Goal: Task Accomplishment & Management: Manage account settings

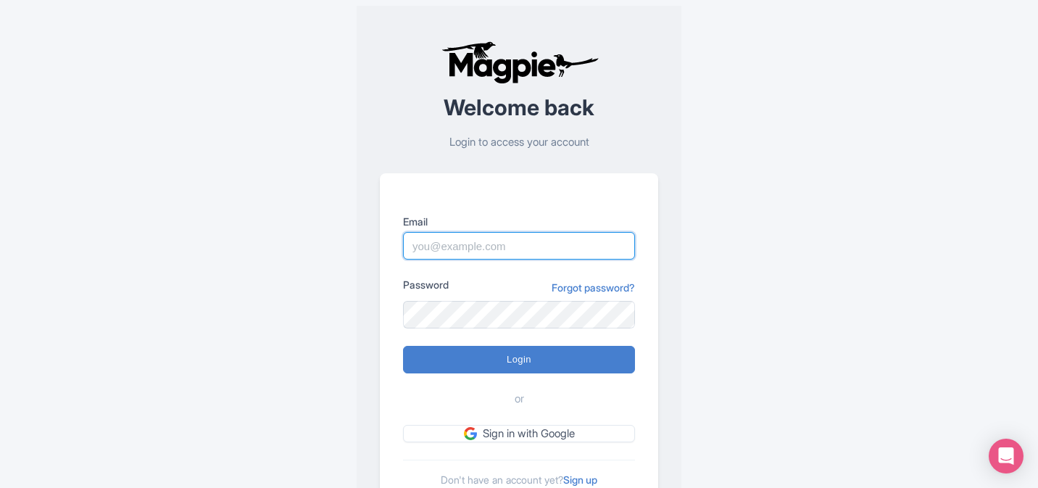
type input "dalia@touristjapan.com"
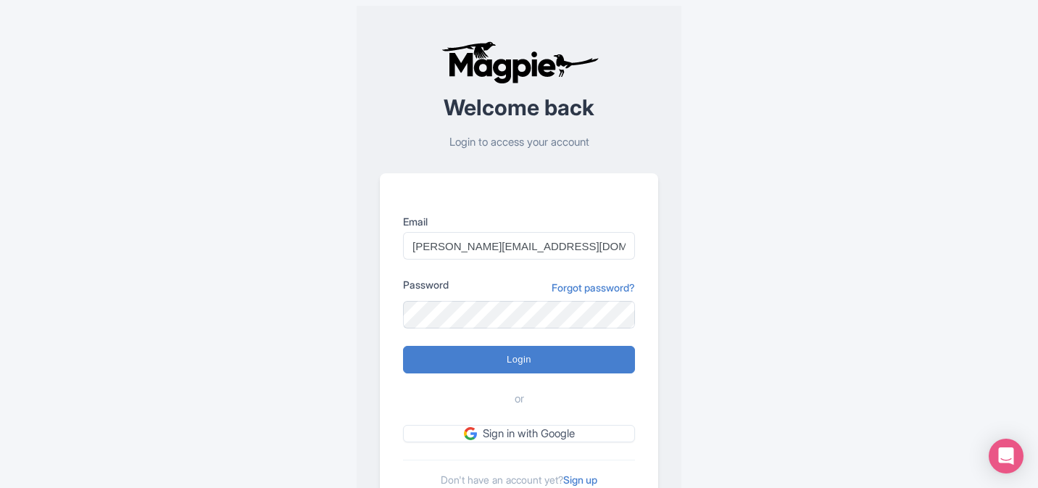
type input "Logging in..."
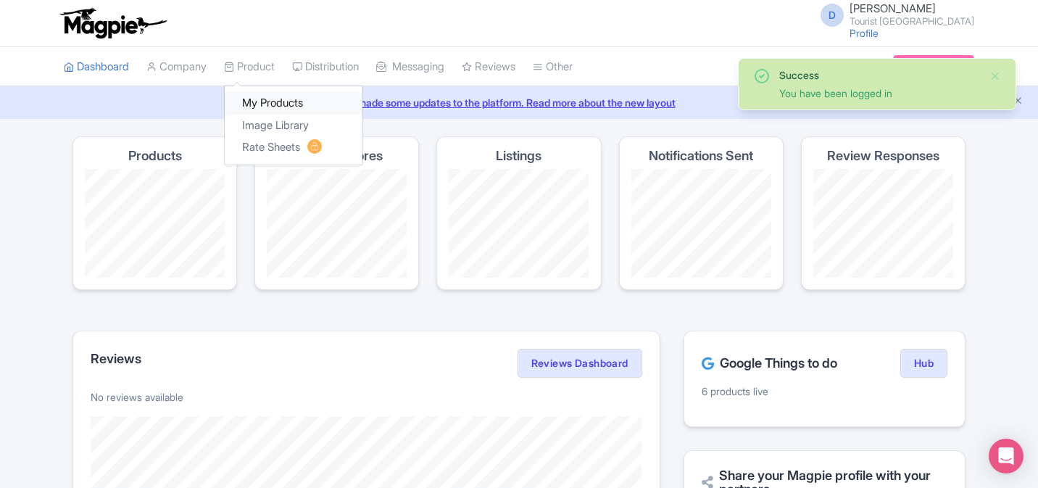
click at [273, 98] on link "My Products" at bounding box center [294, 103] width 138 height 22
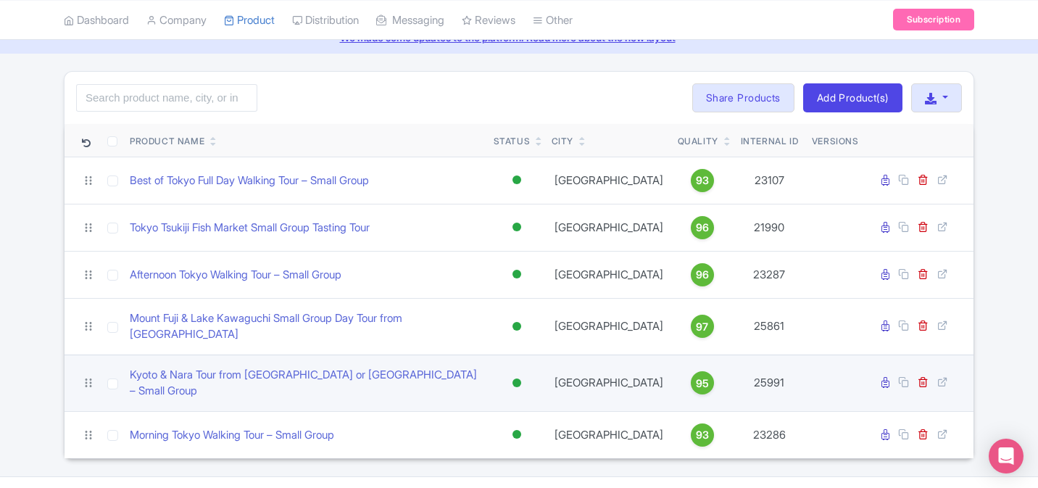
scroll to position [80, 0]
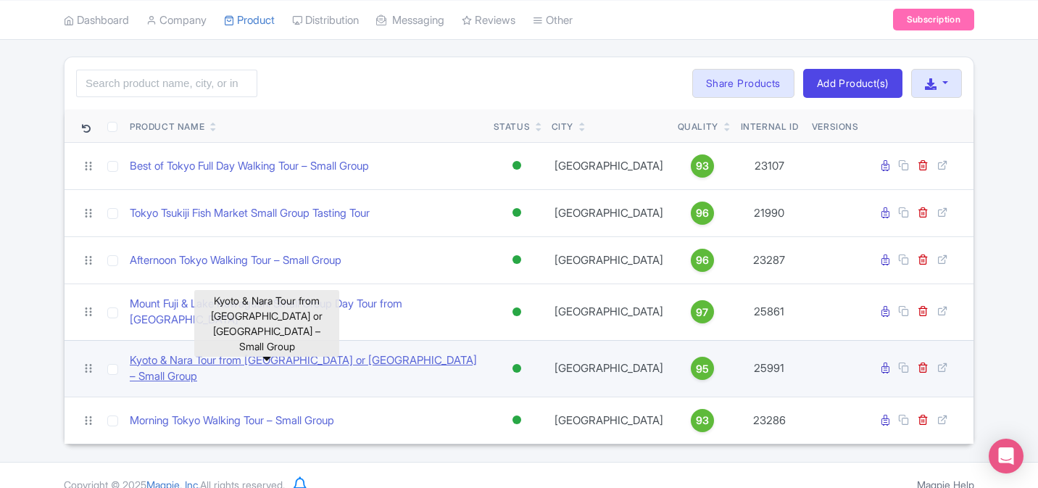
click at [335, 354] on link "Kyoto & Nara Tour from [GEOGRAPHIC_DATA] or [GEOGRAPHIC_DATA] – Small Group" at bounding box center [306, 368] width 352 height 33
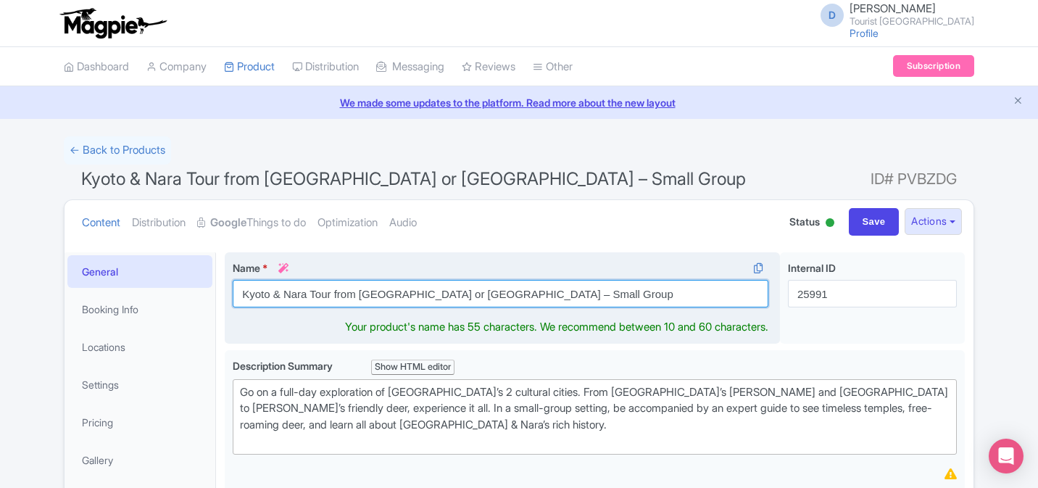
drag, startPoint x: 390, startPoint y: 294, endPoint x: 444, endPoint y: 296, distance: 53.7
click at [444, 297] on input "Kyoto & Nara Tour from Kyoto or Osaka – Small Group" at bounding box center [501, 294] width 536 height 28
click at [422, 300] on input "Kyoto & Nara Tour from Kyoto or Osaka – Small Group" at bounding box center [501, 294] width 536 height 28
drag, startPoint x: 436, startPoint y: 299, endPoint x: 386, endPoint y: 296, distance: 50.8
click at [384, 297] on input "Kyoto & Nara Tour from Kyoto or Osaka – Small Group" at bounding box center [501, 294] width 536 height 28
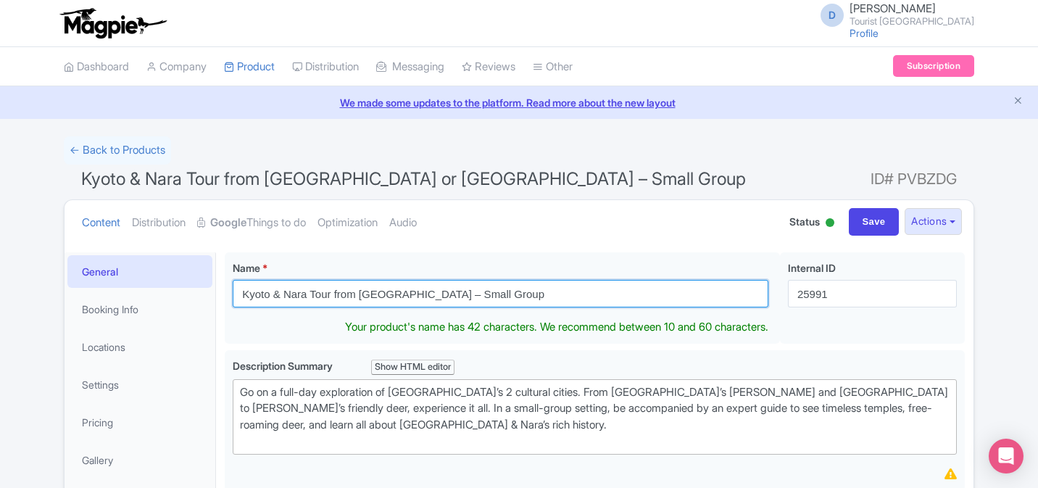
type input "Kyoto & Nara Tour from [GEOGRAPHIC_DATA] – Small Group"
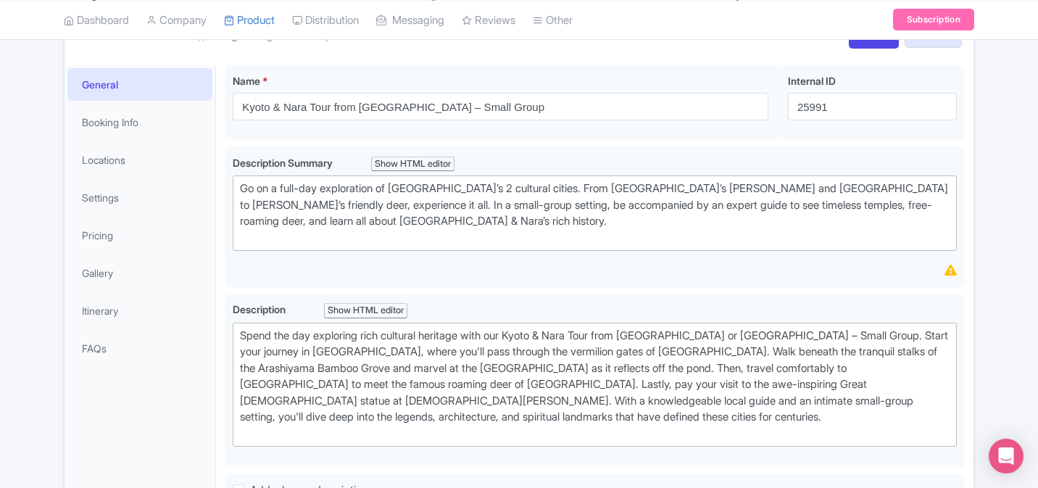
scroll to position [199, 0]
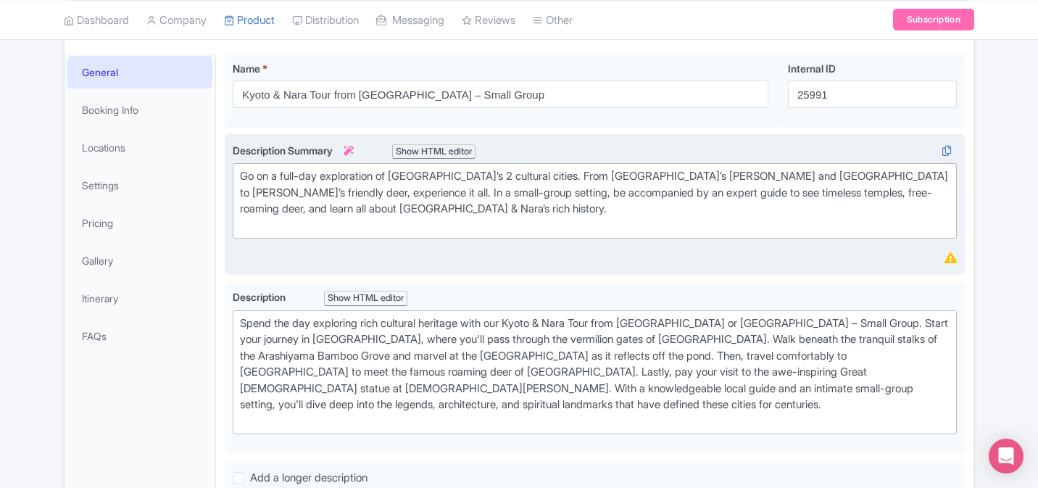
click at [459, 222] on div "Go on a full-day exploration of [GEOGRAPHIC_DATA]’s 2 cultural cities. From [GE…" at bounding box center [595, 200] width 710 height 65
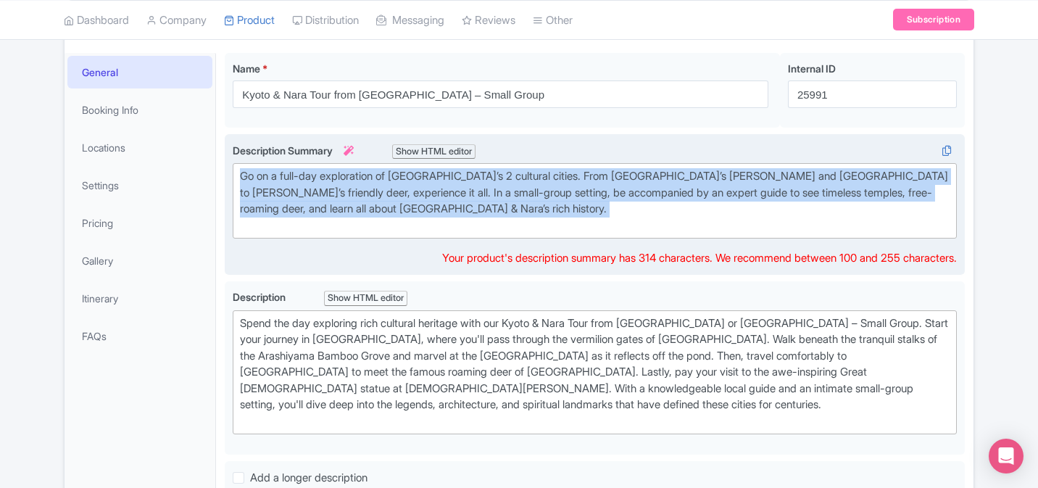
paste trix-editor
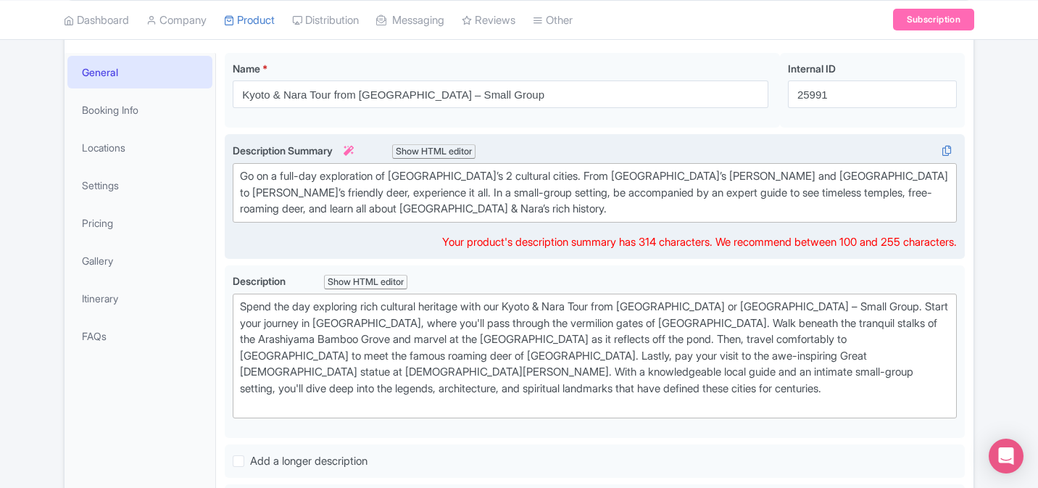
type trix-editor "<div>Go on a full-day exploration of Japan’s 2 cultural cities. From Kyoto’s Fu…"
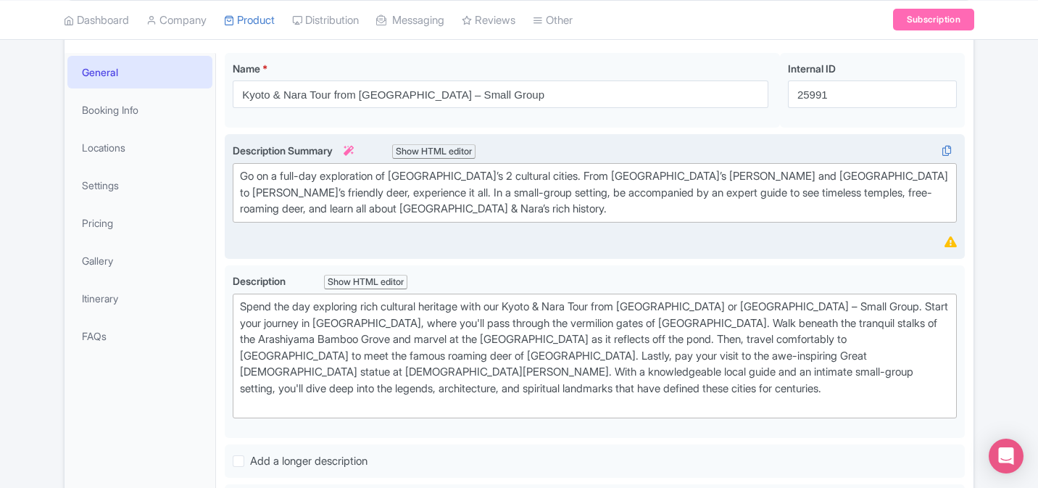
click at [354, 237] on div "Description Summary i Show HTML editor Bold Italic Strikethrough Link Heading Q…" at bounding box center [595, 197] width 724 height 108
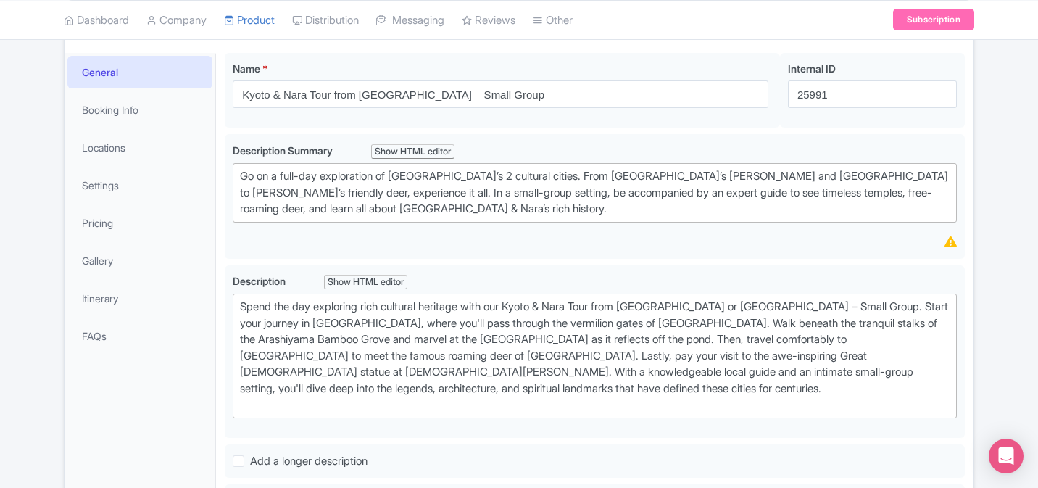
click at [429, 205] on div "Go on a full-day exploration of Japan’s 2 cultural cities. From Kyoto’s Fushimi…" at bounding box center [595, 192] width 710 height 49
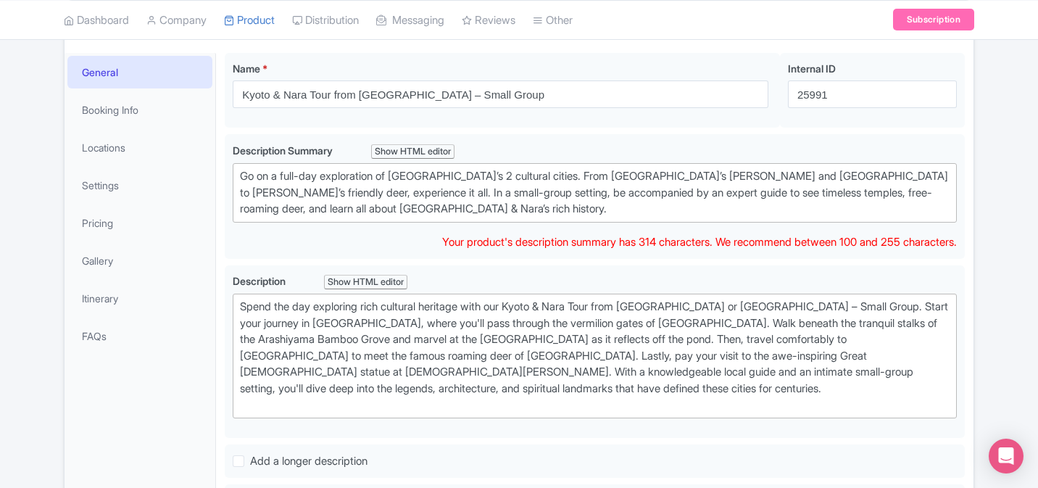
click at [544, 238] on div "Description Summary i Show HTML editor Bold Italic Strikethrough Link Heading Q…" at bounding box center [595, 197] width 724 height 108
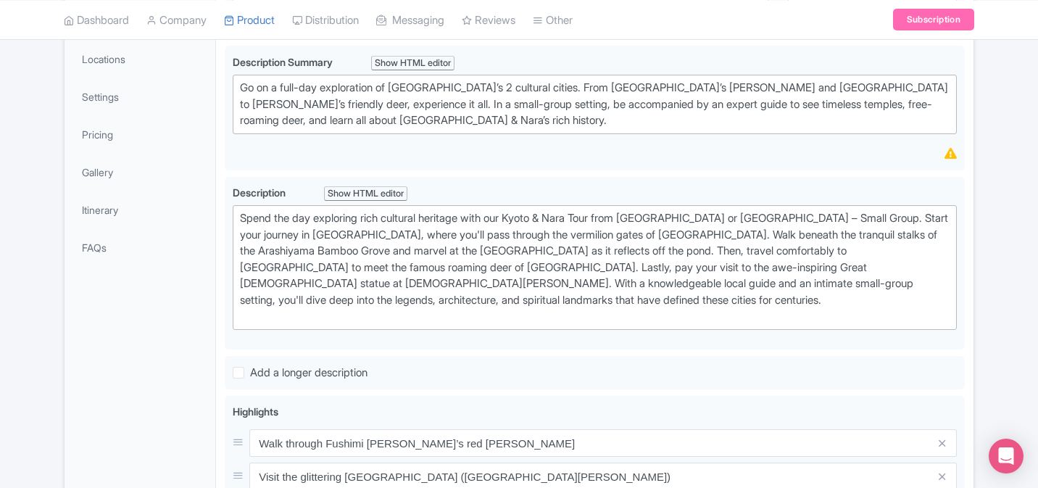
scroll to position [296, 0]
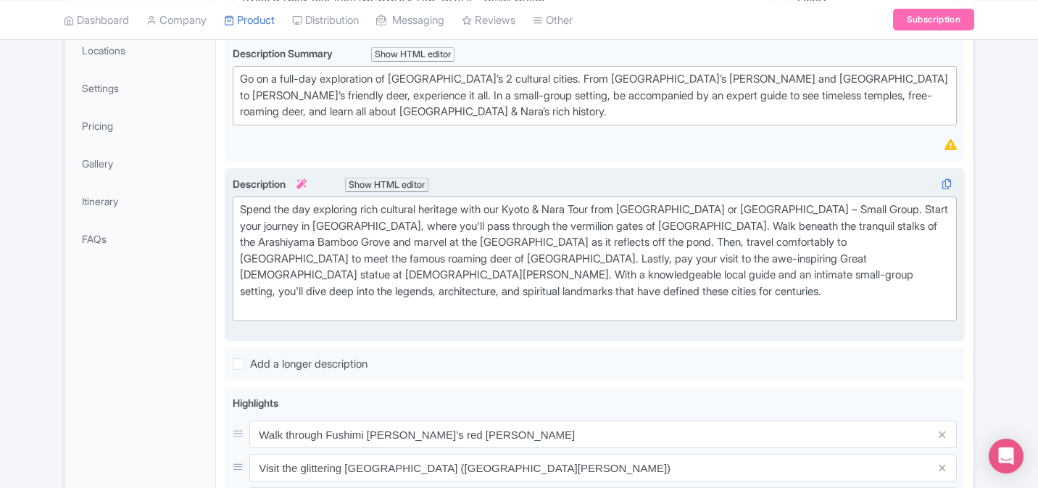
click at [505, 267] on div "Spend the day exploring rich cultural heritage with our Kyoto & Nara Tour from …" at bounding box center [595, 259] width 710 height 115
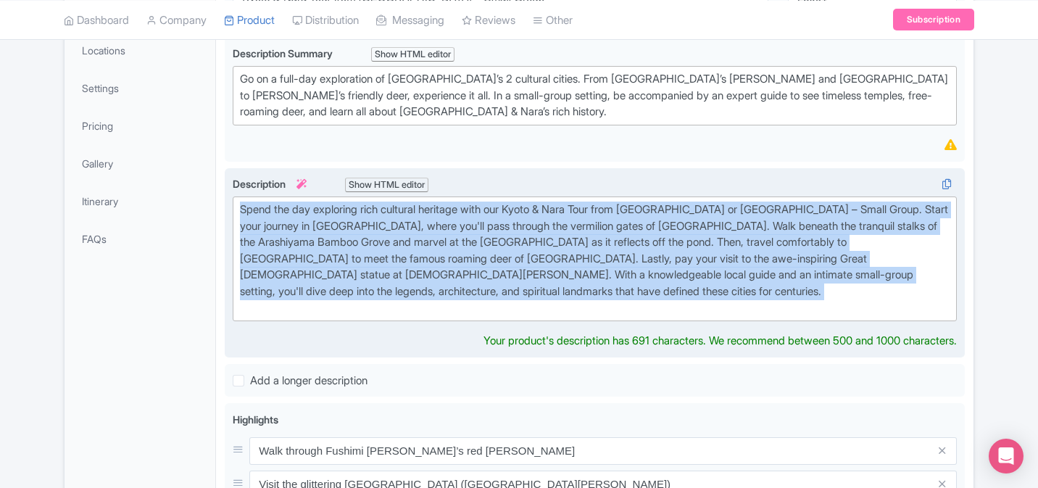
paste trix-editor "<strong>Kyoto &amp; Nara Tour from Kyoto – Small Group</strong>. Start your jou…"
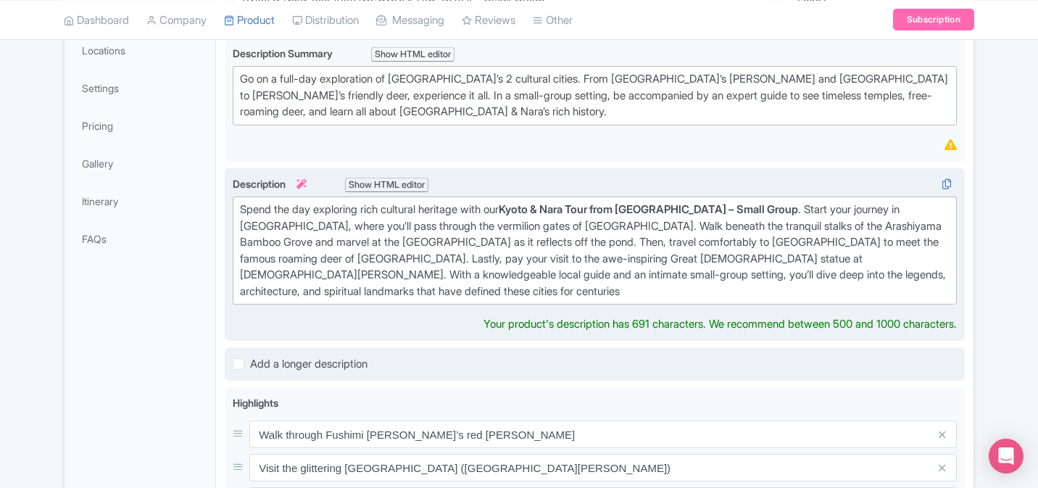
type trix-editor "<div>Spend the day exploring rich cultural heritage with our <strong>Kyoto &amp…"
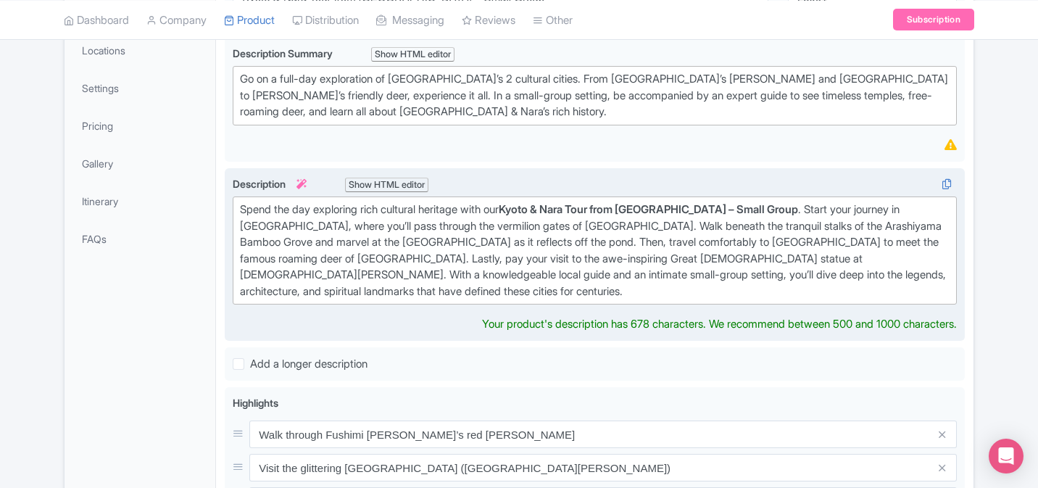
click at [402, 293] on div "Description i Show HTML editor Bold Italic Strikethrough Link Heading Quote Cod…" at bounding box center [595, 254] width 724 height 157
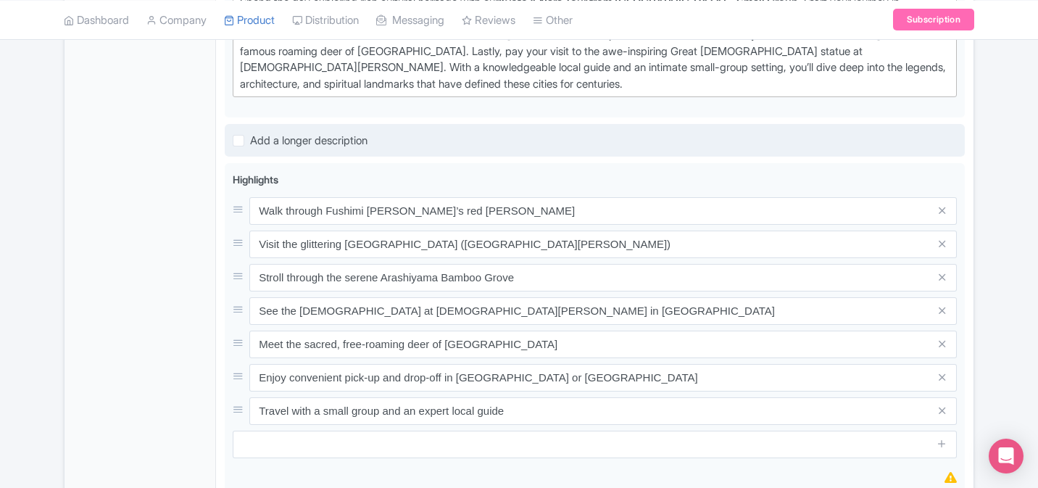
scroll to position [510, 0]
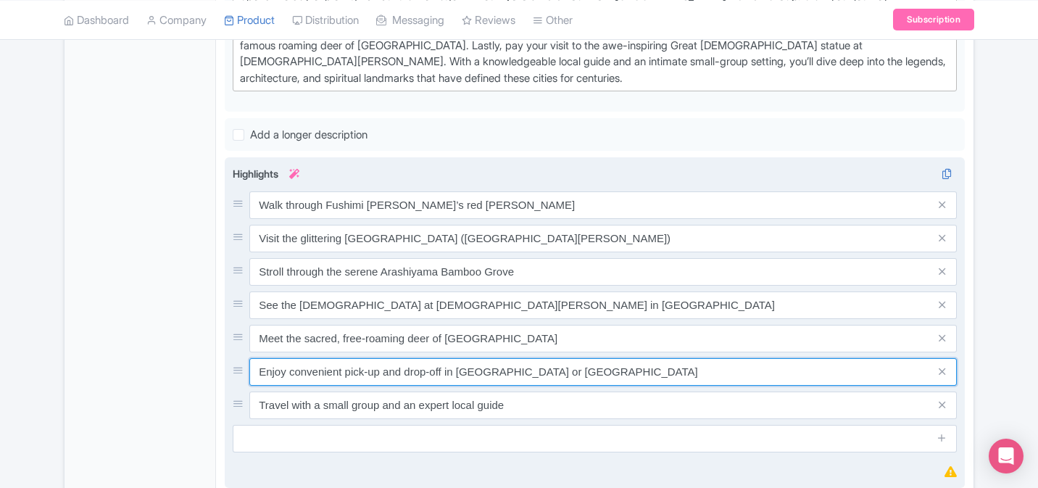
drag, startPoint x: 486, startPoint y: 352, endPoint x: 557, endPoint y: 349, distance: 71.9
click at [557, 358] on input "Enjoy convenient pick-up and drop-off in Kyoto or Osaka" at bounding box center [602, 372] width 707 height 28
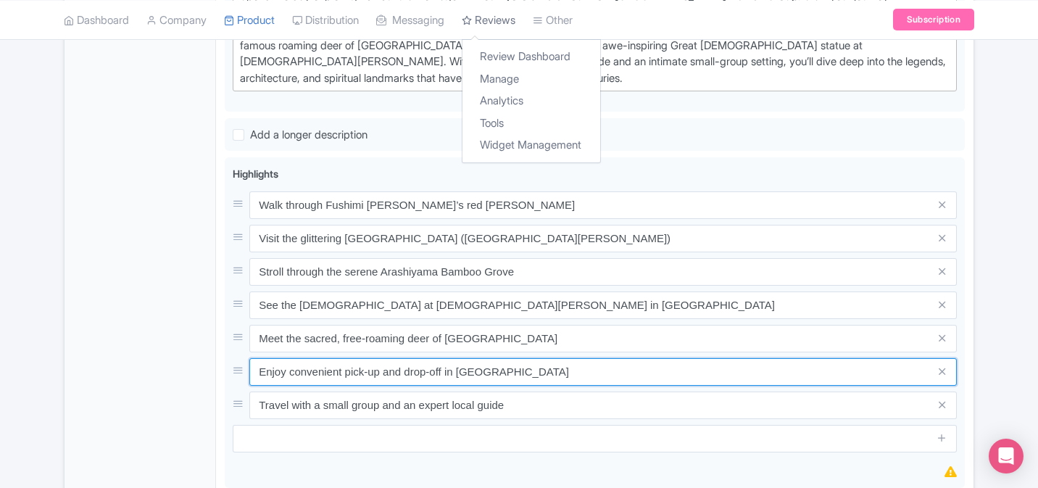
type input "Enjoy convenient pick-up and drop-off in Kyoto"
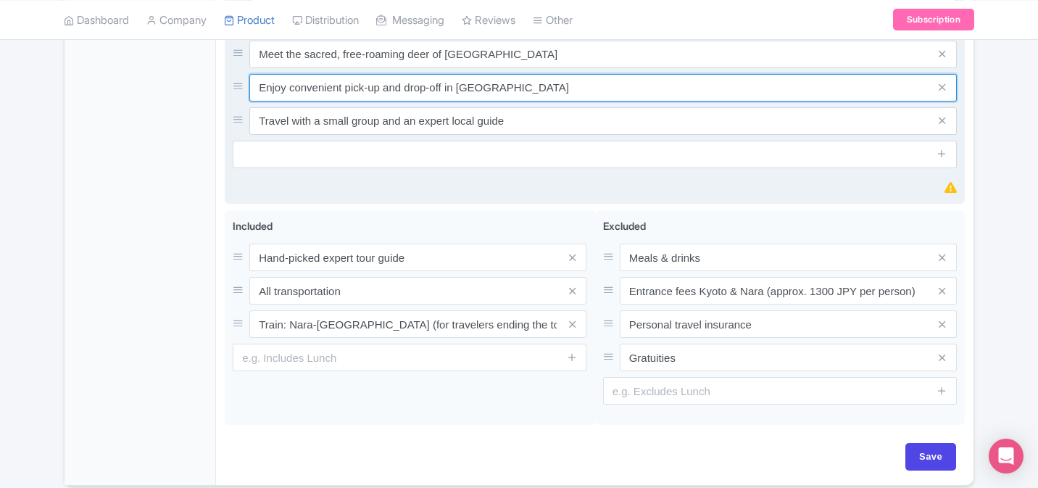
scroll to position [819, 0]
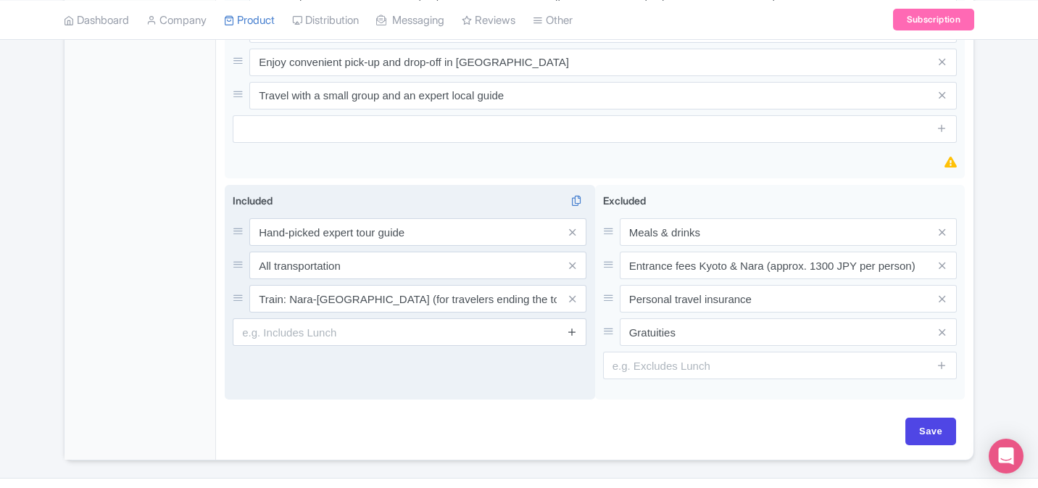
click at [572, 294] on icon at bounding box center [572, 299] width 7 height 11
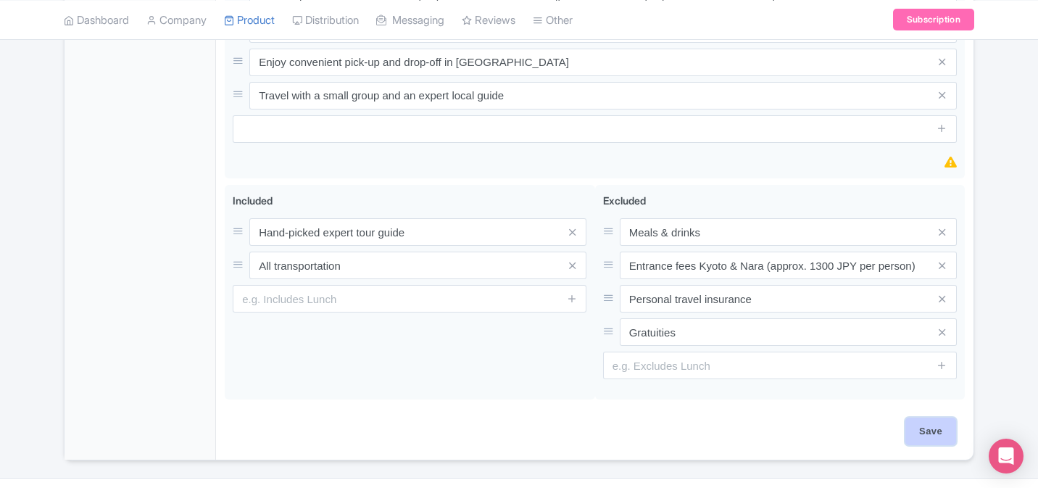
click at [935, 418] on input "Save" at bounding box center [930, 432] width 51 height 28
type input "Saving..."
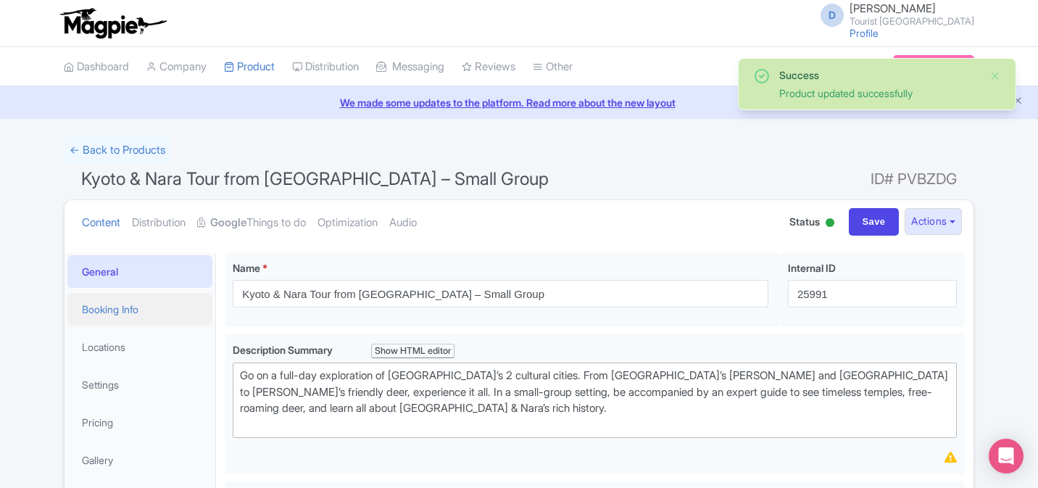
click at [125, 303] on link "Booking Info" at bounding box center [139, 309] width 145 height 33
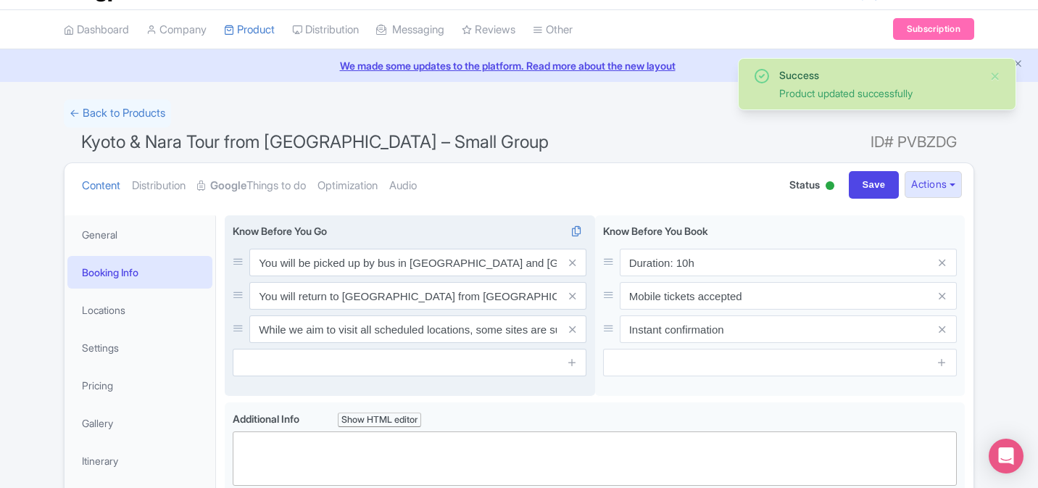
scroll to position [38, 0]
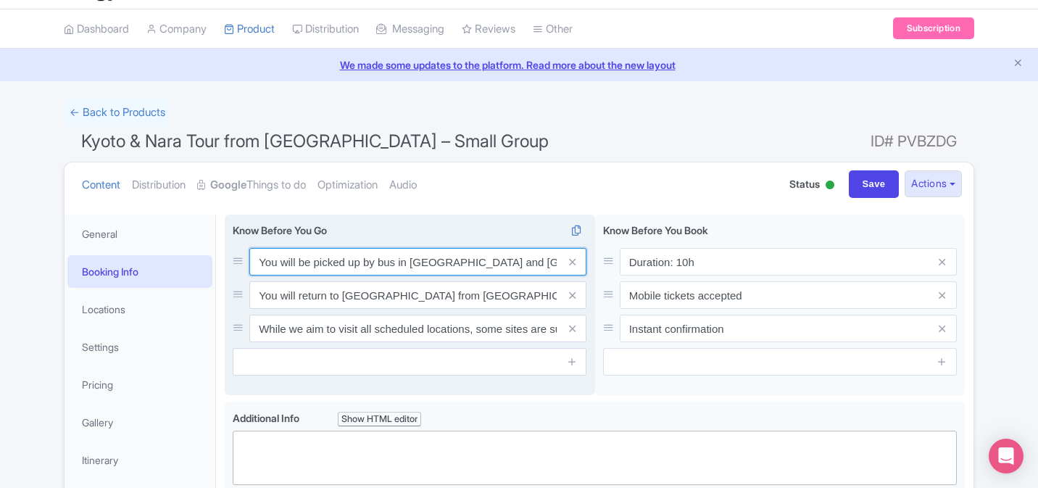
drag, startPoint x: 399, startPoint y: 264, endPoint x: 462, endPoint y: 259, distance: 63.3
click at [462, 260] on input "You will be picked up by bus in [GEOGRAPHIC_DATA] and [GEOGRAPHIC_DATA]" at bounding box center [417, 262] width 337 height 28
click at [460, 260] on input "You will be picked up by bus in [GEOGRAPHIC_DATA] and [GEOGRAPHIC_DATA]" at bounding box center [417, 262] width 337 height 28
drag, startPoint x: 408, startPoint y: 261, endPoint x: 461, endPoint y: 262, distance: 52.9
click at [461, 262] on input "You will be picked up by bus in [GEOGRAPHIC_DATA] and [GEOGRAPHIC_DATA]" at bounding box center [417, 262] width 337 height 28
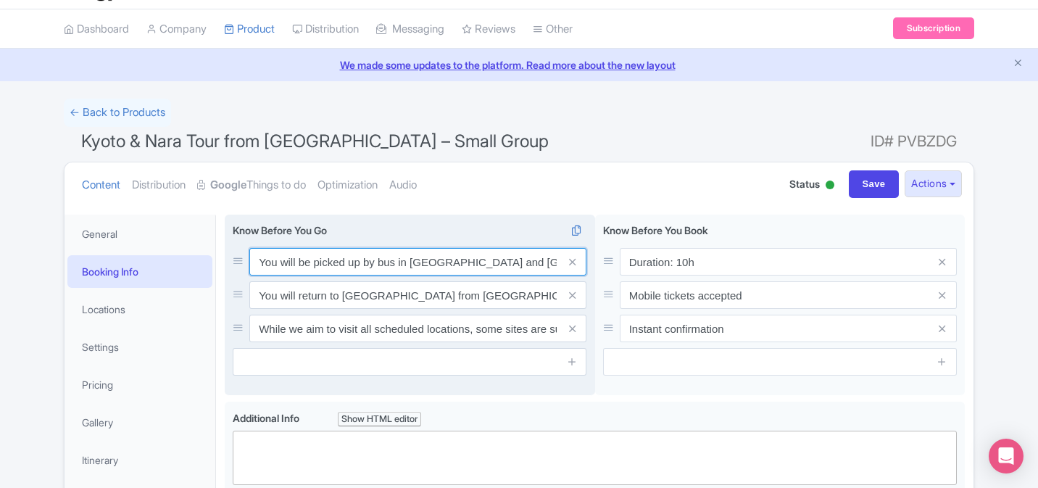
drag, startPoint x: 466, startPoint y: 265, endPoint x: 409, endPoint y: 262, distance: 57.3
click at [409, 262] on input "You will be picked up by bus in [GEOGRAPHIC_DATA] and [GEOGRAPHIC_DATA]" at bounding box center [417, 262] width 337 height 28
type input "You will be picked up by bus in Kyoto"
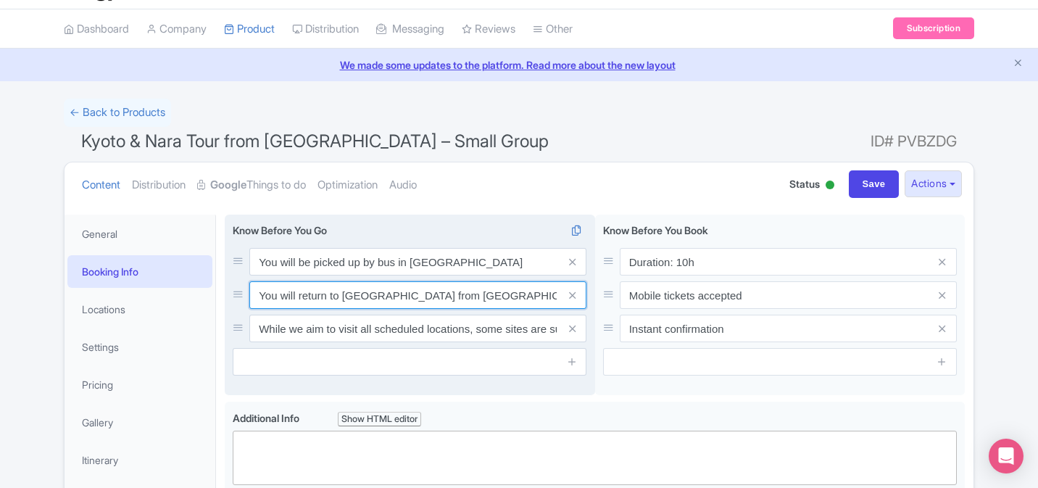
click at [389, 298] on input "You will return to Osaka from Nara by train (ticket is included), accompanied b…" at bounding box center [417, 295] width 337 height 28
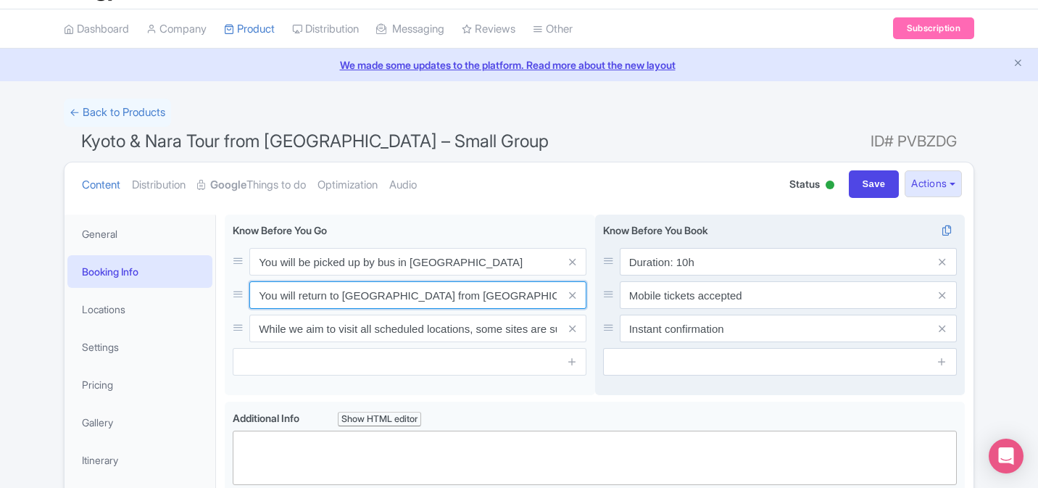
scroll to position [0, 120]
drag, startPoint x: 541, startPoint y: 296, endPoint x: 600, endPoint y: 296, distance: 59.4
click at [600, 296] on div "You will be picked up by bus in Osaka and Kyoto You will return to Osaka from N…" at bounding box center [595, 308] width 740 height 187
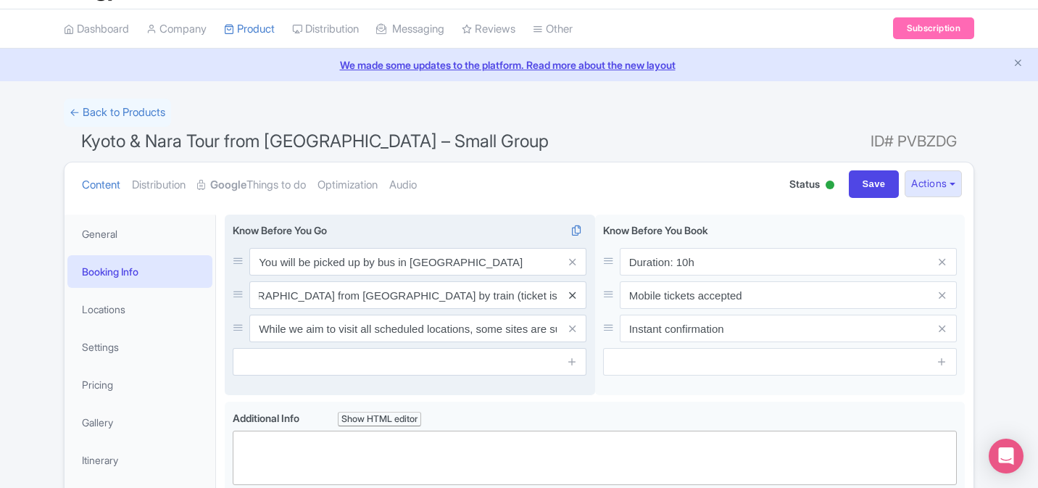
click at [574, 294] on icon at bounding box center [572, 295] width 7 height 11
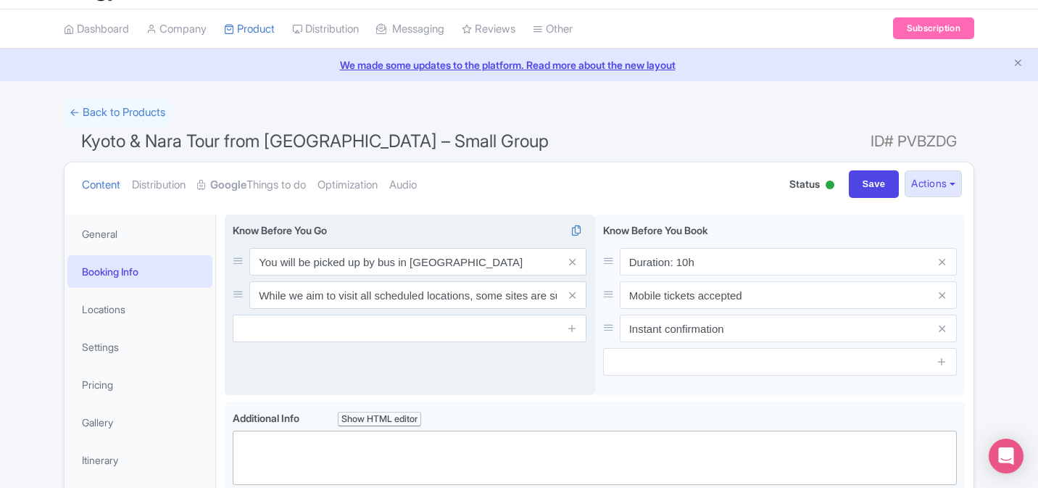
click at [468, 357] on div "You will be picked up by bus in Osaka and Kyoto You will return to Osaka from N…" at bounding box center [410, 305] width 370 height 181
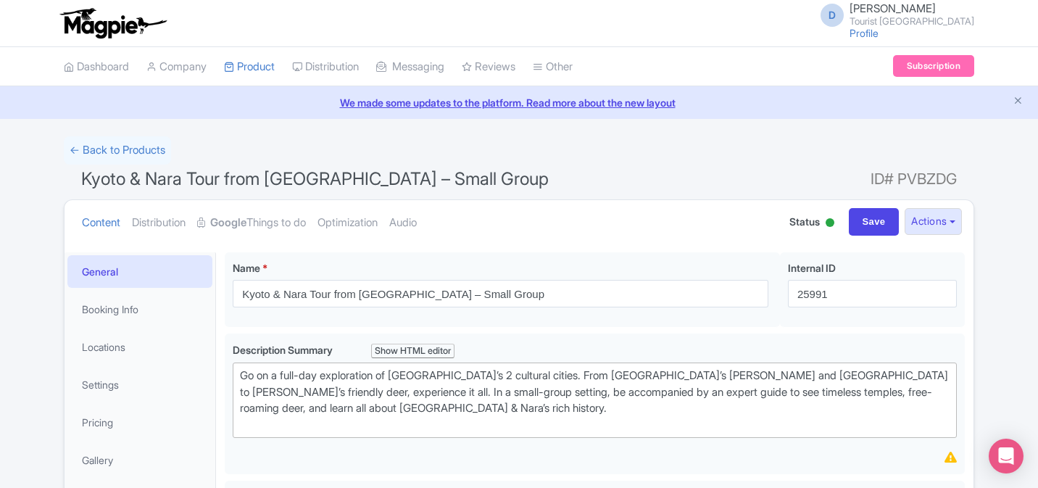
scroll to position [38, 0]
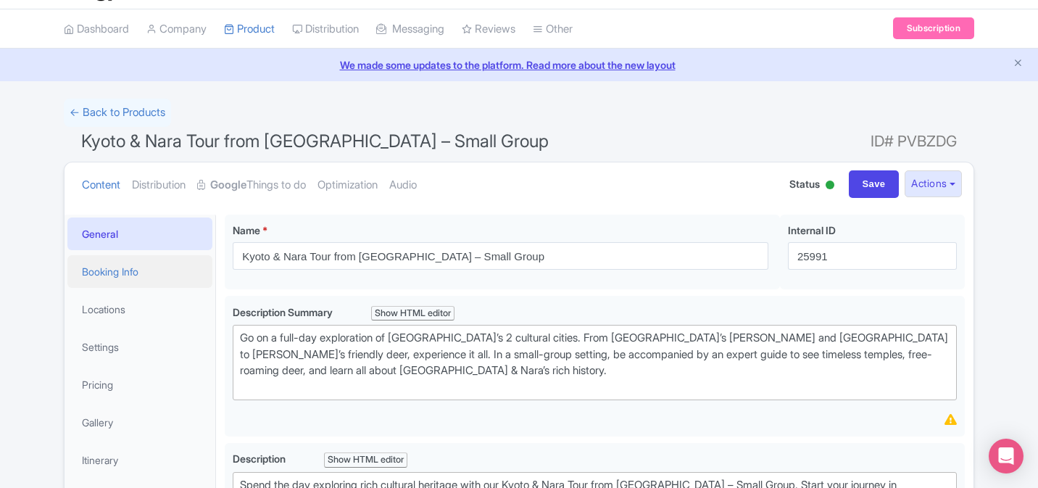
click at [139, 282] on link "Booking Info" at bounding box center [139, 271] width 145 height 33
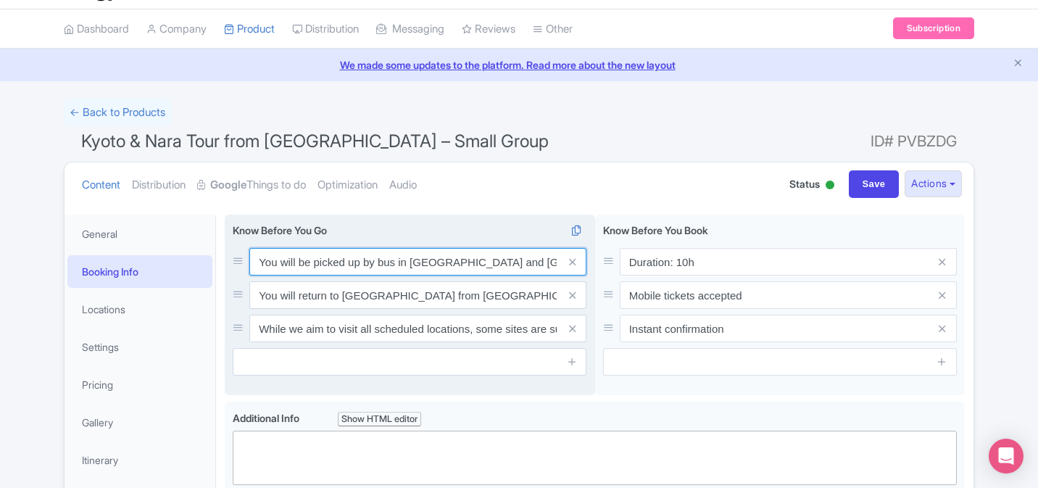
click at [402, 268] on input "You will be picked up by bus in [GEOGRAPHIC_DATA] and [GEOGRAPHIC_DATA]" at bounding box center [417, 262] width 337 height 28
click at [402, 268] on input "You will be picked up by bus in Osaka and Kyoto" at bounding box center [417, 262] width 337 height 28
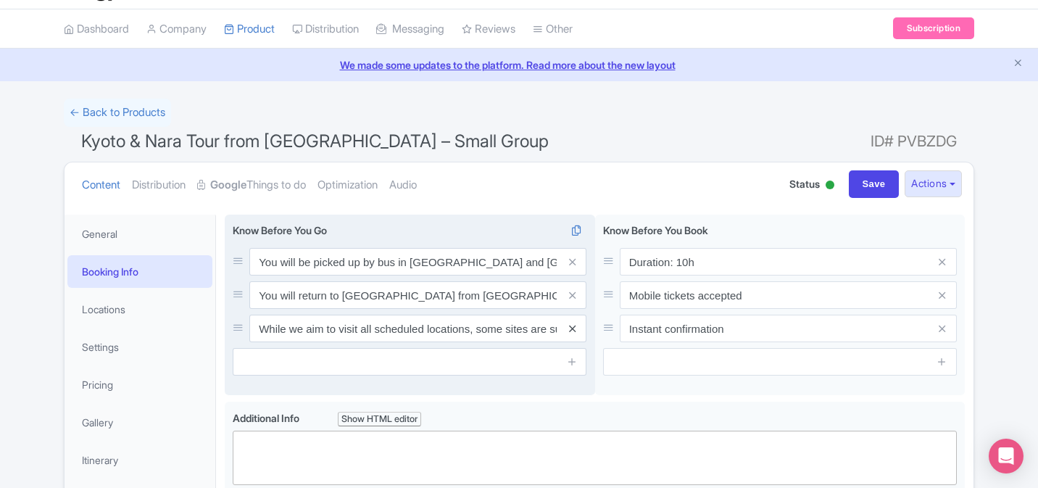
click at [571, 295] on icon at bounding box center [572, 295] width 7 height 11
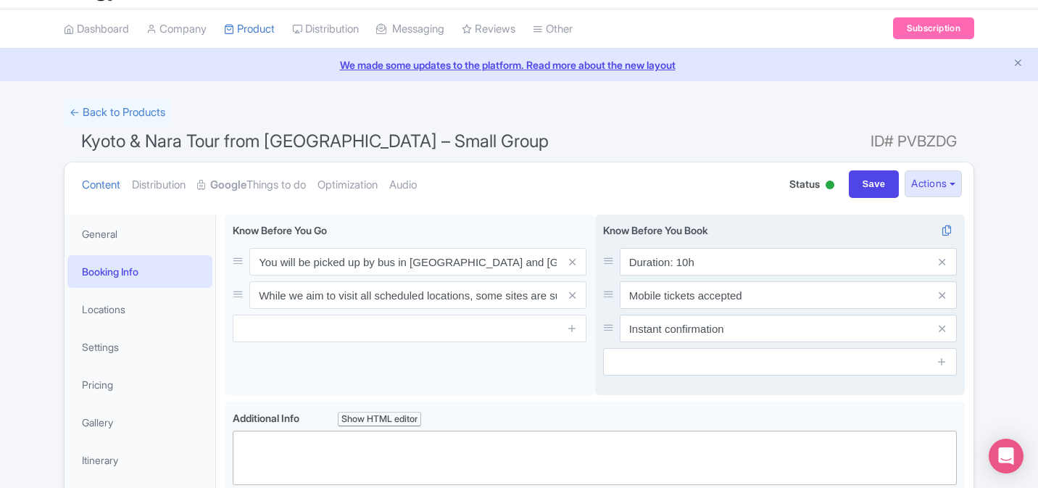
click at [673, 396] on div "Duration: 10h Mobile tickets accepted Instant confirmation Know Before You Book…" at bounding box center [780, 305] width 370 height 181
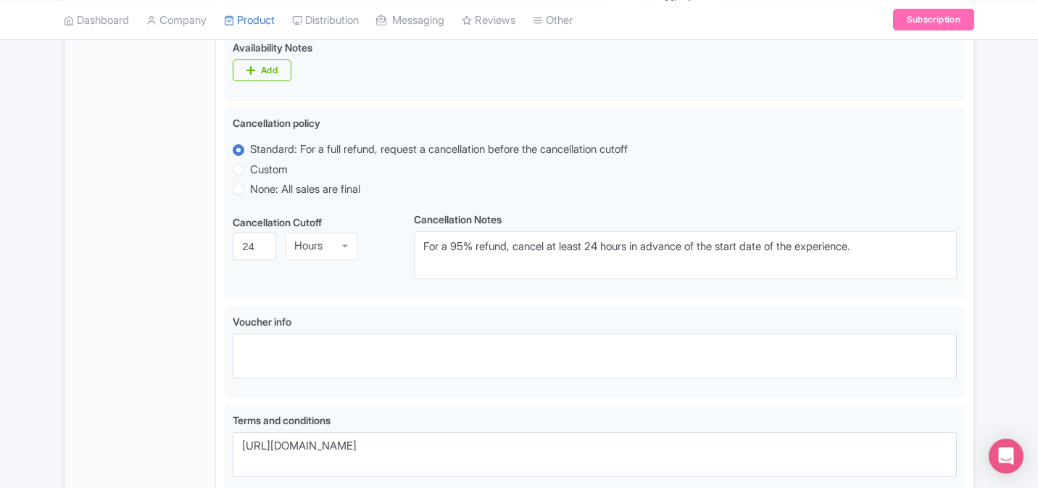
scroll to position [893, 0]
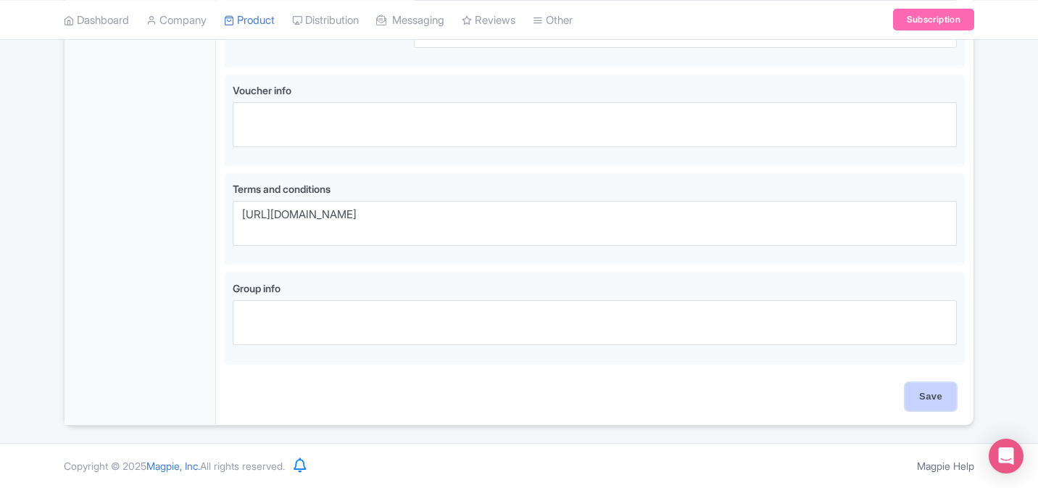
click at [932, 401] on input "Save" at bounding box center [930, 397] width 51 height 28
type input "Saving..."
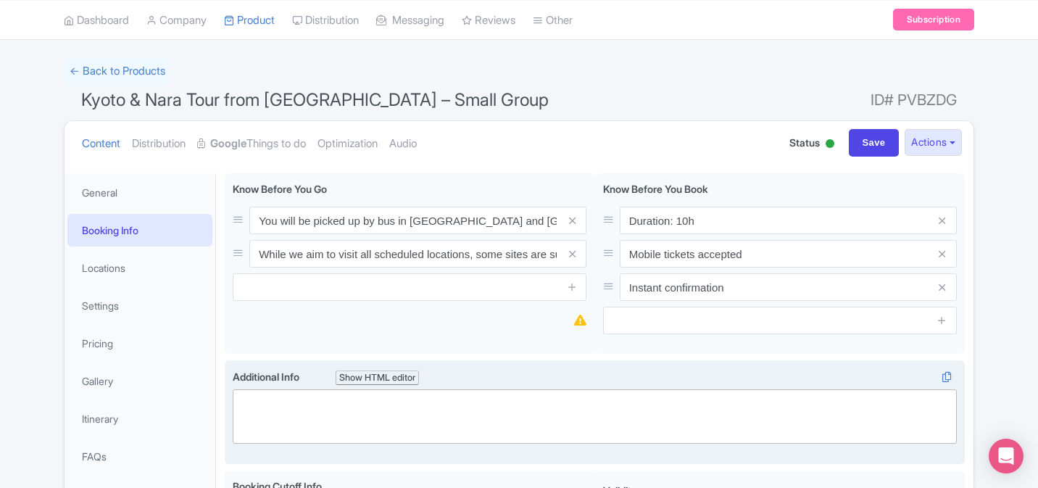
scroll to position [49, 0]
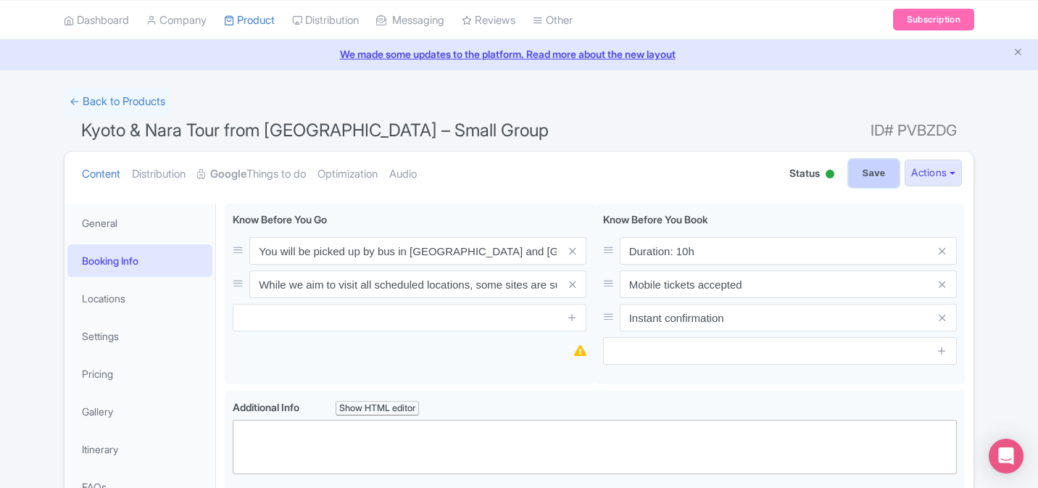
click at [860, 169] on input "Save" at bounding box center [874, 173] width 51 height 28
type input "Saving..."
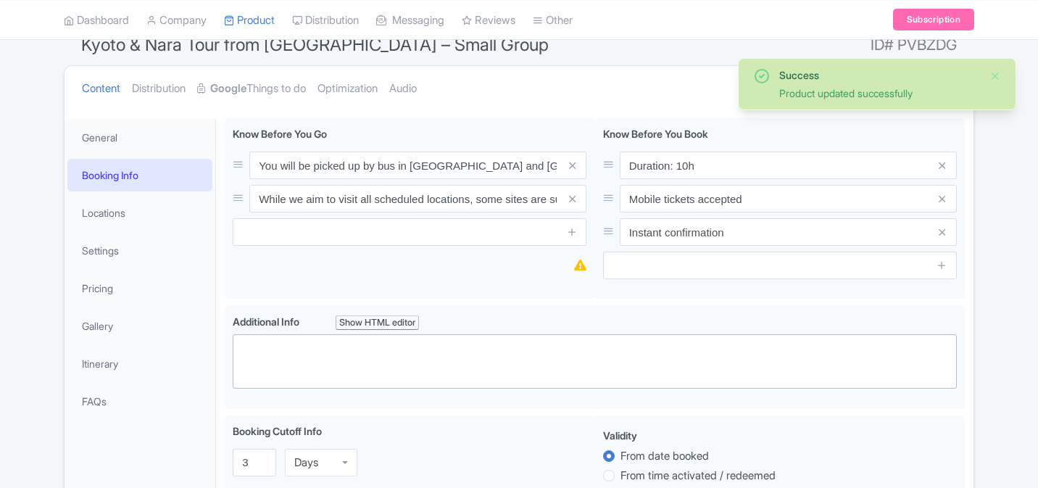
scroll to position [108, 0]
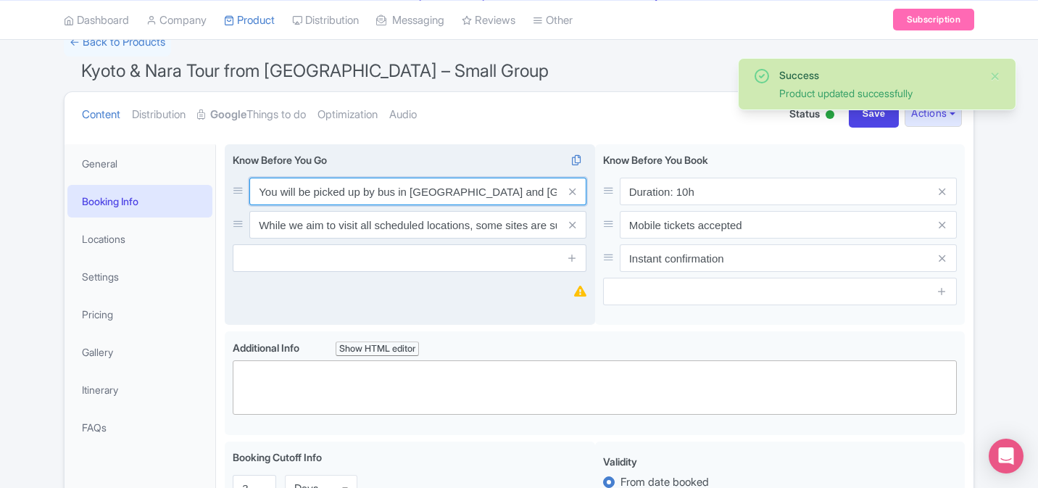
drag, startPoint x: 409, startPoint y: 192, endPoint x: 461, endPoint y: 192, distance: 52.2
click at [462, 192] on input "You will be picked up by bus in Osaka and Kyoto" at bounding box center [417, 192] width 337 height 28
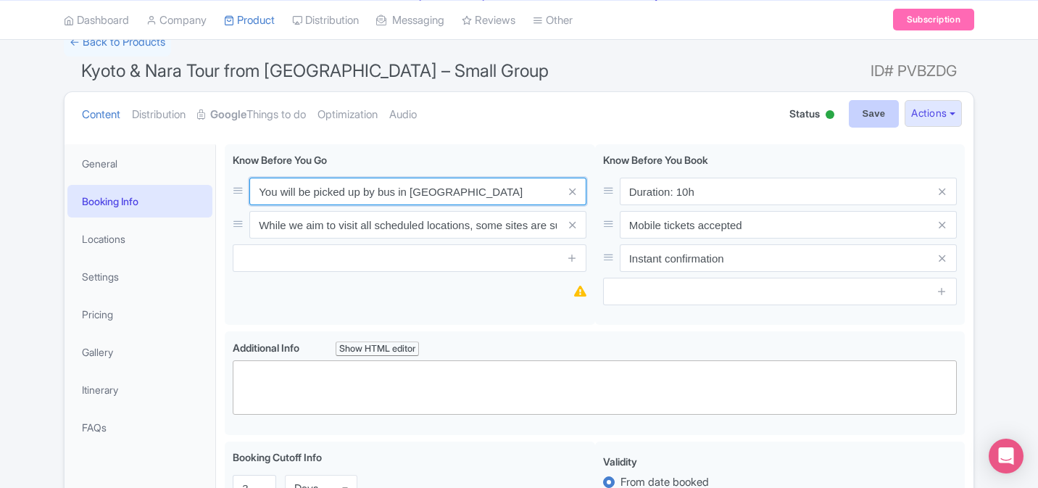
type input "You will be picked up by bus in [GEOGRAPHIC_DATA]"
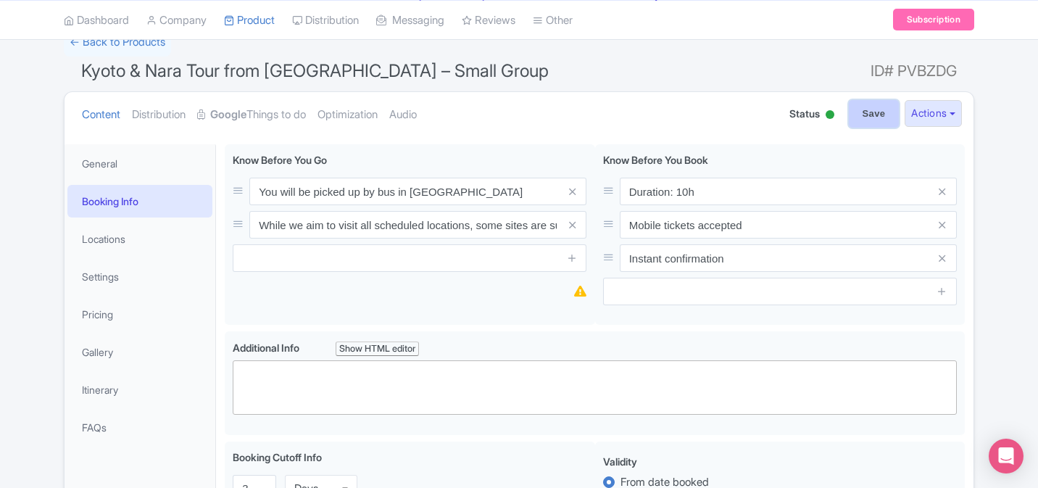
click at [855, 115] on input "Save" at bounding box center [874, 114] width 51 height 28
type input "Saving..."
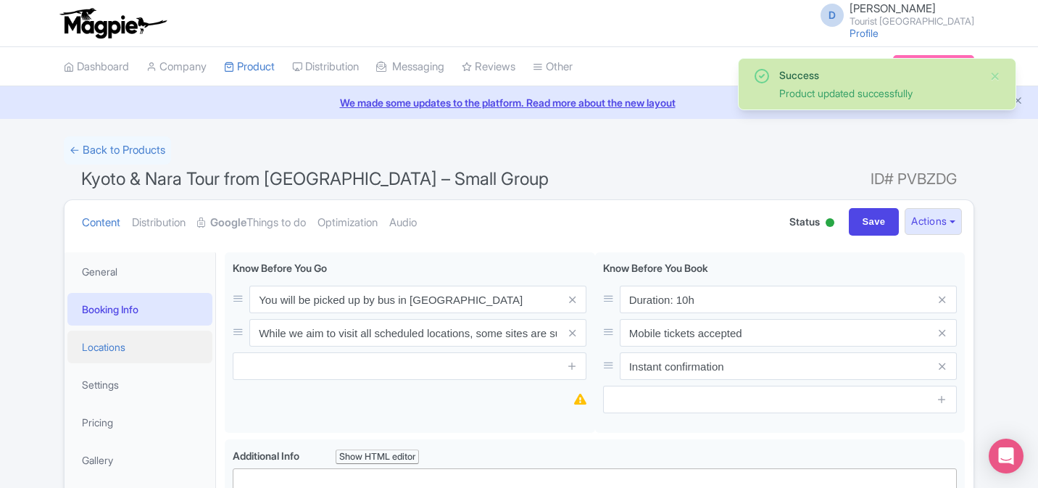
click at [117, 352] on link "Locations" at bounding box center [139, 347] width 145 height 33
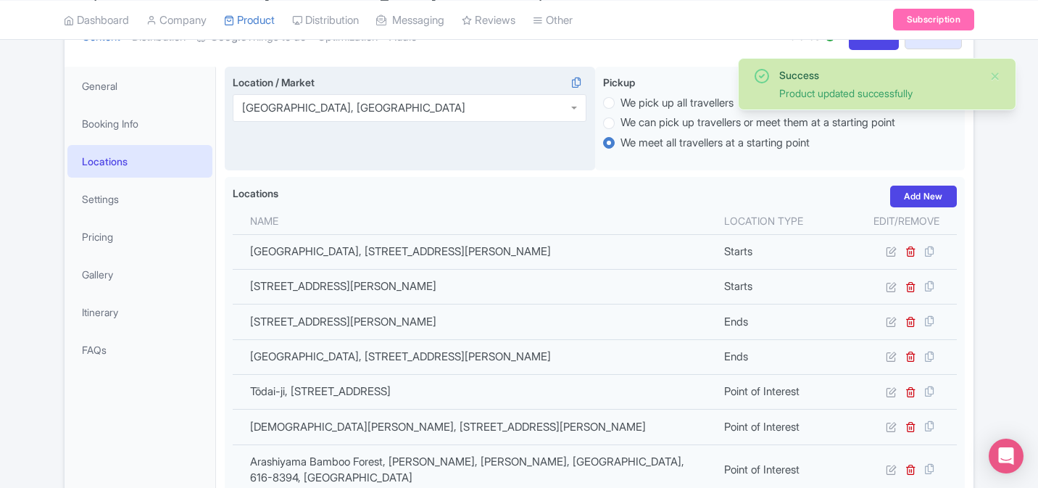
scroll to position [191, 0]
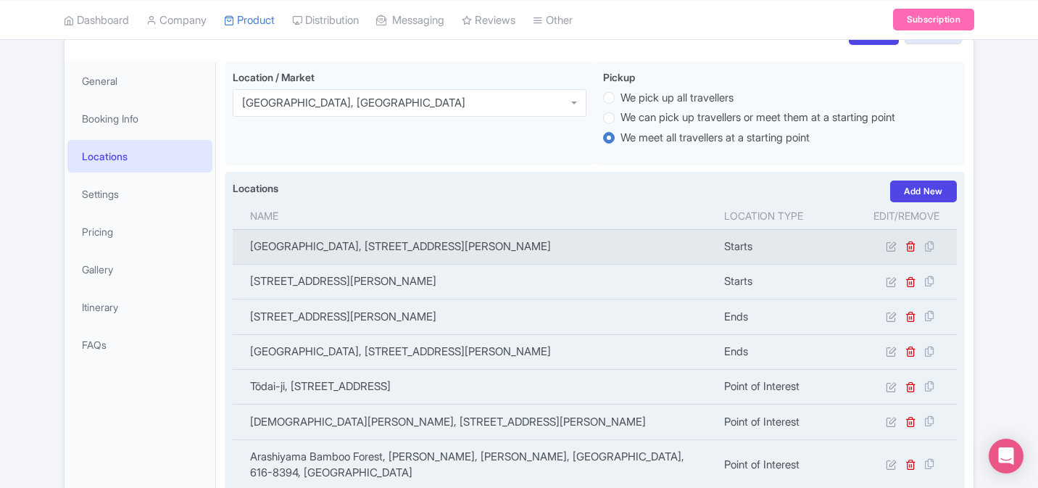
drag, startPoint x: 386, startPoint y: 262, endPoint x: 252, endPoint y: 247, distance: 135.0
click at [251, 247] on td "[GEOGRAPHIC_DATA], [STREET_ADDRESS][PERSON_NAME]" at bounding box center [474, 246] width 483 height 35
copy td "[GEOGRAPHIC_DATA], [STREET_ADDRESS][PERSON_NAME]"
click at [909, 252] on icon at bounding box center [910, 246] width 11 height 11
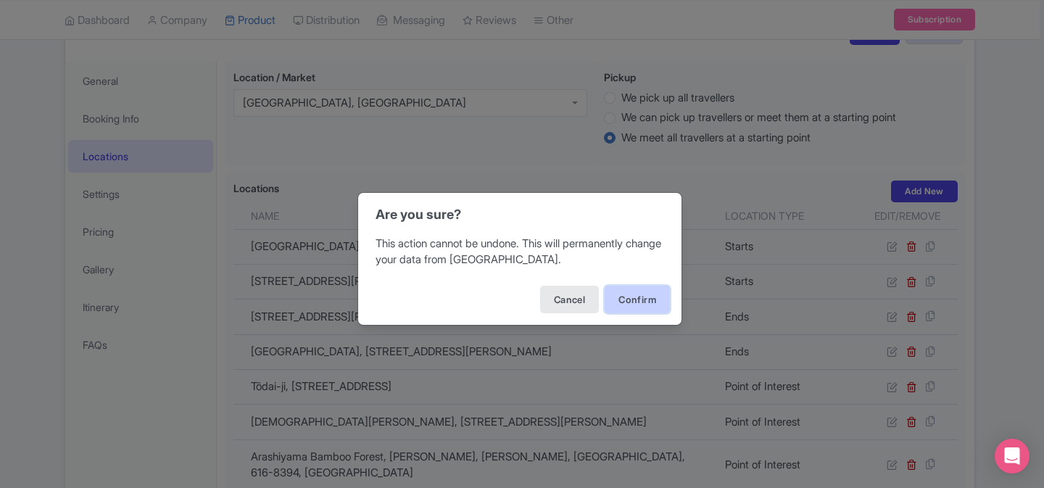
click at [652, 296] on button "Confirm" at bounding box center [637, 300] width 65 height 28
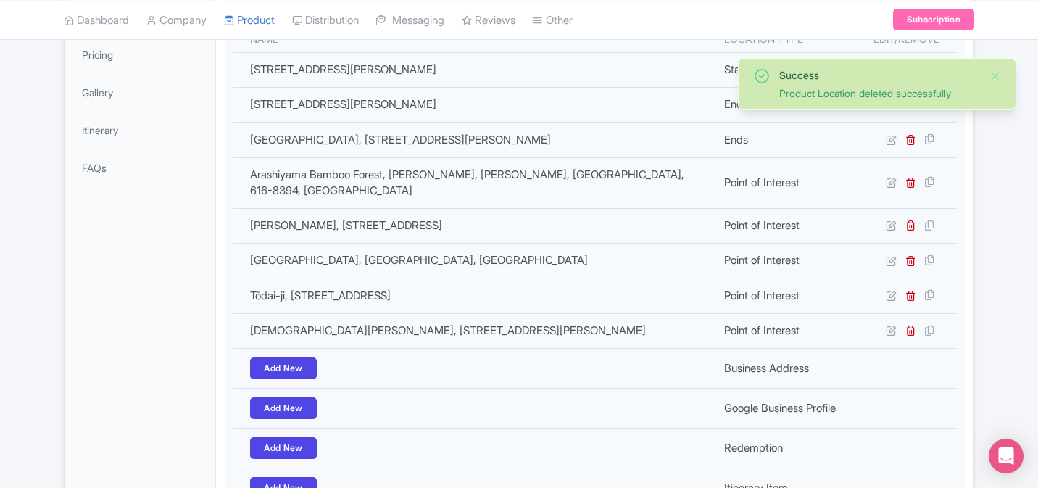
scroll to position [537, 0]
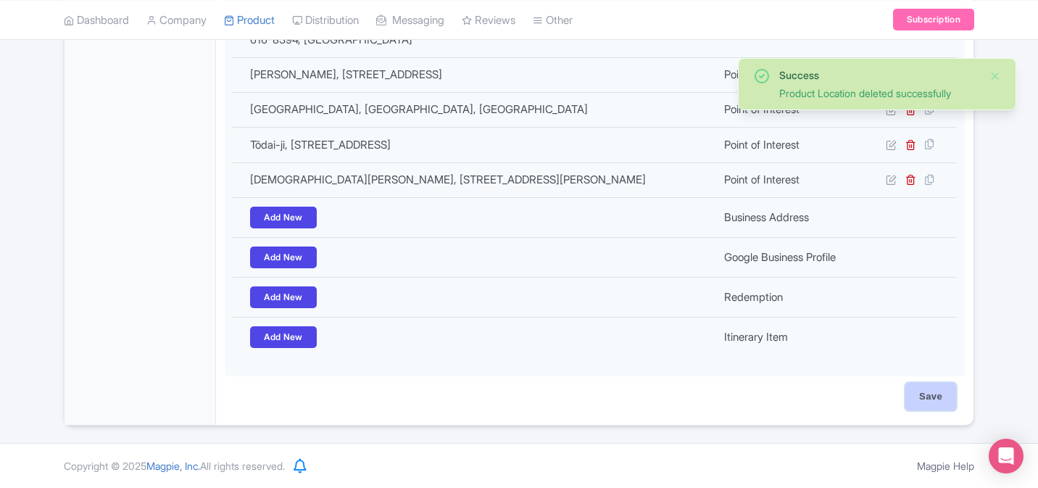
click at [926, 403] on input "Save" at bounding box center [930, 397] width 51 height 28
type input "Saving..."
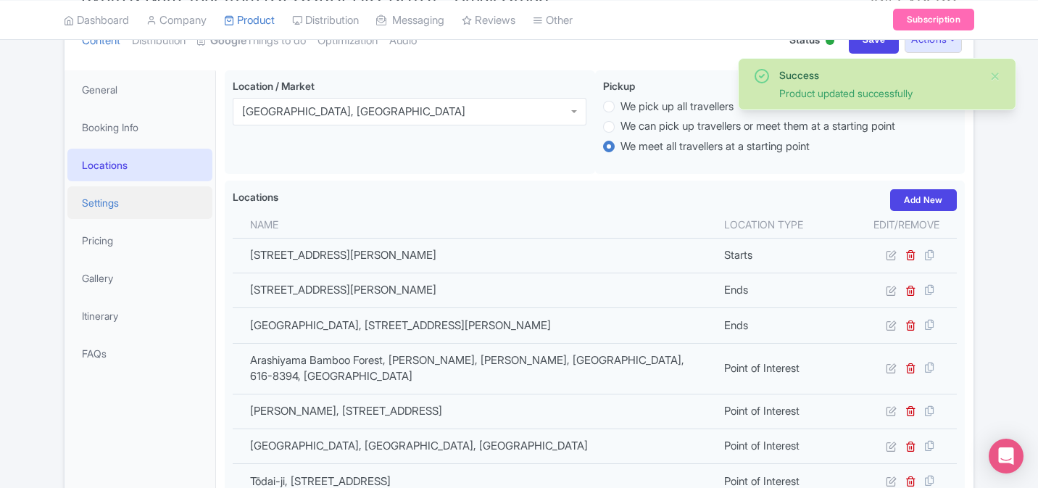
scroll to position [180, 0]
click at [135, 202] on link "Settings" at bounding box center [139, 204] width 145 height 33
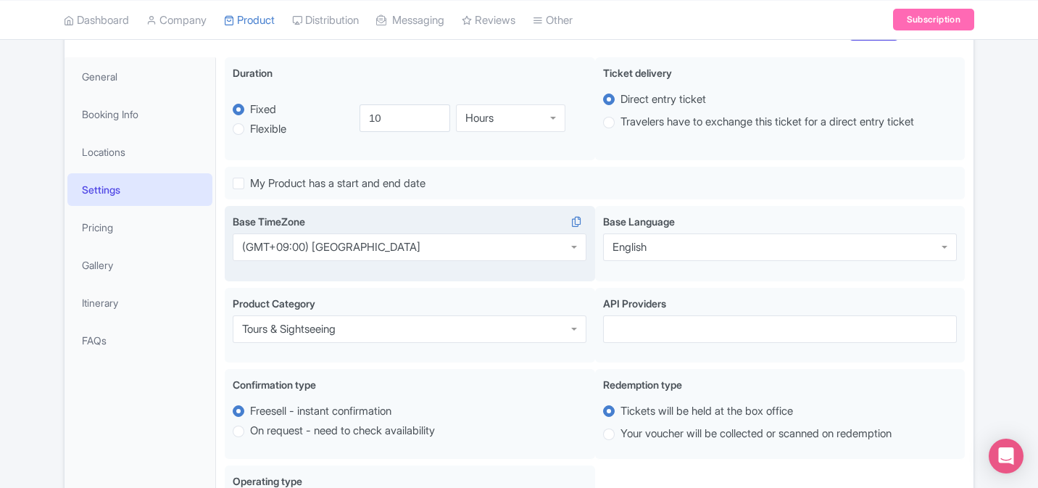
scroll to position [199, 0]
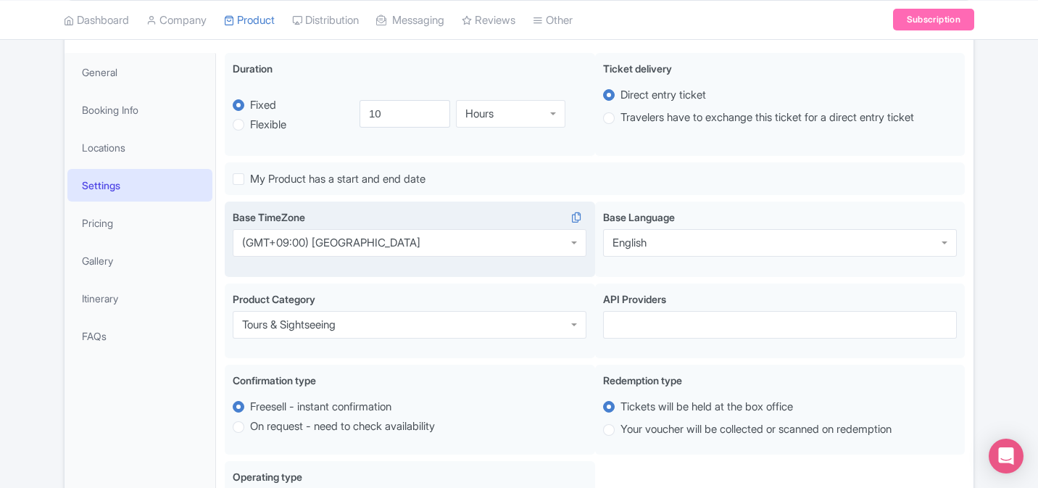
click at [413, 246] on div "(GMT+09:00) [GEOGRAPHIC_DATA]" at bounding box center [410, 243] width 354 height 28
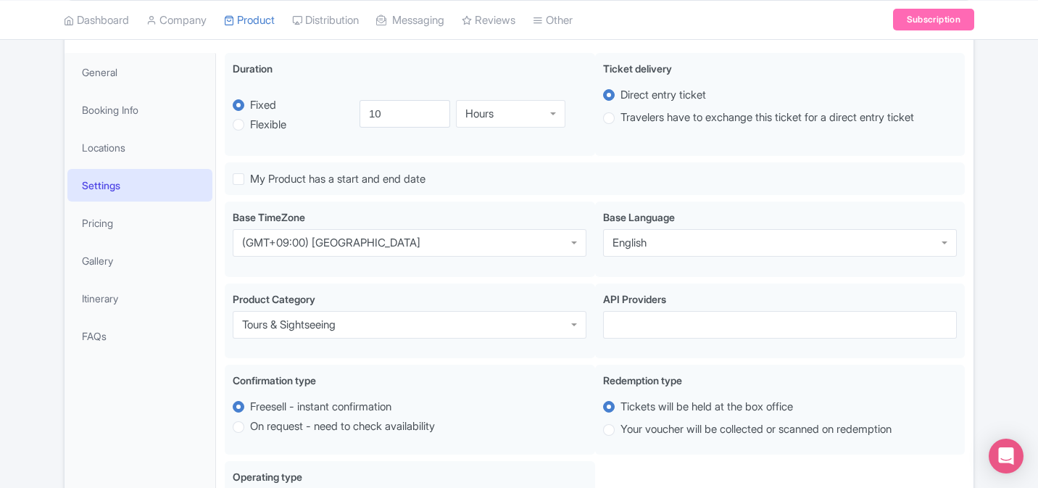
drag, startPoint x: 361, startPoint y: 244, endPoint x: 203, endPoint y: 241, distance: 158.0
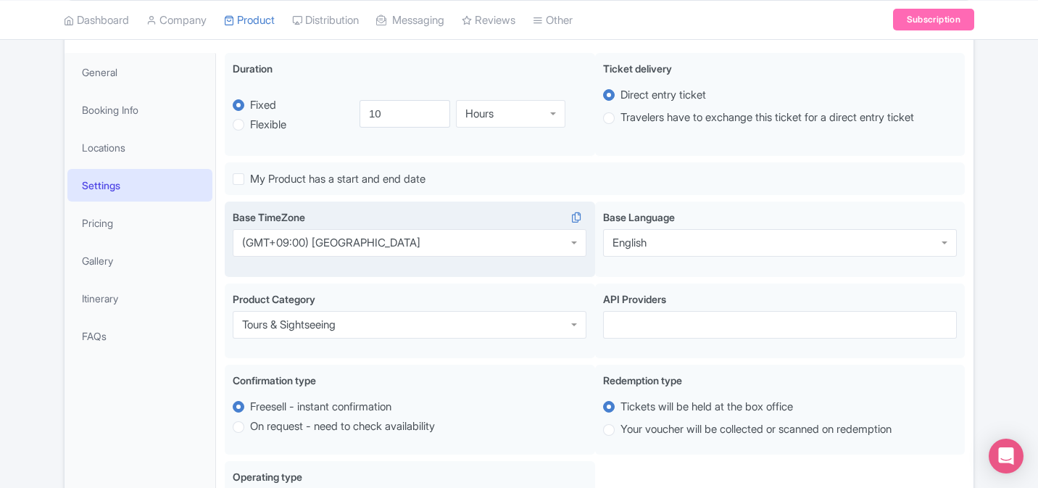
click at [269, 245] on div "(GMT+09:00) Osaka" at bounding box center [331, 242] width 178 height 13
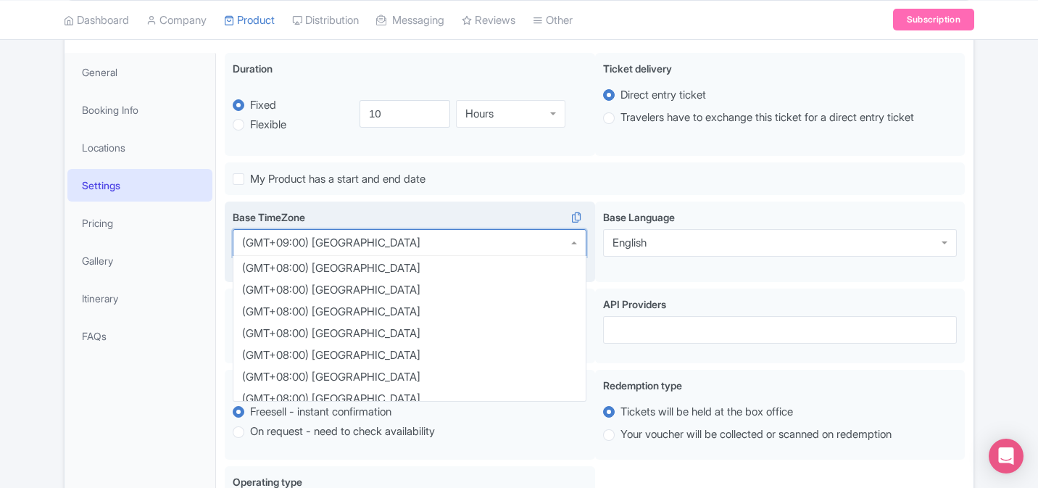
click at [269, 245] on div "(GMT+09:00) Osaka" at bounding box center [331, 242] width 178 height 13
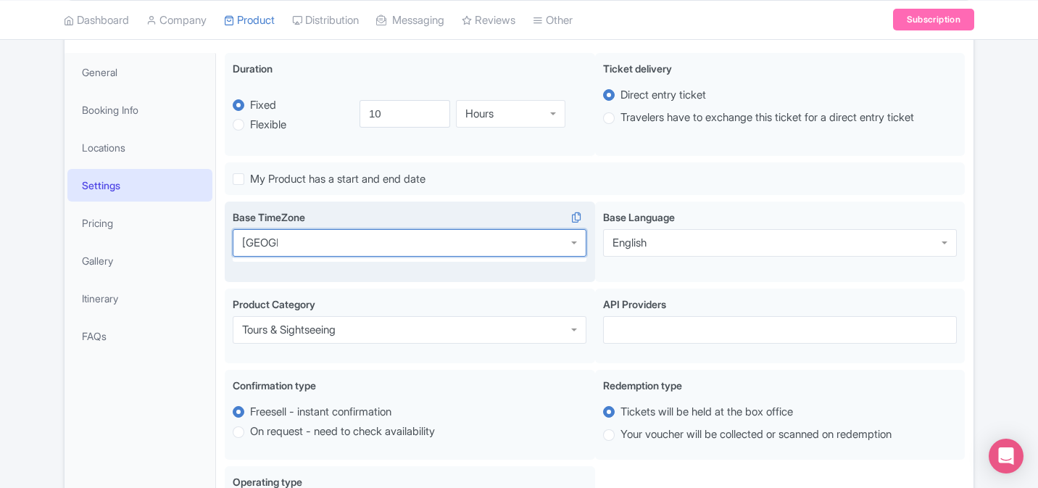
type input "Kyoto"
click at [372, 283] on div "Osaka Base TimeZone en Base Language English English" at bounding box center [595, 245] width 740 height 86
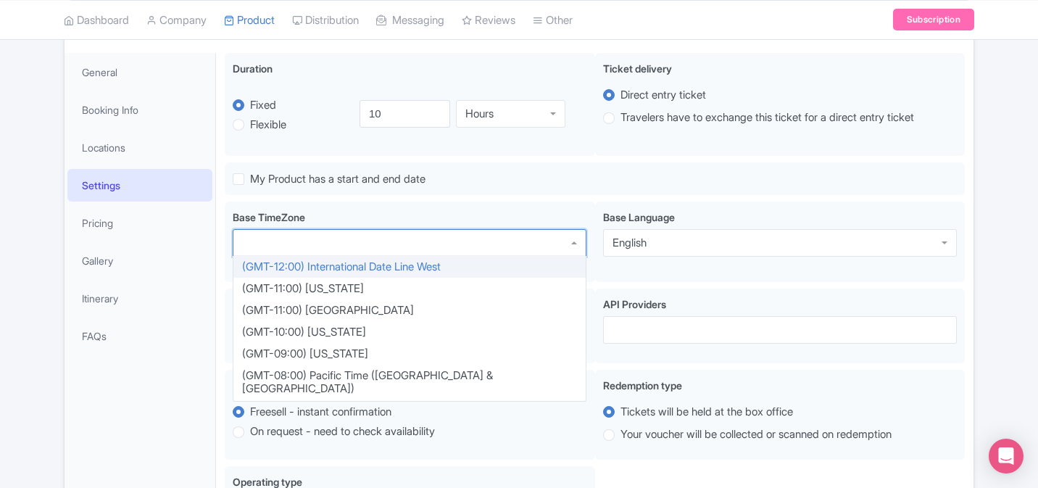
click at [352, 239] on div at bounding box center [410, 243] width 354 height 28
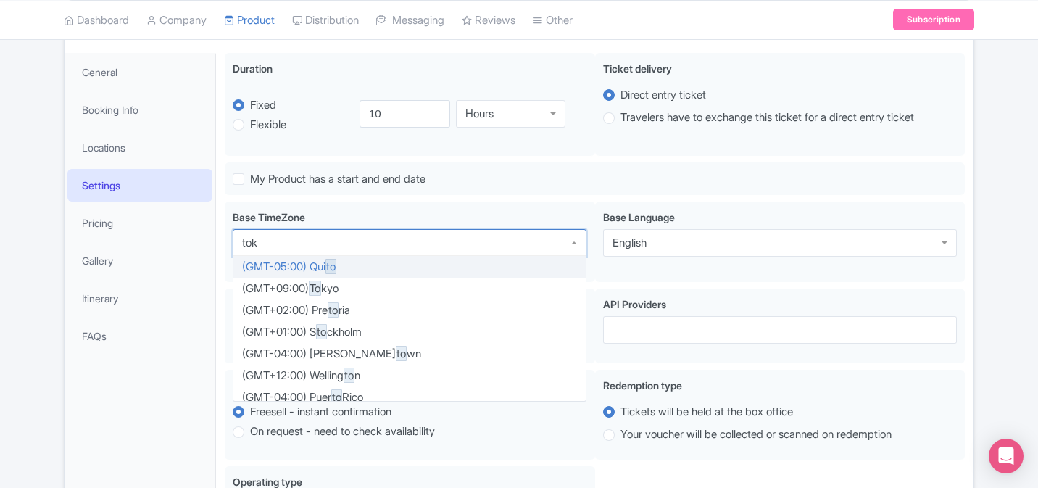
type input "toky"
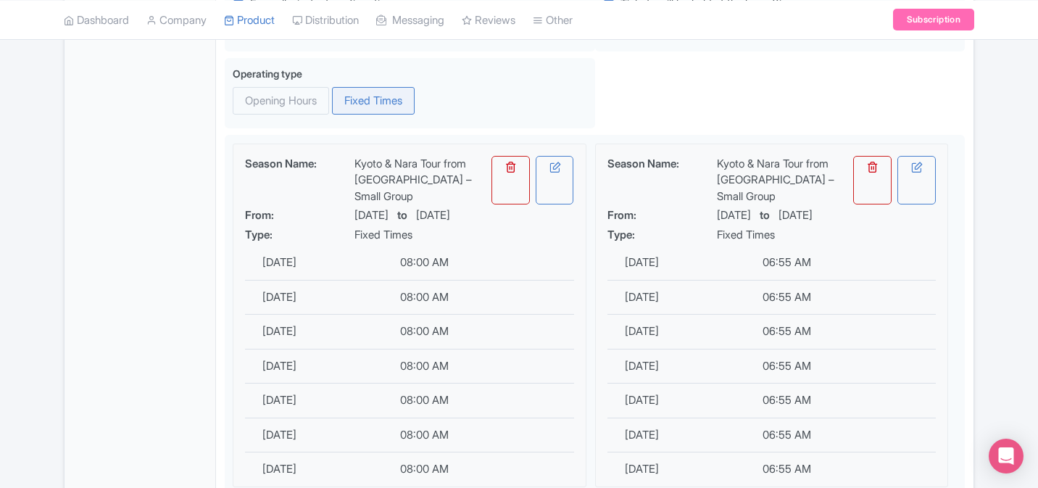
scroll to position [606, 0]
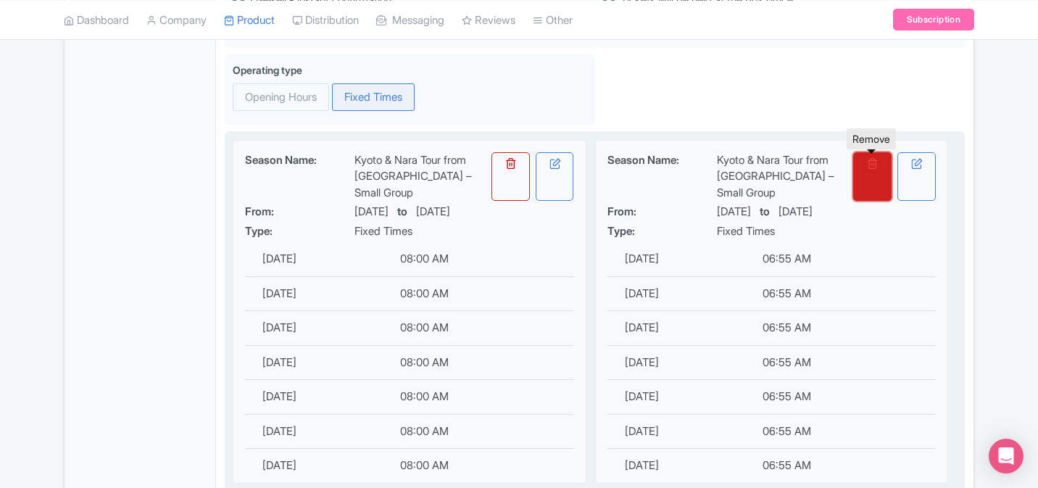
click at [869, 166] on icon at bounding box center [873, 163] width 12 height 12
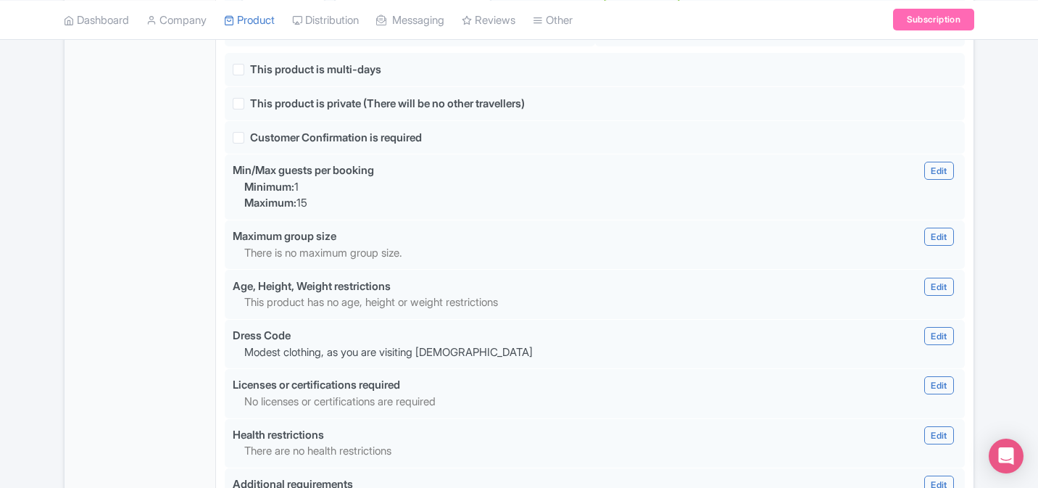
scroll to position [2018, 0]
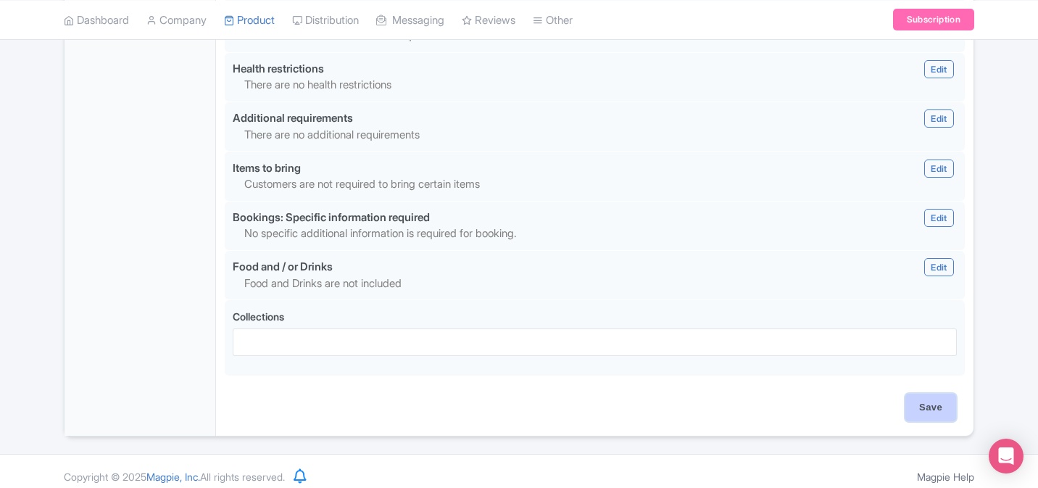
click at [929, 397] on input "Save" at bounding box center [930, 408] width 51 height 28
type input "Saving..."
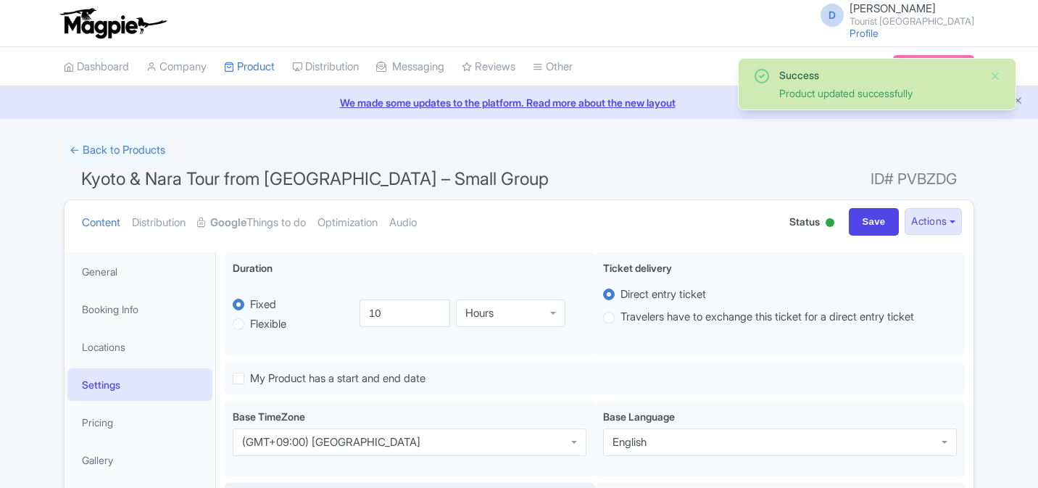
scroll to position [252, 0]
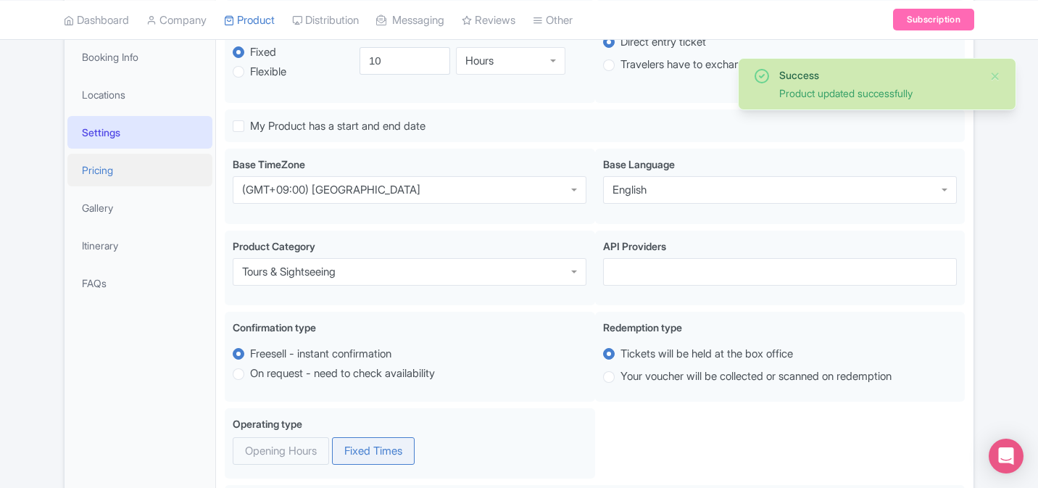
click at [115, 173] on link "Pricing" at bounding box center [139, 170] width 145 height 33
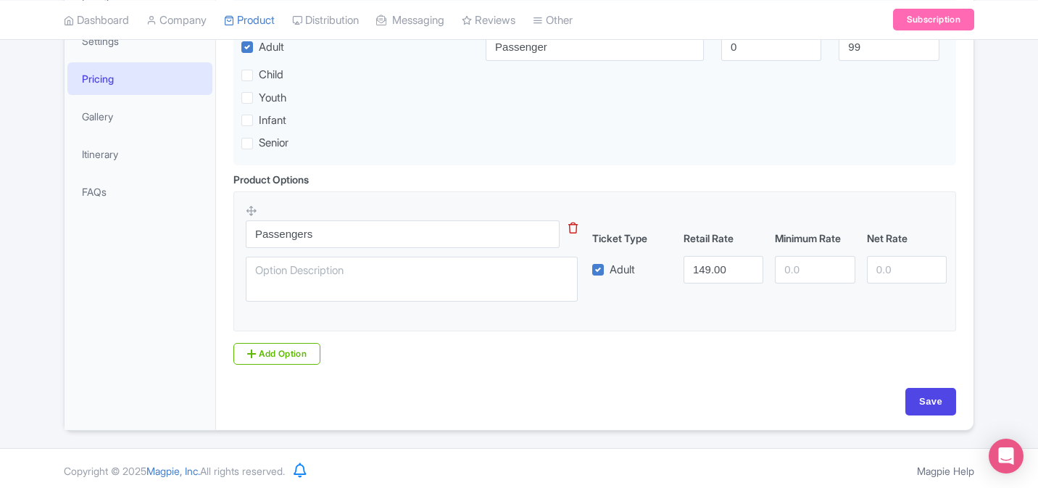
scroll to position [351, 0]
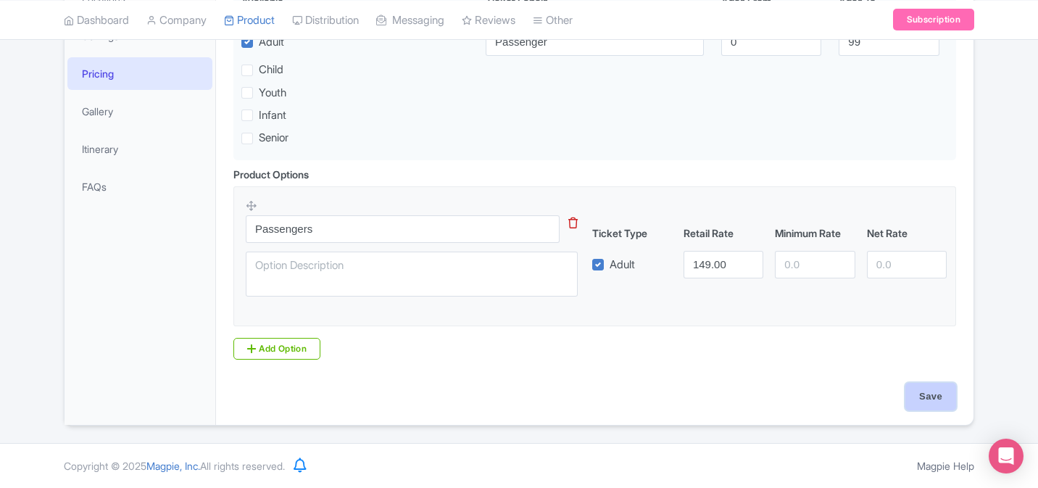
click at [916, 394] on input "Save" at bounding box center [930, 397] width 51 height 28
type input "Saving..."
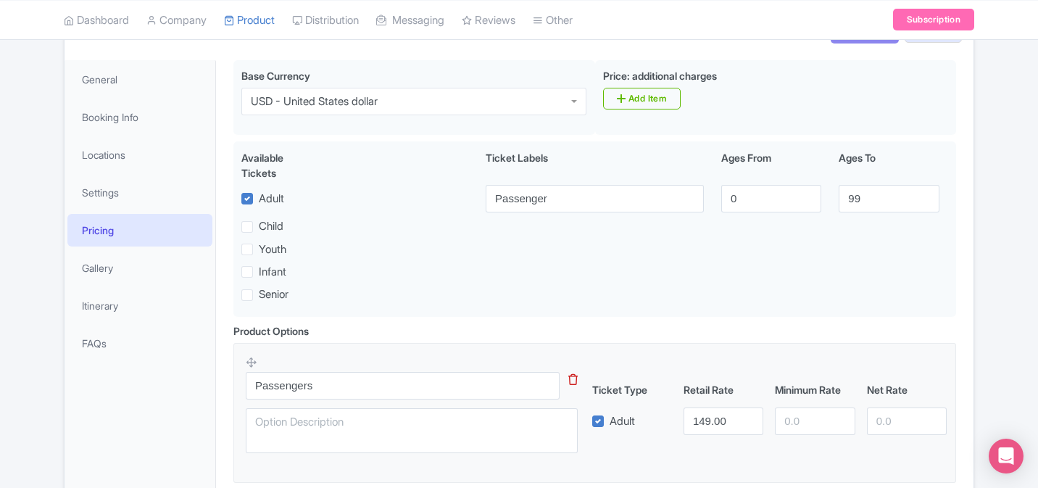
scroll to position [120, 0]
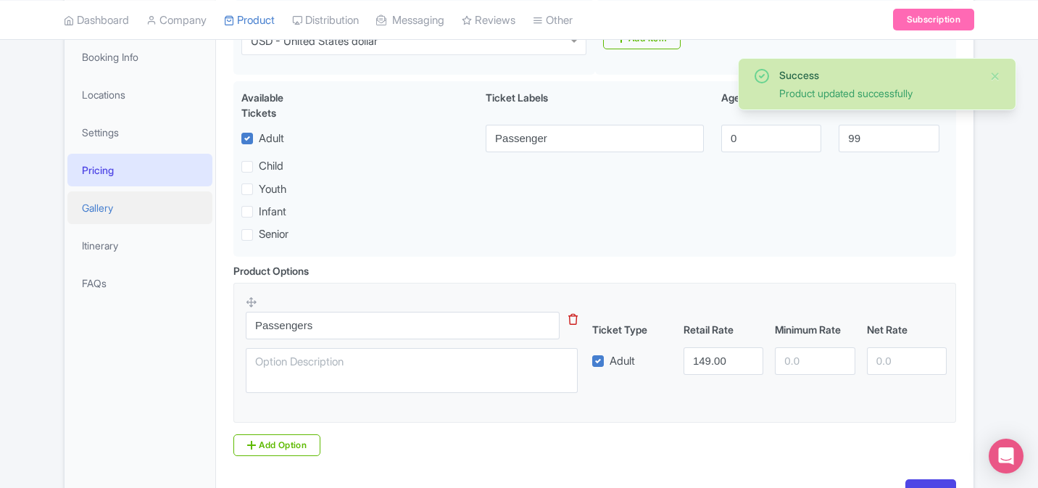
scroll to position [252, 0]
click at [121, 217] on link "Gallery" at bounding box center [139, 207] width 145 height 33
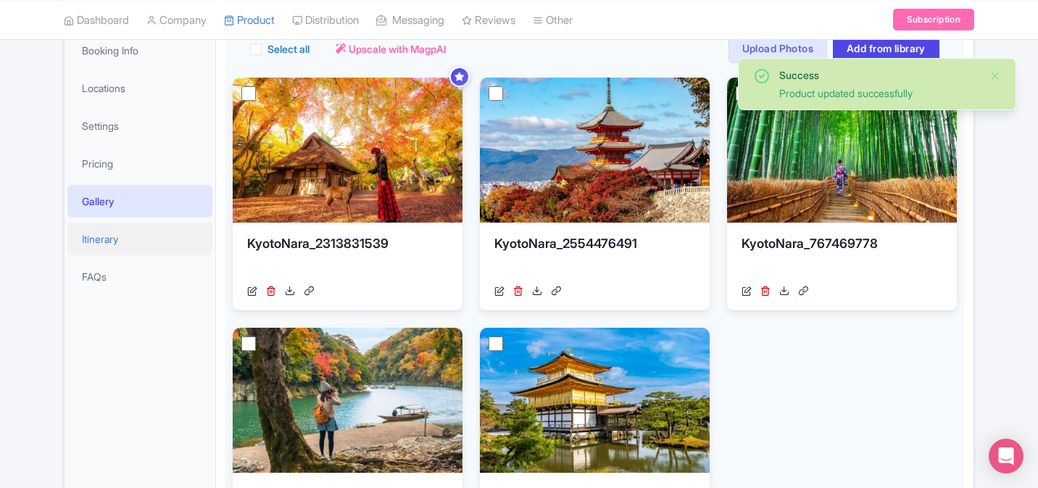
click at [130, 234] on link "Itinerary" at bounding box center [139, 239] width 145 height 33
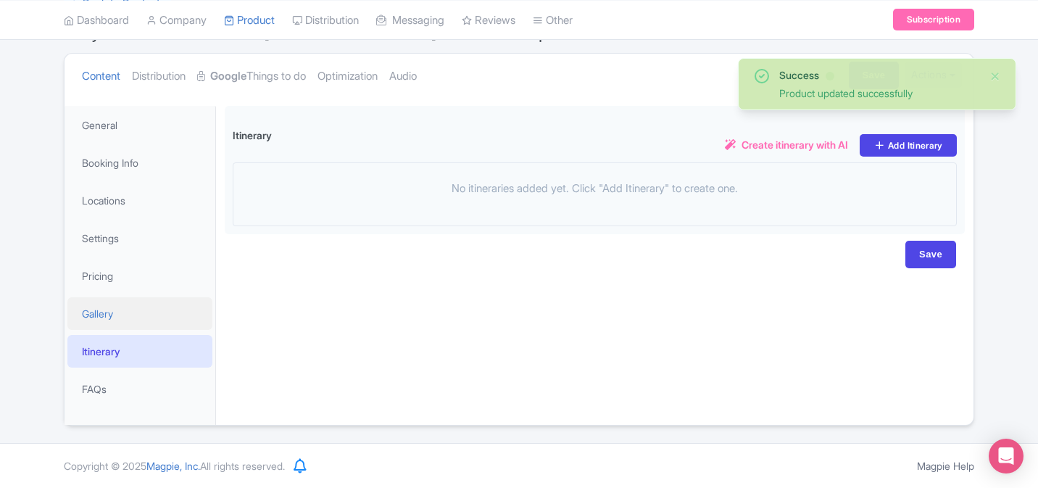
scroll to position [146, 0]
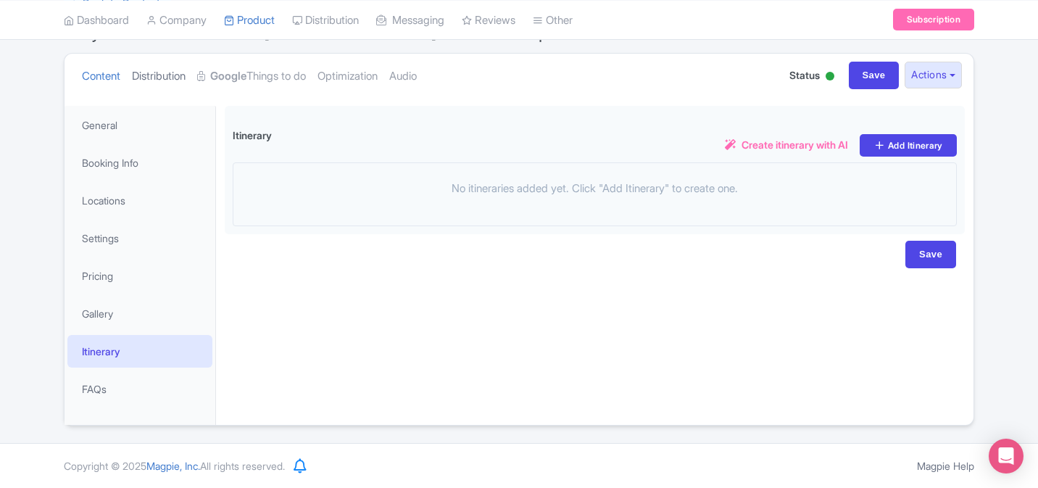
click at [153, 84] on link "Distribution" at bounding box center [159, 77] width 54 height 46
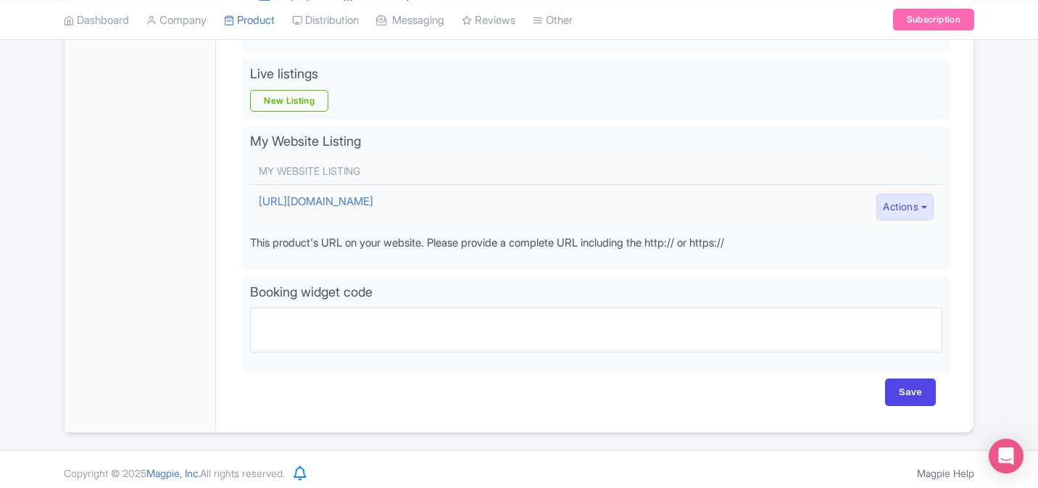
scroll to position [481, 0]
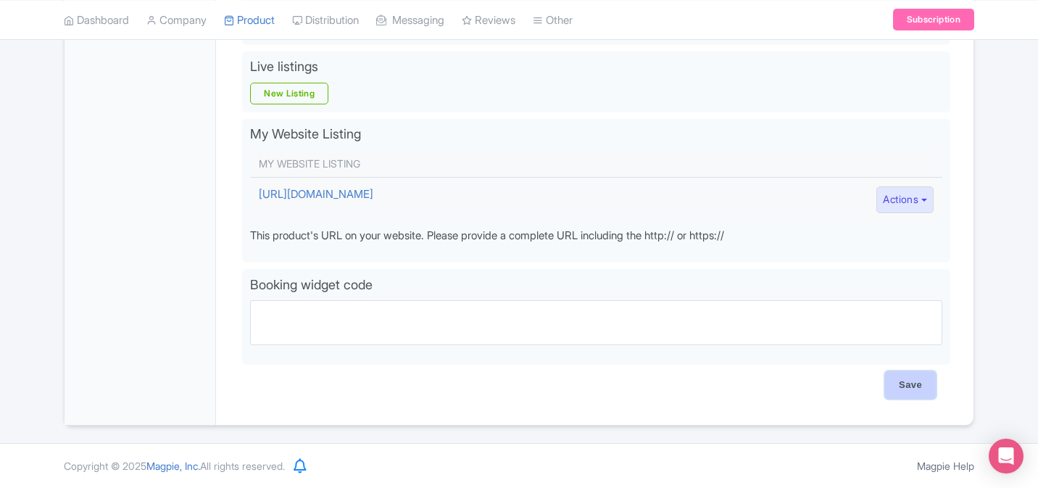
click at [911, 382] on input "Save" at bounding box center [910, 385] width 51 height 28
type input "Saving..."
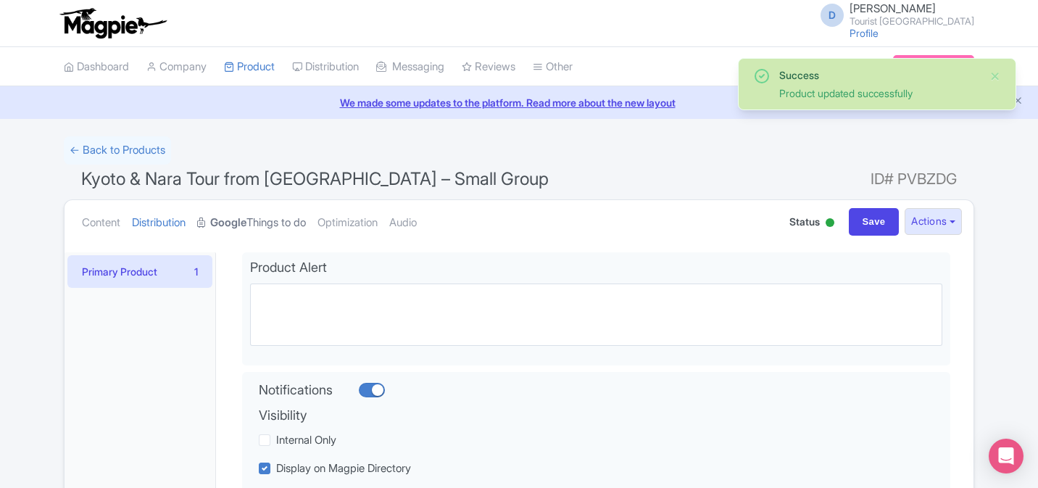
click at [245, 213] on link "Google Things to do" at bounding box center [251, 223] width 109 height 46
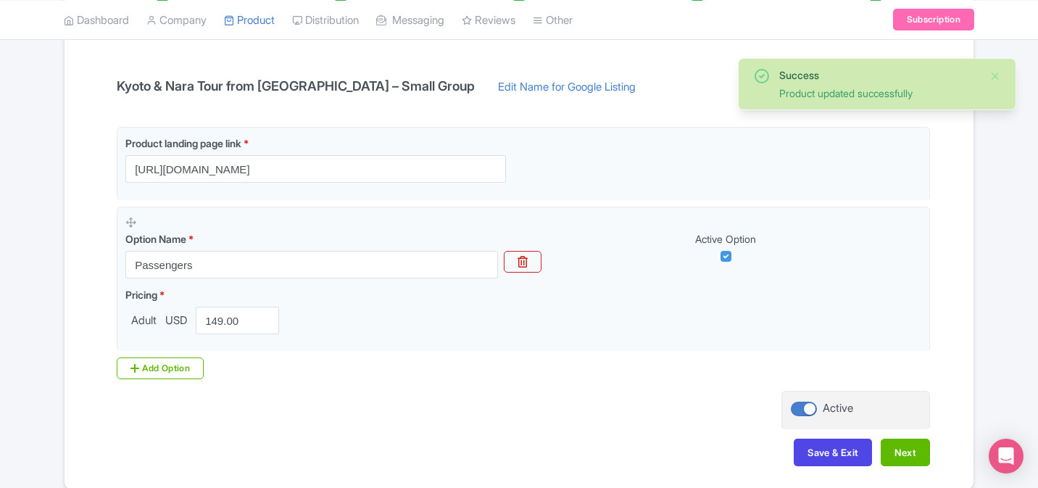
scroll to position [297, 0]
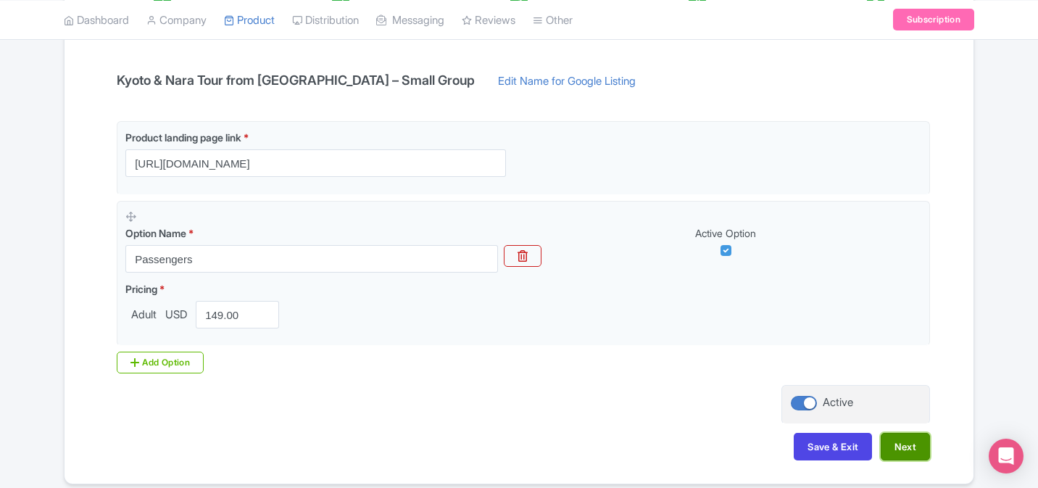
click at [902, 435] on button "Next" at bounding box center [905, 447] width 49 height 28
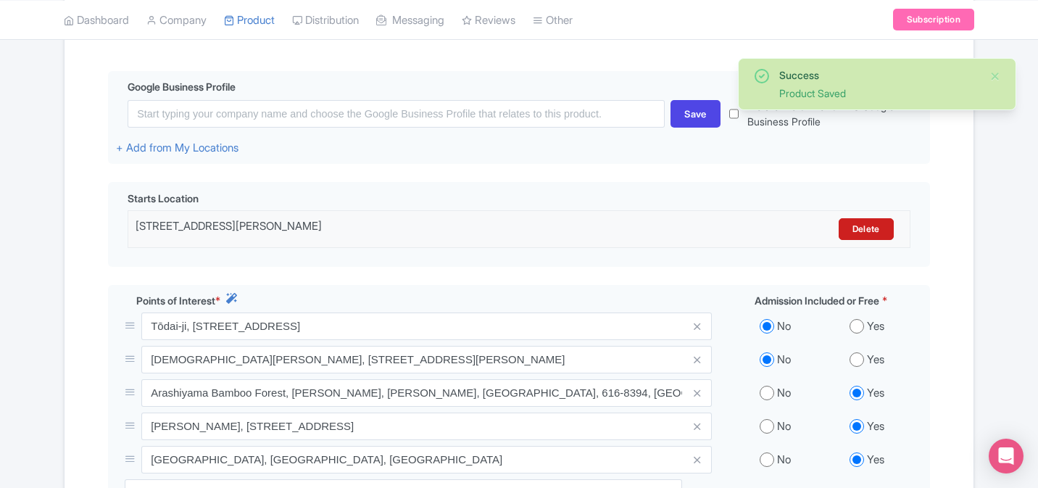
scroll to position [328, 0]
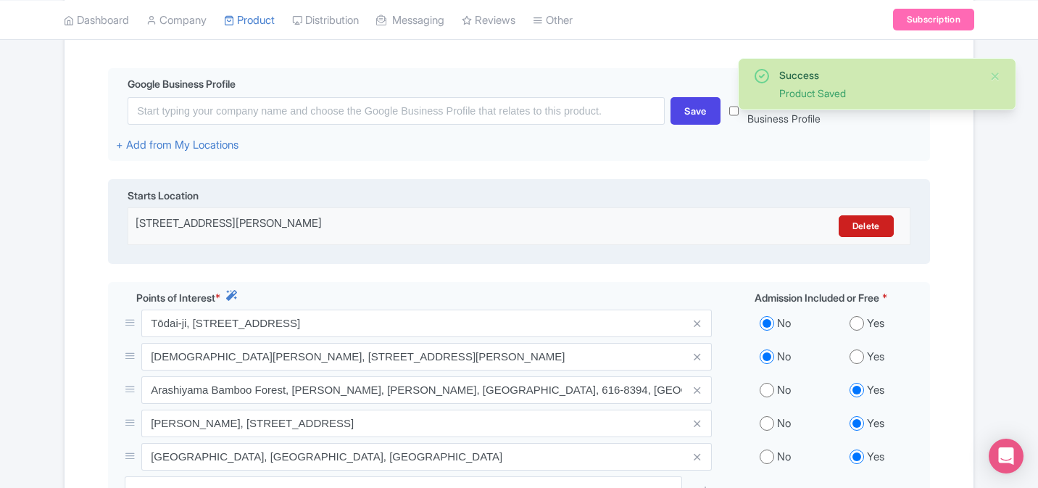
click at [510, 228] on div "[STREET_ADDRESS][PERSON_NAME]" at bounding box center [423, 226] width 575 height 22
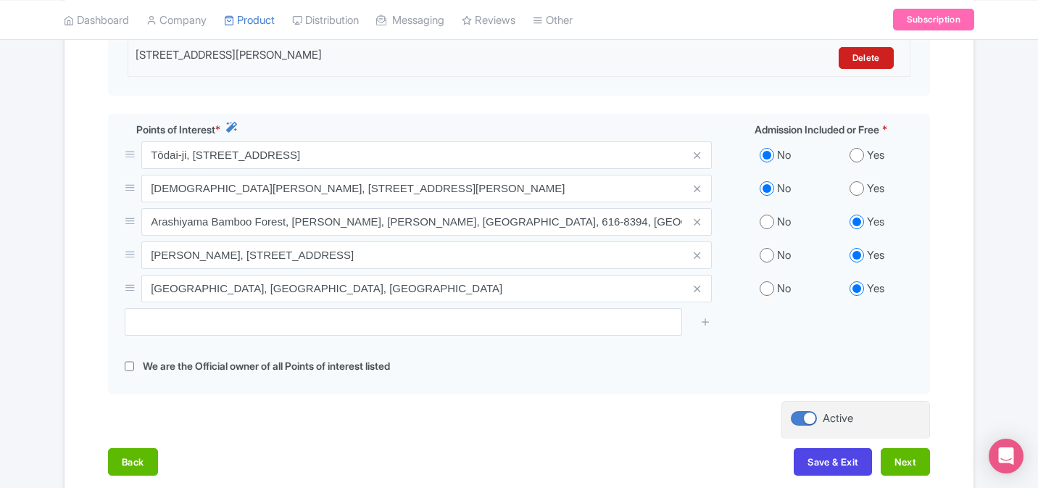
scroll to position [592, 0]
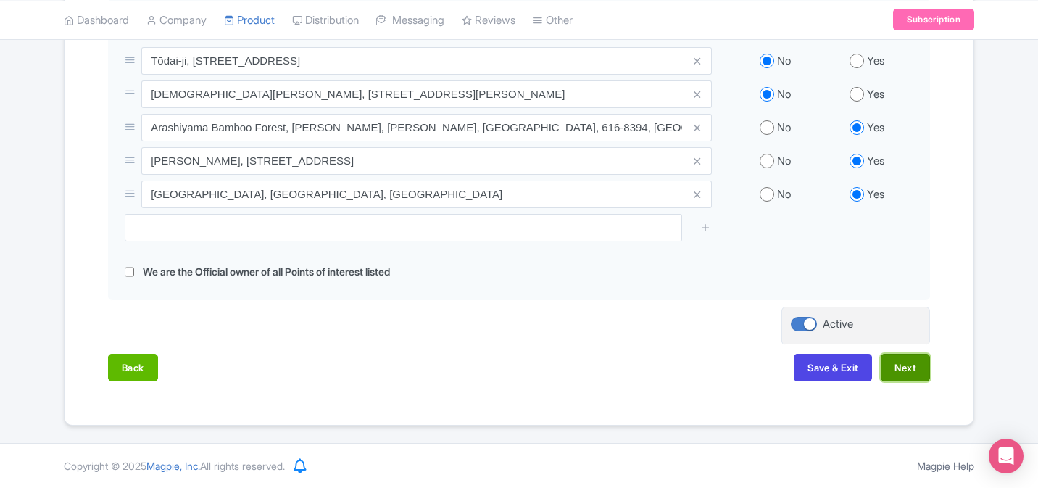
click at [910, 370] on button "Next" at bounding box center [905, 368] width 49 height 28
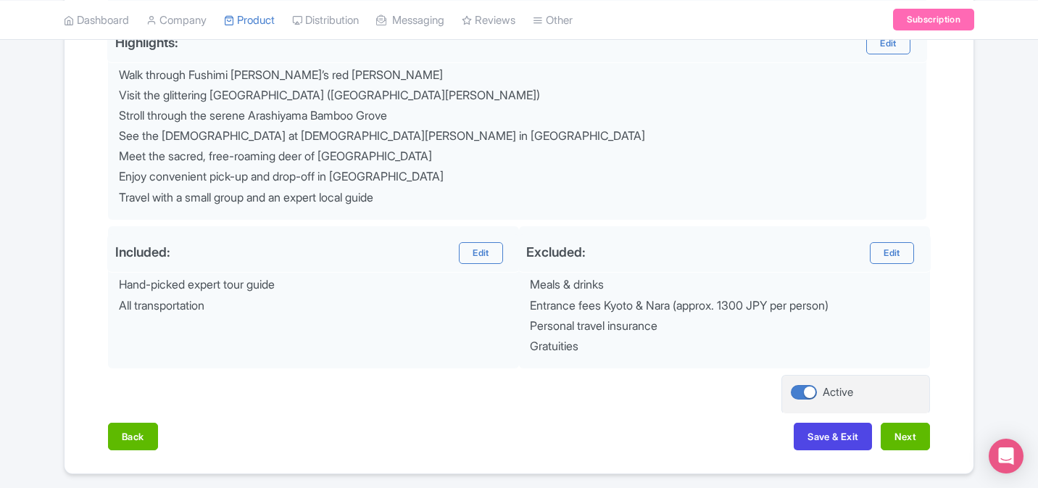
scroll to position [619, 0]
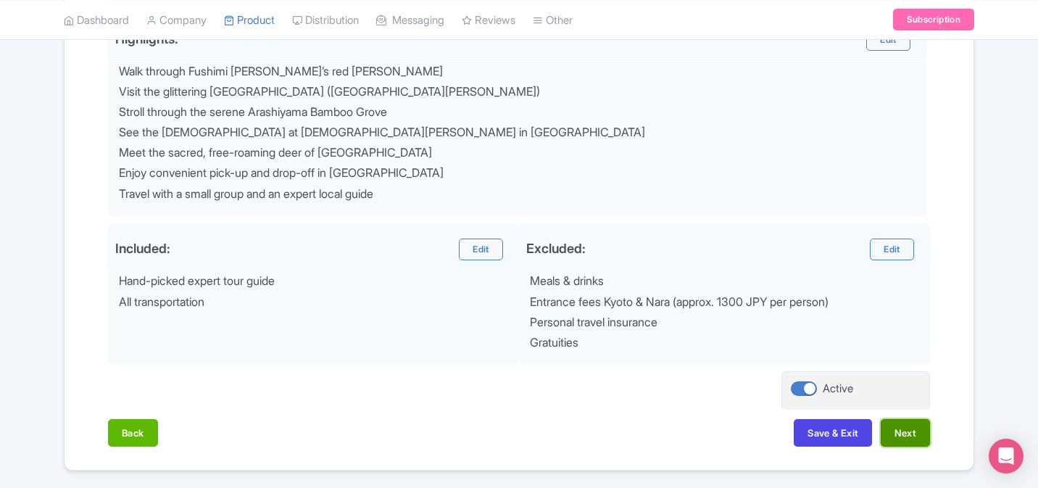
click at [902, 439] on button "Next" at bounding box center [905, 433] width 49 height 28
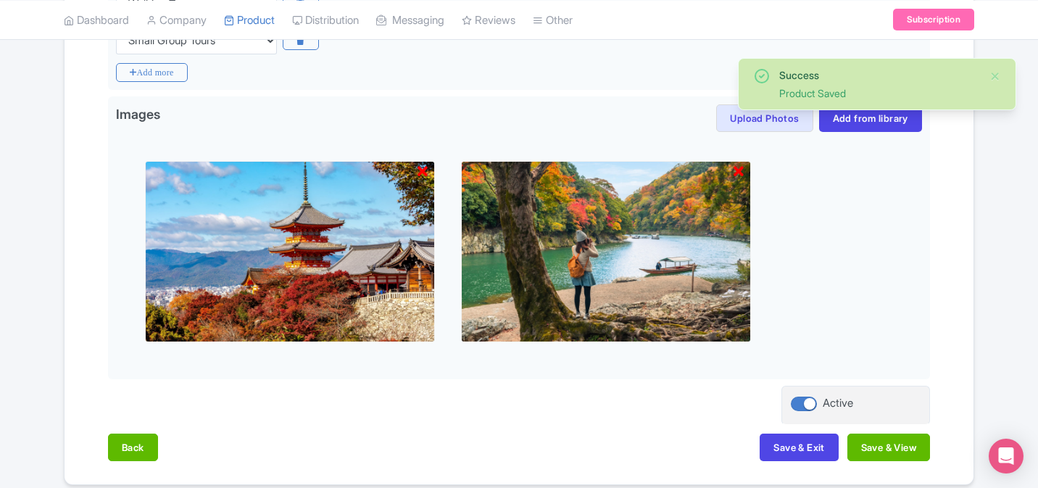
scroll to position [710, 0]
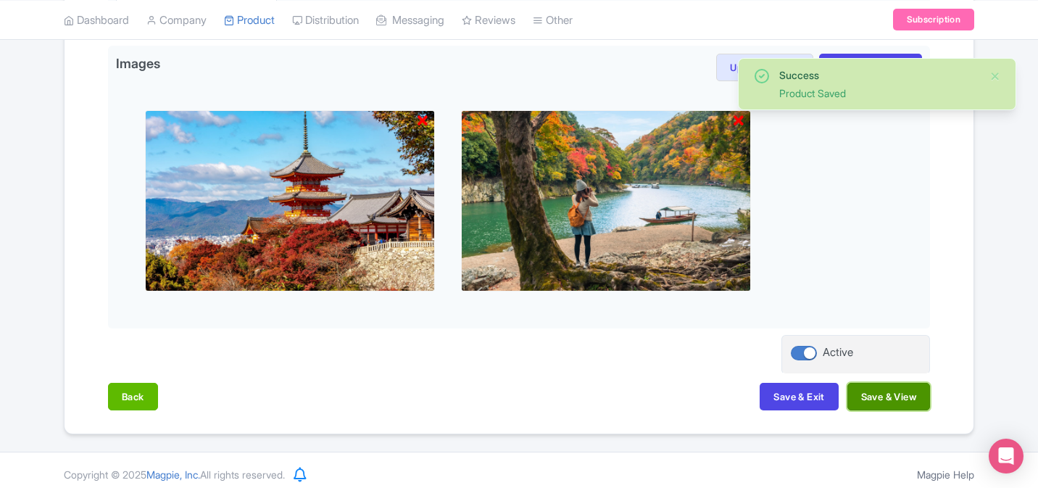
click at [922, 397] on button "Save & View" at bounding box center [888, 397] width 83 height 28
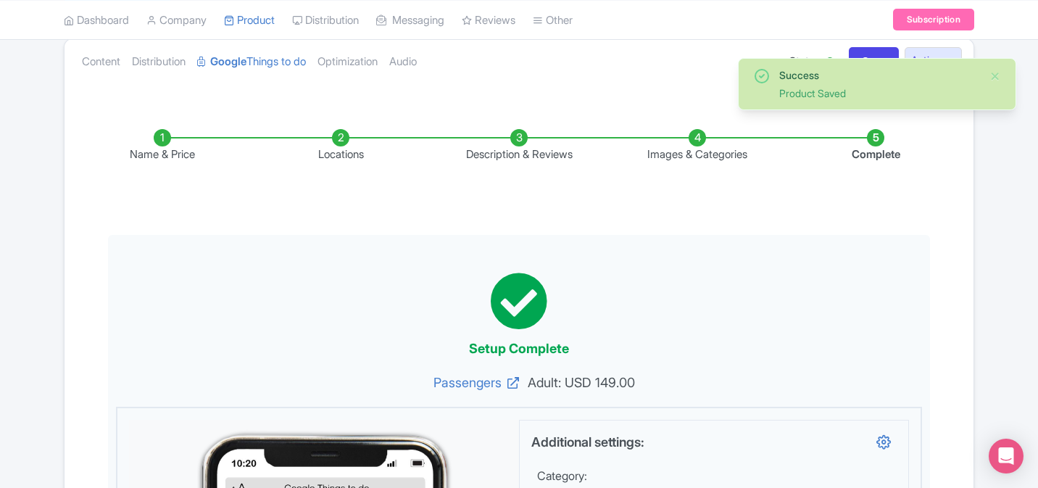
scroll to position [0, 0]
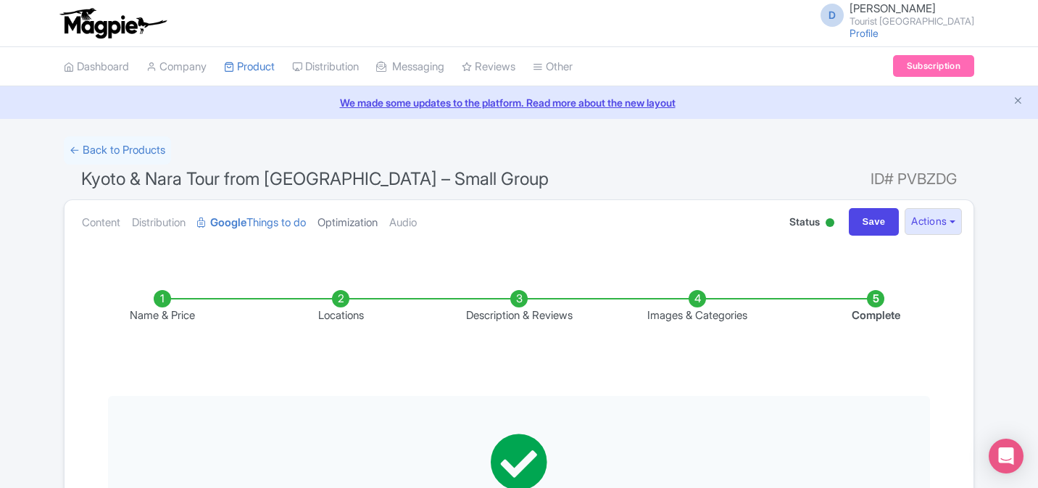
click at [377, 231] on link "Optimization" at bounding box center [347, 223] width 60 height 46
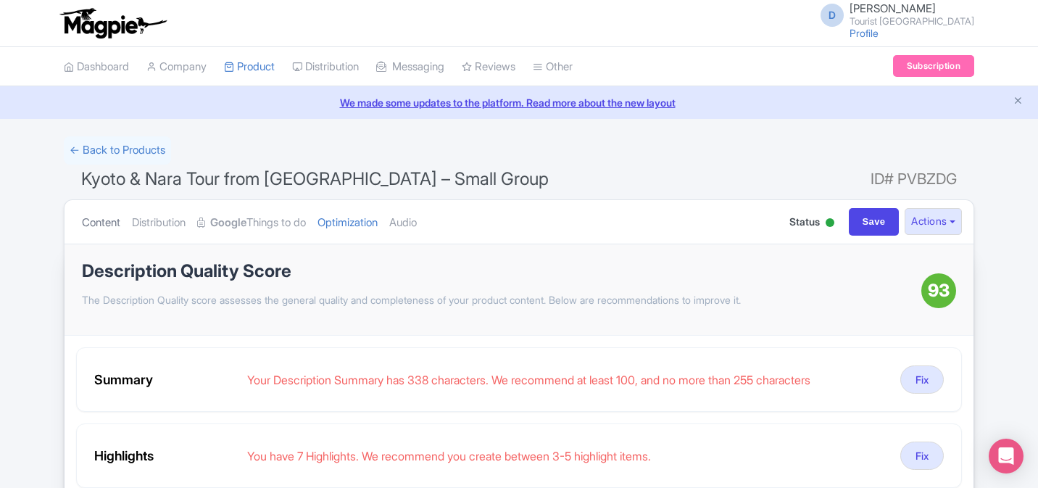
click at [92, 227] on link "Content" at bounding box center [101, 223] width 38 height 46
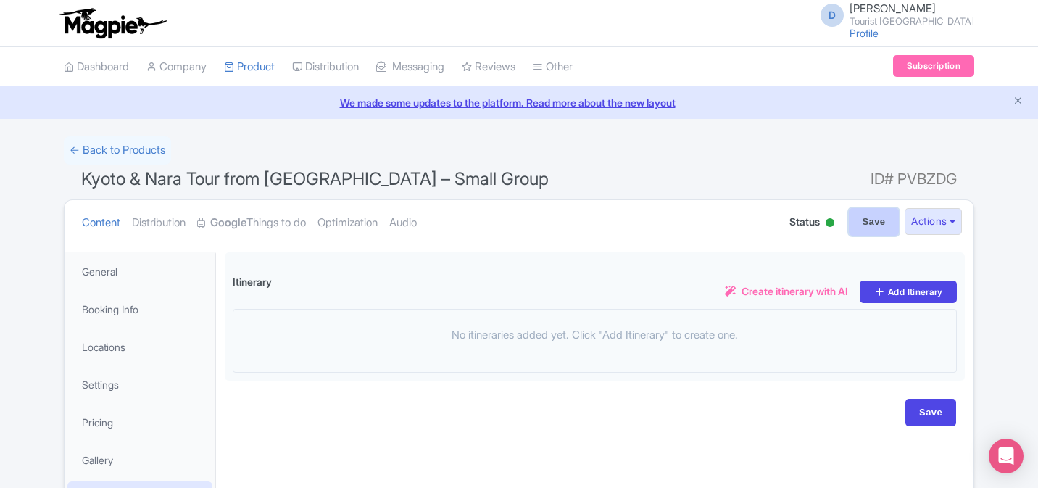
click at [860, 219] on input "Save" at bounding box center [874, 222] width 51 height 28
type input "Saving..."
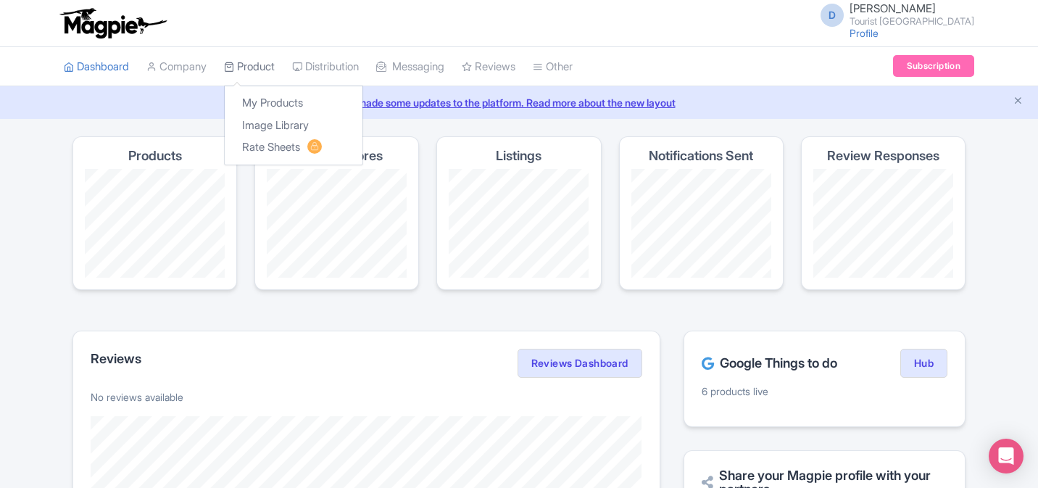
click at [254, 65] on link "Product" at bounding box center [249, 67] width 51 height 40
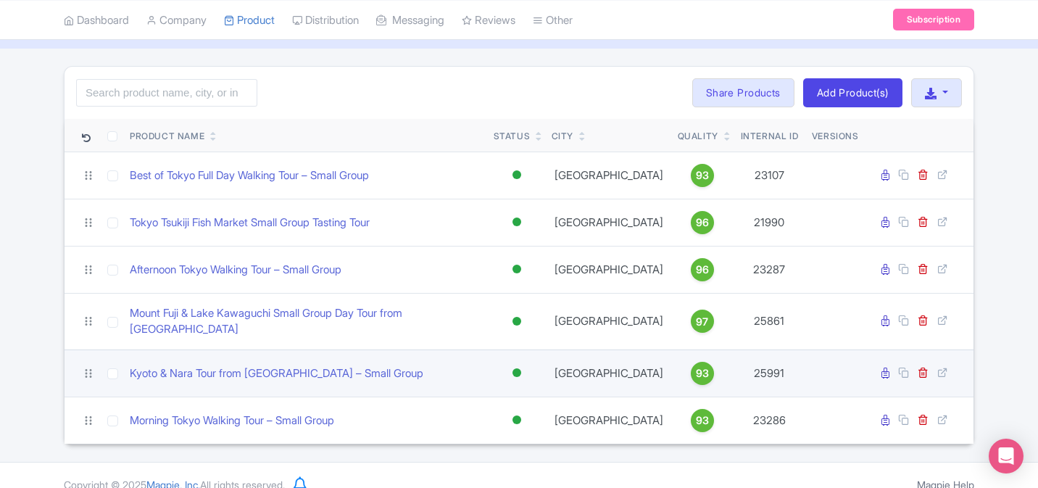
scroll to position [70, 0]
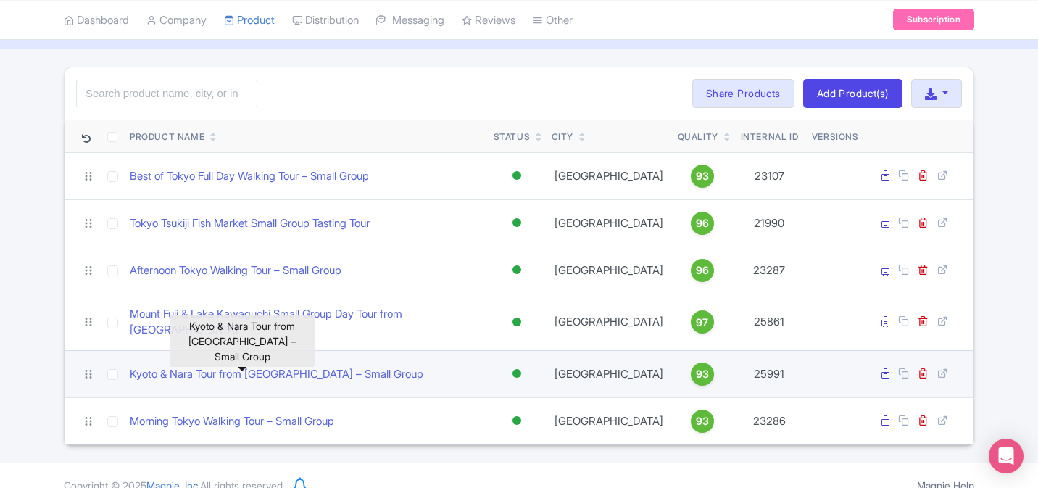
click at [333, 366] on link "Kyoto & Nara Tour from [GEOGRAPHIC_DATA] – Small Group" at bounding box center [277, 374] width 294 height 17
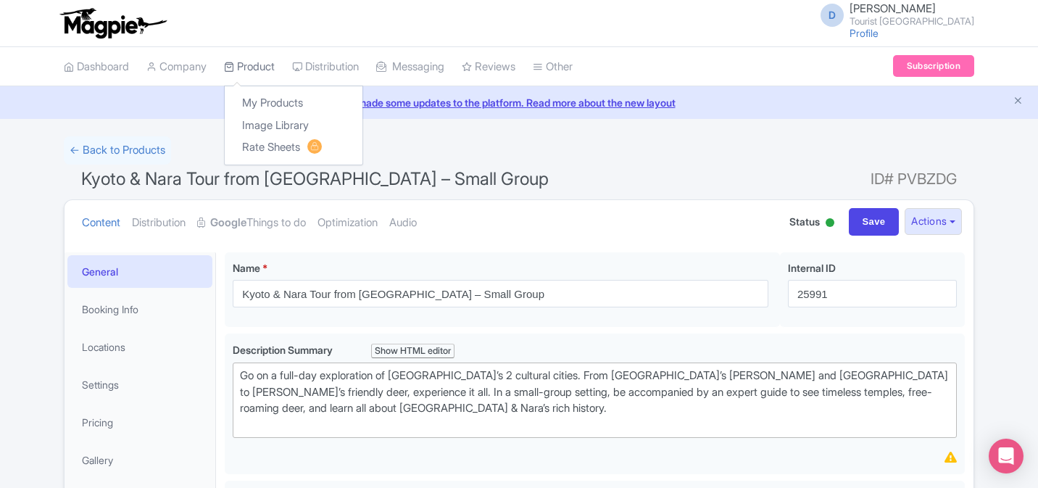
click at [234, 68] on icon at bounding box center [229, 67] width 10 height 10
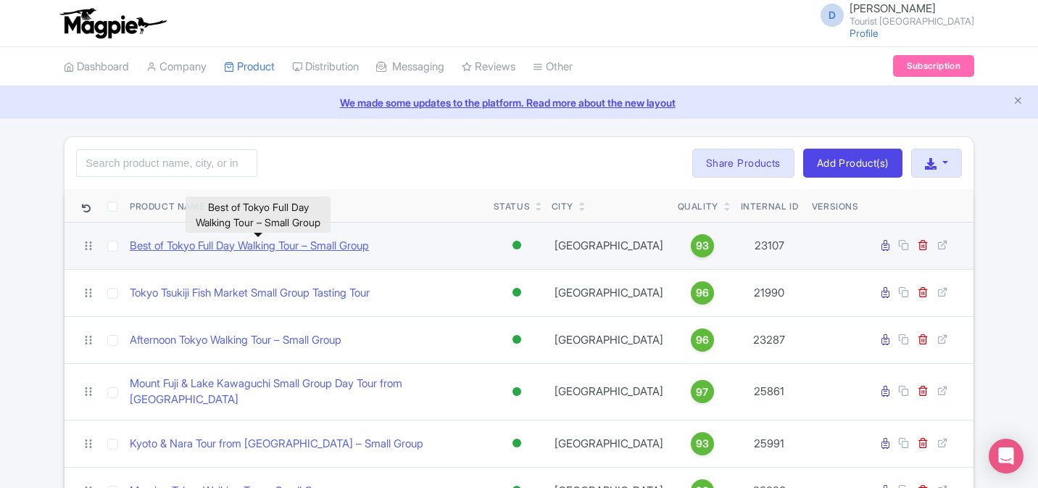
scroll to position [80, 0]
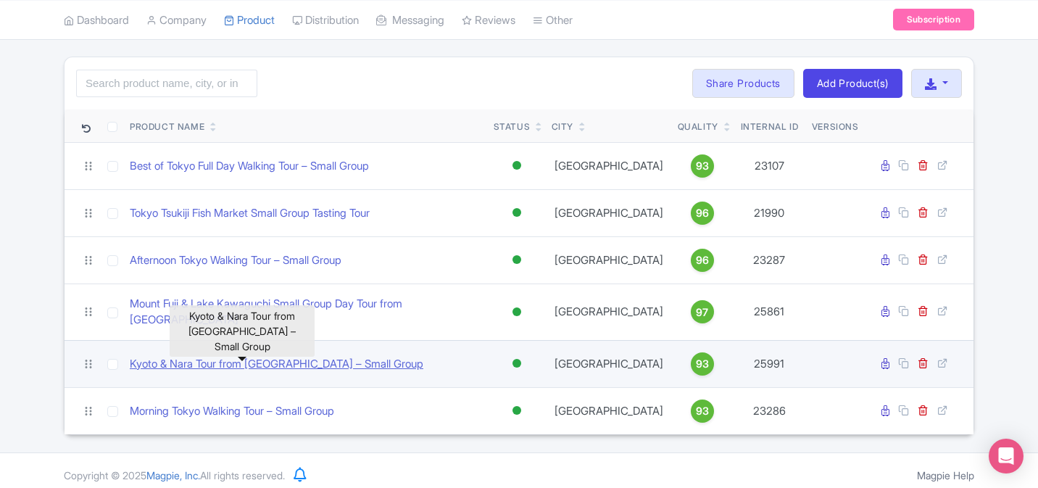
click at [258, 356] on link "Kyoto & Nara Tour from [GEOGRAPHIC_DATA] – Small Group" at bounding box center [277, 364] width 294 height 17
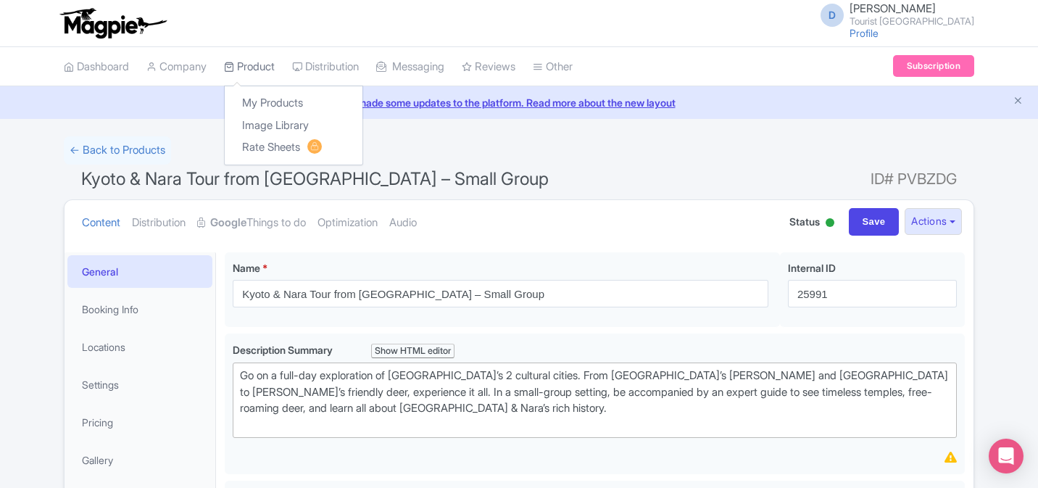
click at [260, 72] on link "Product" at bounding box center [249, 67] width 51 height 40
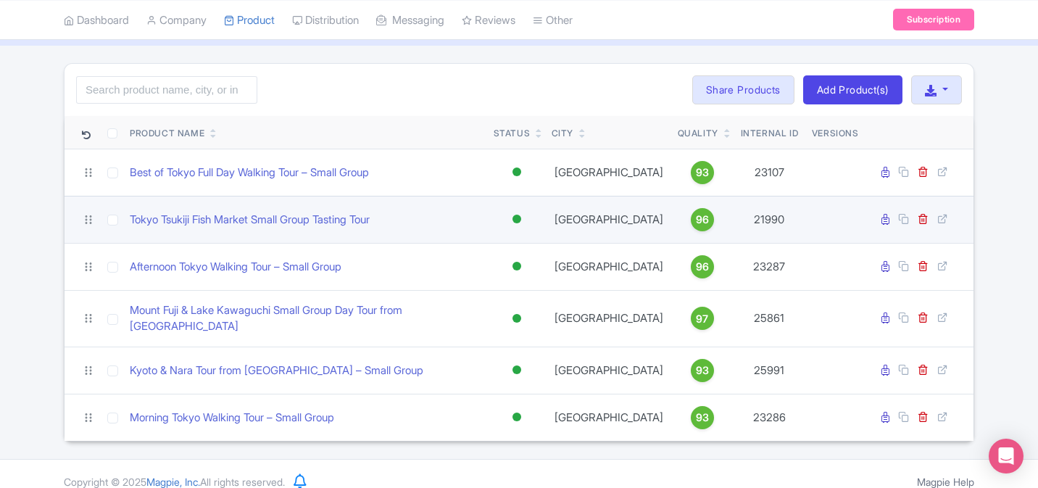
scroll to position [80, 0]
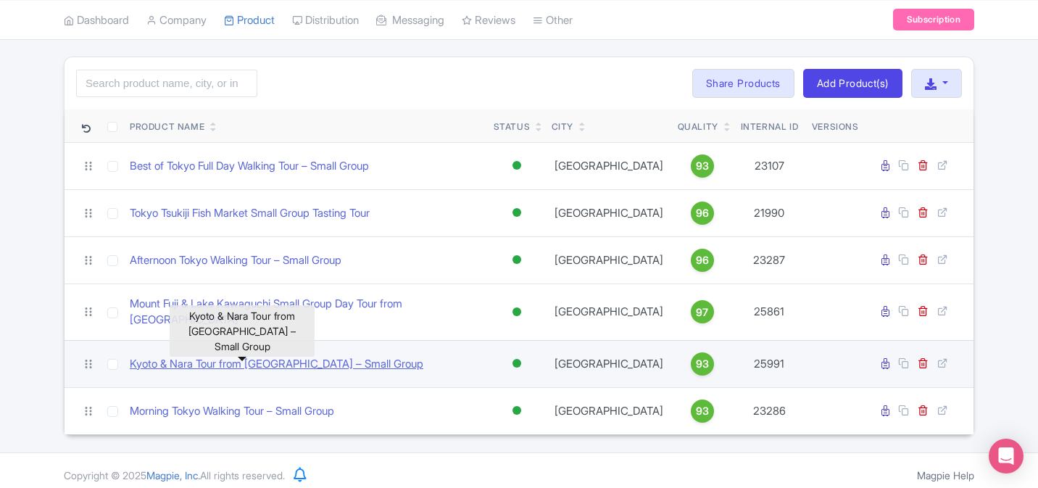
click at [270, 356] on link "Kyoto & Nara Tour from [GEOGRAPHIC_DATA] – Small Group" at bounding box center [277, 364] width 294 height 17
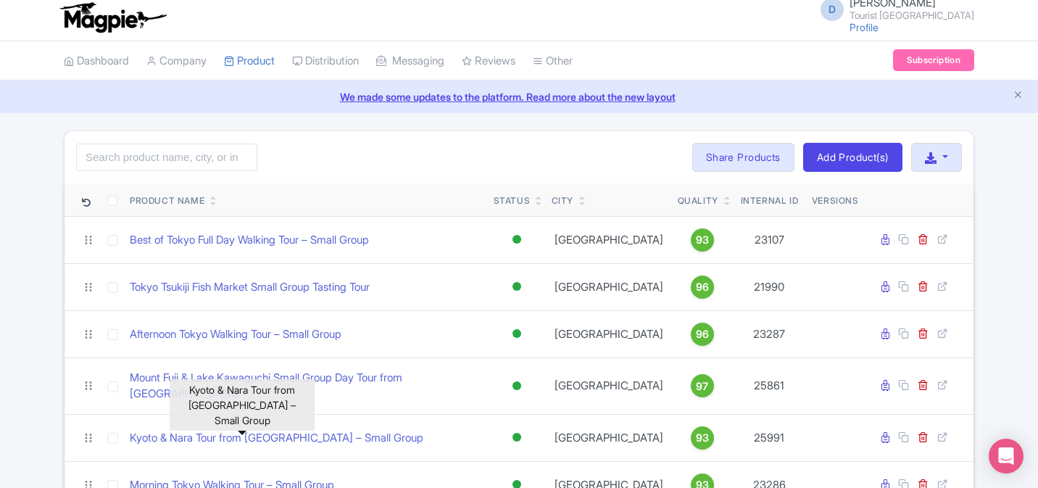
scroll to position [1, 0]
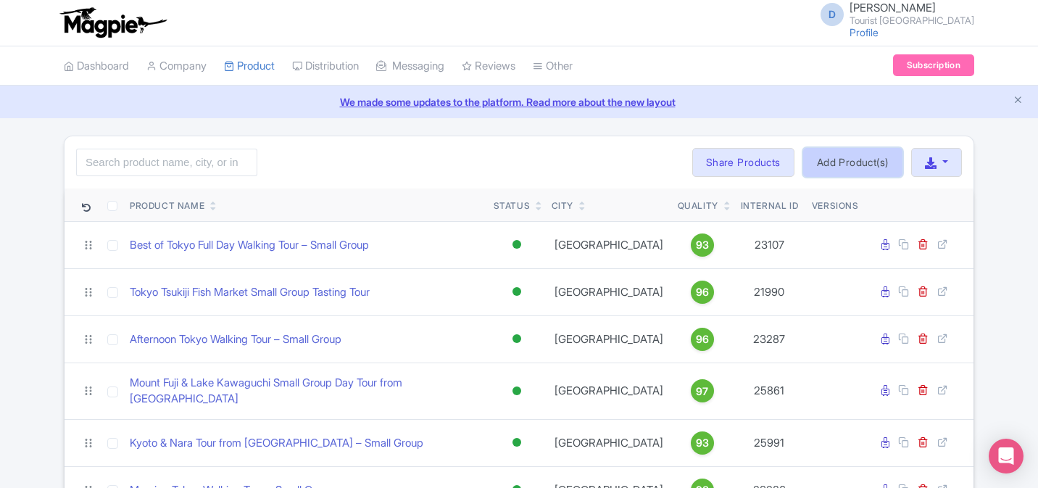
click at [861, 165] on link "Add Product(s)" at bounding box center [852, 162] width 99 height 29
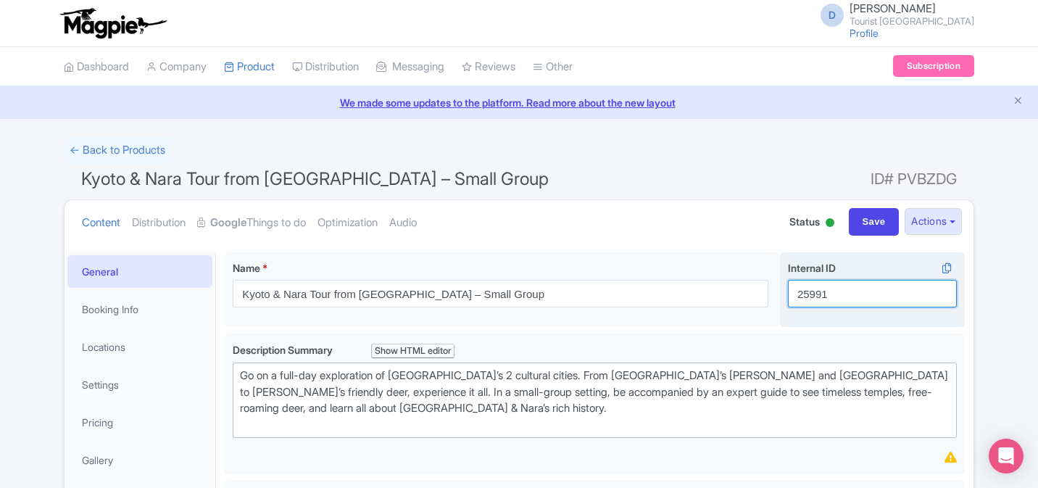
drag, startPoint x: 863, startPoint y: 304, endPoint x: 790, endPoint y: 280, distance: 76.3
click at [788, 283] on input "25991" at bounding box center [872, 294] width 169 height 28
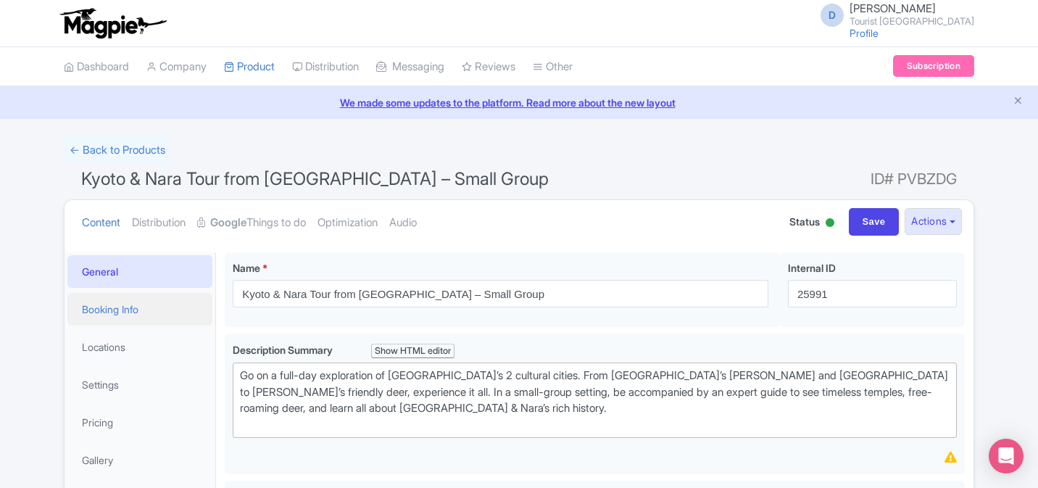
click at [125, 314] on link "Booking Info" at bounding box center [139, 309] width 145 height 33
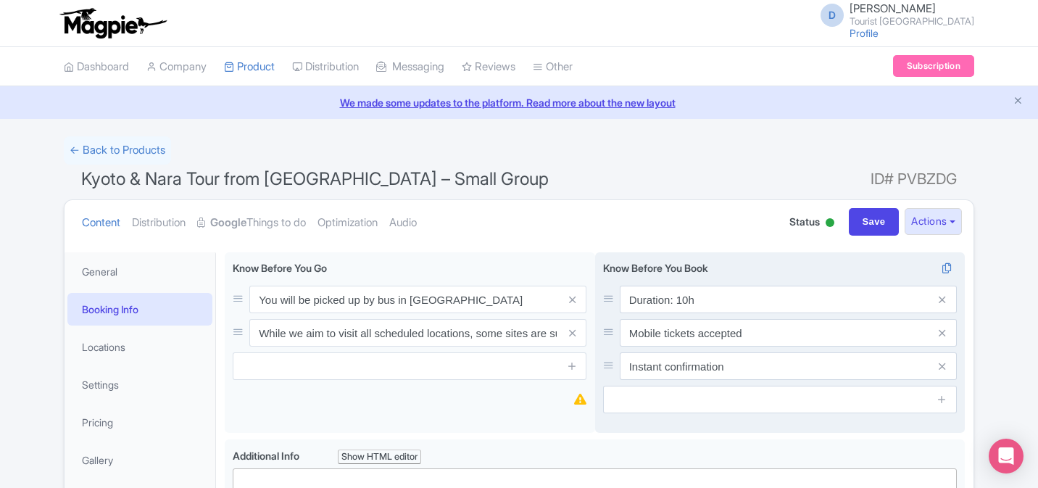
scroll to position [22, 0]
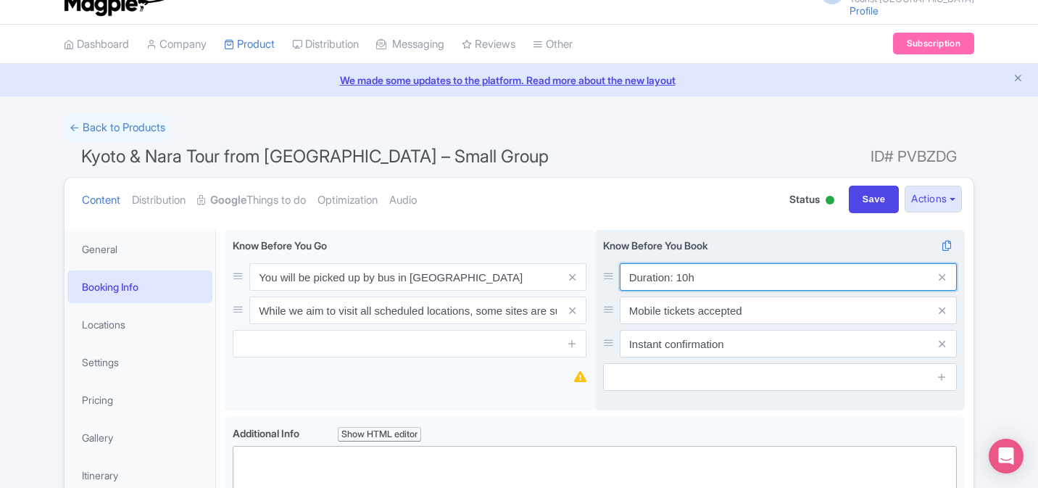
drag, startPoint x: 711, startPoint y: 278, endPoint x: 595, endPoint y: 276, distance: 116.0
click at [595, 277] on div "Duration: 10h Mobile tickets accepted Instant confirmation Know Before You Book…" at bounding box center [780, 320] width 370 height 181
click at [690, 279] on input "Duration: 10h" at bounding box center [788, 277] width 337 height 28
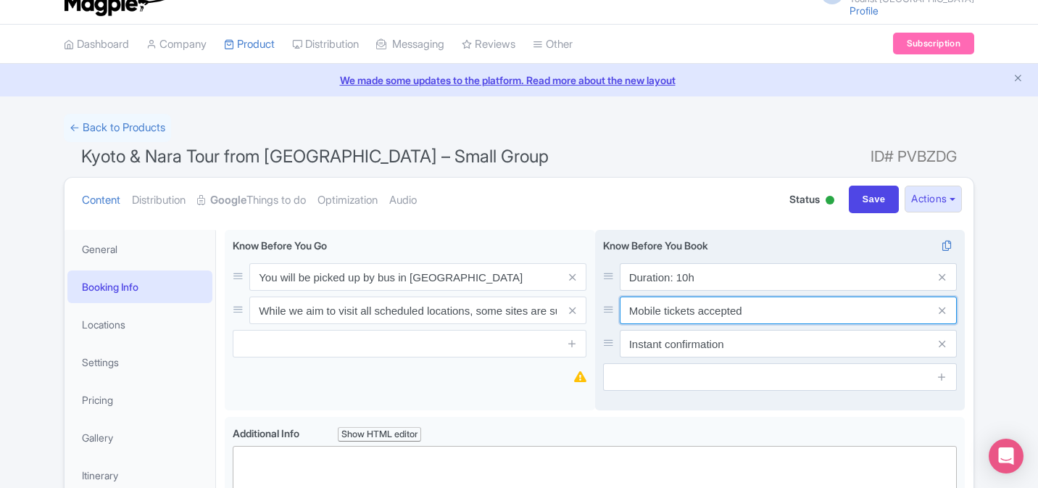
click at [694, 316] on input "Mobile tickets accepted" at bounding box center [788, 310] width 337 height 28
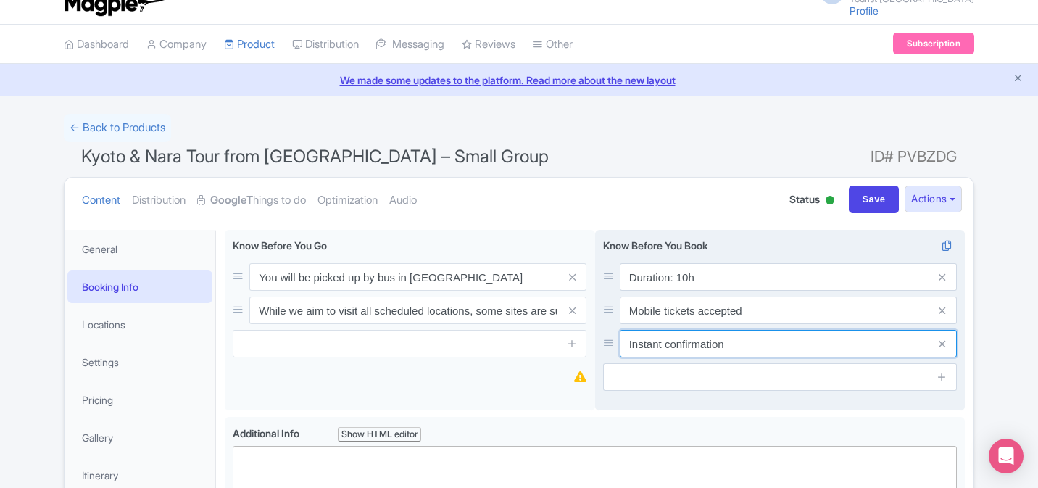
click at [686, 337] on input "Instant confirmation" at bounding box center [788, 344] width 337 height 28
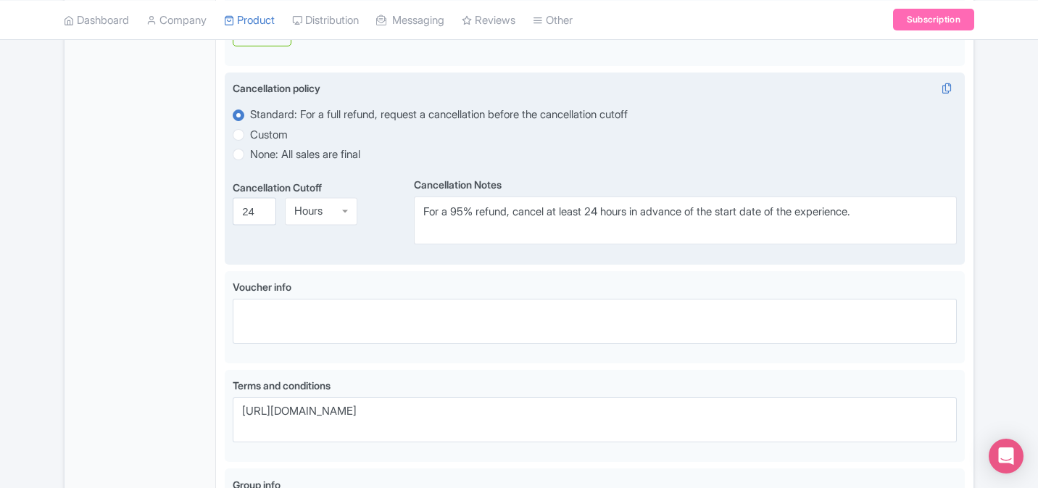
scroll to position [697, 0]
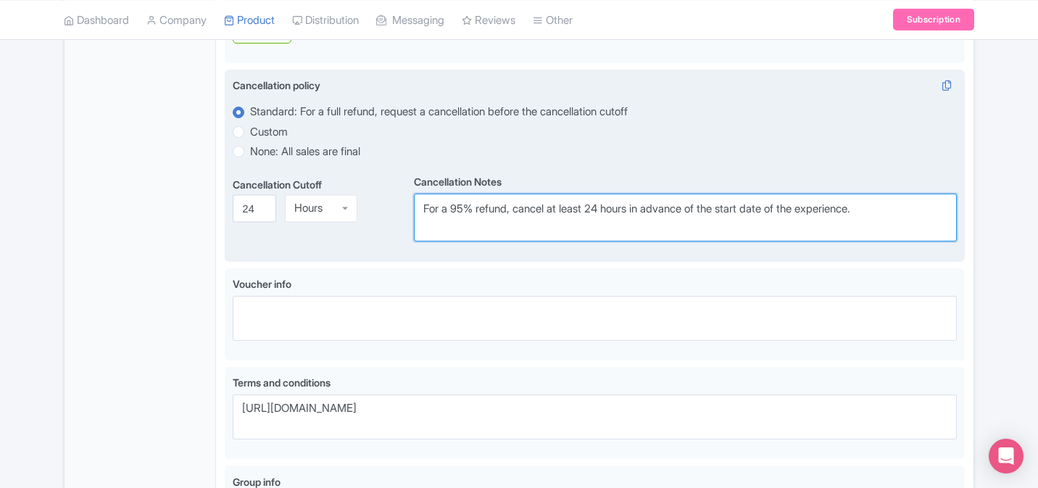
click at [510, 219] on textarea "For a 95% refund, cancel at least 24 hours in advance of the start date of the …" at bounding box center [685, 218] width 543 height 48
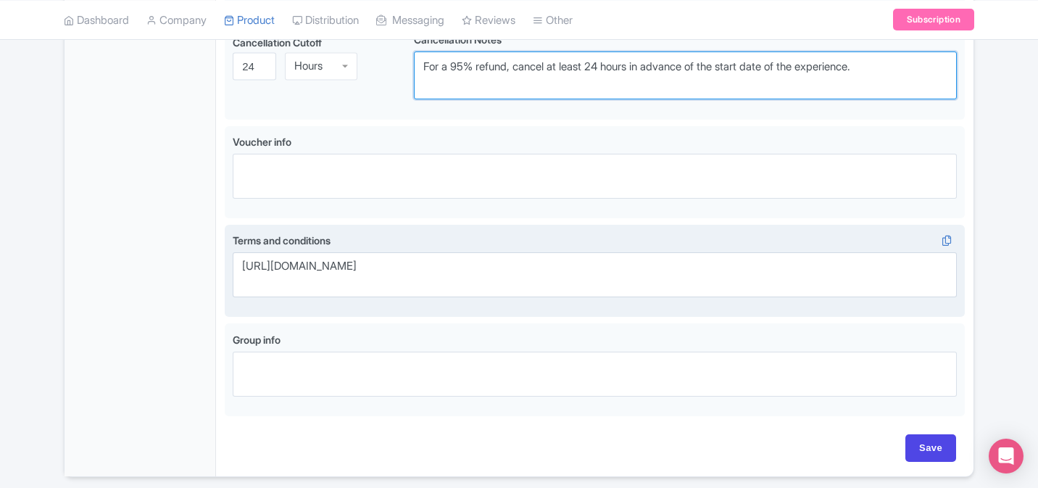
scroll to position [893, 0]
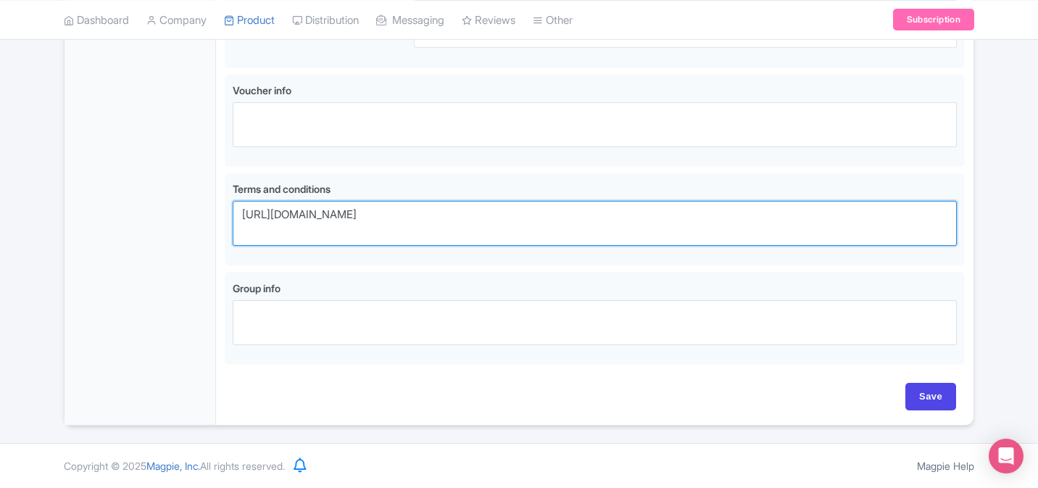
drag, startPoint x: 525, startPoint y: 217, endPoint x: 223, endPoint y: 216, distance: 301.5
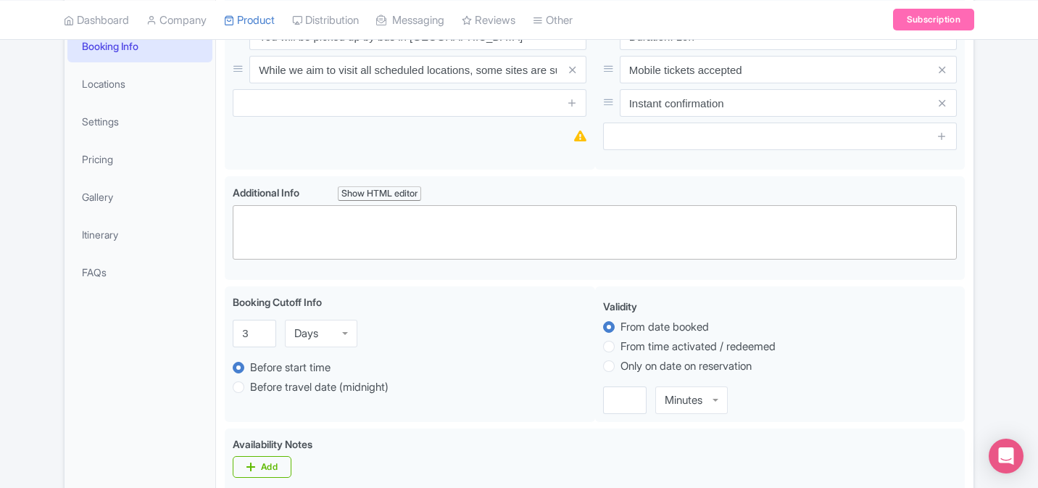
scroll to position [0, 0]
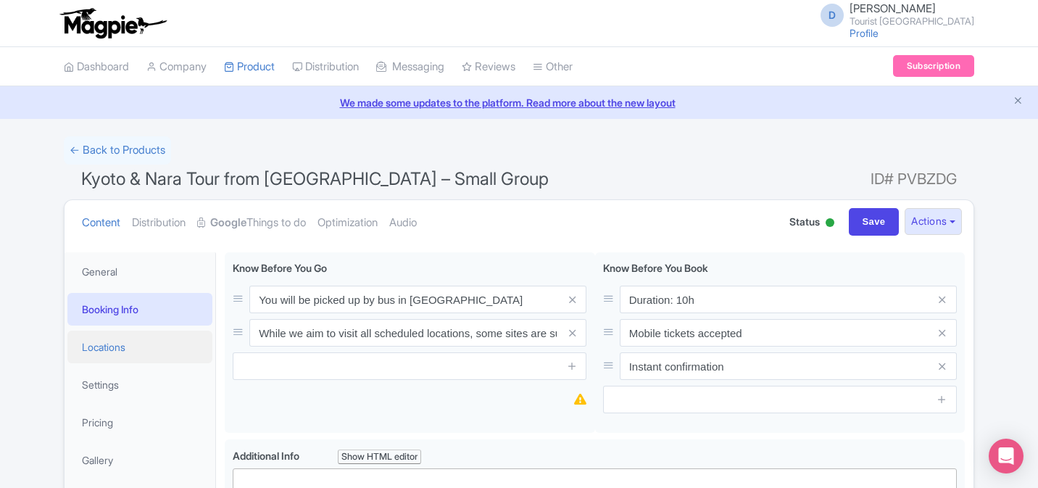
click at [130, 351] on link "Locations" at bounding box center [139, 347] width 145 height 33
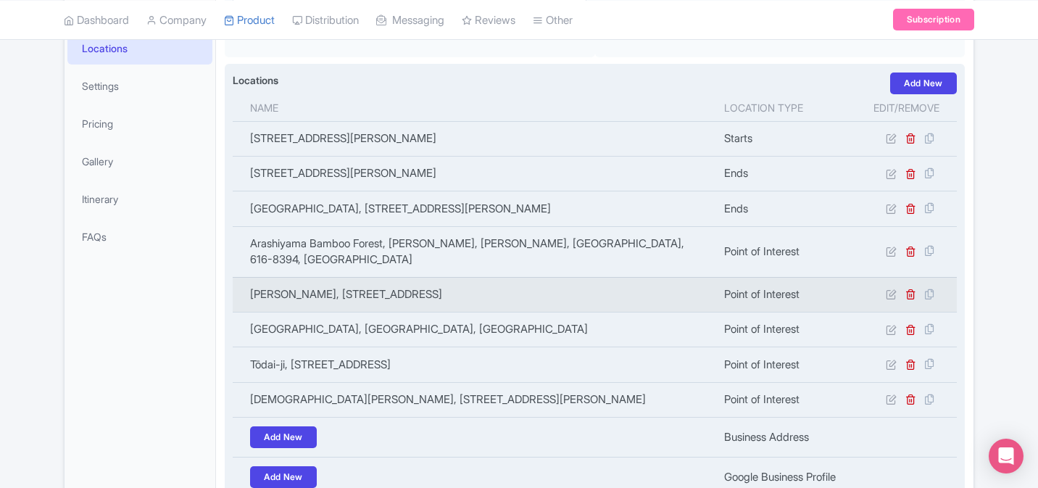
scroll to position [314, 0]
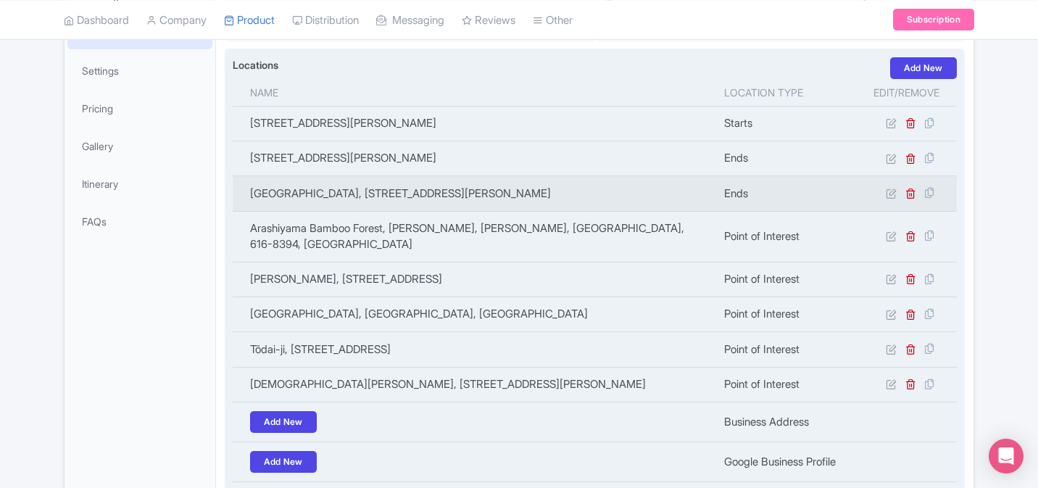
click at [339, 195] on td "Osaka Station, 3-chōme-1-1 Umeda, Kita Ward, Osaka, 530-0001, Japan" at bounding box center [474, 193] width 483 height 35
click at [910, 197] on icon at bounding box center [910, 193] width 11 height 11
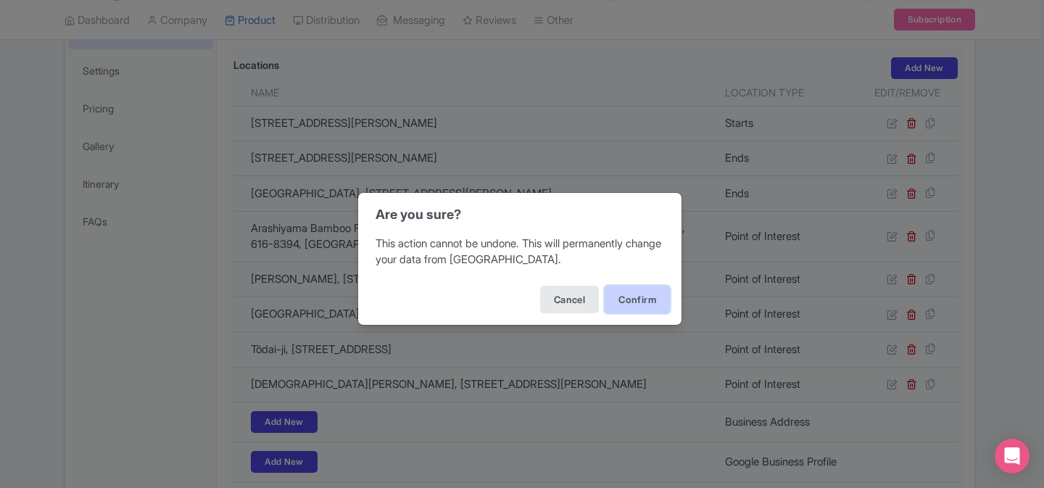
click at [637, 297] on button "Confirm" at bounding box center [637, 300] width 65 height 28
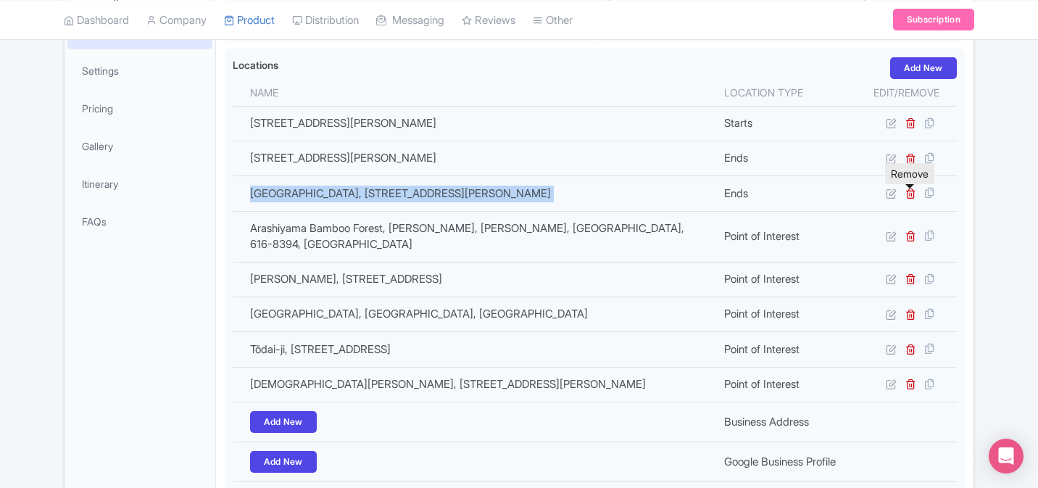
scroll to position [234, 0]
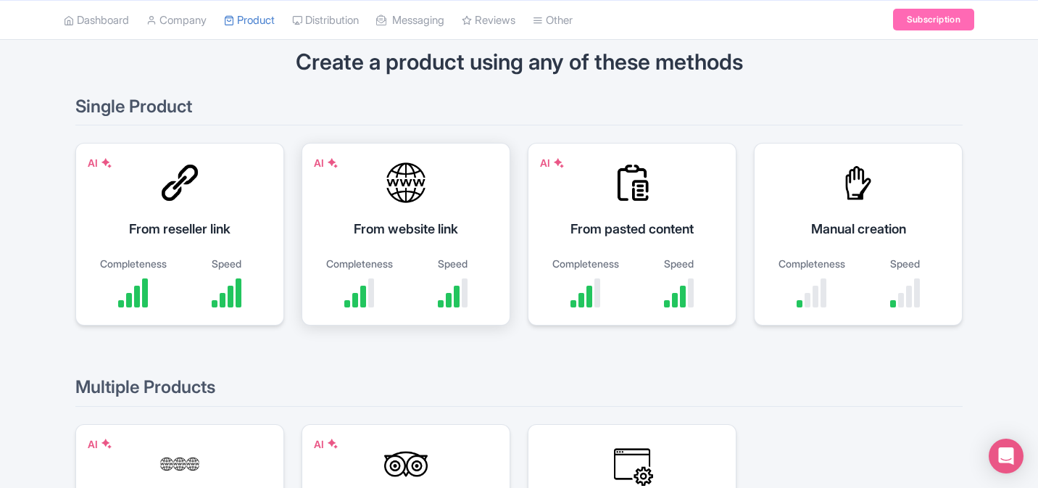
scroll to position [112, 0]
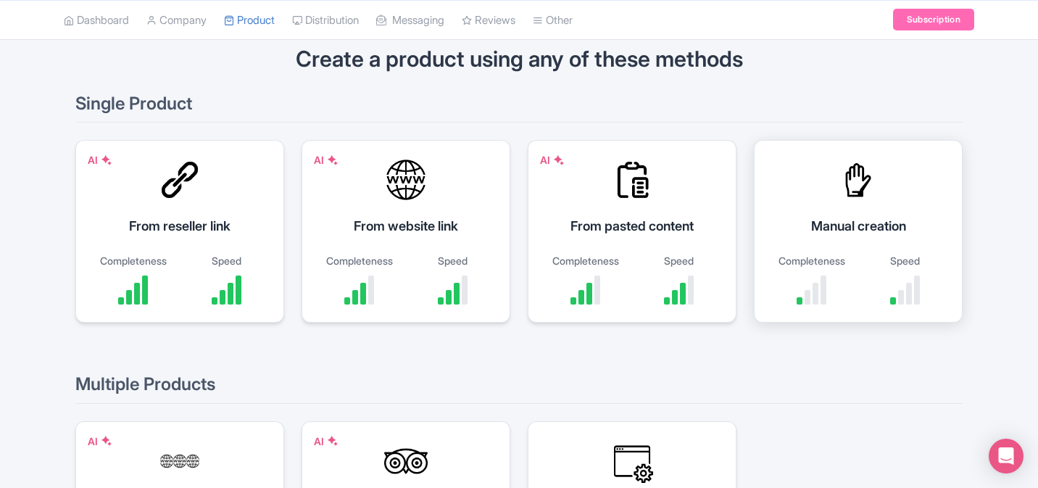
click at [875, 229] on div "Manual creation" at bounding box center [858, 226] width 173 height 20
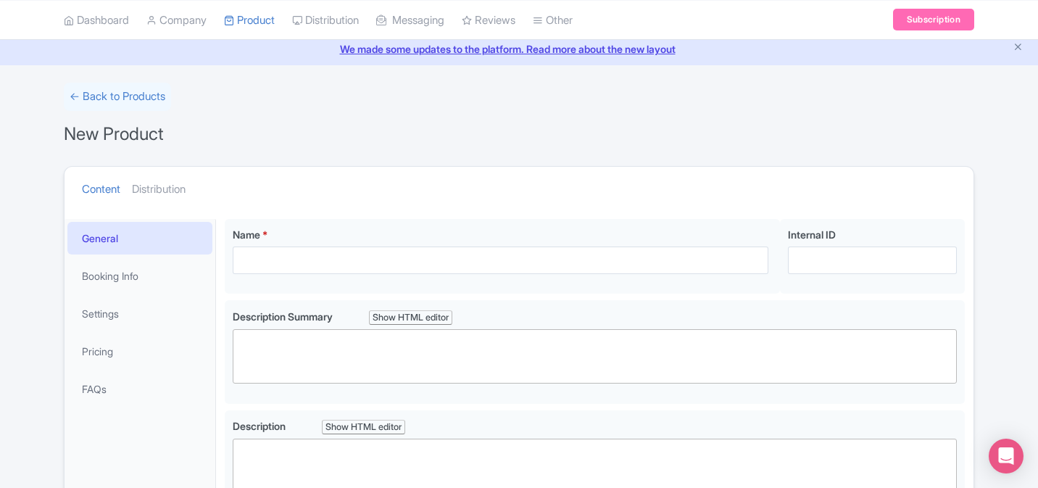
scroll to position [80, 0]
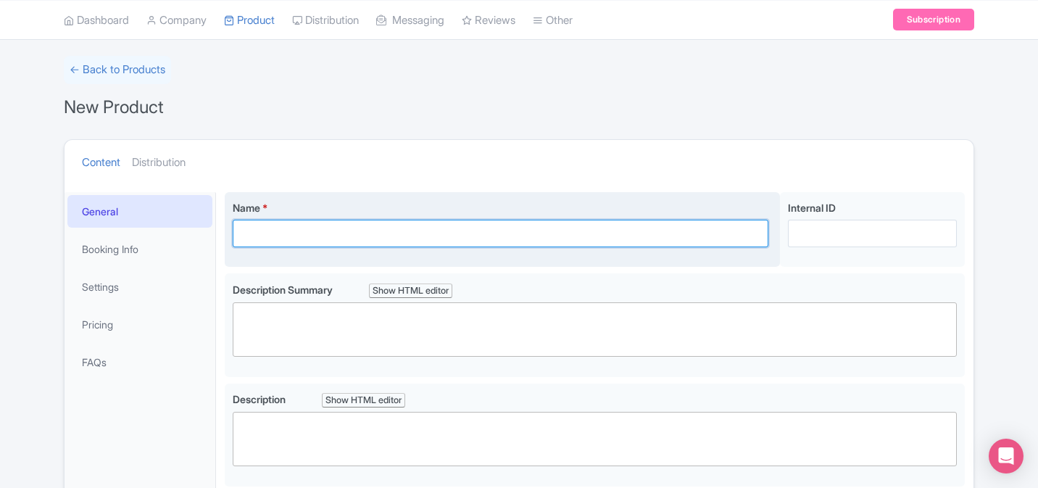
click at [372, 225] on input "Name *" at bounding box center [501, 234] width 536 height 28
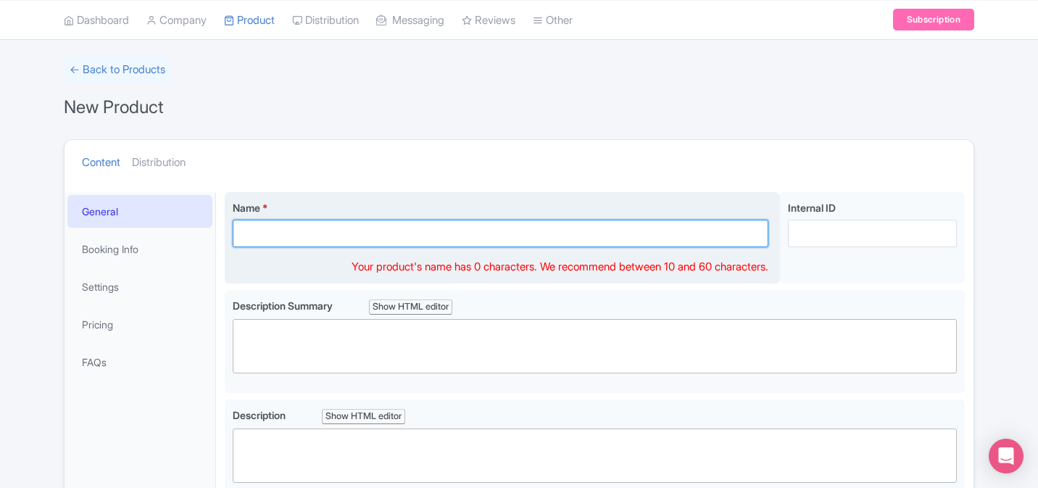
paste input "Kyoto & Nara Tour from [GEOGRAPHIC_DATA] – Small Group"
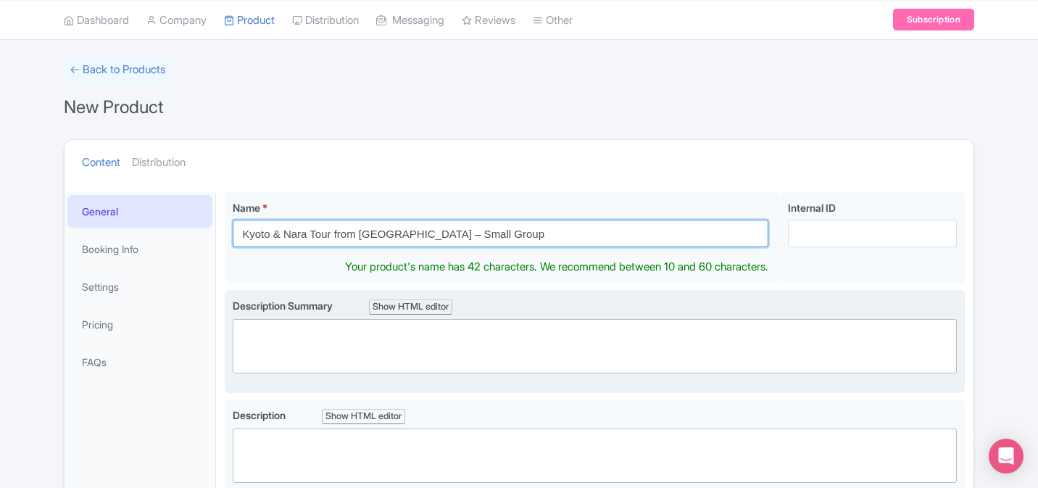
type input "Kyoto & Nara Tour from [GEOGRAPHIC_DATA] – Small Group"
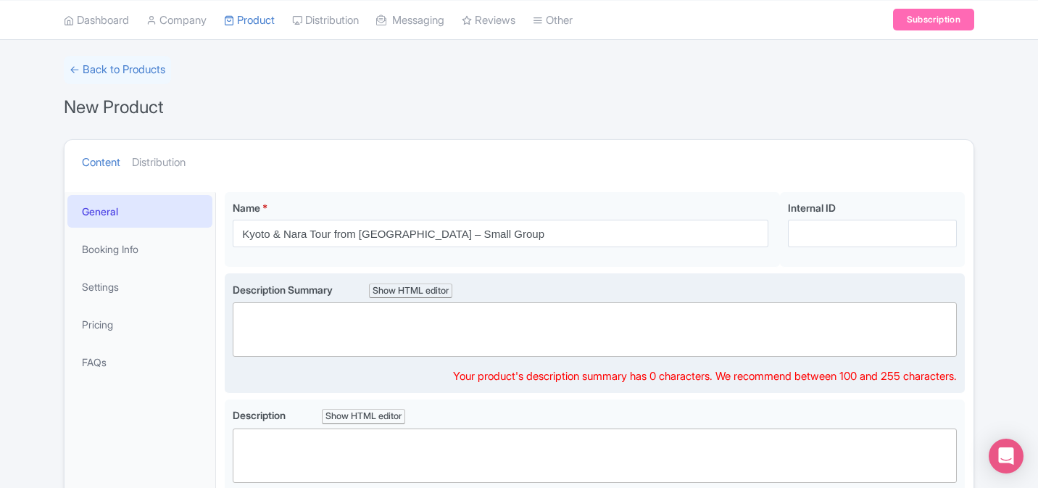
click at [587, 304] on div "Description Summary Show HTML editor Bold Italic Strikethrough Link Heading Quo…" at bounding box center [595, 319] width 724 height 75
paste trix-editor "<div>From [GEOGRAPHIC_DATA]’s iconic Fushimi Inari Shrine to the welcoming deer…"
type trix-editor "<div>From [GEOGRAPHIC_DATA]’s iconic Fushimi Inari Shrine to the welcoming deer…"
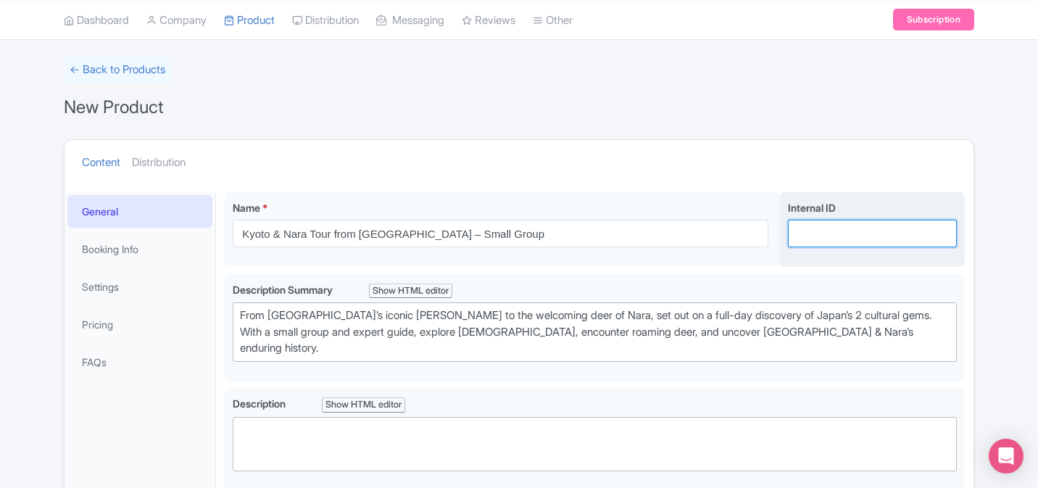
click at [829, 244] on input "Internal ID" at bounding box center [872, 234] width 169 height 28
paste input "25991"
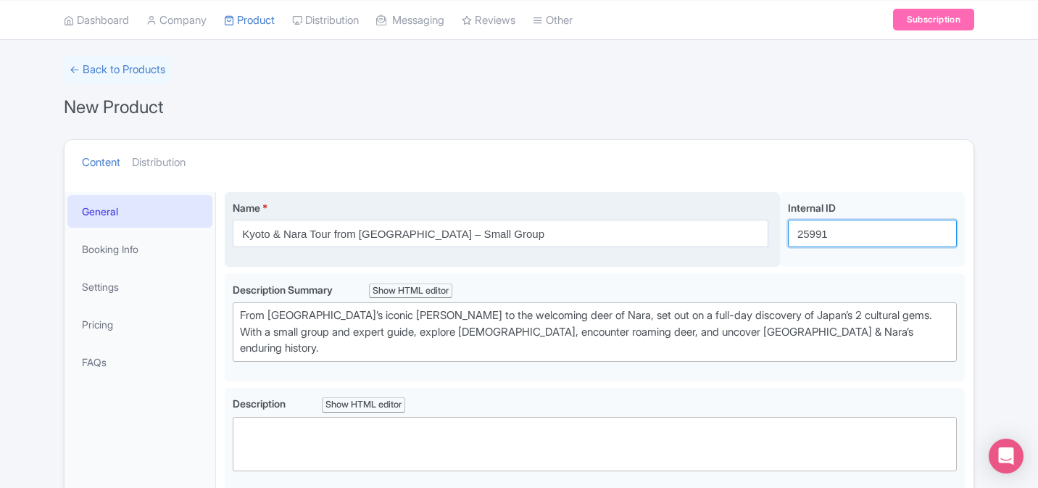
type input "25991"
click at [710, 200] on label "Name *" at bounding box center [501, 207] width 536 height 15
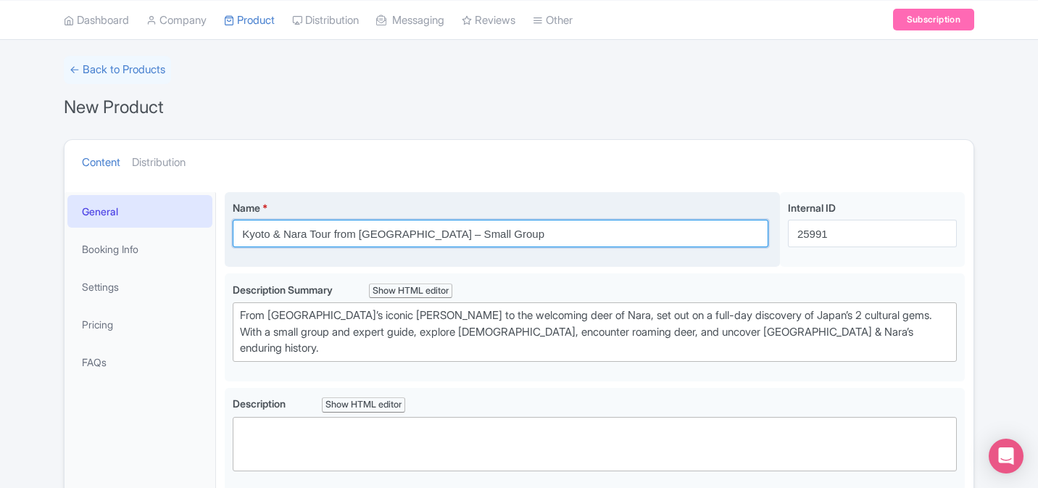
click at [710, 220] on input "Kyoto & Nara Tour from [GEOGRAPHIC_DATA] – Small Group" at bounding box center [501, 234] width 536 height 28
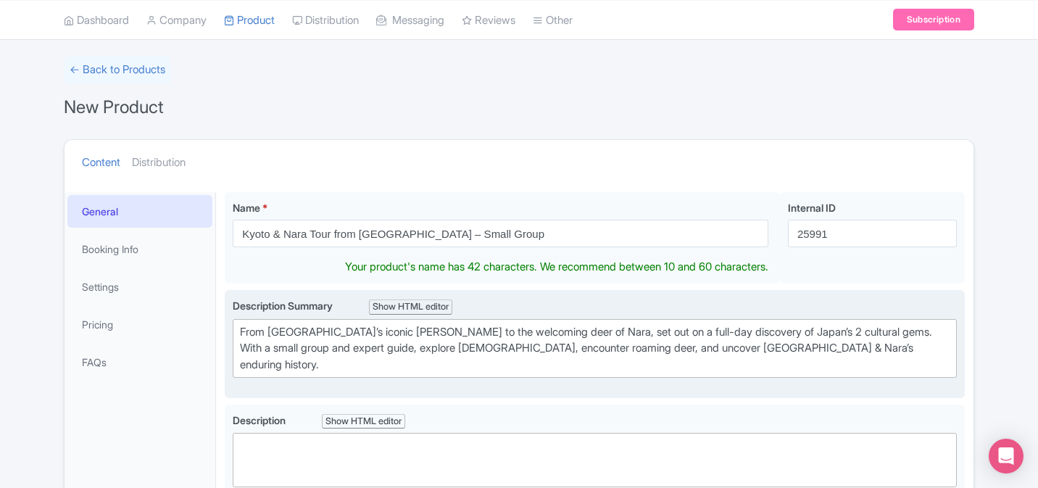
click at [681, 324] on div "From Kyoto’s iconic Fushimi Inari Shrine to the welcoming deer of Nara, set out…" at bounding box center [595, 348] width 710 height 49
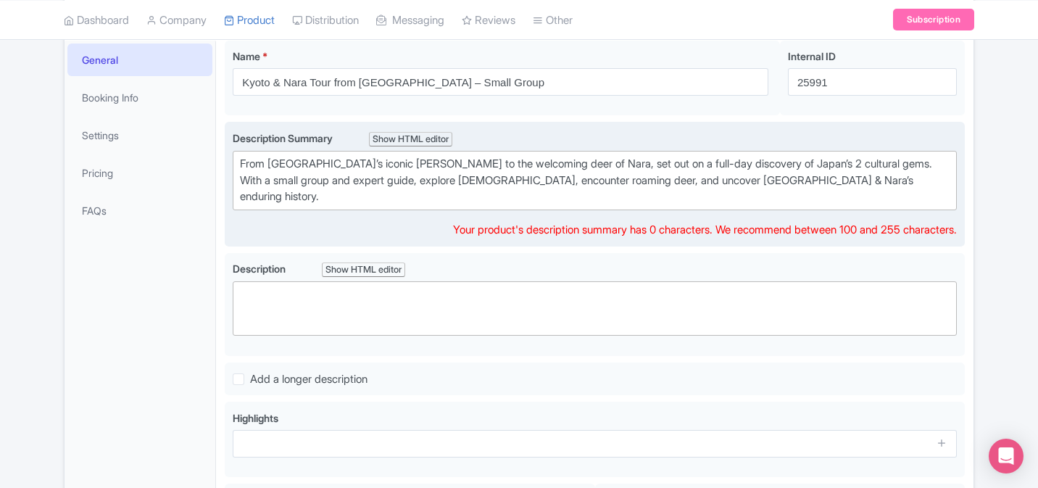
scroll to position [262, 0]
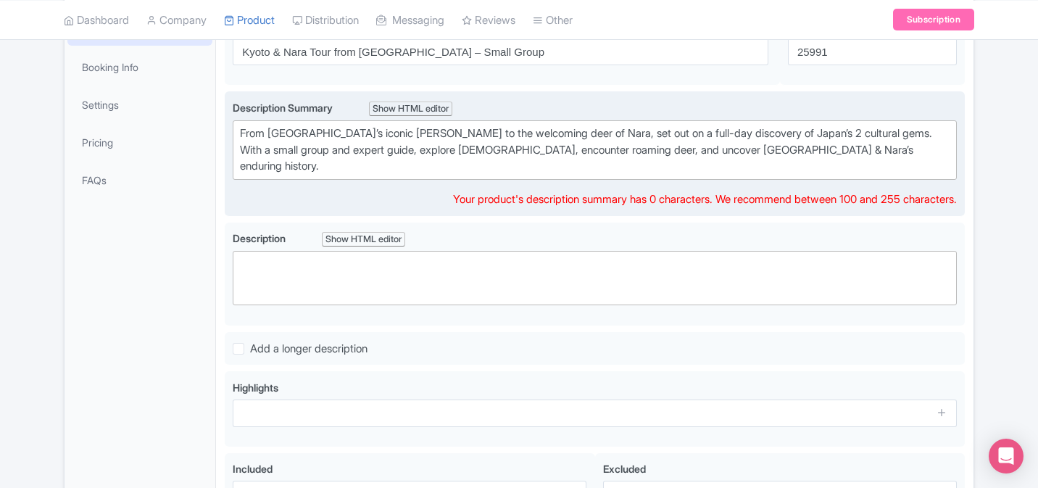
click at [593, 134] on div "From Kyoto’s iconic Fushimi Inari Shrine to the welcoming deer of Nara, set out…" at bounding box center [595, 149] width 710 height 49
click at [892, 147] on div "From [GEOGRAPHIC_DATA]’s iconic [PERSON_NAME] to the welcoming deer of Nara, se…" at bounding box center [595, 149] width 710 height 49
type trix-editor "<div>From Kyoto’s iconic Fushimi Inari Shrine to the welcoming deer of Nara, se…"
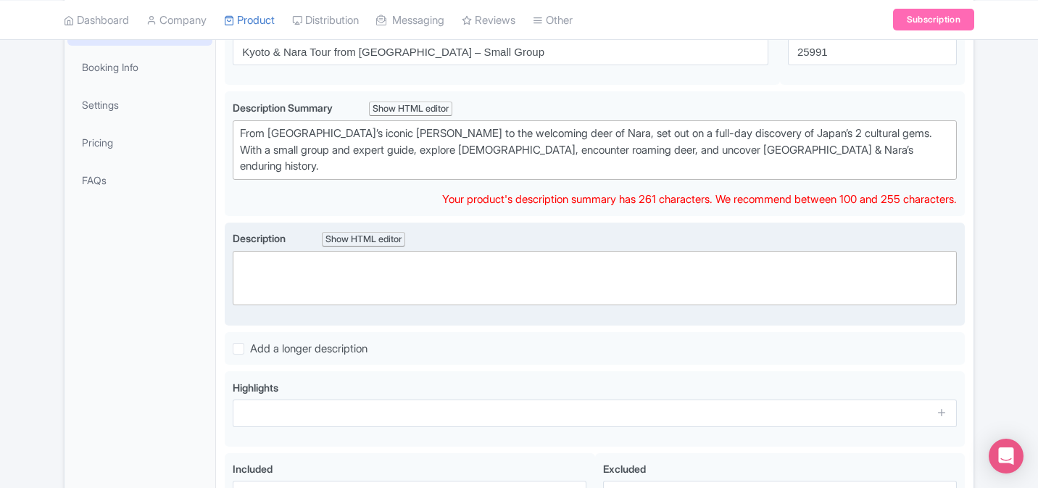
click at [631, 253] on trix-editor at bounding box center [595, 278] width 724 height 54
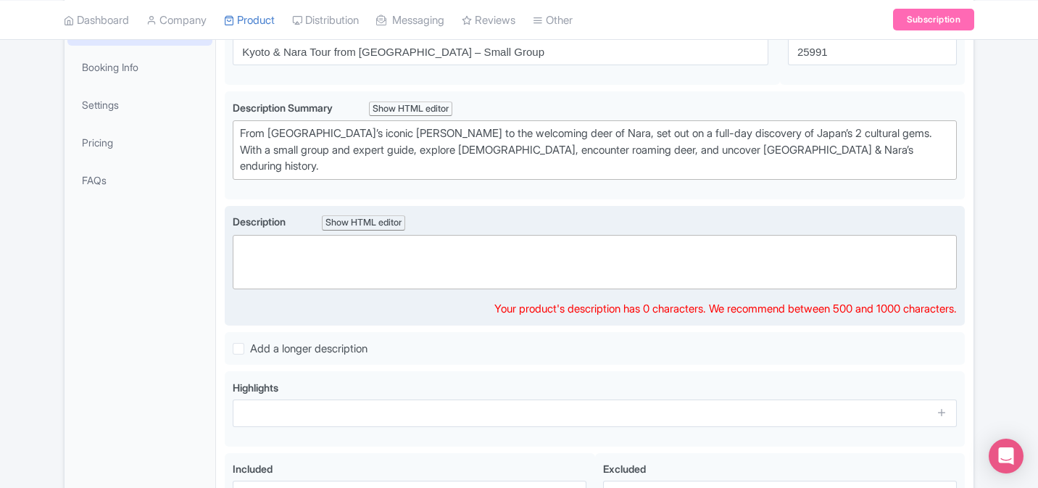
click at [470, 255] on trix-editor at bounding box center [595, 262] width 724 height 54
paste trix-editor "<div><br>Spend a full day uncovering the beauty of Japan’s 2 cultural capitals …"
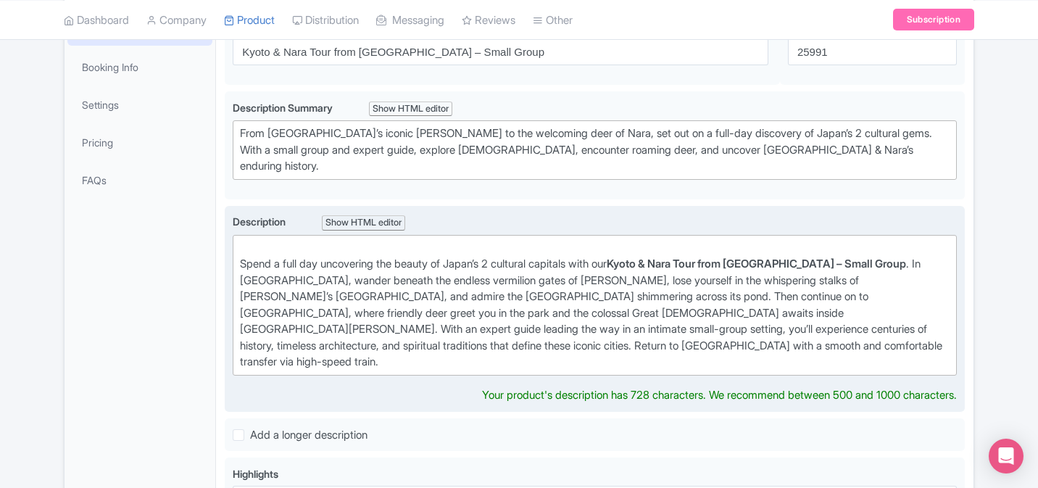
click at [241, 259] on div "Spend a full day uncovering the beauty of Japan’s 2 cultural capitals with our …" at bounding box center [595, 305] width 710 height 130
type trix-editor "<div>Spend a full day uncovering the beauty of Japan’s 2 cultural capitals with…"
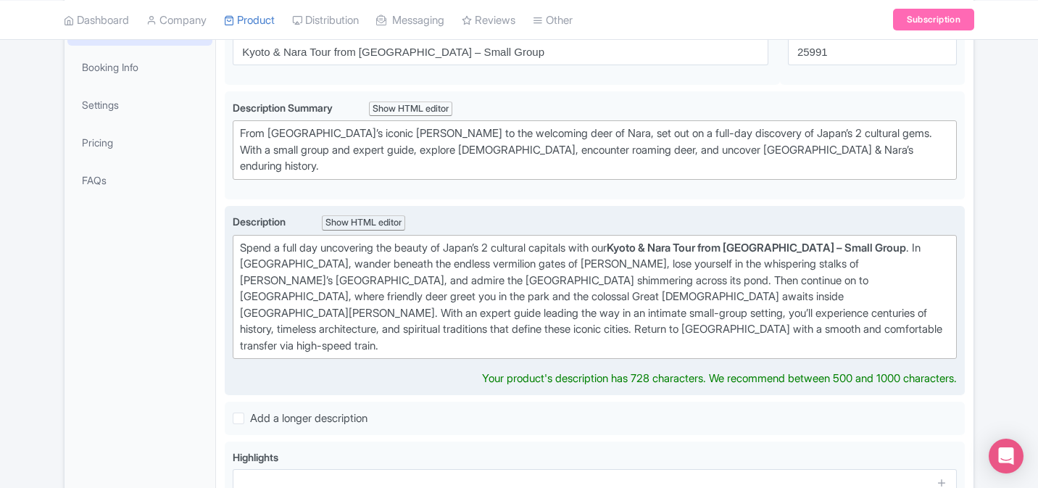
click at [971, 250] on div "Name * Kyoto & Nara Tour from Osaka – Small Group Your product's name has 42 ch…" at bounding box center [594, 329] width 757 height 657
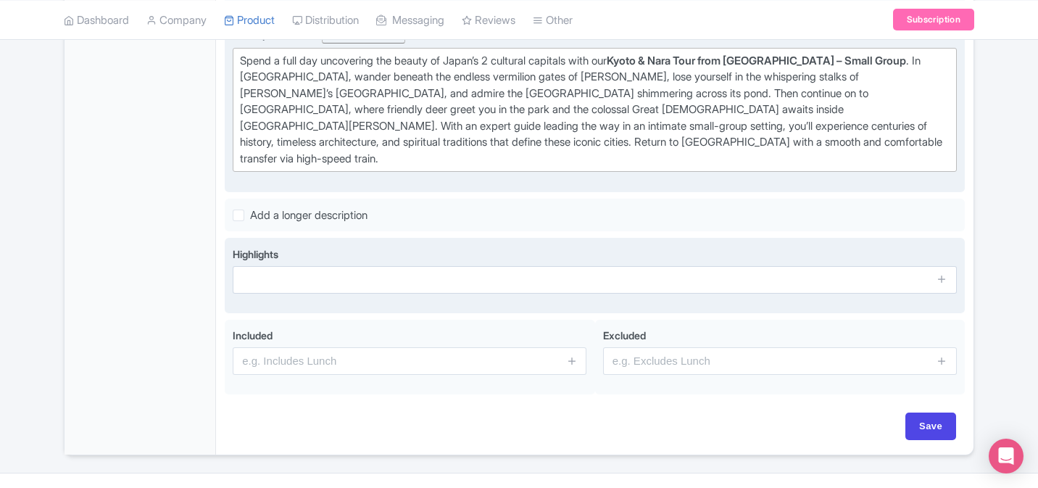
scroll to position [452, 0]
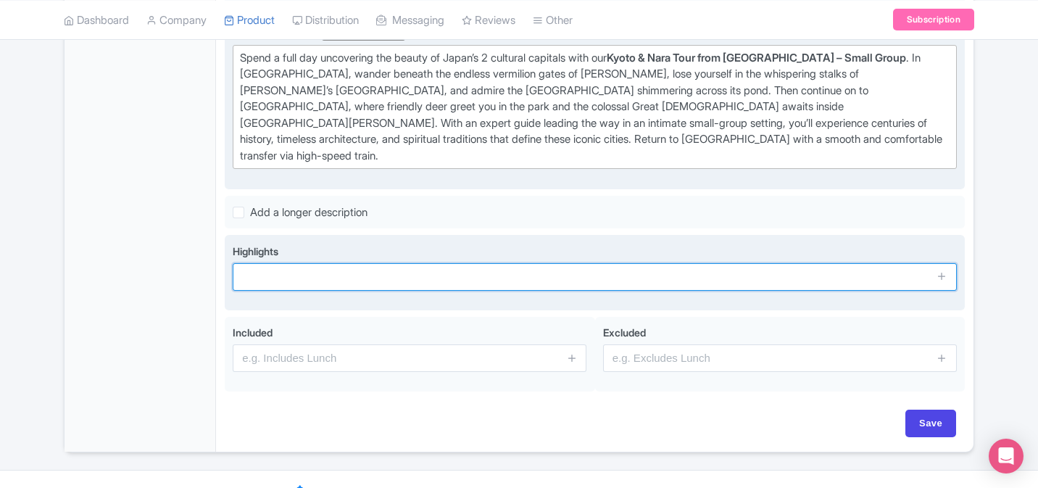
click at [368, 263] on input "text" at bounding box center [595, 277] width 724 height 28
paste input "Walk through the Arashiyama Bamboo Grove and the [PERSON_NAME]"
type input "Walk through the Arashiyama Bamboo Grove and the [PERSON_NAME]"
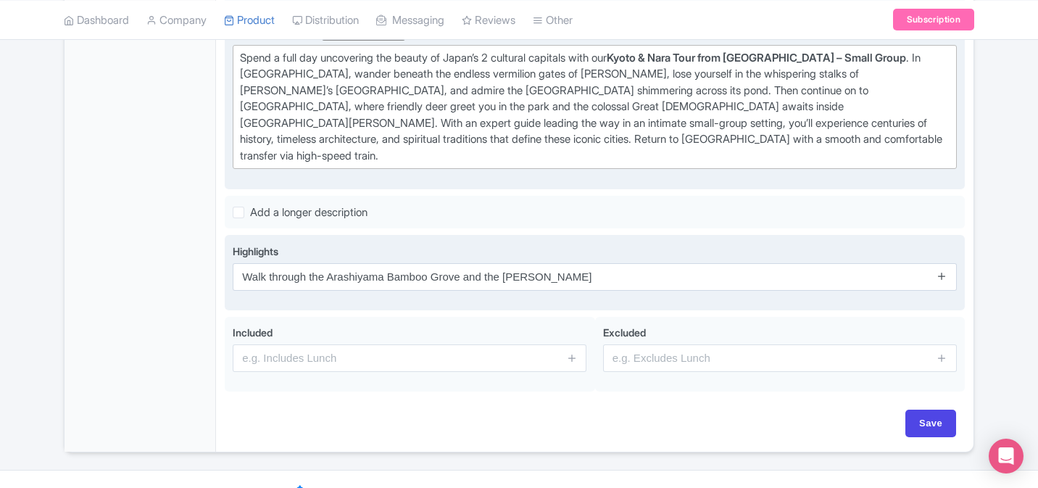
click at [945, 270] on icon at bounding box center [942, 275] width 11 height 11
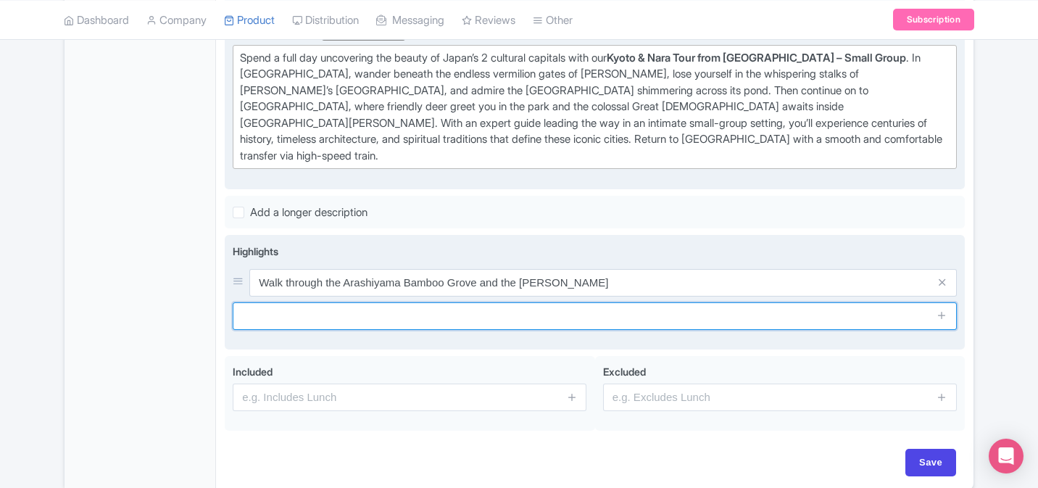
click at [498, 302] on input "text" at bounding box center [595, 316] width 724 height 28
paste input "Admire the dazzling Golden Pavilion ([GEOGRAPHIC_DATA][PERSON_NAME]) reflected …"
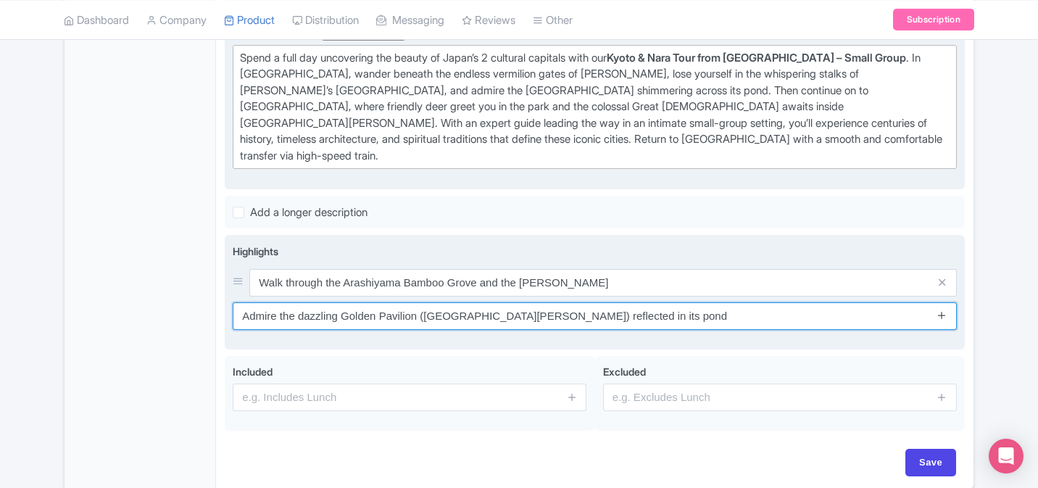
type input "Admire the dazzling Golden Pavilion ([GEOGRAPHIC_DATA][PERSON_NAME]) reflected …"
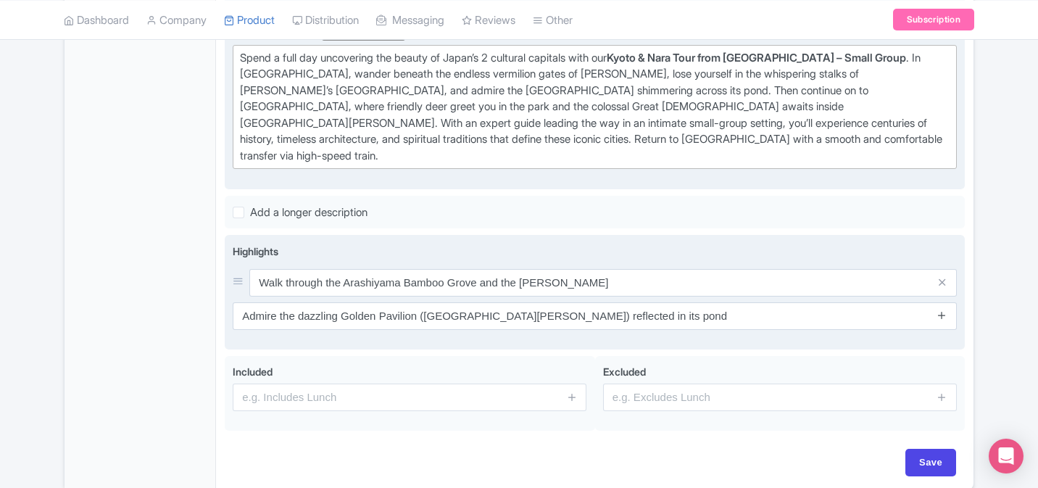
click at [939, 310] on icon at bounding box center [942, 315] width 11 height 11
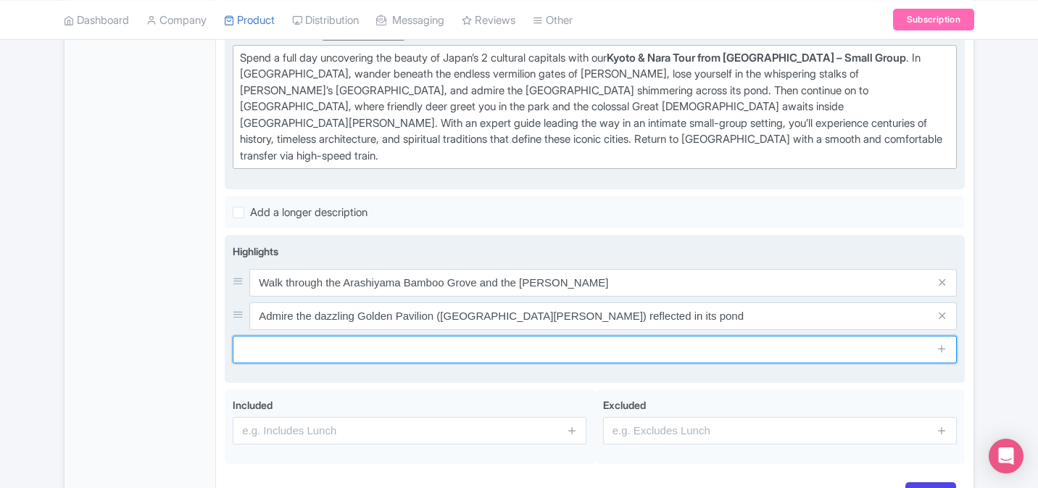
click at [463, 336] on input "text" at bounding box center [595, 350] width 724 height 28
paste input "Travel in a small group with the insights of a knowledgeable local guide"
type input "Travel in a small group with the insights of a knowledgeable local guide"
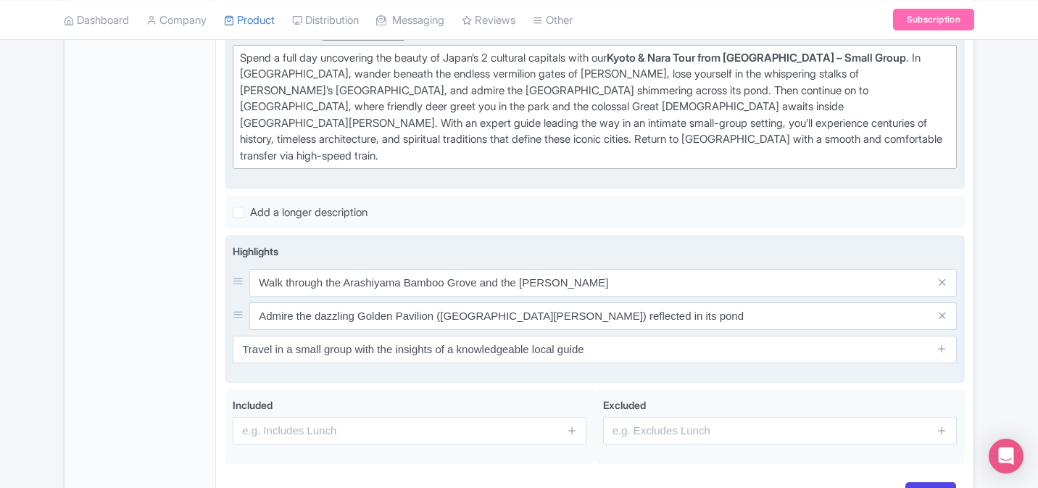
click at [944, 336] on span at bounding box center [942, 350] width 29 height 28
click at [945, 343] on icon at bounding box center [942, 348] width 11 height 11
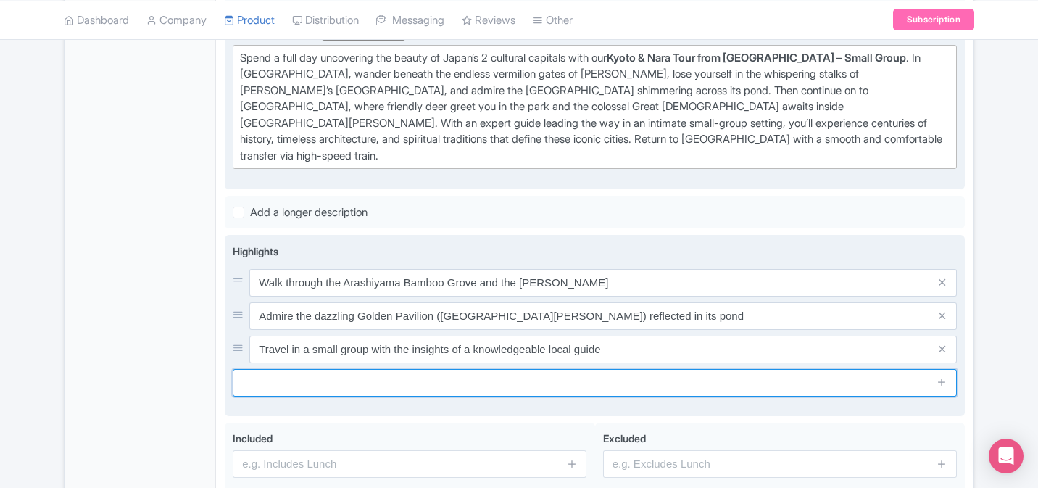
click at [499, 369] on input "text" at bounding box center [595, 383] width 724 height 28
paste input "Stand before the awe-inspiring Great [DEMOGRAPHIC_DATA] of [DEMOGRAPHIC_DATA][P…"
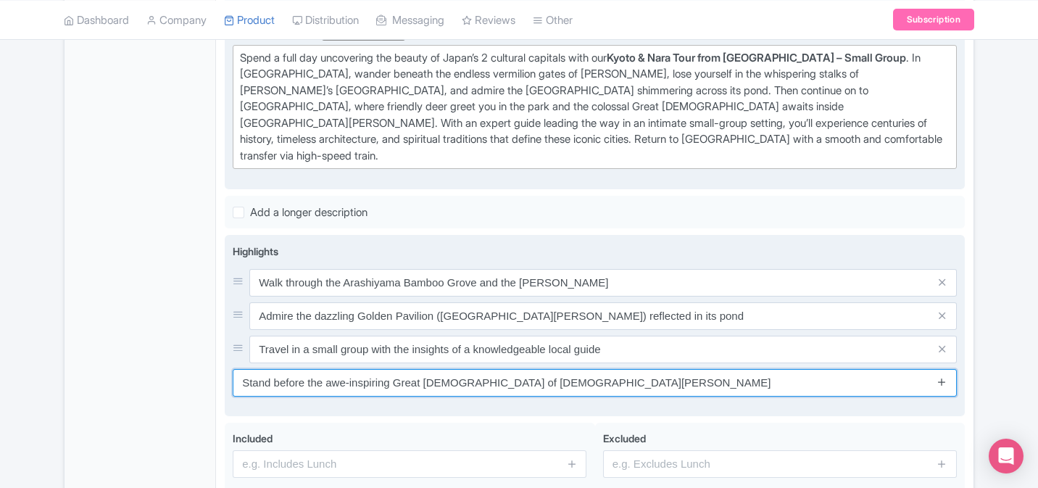
type input "Stand before the awe-inspiring Great [DEMOGRAPHIC_DATA] of [DEMOGRAPHIC_DATA][P…"
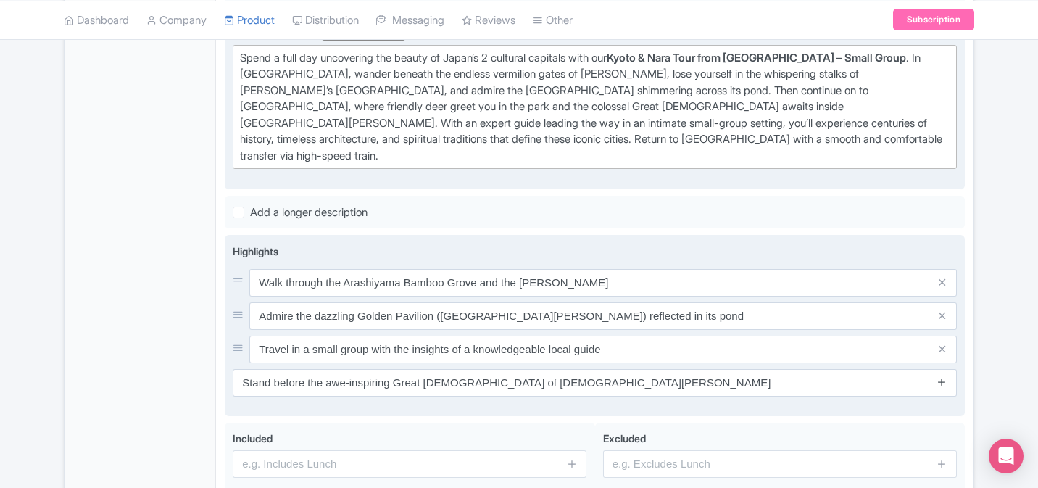
click at [942, 376] on icon at bounding box center [942, 381] width 11 height 11
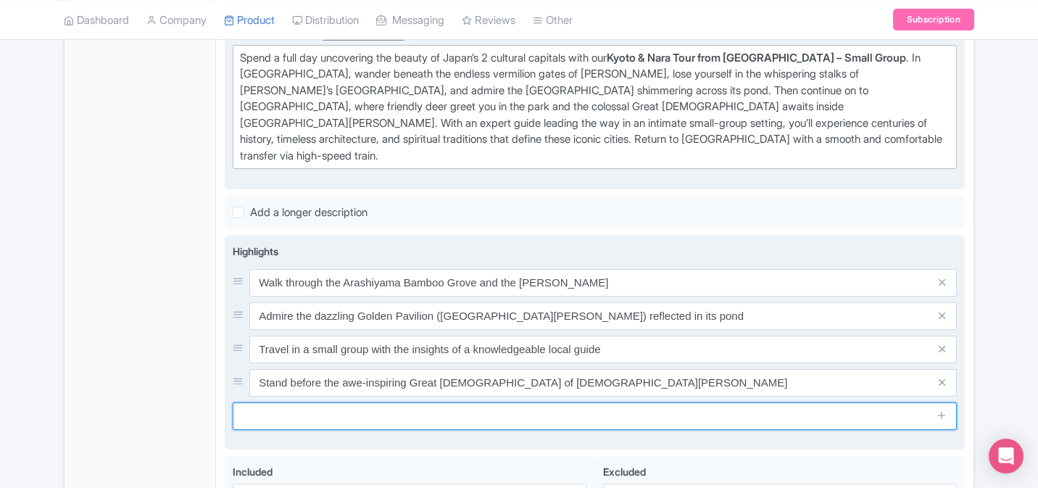
click at [431, 402] on input "text" at bounding box center [595, 416] width 724 height 28
paste input "Meet the gentle, free-roaming deer of [GEOGRAPHIC_DATA]"
type input "Meet the gentle, free-roaming deer of [GEOGRAPHIC_DATA]"
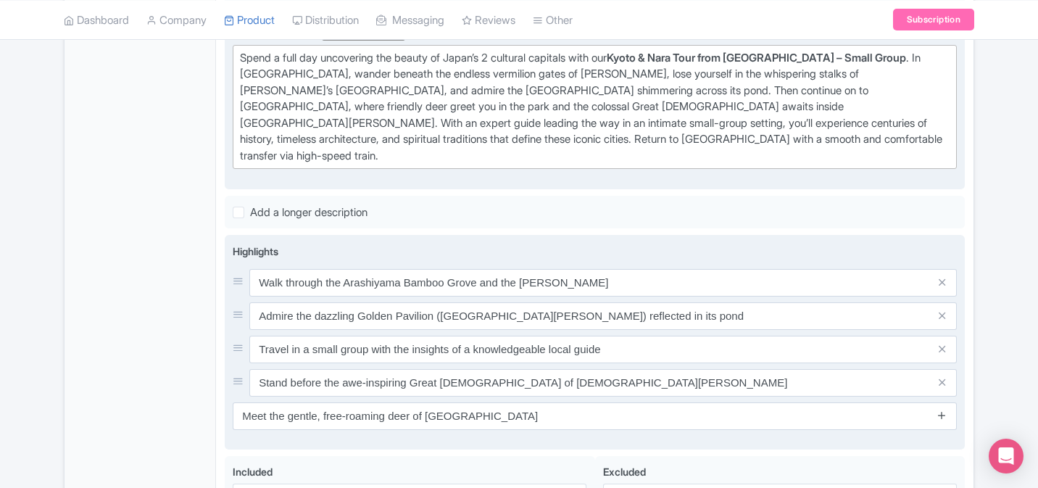
click at [942, 410] on icon at bounding box center [942, 415] width 11 height 11
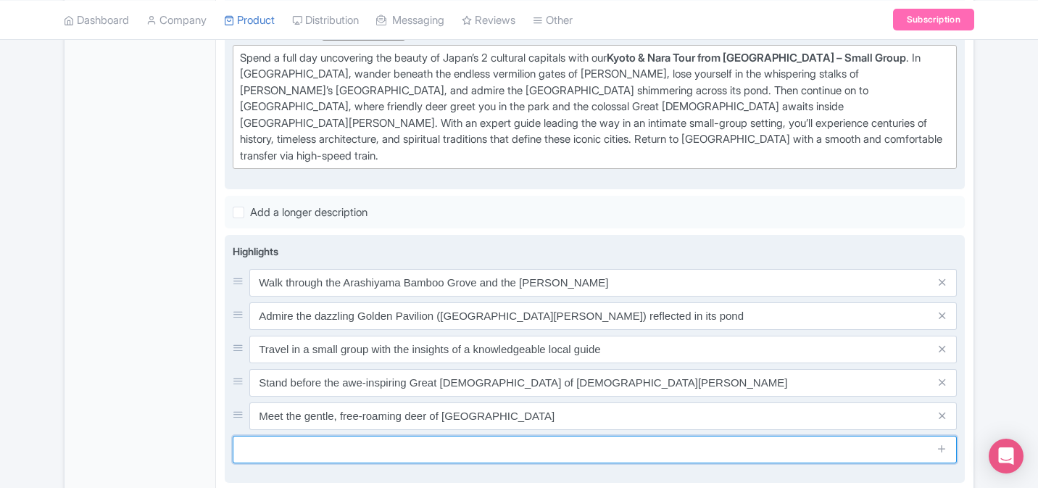
click at [546, 436] on input "text" at bounding box center [595, 450] width 724 height 28
paste input "Enjoy a bus pick-up from [GEOGRAPHIC_DATA] and return by train at the end of yo…"
type input "Enjoy a bus pick-up from [GEOGRAPHIC_DATA] and return by train at the end of yo…"
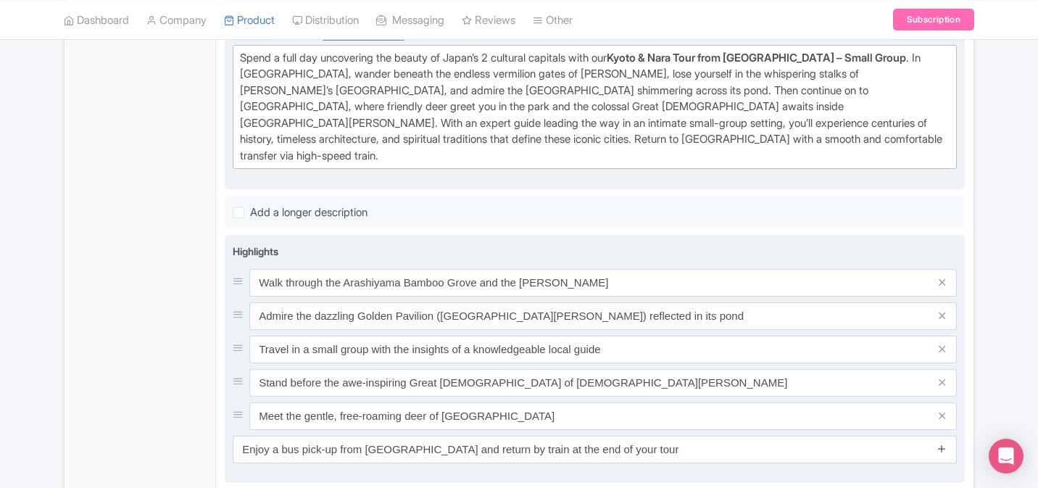
click at [939, 443] on icon at bounding box center [942, 448] width 11 height 11
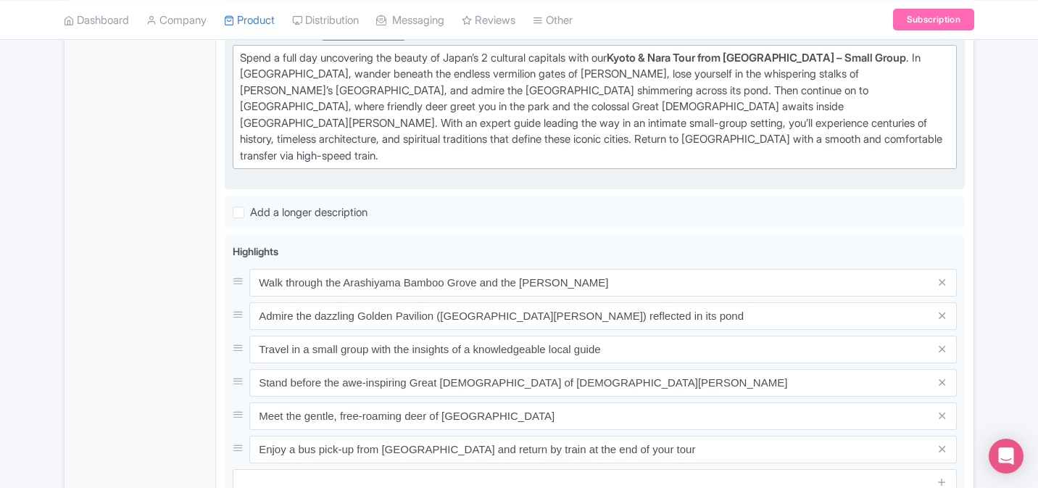
click at [992, 364] on div "← Back to Products New Product Content Distribution Confirm Copy Operation Yes,…" at bounding box center [519, 171] width 1038 height 974
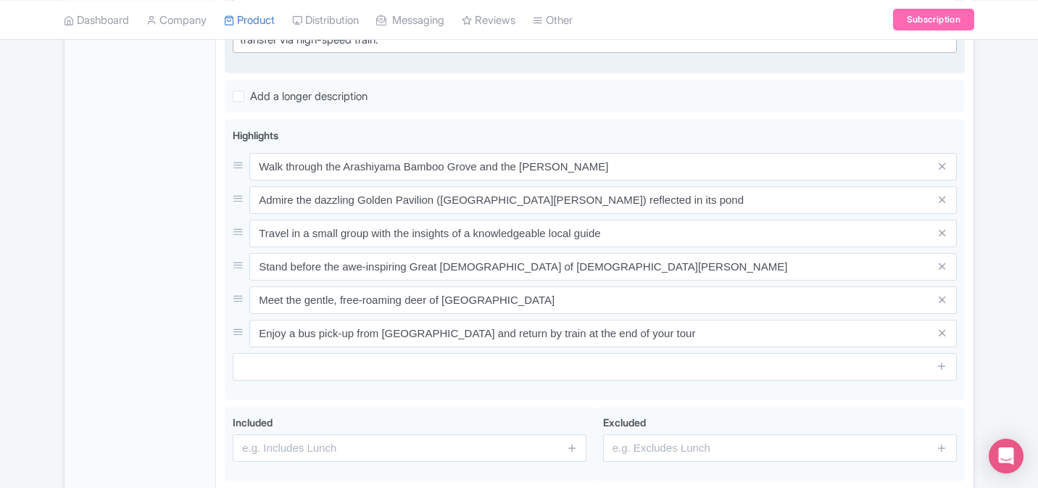
scroll to position [664, 0]
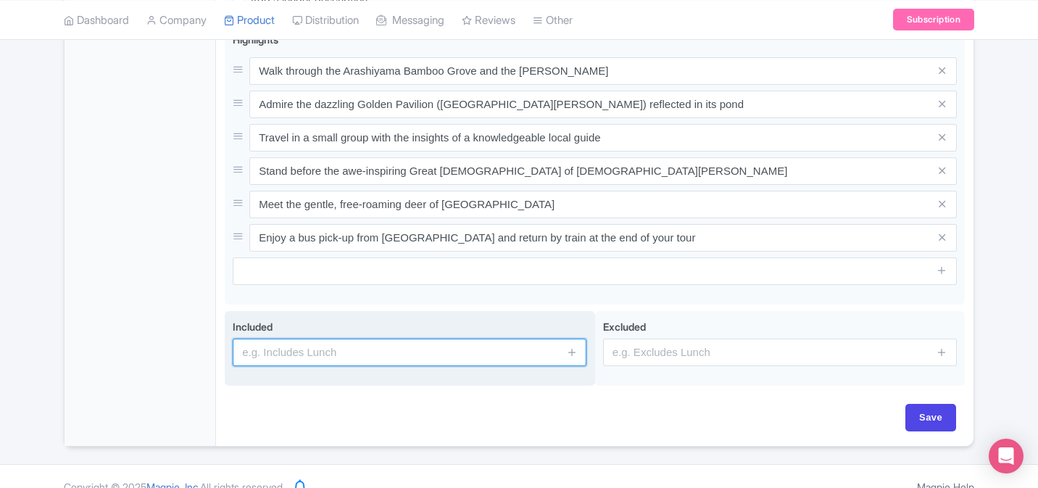
click at [439, 339] on input "text" at bounding box center [410, 353] width 354 height 28
paste input "Hand-picked expert tour guide"
type input "Hand-picked expert tour guide"
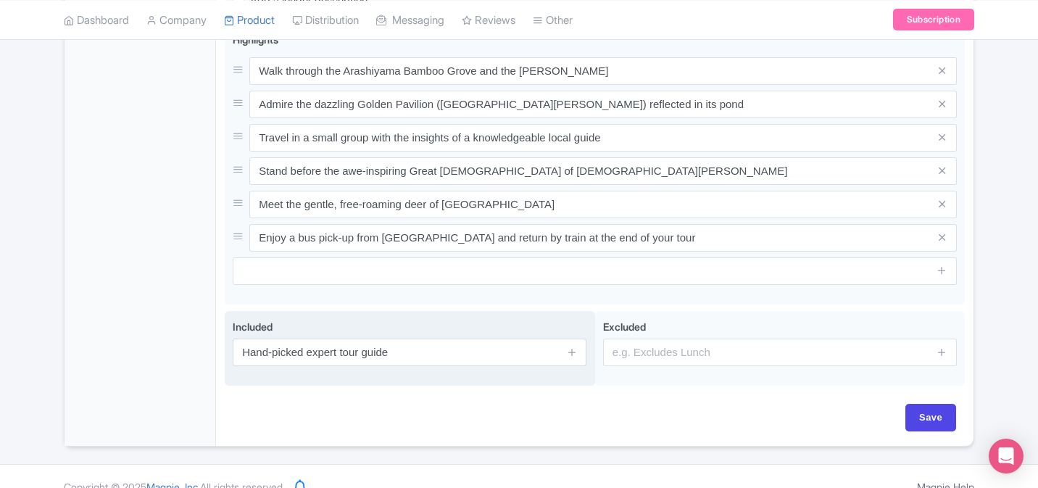
click at [578, 339] on span at bounding box center [571, 353] width 29 height 28
click at [570, 346] on icon at bounding box center [572, 351] width 11 height 11
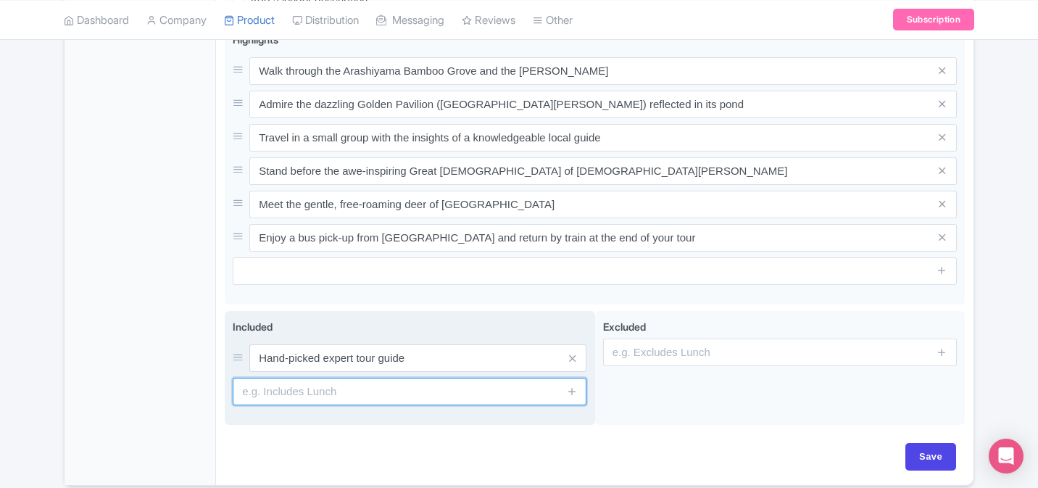
click at [341, 378] on input "text" at bounding box center [410, 392] width 354 height 28
paste input "All transportation"
type input "All transportation"
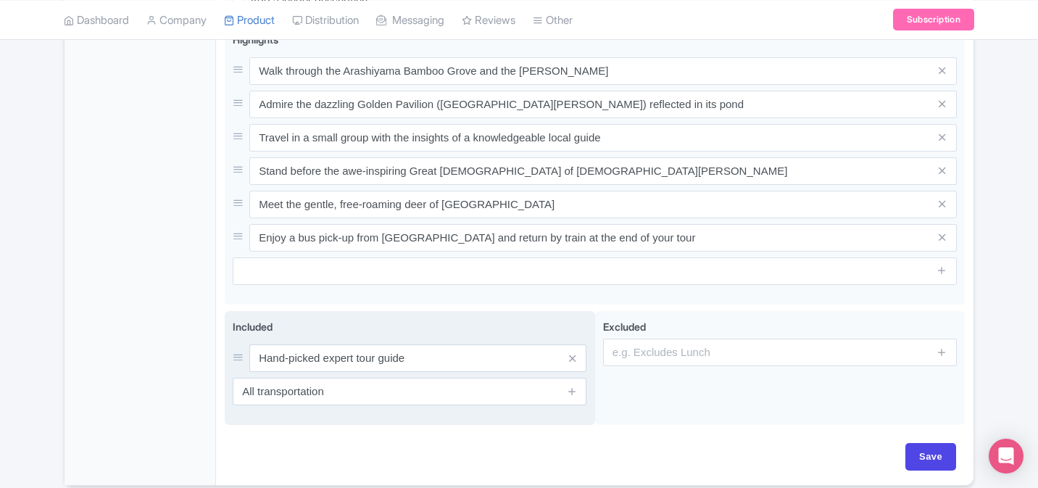
click at [580, 378] on span at bounding box center [571, 392] width 29 height 28
click at [573, 386] on icon at bounding box center [572, 391] width 11 height 11
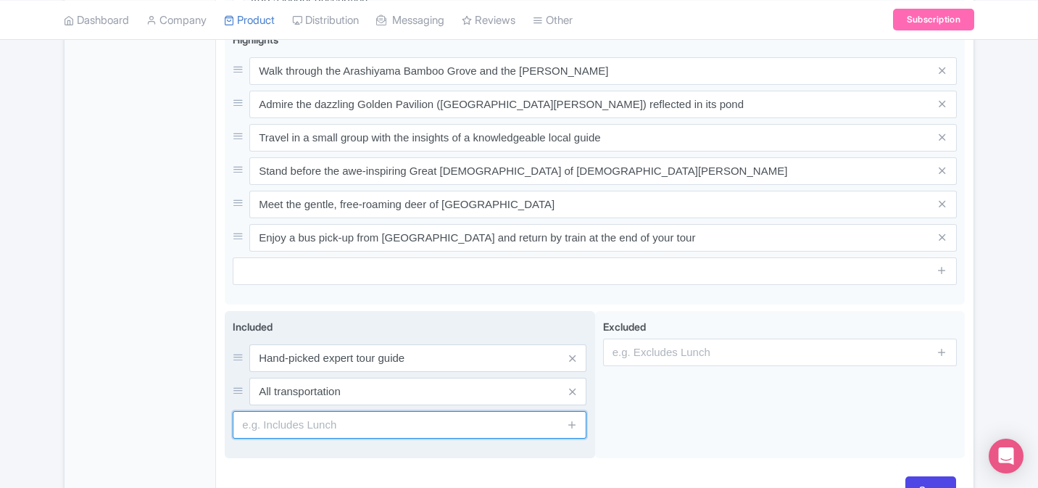
click at [404, 411] on input "text" at bounding box center [410, 425] width 354 height 28
paste input "Train: Nara-Osaka (for travelers ending the tour in Osaka)"
type input "Train: Nara-Osaka (for travelers ending the tour in Osaka)"
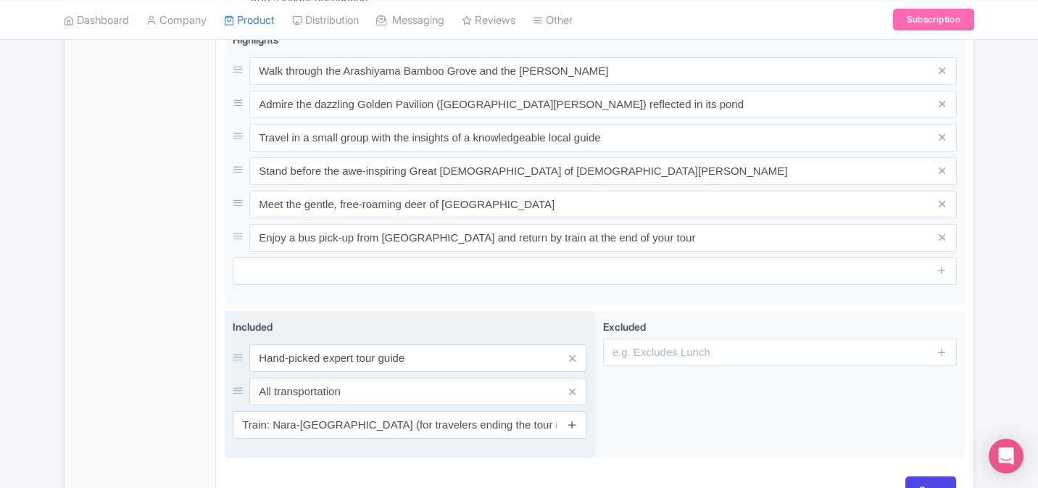
click at [567, 419] on icon at bounding box center [572, 424] width 11 height 11
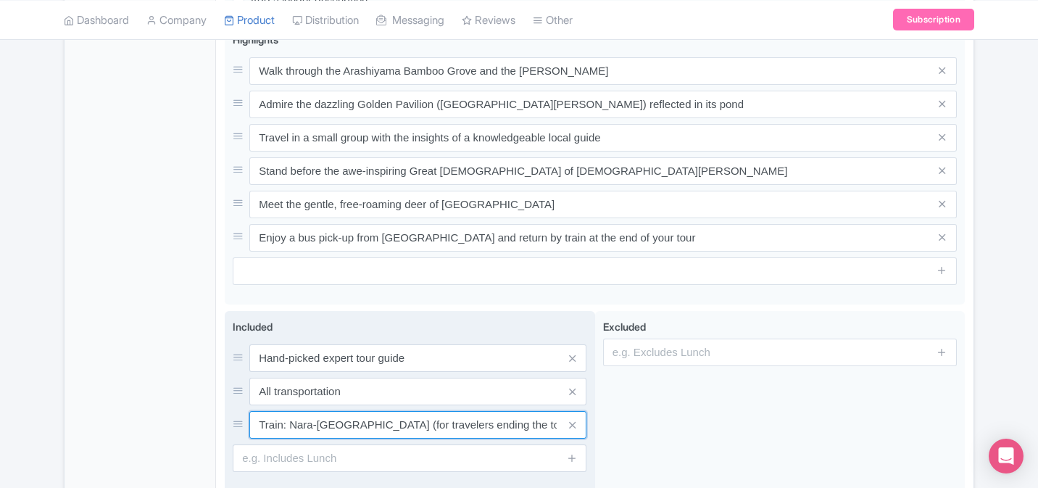
drag, startPoint x: 547, startPoint y: 403, endPoint x: 348, endPoint y: 403, distance: 199.3
click at [348, 411] on input "Train: Nara-Osaka (for travelers ending the tour in Osaka)" at bounding box center [417, 425] width 337 height 28
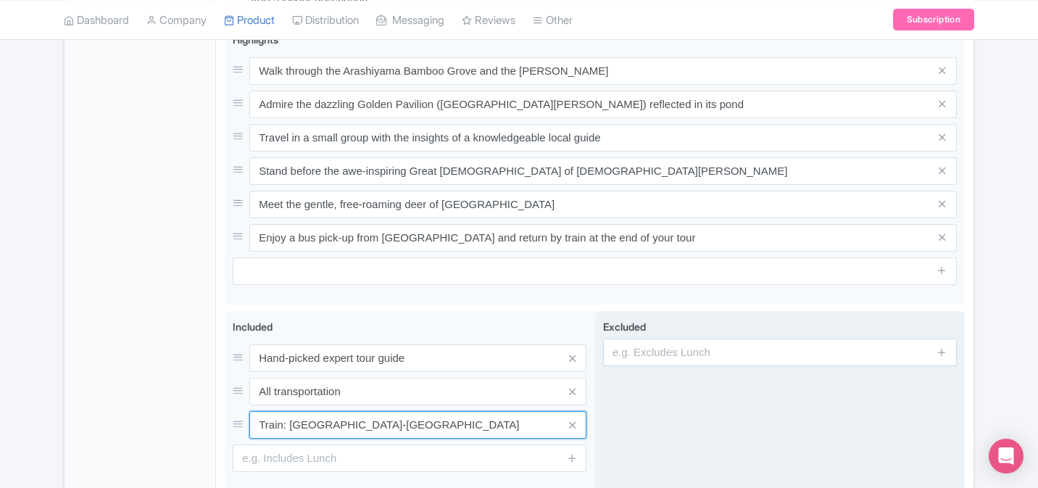
type input "Train: Nara-Osaka"
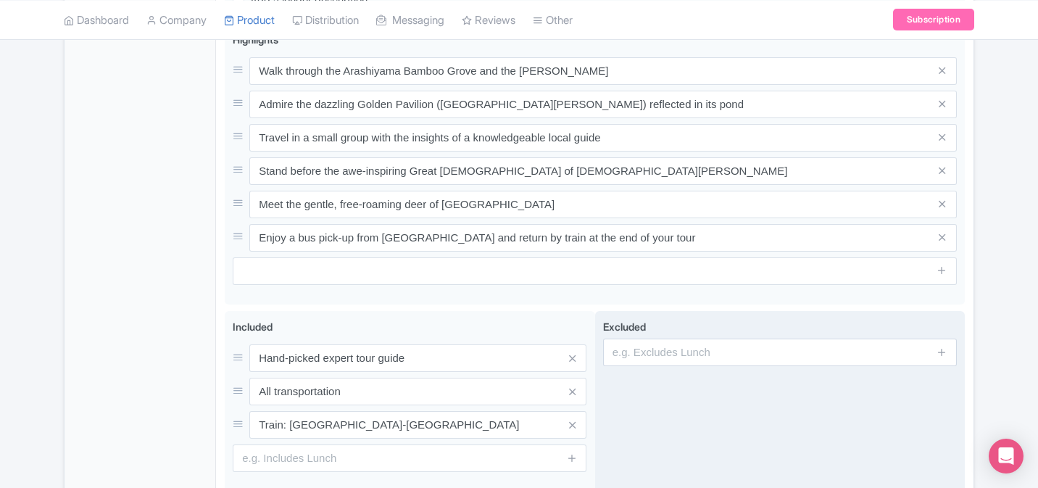
click at [660, 399] on div "Excluded" at bounding box center [780, 401] width 370 height 181
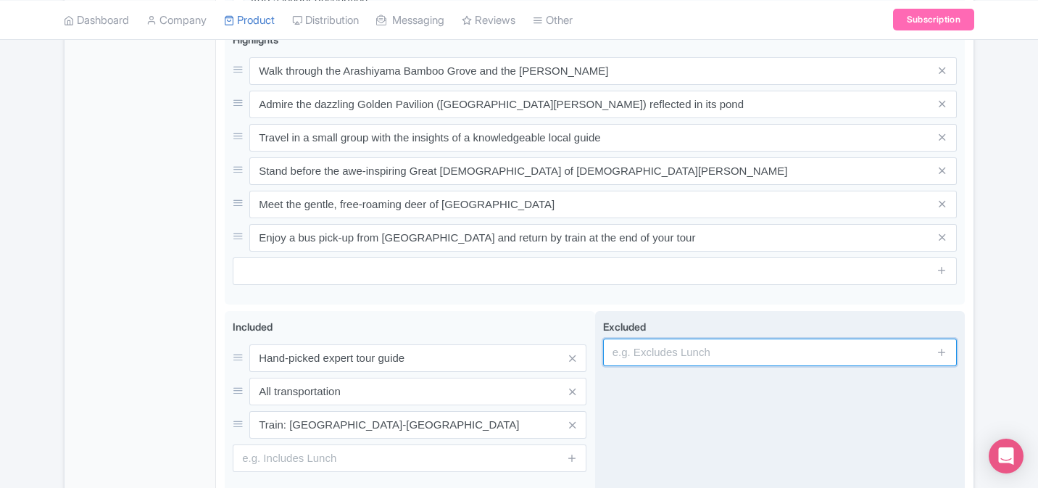
click at [702, 339] on input "text" at bounding box center [780, 353] width 354 height 28
paste input "Meals & drinks"
type input "Meals & drinks"
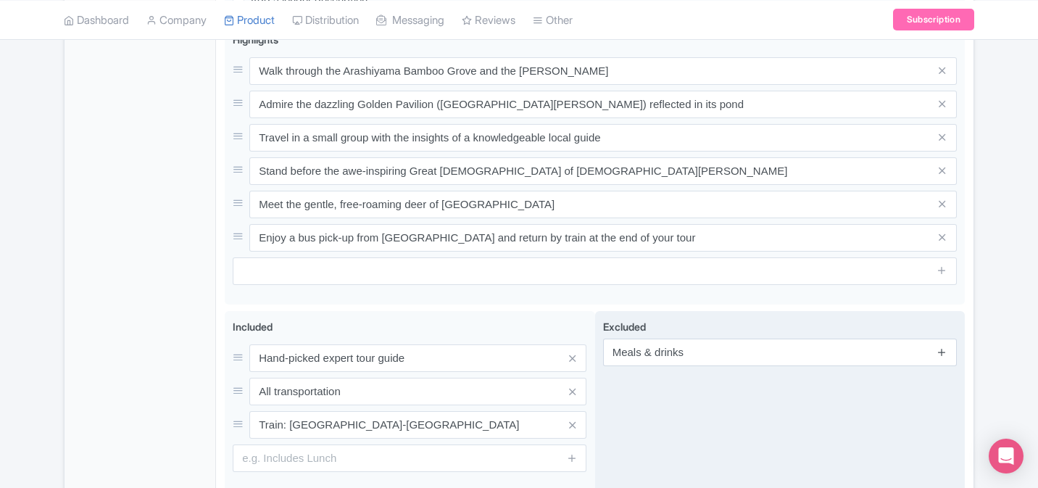
click at [943, 346] on icon at bounding box center [942, 351] width 11 height 11
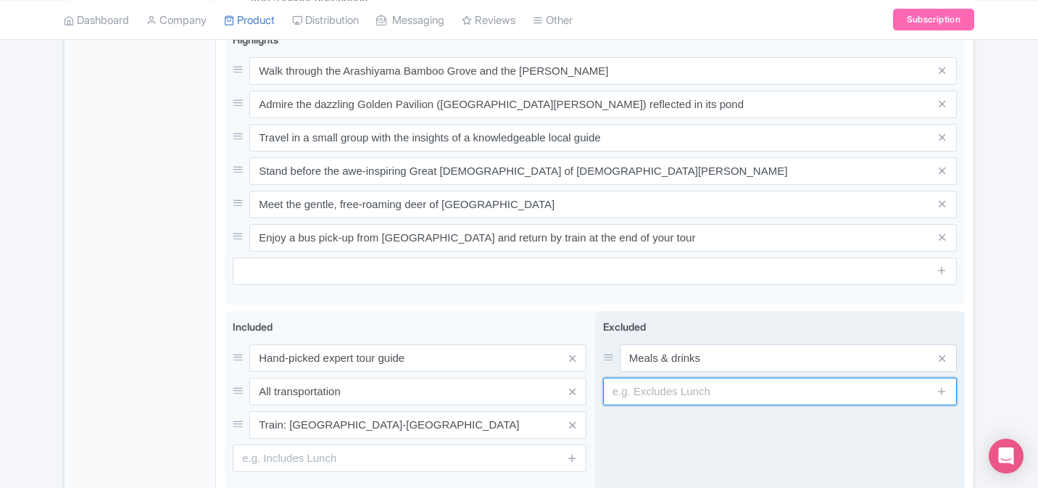
click at [750, 378] on input "text" at bounding box center [780, 392] width 354 height 28
paste input "Entrance fees Kyoto & Nara (approx. 1300 JPY per person)"
type input "Entrance fees Kyoto & Nara (approx. 1300 JPY per person)"
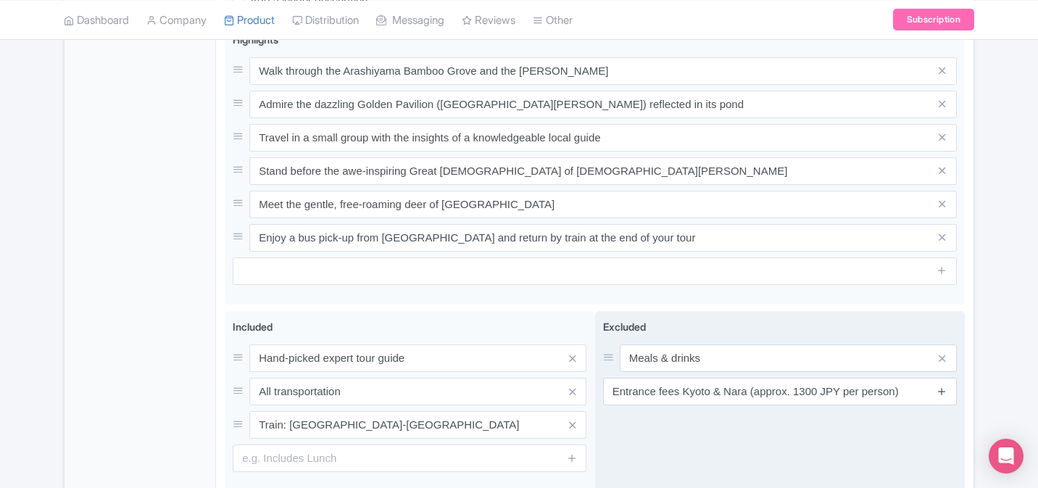
click at [946, 386] on icon at bounding box center [942, 391] width 11 height 11
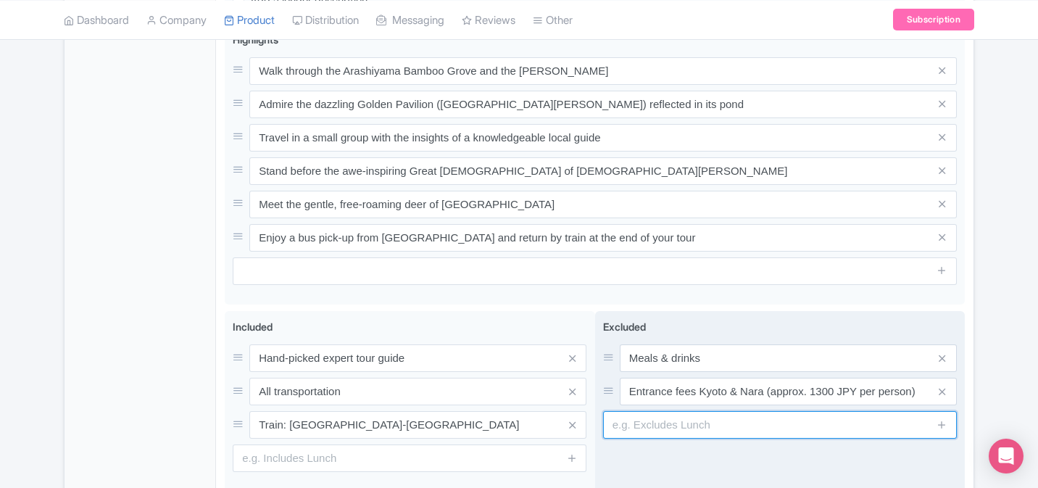
click at [696, 411] on input "text" at bounding box center [780, 425] width 354 height 28
paste input "Personal travel insurance"
type input "Personal travel insurance"
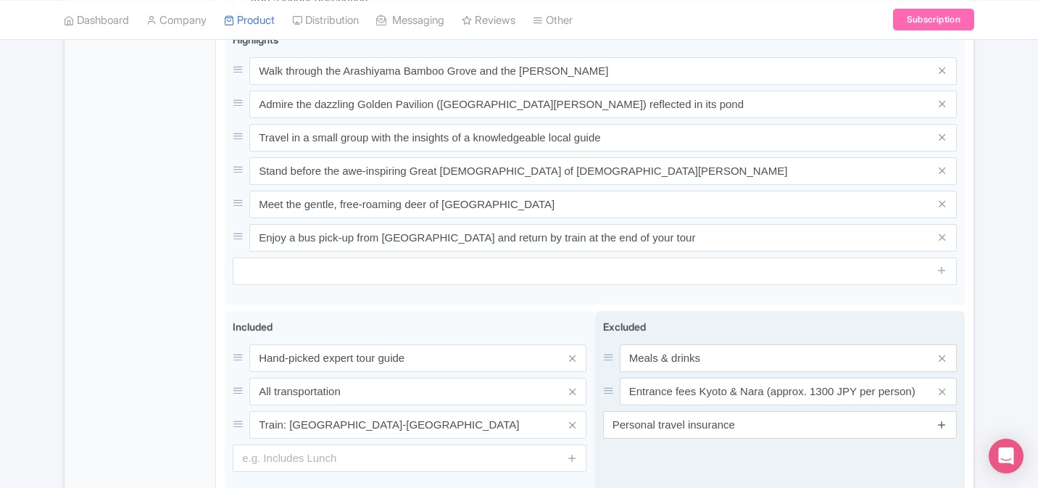
click at [940, 419] on icon at bounding box center [942, 424] width 11 height 11
click at [705, 444] on input "text" at bounding box center [780, 458] width 354 height 28
paste input "Gratuities"
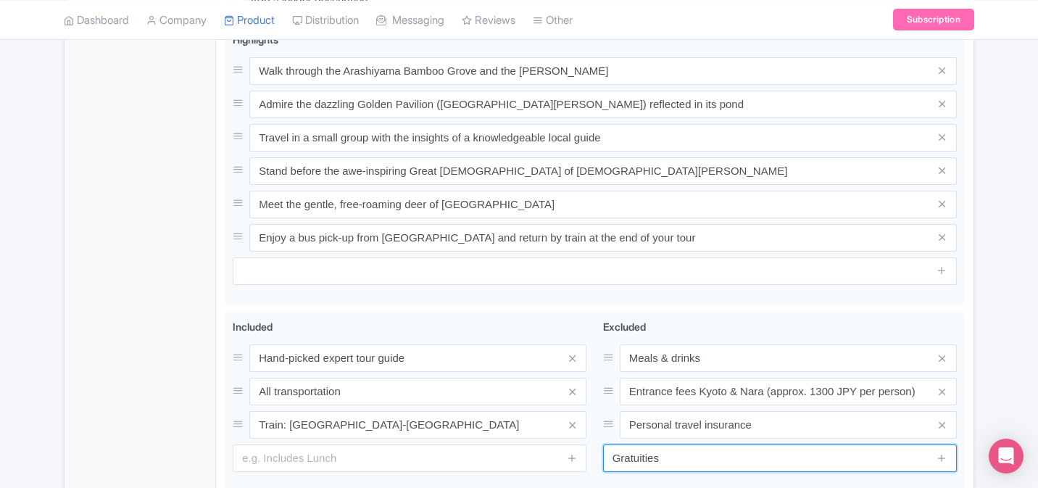
type input "Gratuities"
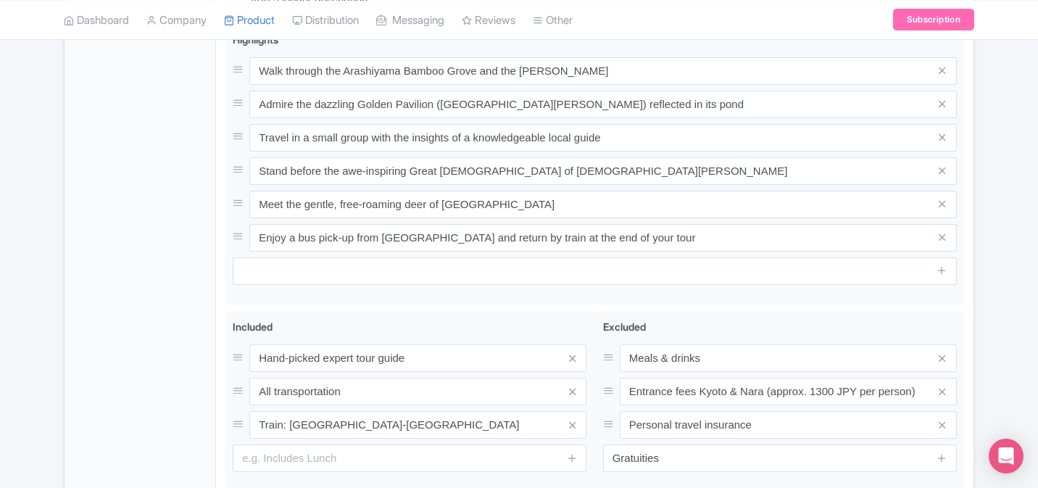
click at [966, 335] on div "Name * Kyoto & Nara Tour from Osaka – Small Group Your product's name has 42 ch…" at bounding box center [594, 76] width 757 height 952
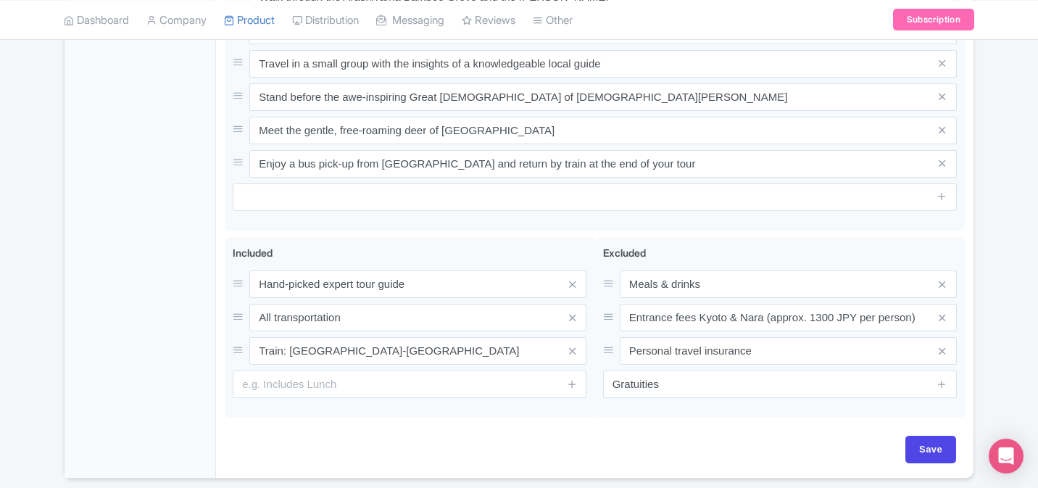
scroll to position [770, 0]
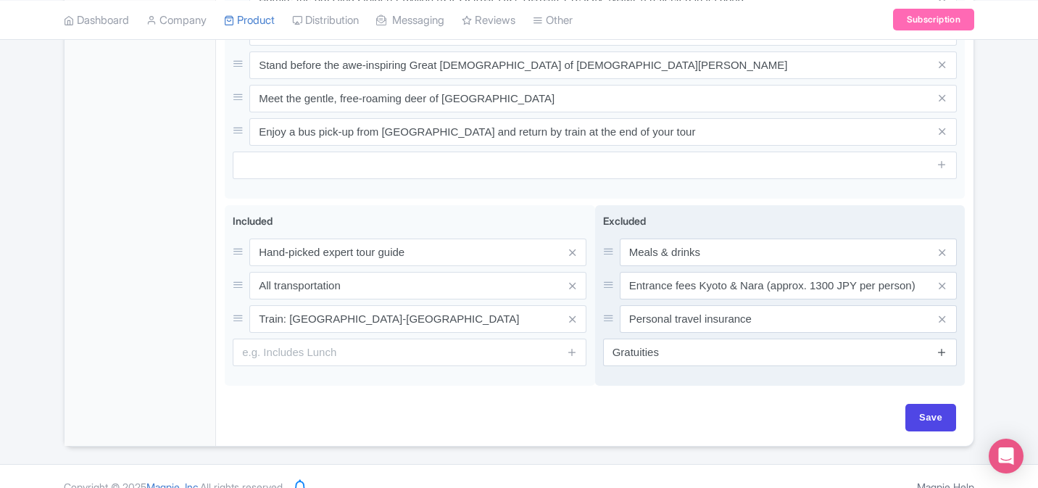
click at [946, 346] on icon at bounding box center [942, 351] width 11 height 11
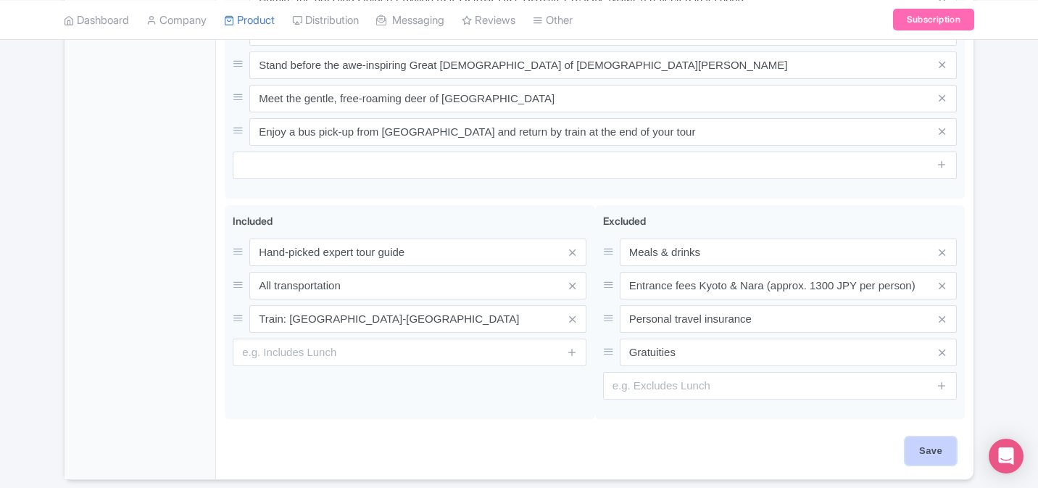
click at [936, 437] on input "Save" at bounding box center [930, 451] width 51 height 28
type input "Saving..."
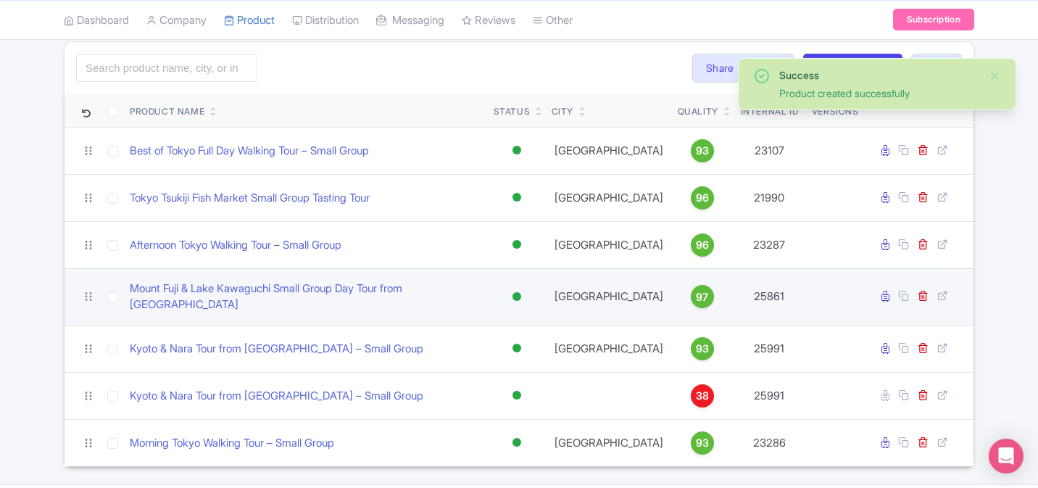
scroll to position [113, 0]
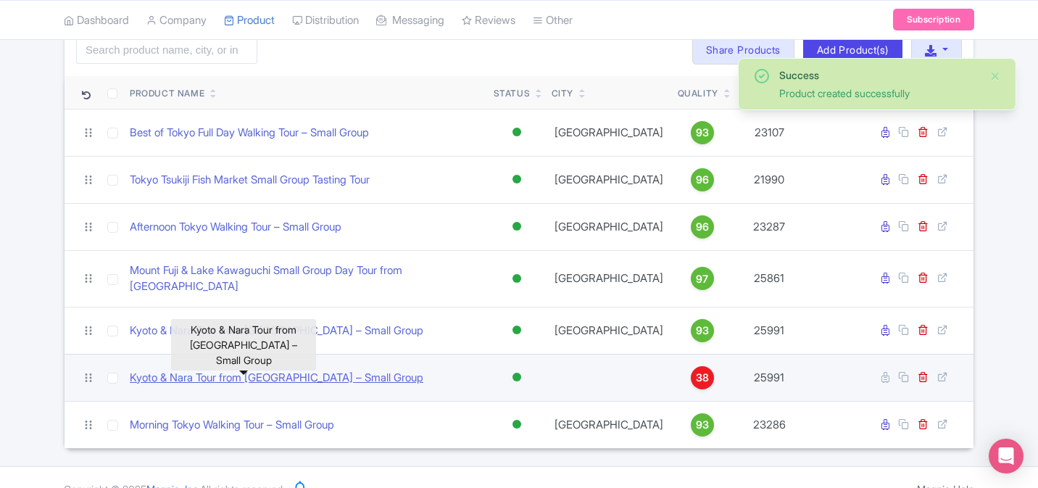
click at [283, 370] on link "Kyoto & Nara Tour from [GEOGRAPHIC_DATA] – Small Group" at bounding box center [277, 378] width 294 height 17
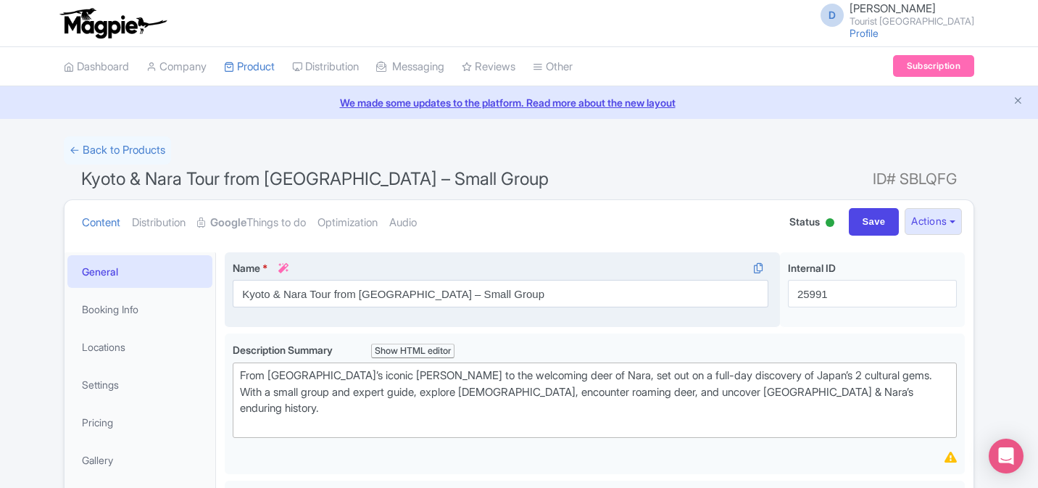
scroll to position [25, 0]
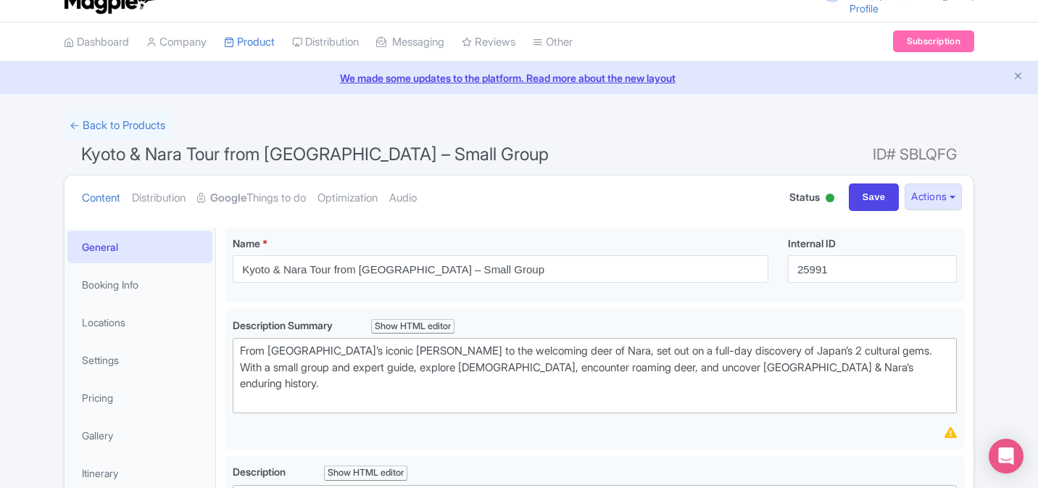
click at [826, 196] on div at bounding box center [830, 198] width 9 height 9
click at [779, 283] on div "Building" at bounding box center [794, 280] width 86 height 28
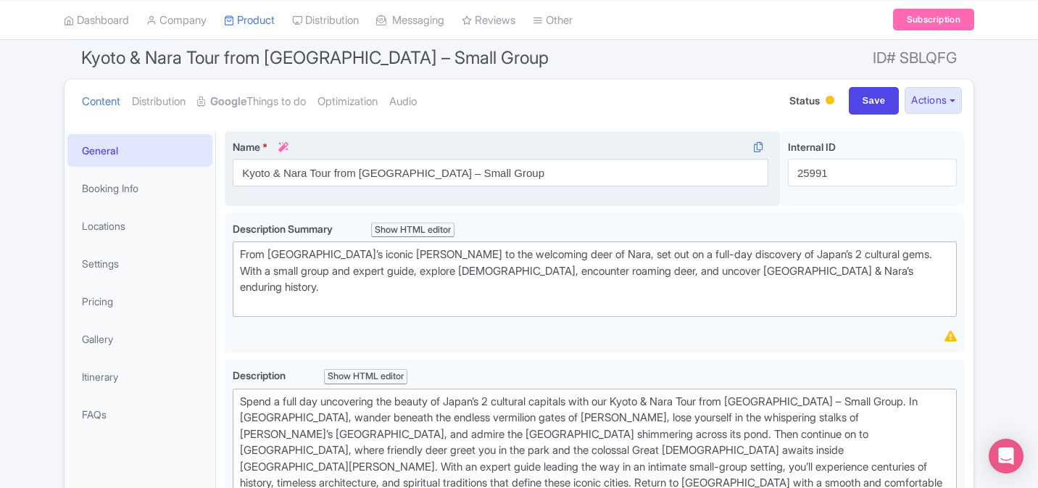
scroll to position [109, 0]
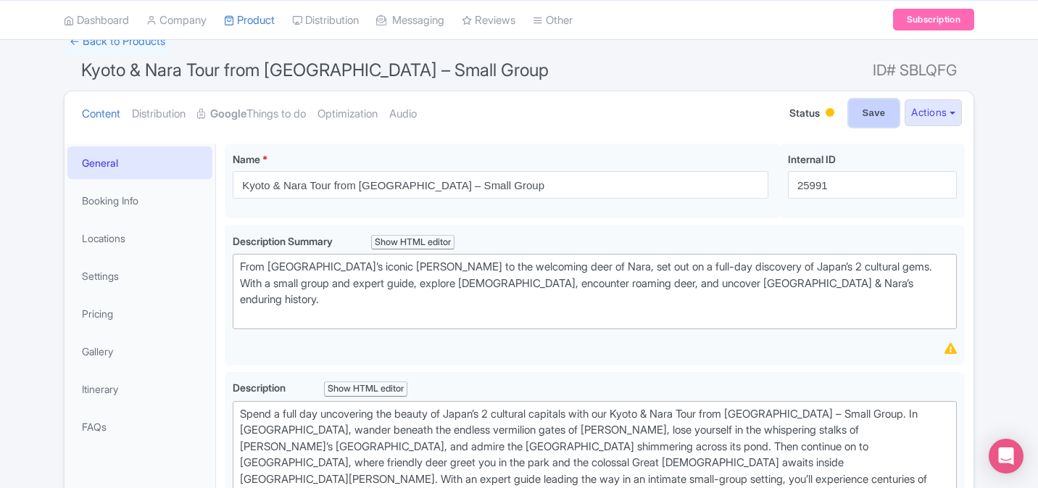
click at [865, 115] on input "Save" at bounding box center [874, 113] width 51 height 28
type input "Saving..."
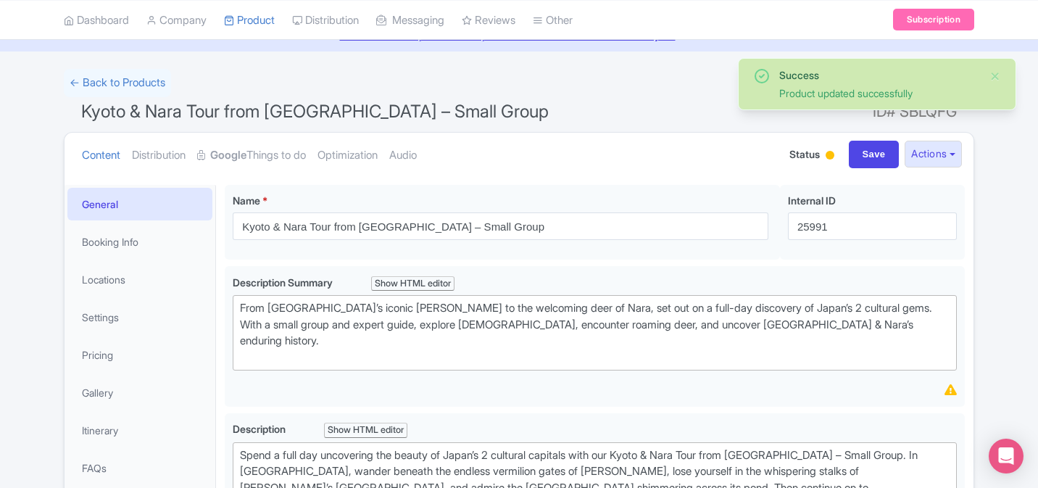
scroll to position [108, 0]
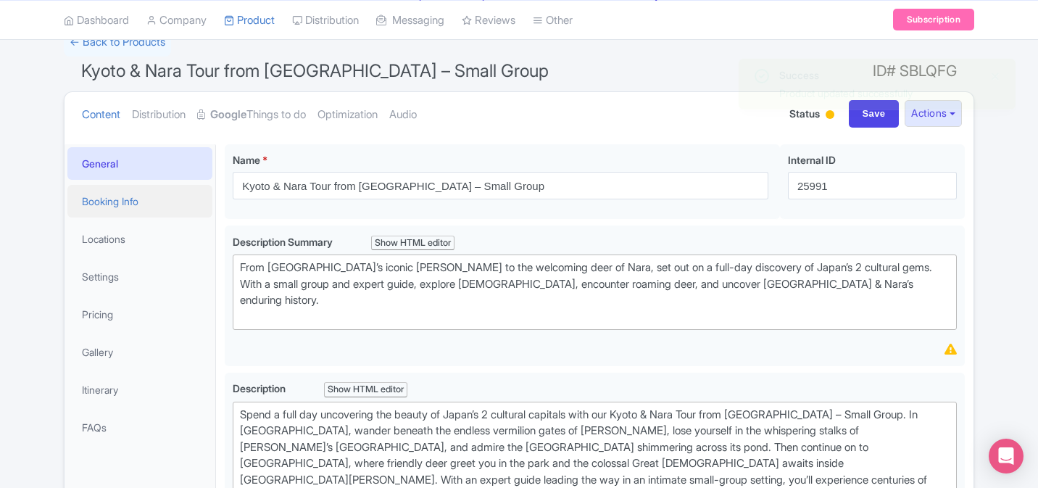
click at [138, 212] on link "Booking Info" at bounding box center [139, 201] width 145 height 33
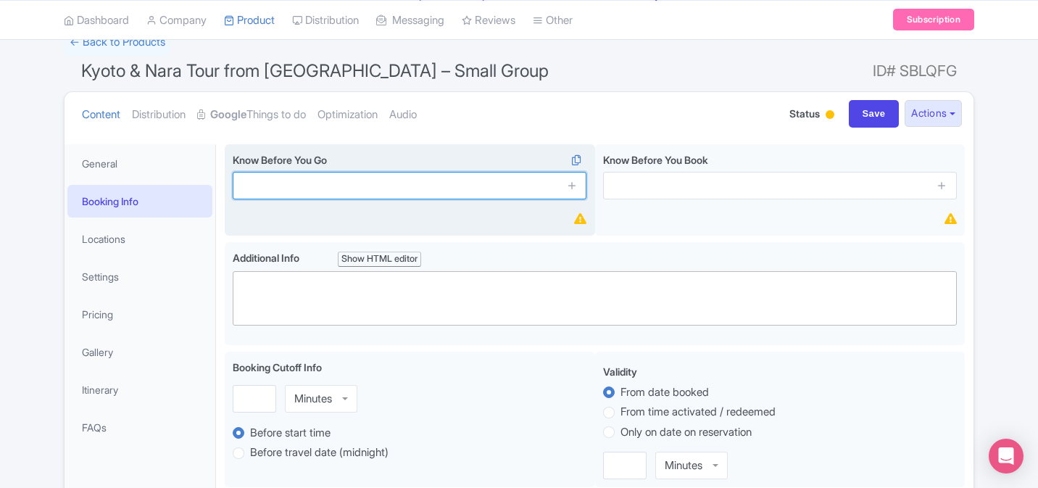
click at [363, 183] on input "text" at bounding box center [410, 186] width 354 height 28
paste input "You will be picked up by bus in [GEOGRAPHIC_DATA]"
type input "You will be picked up by bus in [GEOGRAPHIC_DATA]"
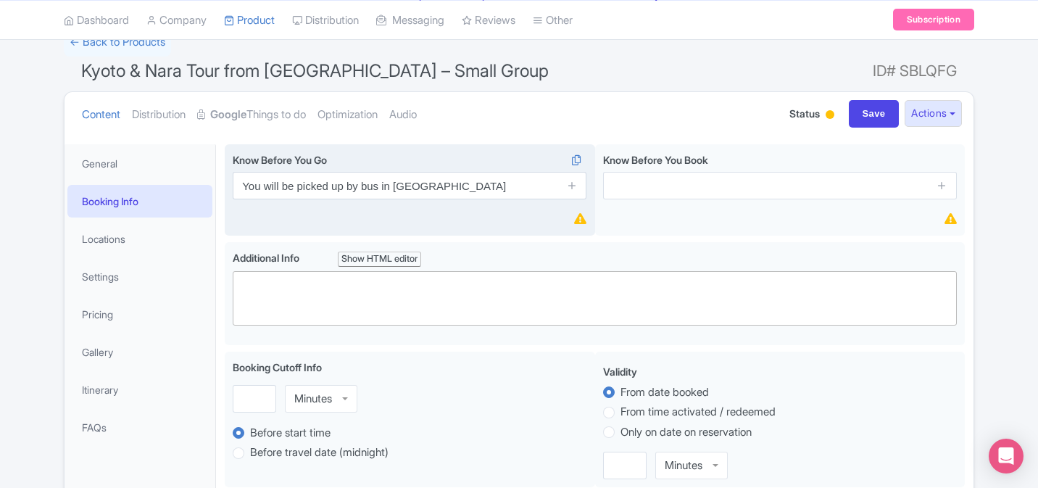
click at [583, 184] on span at bounding box center [571, 186] width 29 height 28
click at [568, 184] on icon at bounding box center [572, 185] width 11 height 11
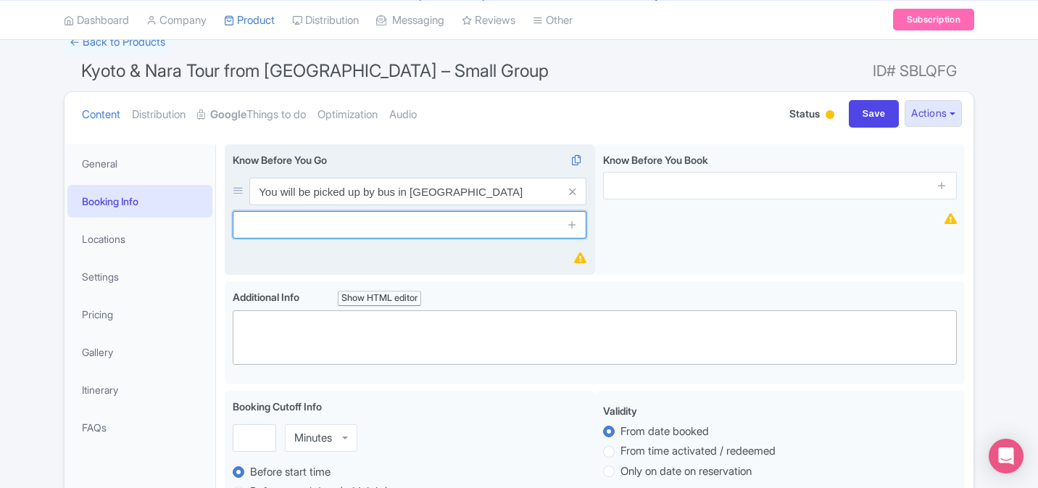
click at [404, 215] on input "text" at bounding box center [410, 225] width 354 height 28
paste input "You will return to [GEOGRAPHIC_DATA] from [GEOGRAPHIC_DATA] by train (ticket is…"
type input "You will return to [GEOGRAPHIC_DATA] from [GEOGRAPHIC_DATA] by train (ticket is…"
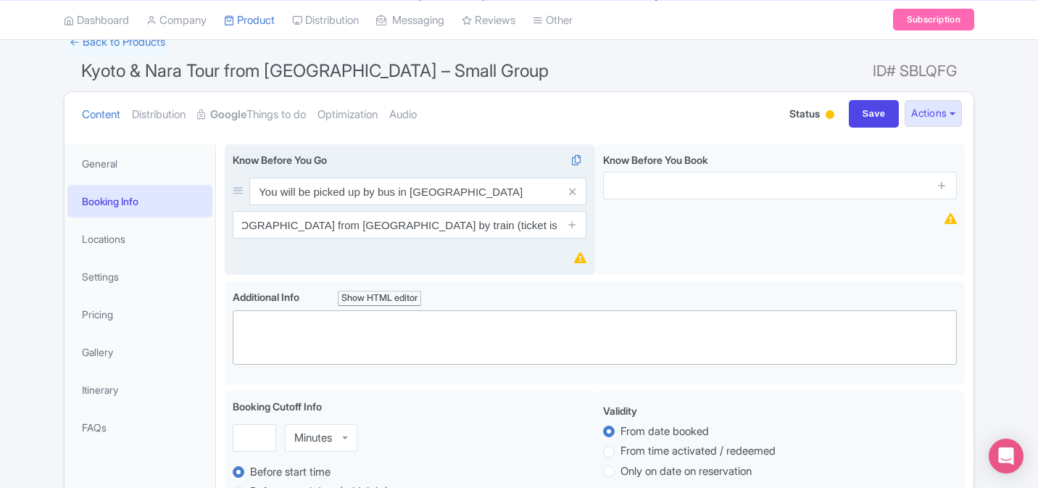
scroll to position [0, 0]
click at [581, 228] on span at bounding box center [571, 225] width 29 height 28
click at [576, 228] on icon at bounding box center [572, 224] width 11 height 11
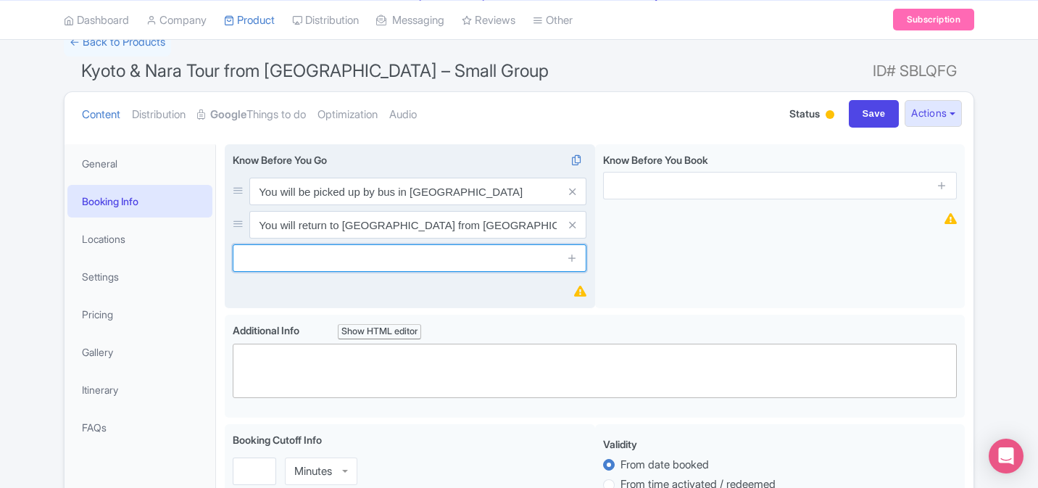
click at [478, 270] on input "text" at bounding box center [410, 258] width 354 height 28
paste input "While we aim to visit all scheduled locations, some sites are subject to availa…"
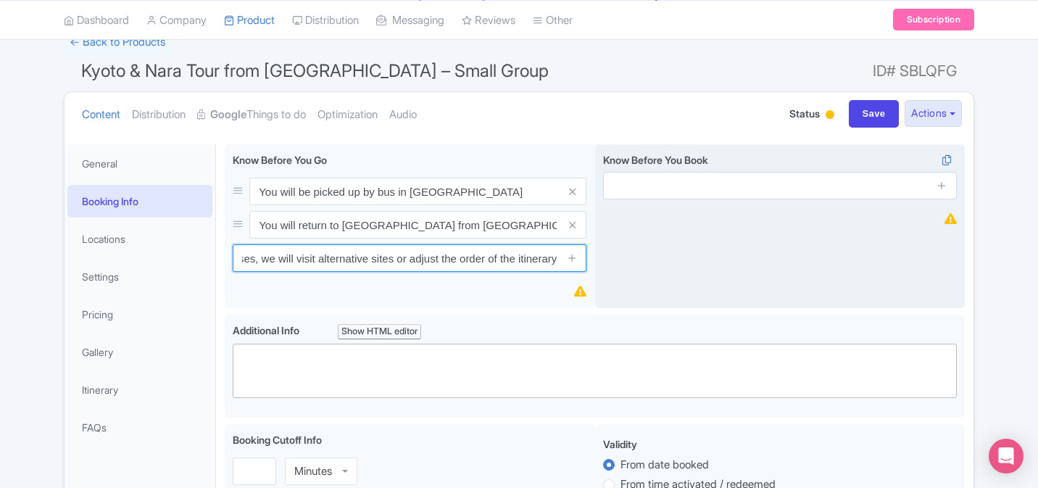
type input "While we aim to visit all scheduled locations, some sites are subject to availa…"
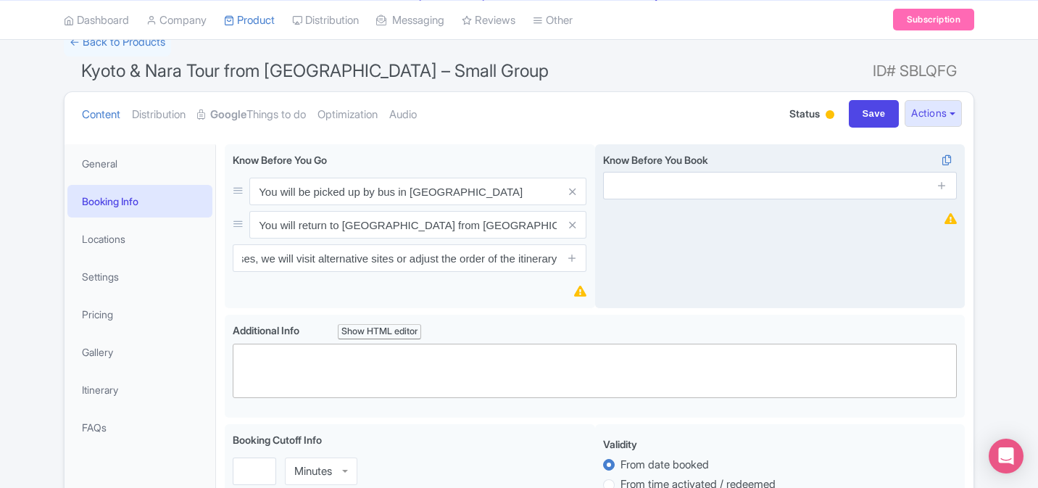
click at [670, 248] on div "Know Before You Book i" at bounding box center [780, 226] width 370 height 165
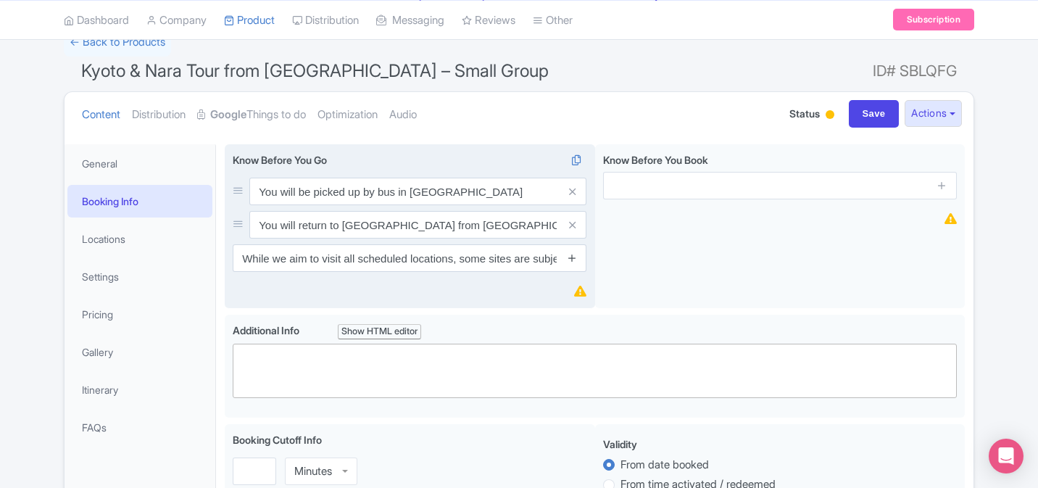
click at [571, 257] on icon at bounding box center [572, 257] width 11 height 11
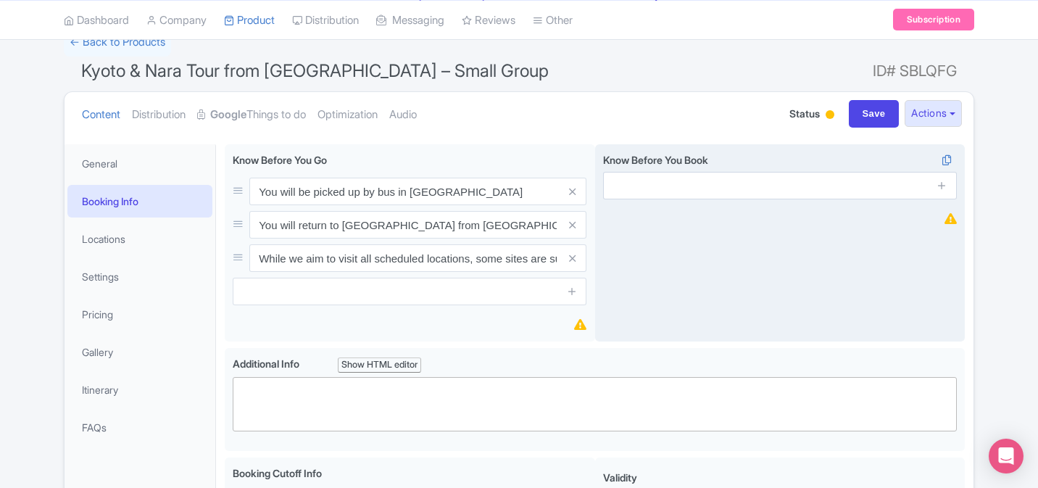
click at [671, 241] on div "Know Before You Book i" at bounding box center [780, 243] width 370 height 198
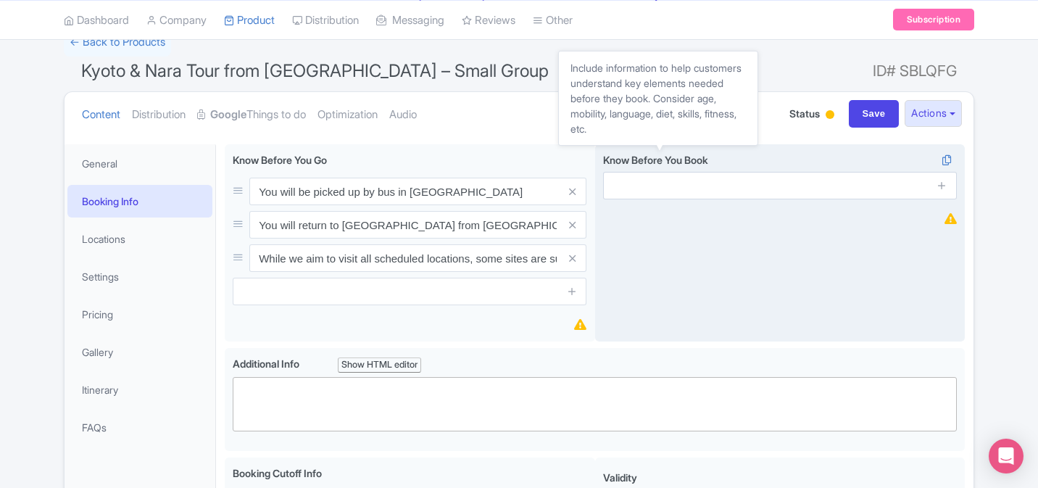
click at [697, 165] on span "Know Before You Book" at bounding box center [655, 160] width 105 height 12
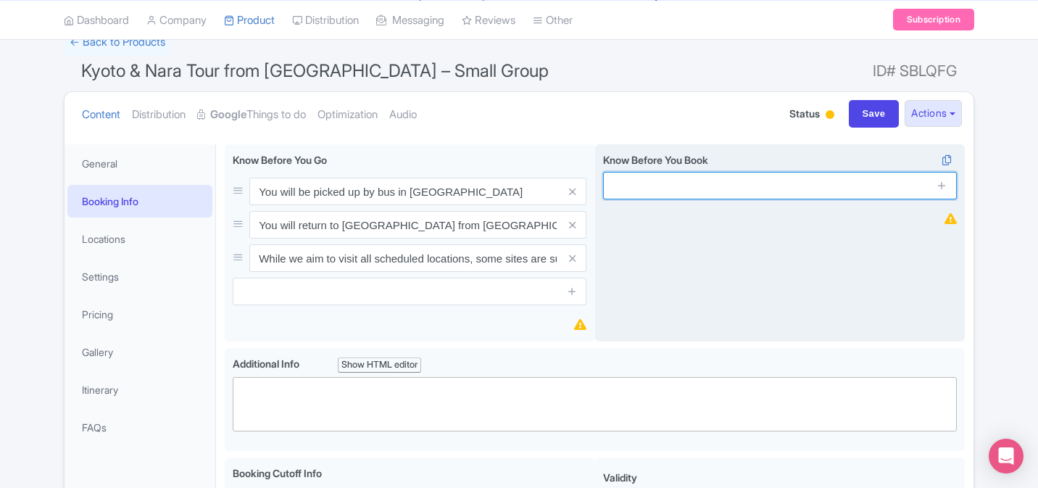
click at [699, 191] on input "text" at bounding box center [780, 186] width 354 height 28
paste input "Duration: 10h"
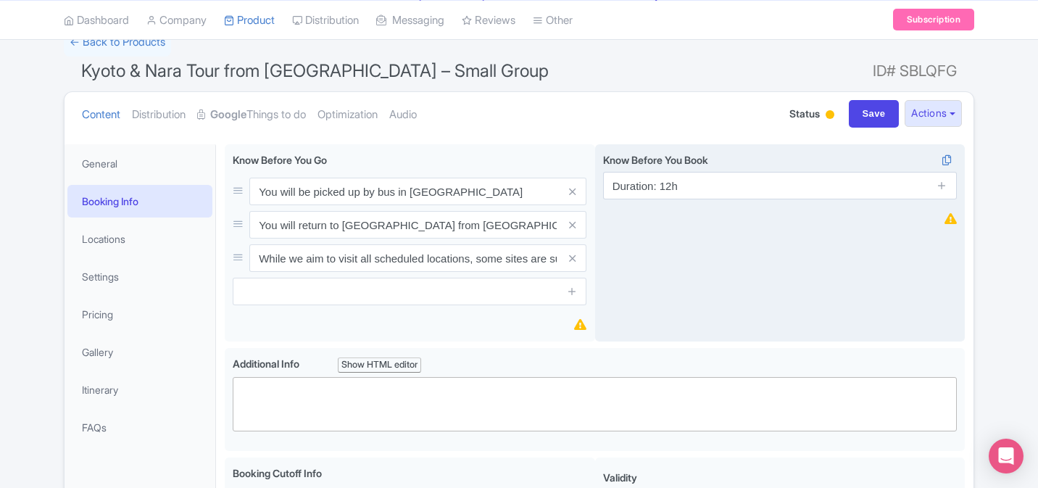
click at [747, 238] on div "Know Before You Book i Duration: 12h" at bounding box center [780, 243] width 370 height 198
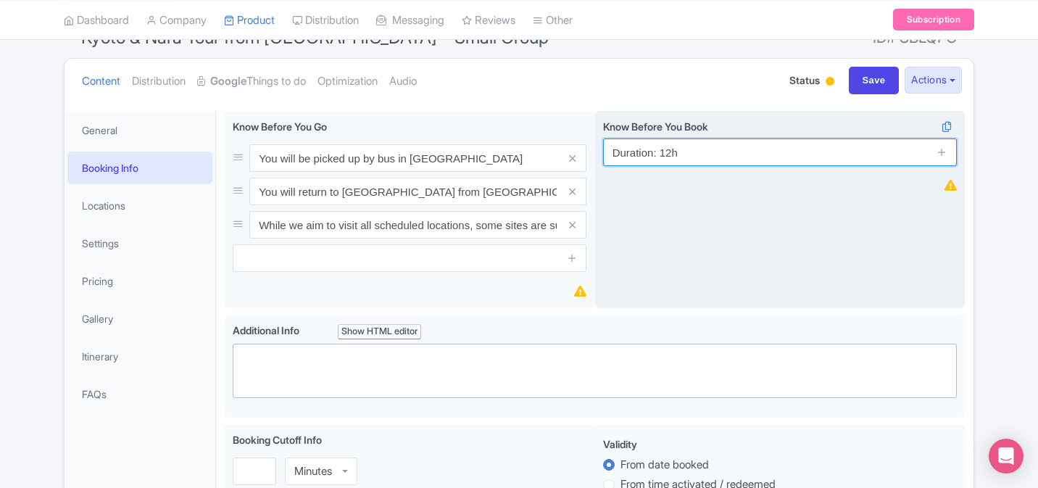
click at [669, 157] on input "Duration: 12h" at bounding box center [780, 152] width 354 height 28
type input "Duration: 11h"
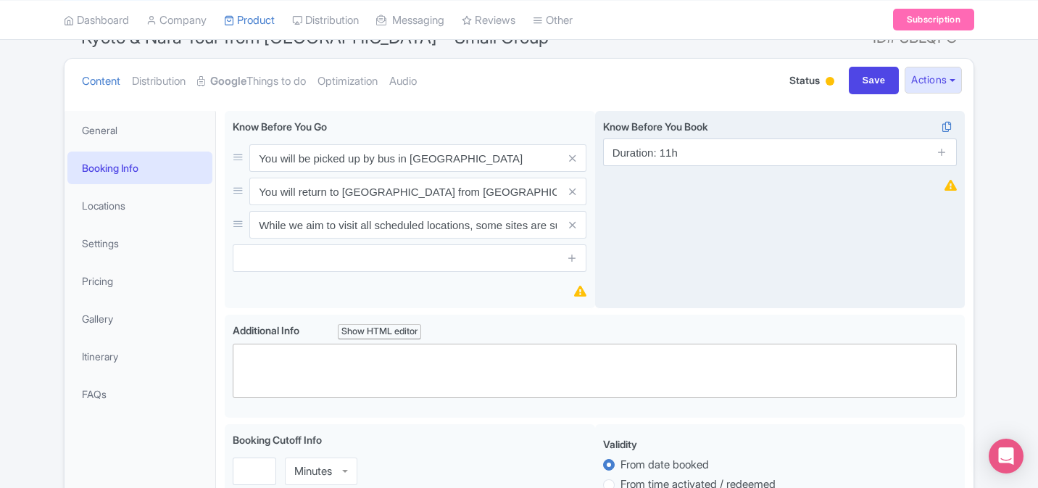
click at [706, 212] on div "Know Before You Book i Duration: 11h" at bounding box center [780, 210] width 370 height 198
click at [947, 158] on span at bounding box center [942, 152] width 29 height 28
click at [945, 156] on icon at bounding box center [942, 151] width 11 height 11
click at [660, 191] on input "text" at bounding box center [780, 192] width 354 height 28
paste input "Mobile tickets accepted"
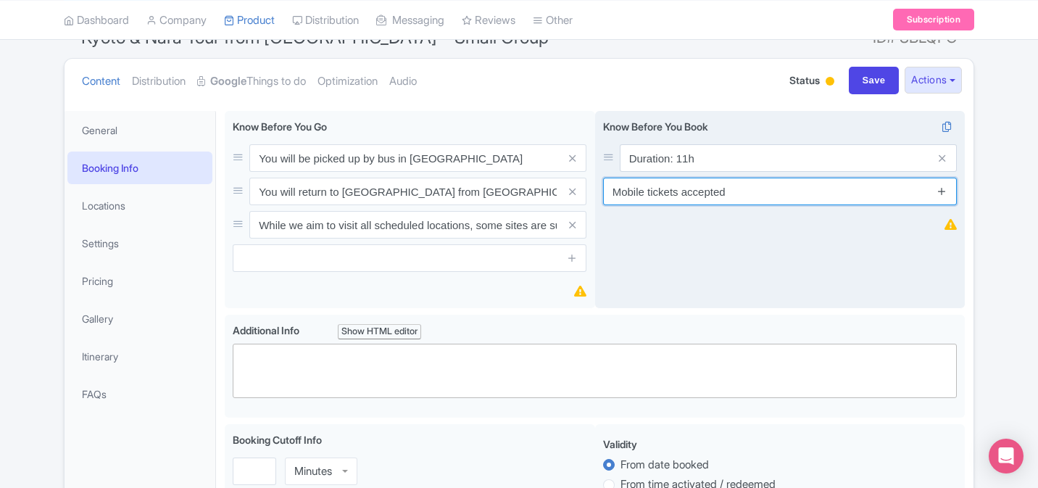
type input "Mobile tickets accepted"
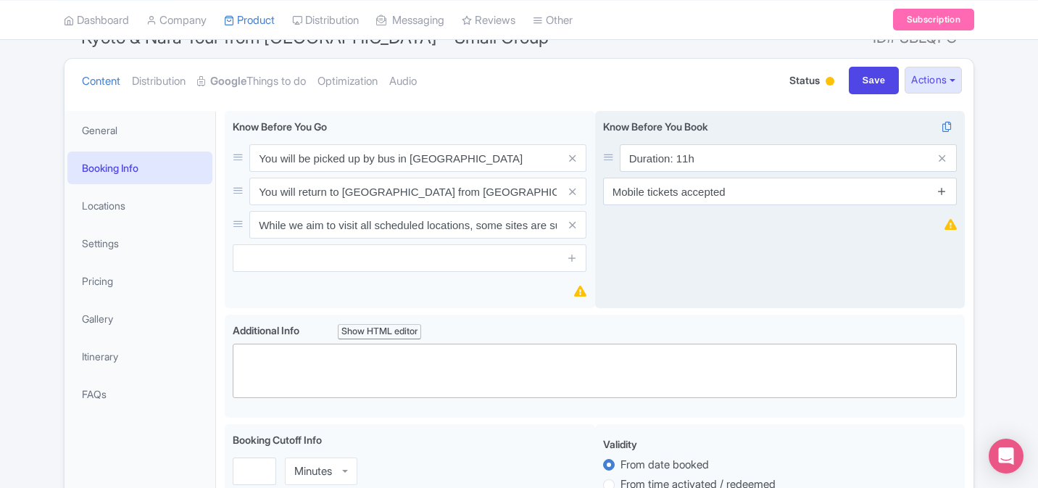
click at [945, 191] on icon at bounding box center [942, 191] width 11 height 11
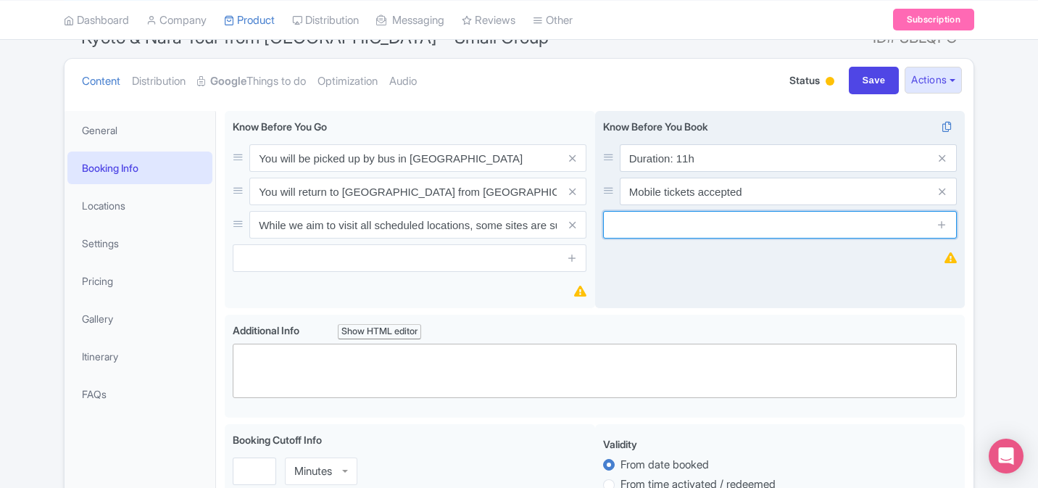
click at [715, 227] on input "text" at bounding box center [780, 225] width 354 height 28
paste input "Instant confirmation"
type input "Instant confirmation"
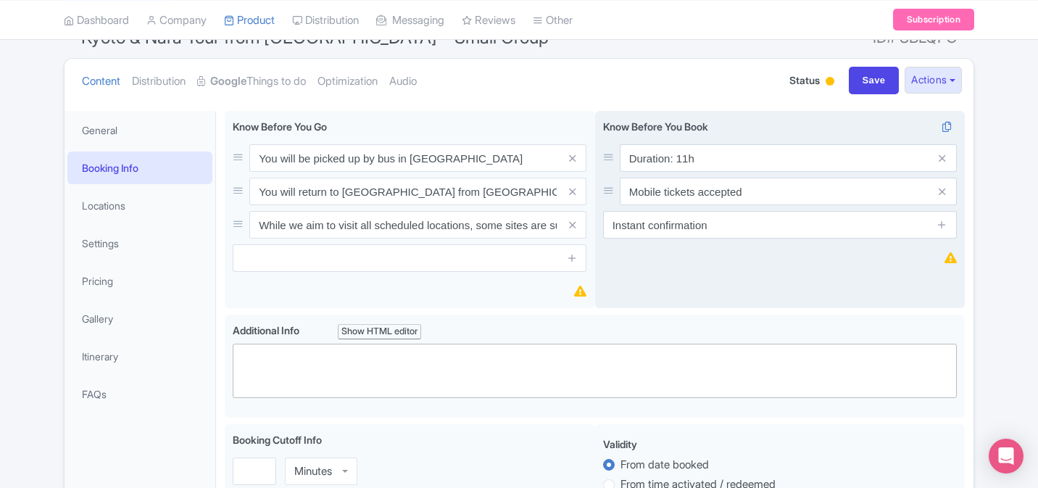
click at [947, 227] on span at bounding box center [942, 225] width 29 height 28
click at [943, 227] on icon at bounding box center [942, 224] width 11 height 11
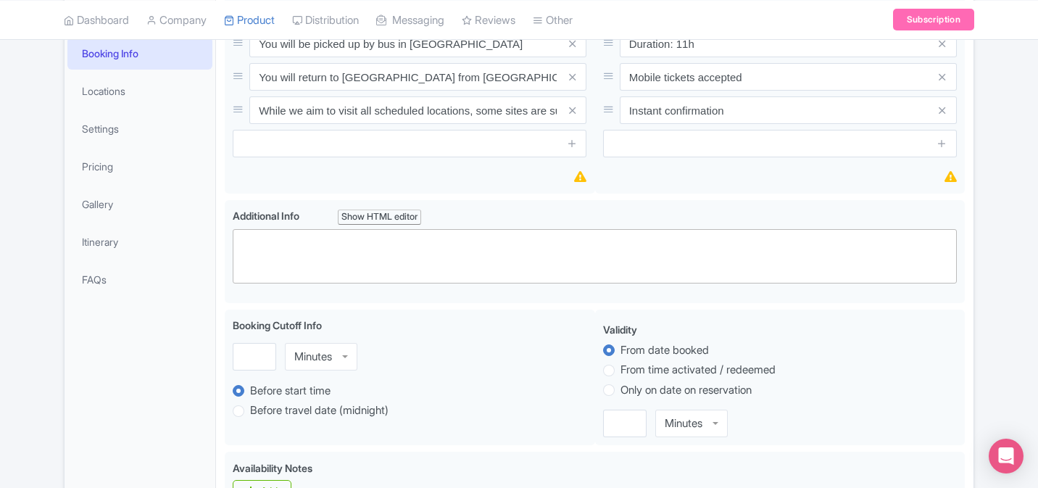
scroll to position [352, 0]
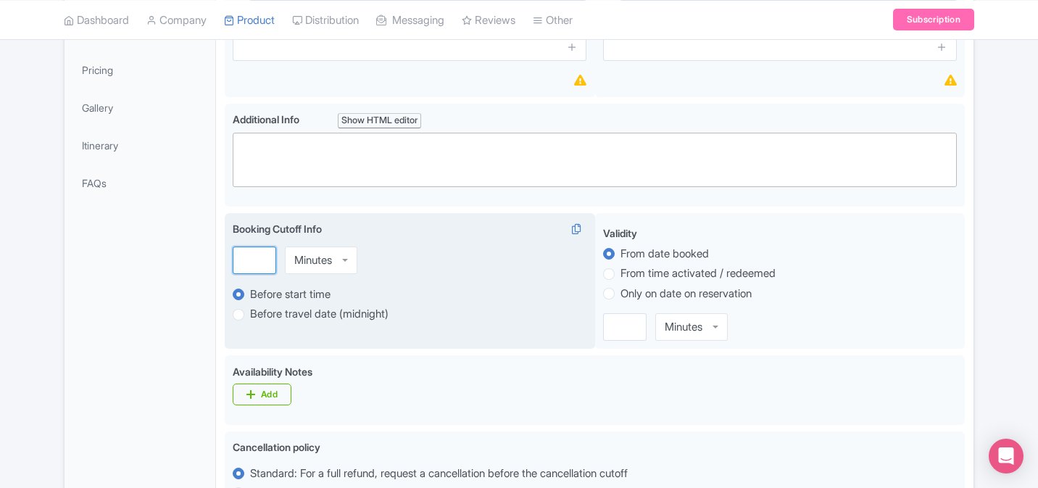
click at [267, 258] on input "number" at bounding box center [254, 260] width 43 height 28
type input "3"
click at [308, 258] on div "Minutes" at bounding box center [313, 260] width 38 height 13
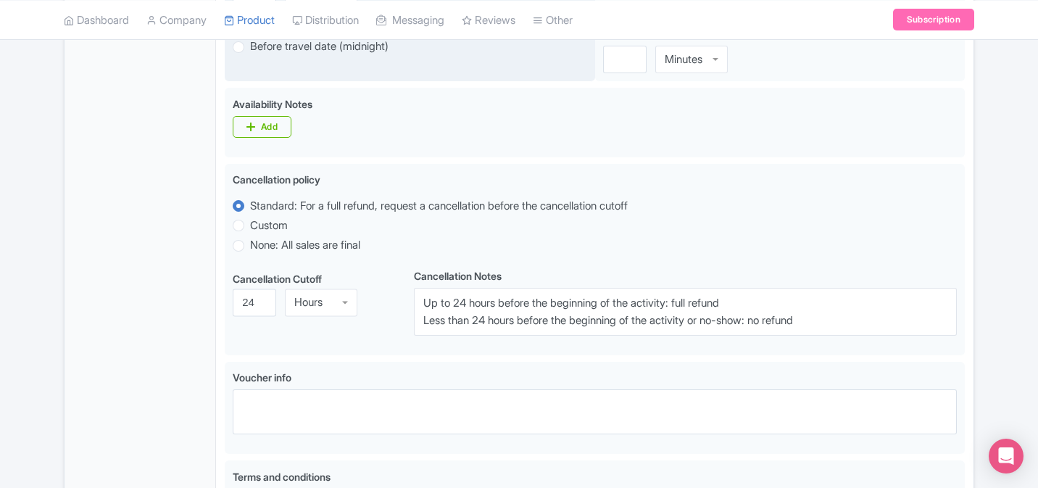
scroll to position [628, 0]
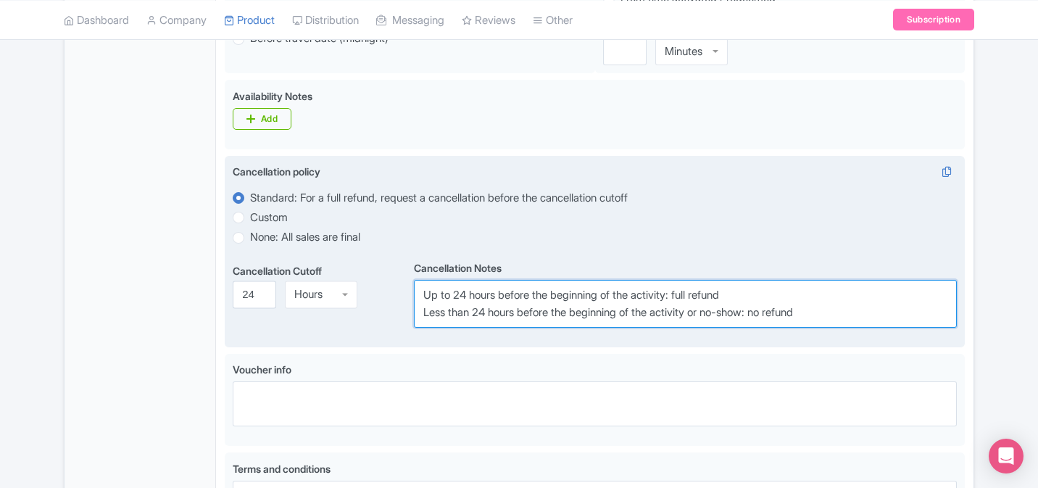
click at [512, 304] on textarea "Up to 24 hours before the beginning of the activity: full refund Less than 24 h…" at bounding box center [685, 304] width 543 height 48
paste textarea "For a 95% refund, cancel at least 24 hours in advance of the start date of the …"
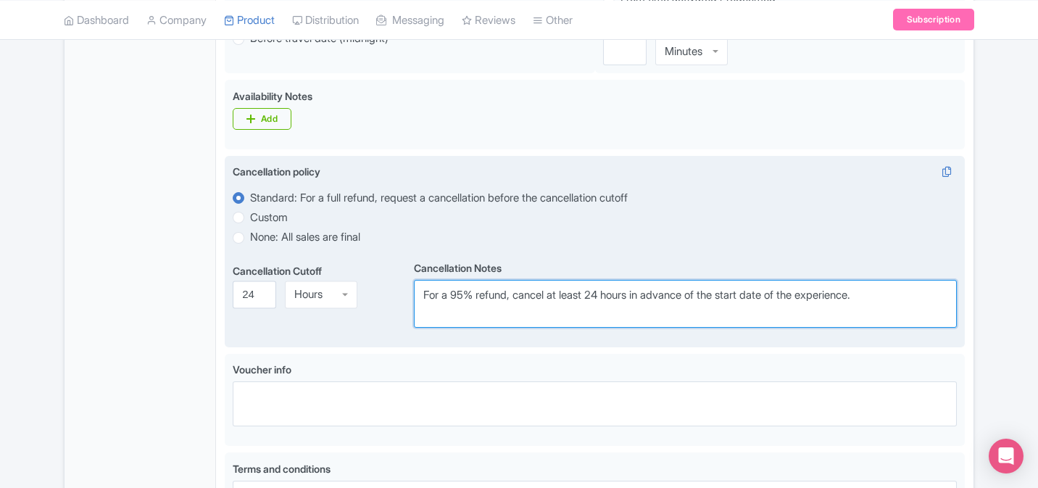
type textarea "For a 95% refund, cancel at least 24 hours in advance of the start date of the …"
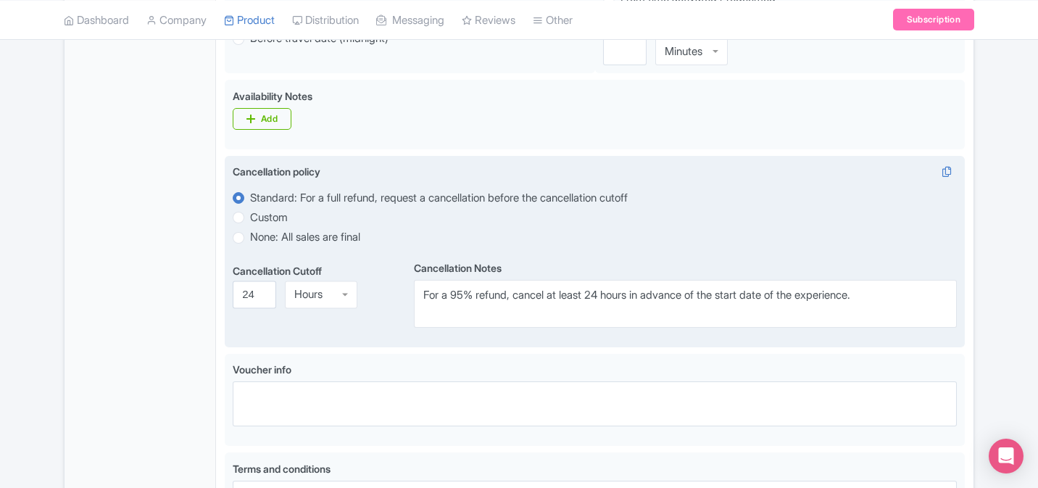
click at [538, 348] on div "Cancellation policy i Standard: For a full refund, request a cancellation befor…" at bounding box center [595, 252] width 740 height 192
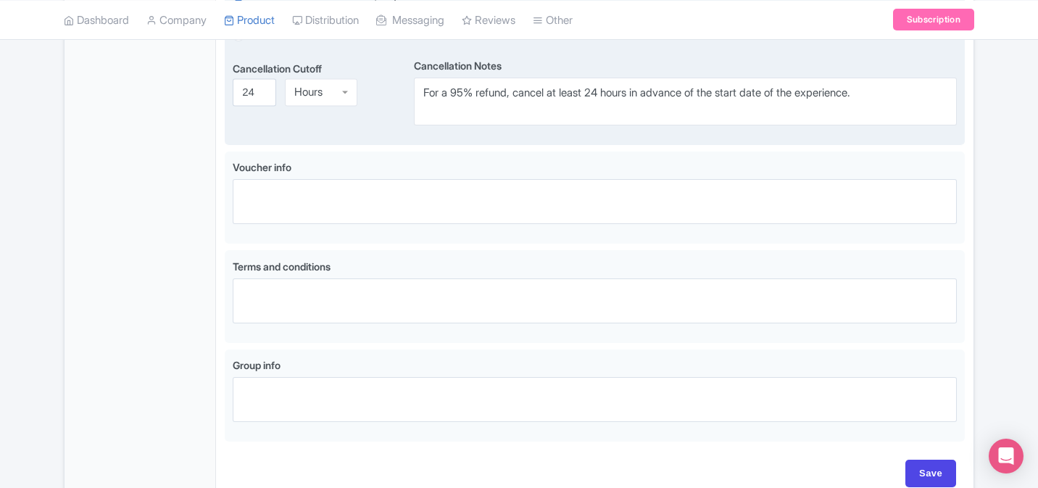
scroll to position [847, 0]
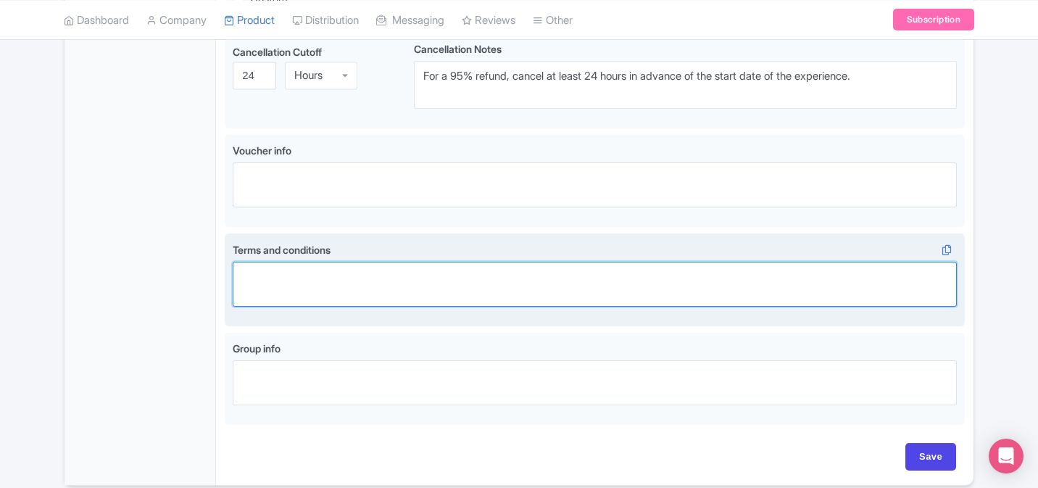
click at [488, 284] on textarea "Terms and conditions i" at bounding box center [595, 284] width 724 height 45
paste textarea "[URL][DOMAIN_NAME]"
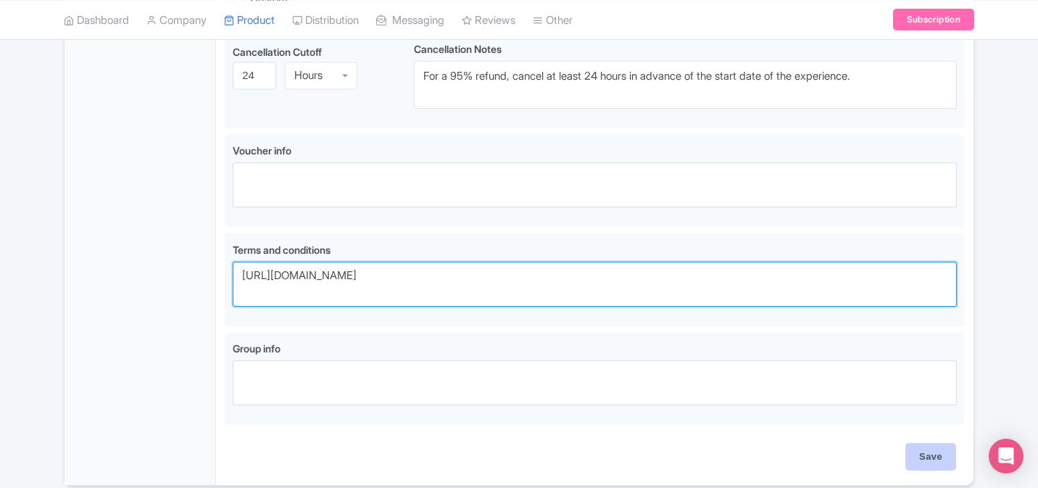
type textarea "[URL][DOMAIN_NAME]"
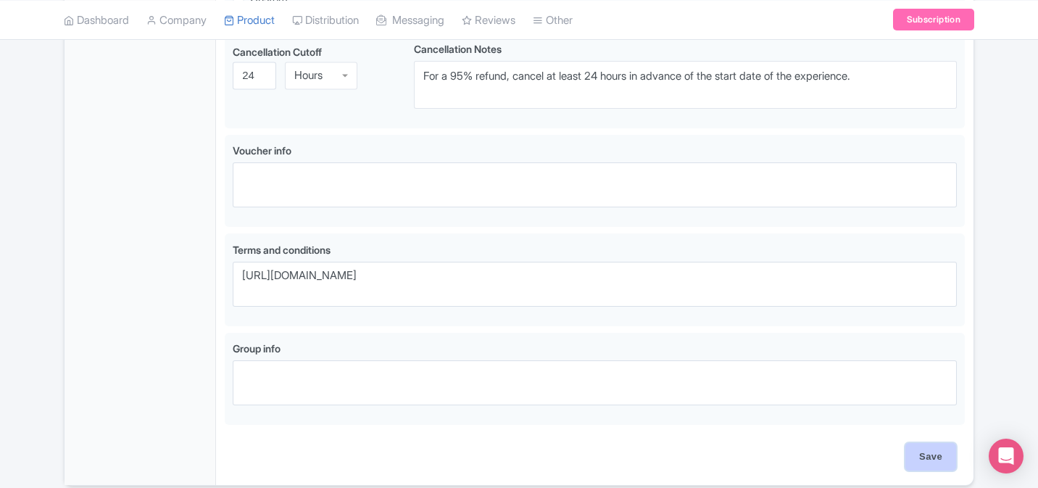
click at [946, 458] on input "Save" at bounding box center [930, 457] width 51 height 28
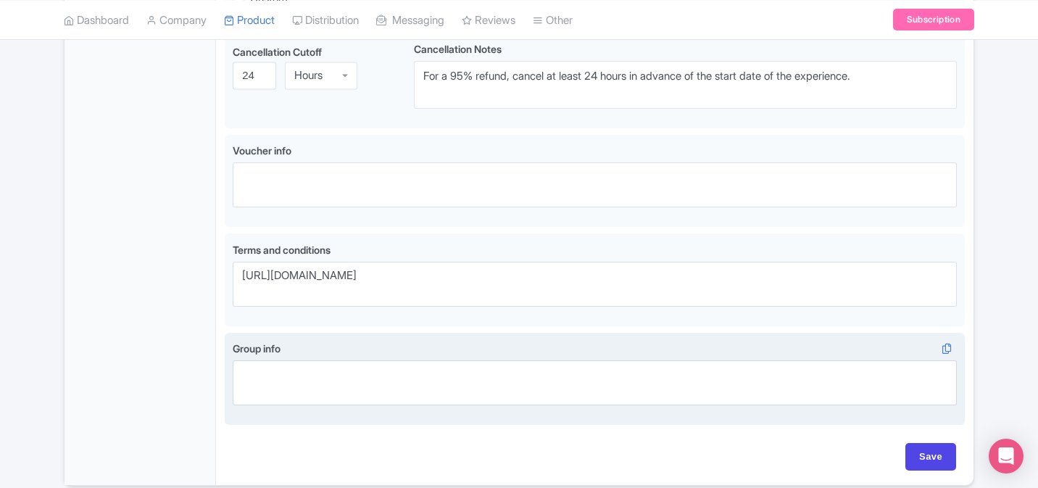
type input "Saving..."
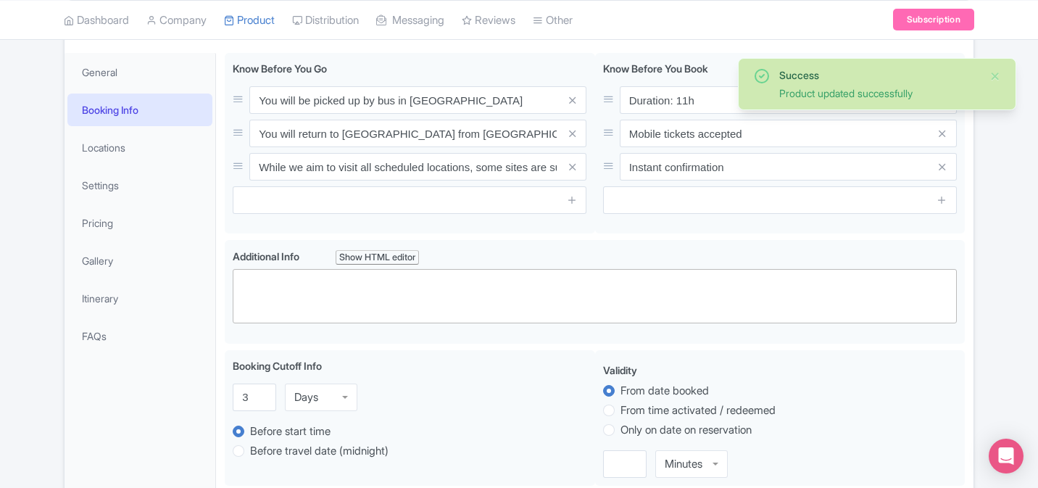
scroll to position [162, 0]
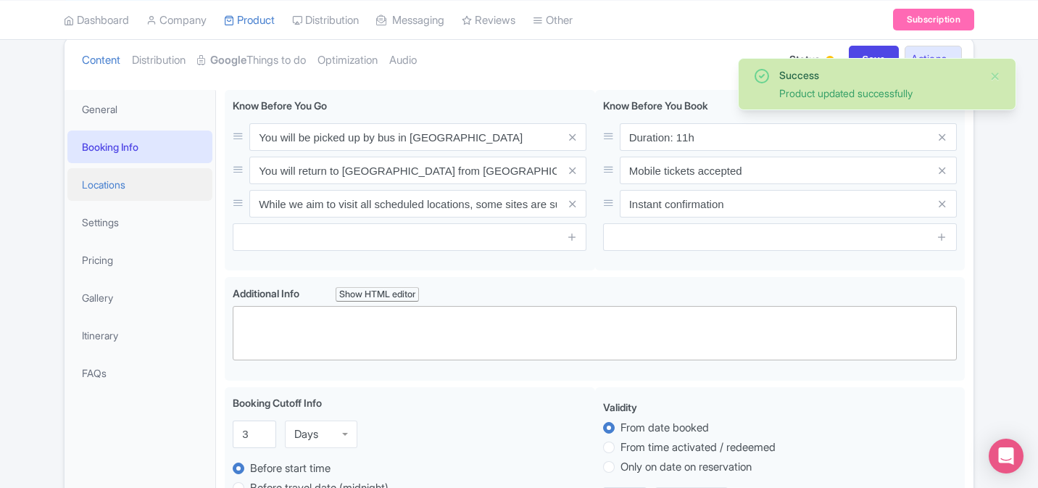
click at [136, 185] on link "Locations" at bounding box center [139, 184] width 145 height 33
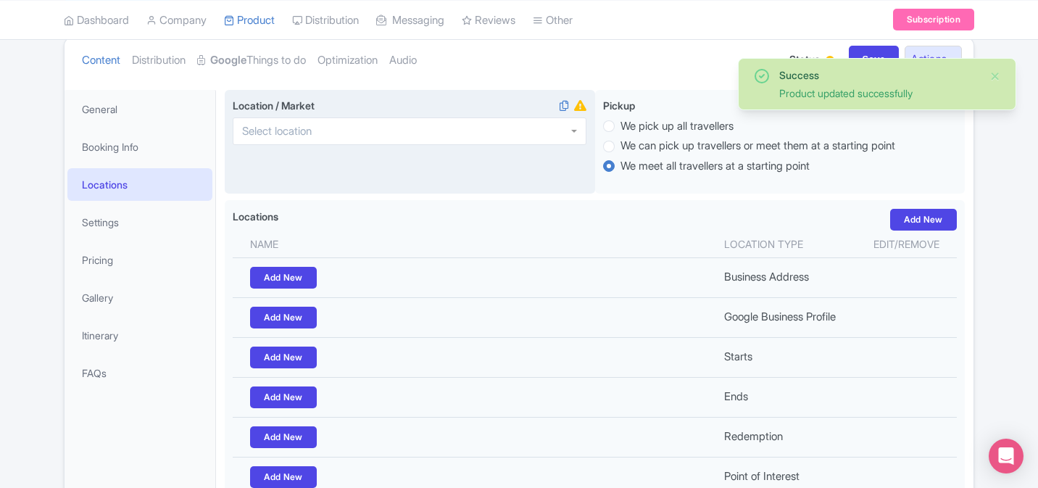
click at [436, 130] on div at bounding box center [410, 131] width 354 height 28
type input "osaka"
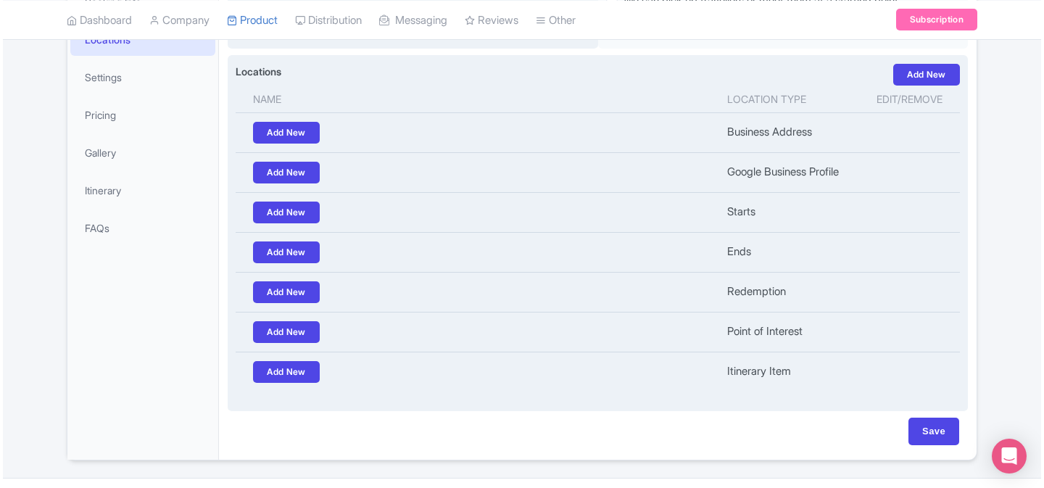
scroll to position [315, 0]
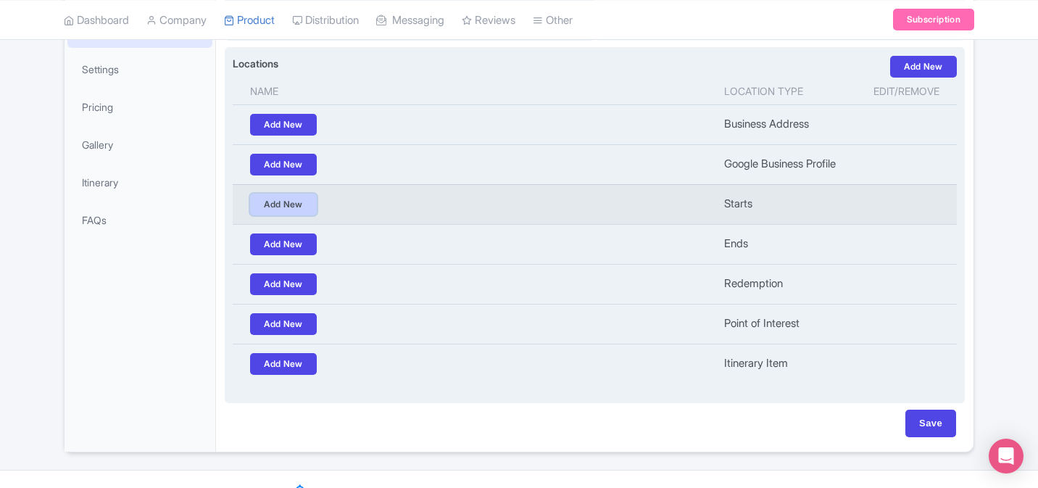
click at [300, 204] on link "Add New" at bounding box center [283, 205] width 67 height 22
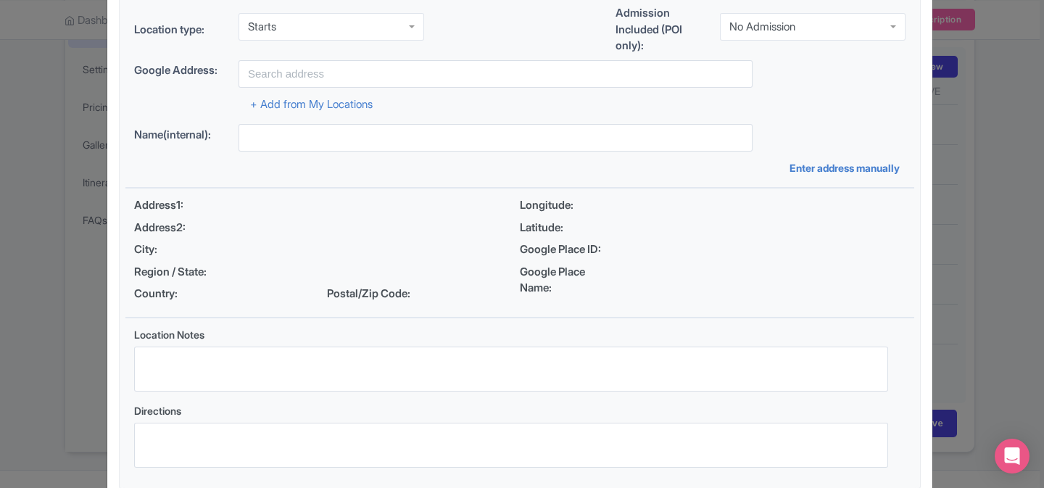
scroll to position [169, 0]
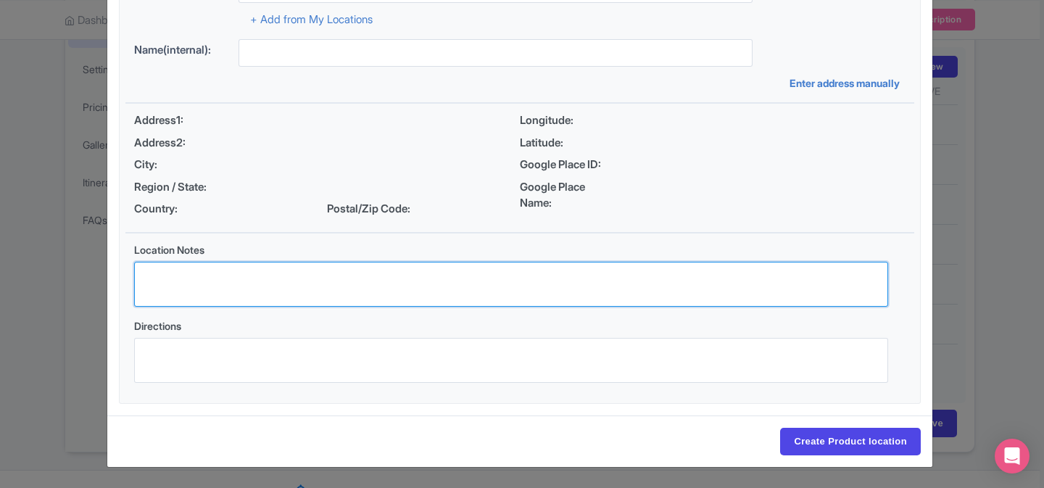
click at [323, 279] on textarea "Location Notes" at bounding box center [511, 284] width 754 height 45
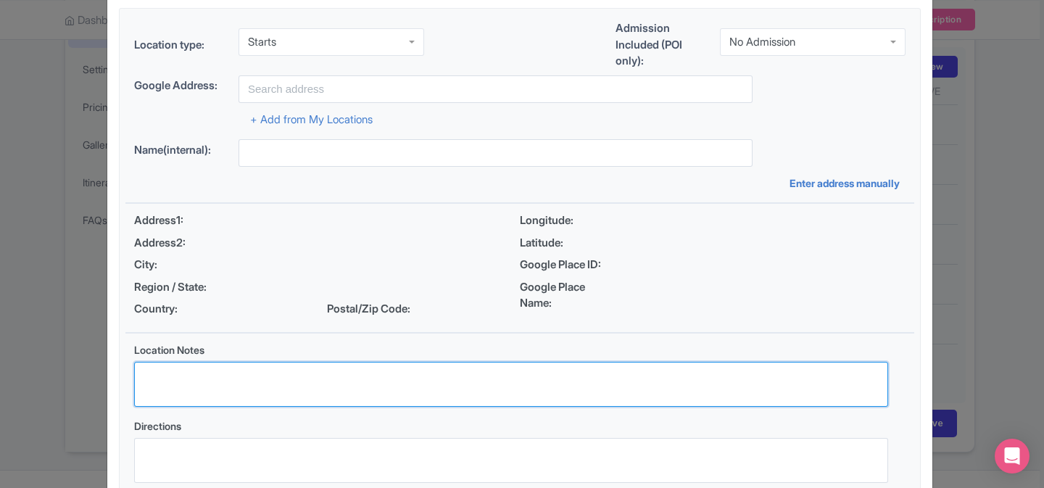
scroll to position [43, 0]
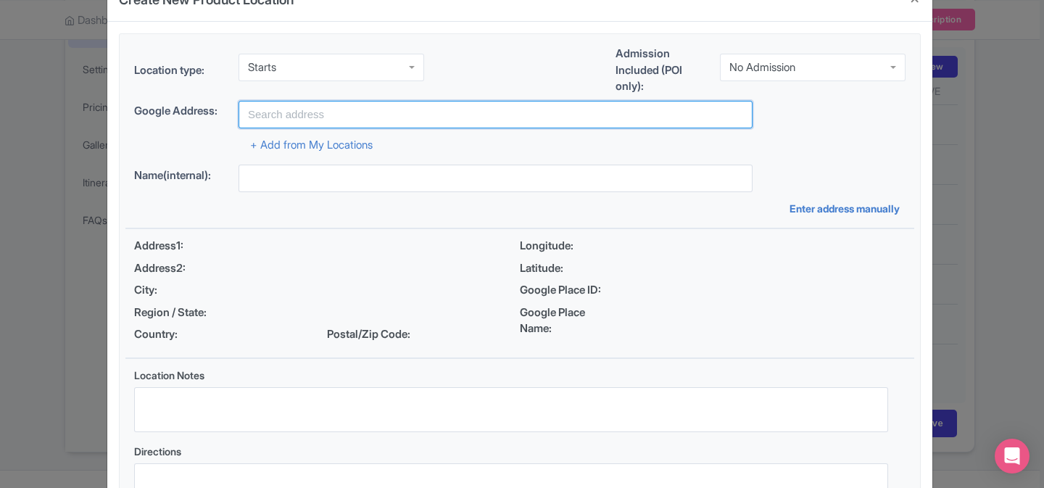
click at [376, 110] on input "text" at bounding box center [495, 115] width 514 height 28
paste input "[GEOGRAPHIC_DATA], [STREET_ADDRESS][PERSON_NAME]"
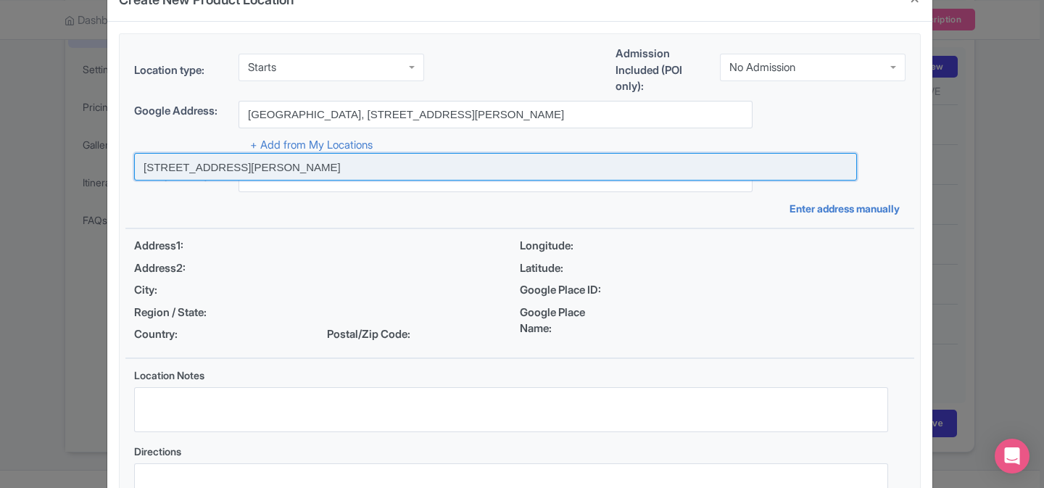
scroll to position [0, 0]
click at [376, 164] on input at bounding box center [495, 167] width 723 height 28
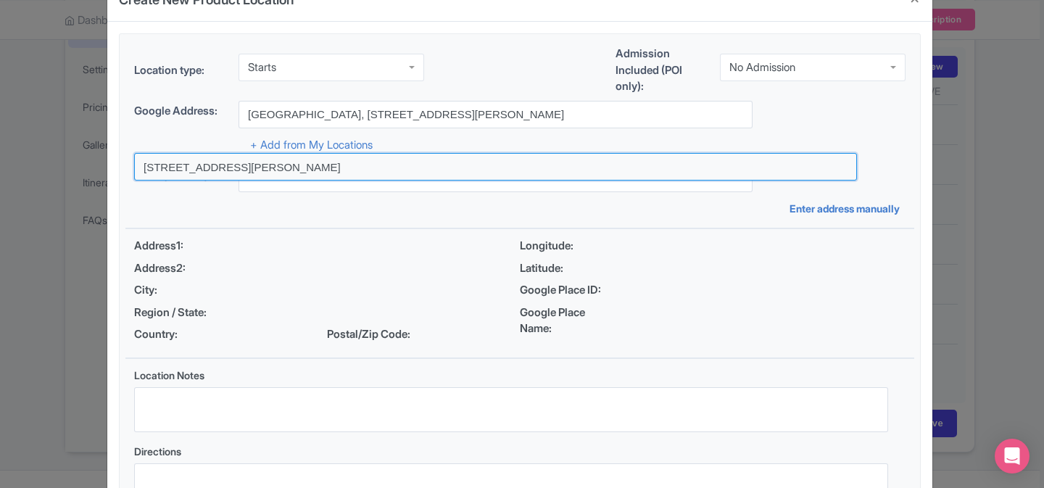
type input "[STREET_ADDRESS][PERSON_NAME]"
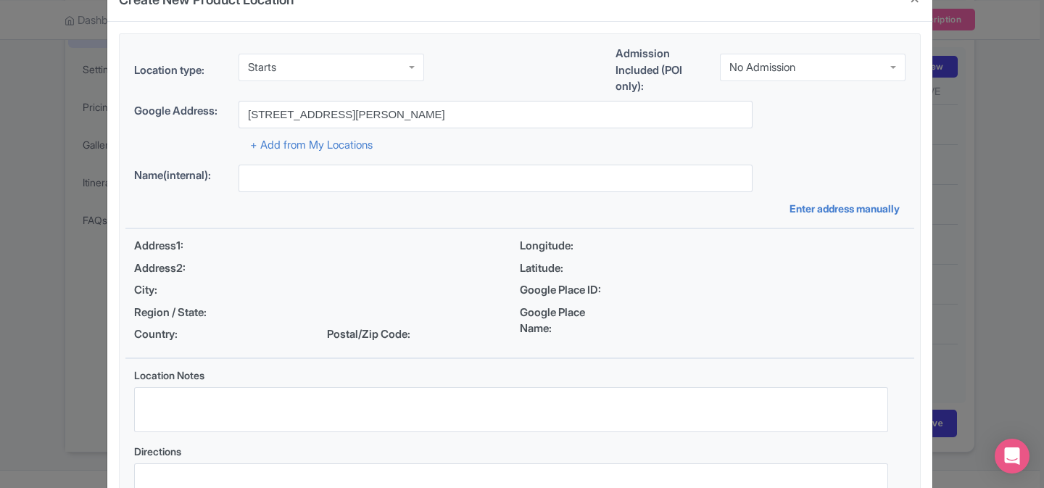
type input "[STREET_ADDRESS][PERSON_NAME]"
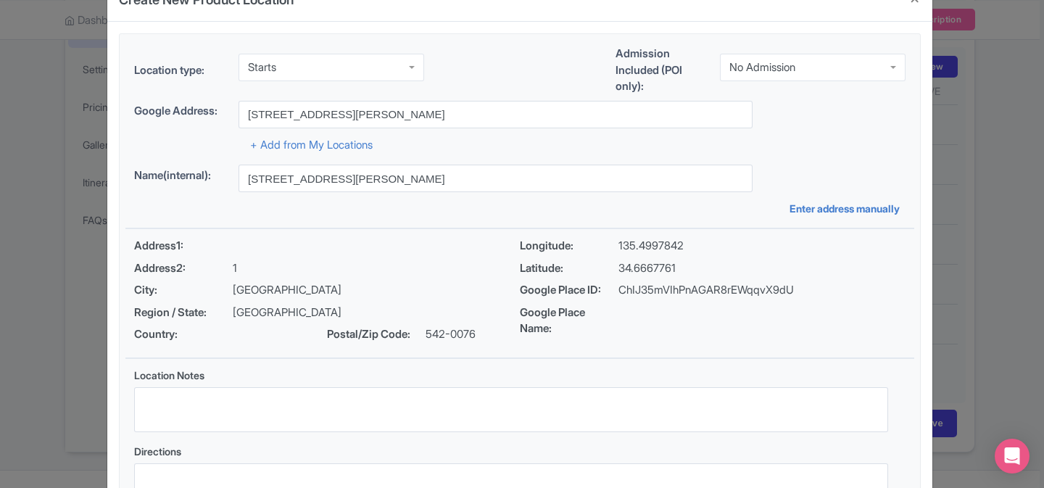
scroll to position [169, 0]
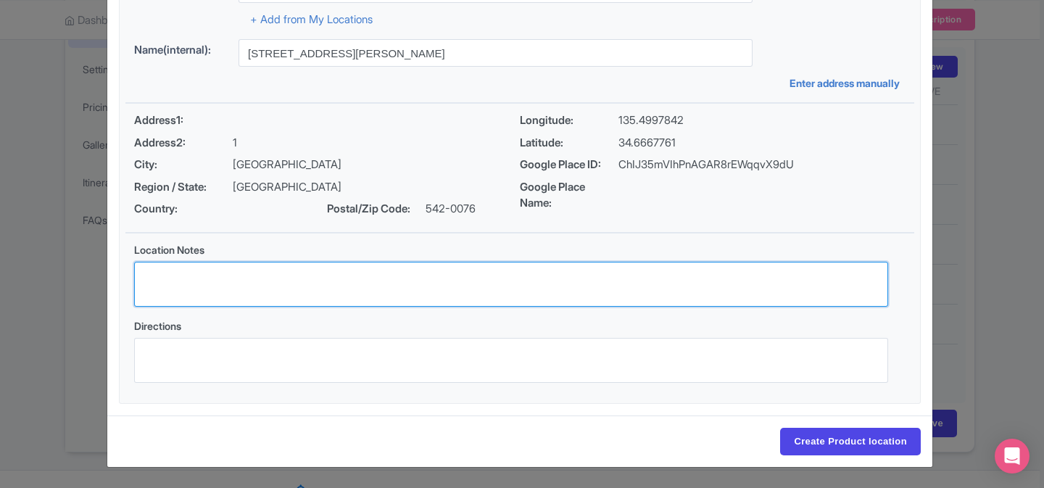
click at [389, 274] on textarea "Location Notes" at bounding box center [511, 284] width 754 height 45
click at [549, 275] on textarea "Location Notes" at bounding box center [511, 284] width 754 height 45
paste textarea "Meet your guide in front of the Tully's Coffee, Kintetsu Namba Building, Osaka"
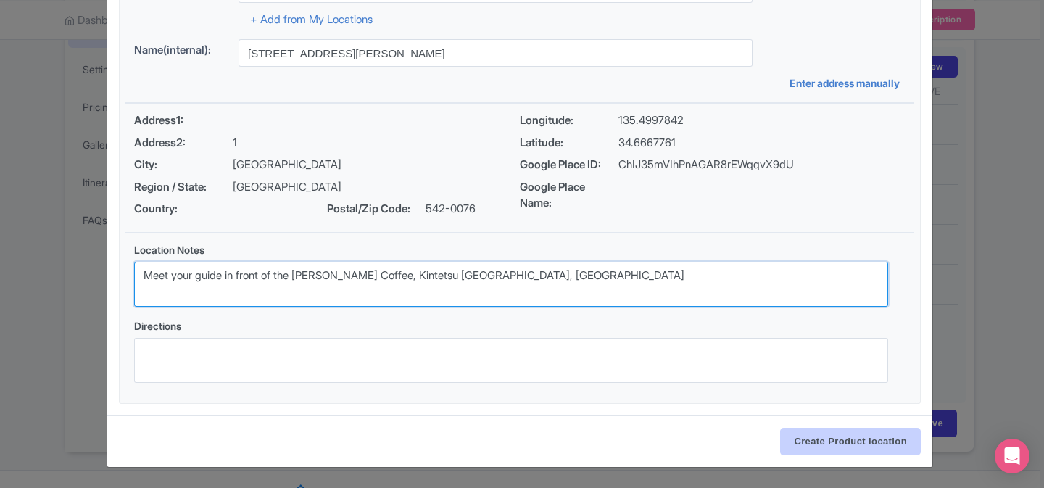
type textarea "Meet your guide in front of the Tully's Coffee, Kintetsu Namba Building, Osaka"
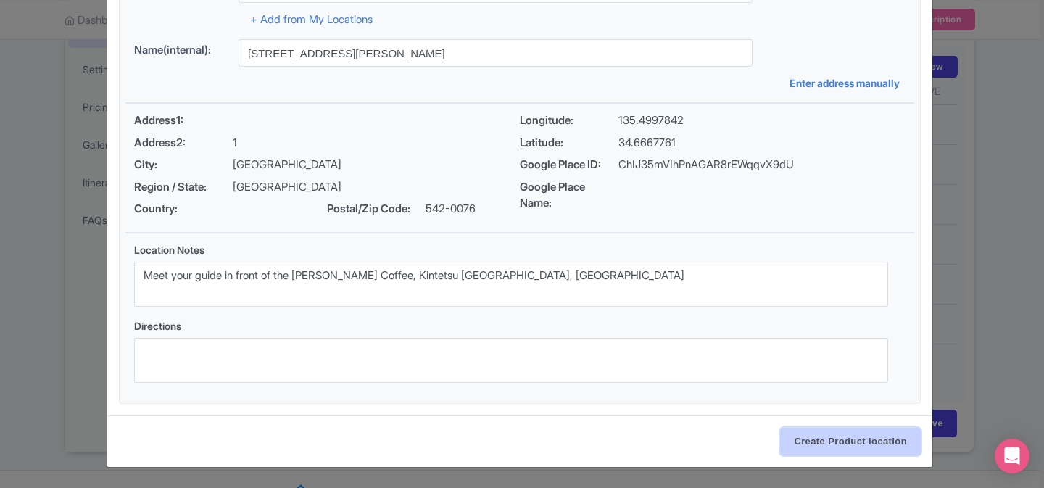
click at [813, 445] on input "Create Product location" at bounding box center [850, 442] width 141 height 28
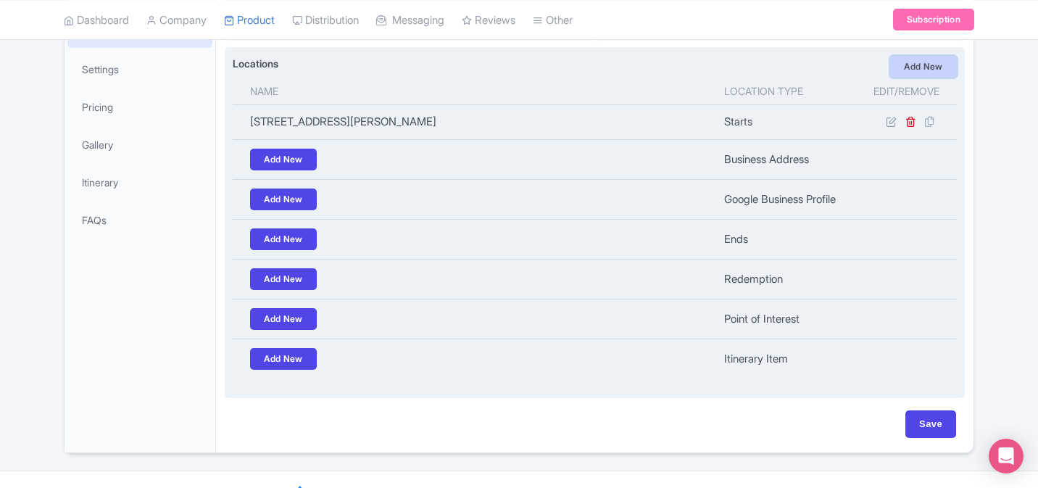
click at [900, 71] on link "Add New" at bounding box center [923, 67] width 67 height 22
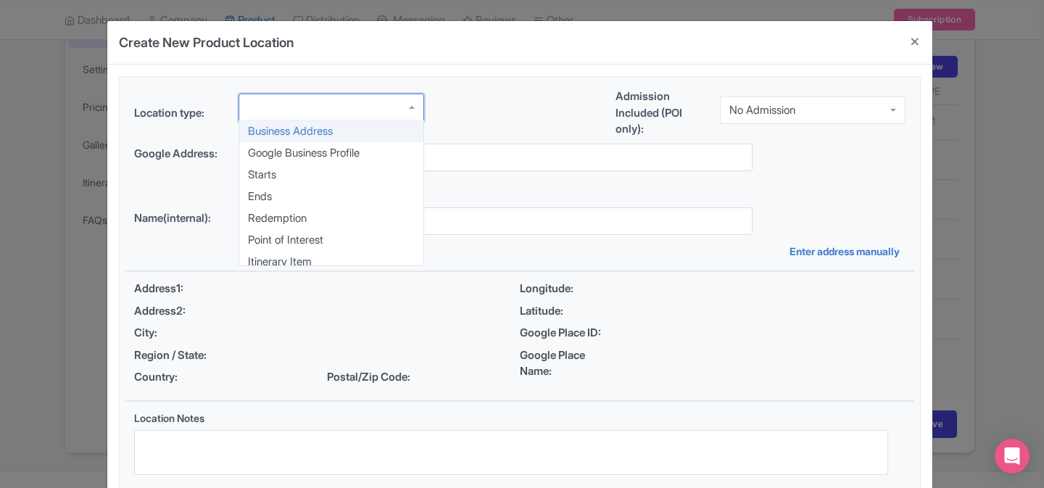
click at [356, 105] on div at bounding box center [331, 108] width 186 height 28
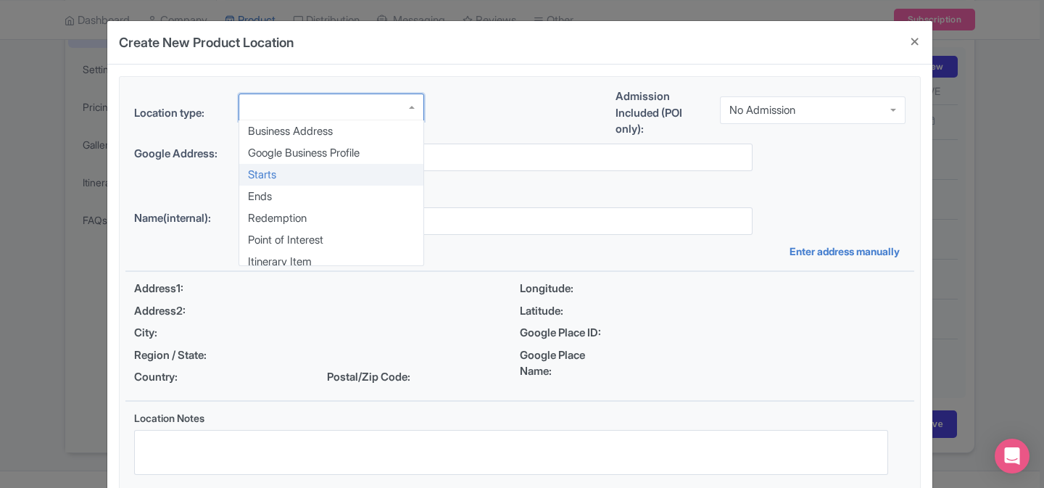
scroll to position [7, 0]
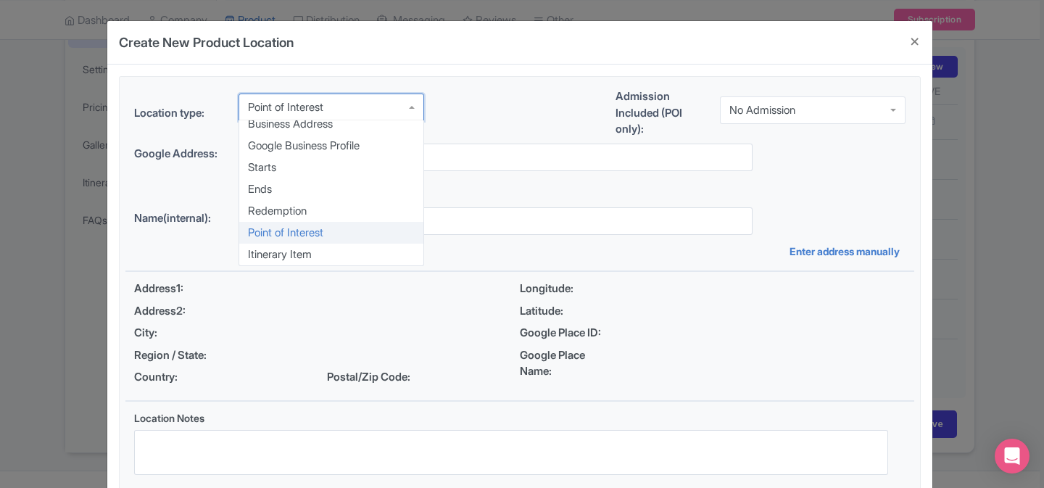
click at [361, 109] on div "Point of Interest" at bounding box center [331, 108] width 186 height 28
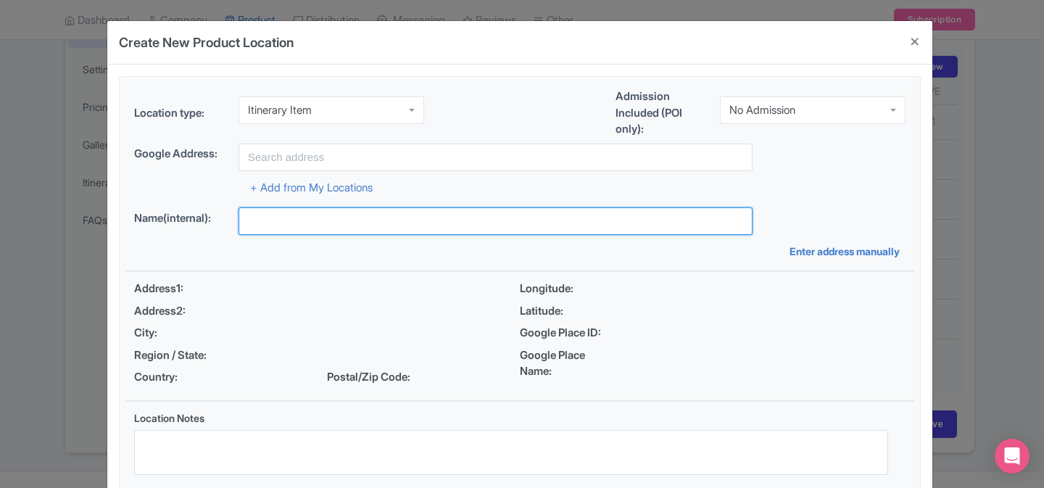
click at [385, 226] on input "text" at bounding box center [495, 221] width 514 height 28
paste input "Kinkaku-ji Temple, 1 Kinkakujichō, Kita Ward, Kyoto, 603-8361, Japan"
type input "Kinkaku-ji Temple, 1 Kinkakujichō, Kita Ward, Kyoto, 603-8361, Japan"
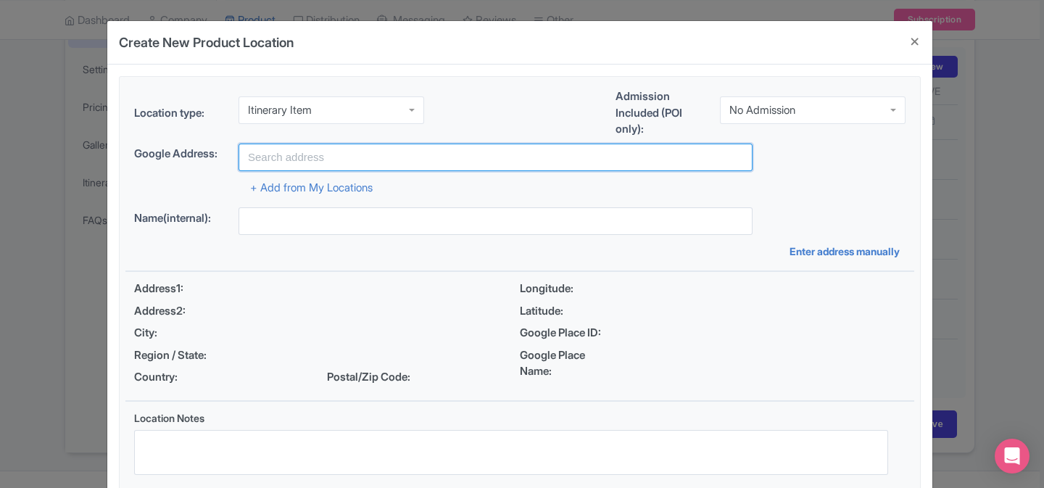
click at [397, 160] on input "text" at bounding box center [495, 158] width 514 height 28
paste input "Kinkaku-ji Temple, 1 Kinkakujichō, Kita Ward, Kyoto, 603-8361, Japan"
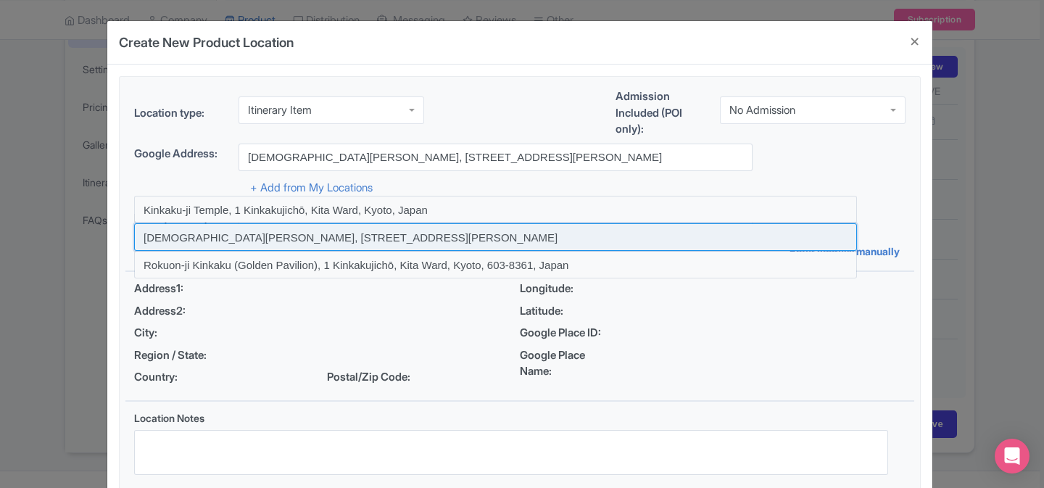
click at [398, 231] on input at bounding box center [495, 237] width 723 height 28
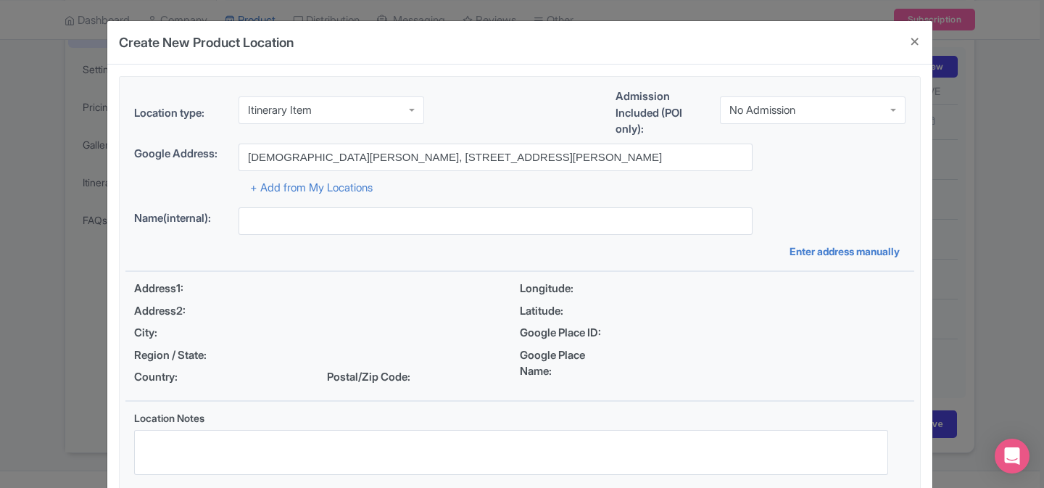
type input "[DEMOGRAPHIC_DATA][PERSON_NAME], [STREET_ADDRESS][PERSON_NAME]"
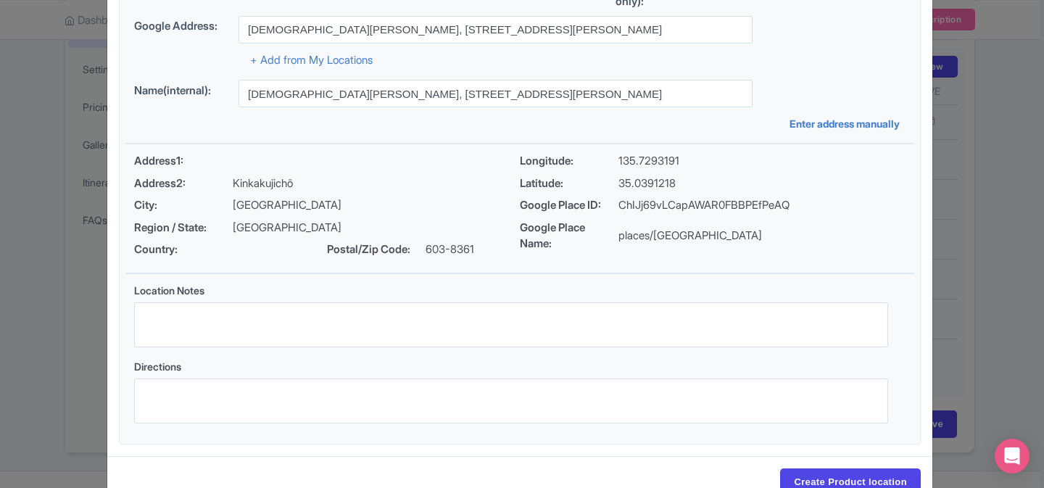
scroll to position [169, 0]
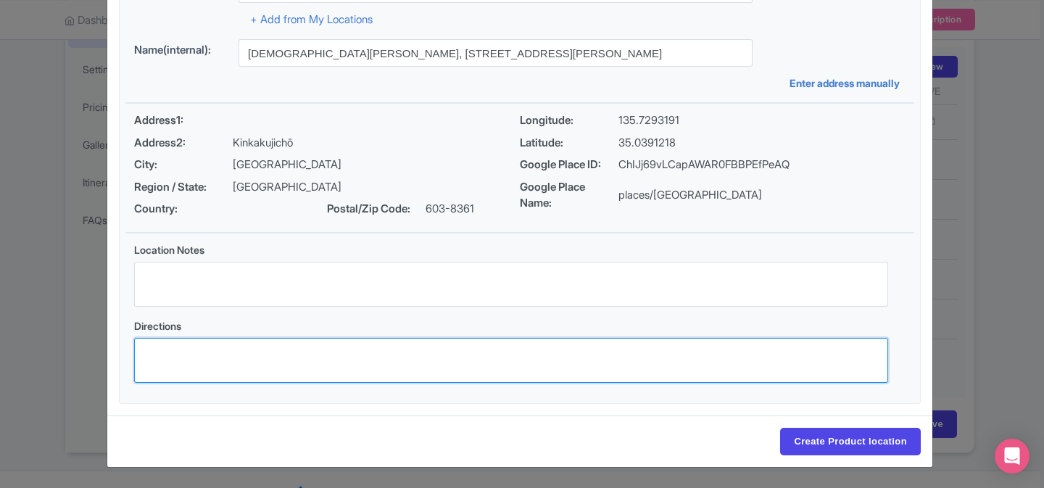
click at [408, 354] on textarea "Directions" at bounding box center [511, 360] width 754 height 45
paste textarea "Drive to the Golden Pavilion (Kinkaku-ji Temple)"
type textarea "Drive to the Golden Pavilion (Kinkaku-ji Temple)"
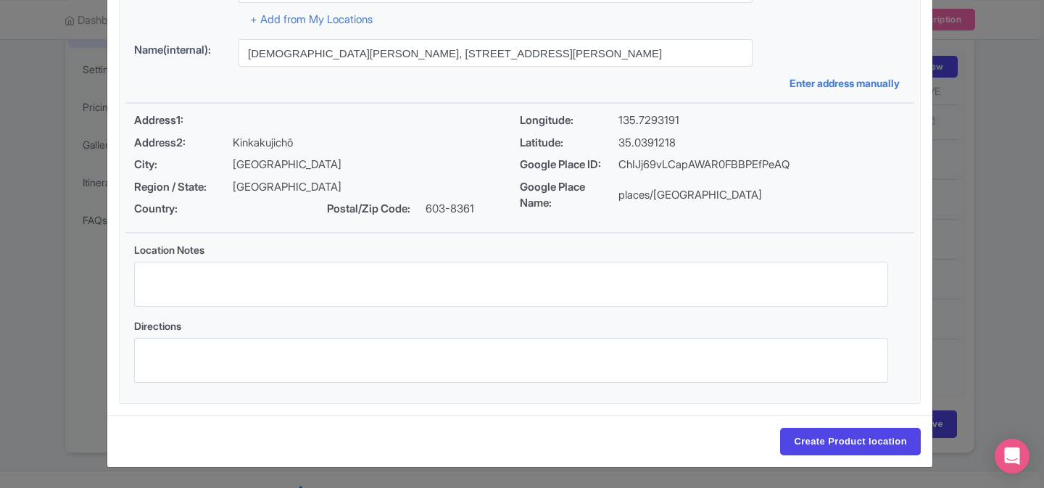
click at [391, 308] on div "Location Notes" at bounding box center [510, 280] width 771 height 76
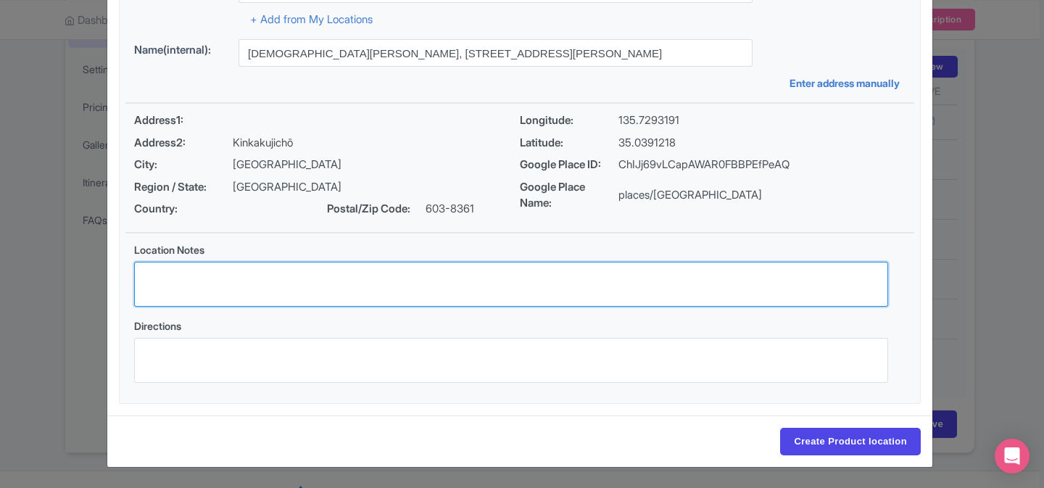
click at [391, 286] on textarea "Location Notes" at bounding box center [511, 284] width 754 height 45
paste textarea "Drive to the Golden Pavilion (Kinkaku-ji Temple)"
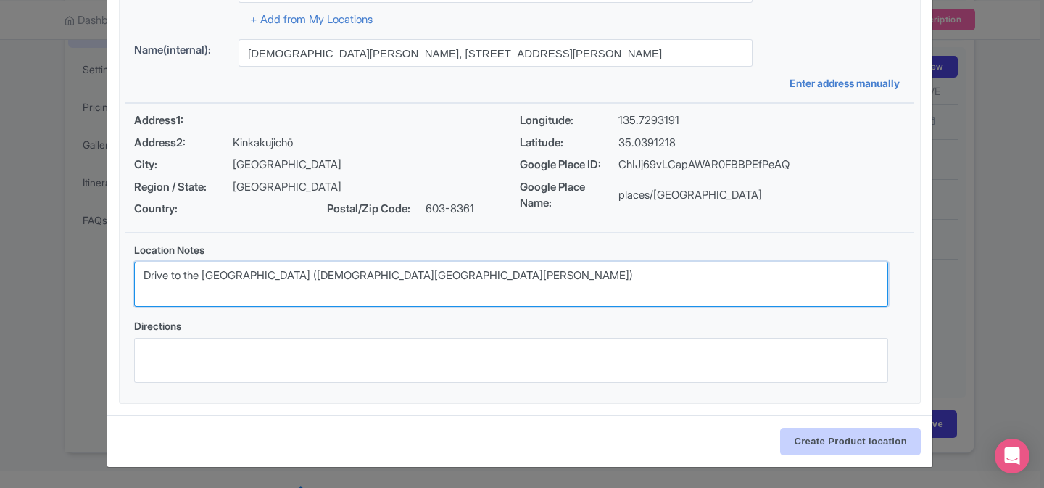
type textarea "Drive to the Golden Pavilion (Kinkaku-ji Temple)"
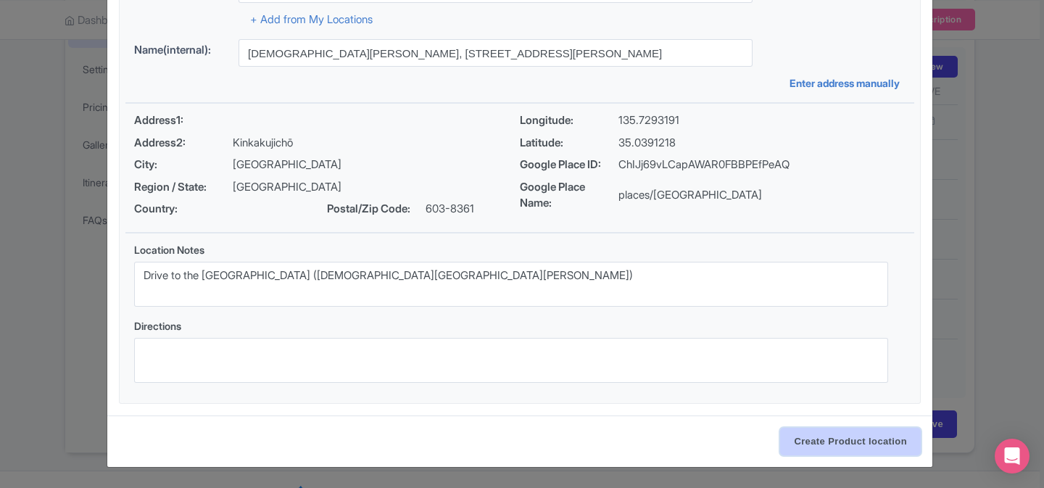
click at [852, 437] on input "Create Product location" at bounding box center [850, 442] width 141 height 28
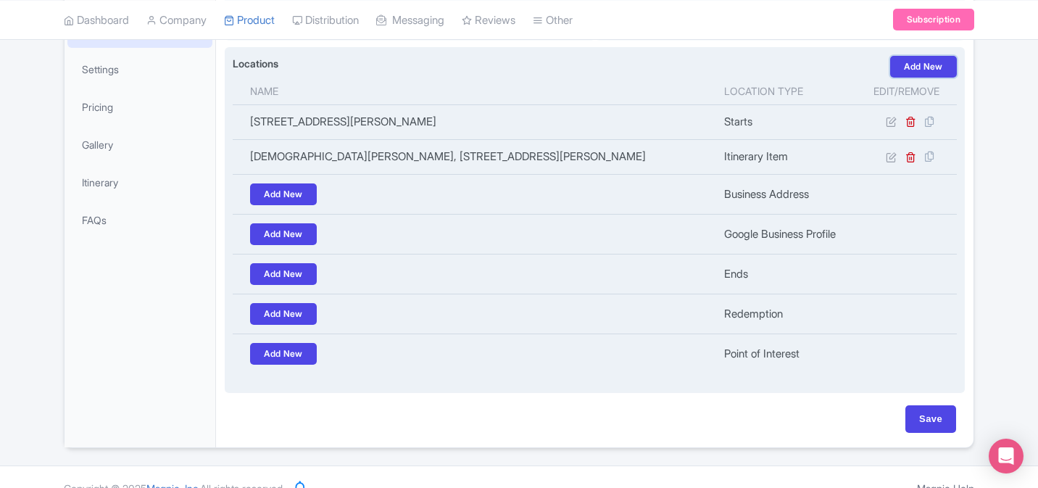
click at [930, 65] on link "Add New" at bounding box center [923, 67] width 67 height 22
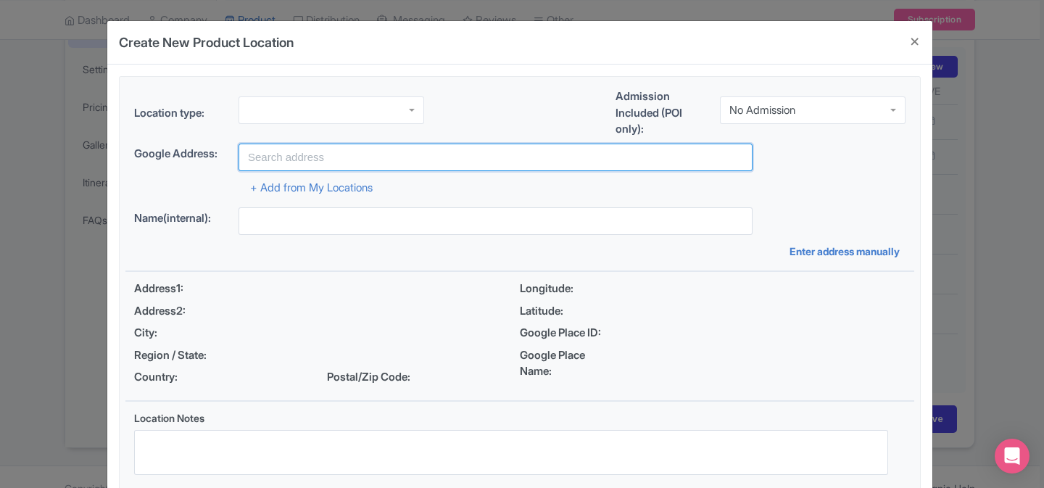
click at [370, 157] on input "text" at bounding box center [495, 158] width 514 height 28
paste input "Arashiyama Bamboo Forest, Sagaogurayama Tabuchiyamacho, Ukyo Ward, Kyoto, 616-8…"
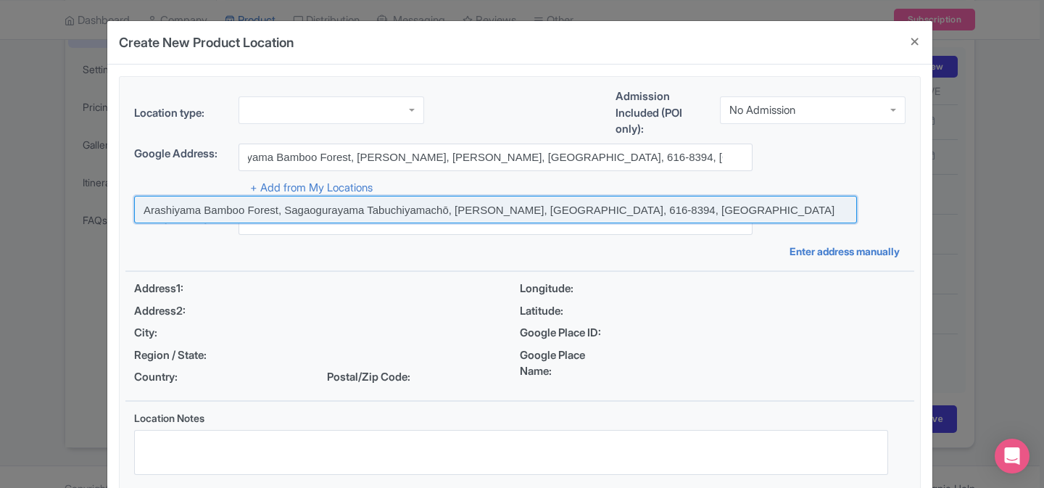
click at [436, 212] on input at bounding box center [495, 210] width 723 height 28
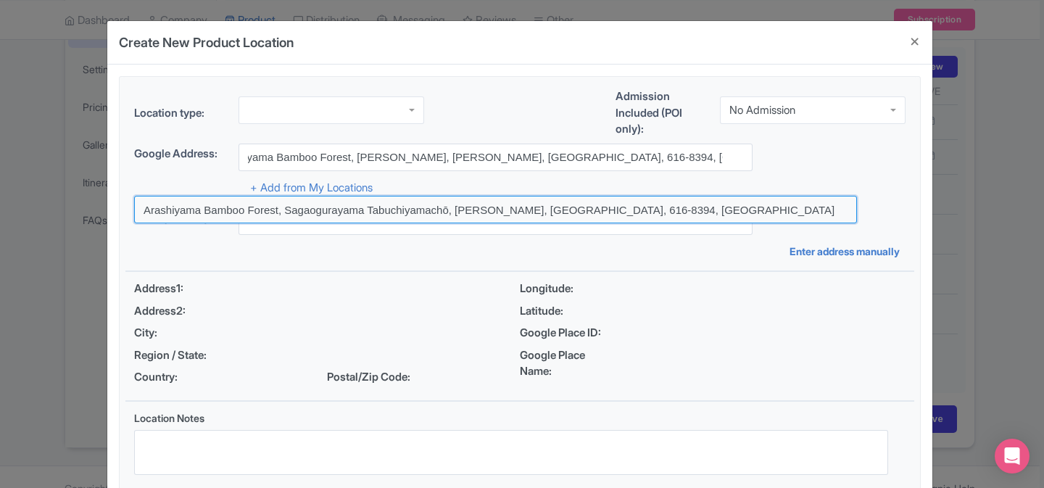
type input "Arashiyama Bamboo Forest, Sagaogurayama Tabuchiyamachō, Ukyo Ward, Kyoto, 616-8…"
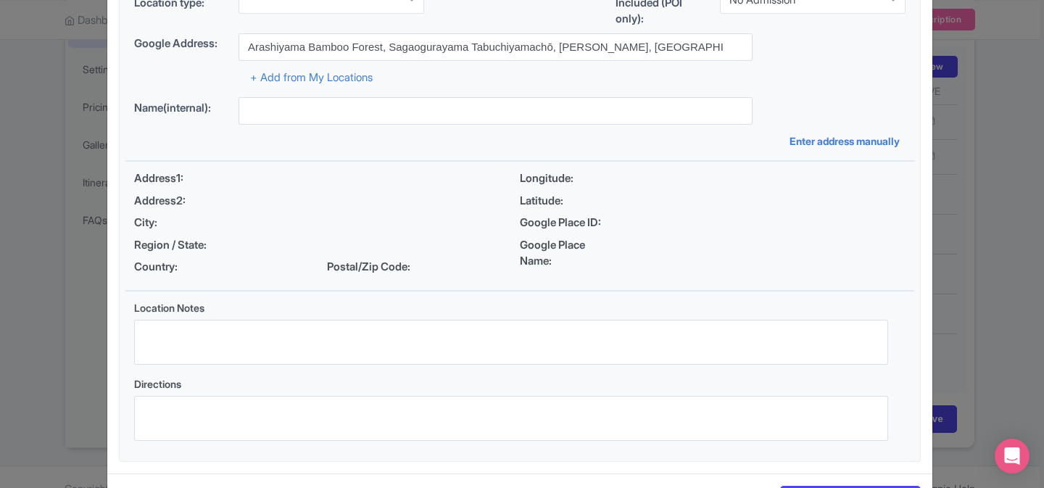
scroll to position [161, 0]
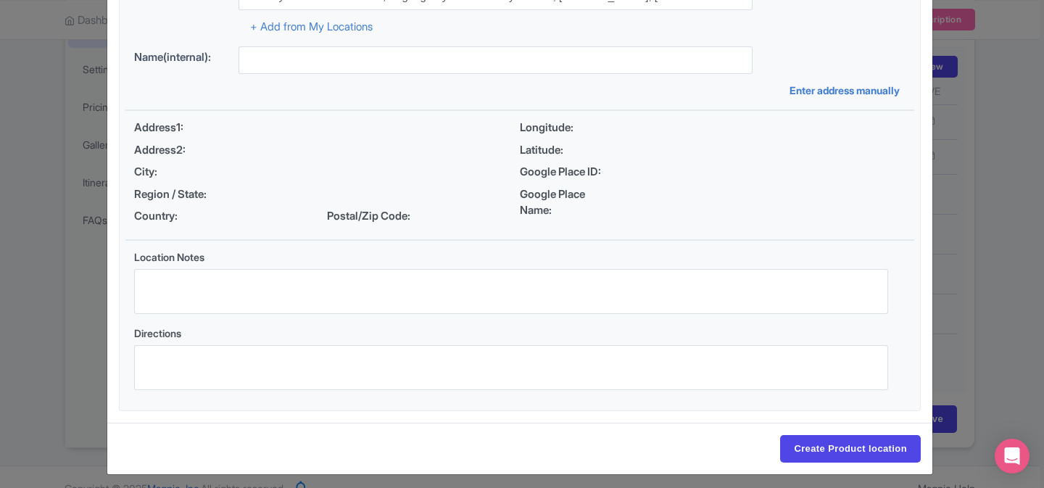
type input "Arashiyama Bamboo Forest, Sagaogurayama Tabuchiyamachō, Ukyo Ward, Kyoto, 616-8…"
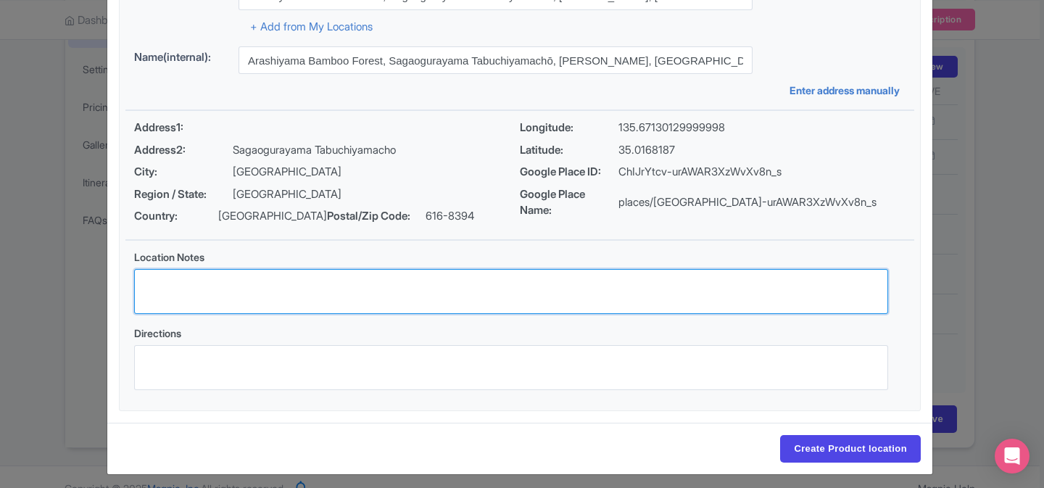
click at [417, 299] on textarea "Location Notes" at bounding box center [511, 291] width 754 height 45
paste textarea "Stroll through the Arashiyama Bamboo Forest"
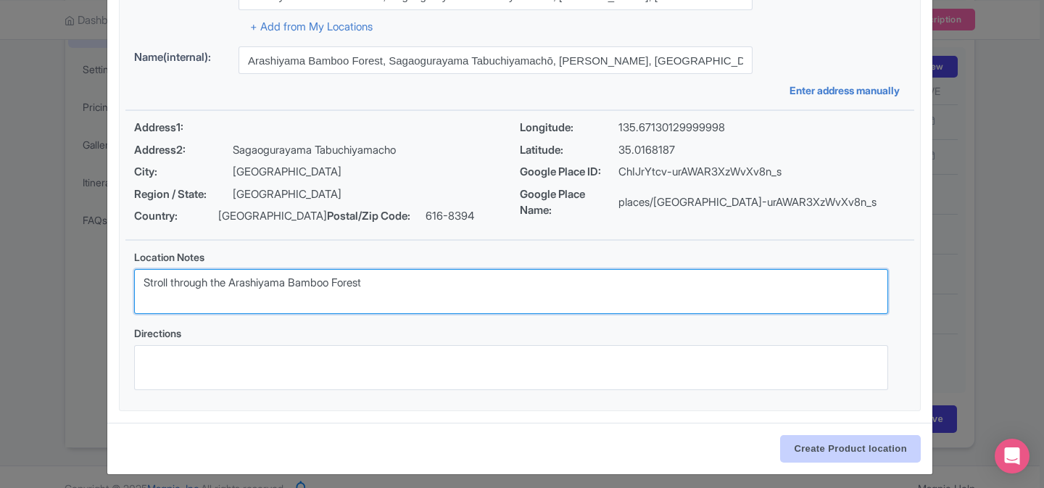
type textarea "Stroll through the Arashiyama Bamboo Forest"
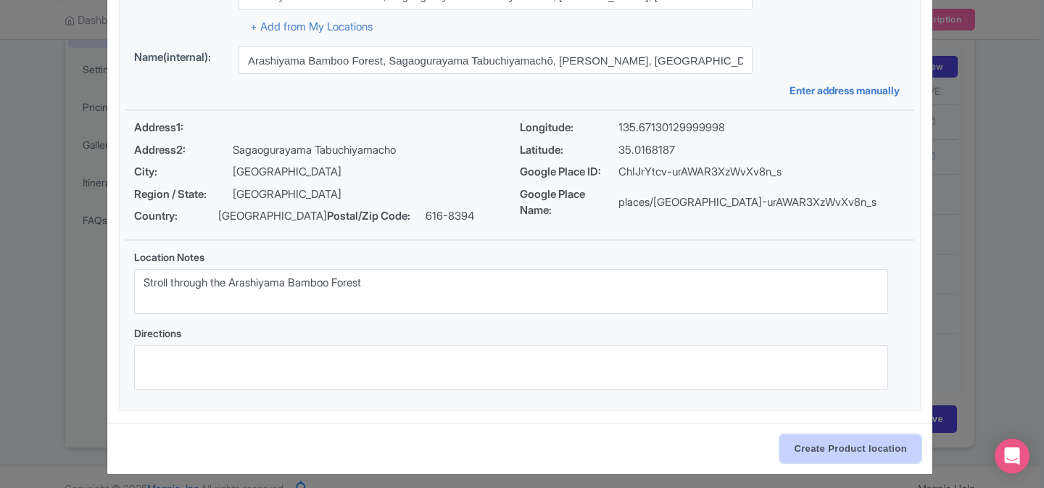
click at [828, 441] on input "Create Product location" at bounding box center [850, 449] width 141 height 28
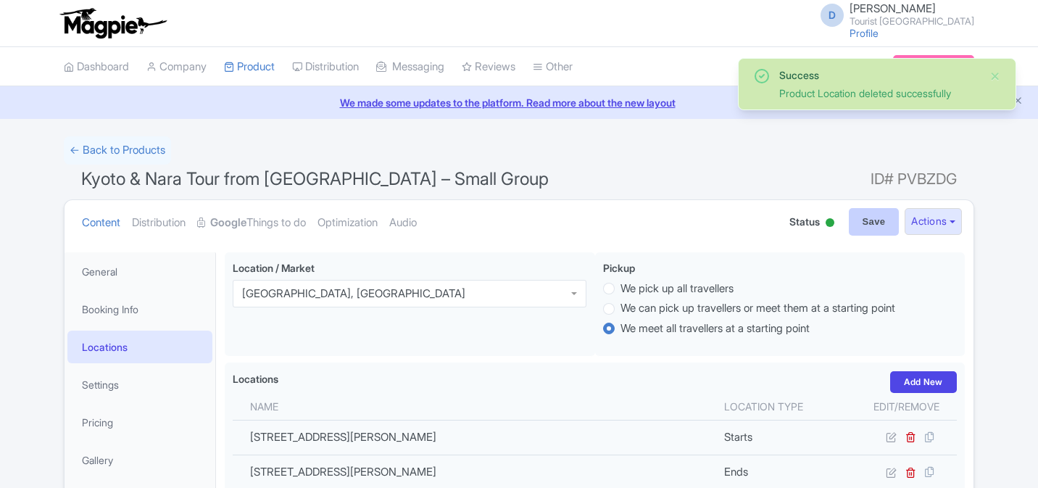
scroll to position [99, 0]
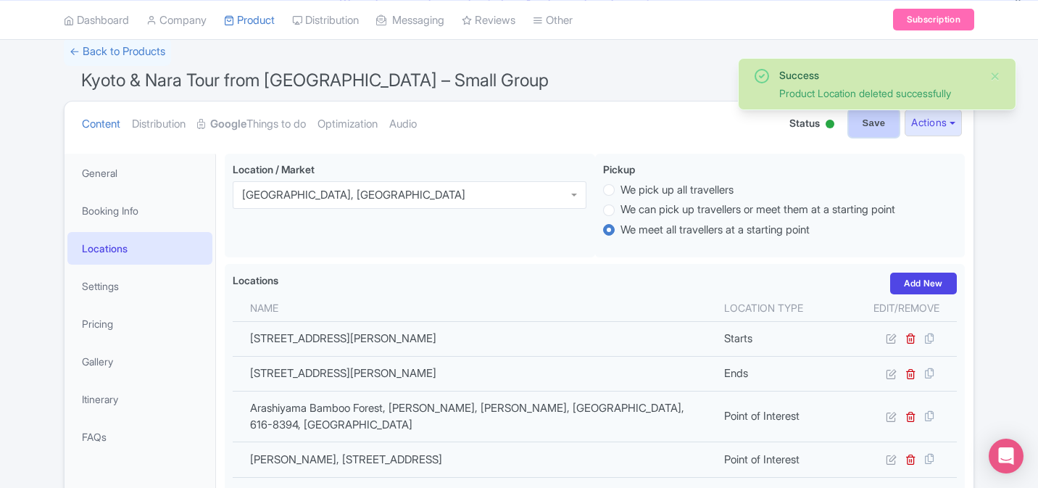
click at [868, 122] on input "Save" at bounding box center [874, 123] width 51 height 28
type input "Saving..."
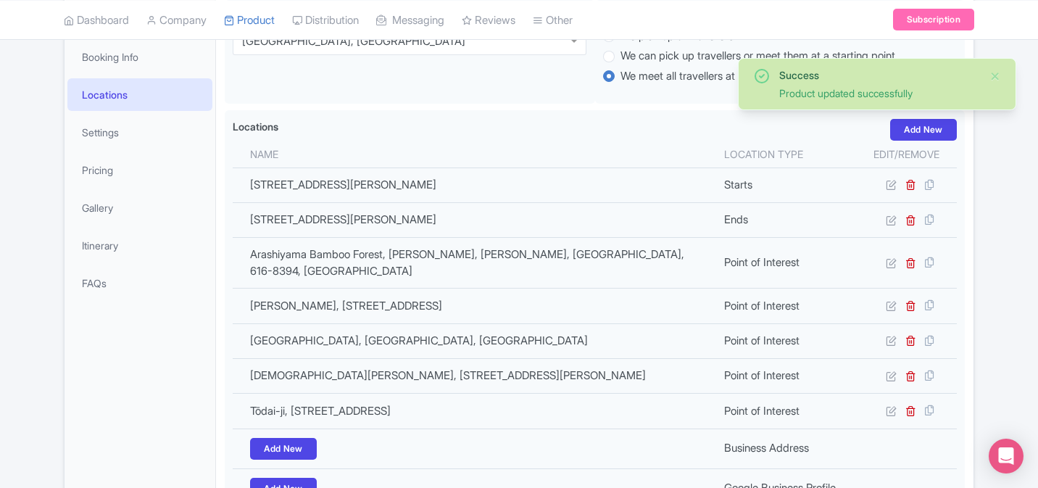
scroll to position [290, 0]
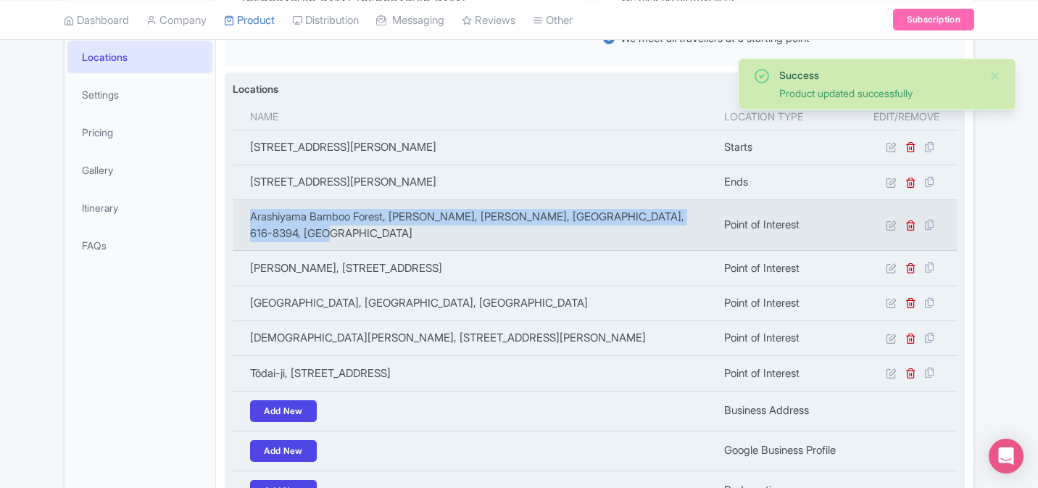
drag, startPoint x: 248, startPoint y: 213, endPoint x: 375, endPoint y: 242, distance: 130.8
click at [375, 242] on td "Arashiyama Bamboo Forest, [PERSON_NAME], [PERSON_NAME], [GEOGRAPHIC_DATA], 616-…" at bounding box center [474, 225] width 483 height 51
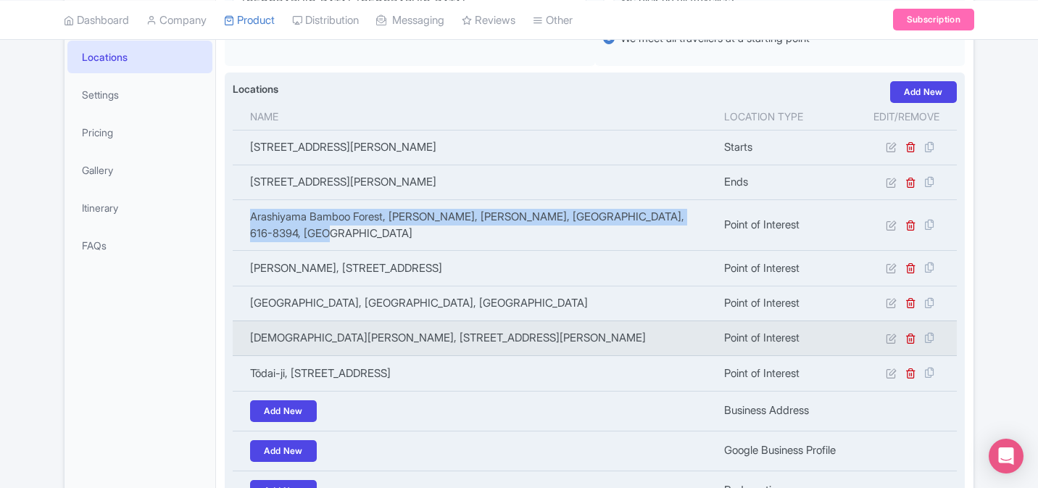
click at [419, 354] on td "[DEMOGRAPHIC_DATA][PERSON_NAME], [STREET_ADDRESS][PERSON_NAME]" at bounding box center [474, 337] width 483 height 35
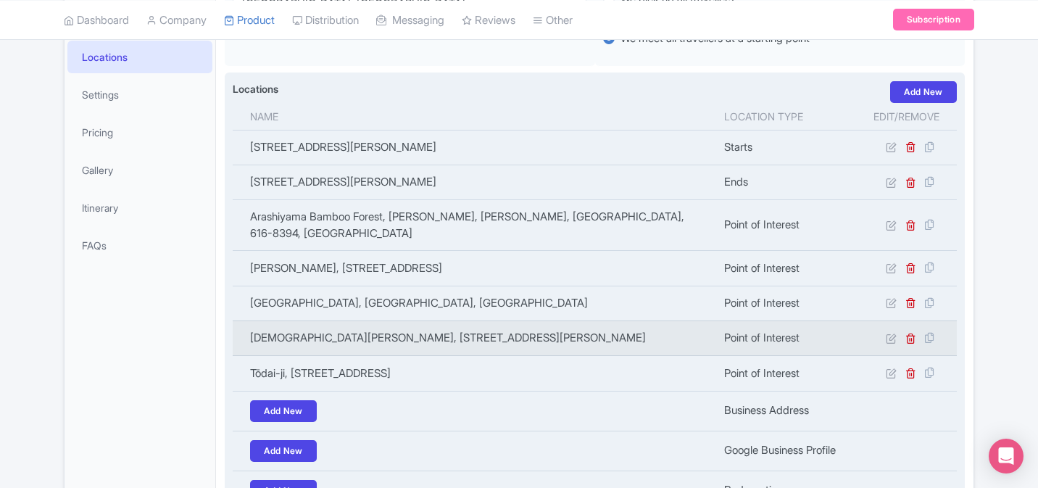
click at [419, 354] on td "[DEMOGRAPHIC_DATA][PERSON_NAME], [STREET_ADDRESS][PERSON_NAME]" at bounding box center [474, 337] width 483 height 35
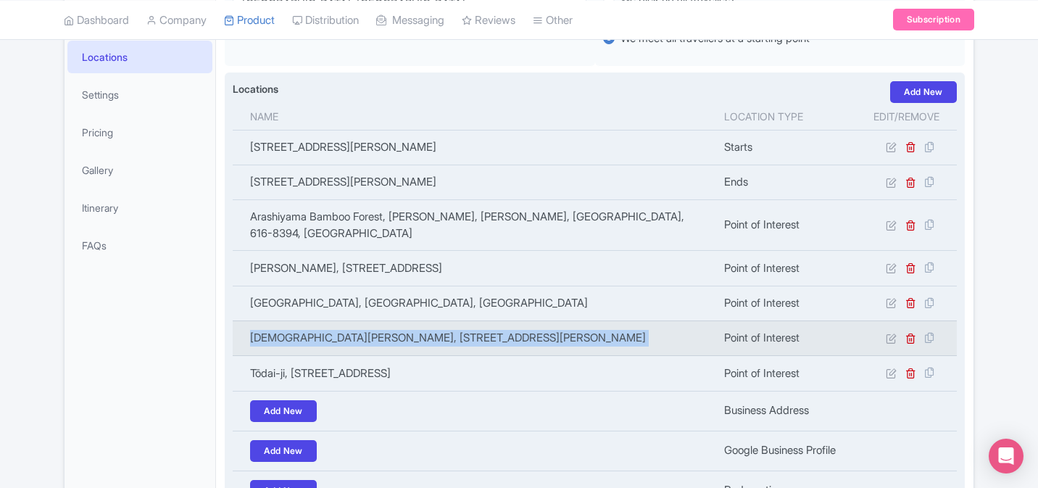
copy tr "[DEMOGRAPHIC_DATA][PERSON_NAME], [STREET_ADDRESS][PERSON_NAME]"
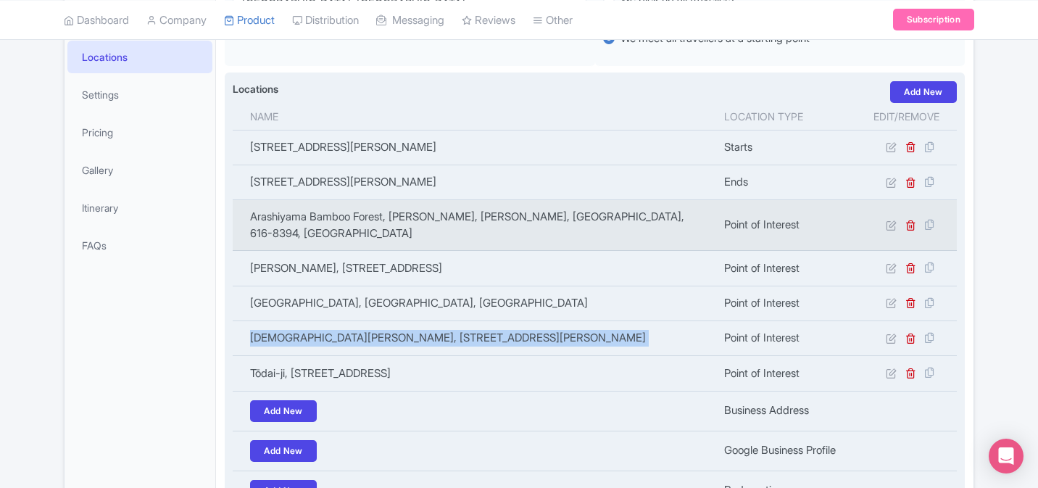
click at [329, 230] on td "Arashiyama Bamboo Forest, [PERSON_NAME], [PERSON_NAME], [GEOGRAPHIC_DATA], 616-…" at bounding box center [474, 225] width 483 height 51
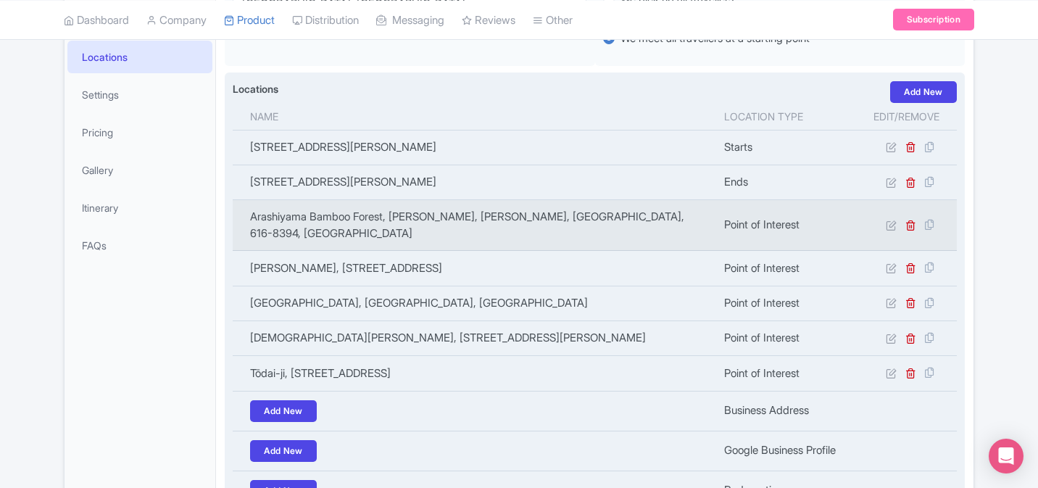
click at [329, 230] on td "Arashiyama Bamboo Forest, [PERSON_NAME], [PERSON_NAME], [GEOGRAPHIC_DATA], 616-…" at bounding box center [474, 225] width 483 height 51
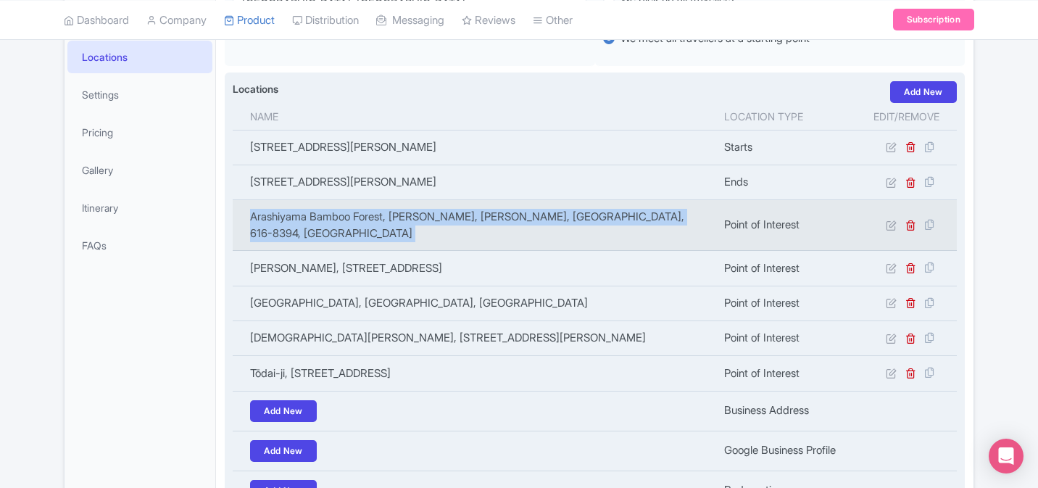
click at [329, 230] on td "Arashiyama Bamboo Forest, [PERSON_NAME], [PERSON_NAME], [GEOGRAPHIC_DATA], 616-…" at bounding box center [474, 225] width 483 height 51
copy tr "Arashiyama Bamboo Forest, [PERSON_NAME], [PERSON_NAME], [GEOGRAPHIC_DATA], 616-…"
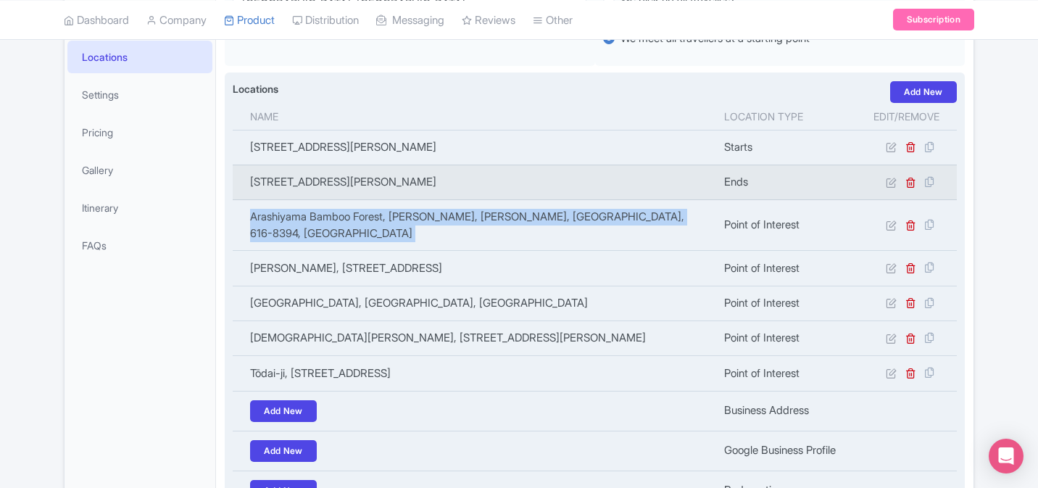
copy tr "Arashiyama Bamboo Forest, [PERSON_NAME], [PERSON_NAME], [GEOGRAPHIC_DATA], 616-…"
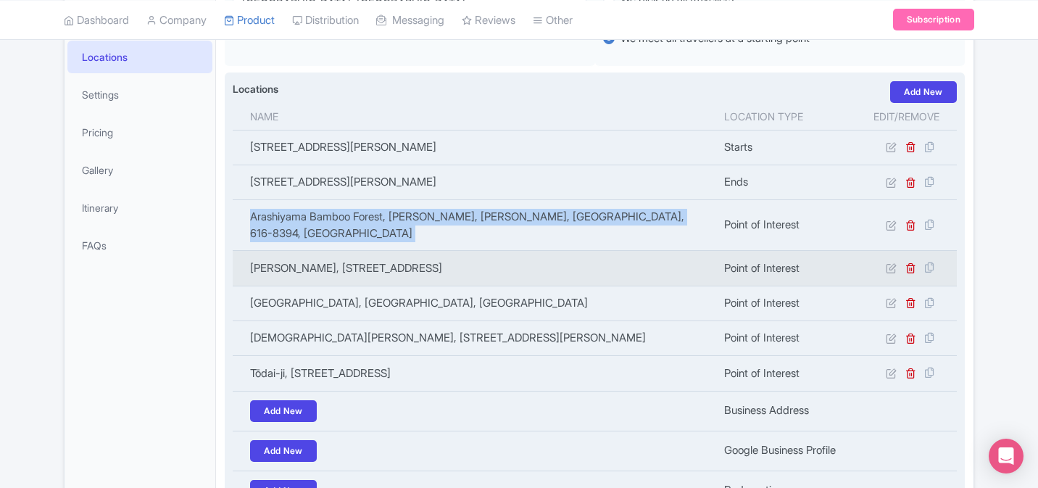
drag, startPoint x: 282, startPoint y: 282, endPoint x: 243, endPoint y: 262, distance: 43.8
click at [243, 262] on td "[PERSON_NAME], [STREET_ADDRESS]" at bounding box center [474, 268] width 483 height 35
copy td "[PERSON_NAME], [STREET_ADDRESS]"
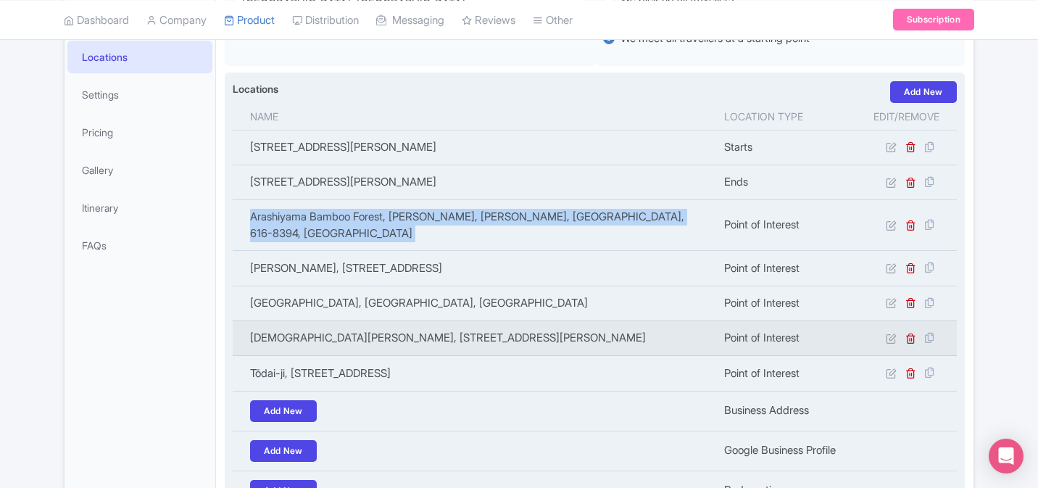
drag, startPoint x: 625, startPoint y: 357, endPoint x: 252, endPoint y: 352, distance: 372.6
click at [252, 352] on td "[DEMOGRAPHIC_DATA][PERSON_NAME], [STREET_ADDRESS][PERSON_NAME]" at bounding box center [474, 337] width 483 height 35
copy td "[DEMOGRAPHIC_DATA][PERSON_NAME], [STREET_ADDRESS][PERSON_NAME]"
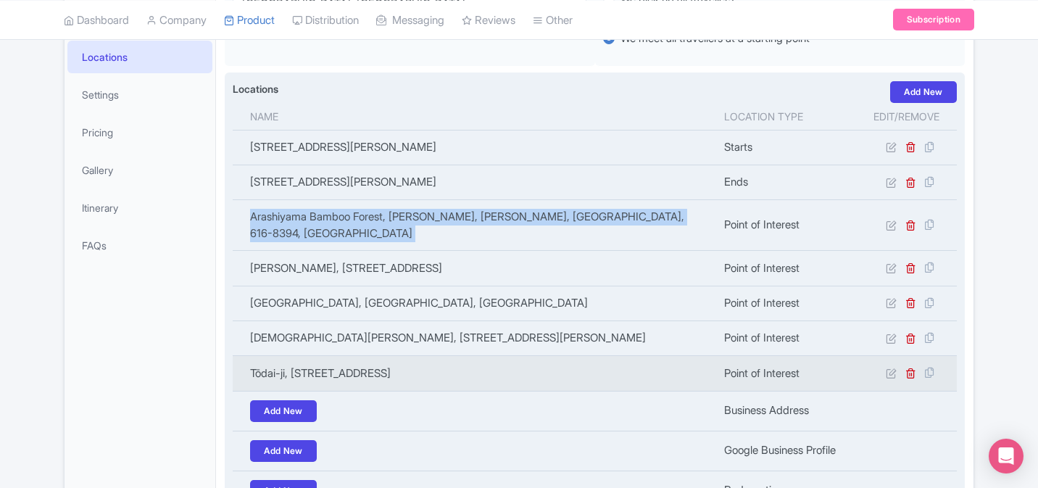
drag, startPoint x: 503, startPoint y: 392, endPoint x: 252, endPoint y: 386, distance: 250.9
click at [252, 386] on td "Tōdai-ji, [STREET_ADDRESS]" at bounding box center [474, 373] width 483 height 35
copy td "Tōdai-ji, [STREET_ADDRESS]"
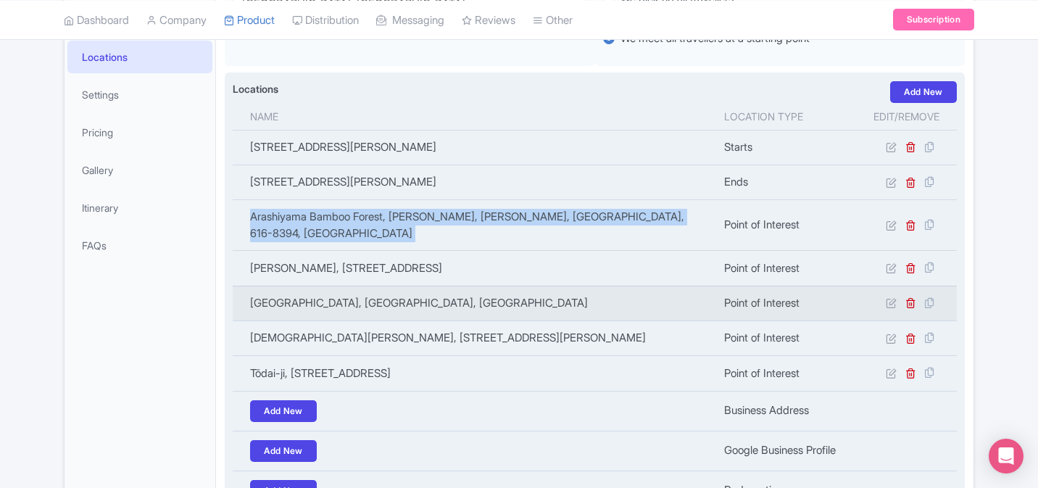
click at [299, 320] on td "[GEOGRAPHIC_DATA], [GEOGRAPHIC_DATA], [GEOGRAPHIC_DATA]" at bounding box center [474, 303] width 483 height 35
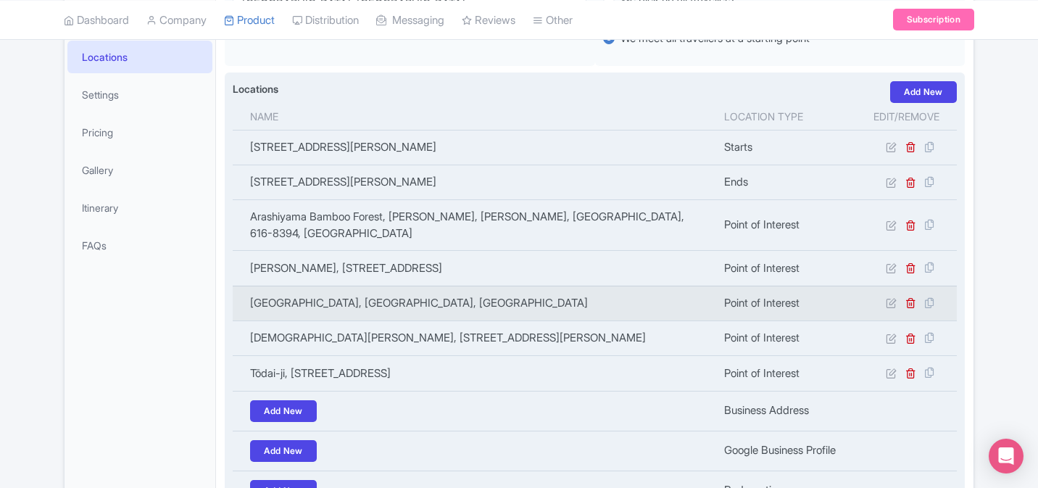
click at [299, 320] on td "[GEOGRAPHIC_DATA], [GEOGRAPHIC_DATA], [GEOGRAPHIC_DATA]" at bounding box center [474, 303] width 483 height 35
copy tr "[GEOGRAPHIC_DATA], [GEOGRAPHIC_DATA], [GEOGRAPHIC_DATA]"
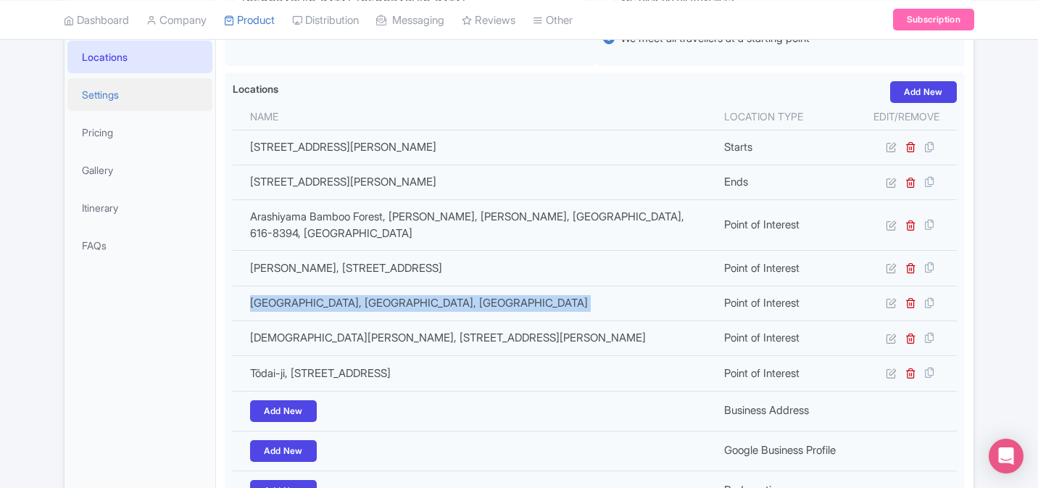
click at [125, 96] on link "Settings" at bounding box center [139, 94] width 145 height 33
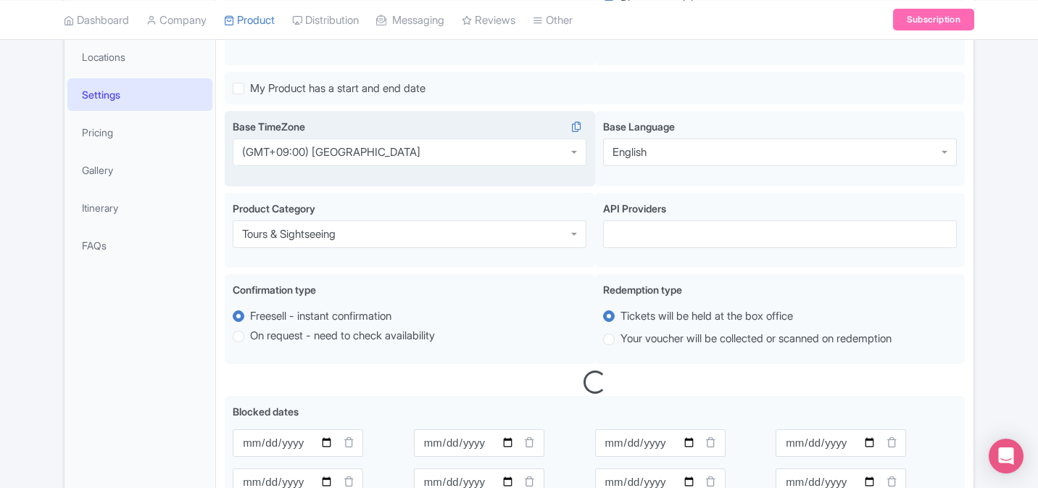
click at [373, 154] on div "(GMT+09:00) [GEOGRAPHIC_DATA]" at bounding box center [410, 152] width 354 height 28
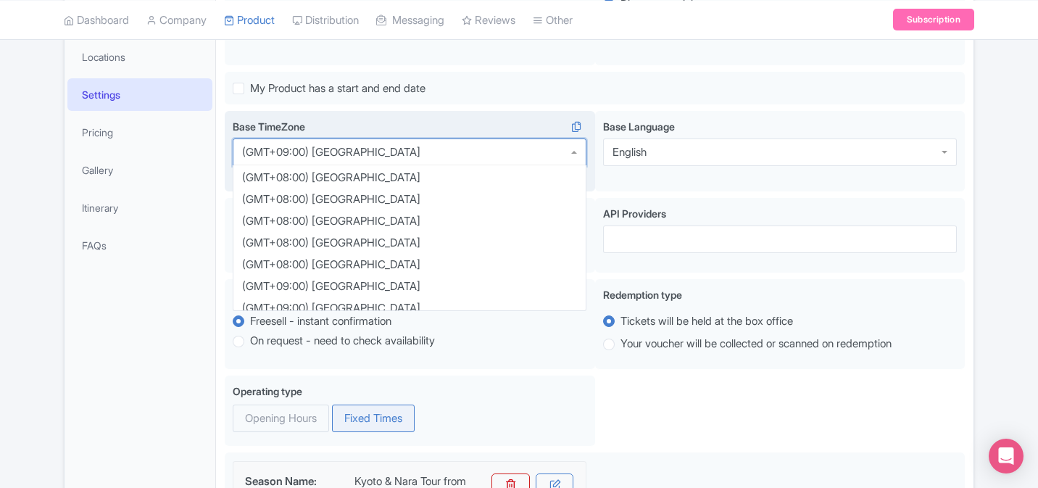
click at [373, 154] on div "(GMT+09:00) [GEOGRAPHIC_DATA]" at bounding box center [410, 152] width 354 height 28
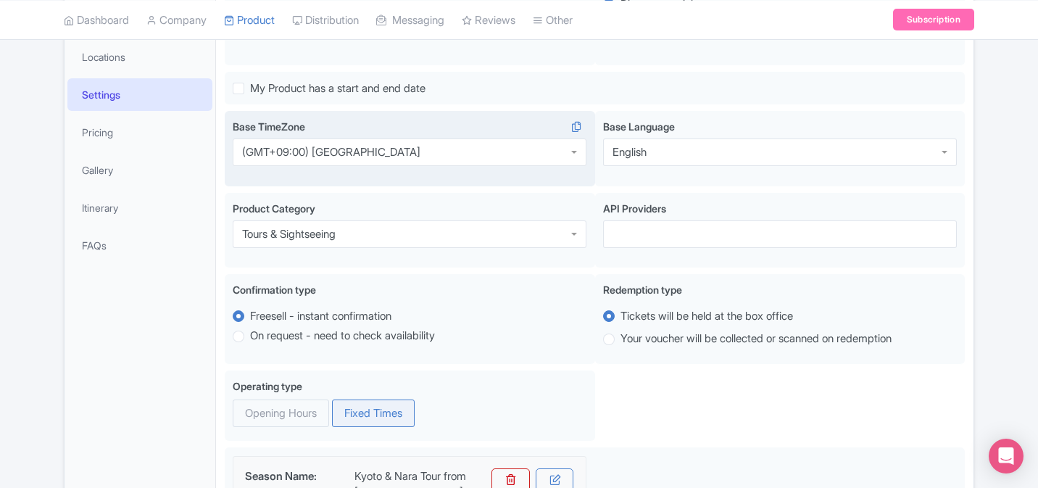
click at [373, 154] on div "(GMT+09:00) [GEOGRAPHIC_DATA]" at bounding box center [410, 152] width 354 height 28
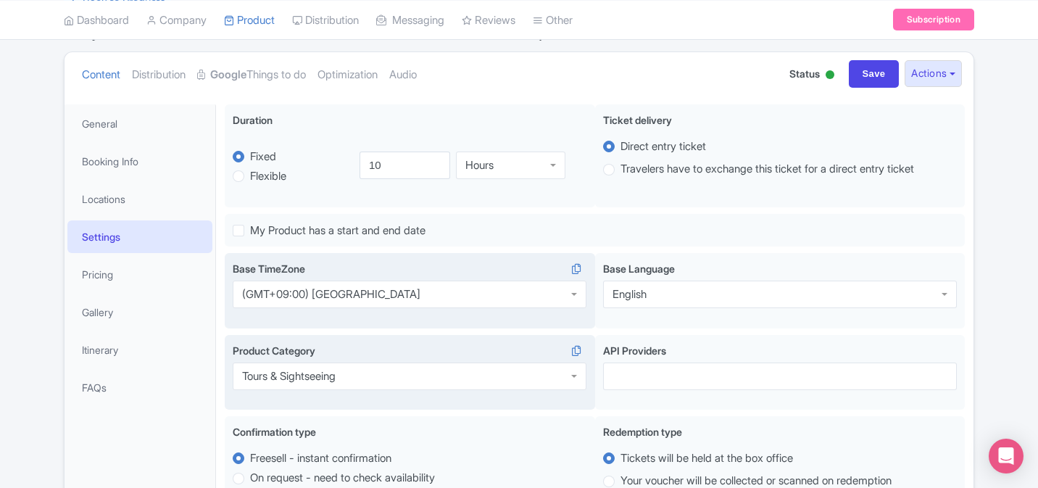
scroll to position [80, 0]
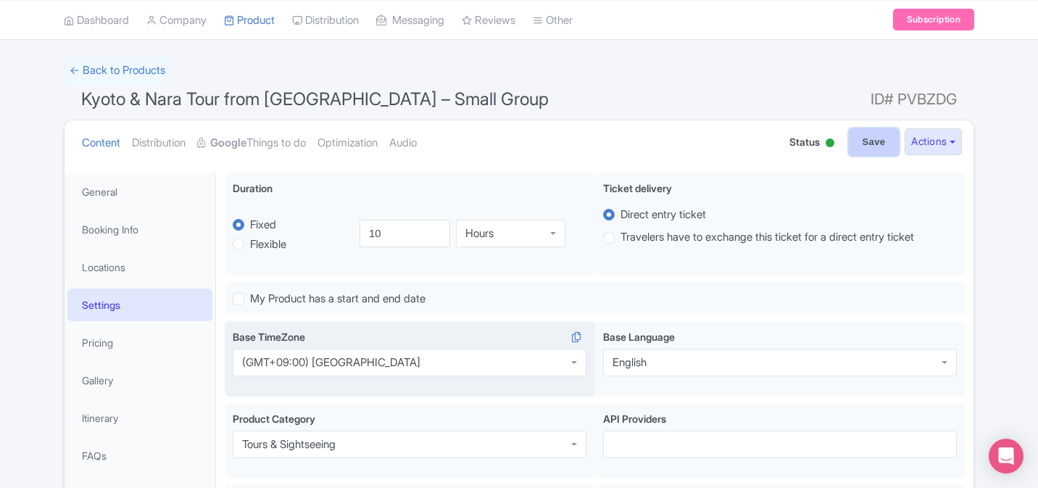
click at [854, 141] on input "Save" at bounding box center [874, 142] width 51 height 28
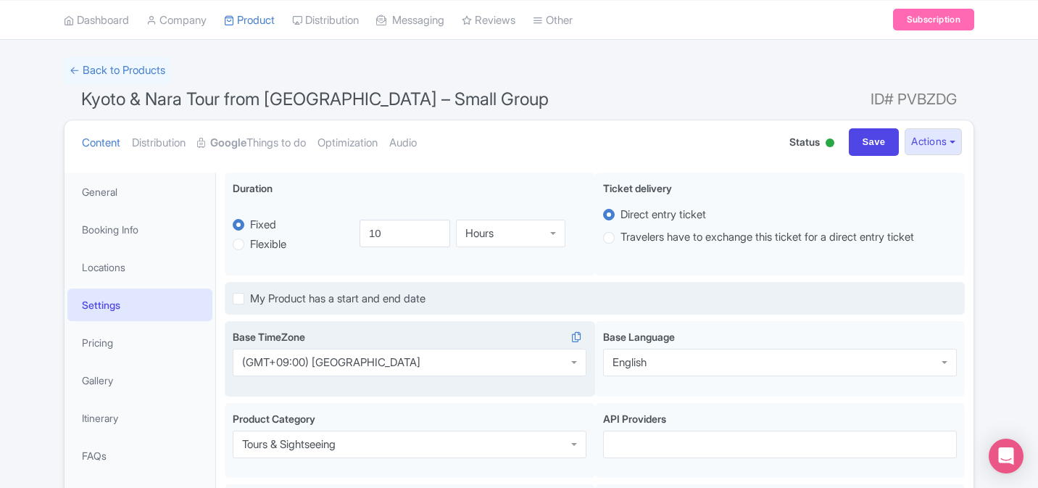
type input "Saving..."
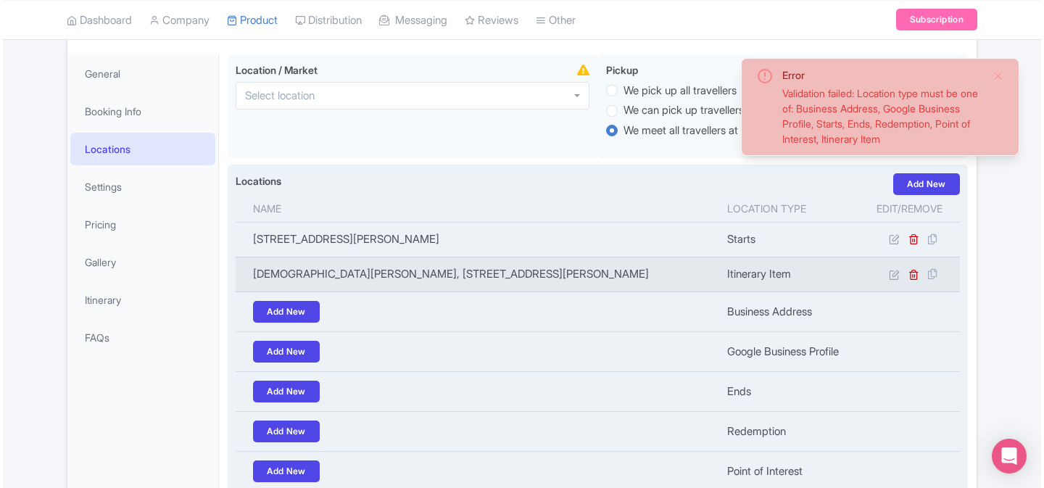
scroll to position [192, 0]
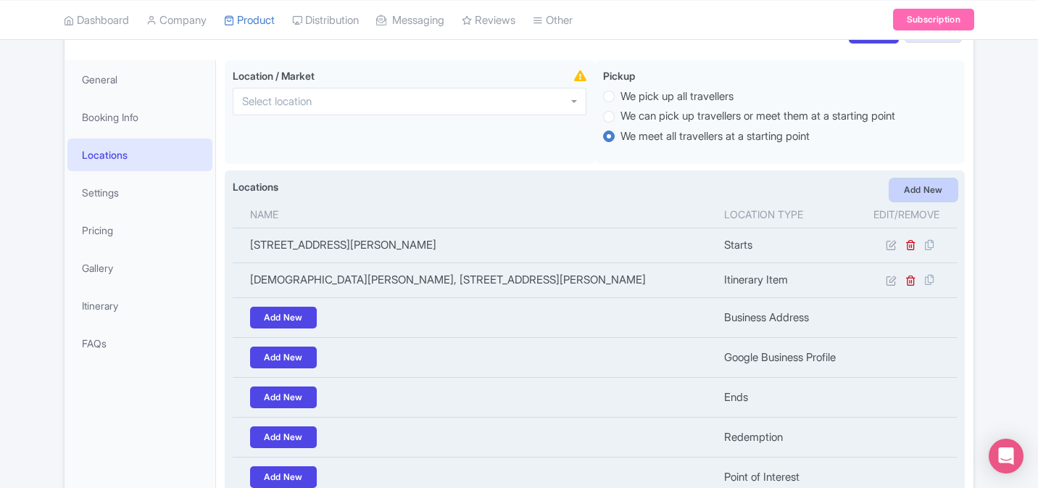
click at [933, 187] on link "Add New" at bounding box center [923, 190] width 67 height 22
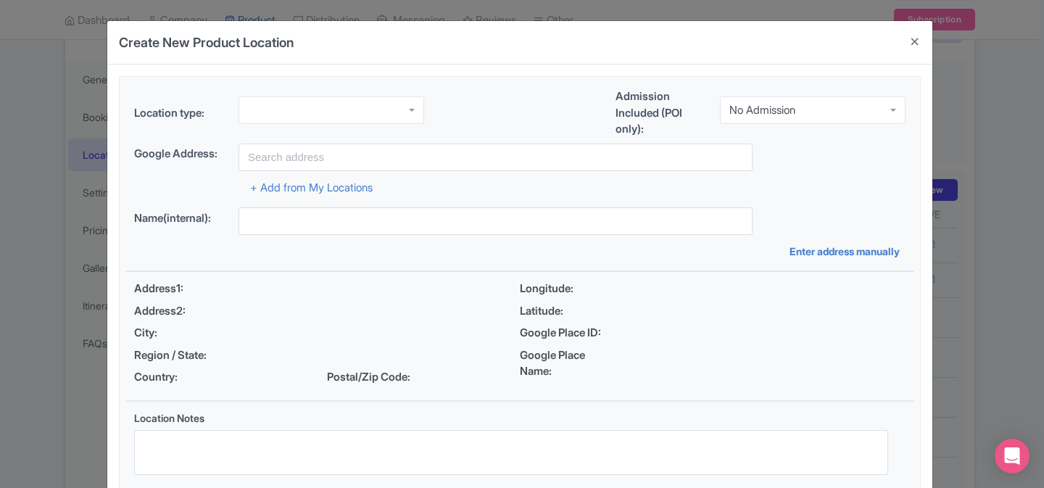
click at [344, 112] on div at bounding box center [331, 110] width 186 height 28
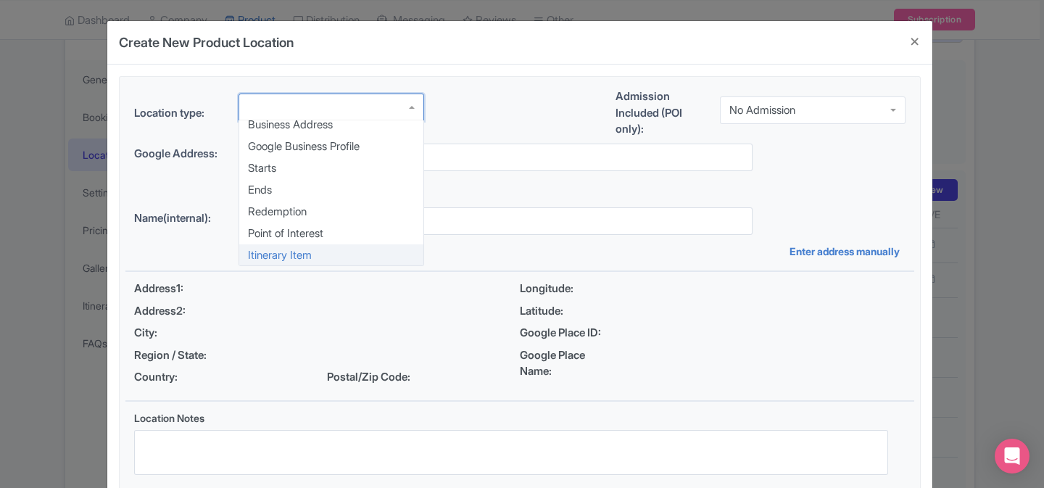
scroll to position [0, 0]
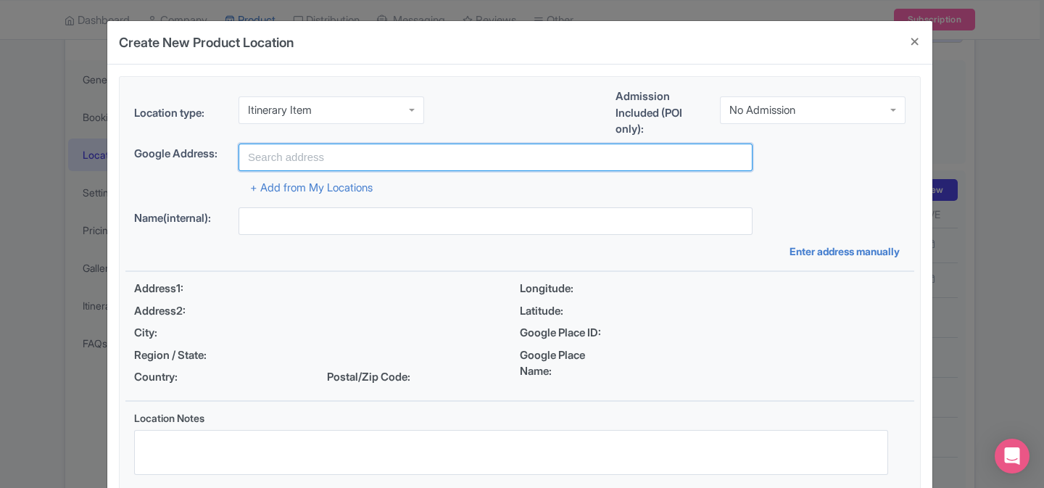
click at [484, 153] on input "text" at bounding box center [495, 158] width 514 height 28
paste input "Arashiyama Bamboo Forest, [PERSON_NAME], [PERSON_NAME], [GEOGRAPHIC_DATA], 616-…"
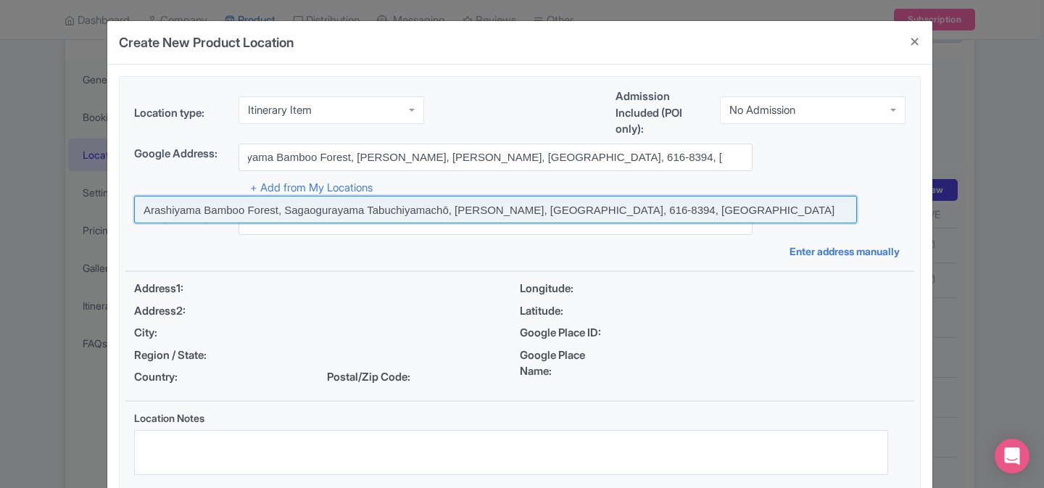
click at [471, 210] on input at bounding box center [495, 210] width 723 height 28
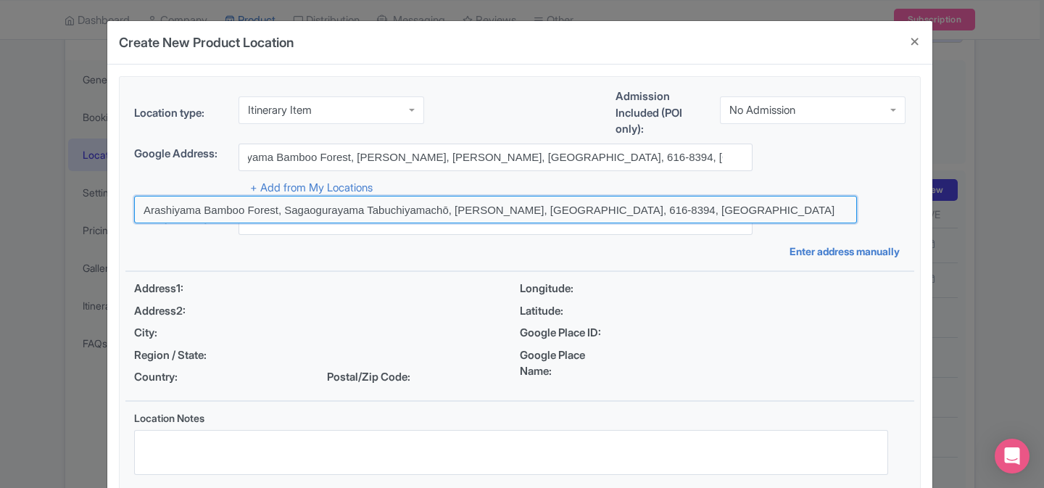
type input "Arashiyama Bamboo Forest, Sagaogurayama Tabuchiyamachō, [PERSON_NAME], [GEOGRAP…"
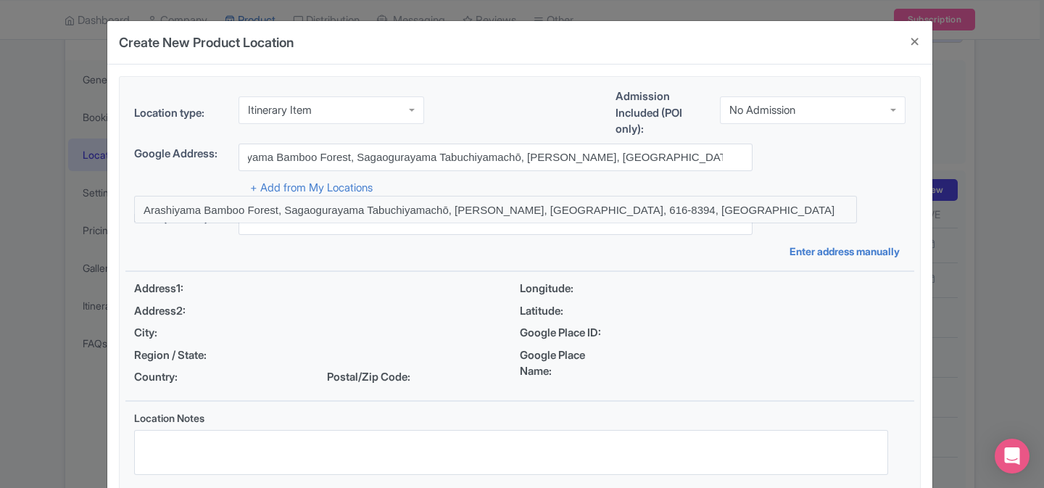
scroll to position [0, 0]
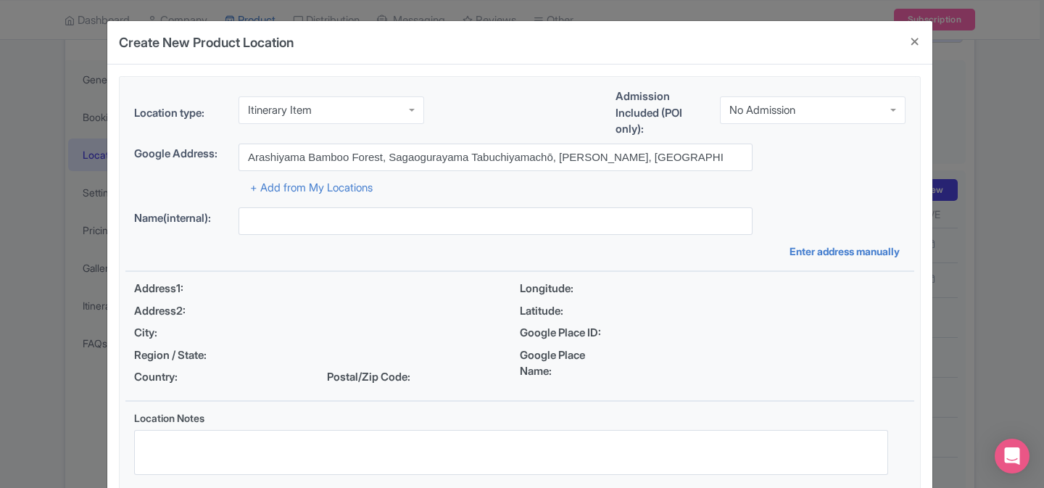
type input "Arashiyama Bamboo Forest, Sagaogurayama Tabuchiyamachō, [PERSON_NAME], [GEOGRAP…"
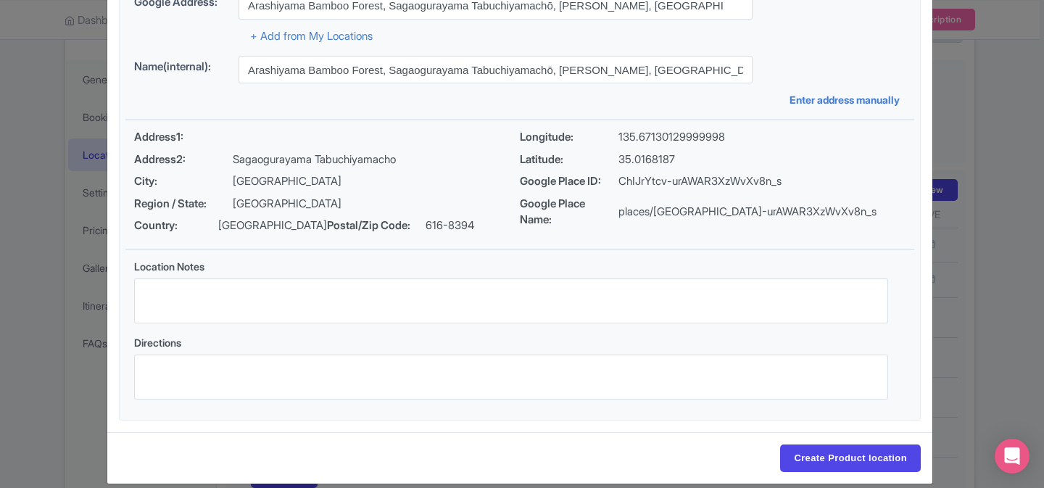
scroll to position [169, 0]
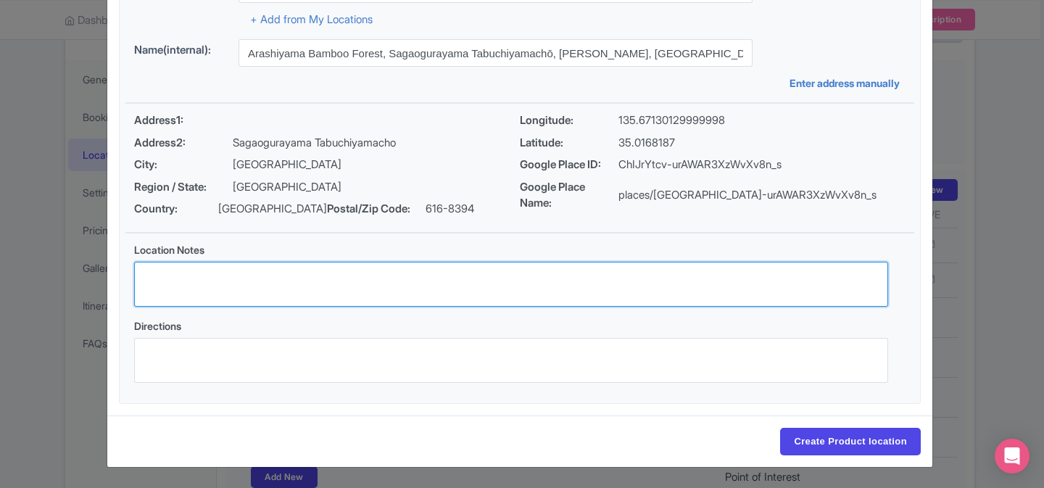
click at [445, 298] on textarea "Location Notes" at bounding box center [511, 284] width 754 height 45
paste textarea "Stroll through the Arashiyama Bamboo Forest"
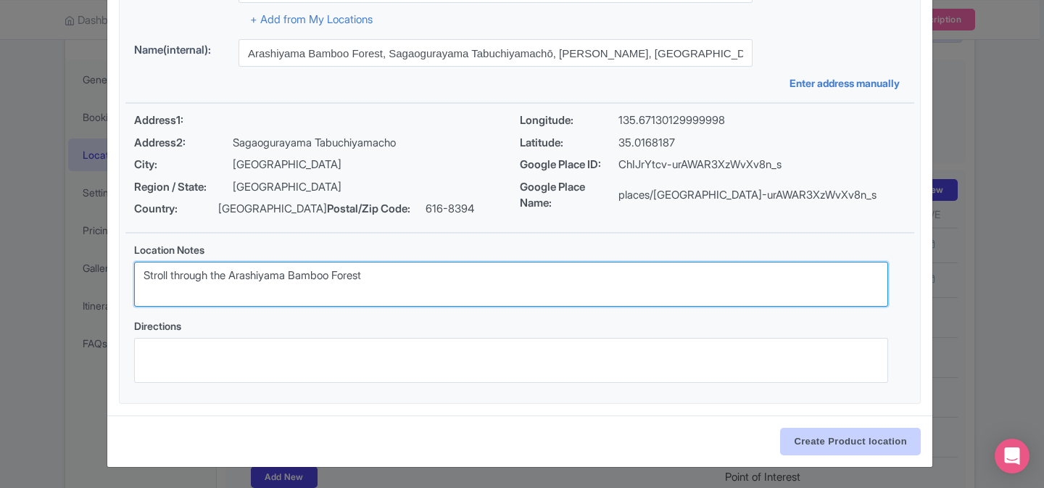
type textarea "Stroll through the Arashiyama Bamboo Forest"
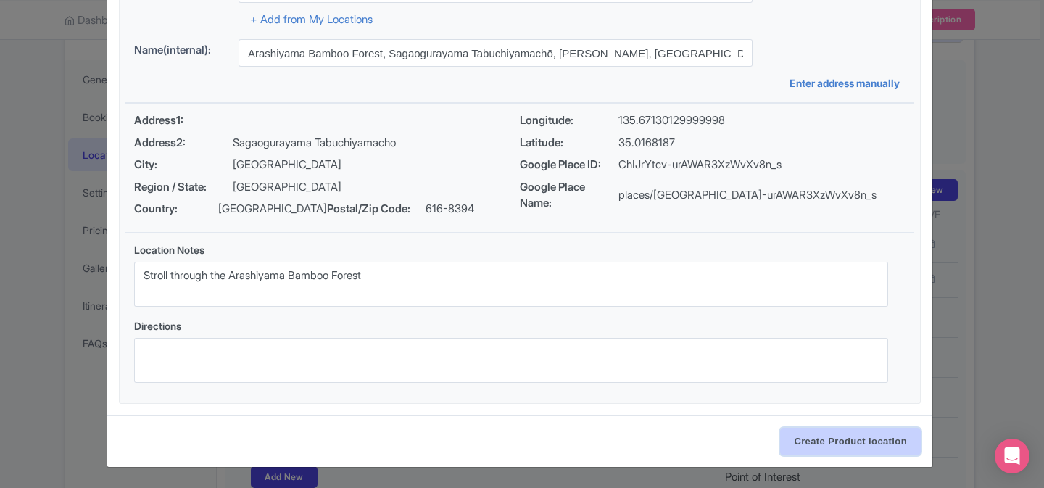
click at [818, 436] on input "Create Product location" at bounding box center [850, 442] width 141 height 28
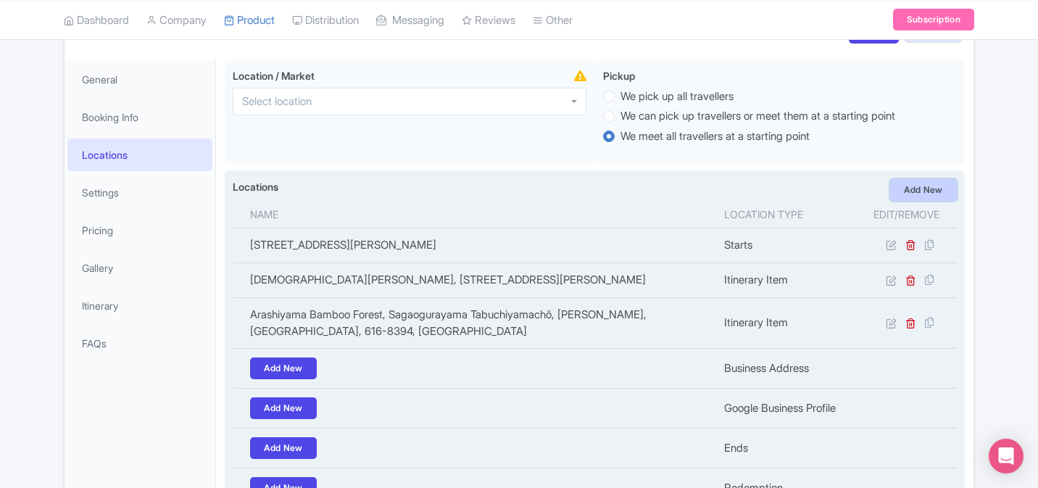
click at [929, 196] on link "Add New" at bounding box center [923, 190] width 67 height 22
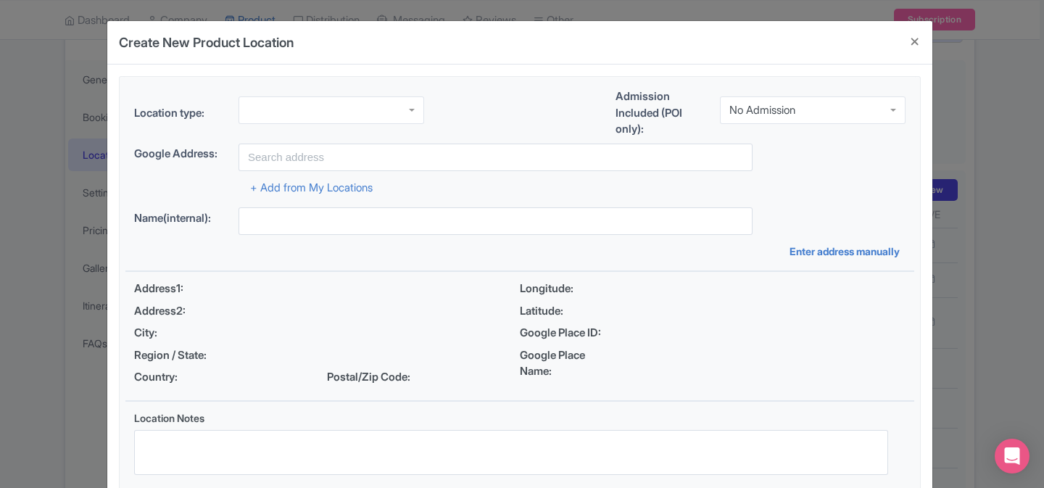
click at [381, 111] on div at bounding box center [331, 110] width 186 height 28
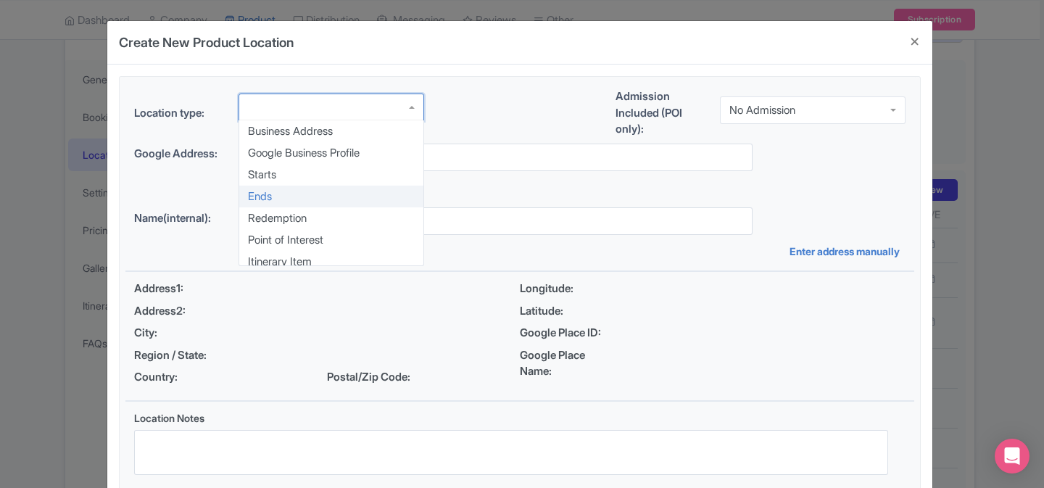
scroll to position [7, 0]
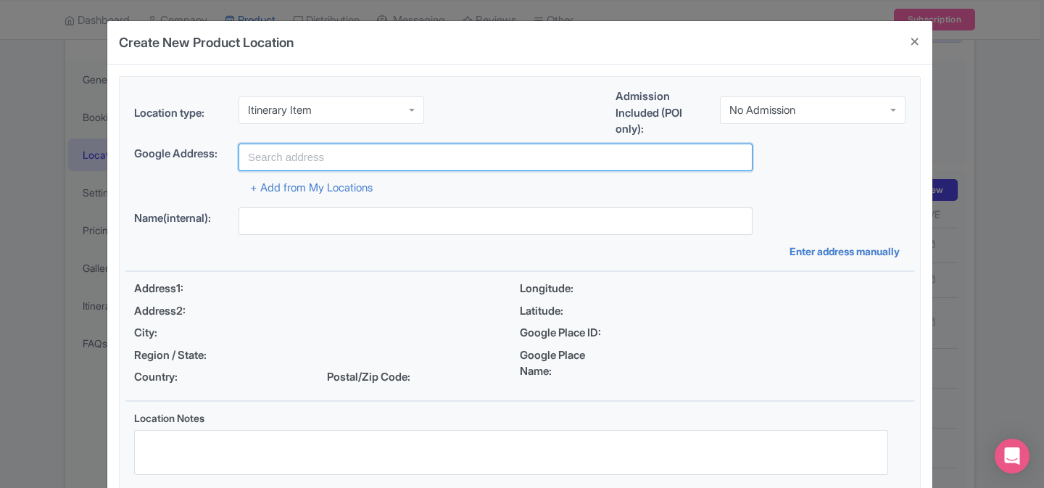
click at [378, 160] on input "text" at bounding box center [495, 158] width 514 height 28
paste input "[PERSON_NAME], [STREET_ADDRESS]"
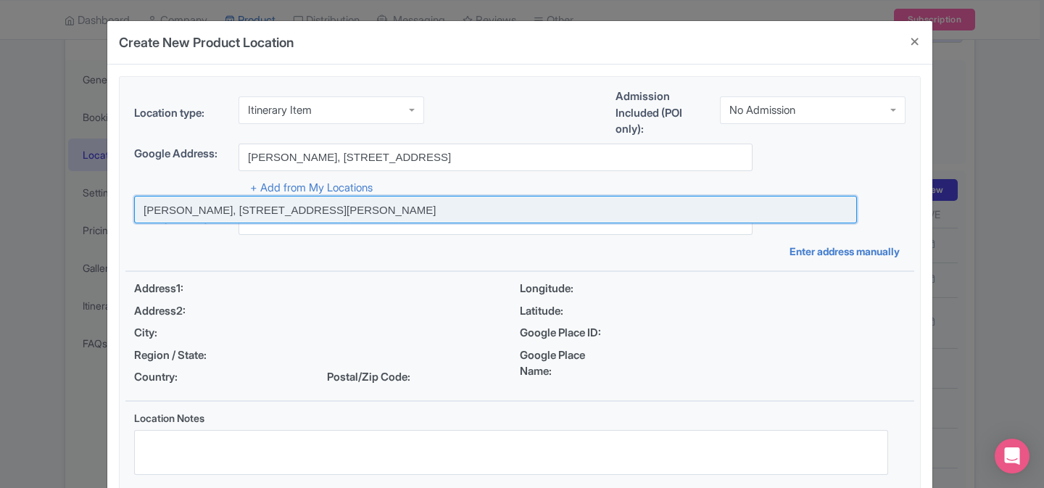
click at [414, 202] on input at bounding box center [495, 210] width 723 height 28
type input "[PERSON_NAME], [STREET_ADDRESS][PERSON_NAME]"
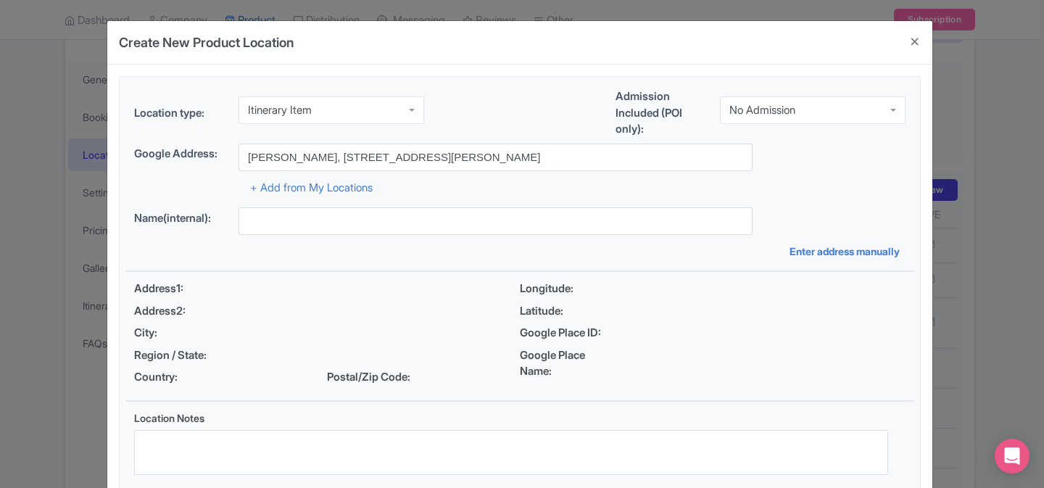
type input "[PERSON_NAME], [STREET_ADDRESS][PERSON_NAME]"
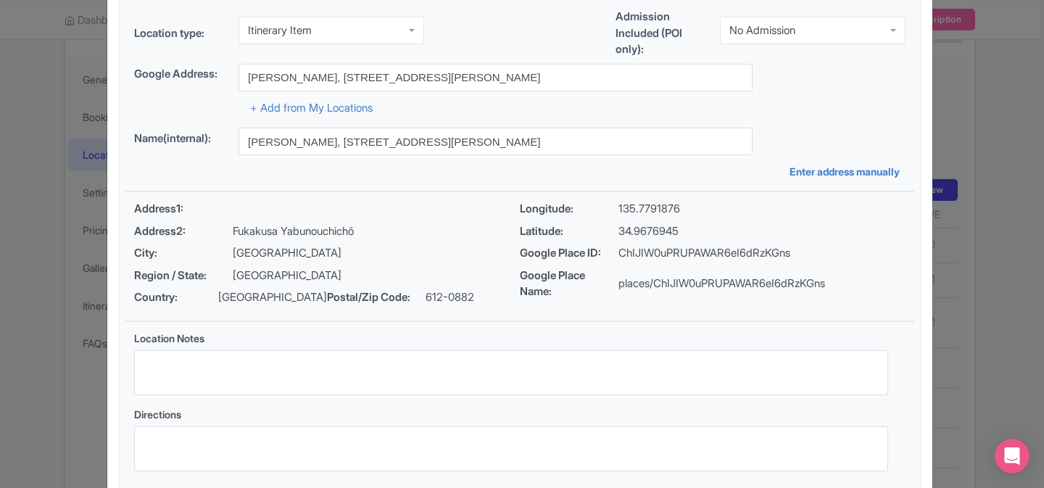
scroll to position [169, 0]
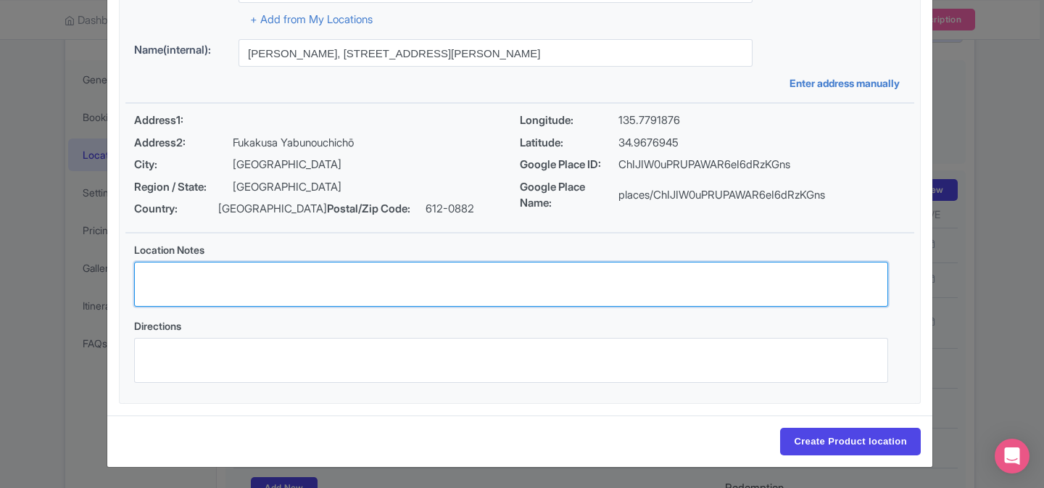
click at [483, 281] on textarea "Location Notes" at bounding box center [511, 284] width 754 height 45
paste textarea "Head to [PERSON_NAME] and walk through the many red [PERSON_NAME]"
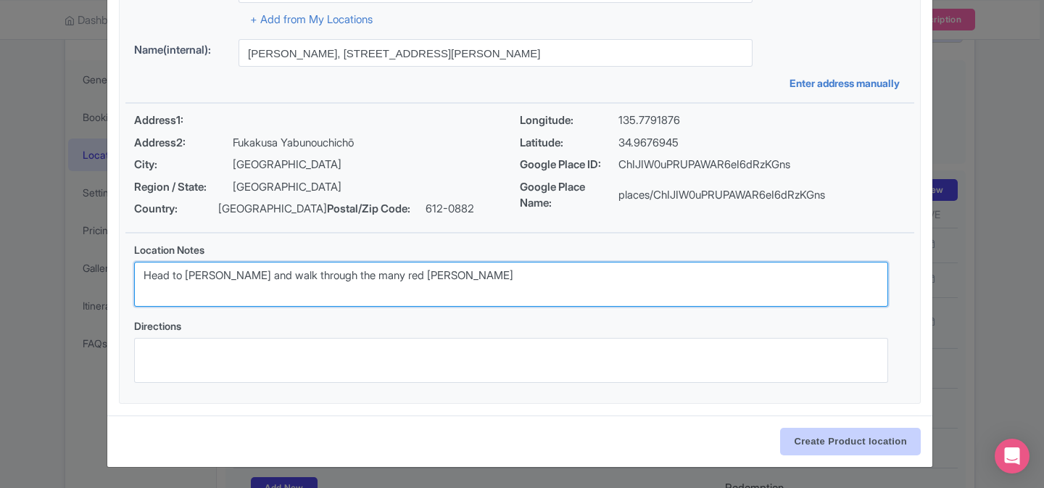
type textarea "Head to [PERSON_NAME] and walk through the many red [PERSON_NAME]"
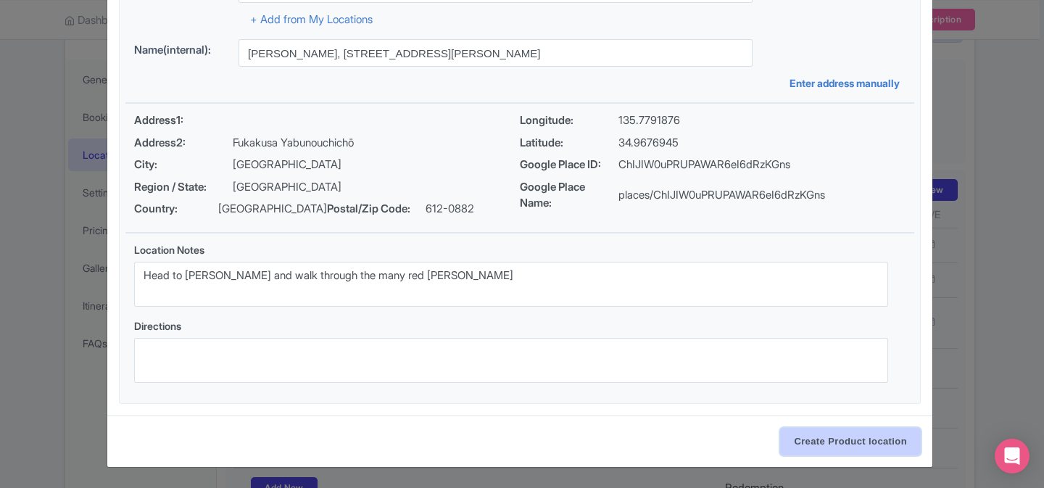
click at [843, 431] on input "Create Product location" at bounding box center [850, 442] width 141 height 28
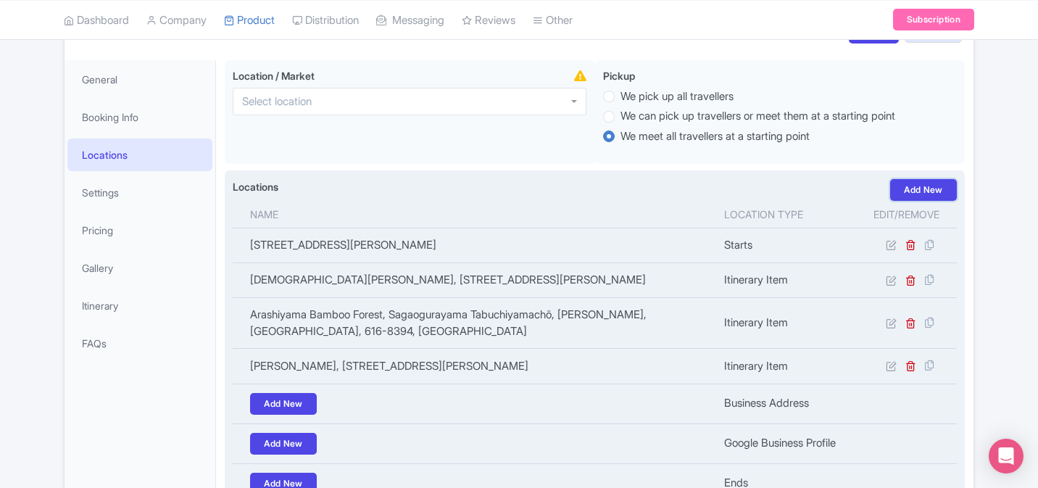
click at [910, 186] on link "Add New" at bounding box center [923, 190] width 67 height 22
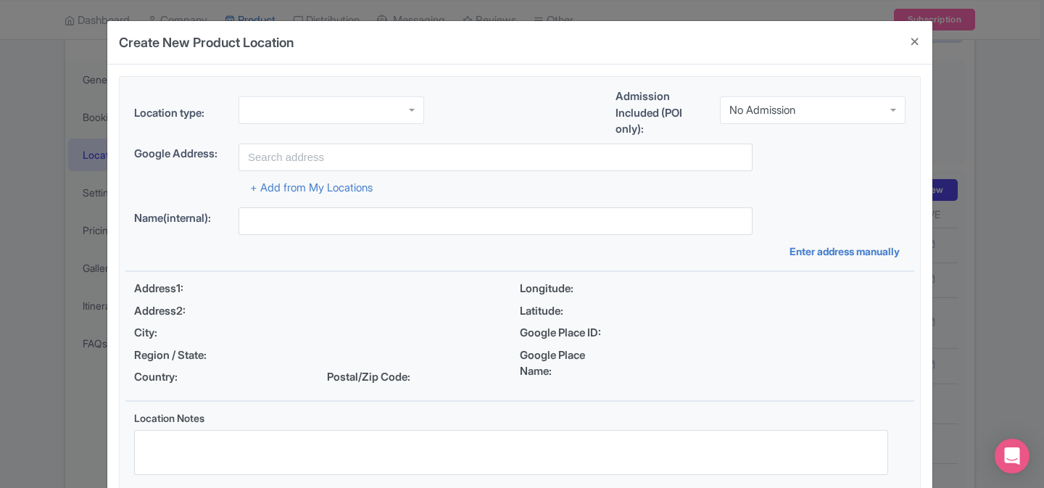
click at [333, 117] on div at bounding box center [331, 110] width 186 height 28
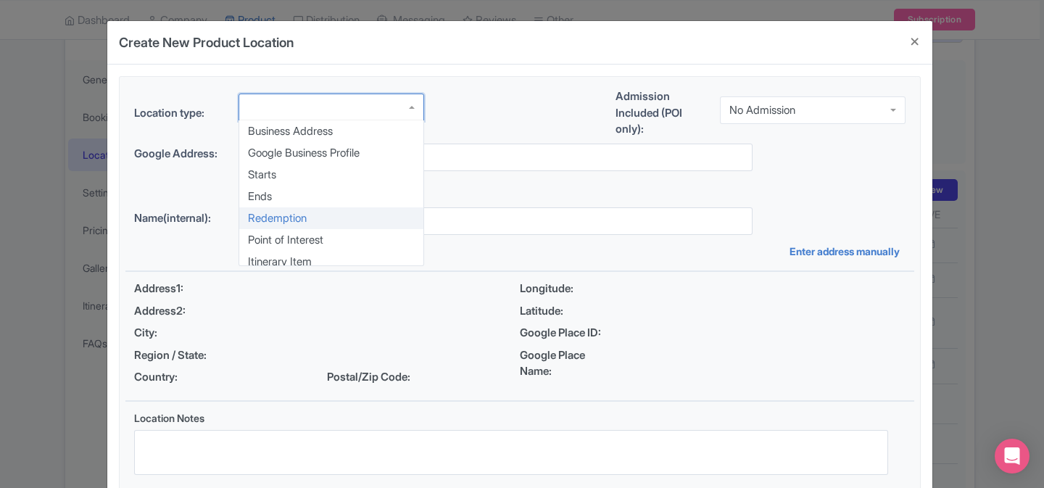
scroll to position [7, 0]
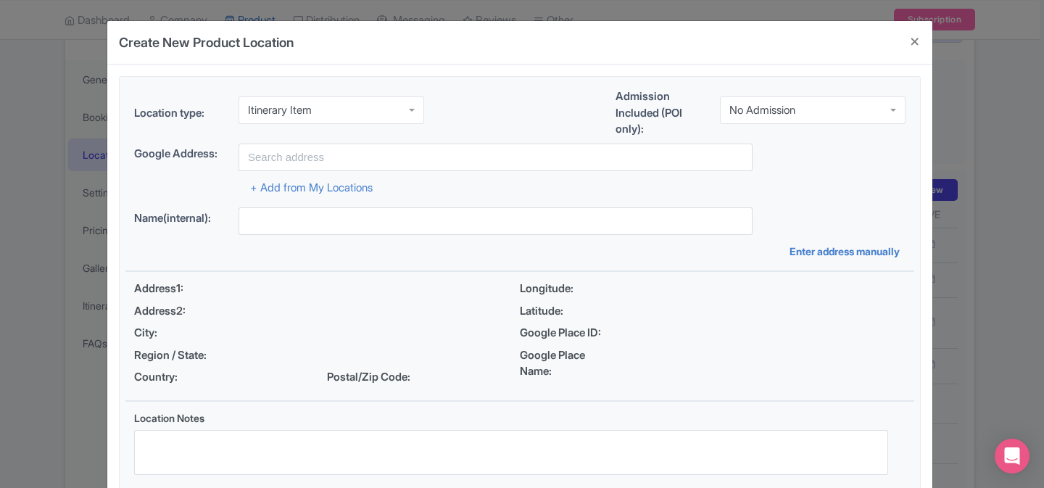
click at [464, 132] on div "Location type: Itinerary Item Itinerary Item Business Address Google Business P…" at bounding box center [519, 115] width 789 height 55
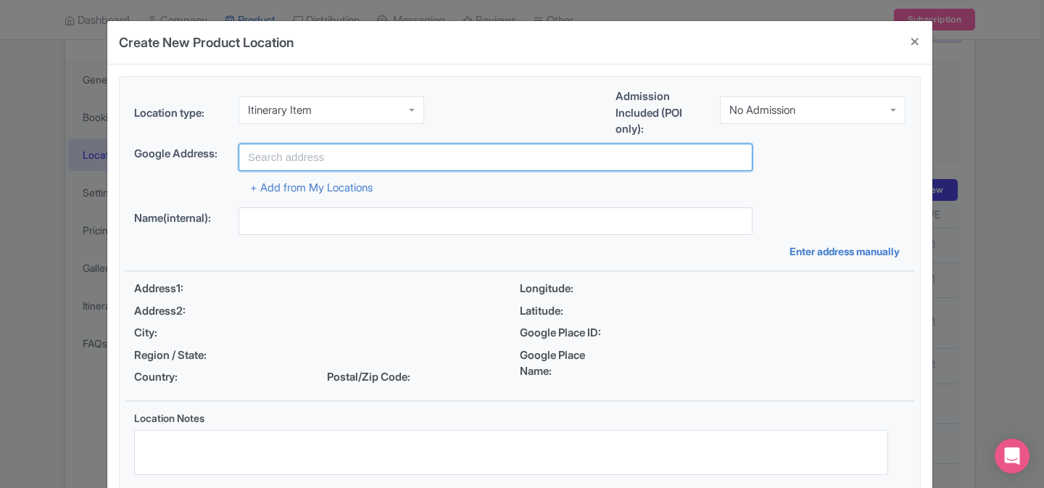
click at [464, 150] on input "text" at bounding box center [495, 158] width 514 height 28
paste input "[DEMOGRAPHIC_DATA][PERSON_NAME], [STREET_ADDRESS][PERSON_NAME]"
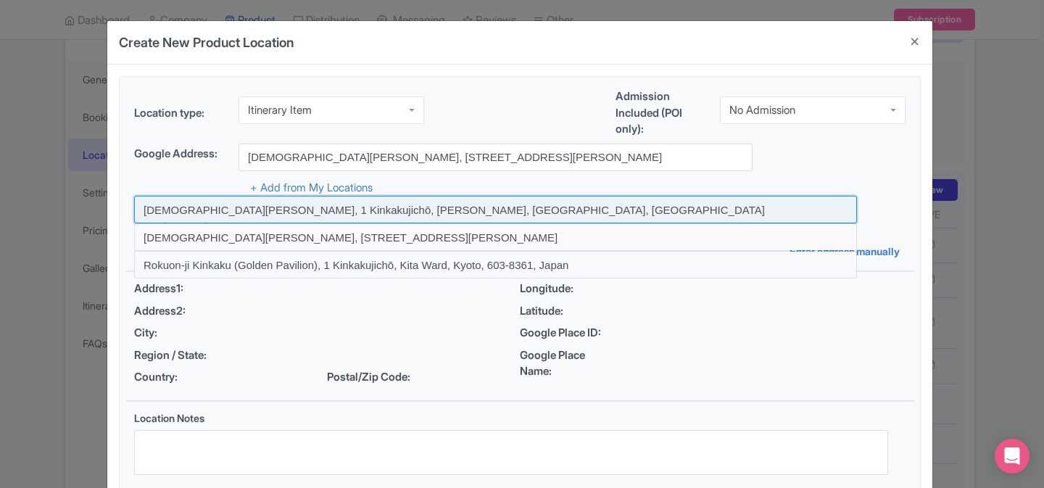
click at [418, 204] on input at bounding box center [495, 210] width 723 height 28
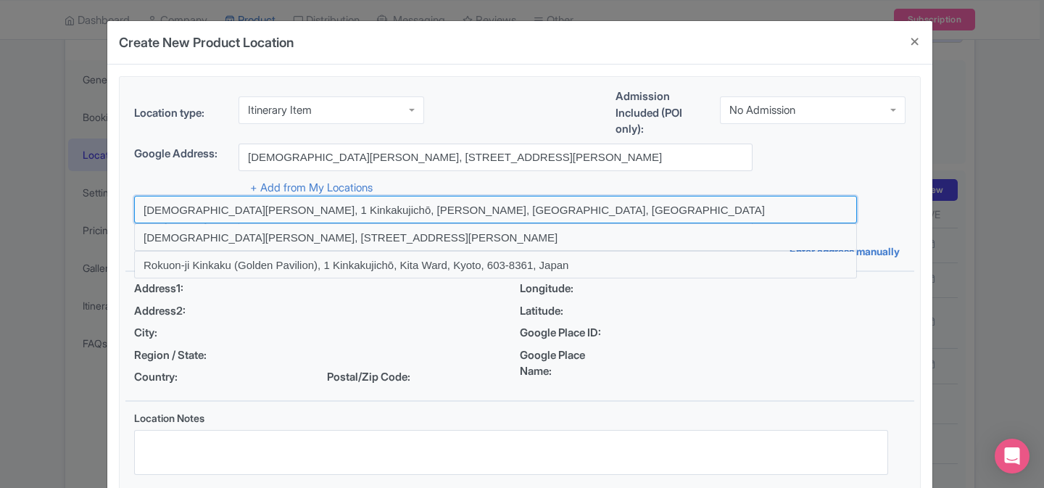
type input "Kinkaku-ji Temple, 1 Kinkakujichō, Kita Ward, Kyoto, Japan"
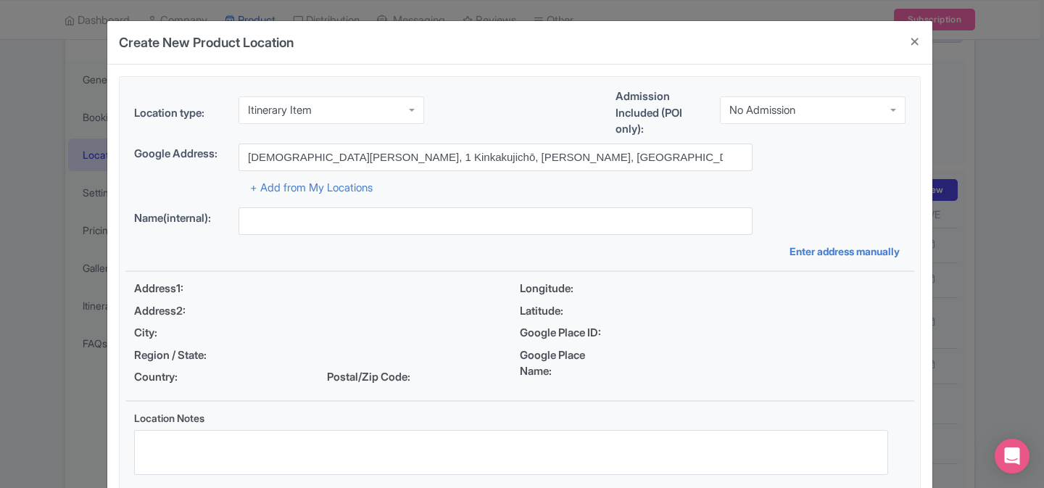
type input "Kinkaku-ji Temple, 1 Kinkakujichō, Kita Ward, Kyoto, Japan"
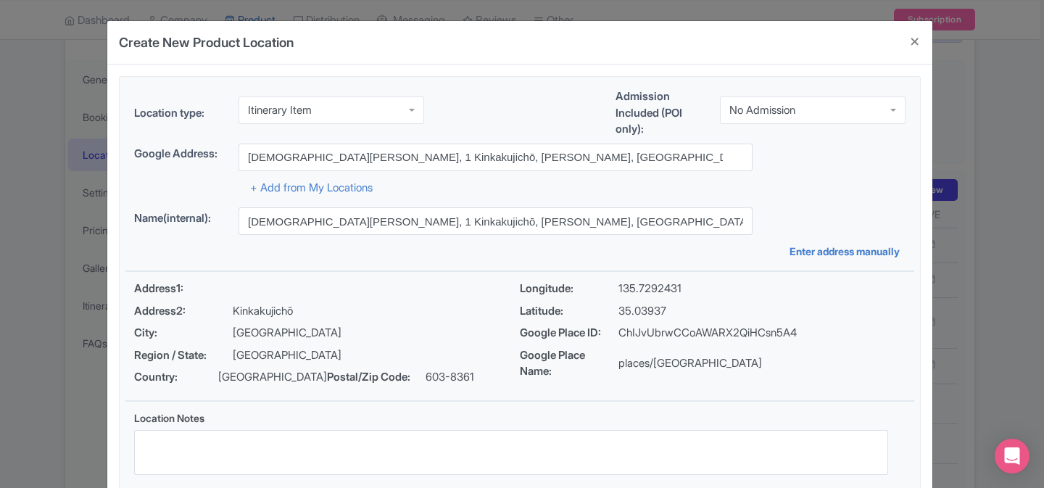
scroll to position [4, 0]
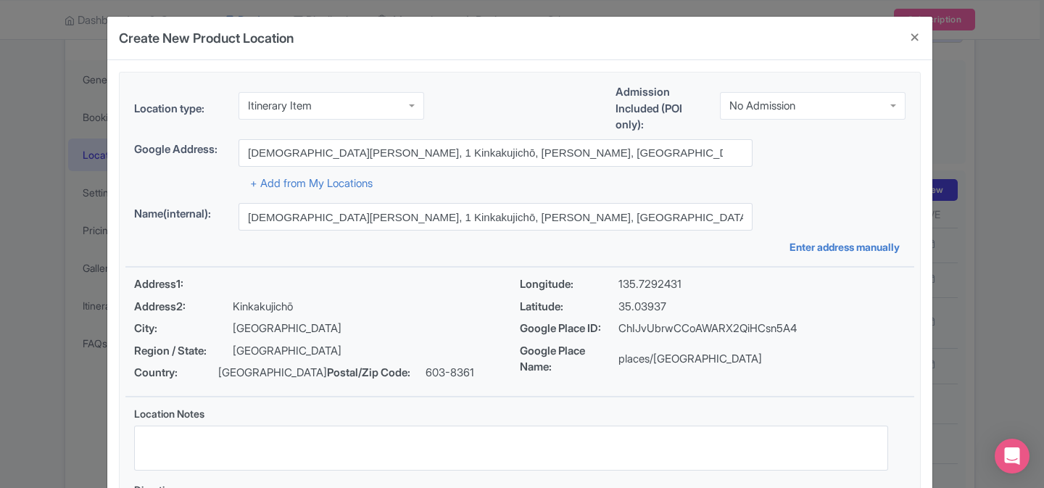
click at [489, 167] on div "+ Add from My Locations" at bounding box center [519, 179] width 771 height 25
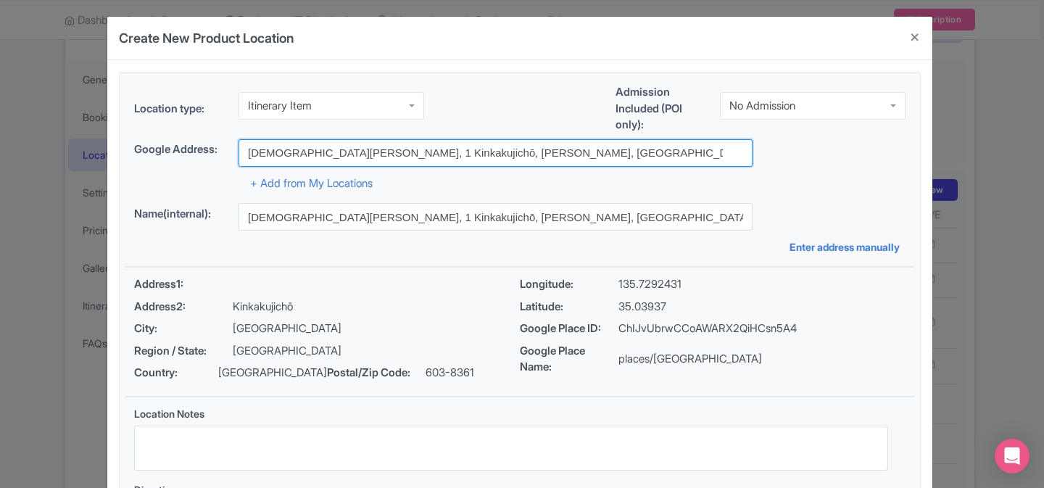
click at [489, 160] on input "Kinkaku-ji Temple, 1 Kinkakujichō, Kita Ward, Kyoto, Japan" at bounding box center [495, 153] width 514 height 28
paste input "Tōdai-ji, 406-1 Zōshichō, Nara, 630-8587"
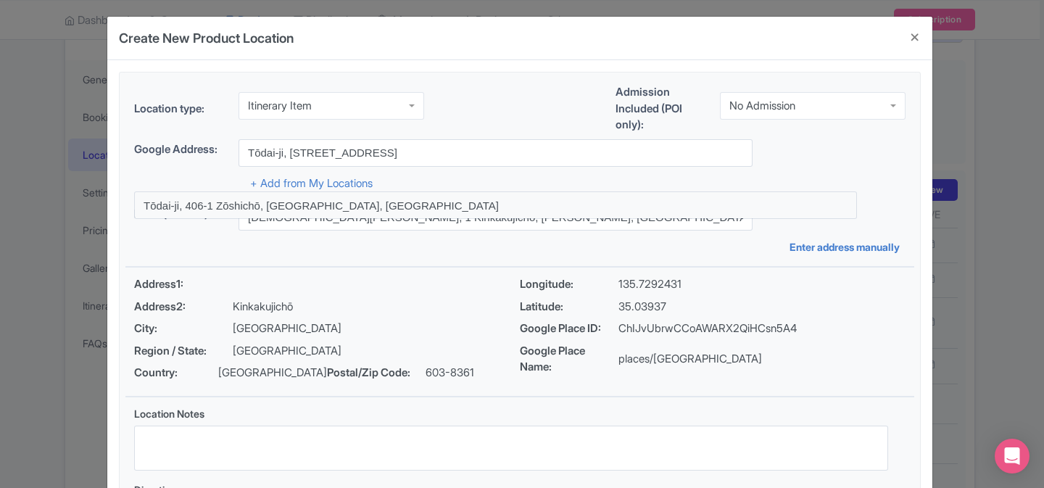
click at [465, 190] on div "+ Add from My Locations" at bounding box center [519, 179] width 771 height 25
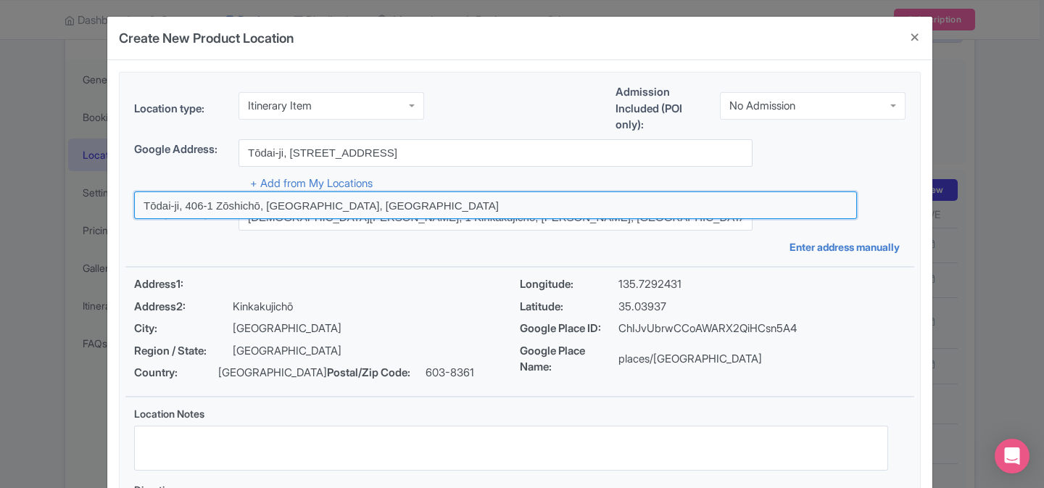
click at [465, 196] on input at bounding box center [495, 205] width 723 height 28
type input "Tōdai-ji, 406-1 Zōshichō, Nara, Japan"
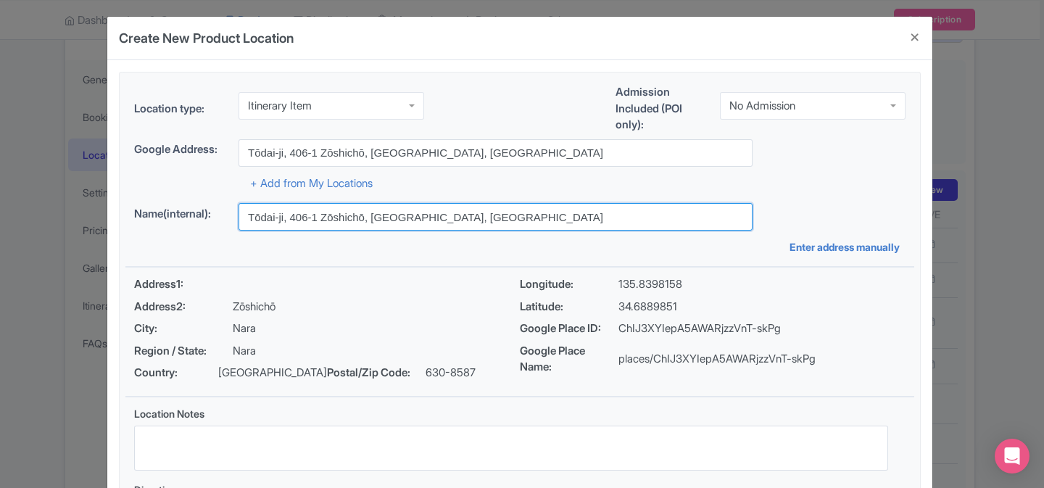
click at [670, 218] on input "Tōdai-ji, 406-1 Zōshichō, Nara, Japan" at bounding box center [495, 217] width 514 height 28
paste input "630-8587,"
type input "Tōdai-ji, 406-1 Zōshichō, Nara, 630-8587, Japan"
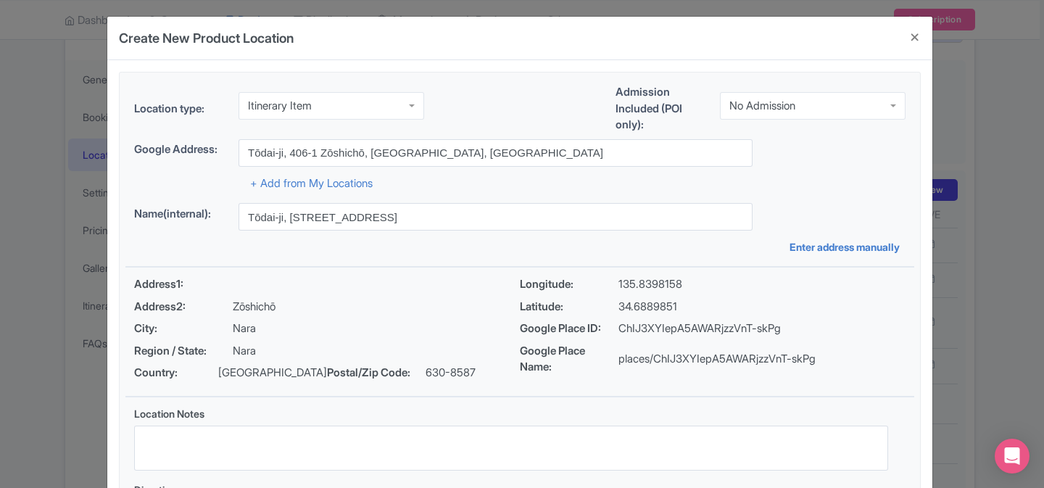
click at [610, 186] on div "+ Add from My Locations" at bounding box center [519, 179] width 771 height 25
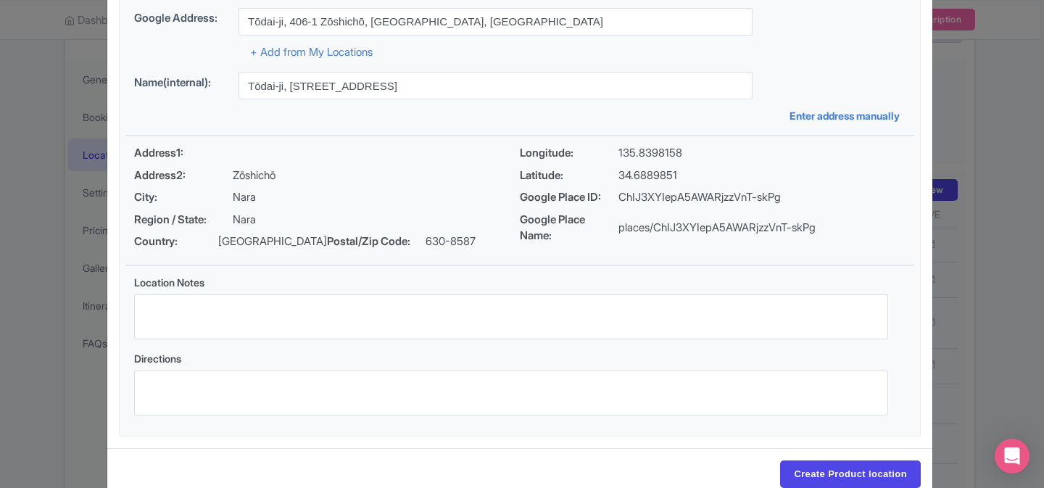
scroll to position [169, 0]
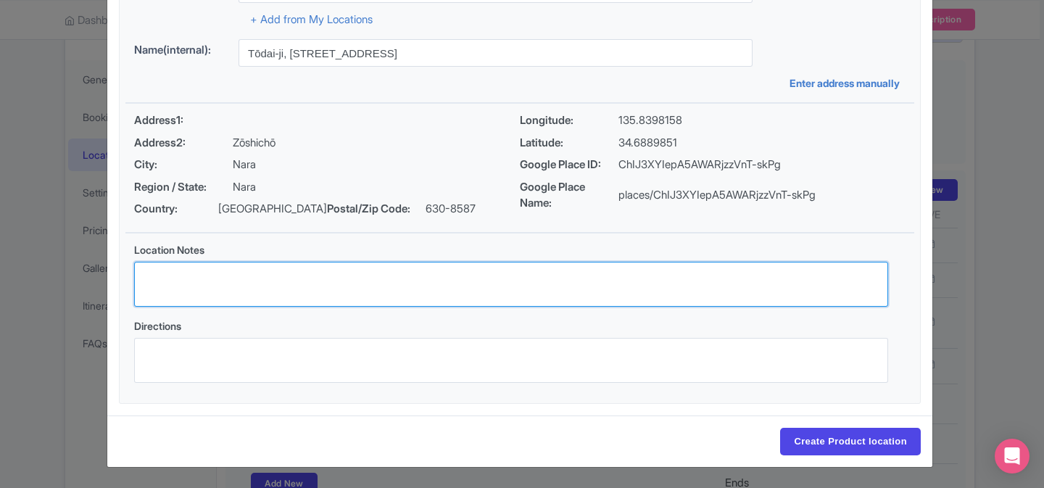
click at [475, 272] on textarea "Location Notes" at bounding box center [511, 284] width 754 height 45
paste textarea "Visit Todai-ji Temple and the Great Buddha"
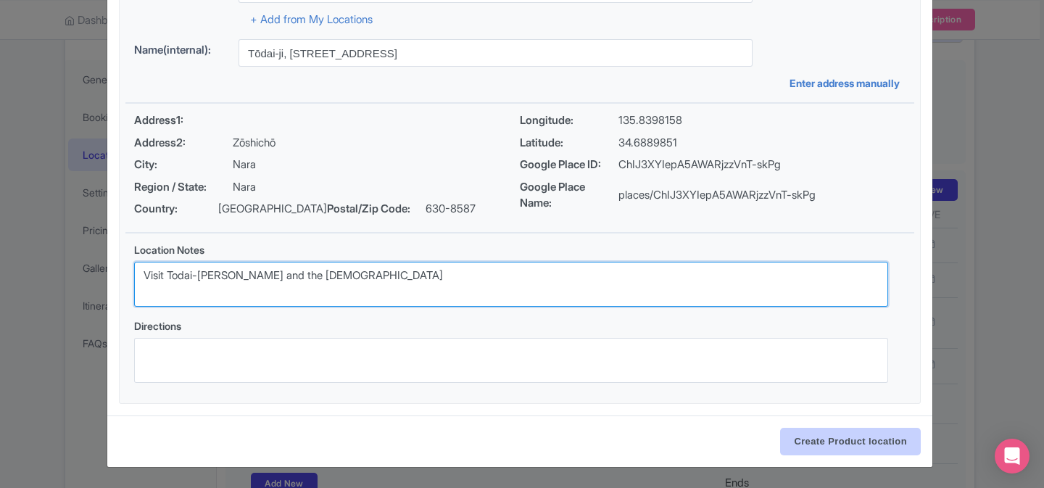
type textarea "Visit Todai-ji Temple and the Great Buddha"
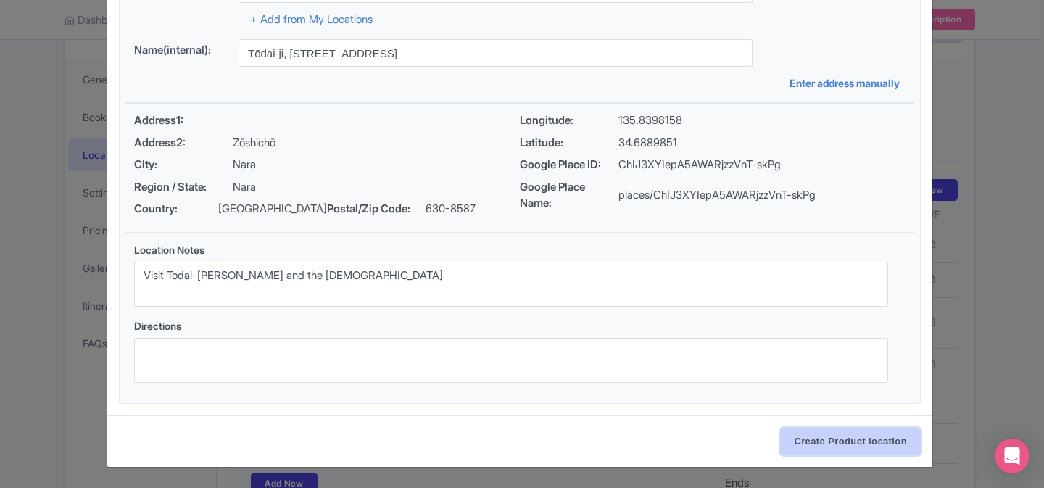
click at [803, 434] on input "Create Product location" at bounding box center [850, 442] width 141 height 28
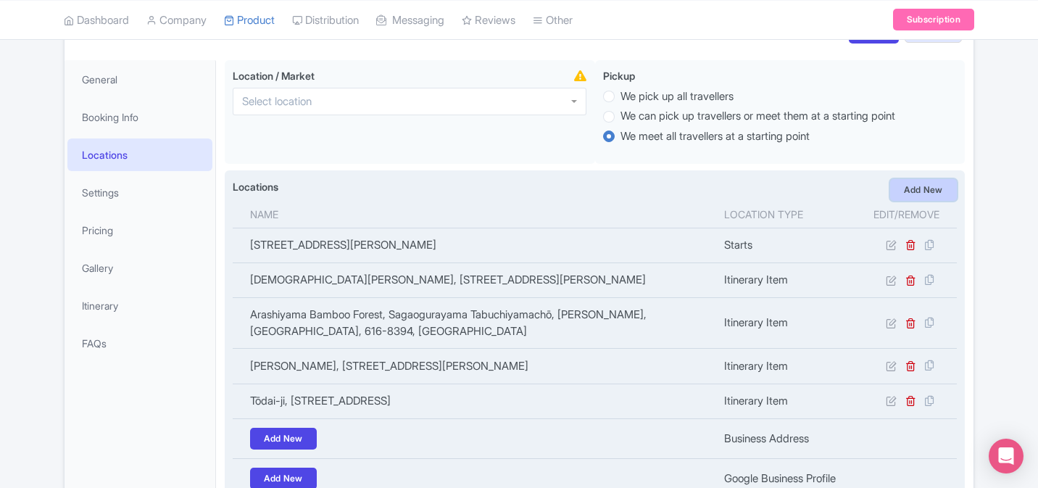
click at [931, 187] on link "Add New" at bounding box center [923, 190] width 67 height 22
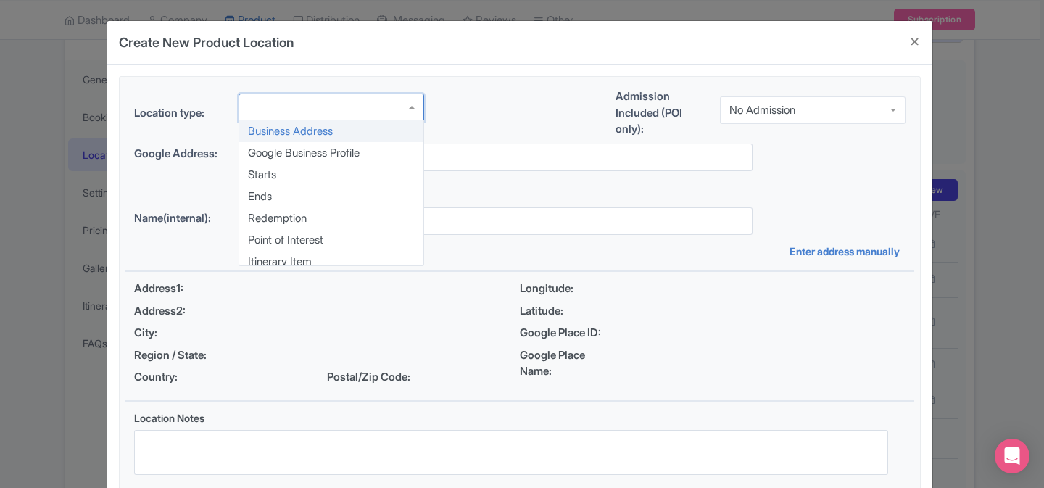
click at [339, 104] on div at bounding box center [331, 108] width 186 height 28
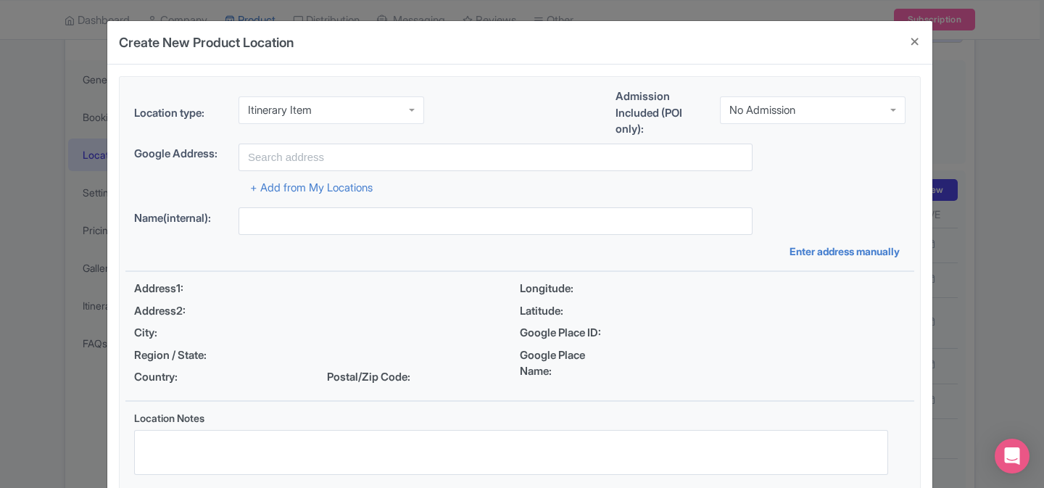
scroll to position [0, 0]
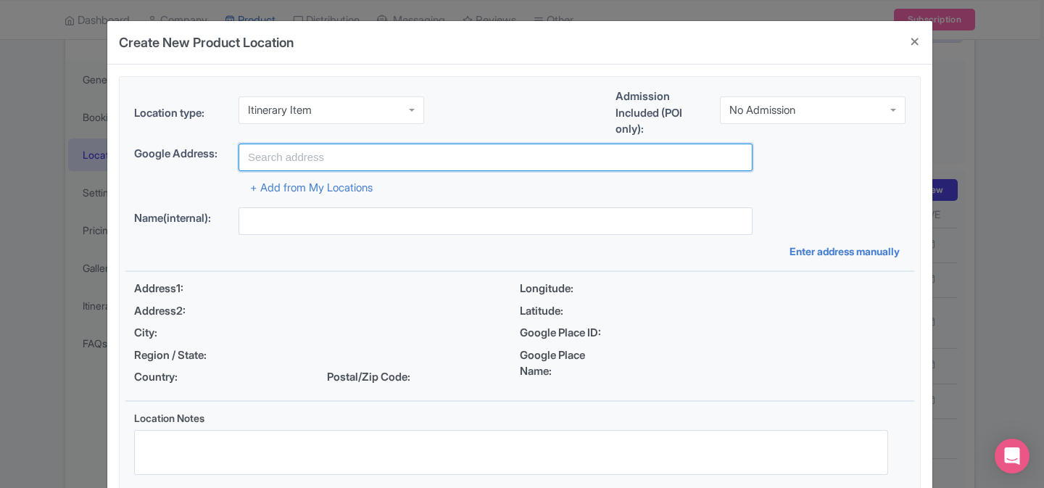
click at [384, 165] on input "text" at bounding box center [495, 158] width 514 height 28
paste input "Nara Park, Nara, Japan"
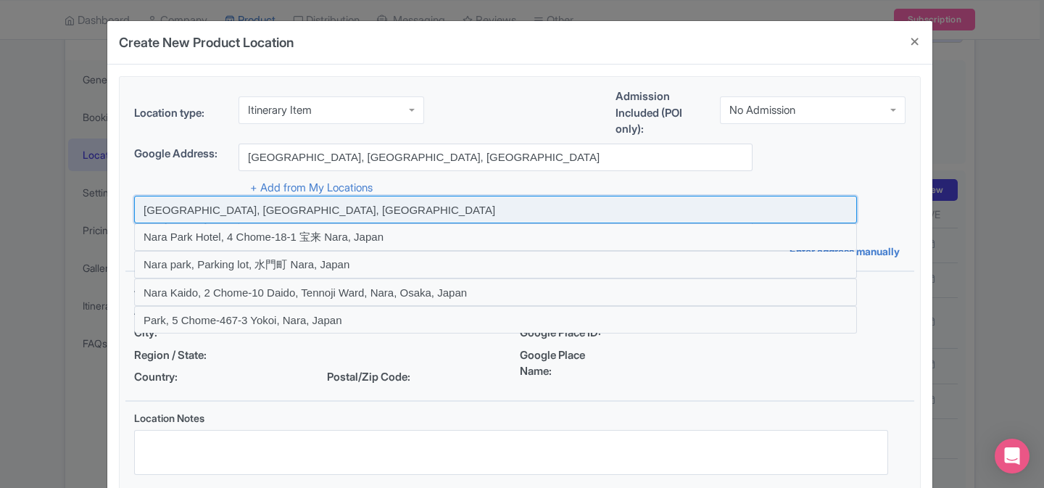
click at [374, 213] on input at bounding box center [495, 210] width 723 height 28
type input "Nara Park, Nara, Japan"
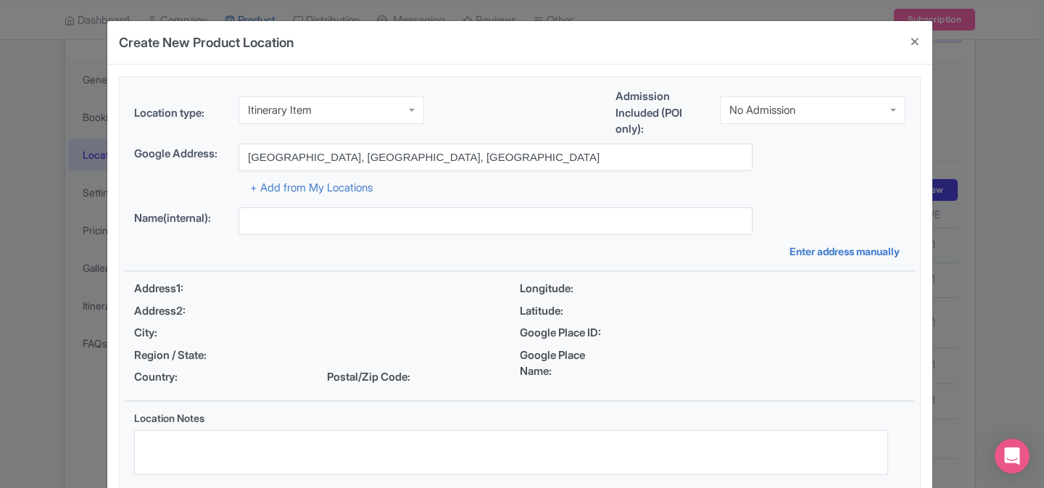
type input "Nara Park, Nara, Japan"
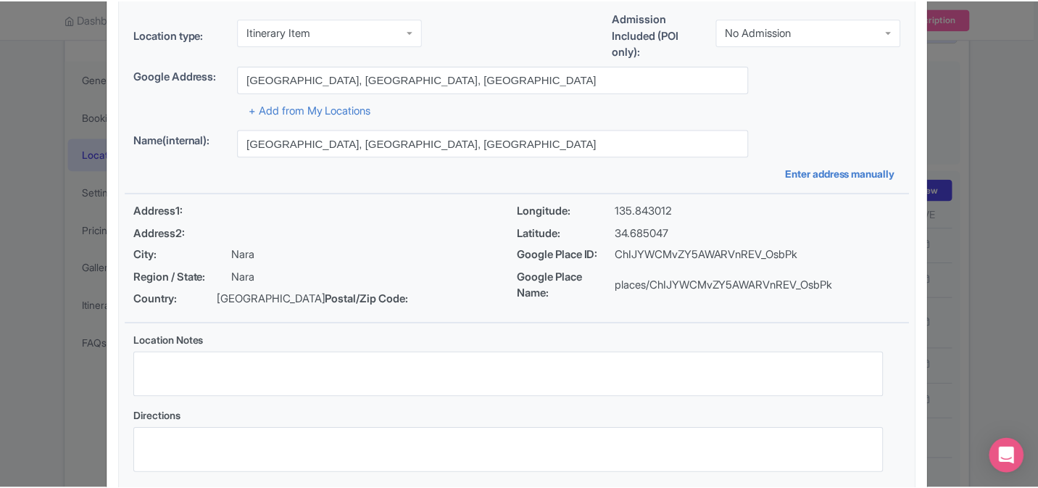
scroll to position [169, 0]
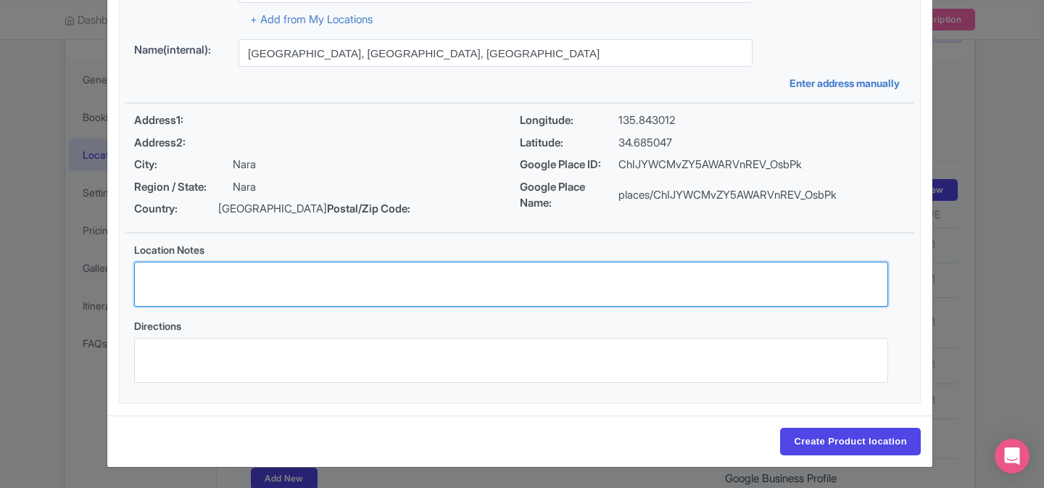
click at [439, 283] on textarea "Location Notes" at bounding box center [511, 284] width 754 height 45
paste textarea "Free time in Nara Park: meet the friendly Sika deer"
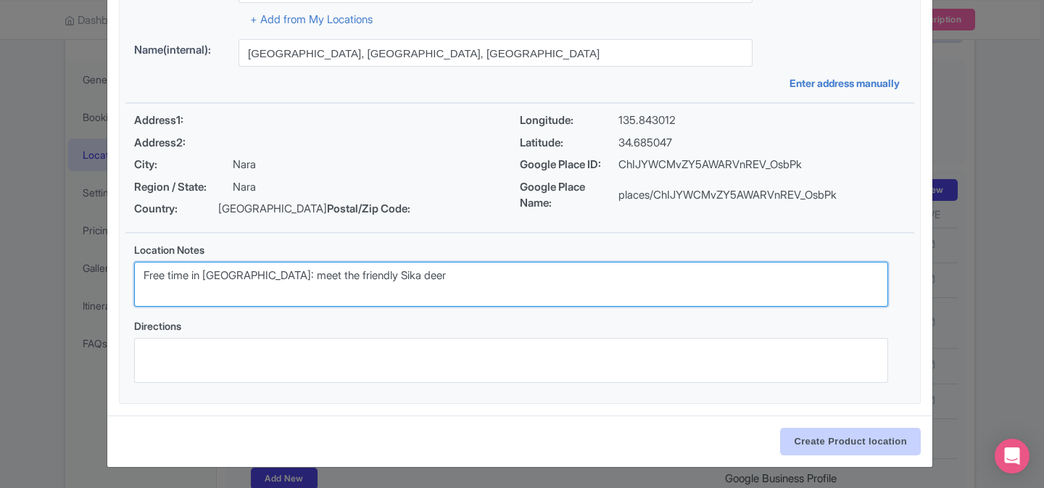
type textarea "Free time in Nara Park: meet the friendly Sika deer"
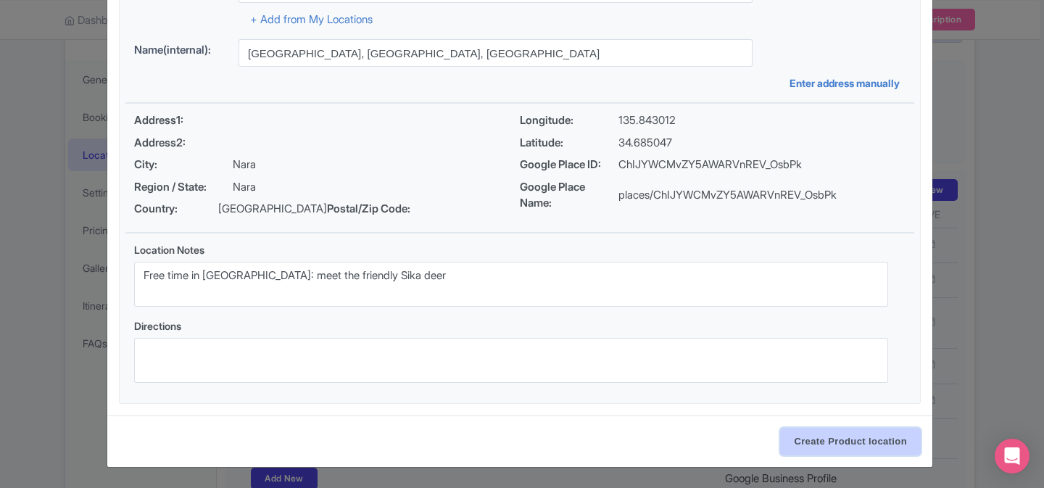
click at [826, 437] on input "Create Product location" at bounding box center [850, 442] width 141 height 28
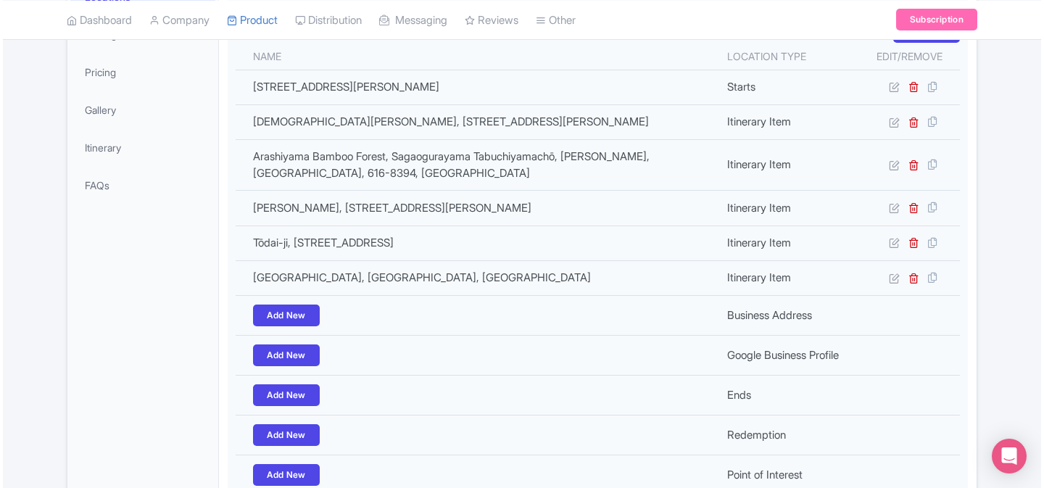
scroll to position [373, 0]
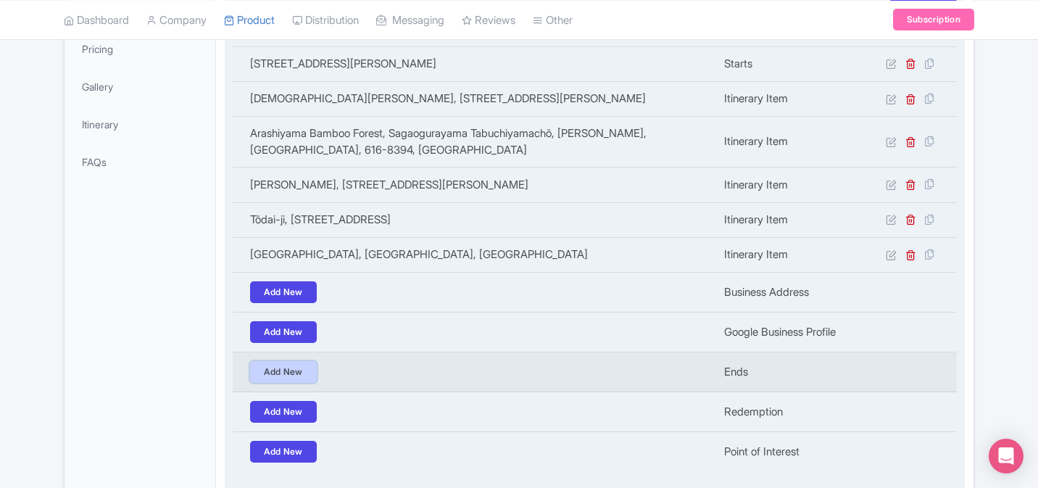
click at [288, 371] on link "Add New" at bounding box center [283, 372] width 67 height 22
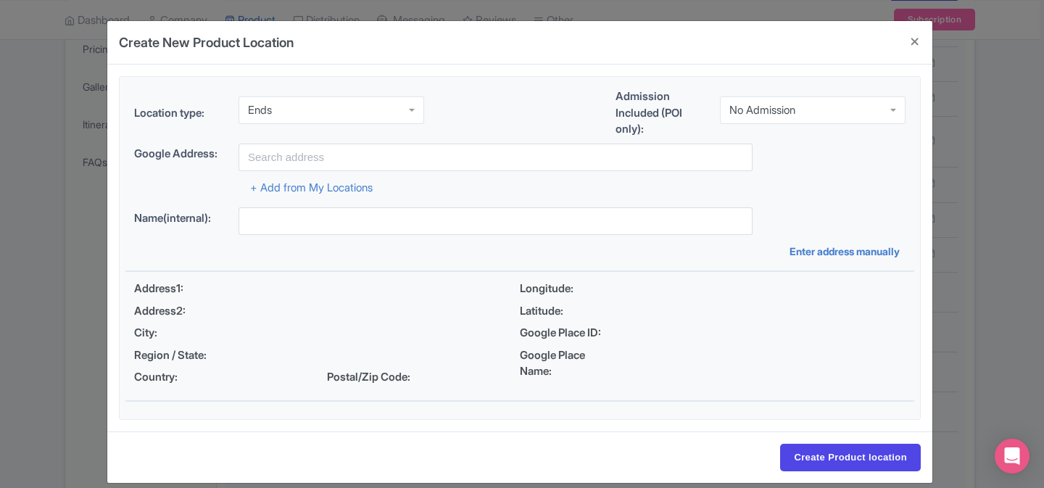
click at [417, 173] on div "+ Add from My Locations" at bounding box center [519, 183] width 771 height 25
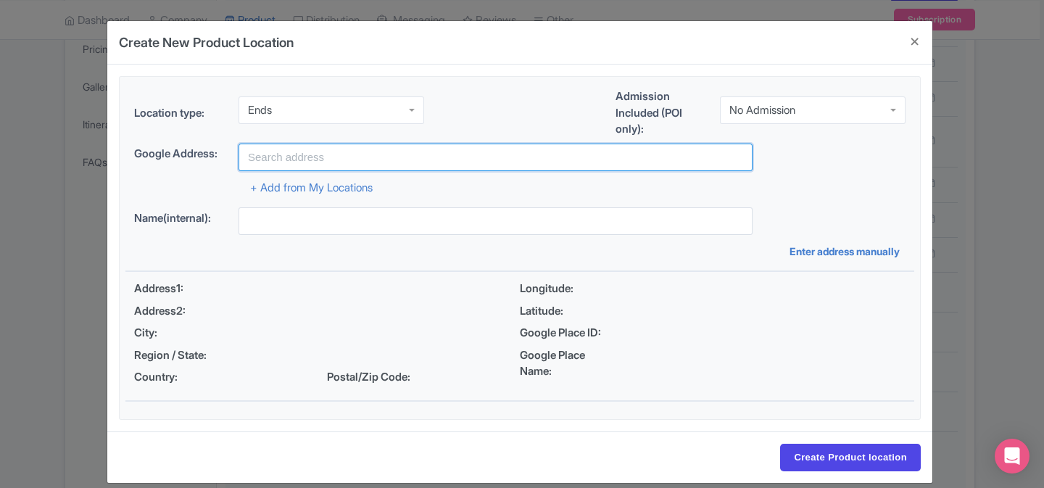
click at [417, 159] on input "text" at bounding box center [495, 158] width 514 height 28
paste input "Kintetsu Namba Building, Kintetsu Namba Building, 4-chōme-1-17 Namba, Chuo Ward…"
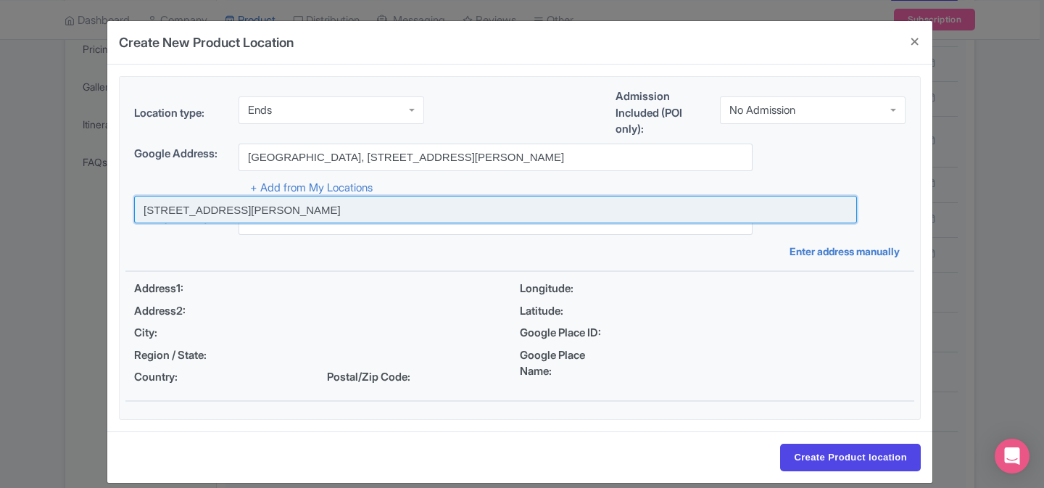
scroll to position [0, 0]
click at [413, 199] on input at bounding box center [495, 210] width 723 height 28
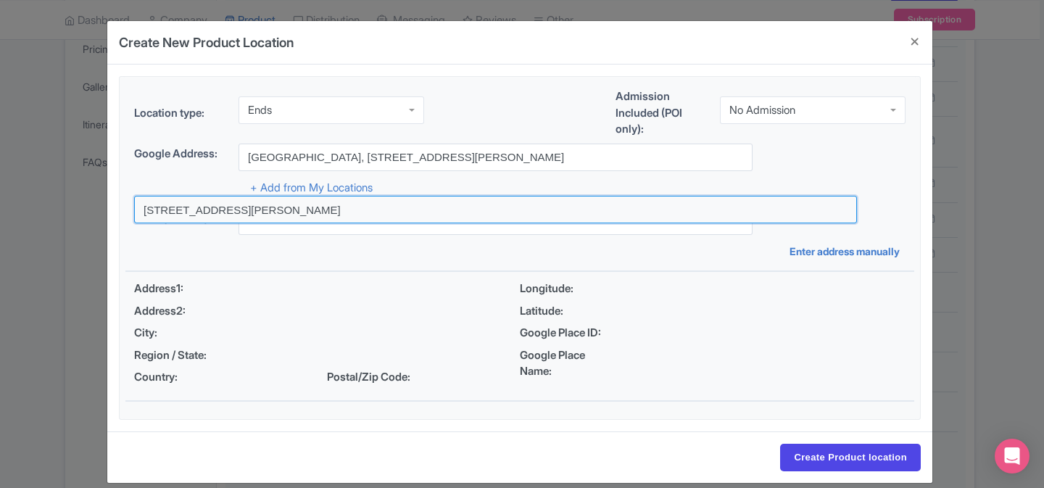
type input "Kintetsu Namba Building, 4 Chome-1-17 Namba, Chuo Ward, Osaka, Japan"
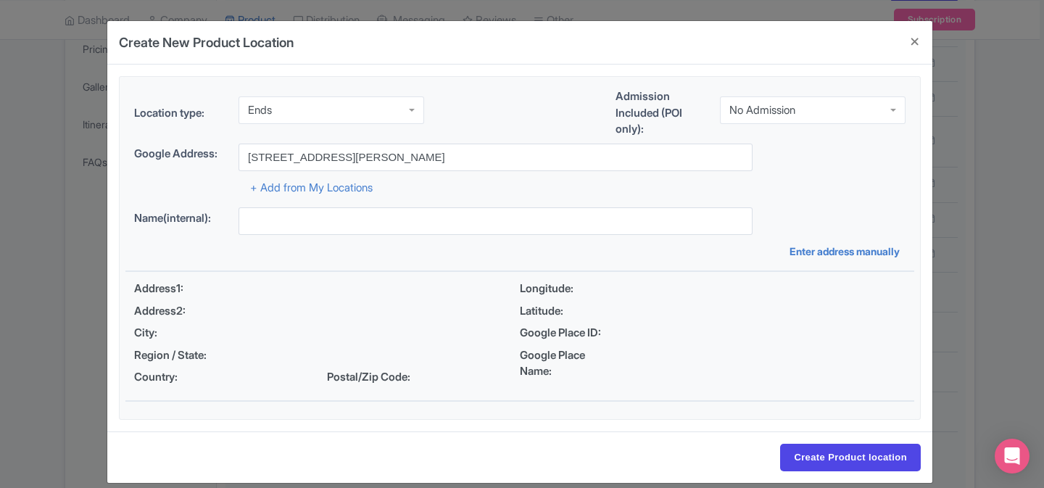
type input "Kintetsu Namba Building, 4 Chome-1-17 Namba, Chuo Ward, Osaka, Japan"
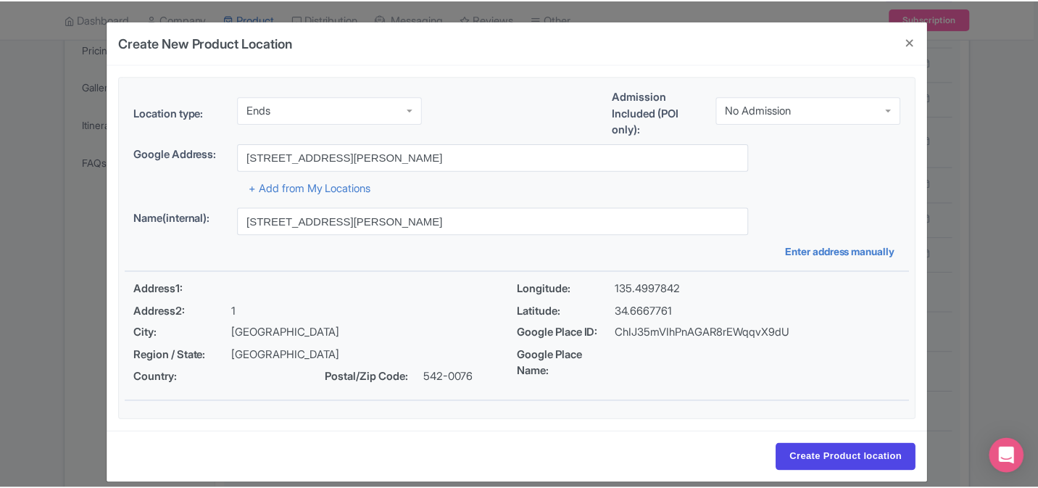
scroll to position [15, 0]
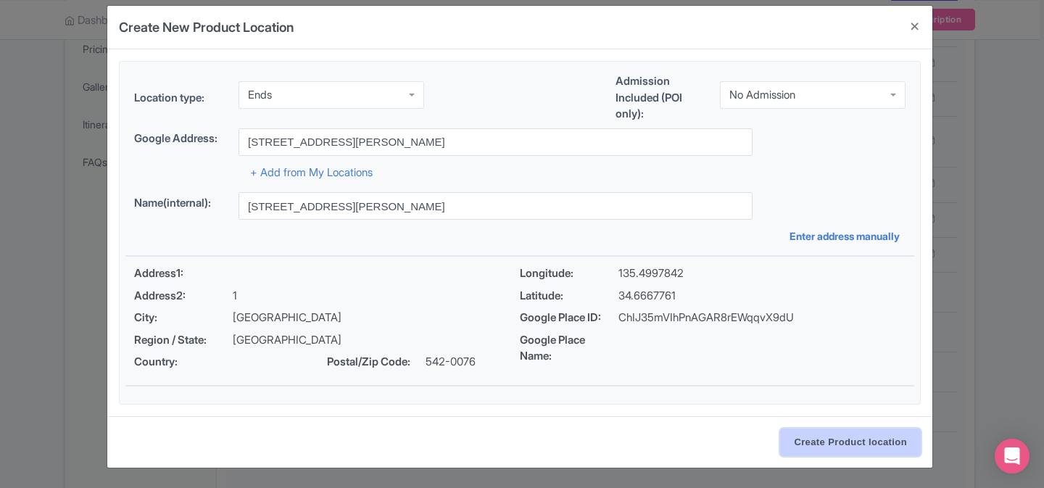
click at [853, 441] on input "Create Product location" at bounding box center [850, 442] width 141 height 28
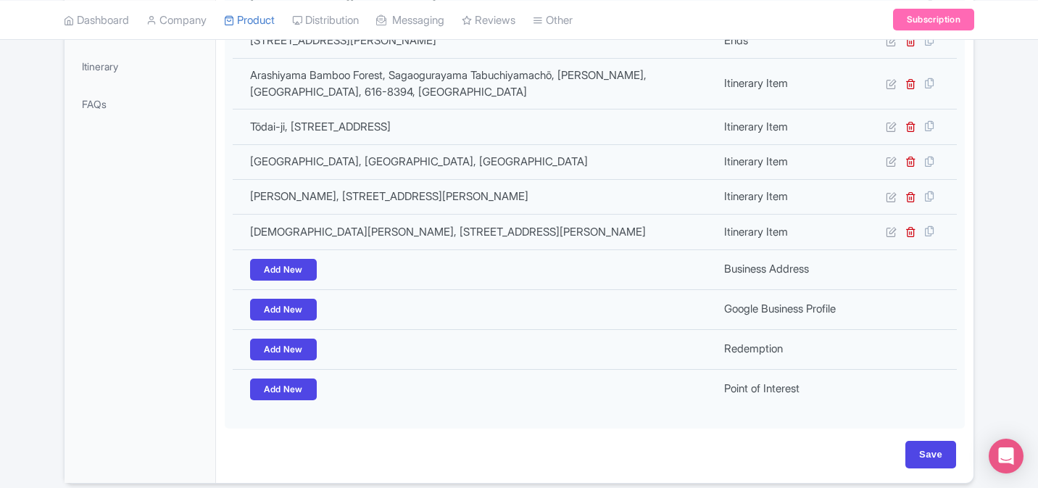
scroll to position [492, 0]
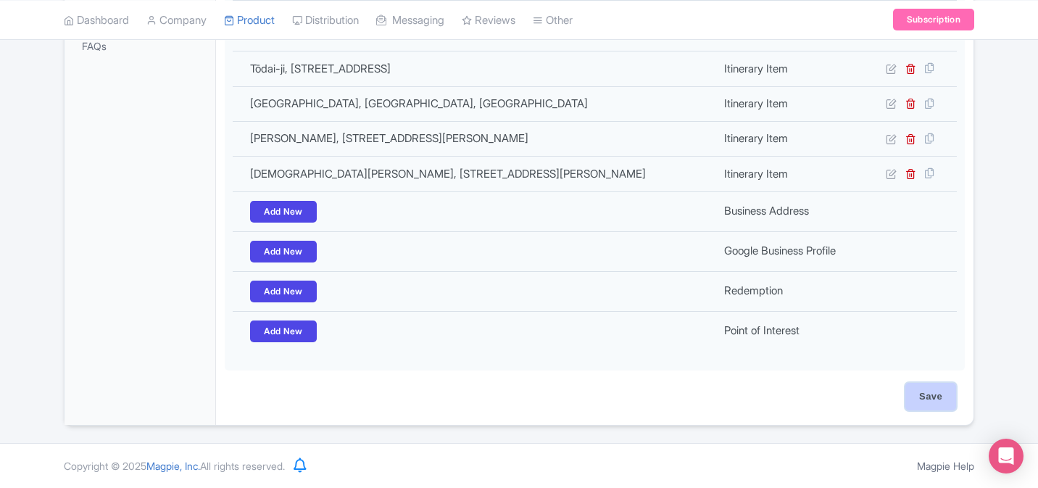
click at [926, 397] on input "Save" at bounding box center [930, 397] width 51 height 28
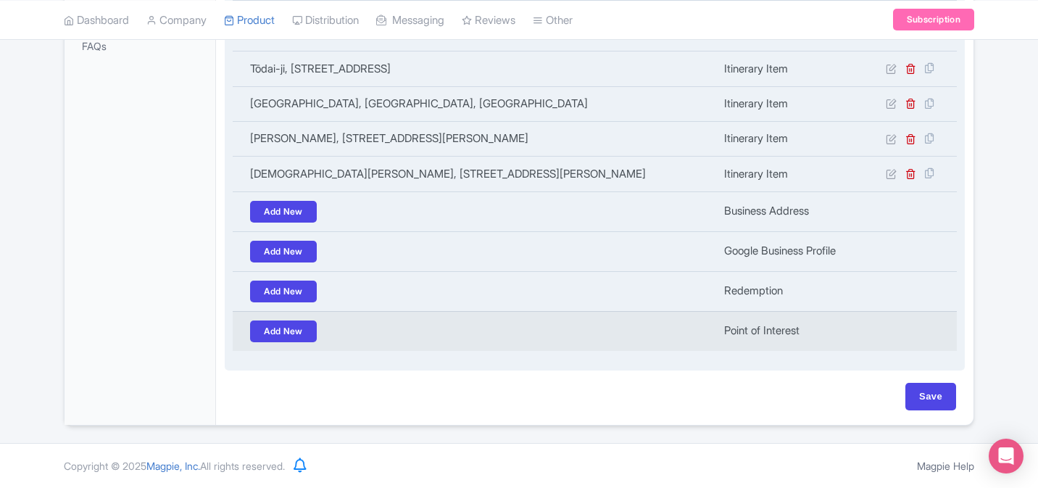
type input "Update Product"
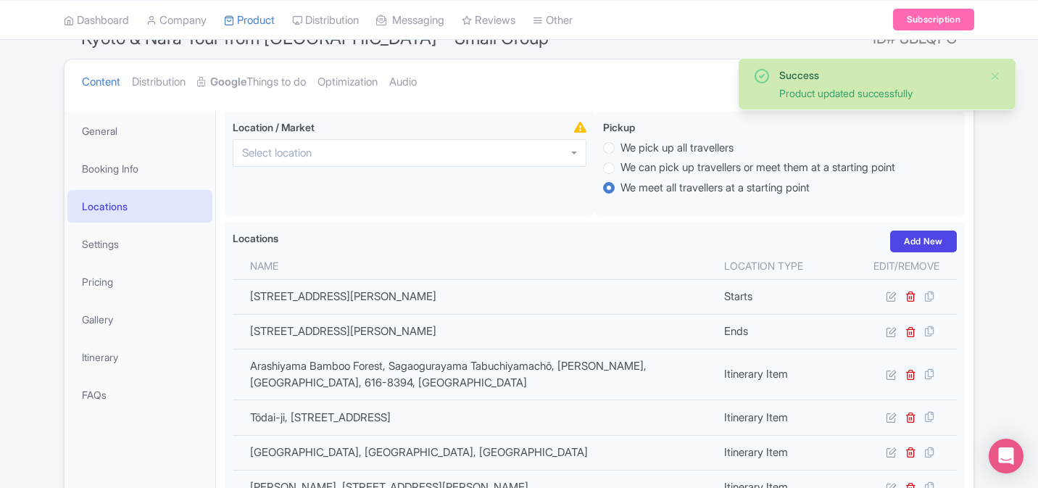
scroll to position [139, 0]
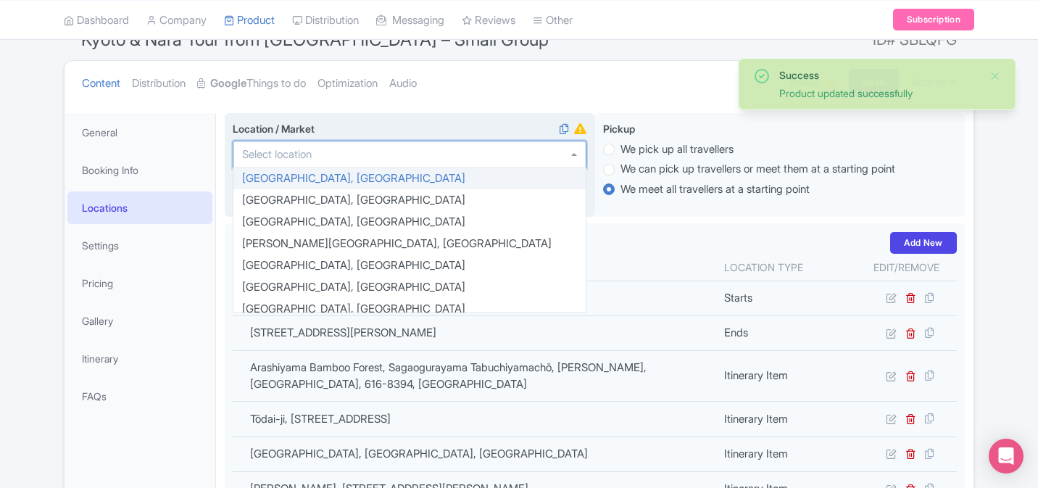
click at [287, 159] on input "Location / Market i" at bounding box center [281, 154] width 78 height 13
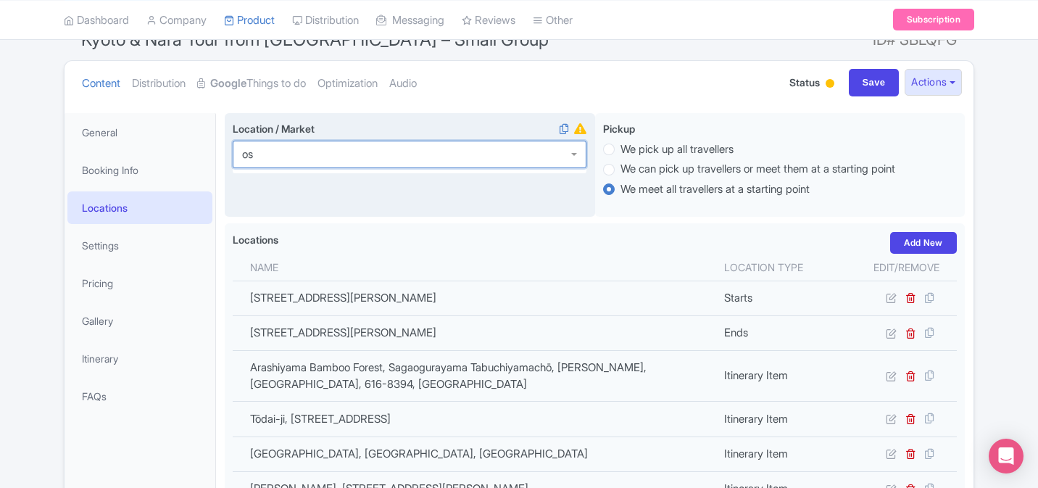
type input "osa"
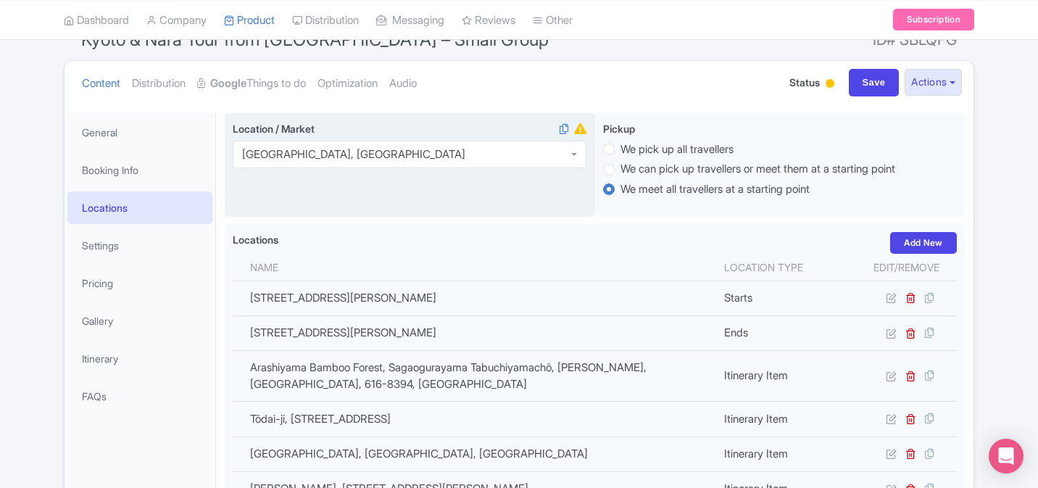
scroll to position [0, 0]
click at [855, 82] on input "Save" at bounding box center [874, 83] width 51 height 28
type input "Saving..."
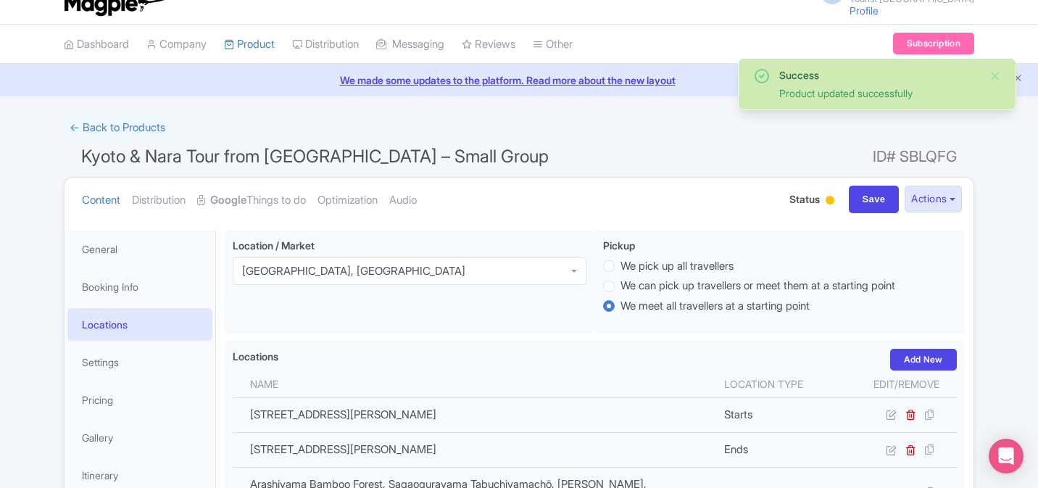
scroll to position [24, 0]
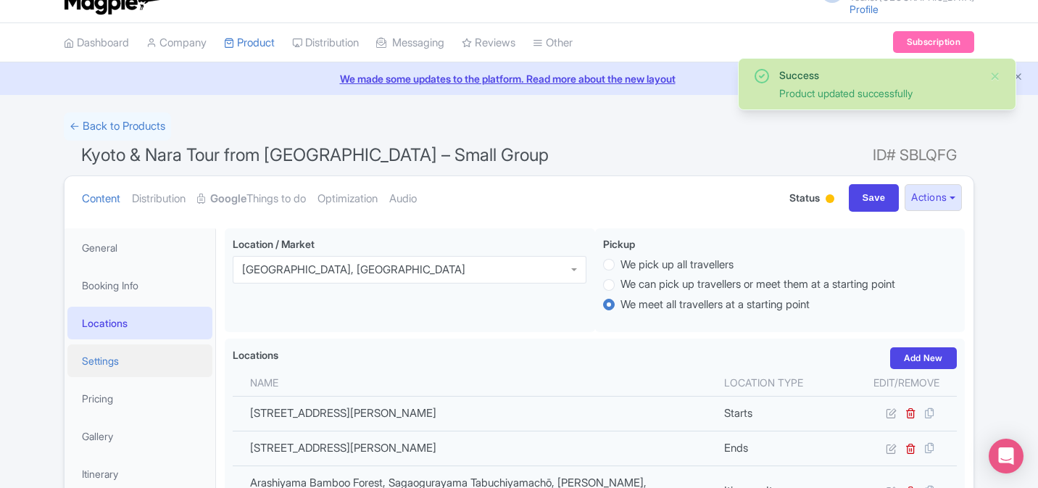
click at [145, 352] on link "Settings" at bounding box center [139, 360] width 145 height 33
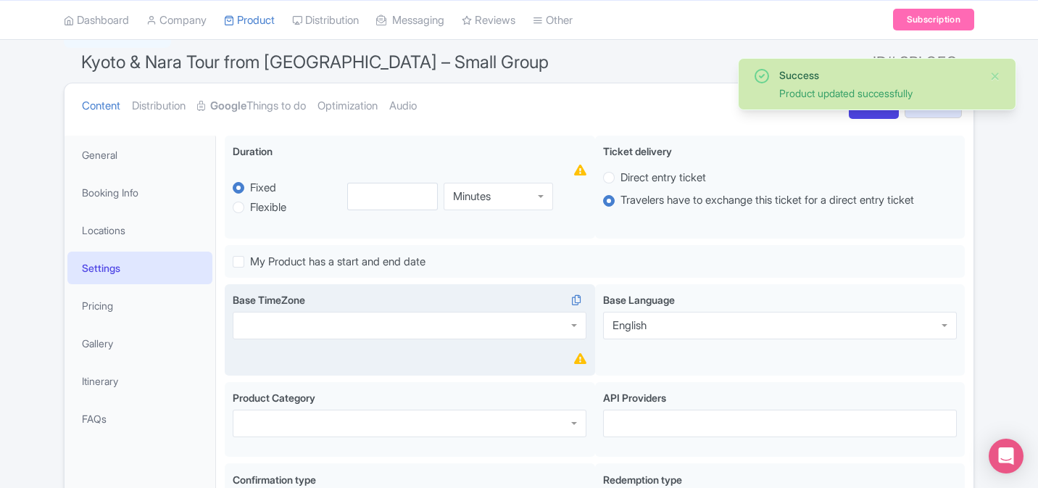
scroll to position [123, 0]
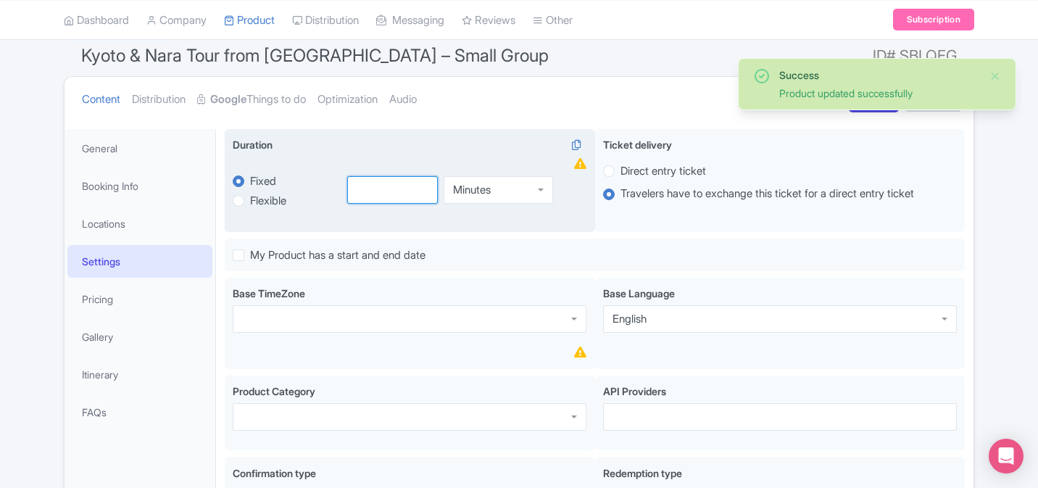
click at [397, 187] on input "number" at bounding box center [392, 190] width 91 height 28
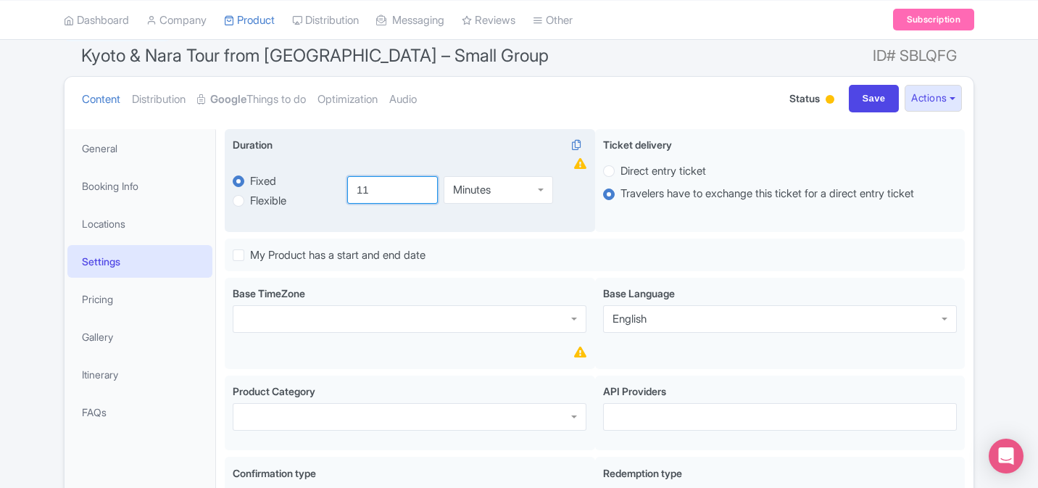
type input "11"
click at [472, 188] on div "Minutes" at bounding box center [472, 189] width 38 height 13
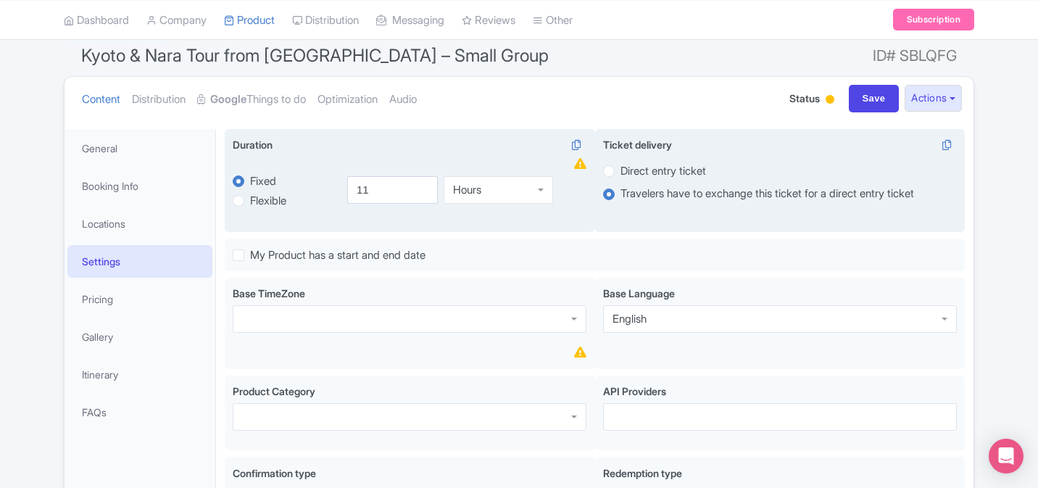
click at [615, 169] on label "Direct entry ticket" at bounding box center [780, 170] width 354 height 17
click at [620, 169] on input "Direct entry ticket" at bounding box center [627, 169] width 14 height 14
radio input "true"
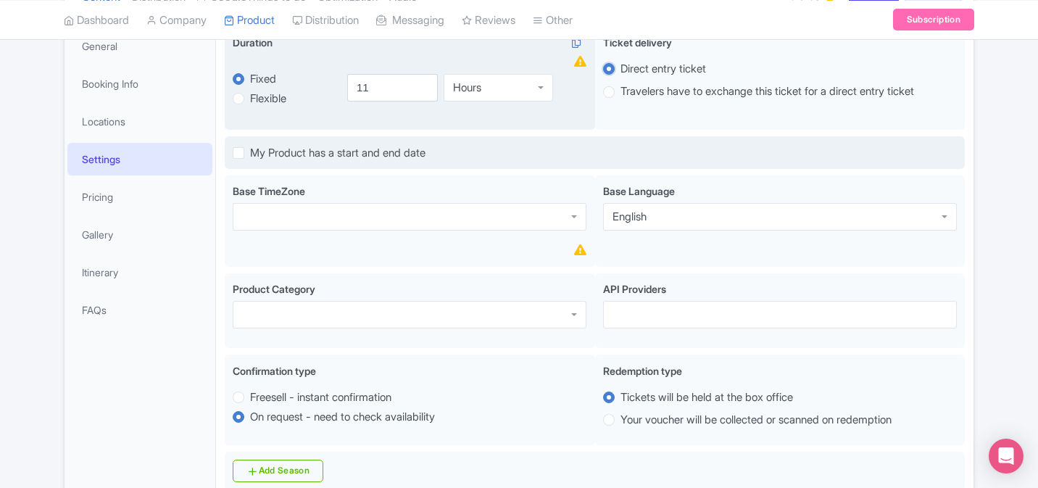
scroll to position [254, 0]
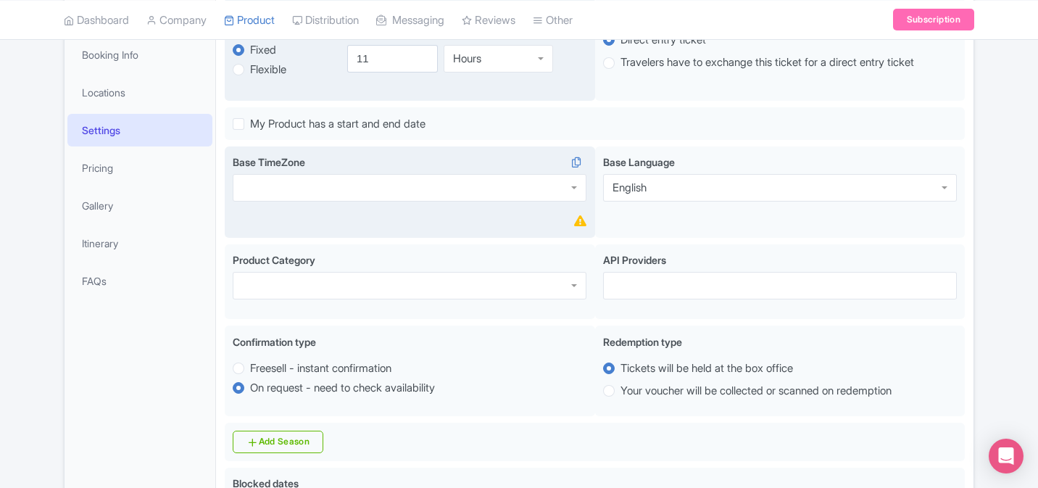
click at [471, 194] on div at bounding box center [410, 188] width 354 height 28
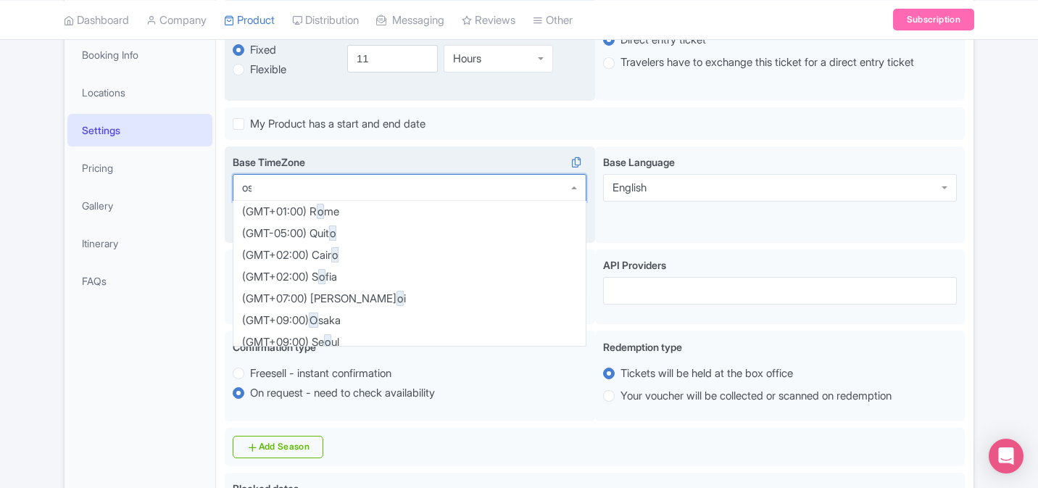
scroll to position [0, 0]
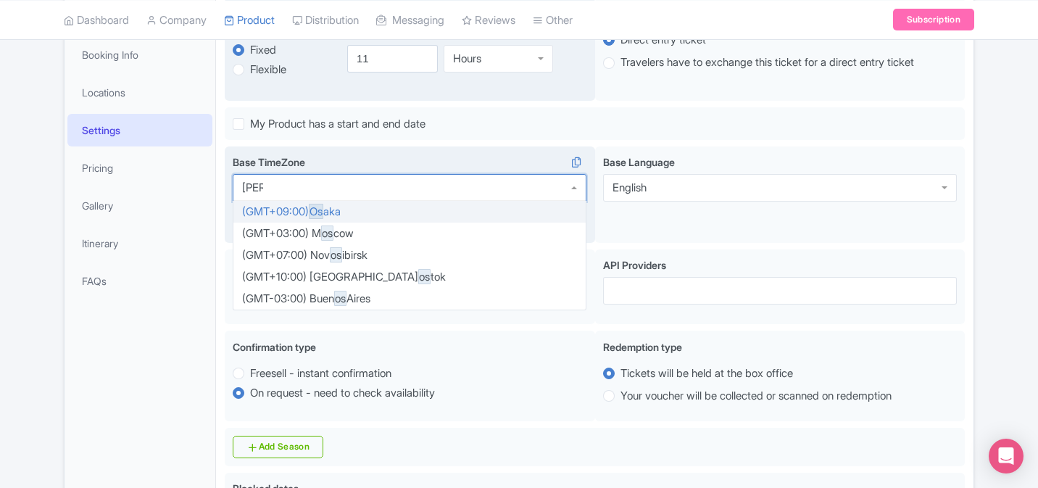
type input "osaka"
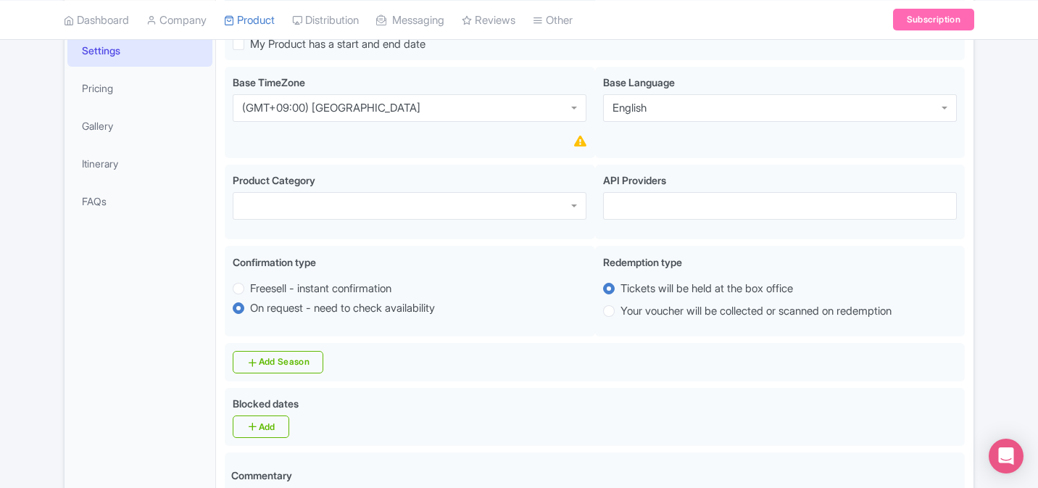
scroll to position [358, 0]
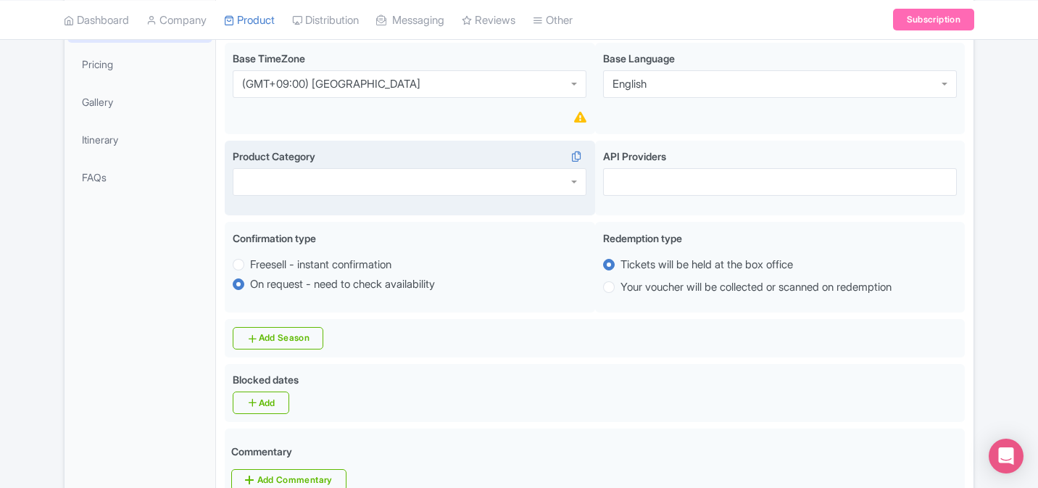
click at [482, 190] on div at bounding box center [410, 182] width 354 height 28
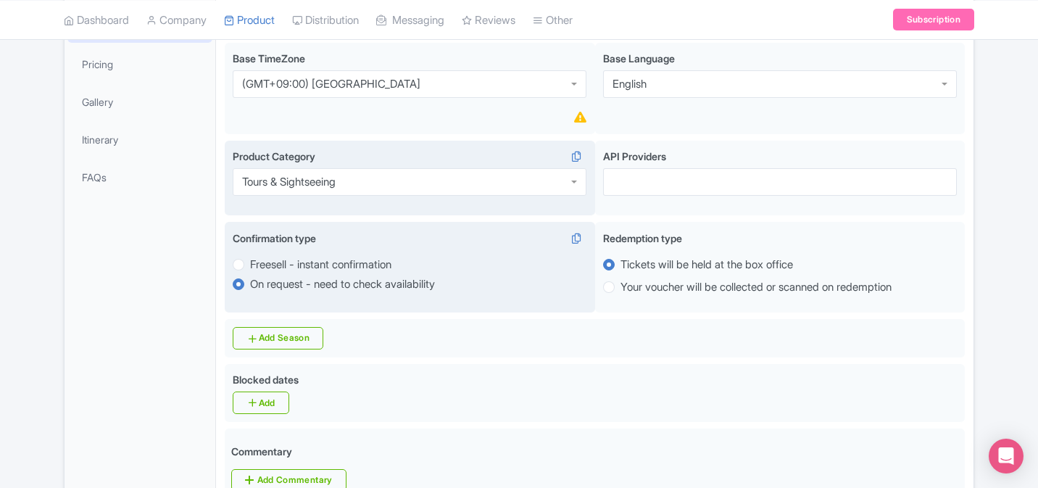
click at [278, 270] on label "Freesell - instant confirmation" at bounding box center [320, 265] width 141 height 17
click at [265, 270] on input "Freesell - instant confirmation" at bounding box center [257, 263] width 14 height 14
radio input "true"
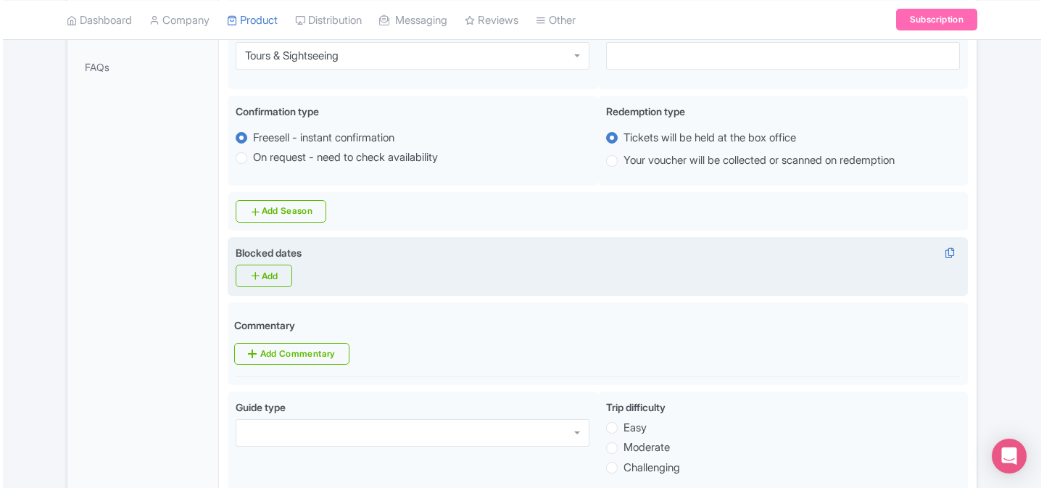
scroll to position [470, 0]
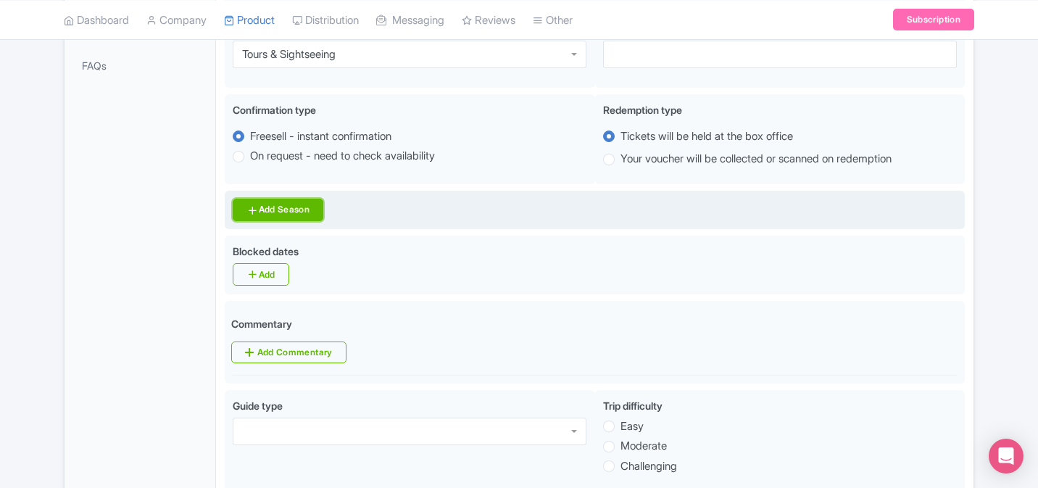
click at [309, 217] on link "Add Season" at bounding box center [278, 210] width 91 height 22
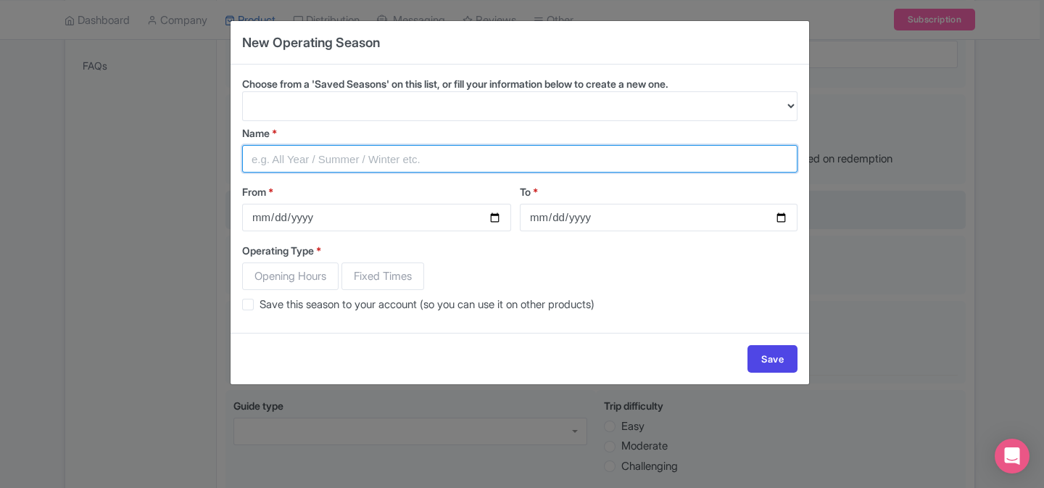
click at [373, 156] on input "Name *" at bounding box center [519, 159] width 555 height 28
type input "A"
paste input "Google Things to Do from Osaka"
type input "Google Things to Do from Osaka"
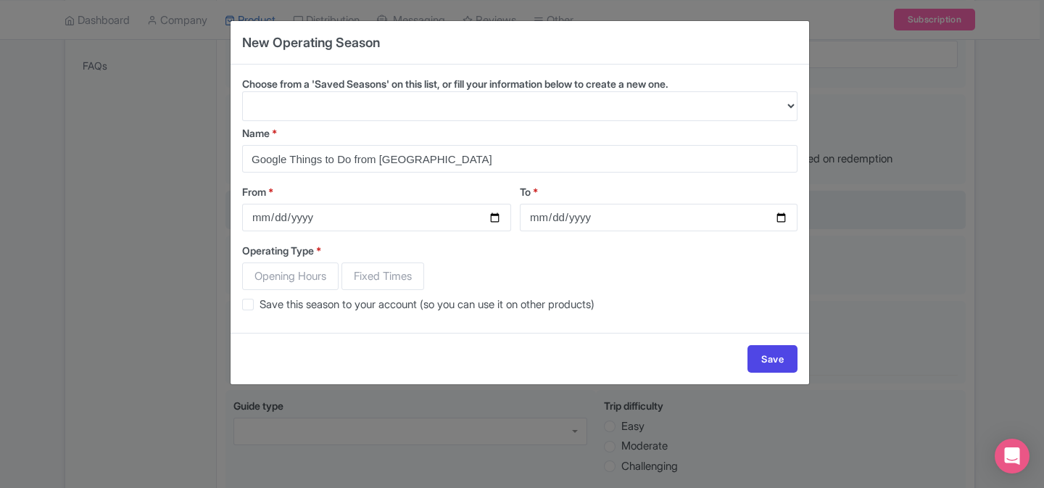
click at [458, 186] on label "From *" at bounding box center [376, 191] width 269 height 15
click at [458, 204] on input "From *" at bounding box center [376, 218] width 269 height 28
click at [504, 222] on input "From *" at bounding box center [376, 218] width 269 height 28
click at [497, 217] on input "From *" at bounding box center [376, 218] width 269 height 28
type input "2025-09-01"
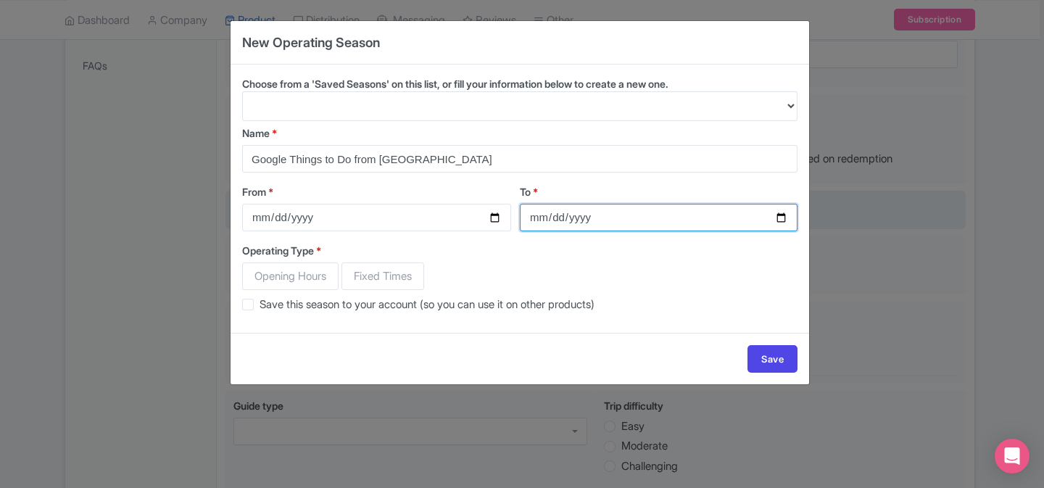
click at [778, 214] on input "To *" at bounding box center [659, 218] width 278 height 28
type input "[DATE]"
click at [728, 266] on div "Operating Type * Opening Hours Fixed Times Save this season to your account (so…" at bounding box center [519, 278] width 555 height 70
click at [385, 276] on span "Fixed Times" at bounding box center [382, 276] width 83 height 28
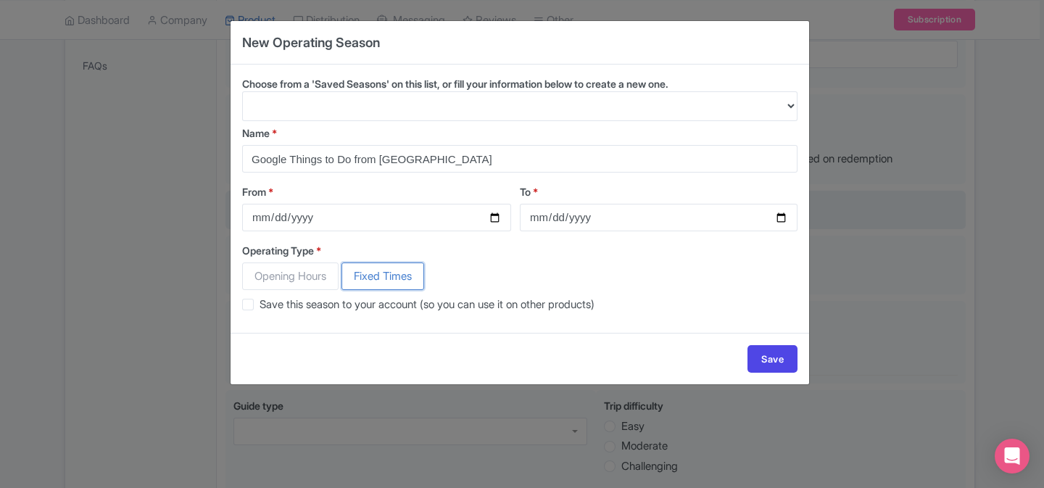
click at [356, 276] on input "Fixed Times" at bounding box center [348, 269] width 14 height 14
radio input "true"
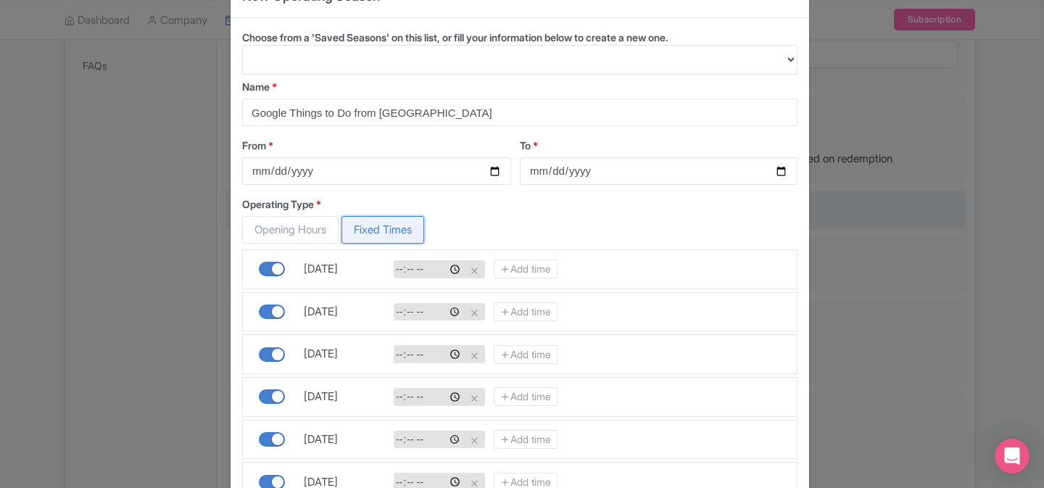
scroll to position [86, 0]
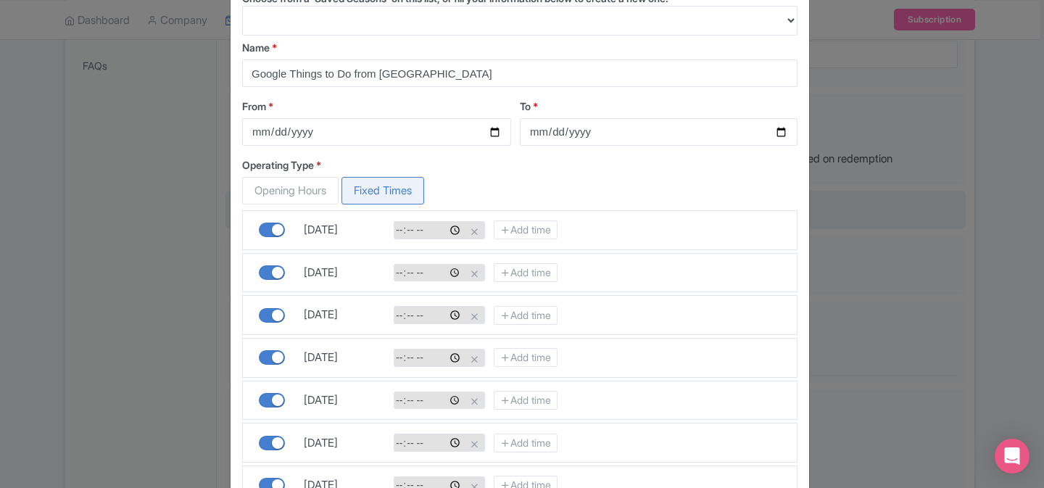
click at [397, 235] on input "time" at bounding box center [428, 230] width 67 height 15
type input "06:55"
click at [560, 183] on div "Operating Type * Opening Hours Fixed Times Open Sunday 06:55 Add time Open Mond…" at bounding box center [519, 345] width 555 height 376
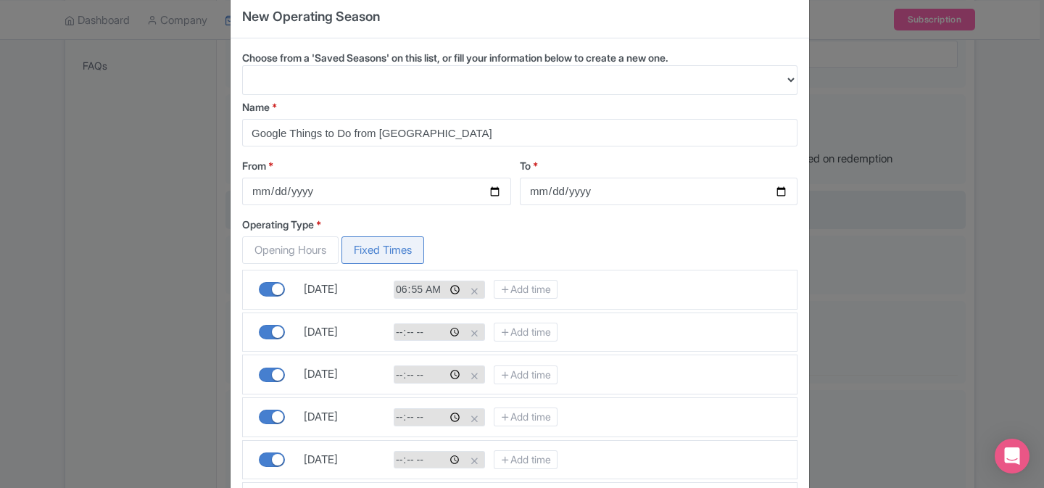
scroll to position [3, 0]
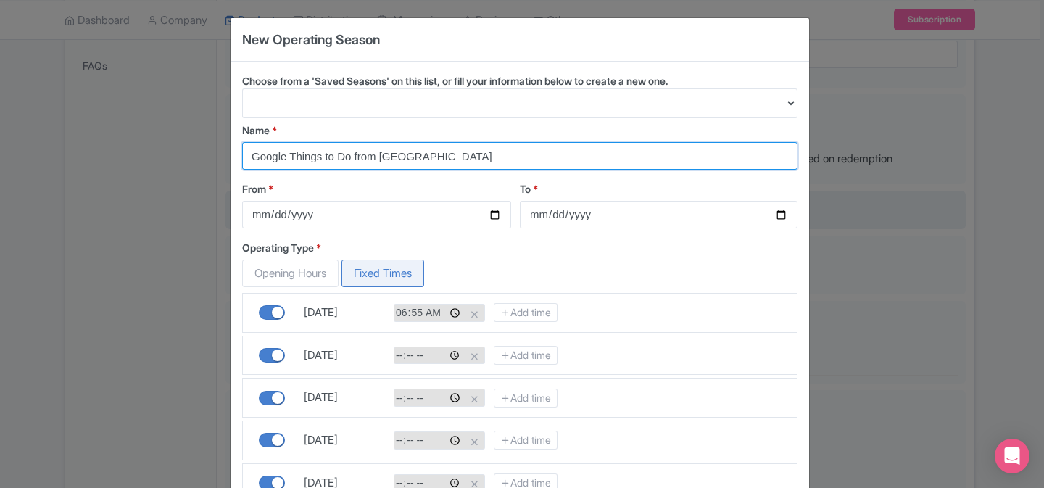
click at [433, 149] on input "Google Things to Do from Osaka" at bounding box center [519, 156] width 555 height 28
paste input "Kyoto & Nara Tour from [GEOGRAPHIC_DATA] – Small Group"
type input "Kyoto & Nara Tour from [GEOGRAPHIC_DATA] – Small Group"
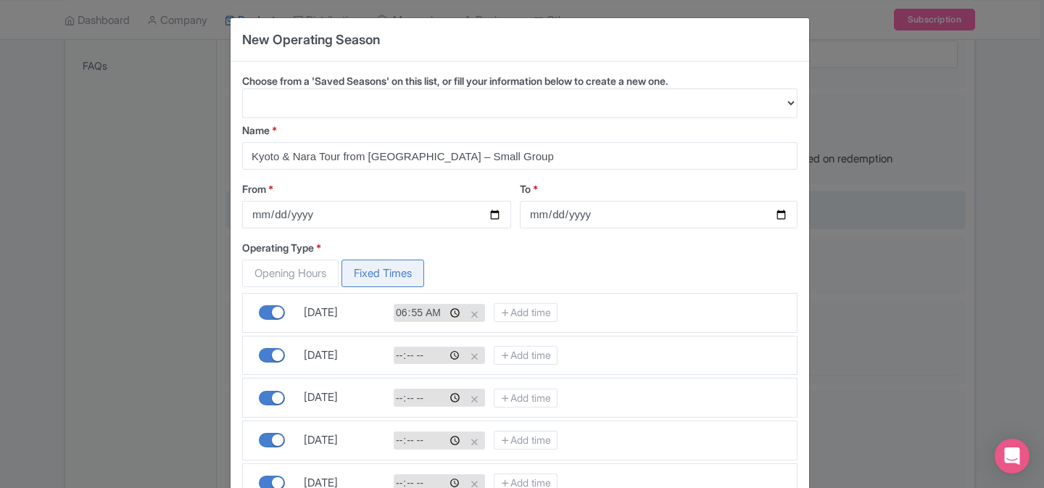
click at [441, 177] on div "Name * Kyoto & Nara Tour from Osaka – Small Group From * 2025-09-01 To * 2026-1…" at bounding box center [519, 370] width 555 height 494
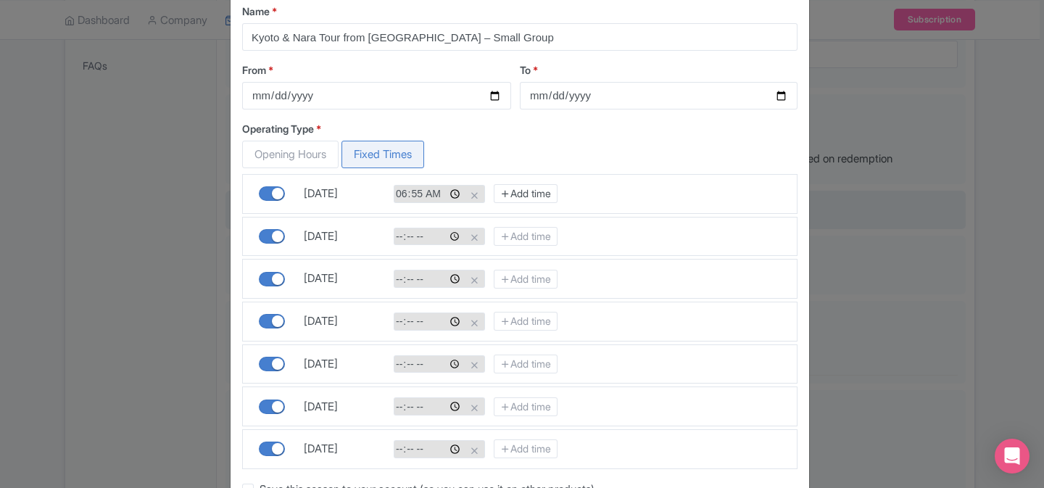
scroll to position [119, 0]
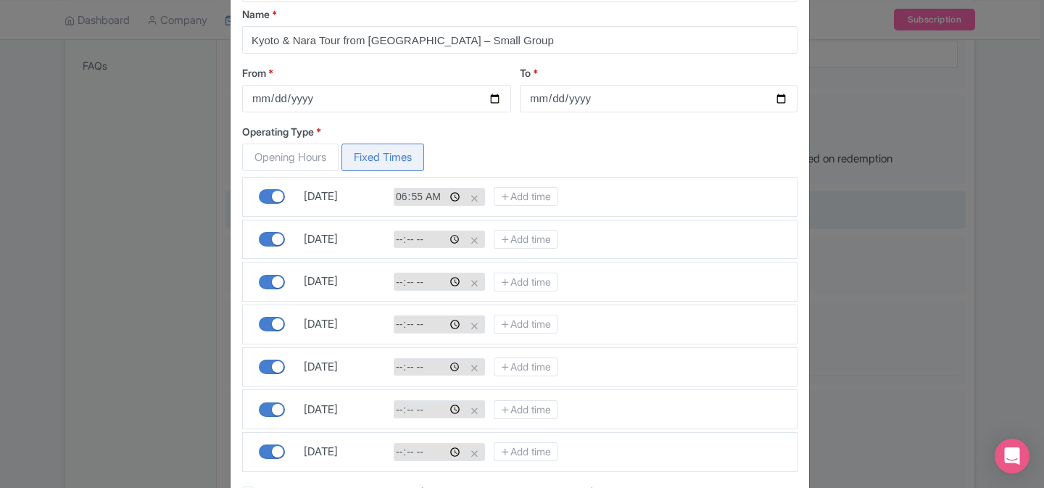
click at [481, 159] on div "Operating Type * Opening Hours Fixed Times Open Sunday 06:55 Add time Open Mond…" at bounding box center [519, 312] width 555 height 376
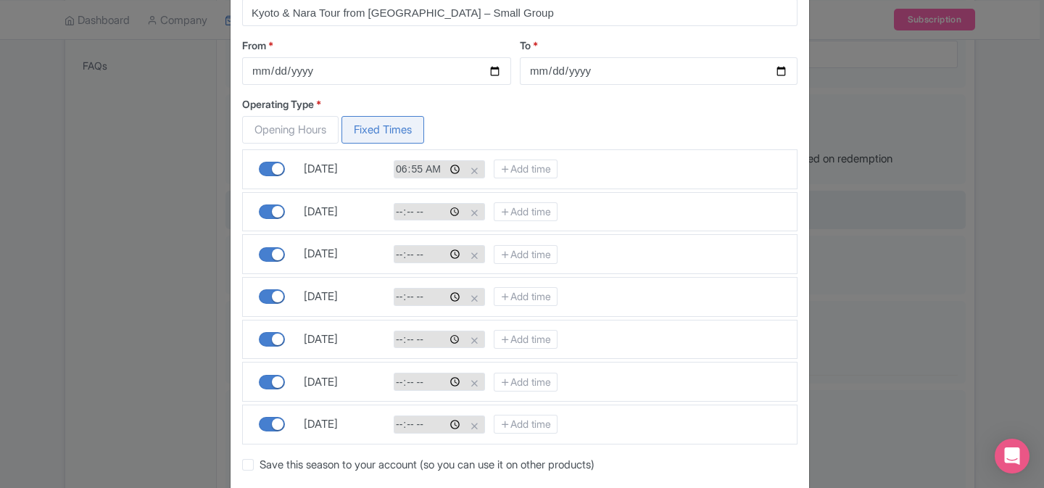
scroll to position [149, 0]
click at [397, 211] on input "time" at bounding box center [428, 209] width 67 height 15
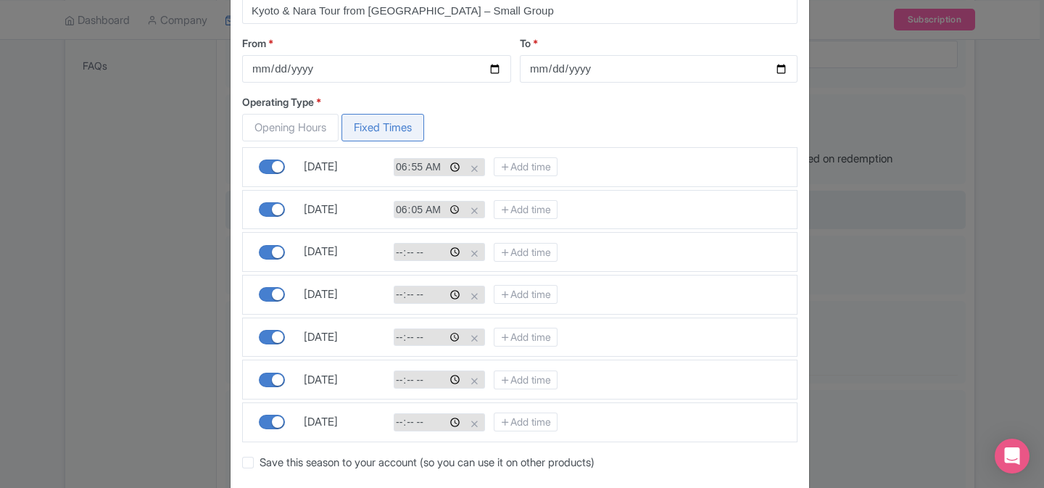
type input "06:55"
click at [395, 249] on input "time" at bounding box center [428, 251] width 67 height 15
type input "06:55"
click at [397, 296] on input "time" at bounding box center [428, 294] width 67 height 15
type input "06:55"
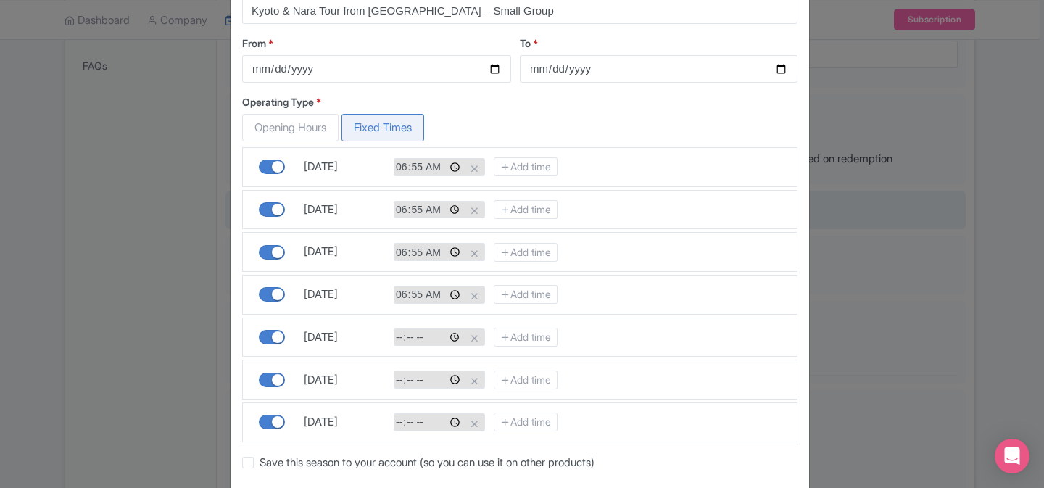
click at [397, 334] on input "time" at bounding box center [428, 337] width 67 height 15
type input "06:55"
click at [399, 381] on input "time" at bounding box center [428, 379] width 67 height 15
type input "06:55"
click at [398, 421] on input "time" at bounding box center [428, 422] width 67 height 15
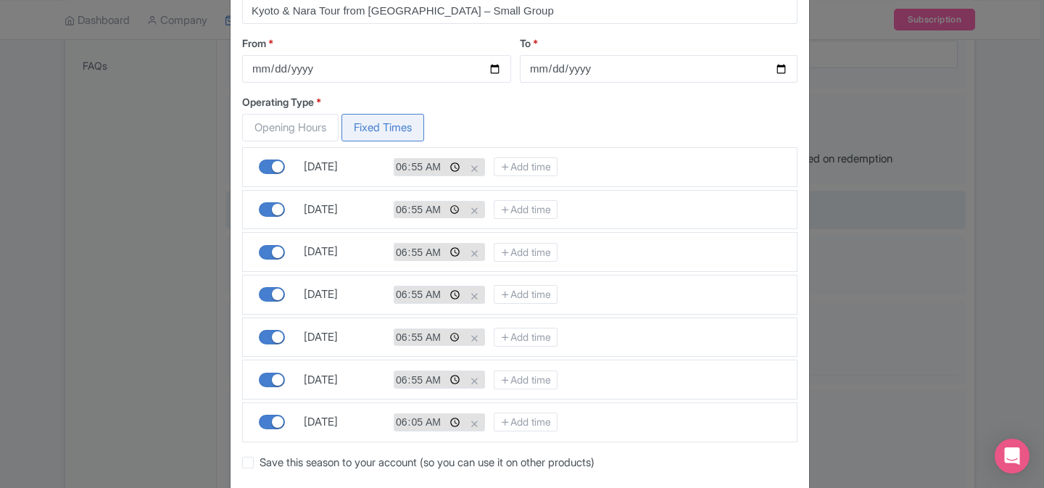
type input "06:55"
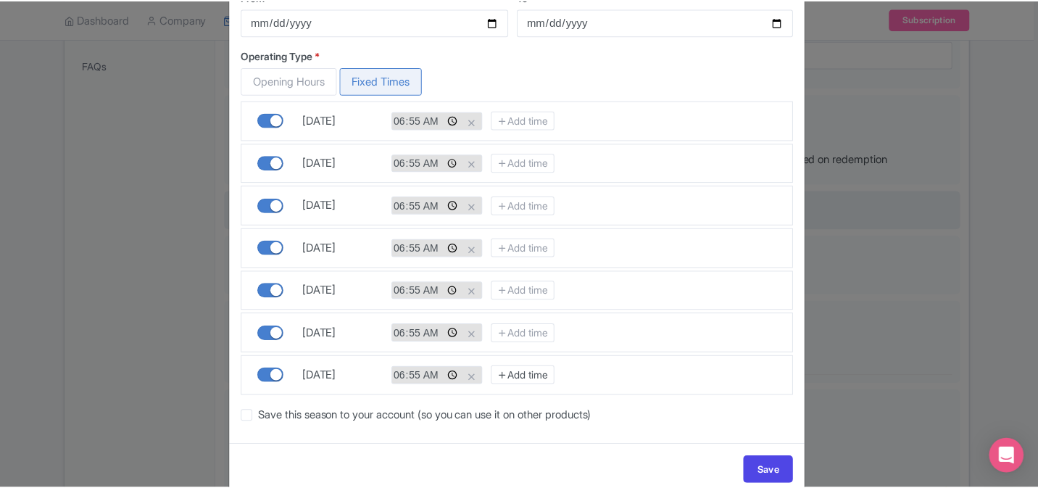
scroll to position [223, 0]
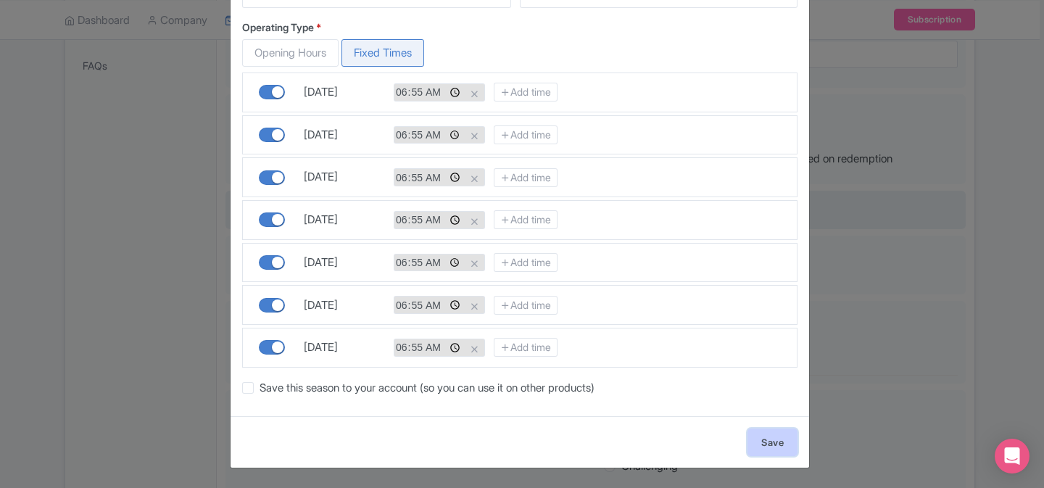
click at [765, 436] on link "Save" at bounding box center [772, 442] width 50 height 28
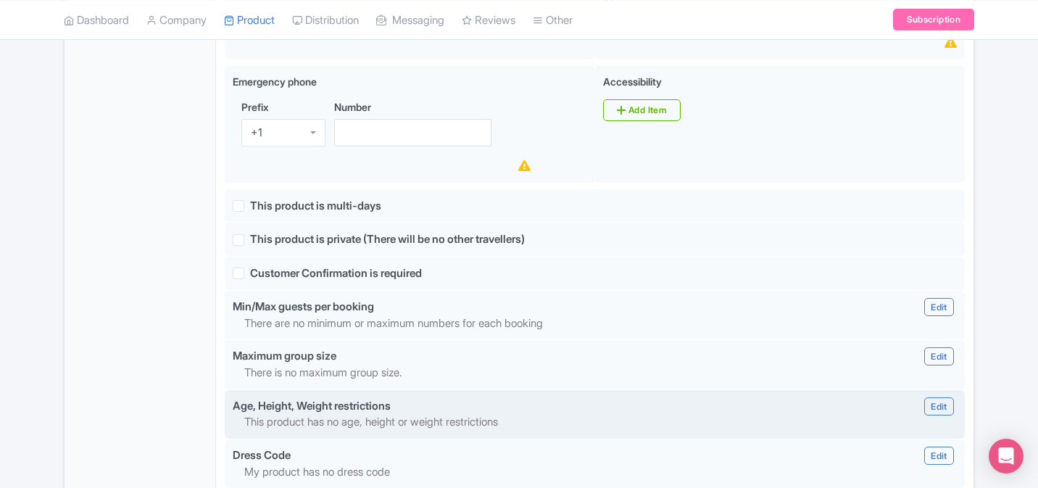
scroll to position [1546, 0]
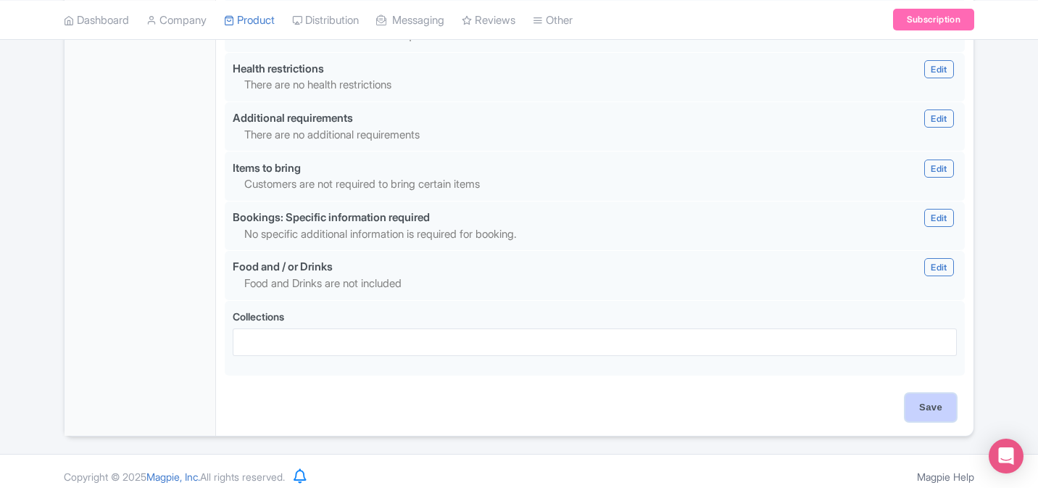
click at [932, 394] on input "Save" at bounding box center [930, 408] width 51 height 28
type input "Update Product"
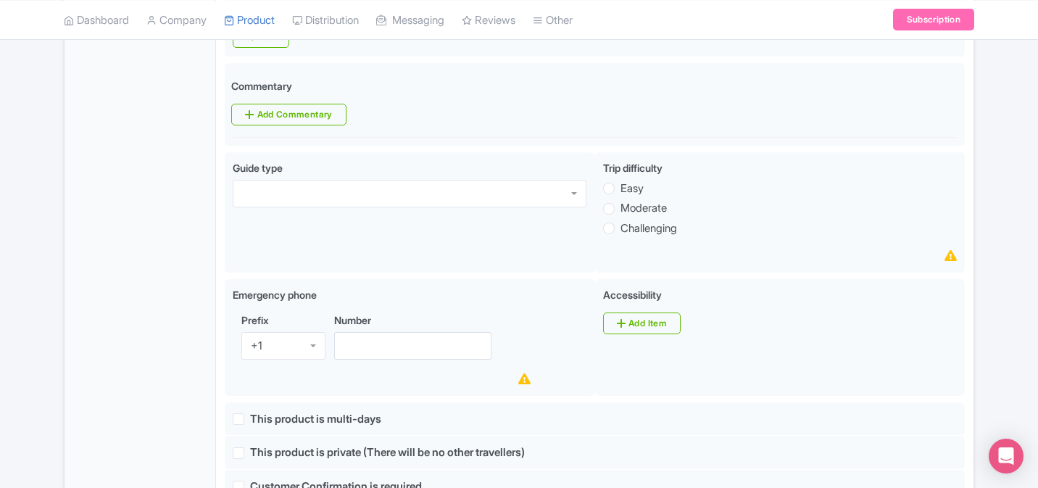
scroll to position [844, 0]
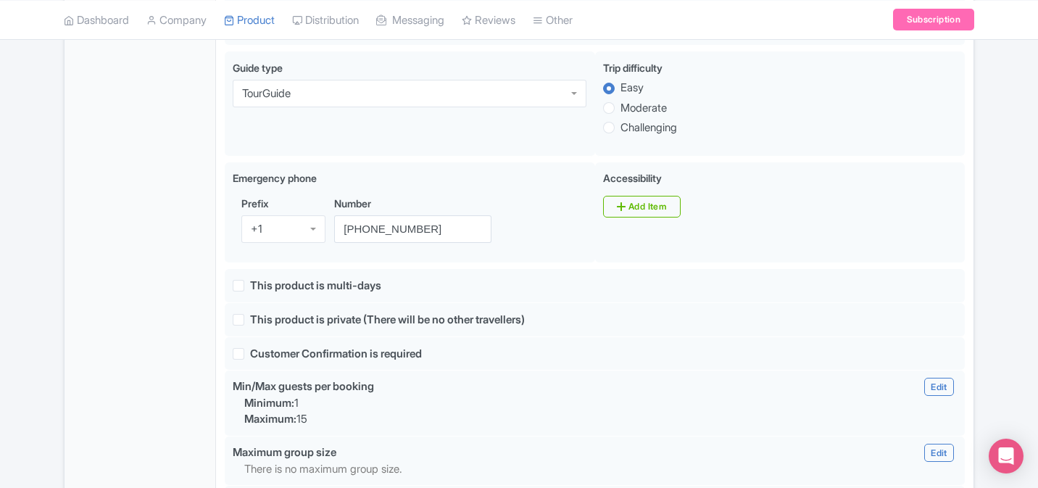
scroll to position [1421, 0]
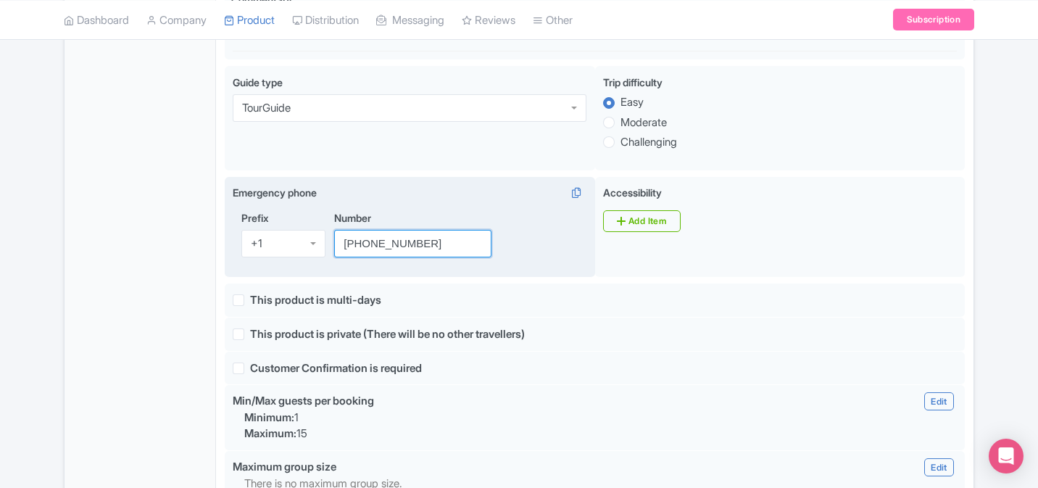
drag, startPoint x: 447, startPoint y: 232, endPoint x: 329, endPoint y: 230, distance: 118.2
click at [328, 230] on div "Prefix +1 +1 Number [PHONE_NUMBER]" at bounding box center [410, 239] width 354 height 59
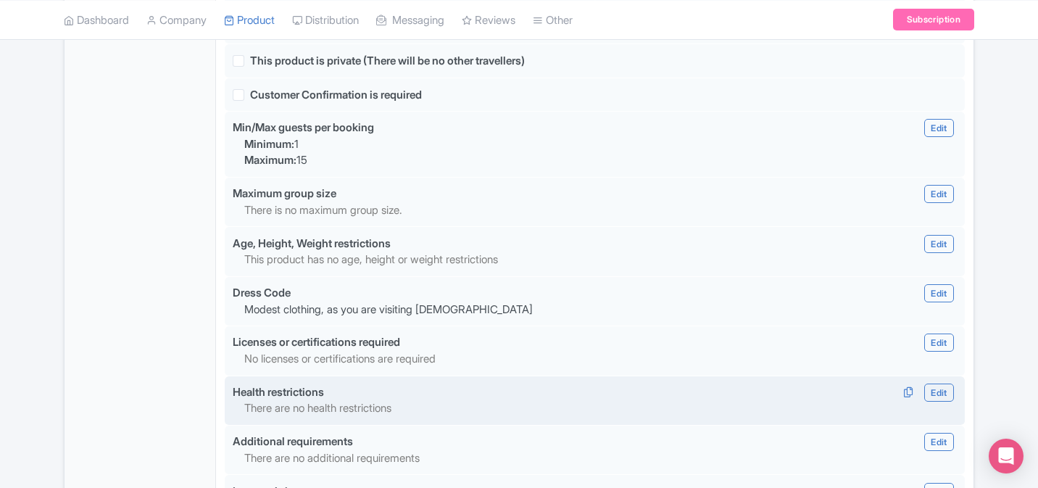
scroll to position [1694, 0]
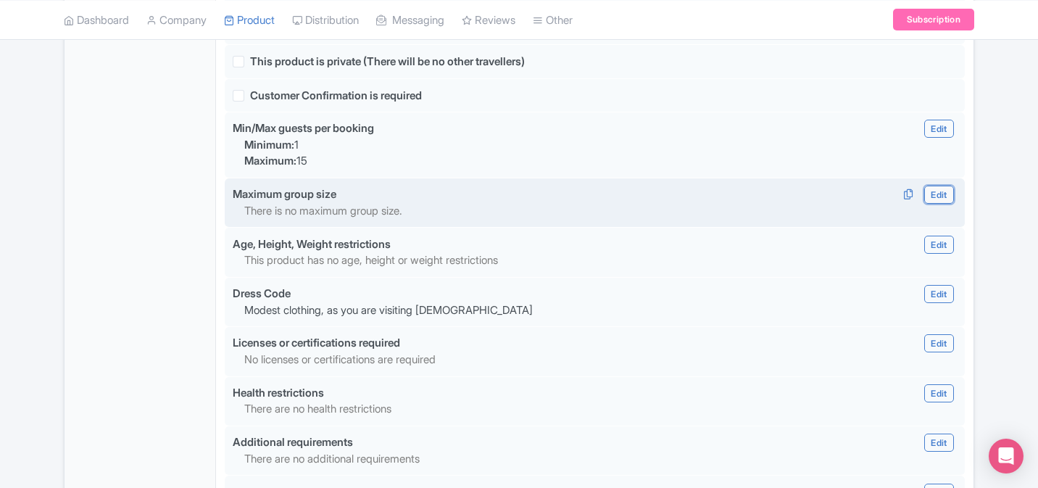
click at [940, 186] on link "Edit" at bounding box center [938, 195] width 29 height 18
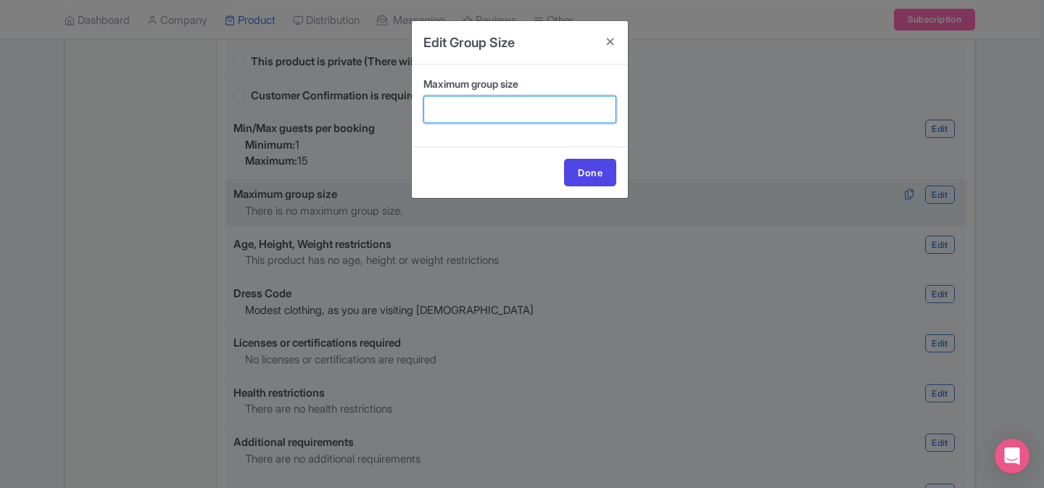
click at [481, 98] on input "Maximum group size" at bounding box center [519, 110] width 193 height 28
type input "15"
click at [575, 167] on link "Done" at bounding box center [590, 173] width 52 height 28
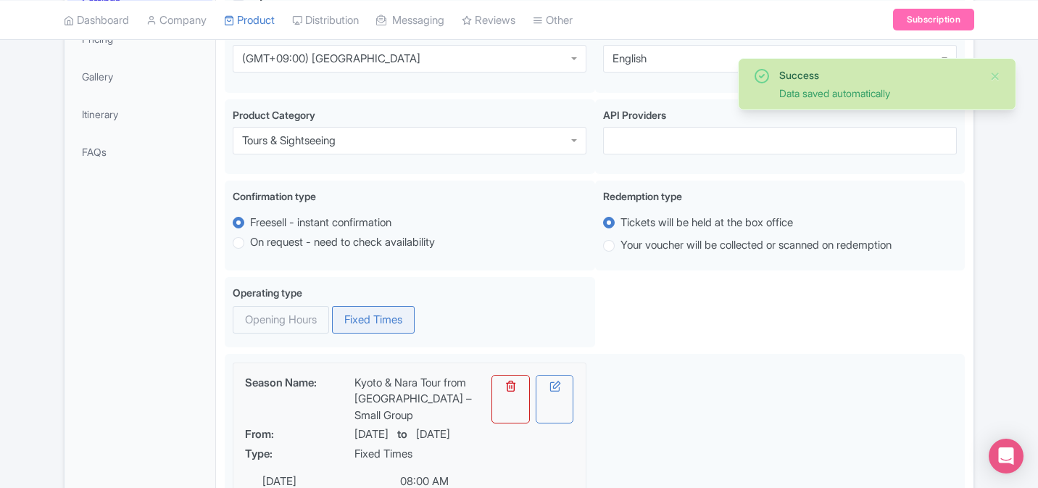
scroll to position [0, 0]
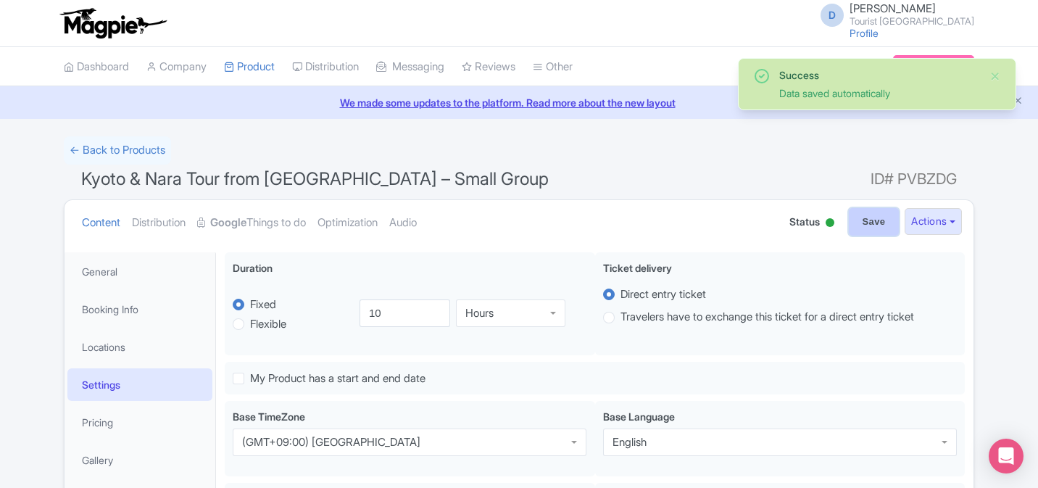
click at [863, 211] on input "Save" at bounding box center [874, 222] width 51 height 28
type input "Saving..."
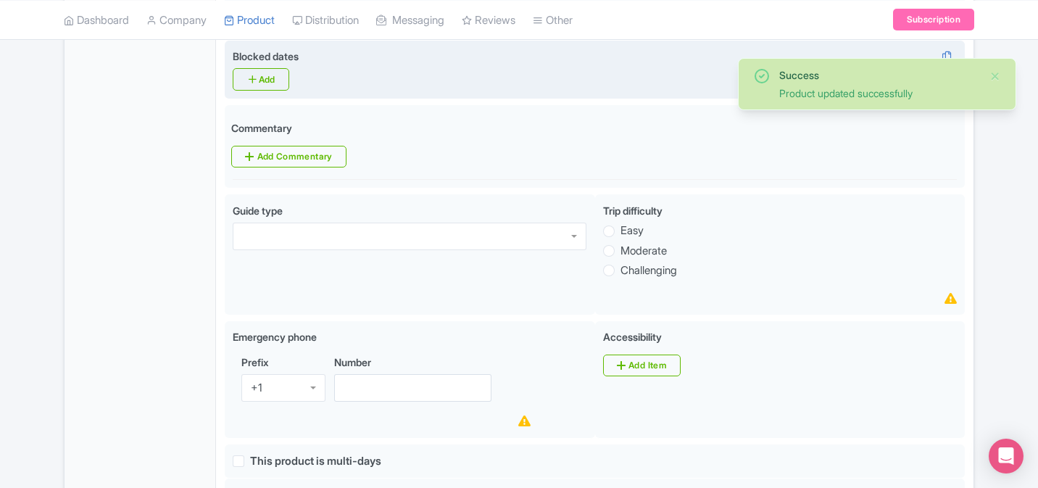
scroll to position [1099, 0]
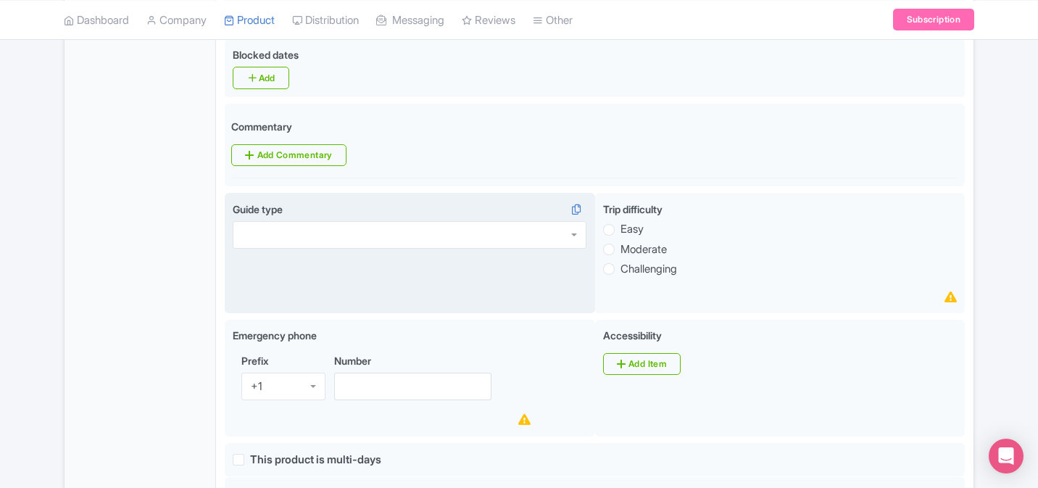
click at [451, 227] on div at bounding box center [410, 235] width 354 height 28
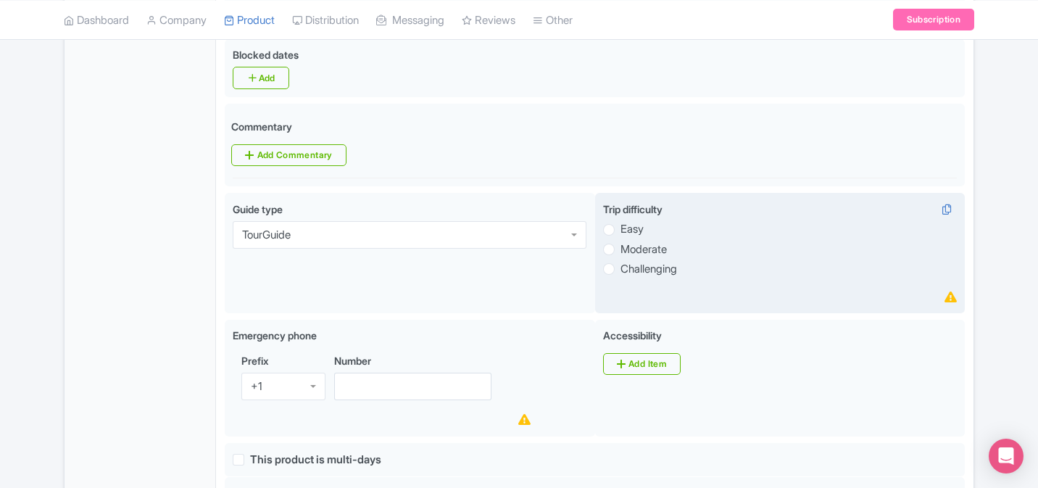
click at [620, 221] on label "Easy" at bounding box center [631, 229] width 23 height 17
click at [620, 221] on input "Easy" at bounding box center [627, 228] width 14 height 14
radio input "true"
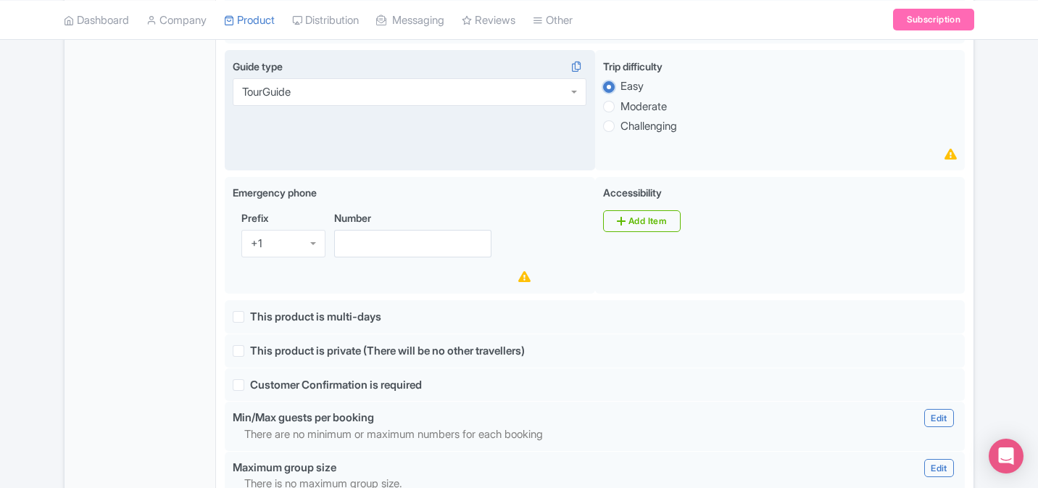
scroll to position [1265, 0]
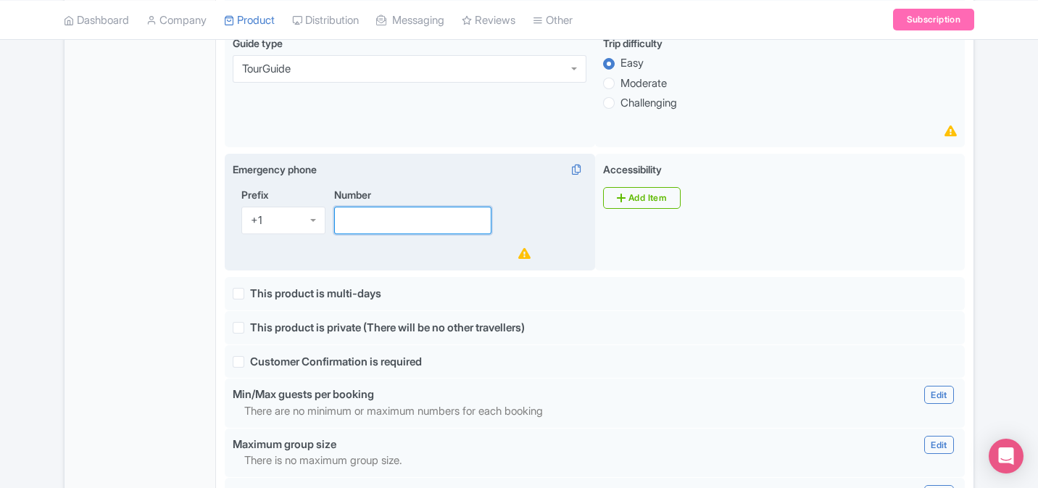
click at [454, 207] on input "Number" at bounding box center [412, 221] width 157 height 28
paste input "[PHONE_NUMBER]"
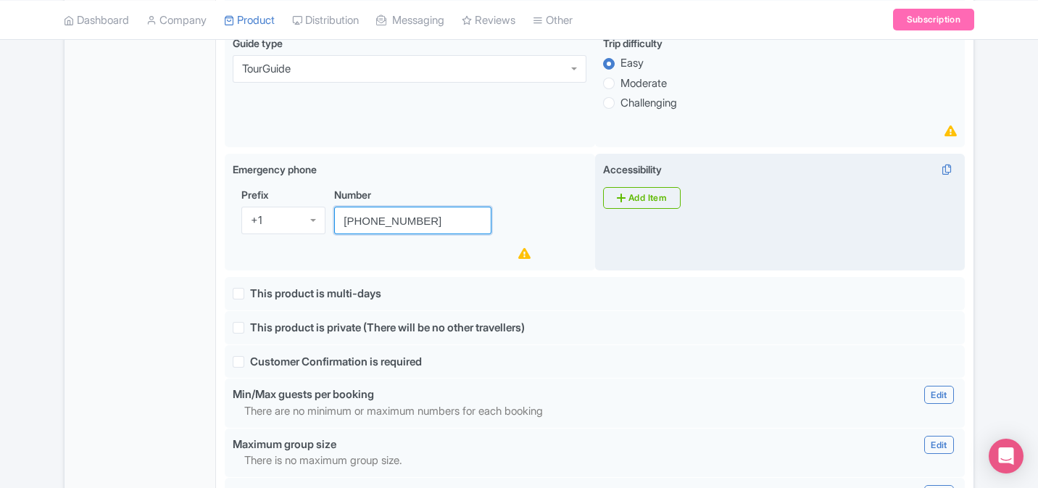
type input "[PHONE_NUMBER]"
click at [735, 228] on div "Accessibility i Add Item" at bounding box center [780, 212] width 370 height 117
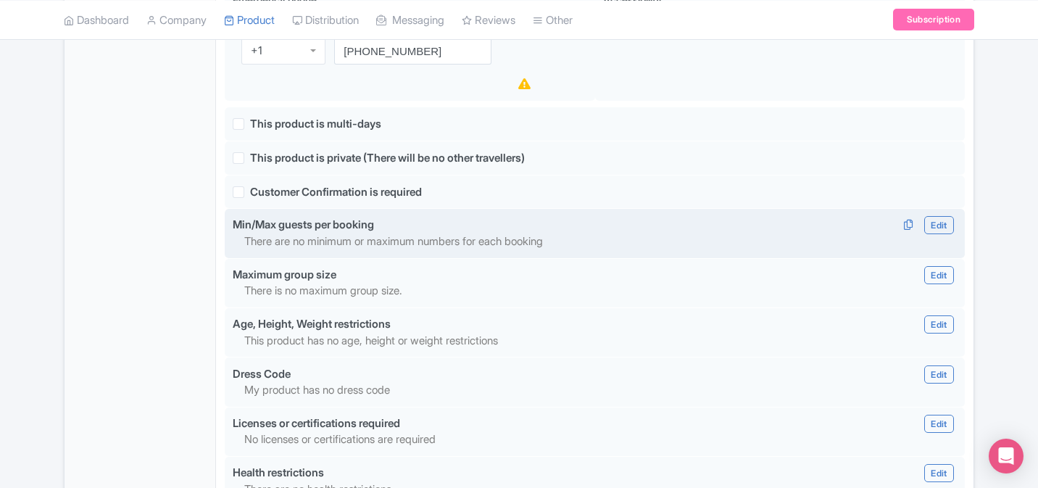
scroll to position [1435, 0]
click at [431, 217] on div "Min/Max guests per booking Edit Edit Min/Max Minimum Maximum Done Minimum: Maxi…" at bounding box center [595, 224] width 742 height 17
click at [928, 215] on link "Edit" at bounding box center [938, 224] width 29 height 18
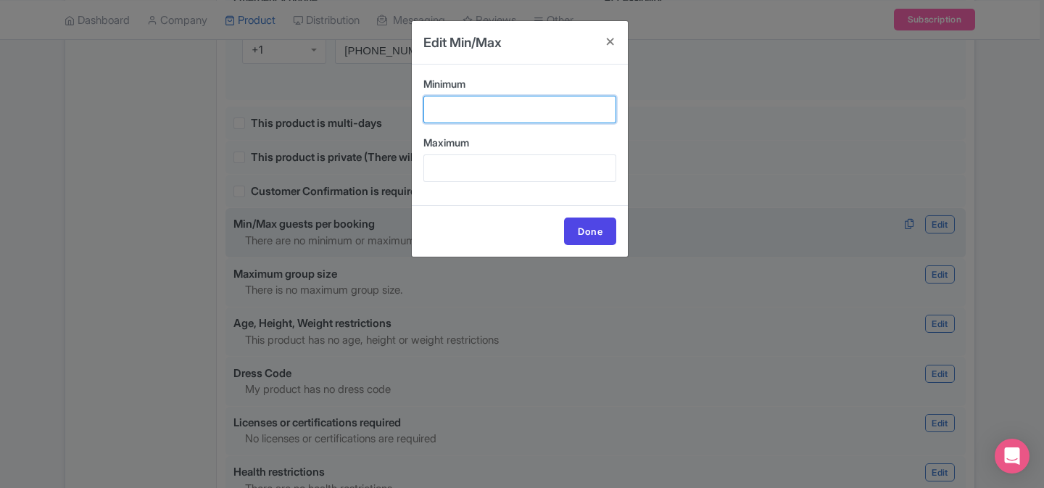
click at [473, 101] on input "Minimum" at bounding box center [519, 110] width 193 height 28
type input "1"
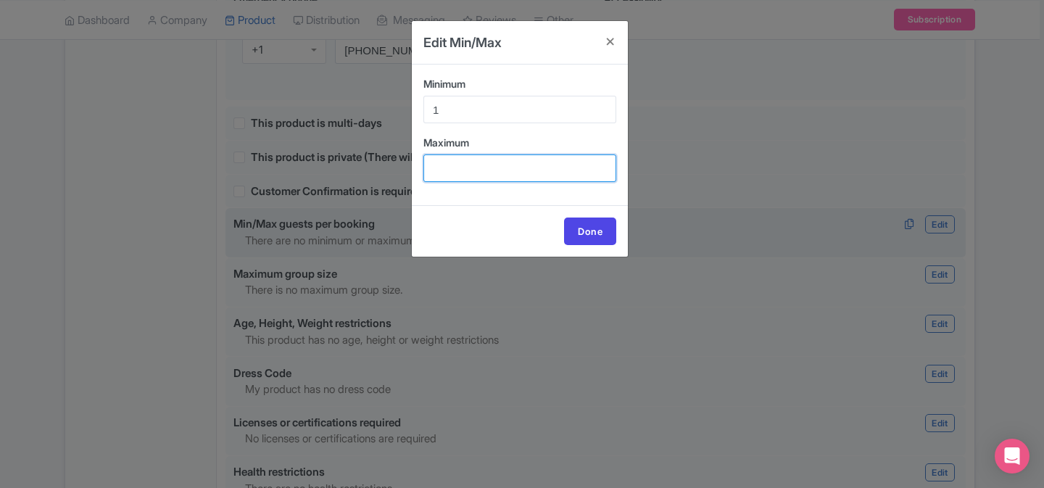
click at [472, 177] on input "Maximum" at bounding box center [519, 168] width 193 height 28
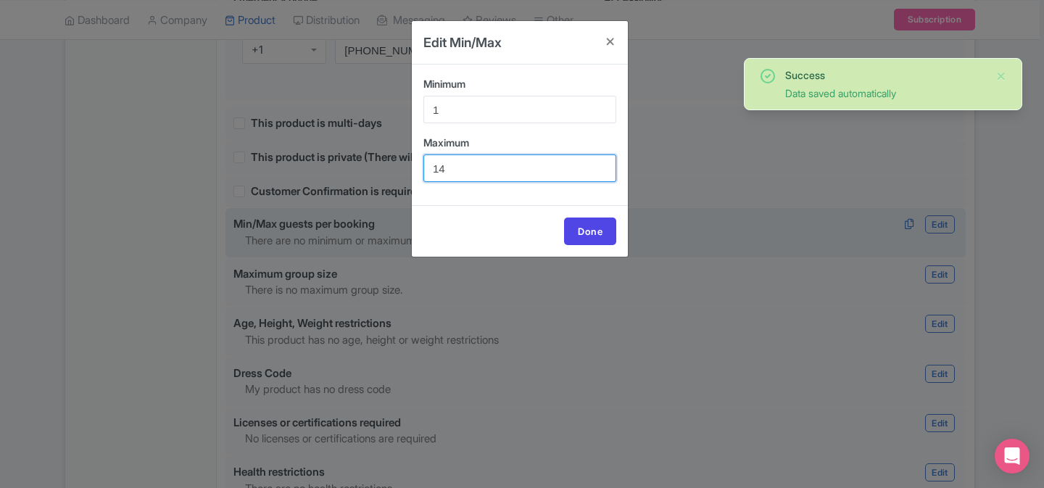
drag, startPoint x: 480, startPoint y: 167, endPoint x: 410, endPoint y: 164, distance: 70.4
click at [410, 164] on div "Edit Min/Max Minimum 1 Maximum 14 Done Minimum: 1 Maximum: 14" at bounding box center [522, 244] width 1044 height 488
type input "15"
click at [584, 226] on link "Done" at bounding box center [590, 231] width 52 height 28
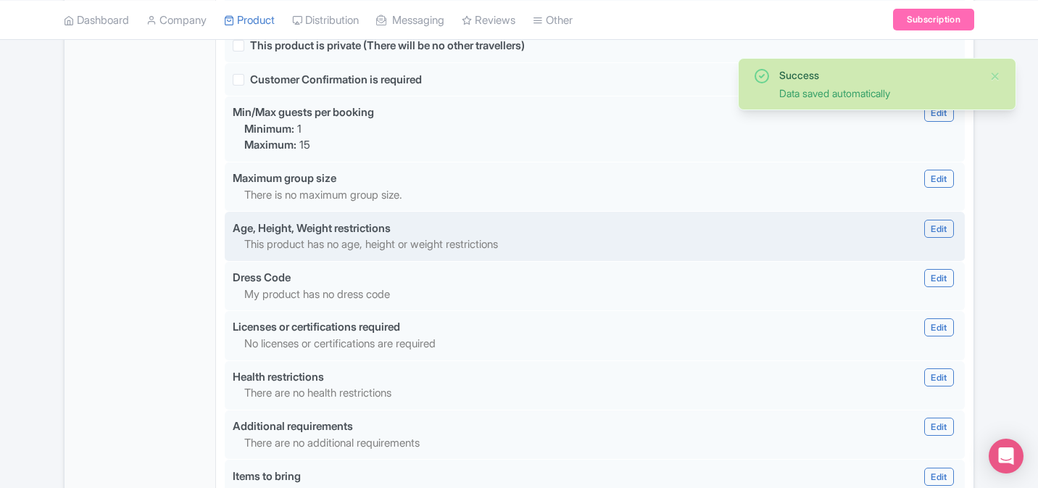
scroll to position [1548, 0]
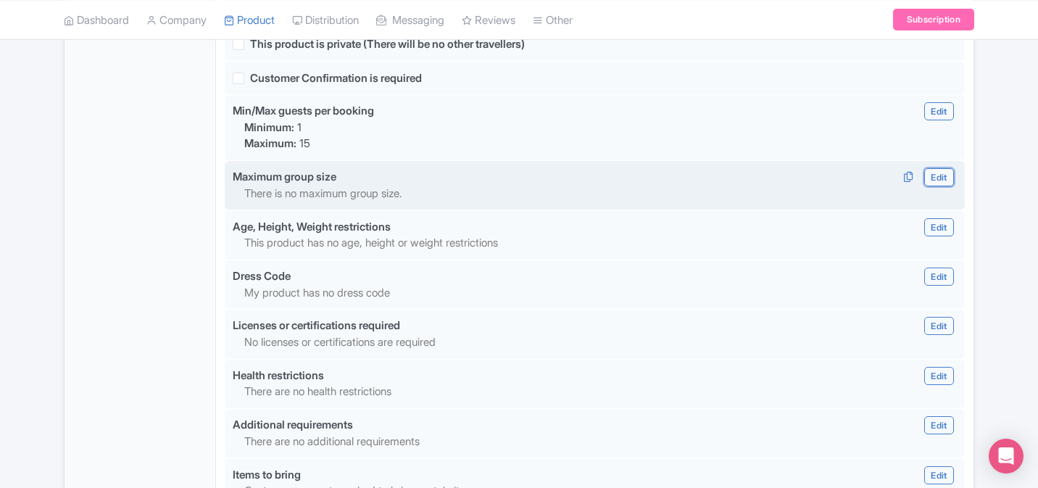
click at [931, 168] on link "Edit" at bounding box center [938, 177] width 29 height 18
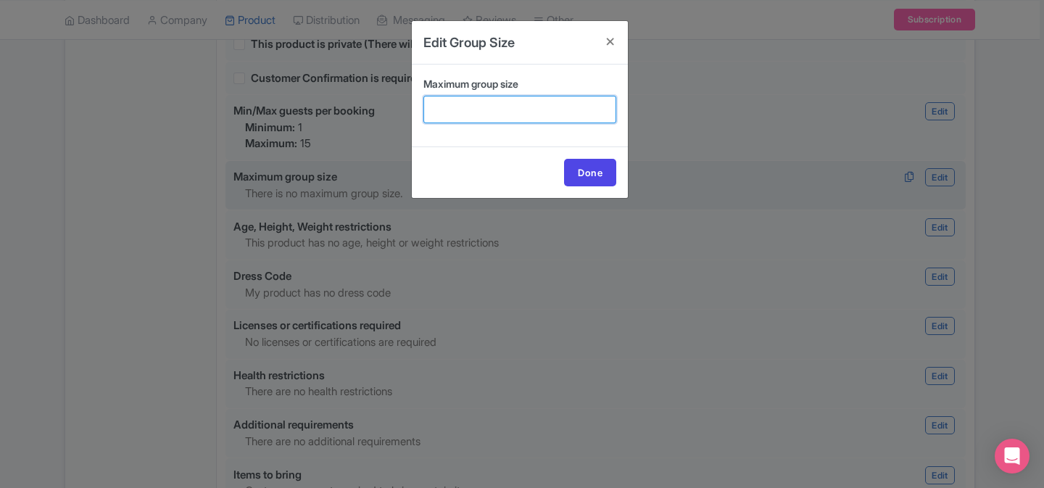
click at [535, 115] on input "Maximum group size" at bounding box center [519, 110] width 193 height 28
type input "15"
click at [589, 173] on link "Done" at bounding box center [590, 173] width 52 height 28
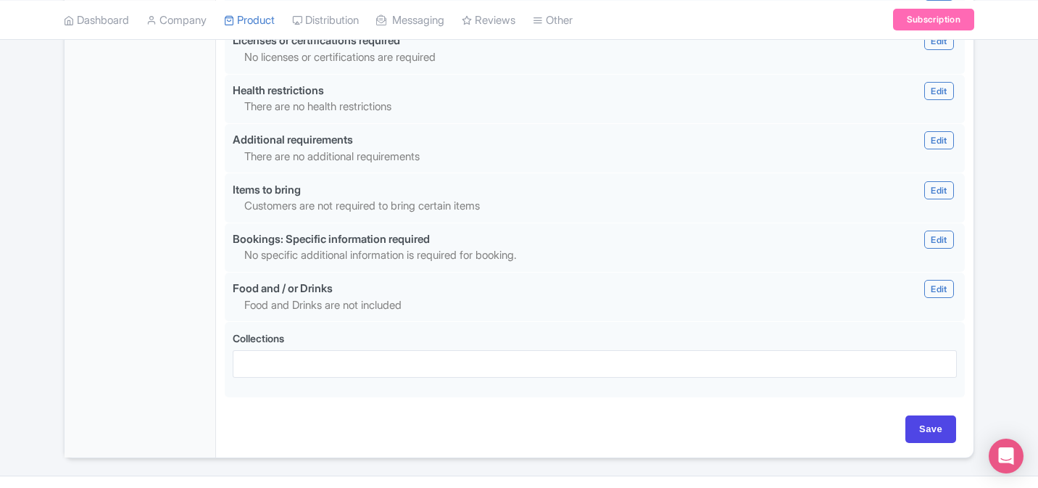
scroll to position [1855, 0]
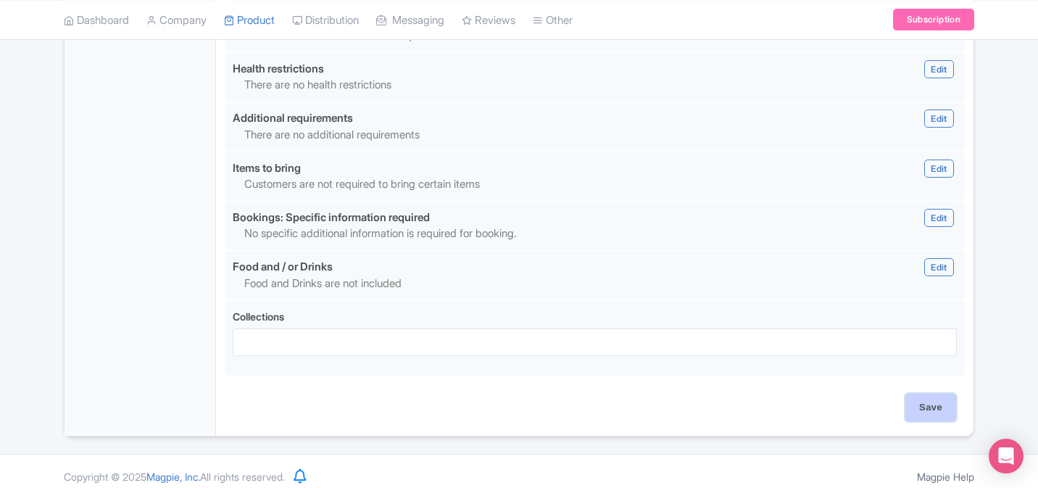
click at [938, 397] on input "Save" at bounding box center [930, 408] width 51 height 28
type input "Saving..."
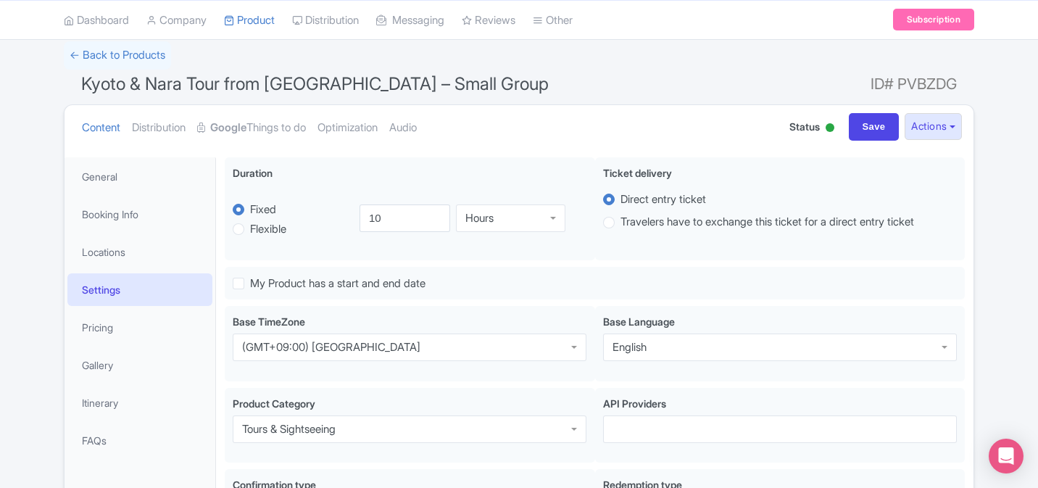
scroll to position [167, 0]
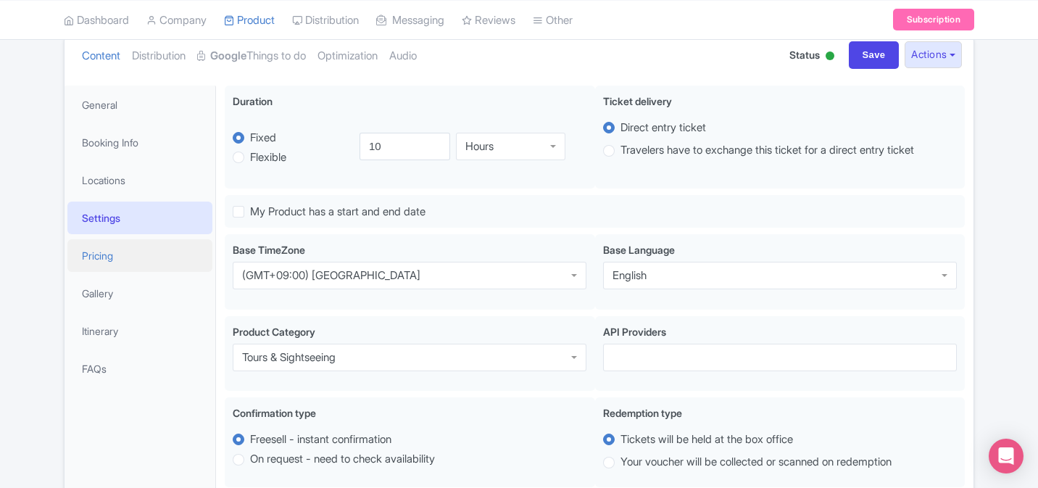
click at [133, 257] on link "Pricing" at bounding box center [139, 255] width 145 height 33
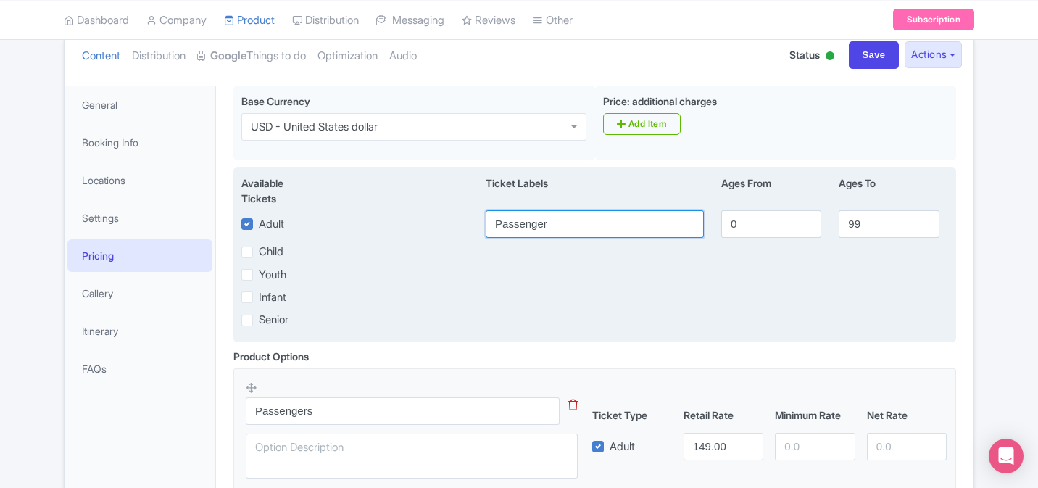
drag, startPoint x: 582, startPoint y: 220, endPoint x: 477, endPoint y: 211, distance: 105.5
click at [478, 220] on div "Passenger" at bounding box center [595, 224] width 236 height 28
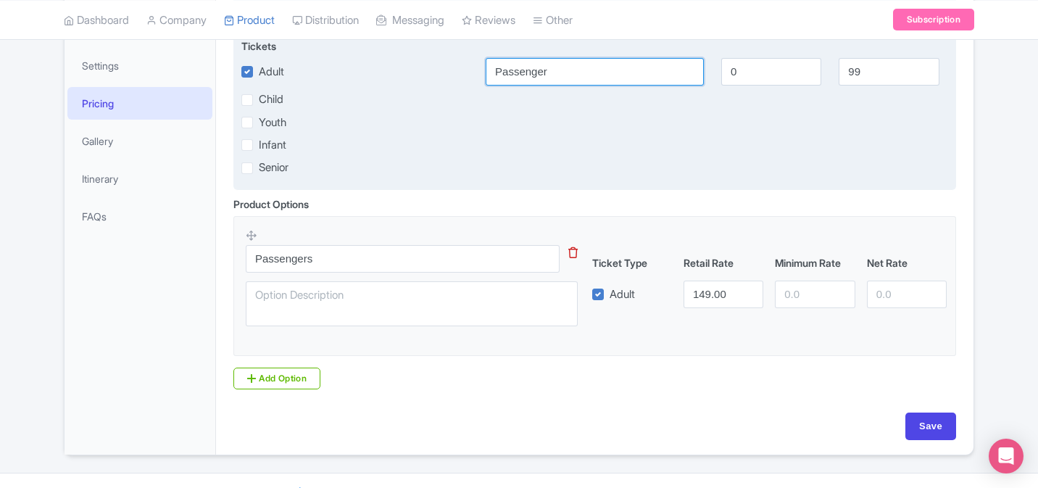
scroll to position [351, 0]
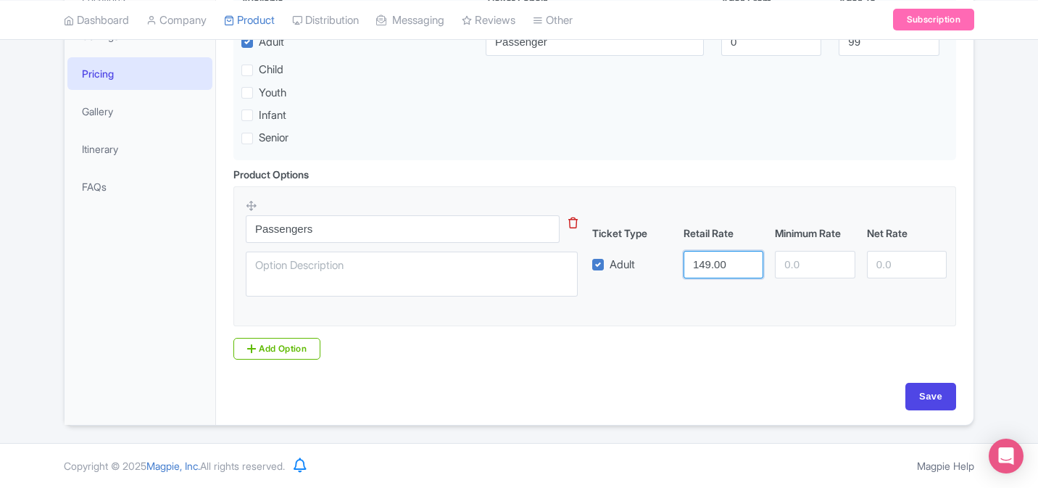
drag, startPoint x: 723, startPoint y: 266, endPoint x: 666, endPoint y: 258, distance: 57.1
click at [668, 262] on div "Adult 149.00" at bounding box center [769, 265] width 367 height 28
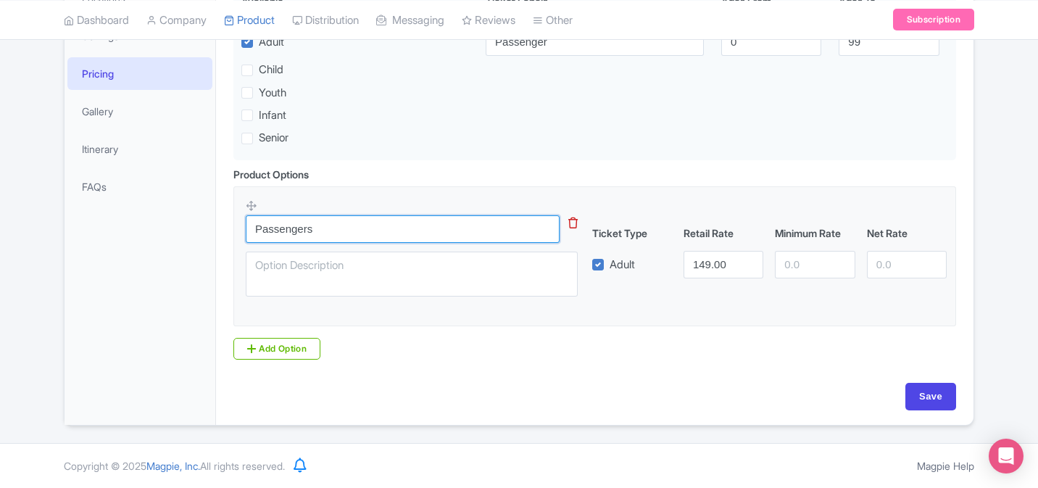
drag, startPoint x: 320, startPoint y: 237, endPoint x: 224, endPoint y: 231, distance: 95.9
click at [224, 231] on div "You will be picked up by bus in [GEOGRAPHIC_DATA] While we aim to visit all sch…" at bounding box center [594, 160] width 757 height 530
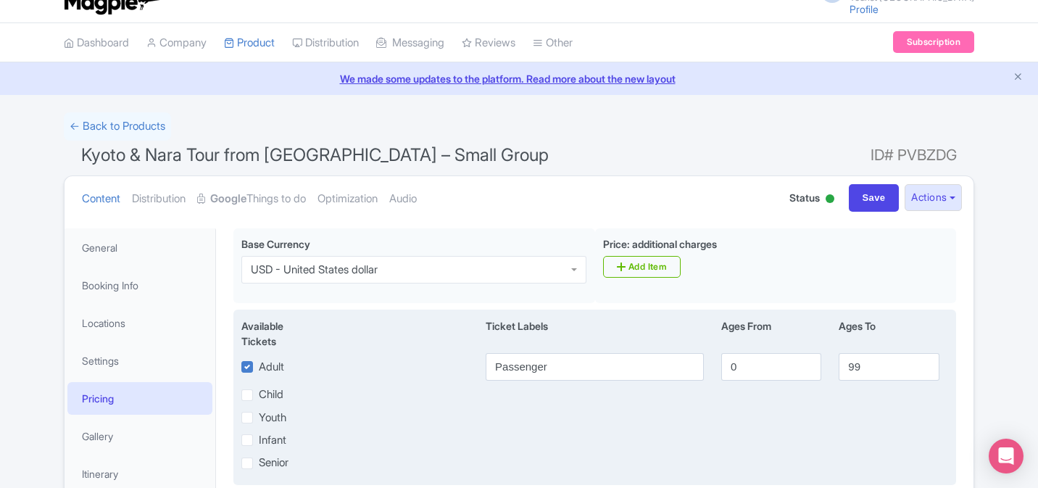
scroll to position [0, 0]
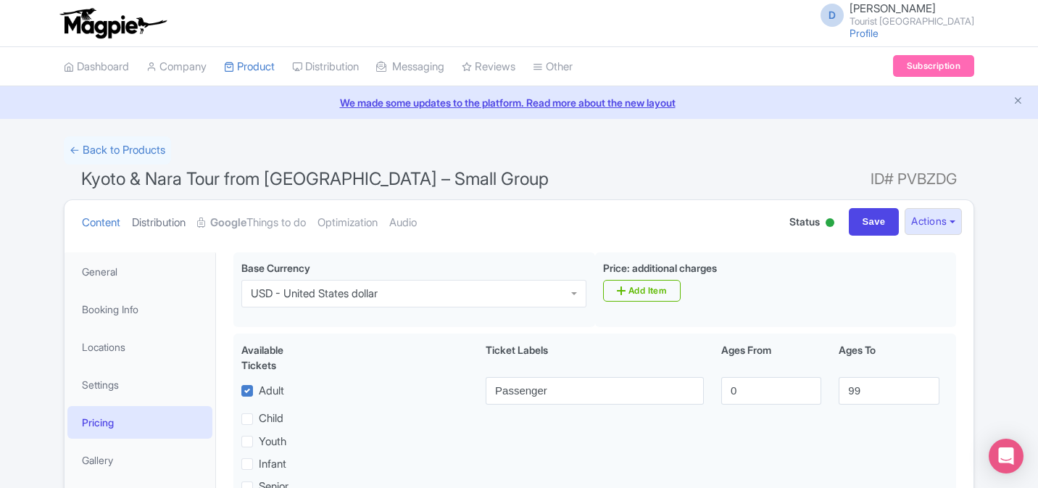
click at [183, 229] on link "Distribution" at bounding box center [159, 223] width 54 height 46
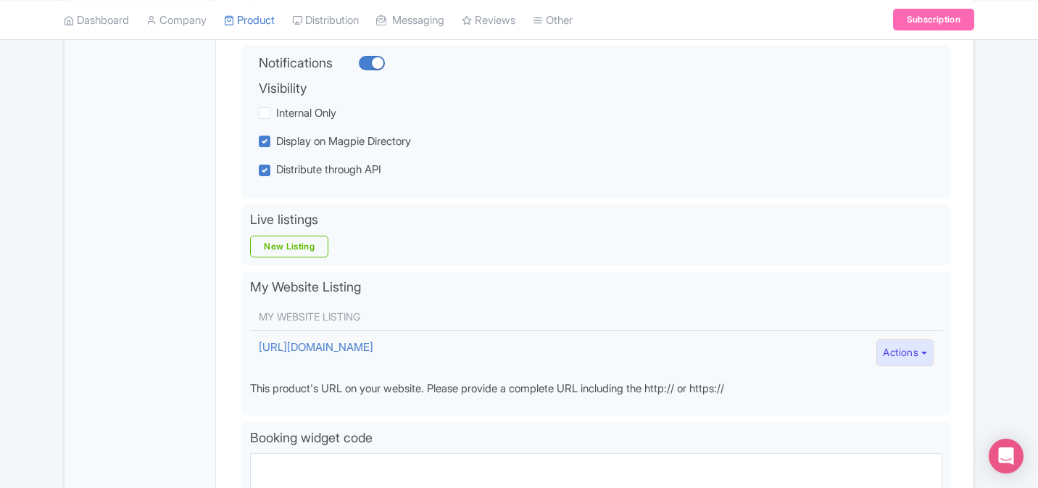
scroll to position [367, 0]
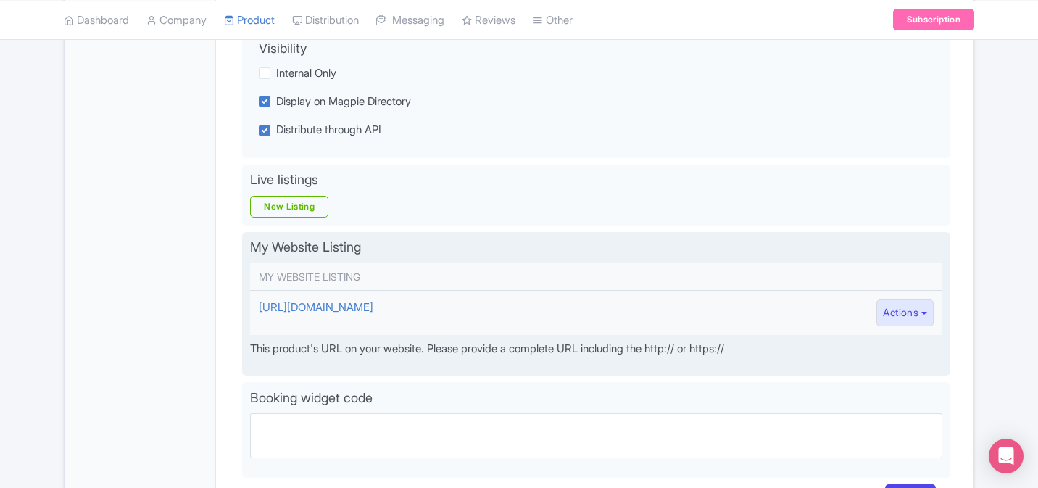
drag, startPoint x: 252, startPoint y: 306, endPoint x: 616, endPoint y: 306, distance: 363.9
click at [616, 306] on td "[URL][DOMAIN_NAME]" at bounding box center [527, 312] width 554 height 44
copy link "[URL][DOMAIN_NAME]"
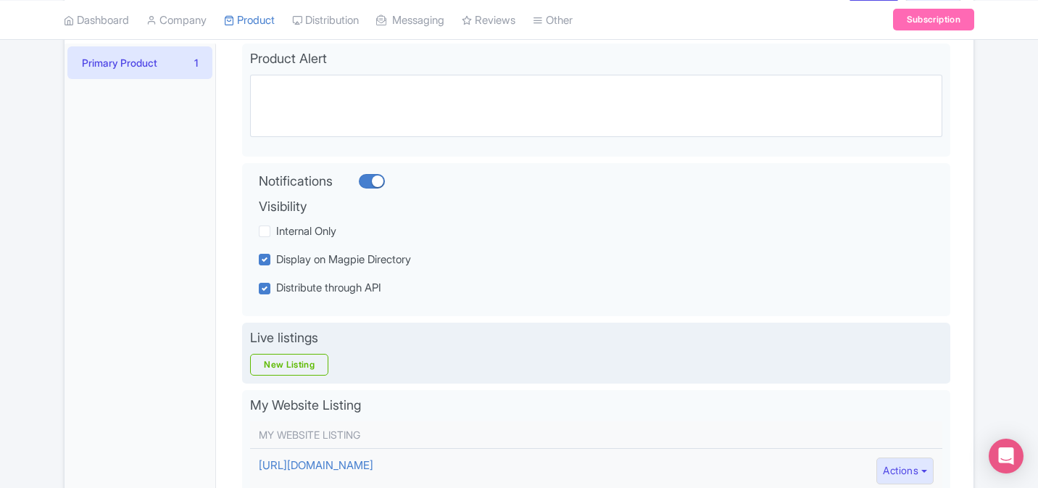
scroll to position [0, 0]
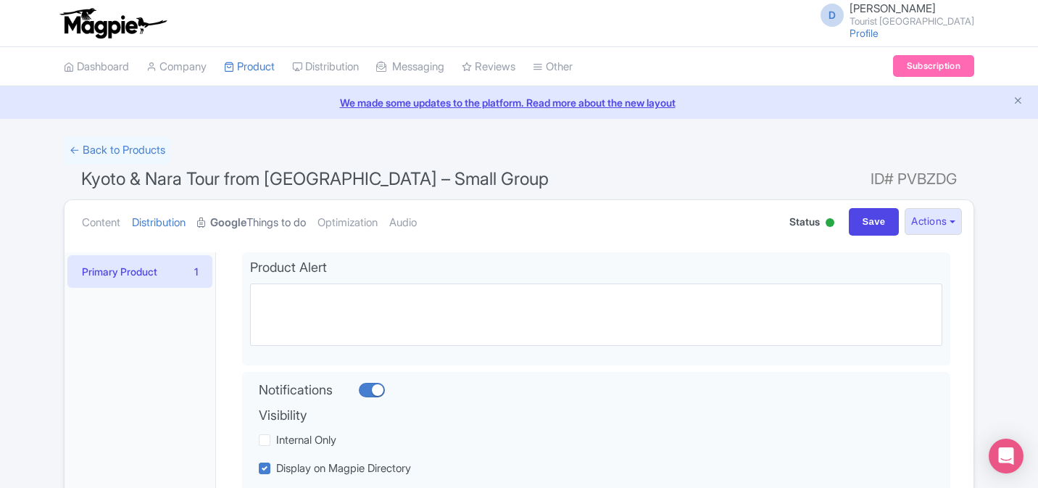
click at [236, 231] on link "Google Things to do" at bounding box center [251, 223] width 109 height 46
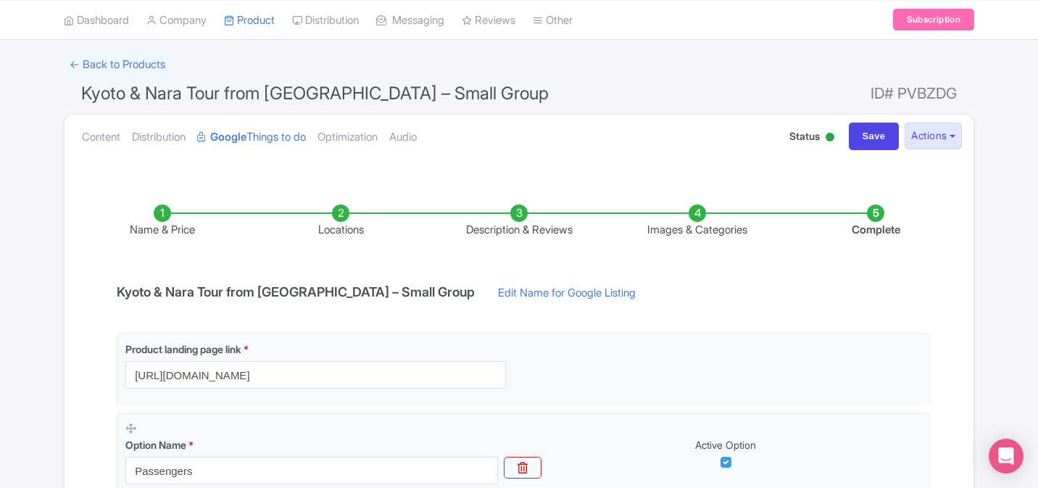
scroll to position [60, 0]
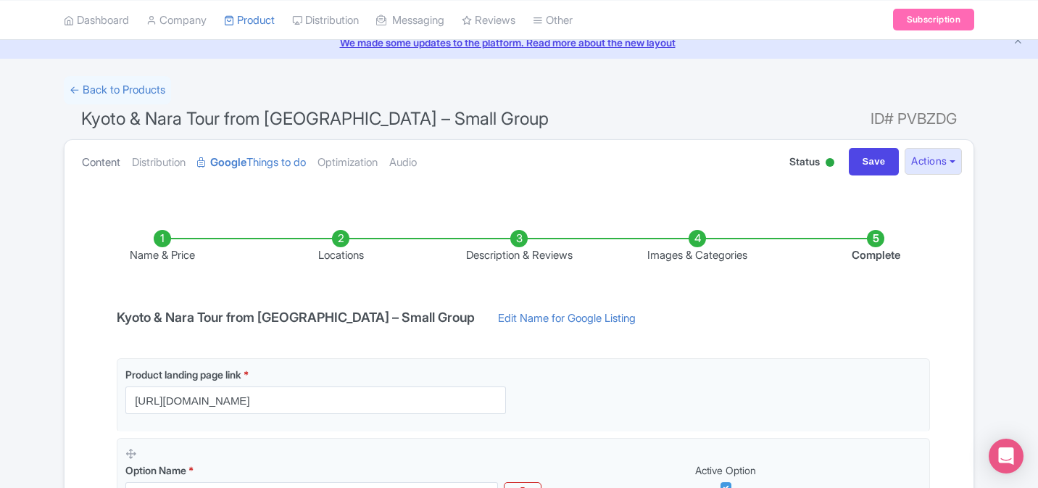
click at [101, 162] on link "Content" at bounding box center [101, 163] width 38 height 46
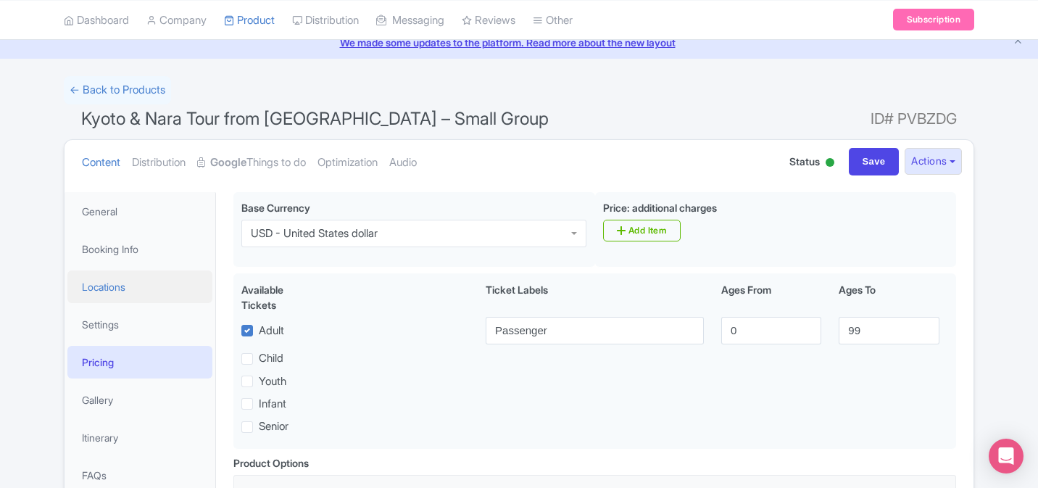
click at [132, 293] on link "Locations" at bounding box center [139, 286] width 145 height 33
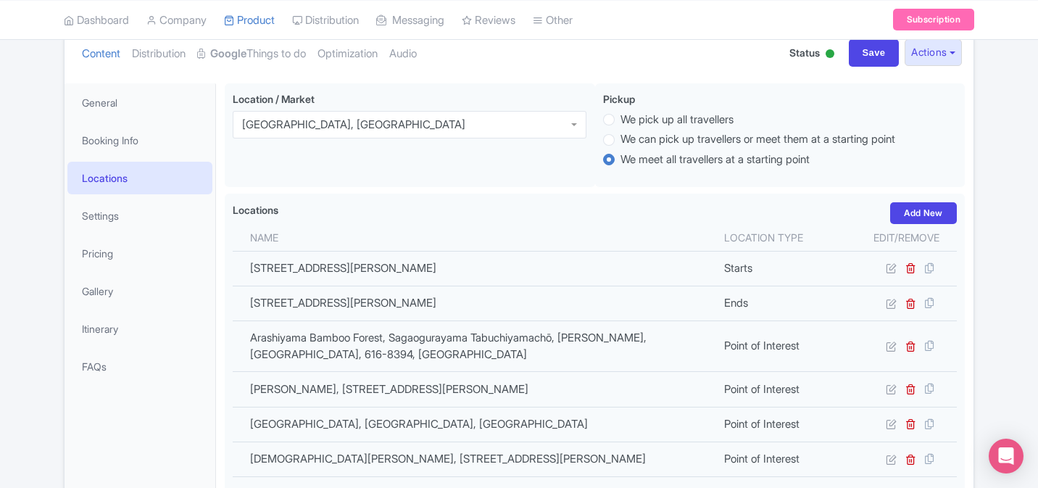
scroll to position [175, 0]
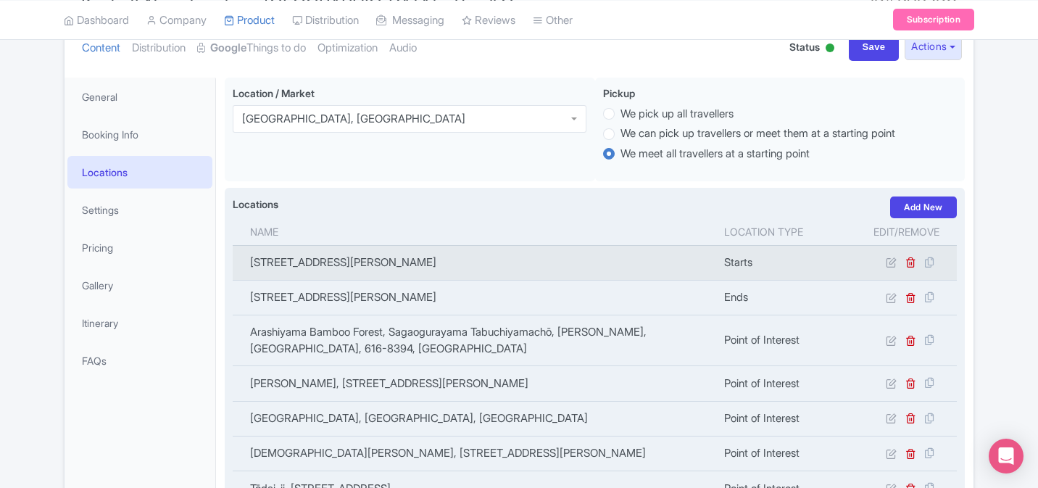
click at [309, 262] on td "[STREET_ADDRESS][PERSON_NAME]" at bounding box center [474, 262] width 483 height 35
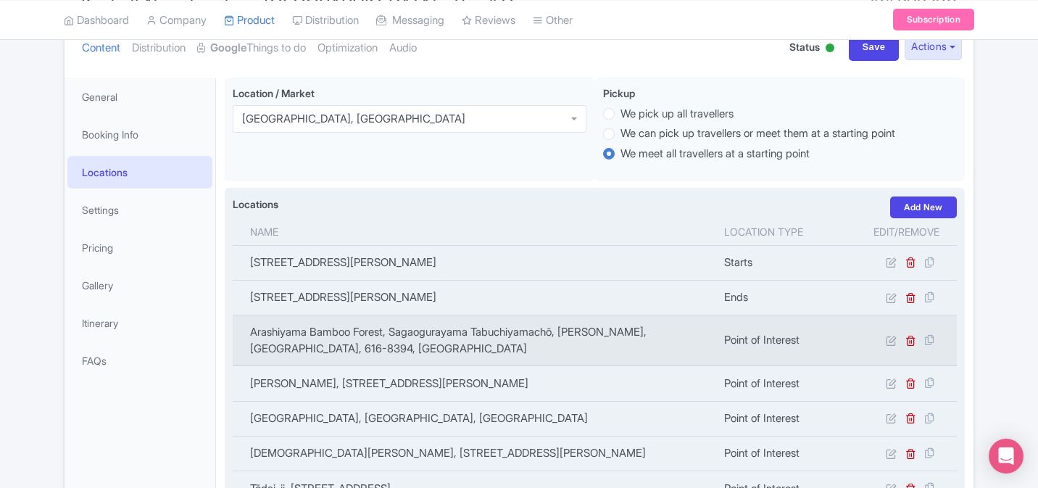
click at [300, 327] on td "Arashiyama Bamboo Forest, Sagaogurayama Tabuchiyamachō, [PERSON_NAME], [GEOGRAP…" at bounding box center [474, 340] width 483 height 51
click at [269, 332] on td "Arashiyama Bamboo Forest, Sagaogurayama Tabuchiyamachō, [PERSON_NAME], [GEOGRAP…" at bounding box center [474, 340] width 483 height 51
drag, startPoint x: 246, startPoint y: 332, endPoint x: 391, endPoint y: 330, distance: 145.7
click at [391, 330] on td "Arashiyama Bamboo Forest, Sagaogurayama Tabuchiyamachō, [PERSON_NAME], [GEOGRAP…" at bounding box center [474, 340] width 483 height 51
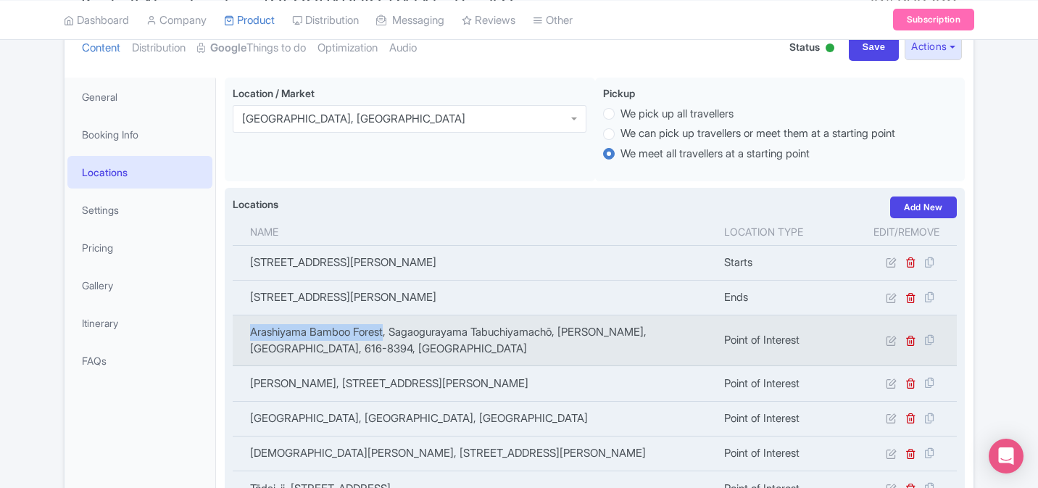
copy td "Arashiyama Bamboo Forest"
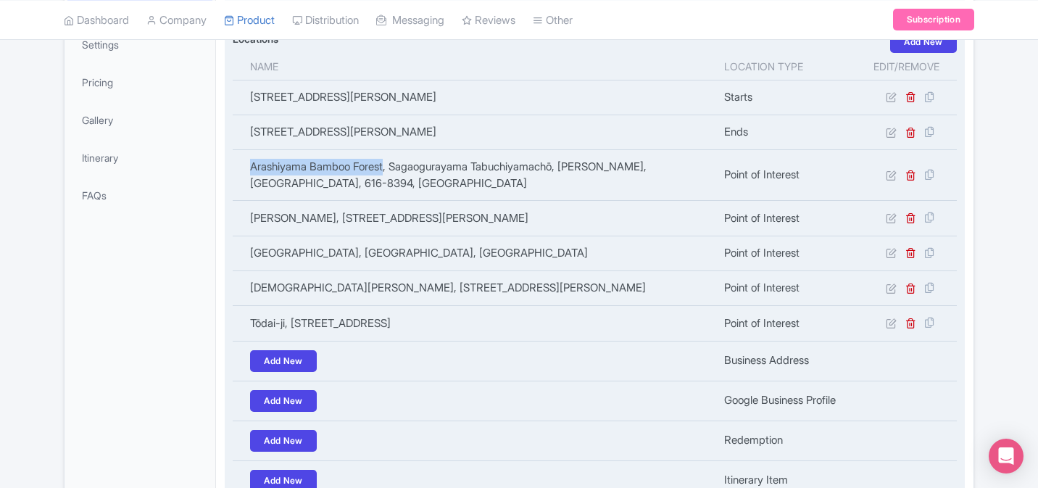
scroll to position [373, 0]
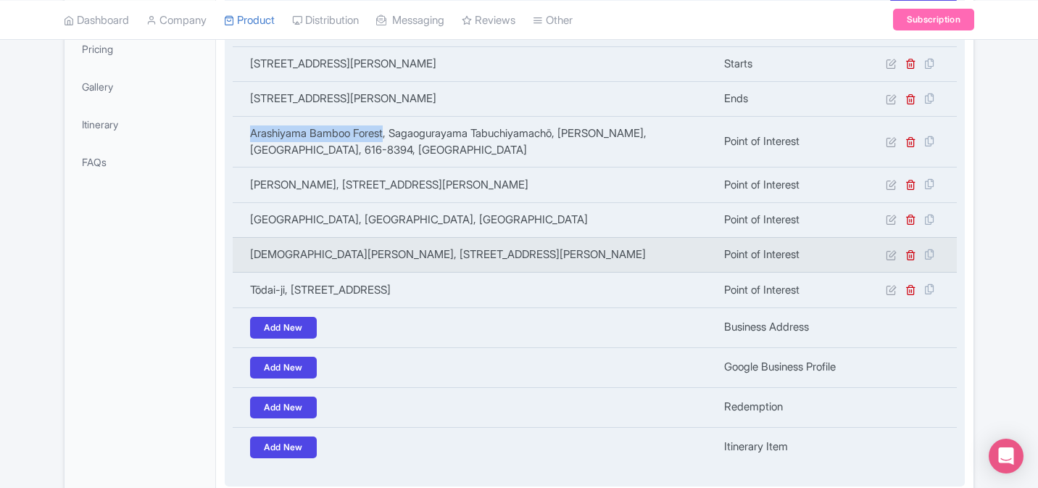
drag, startPoint x: 250, startPoint y: 260, endPoint x: 662, endPoint y: 252, distance: 411.8
click at [663, 254] on td "[DEMOGRAPHIC_DATA][PERSON_NAME], [STREET_ADDRESS][PERSON_NAME]" at bounding box center [474, 254] width 483 height 35
copy td "[DEMOGRAPHIC_DATA][PERSON_NAME], [STREET_ADDRESS][PERSON_NAME]"
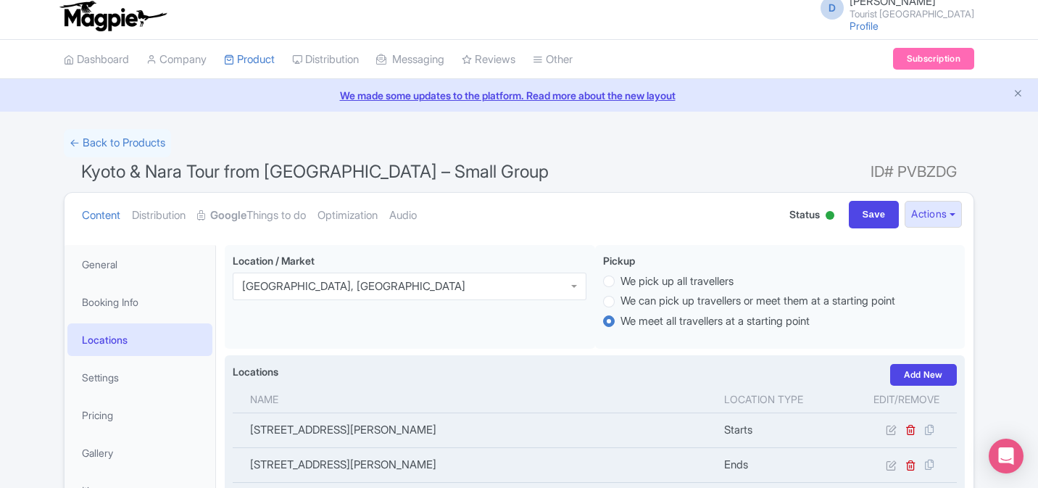
scroll to position [0, 0]
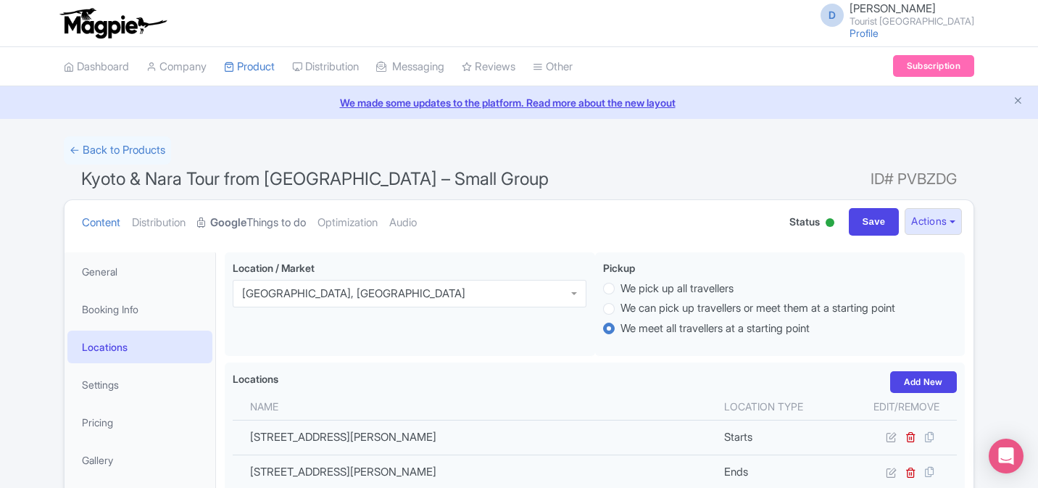
click at [231, 220] on strong "Google" at bounding box center [228, 223] width 36 height 17
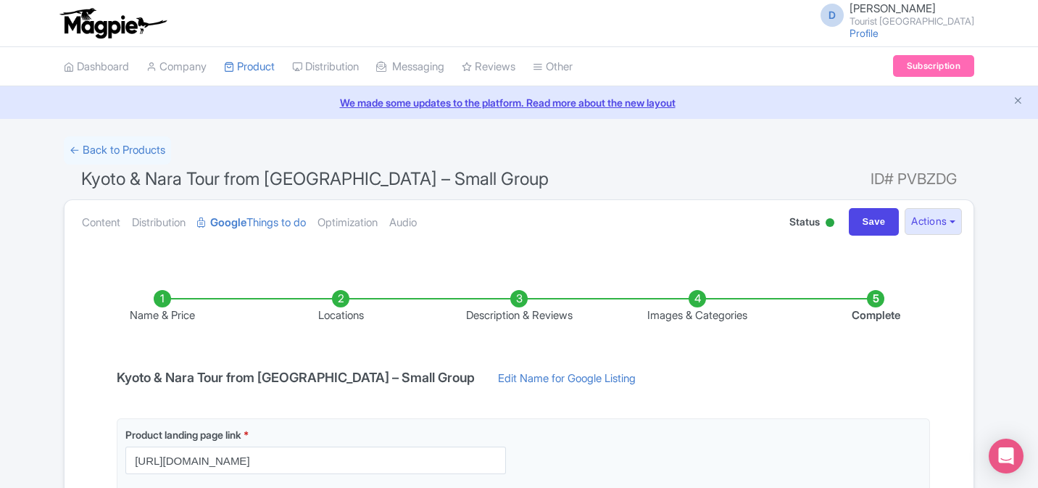
click at [339, 300] on li "Locations" at bounding box center [341, 307] width 178 height 34
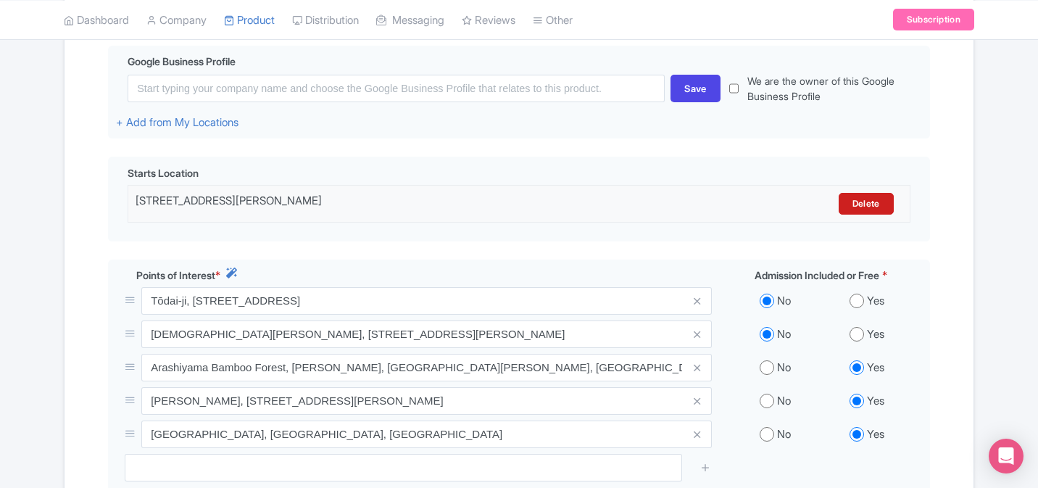
scroll to position [402, 0]
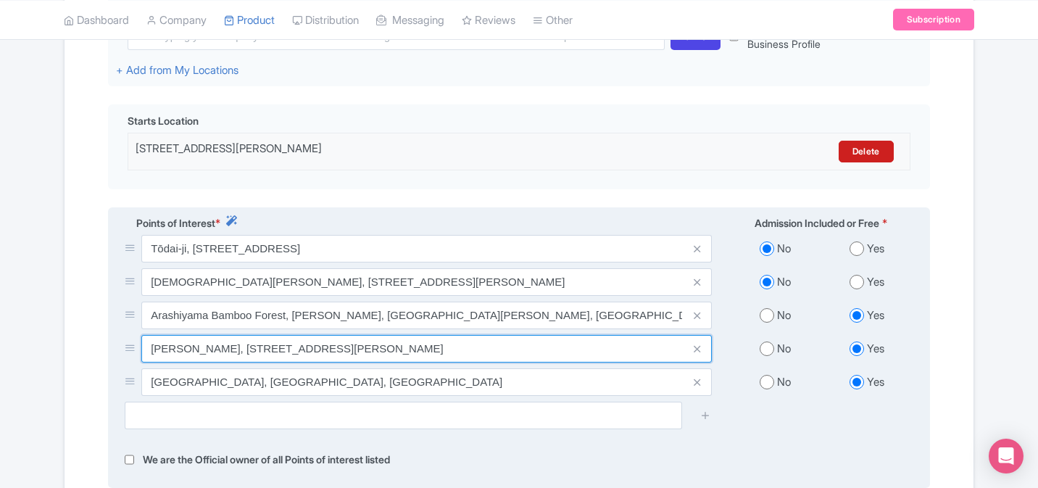
click at [277, 349] on input "[PERSON_NAME], [STREET_ADDRESS][PERSON_NAME]" at bounding box center [426, 349] width 570 height 28
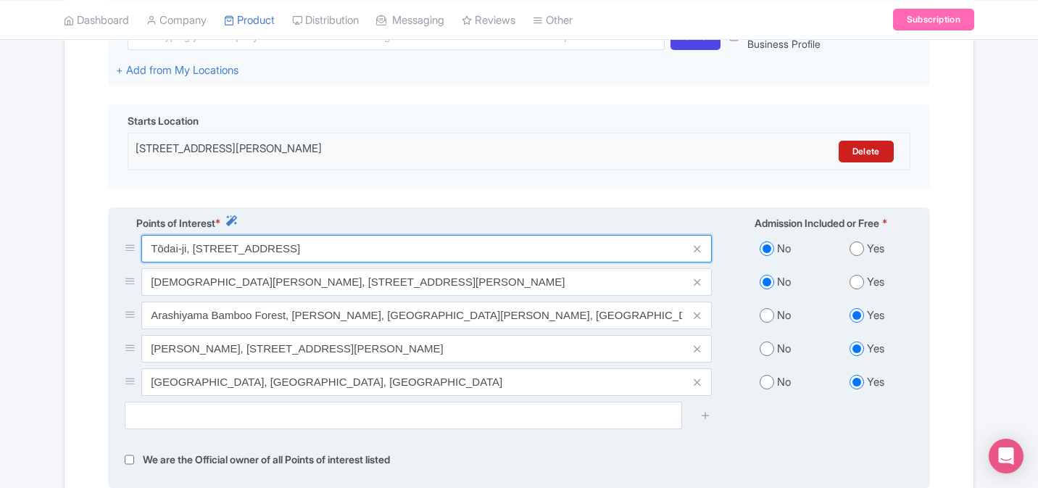
click at [253, 248] on input "Tōdai-ji, [STREET_ADDRESS]" at bounding box center [426, 249] width 570 height 28
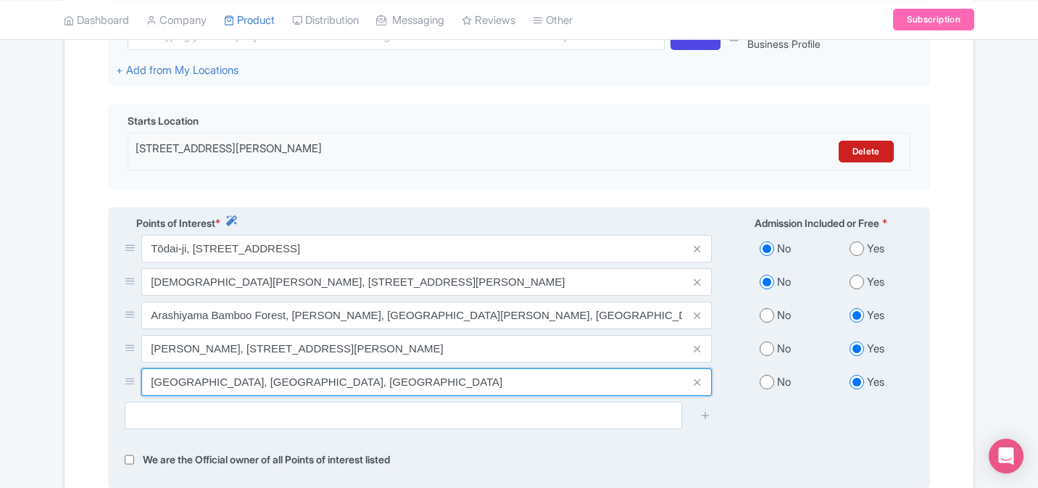
click at [231, 378] on input "[GEOGRAPHIC_DATA], [GEOGRAPHIC_DATA], [GEOGRAPHIC_DATA]" at bounding box center [426, 382] width 570 height 28
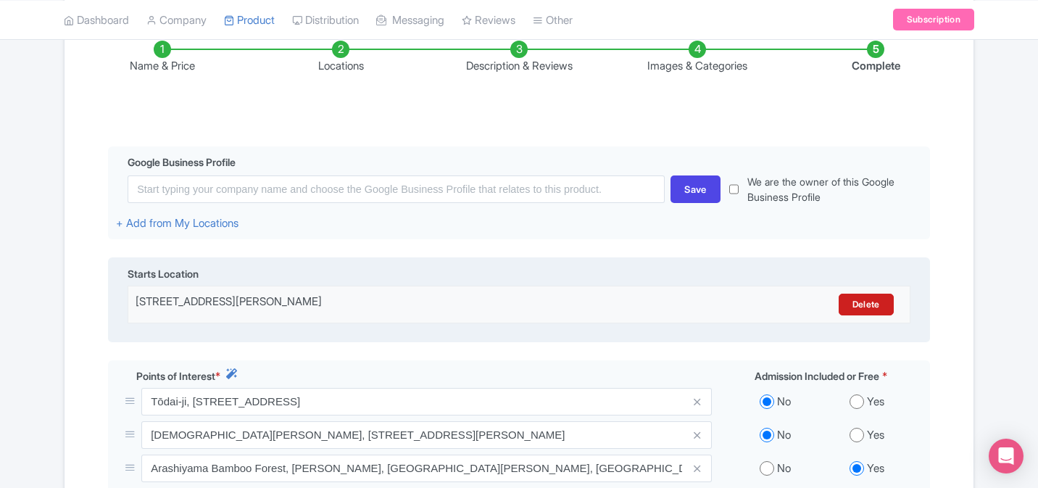
scroll to position [205, 0]
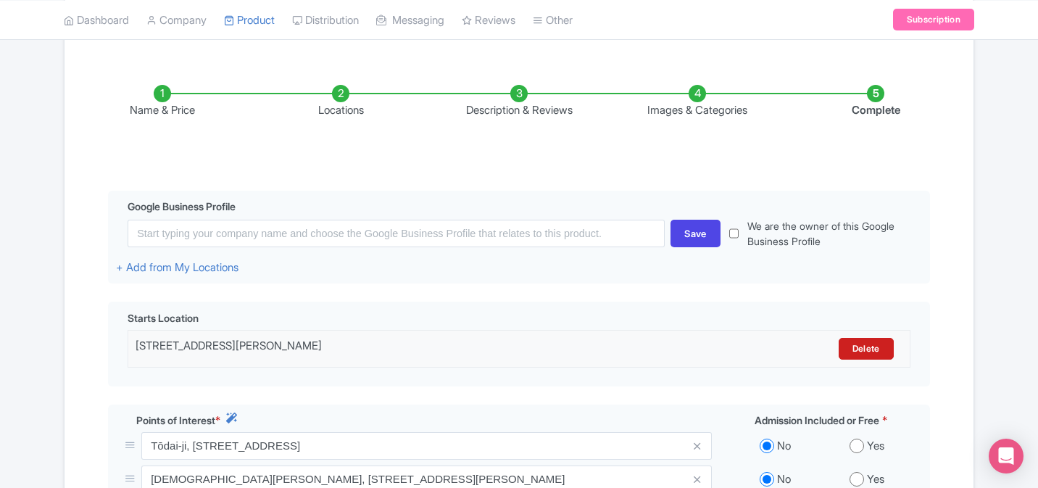
click at [523, 88] on li "Description & Reviews" at bounding box center [519, 102] width 178 height 34
click at [699, 91] on li "Images & Categories" at bounding box center [697, 102] width 178 height 34
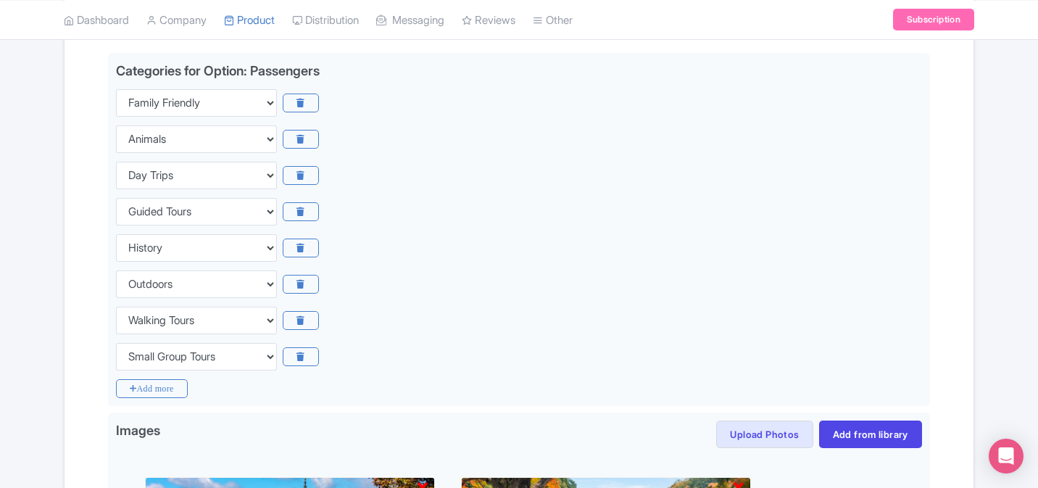
scroll to position [345, 0]
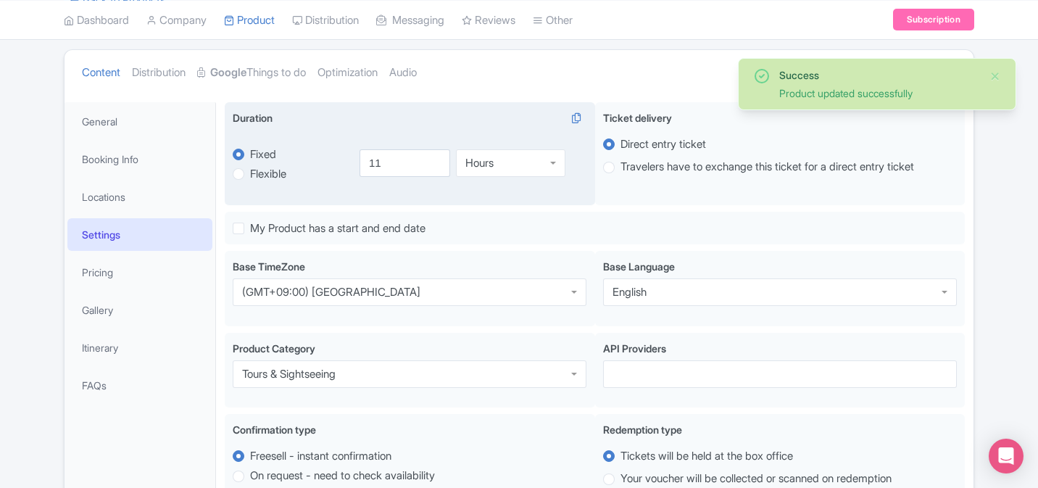
scroll to position [189, 0]
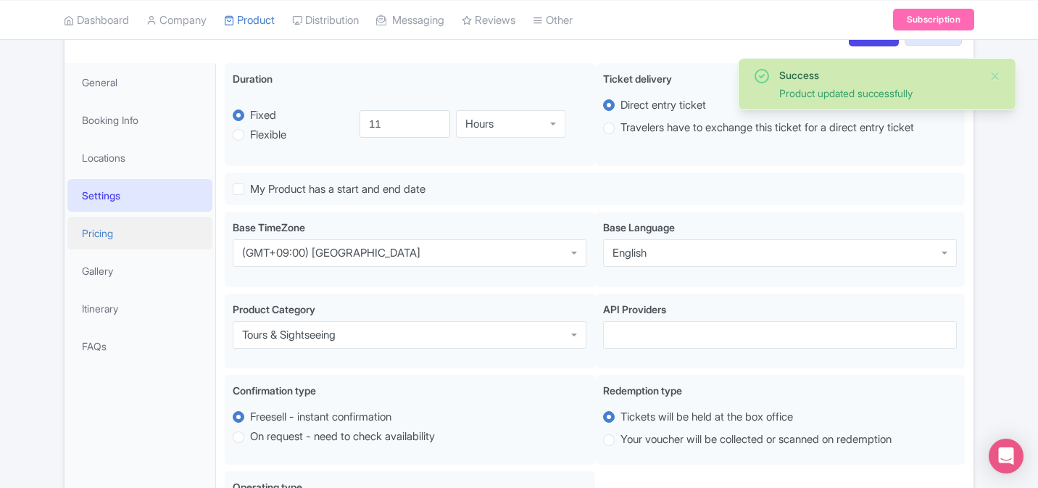
click at [88, 241] on link "Pricing" at bounding box center [139, 233] width 145 height 33
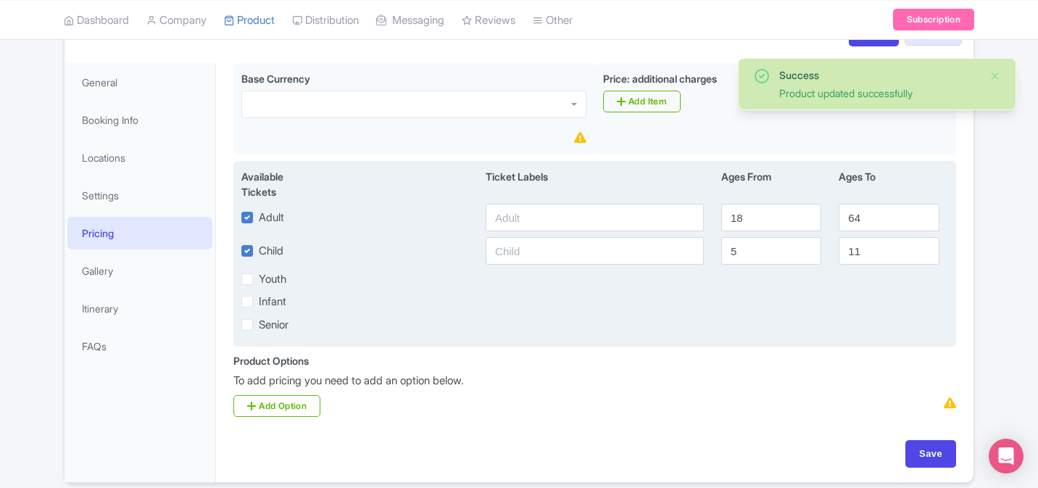
click at [259, 251] on label "Child" at bounding box center [271, 251] width 25 height 17
click at [259, 251] on input "Child" at bounding box center [263, 246] width 9 height 9
checkbox input "false"
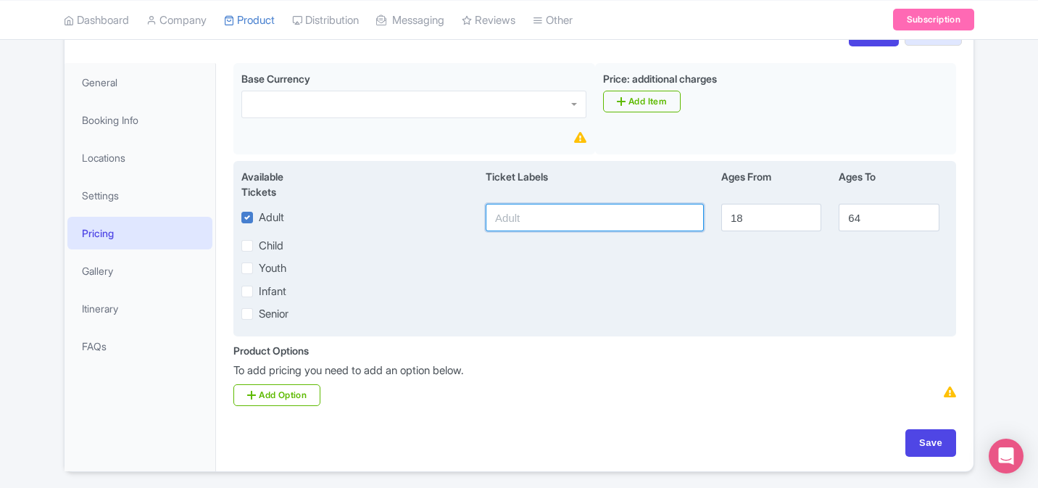
click at [547, 230] on input "text" at bounding box center [595, 218] width 218 height 28
paste input "Passenger"
type input "Passenger"
click at [689, 274] on div "Youth" at bounding box center [595, 268] width 724 height 17
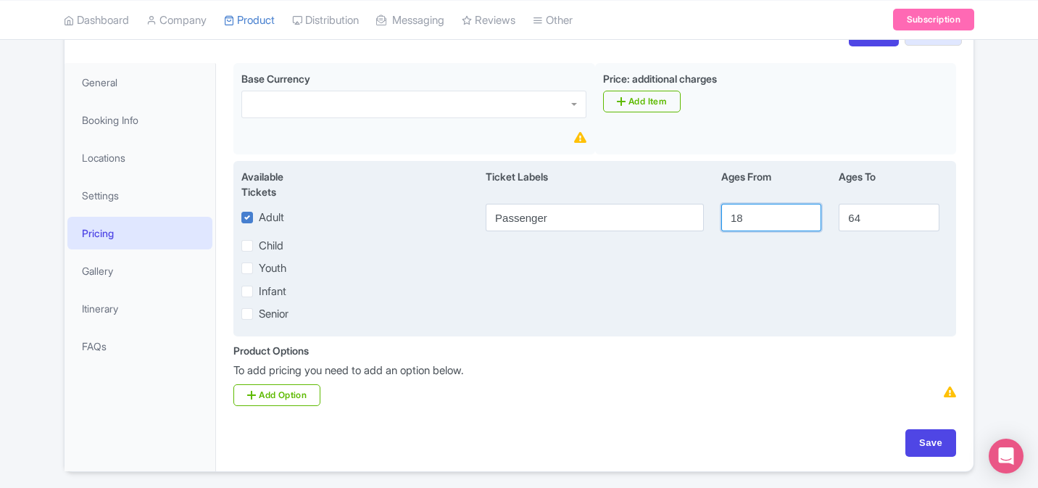
drag, startPoint x: 751, startPoint y: 220, endPoint x: 693, endPoint y: 217, distance: 58.1
click at [693, 217] on div "Adult Passenger 18 64" at bounding box center [595, 218] width 724 height 28
type input "0"
drag, startPoint x: 874, startPoint y: 220, endPoint x: 792, endPoint y: 210, distance: 83.3
click at [792, 218] on div "Adult Passenger 0 64" at bounding box center [595, 218] width 724 height 28
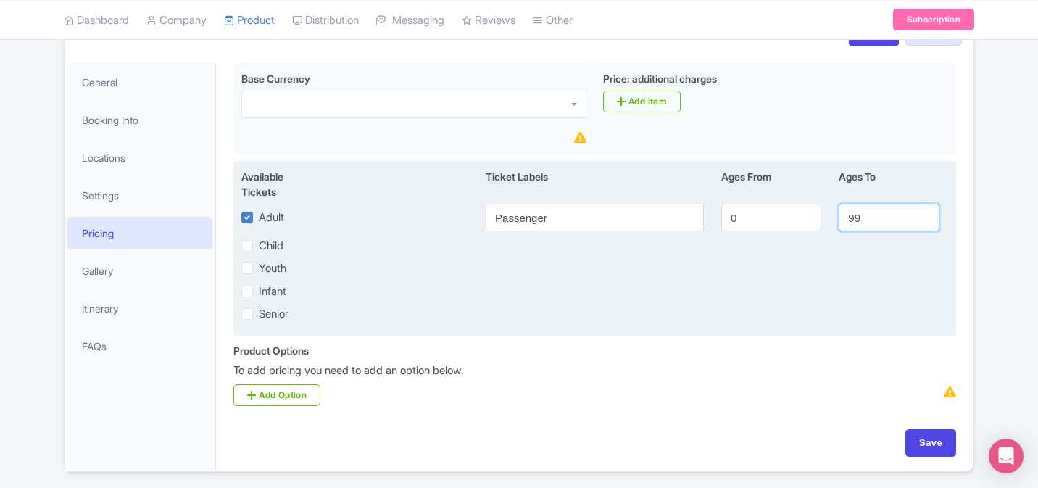
type input "99"
click at [750, 276] on div "Youth" at bounding box center [595, 268] width 724 height 17
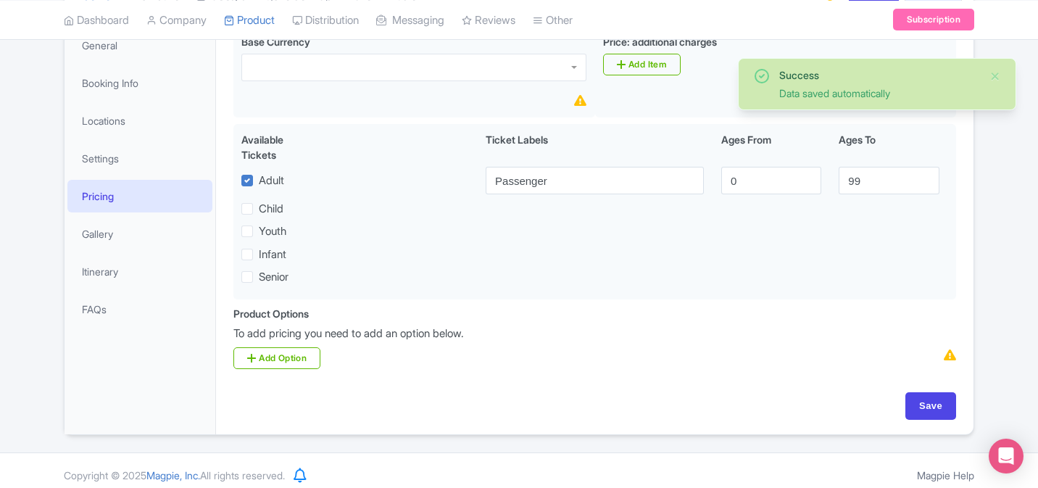
scroll to position [238, 0]
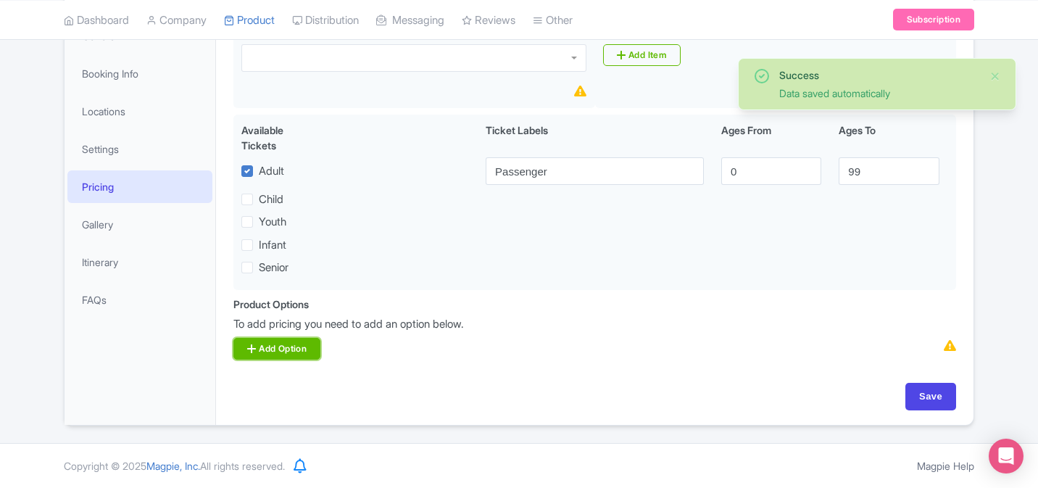
click at [264, 349] on link "Add Option" at bounding box center [276, 349] width 87 height 22
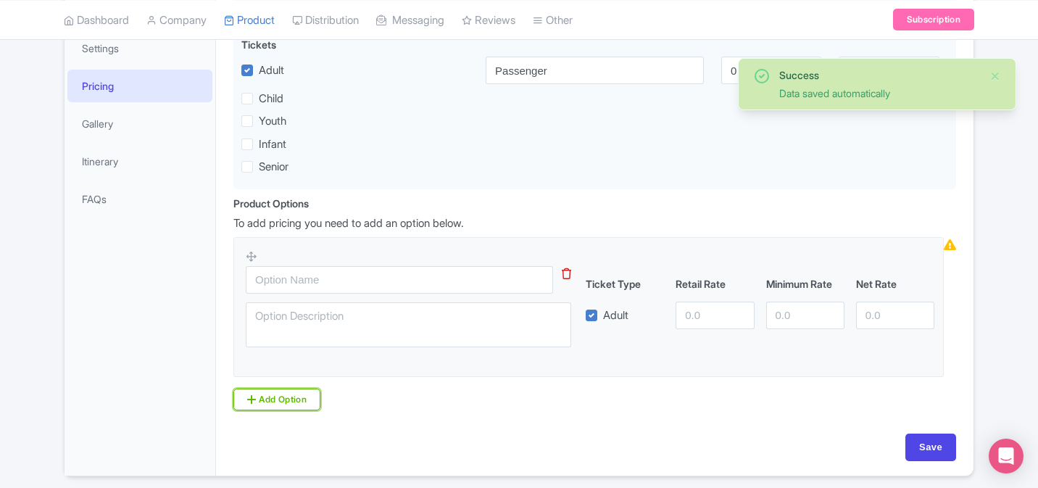
scroll to position [359, 0]
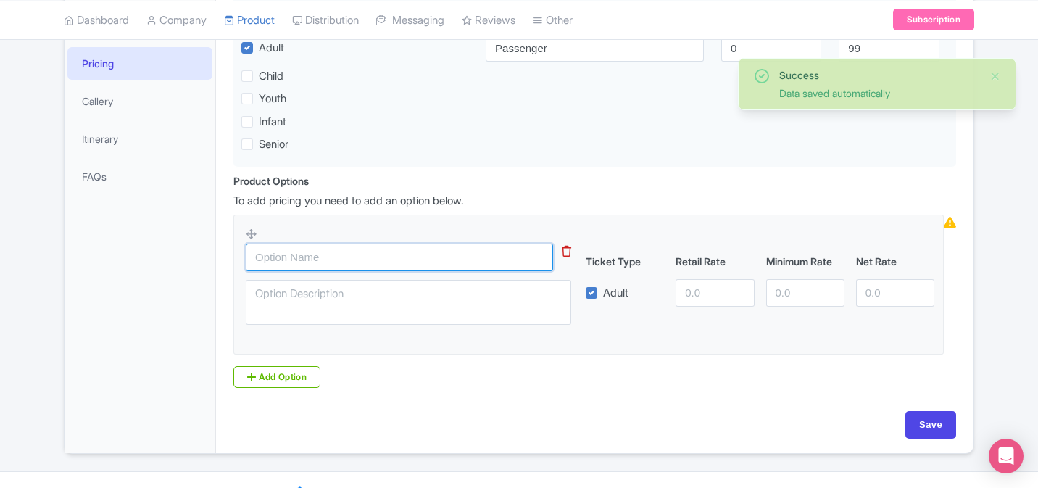
click at [478, 256] on input "text" at bounding box center [399, 258] width 307 height 28
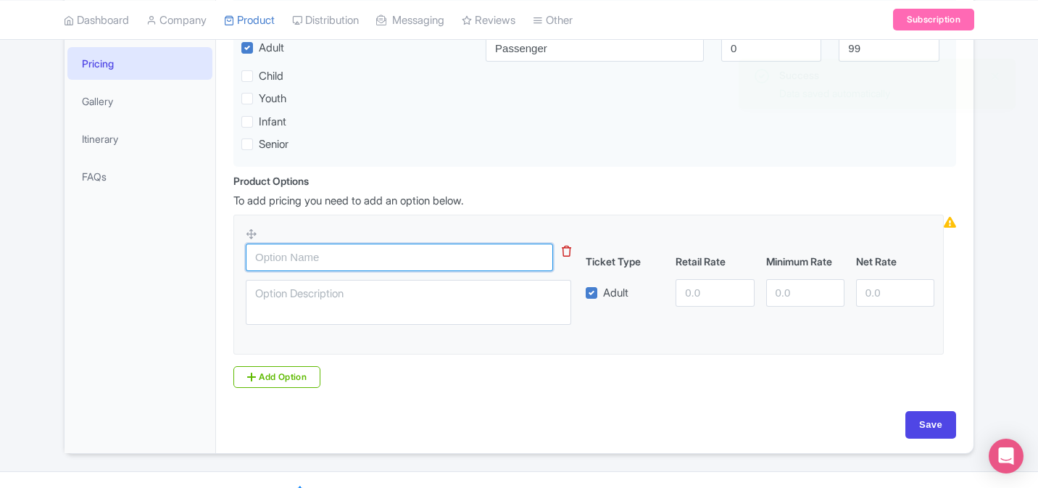
paste input "149,00"
type input "149,00"
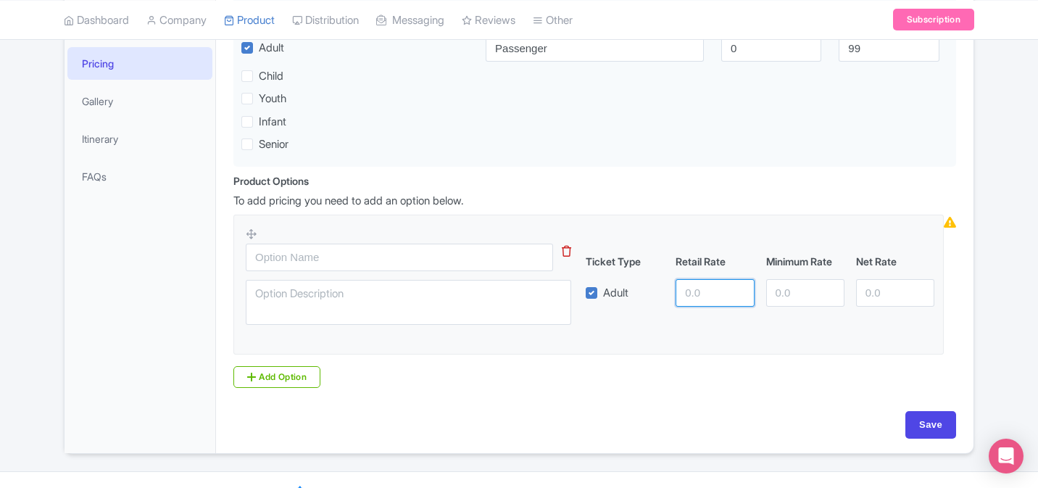
click at [731, 296] on input "number" at bounding box center [715, 293] width 78 height 28
paste input "149.00"
type input "149.00"
click at [631, 346] on fieldset "Ticket Type Retail Rate Minimum Rate Net Rate Adult 149.00" at bounding box center [588, 285] width 710 height 140
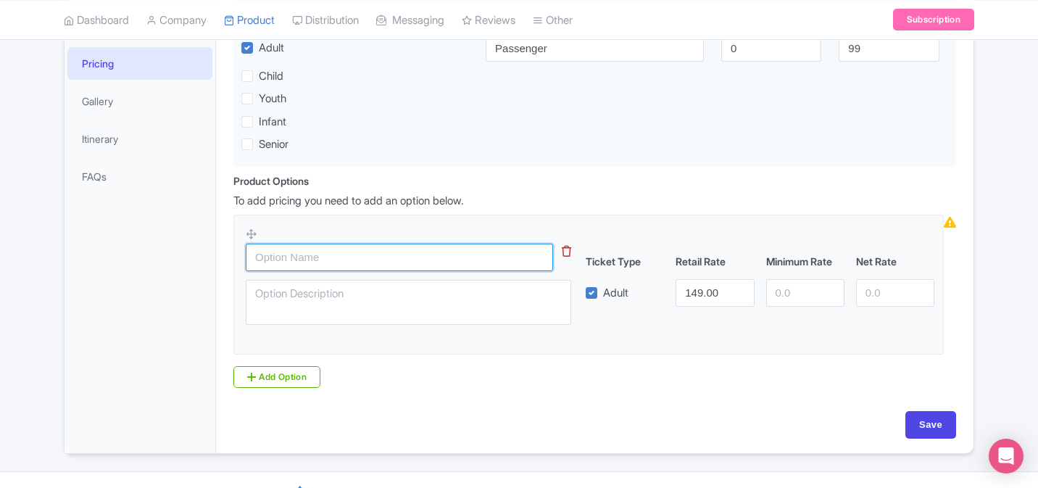
click at [368, 262] on input "text" at bounding box center [399, 258] width 307 height 28
paste input "Passengers"
type input "Passengers"
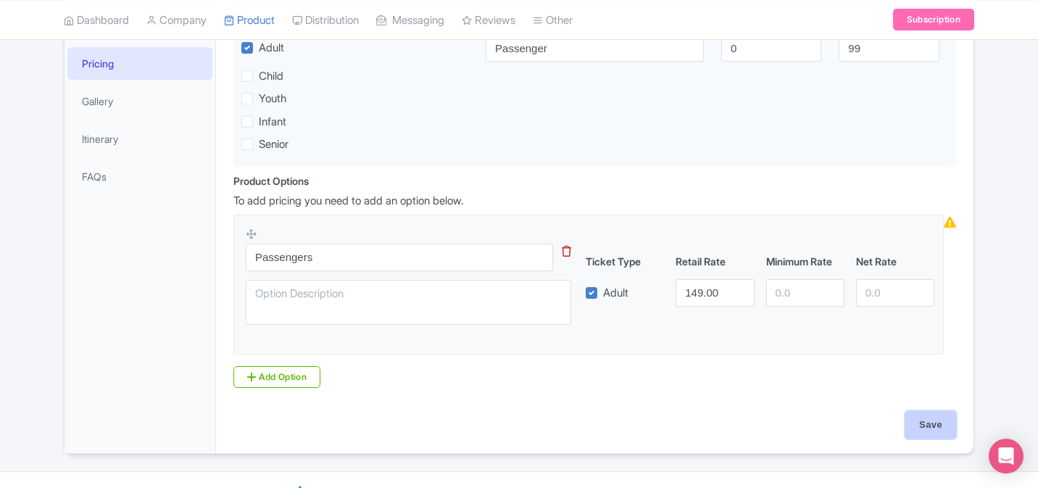
click at [923, 427] on input "Save" at bounding box center [930, 425] width 51 height 28
type input "Update Product"
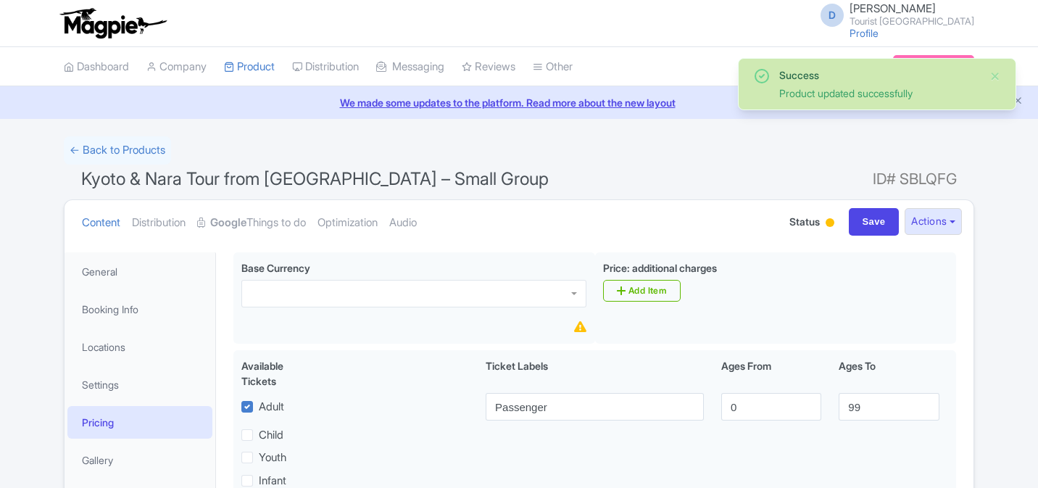
scroll to position [367, 0]
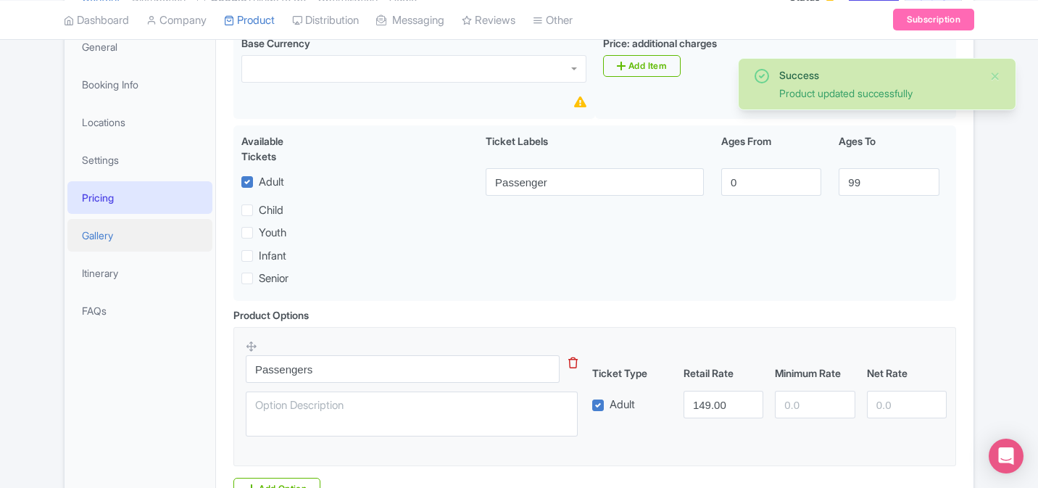
click at [115, 237] on link "Gallery" at bounding box center [139, 235] width 145 height 33
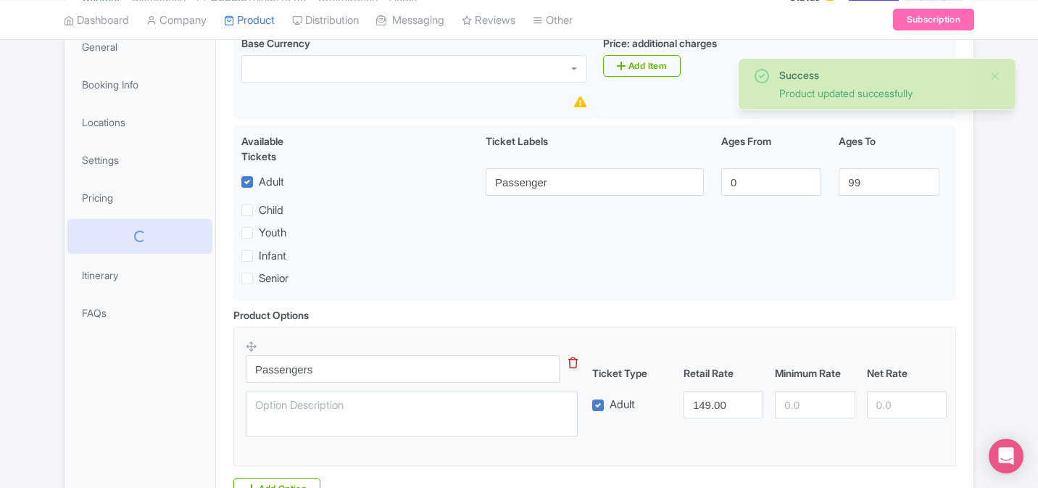
scroll to position [146, 0]
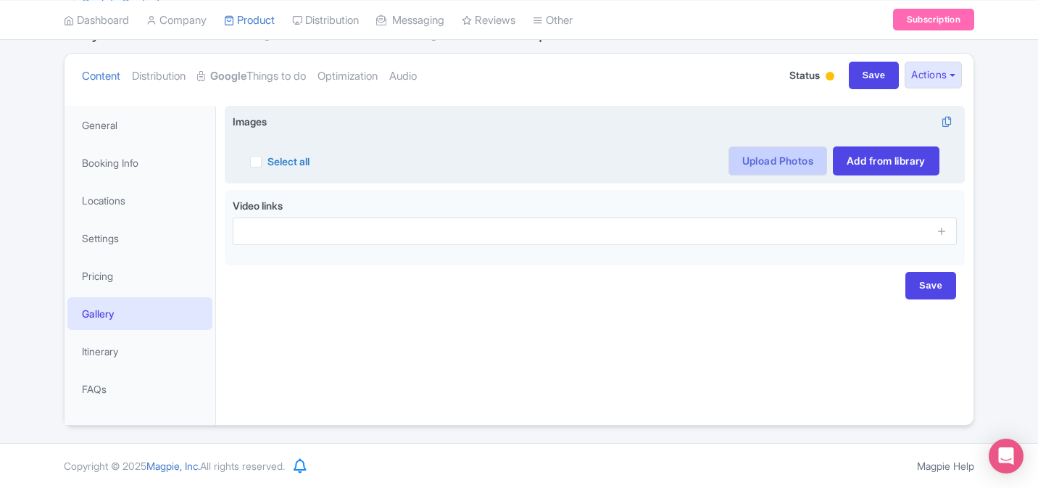
click at [800, 159] on link "Upload Photos" at bounding box center [777, 160] width 99 height 29
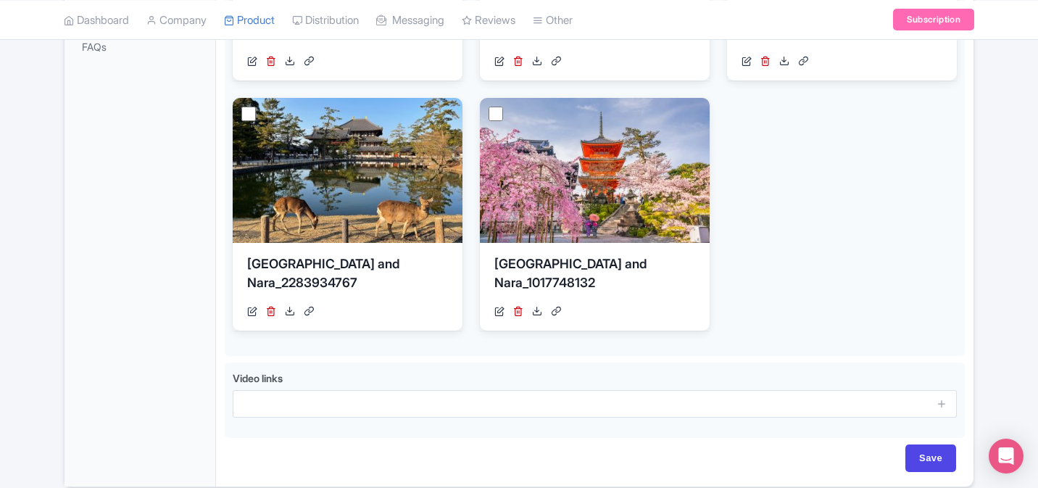
scroll to position [550, 0]
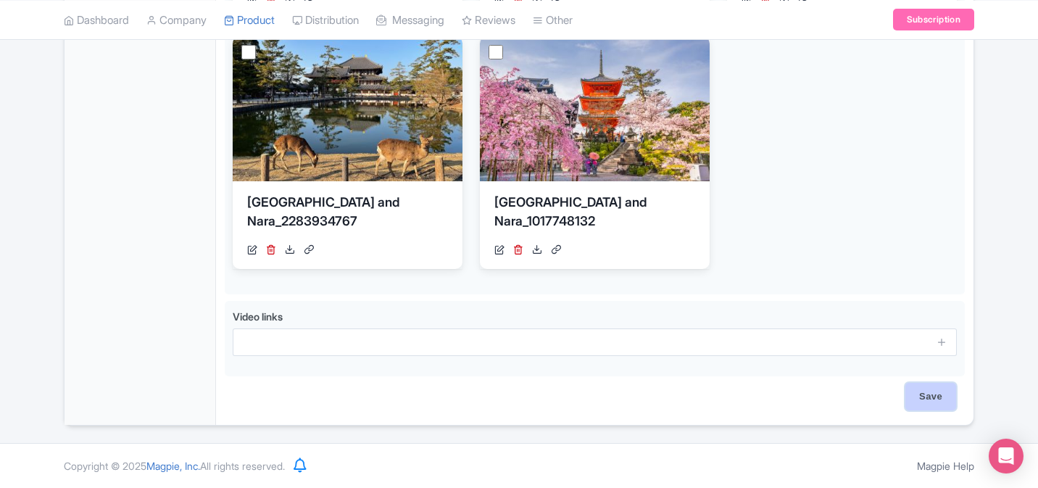
click at [926, 392] on input "Save" at bounding box center [930, 397] width 51 height 28
type input "Saving..."
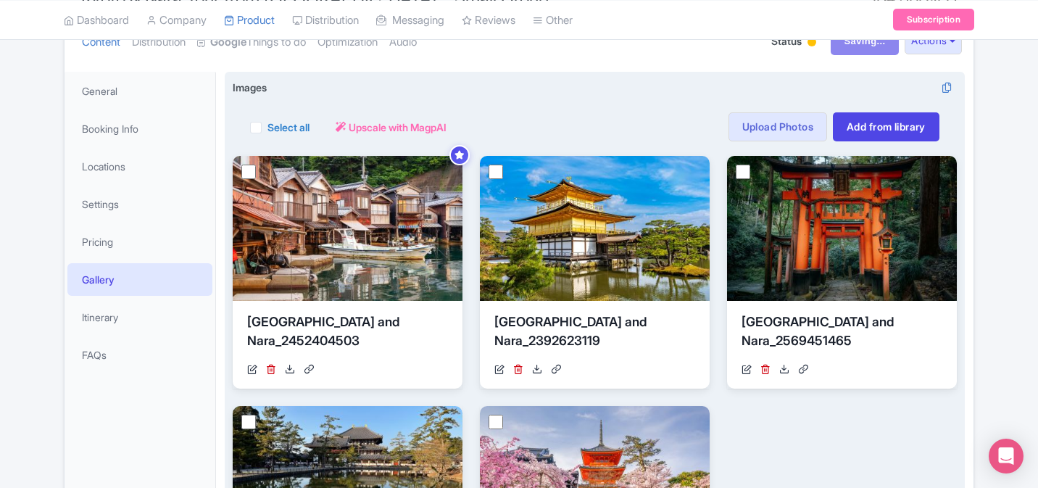
scroll to position [181, 0]
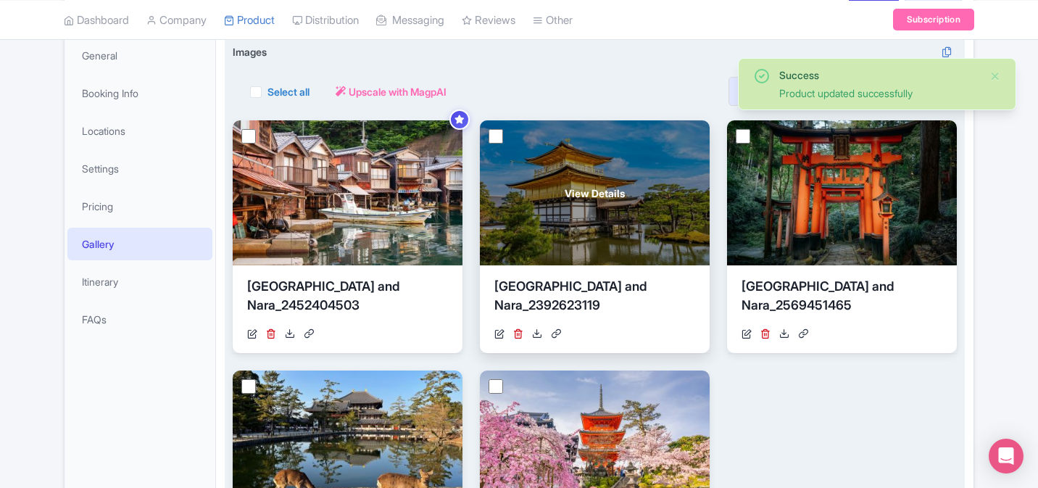
scroll to position [233, 0]
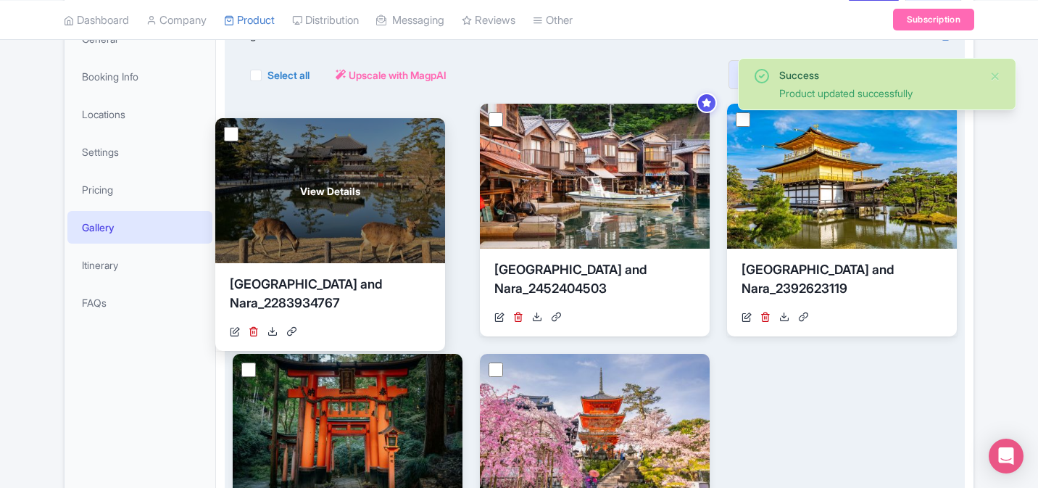
drag, startPoint x: 374, startPoint y: 412, endPoint x: 369, endPoint y: 162, distance: 250.1
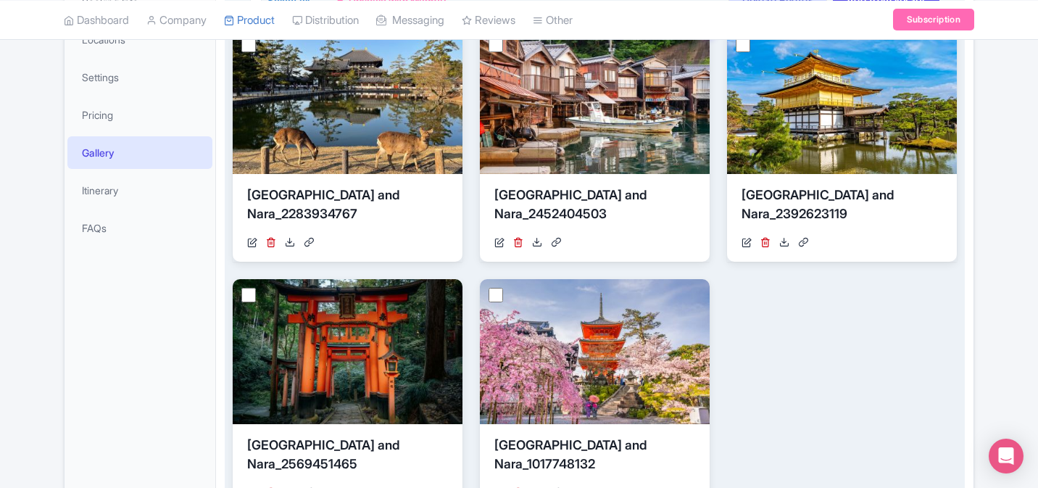
scroll to position [550, 0]
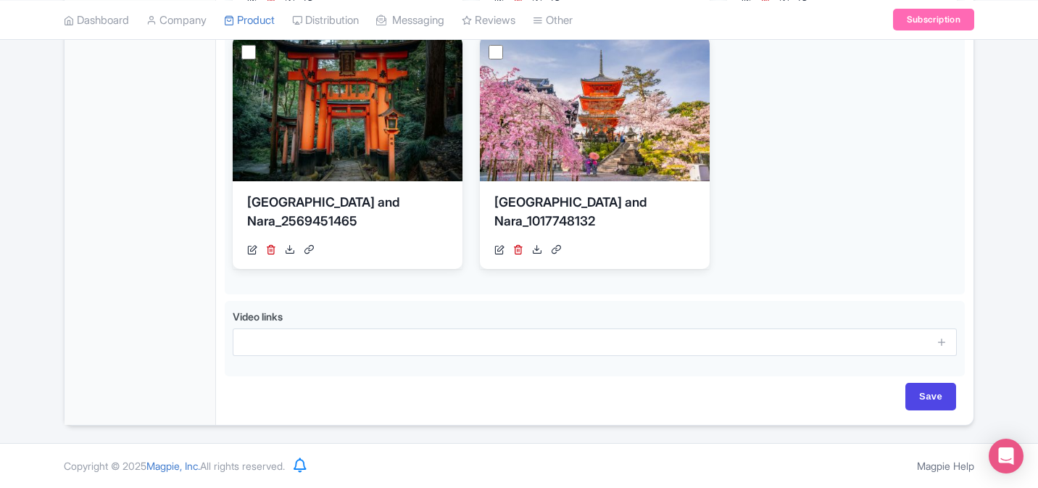
click at [940, 412] on div "Save" at bounding box center [595, 404] width 740 height 42
click at [940, 404] on input "Save" at bounding box center [930, 397] width 51 height 28
type input "Saving..."
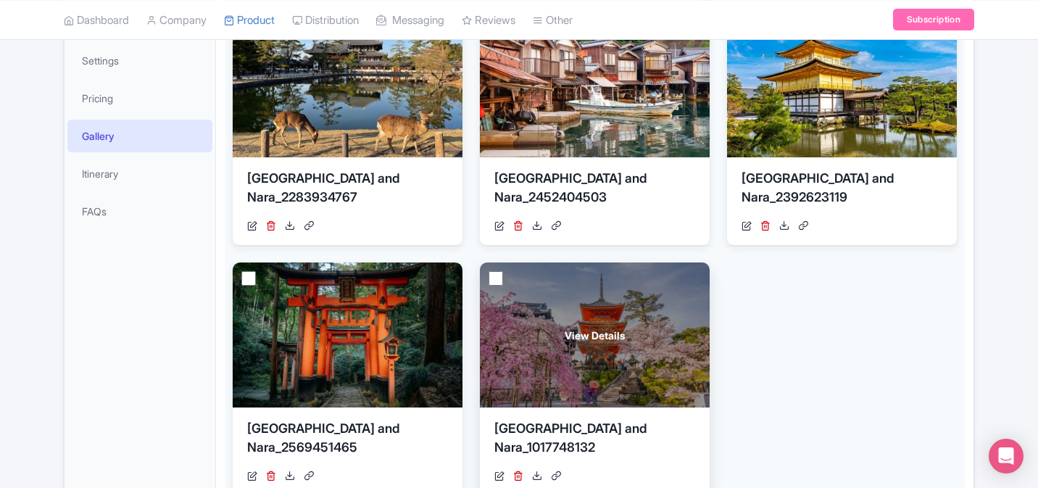
scroll to position [298, 0]
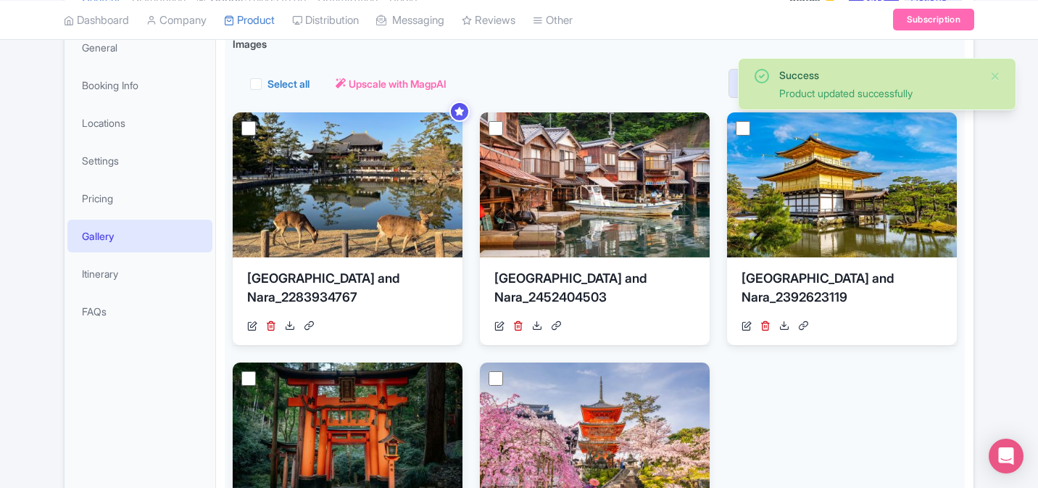
scroll to position [225, 0]
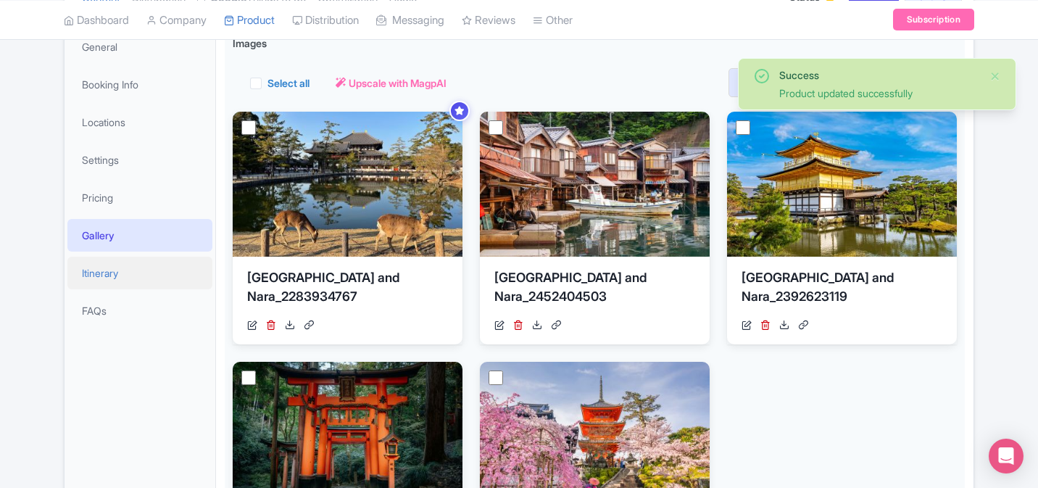
click at [119, 263] on link "Itinerary" at bounding box center [139, 273] width 145 height 33
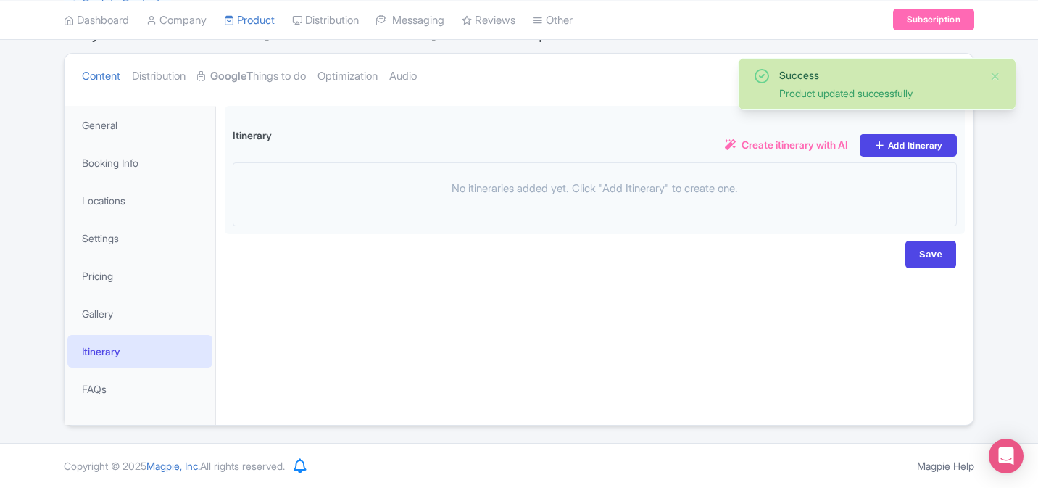
scroll to position [146, 0]
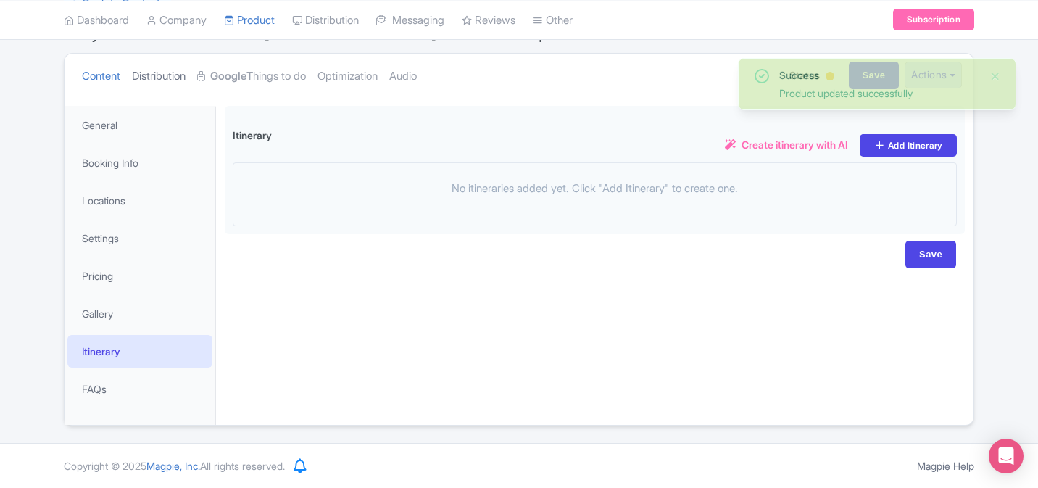
click at [149, 64] on link "Distribution" at bounding box center [159, 77] width 54 height 46
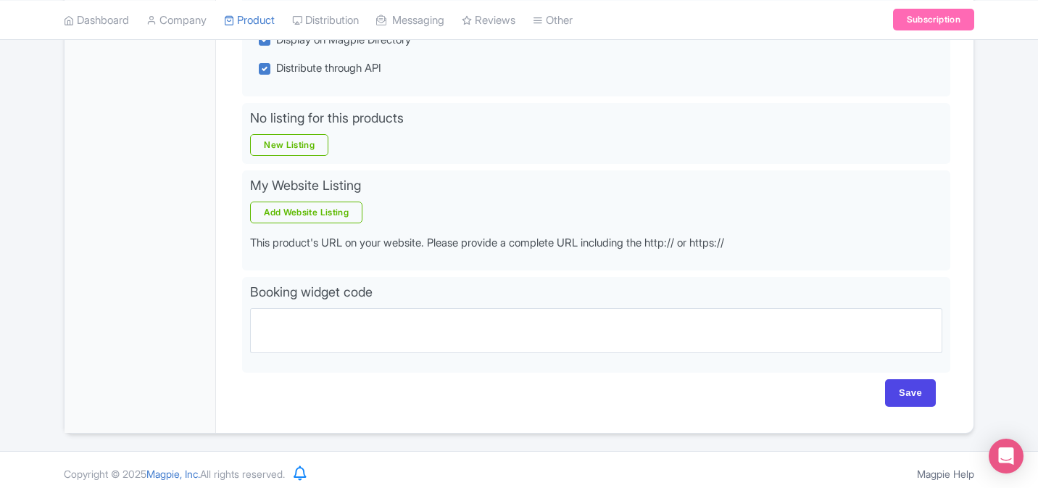
scroll to position [428, 0]
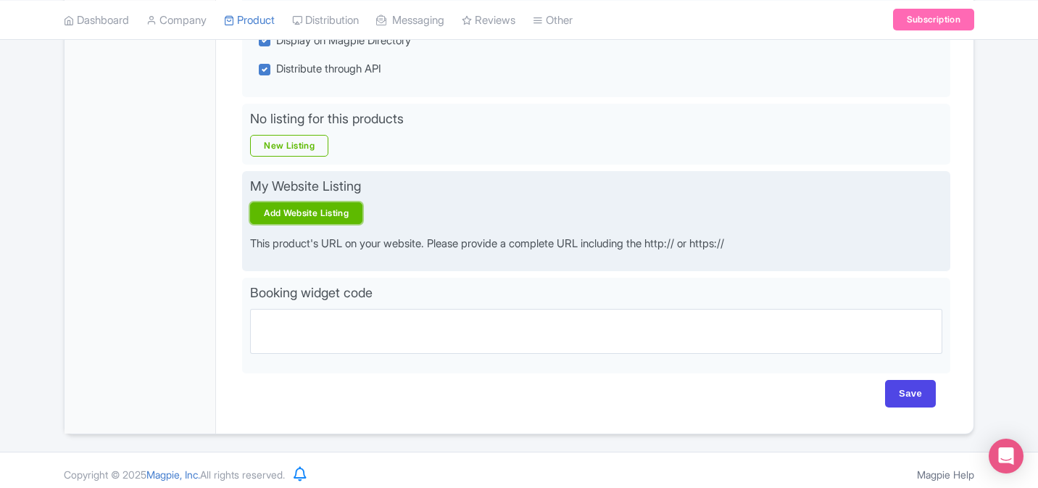
click at [296, 217] on link "Add Website Listing" at bounding box center [306, 213] width 112 height 22
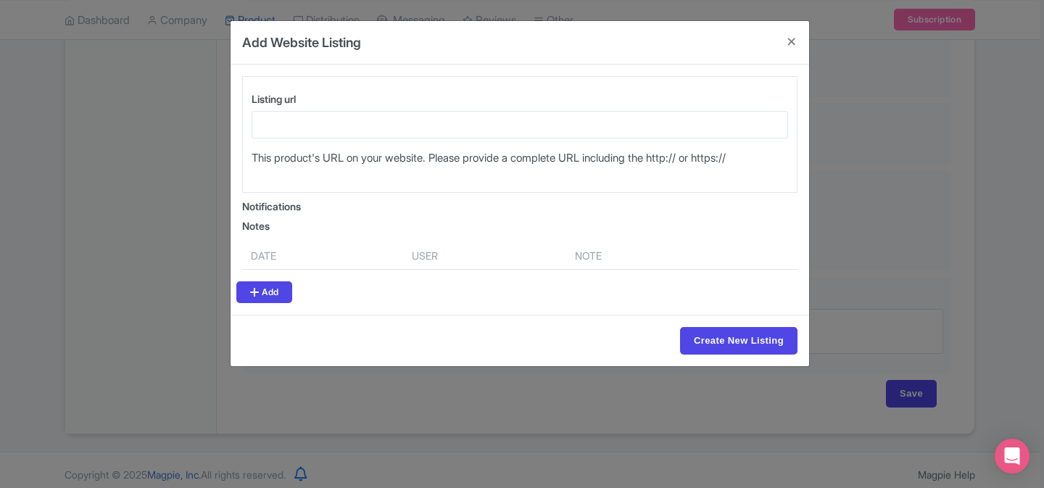
click at [530, 109] on div "Listing url" at bounding box center [520, 114] width 536 height 47
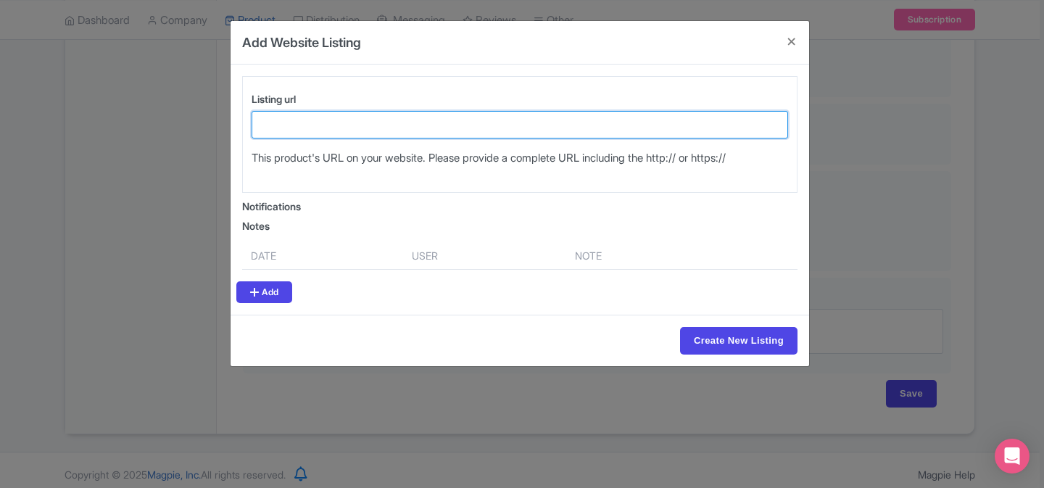
click at [530, 117] on input "Listing url" at bounding box center [520, 125] width 536 height 28
paste input "[URL][DOMAIN_NAME]"
type input "[URL][DOMAIN_NAME]"
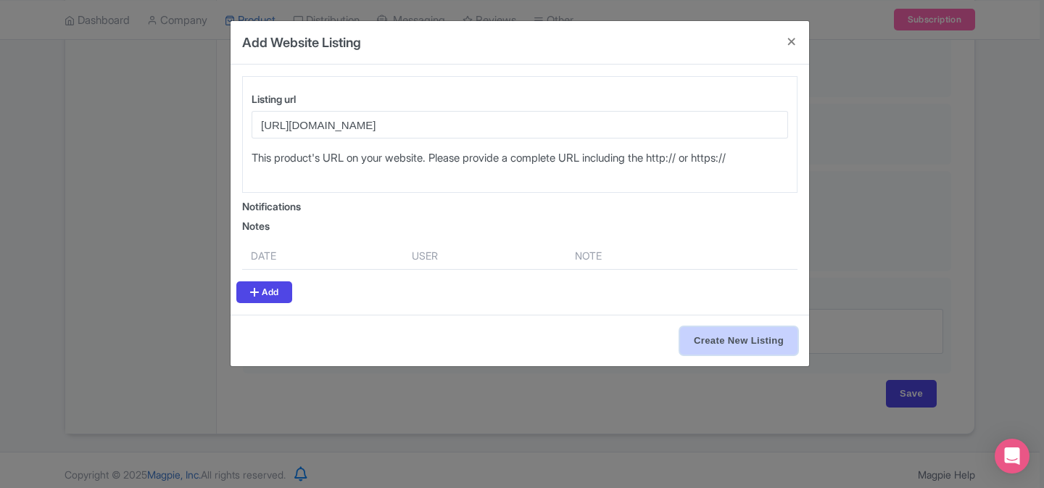
click at [757, 336] on input "Create New Listing" at bounding box center [738, 341] width 117 height 28
type input "Create New Listing"
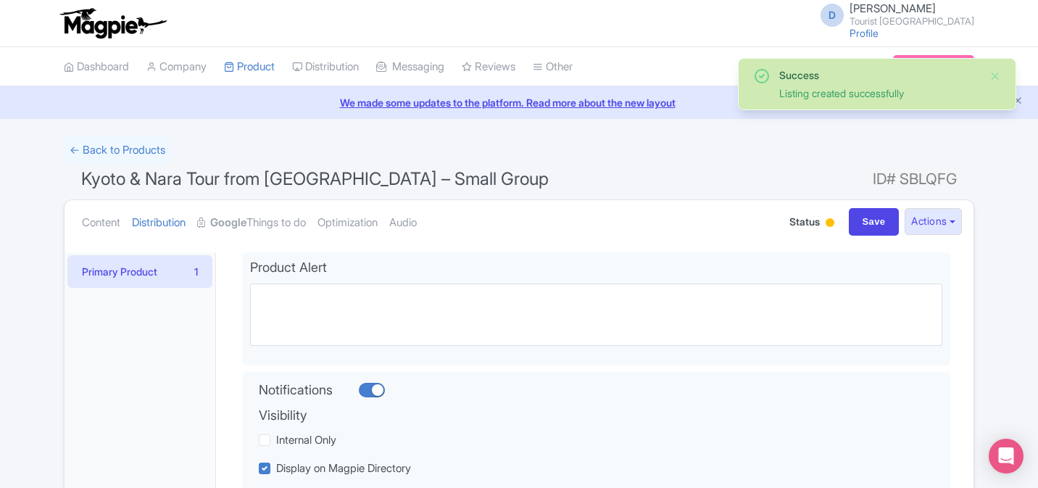
scroll to position [481, 0]
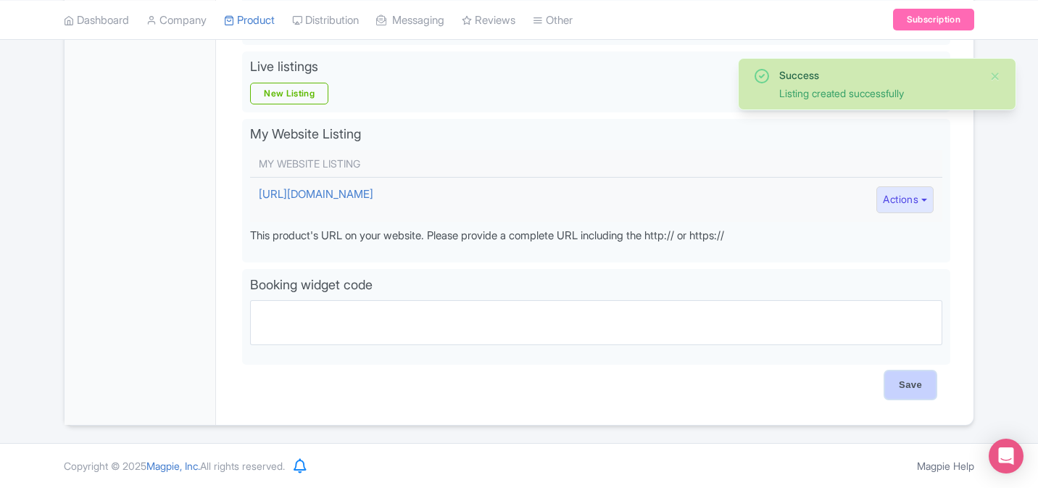
click at [923, 394] on input "Save" at bounding box center [910, 385] width 51 height 28
type input "Saving..."
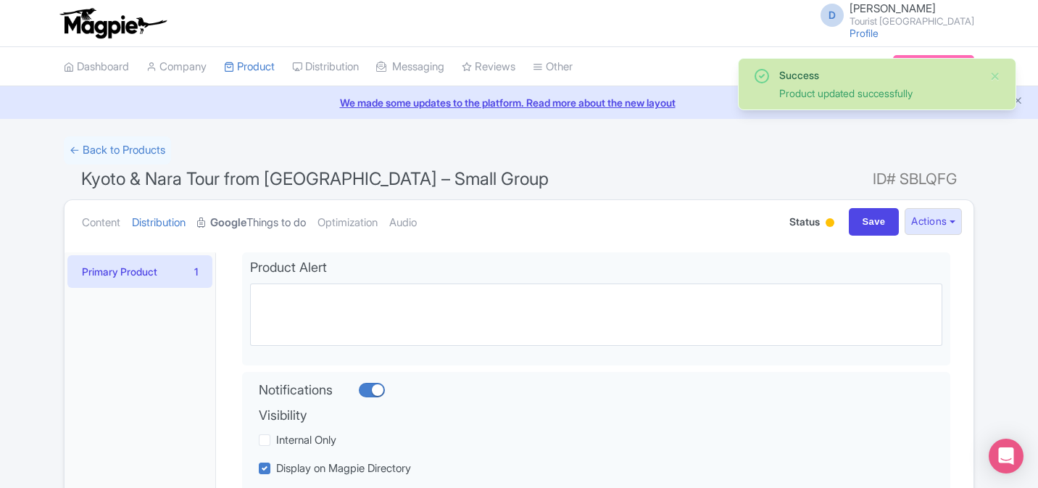
click at [246, 221] on strong "Google" at bounding box center [228, 223] width 36 height 17
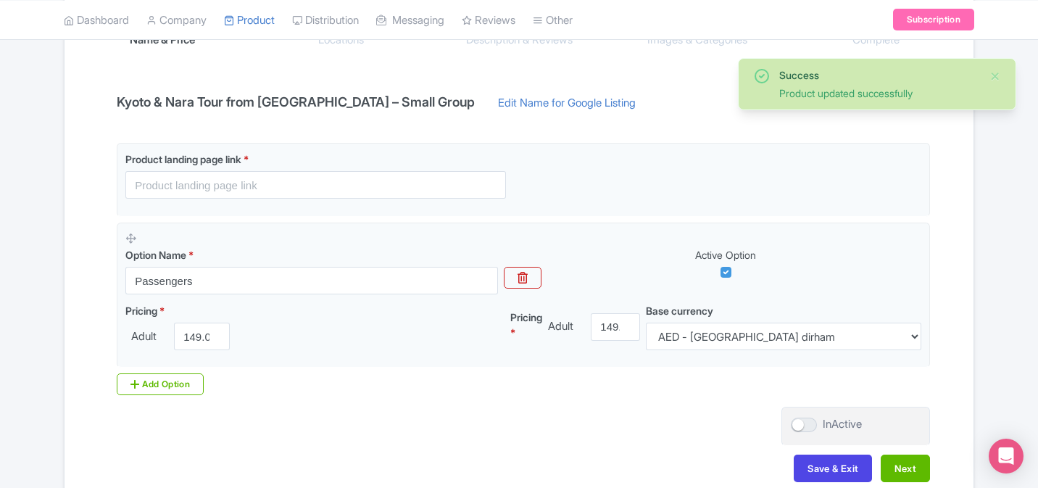
scroll to position [288, 0]
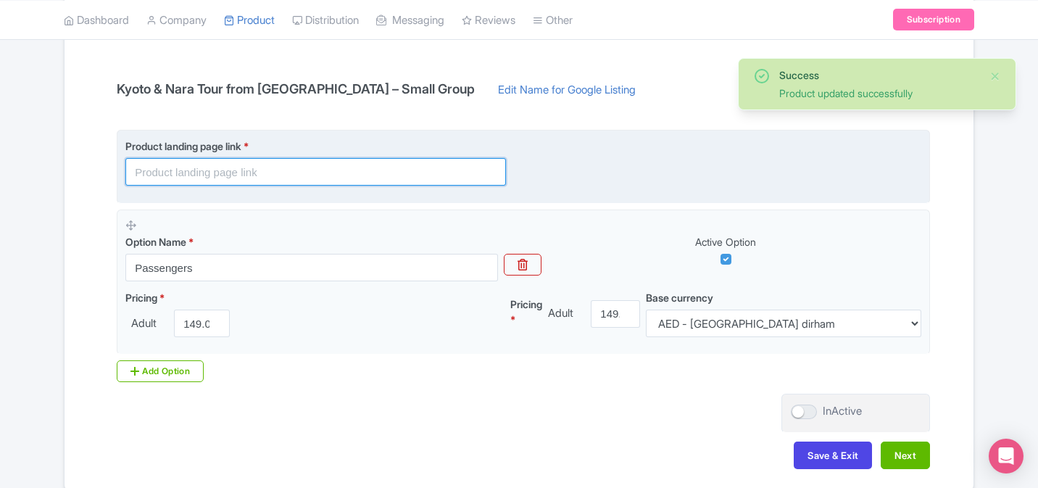
click at [320, 172] on input "text" at bounding box center [315, 172] width 381 height 28
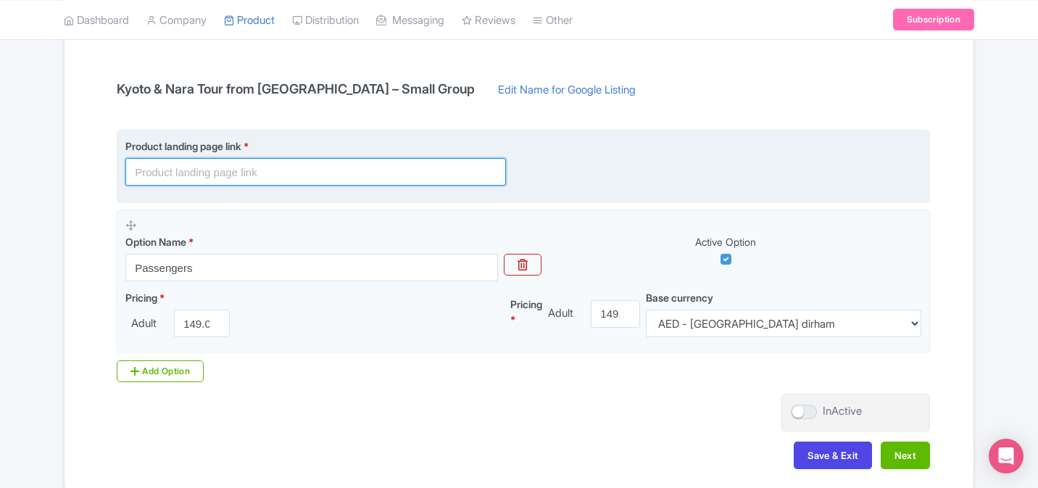
paste input "[URL][DOMAIN_NAME]"
type input "[URL][DOMAIN_NAME]"
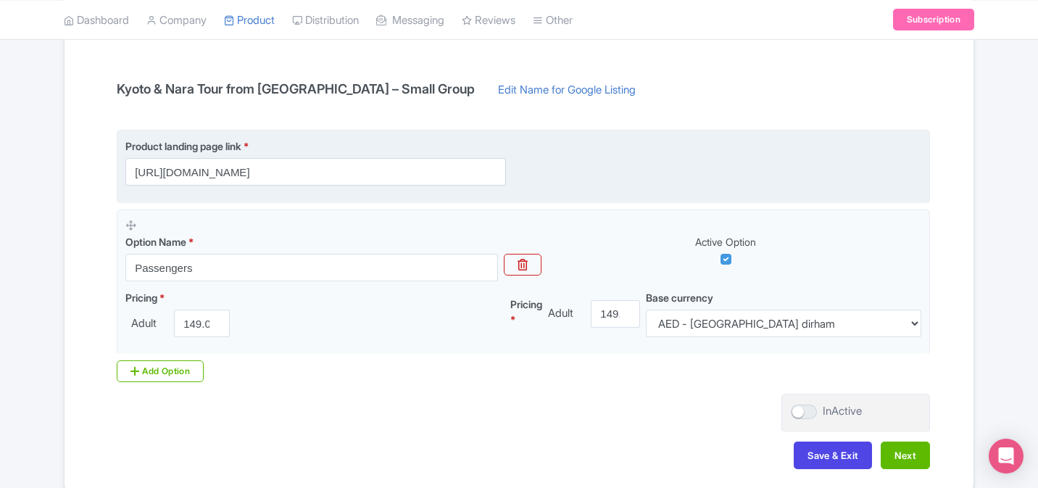
click at [618, 149] on div "Product landing page link * https://www.touristjapan.com/tours/osaka-kyoto-nara…" at bounding box center [523, 161] width 796 height 47
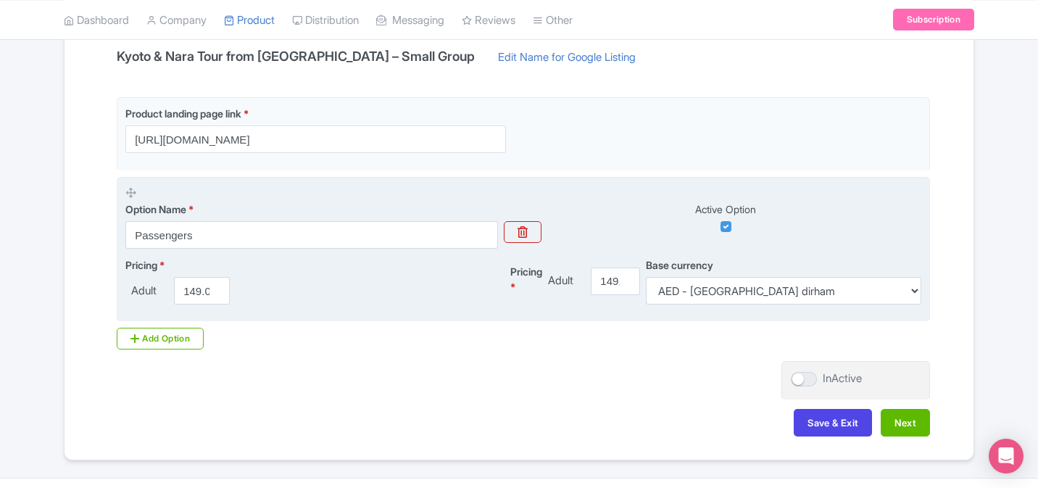
scroll to position [352, 0]
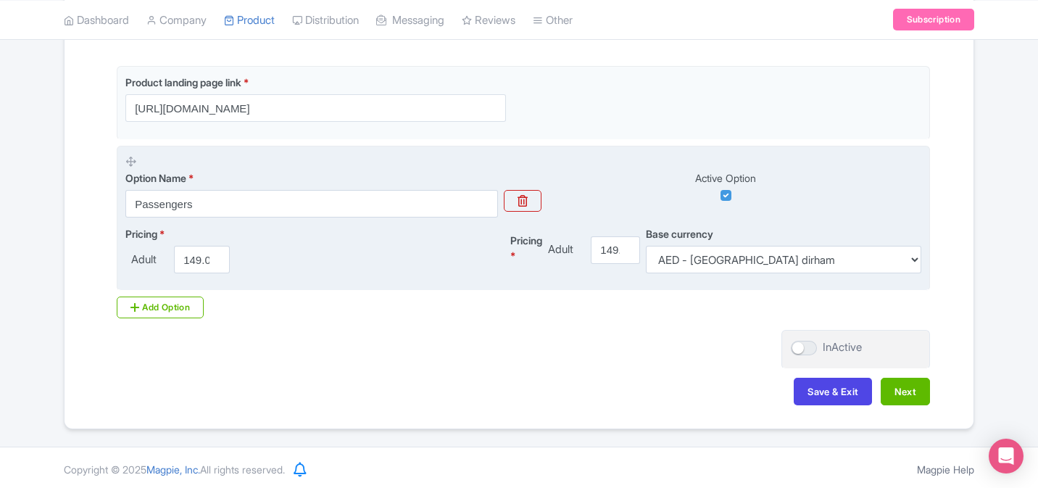
click at [831, 275] on fieldset "Option Name * Passengers Active Option Pricing * Adult 149.00 Pricing * Adult 1…" at bounding box center [523, 219] width 813 height 146
click at [826, 265] on select "AED - United Arab Emirates dirham AFN - Afghan afghani ALL - Albanian lek AMD -…" at bounding box center [783, 260] width 275 height 28
select select "USD"
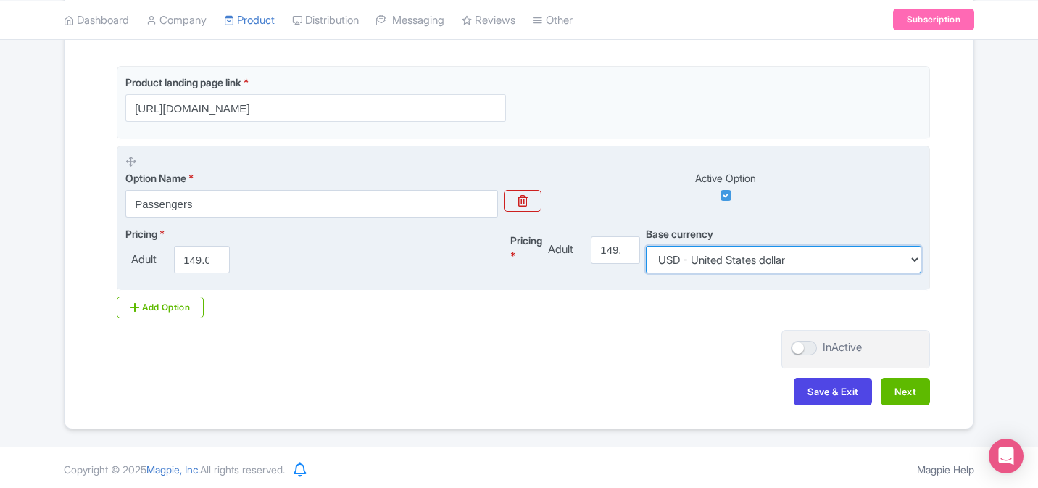
click at [646, 246] on select "AED - United Arab Emirates dirham AFN - Afghan afghani ALL - Albanian lek AMD -…" at bounding box center [783, 260] width 275 height 28
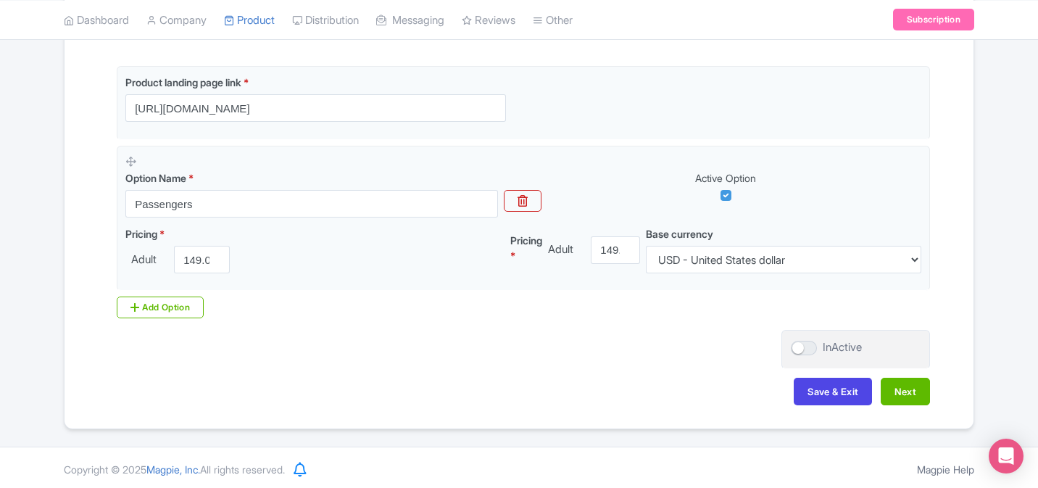
click at [641, 295] on div "Product landing page link * https://www.touristjapan.com/tours/osaka-kyoto-nara…" at bounding box center [519, 192] width 822 height 252
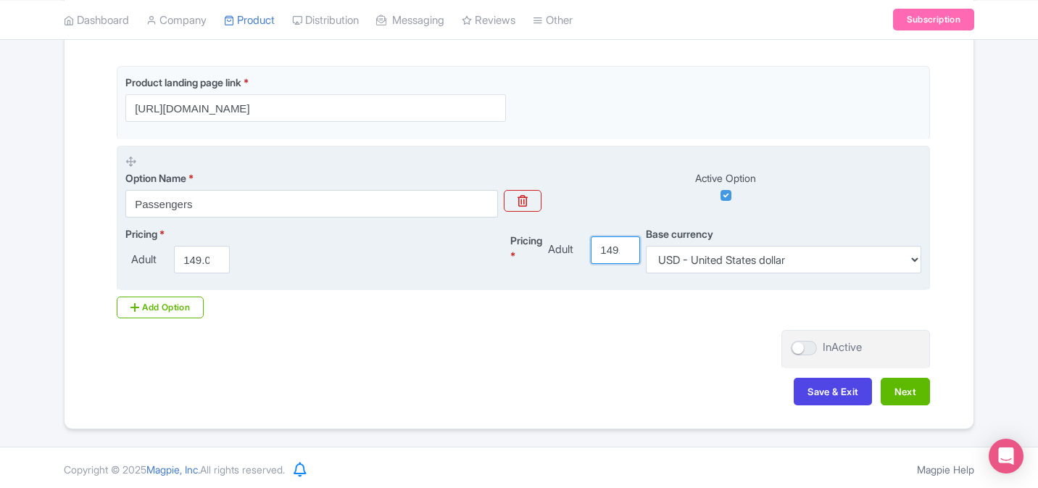
click at [623, 248] on input "149.01" at bounding box center [615, 250] width 49 height 28
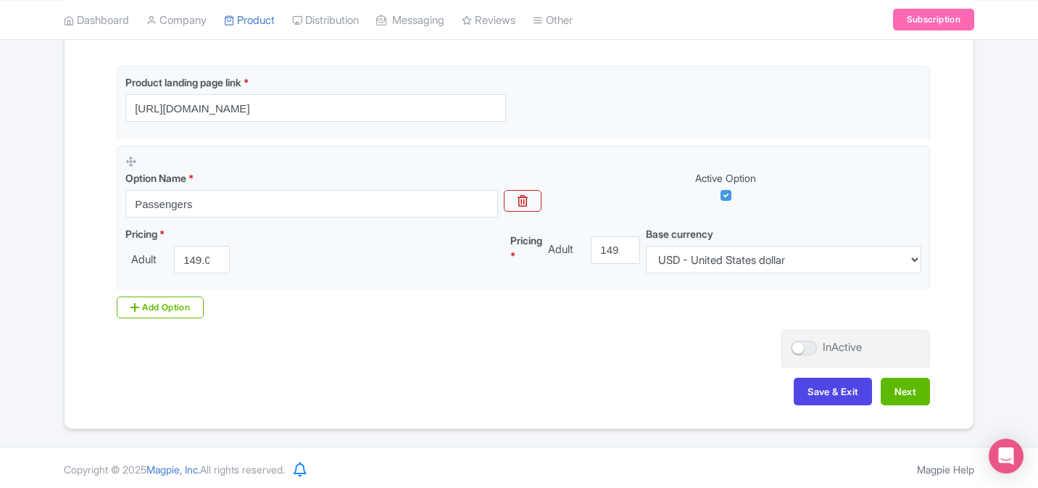
click at [623, 305] on div "Product landing page link * https://www.touristjapan.com/tours/osaka-kyoto-nara…" at bounding box center [519, 192] width 822 height 252
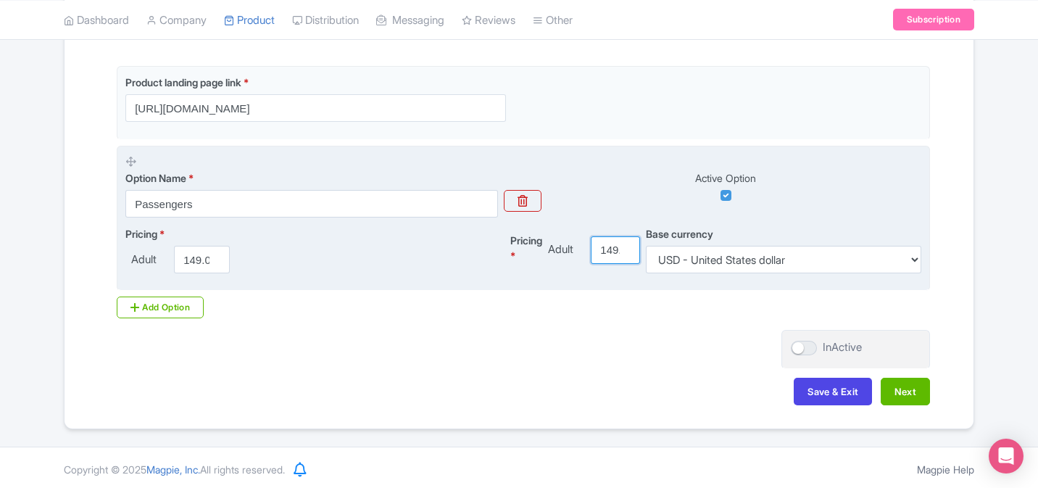
click at [613, 252] on input "149.01" at bounding box center [615, 250] width 49 height 28
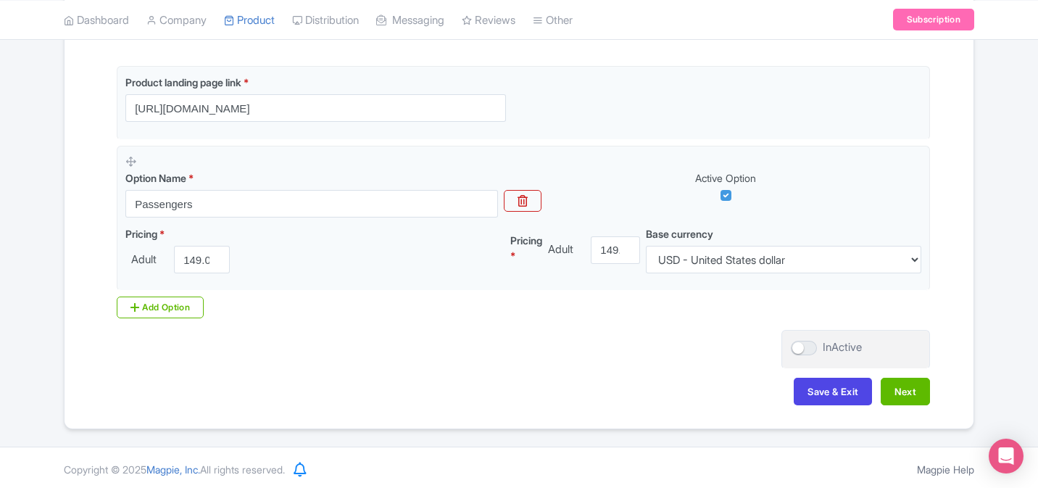
click at [602, 323] on div "Product landing page link * https://www.touristjapan.com/tours/osaka-kyoto-nara…" at bounding box center [519, 198] width 822 height 264
click at [558, 320] on div "Product landing page link * https://www.touristjapan.com/tours/osaka-kyoto-nara…" at bounding box center [519, 198] width 822 height 264
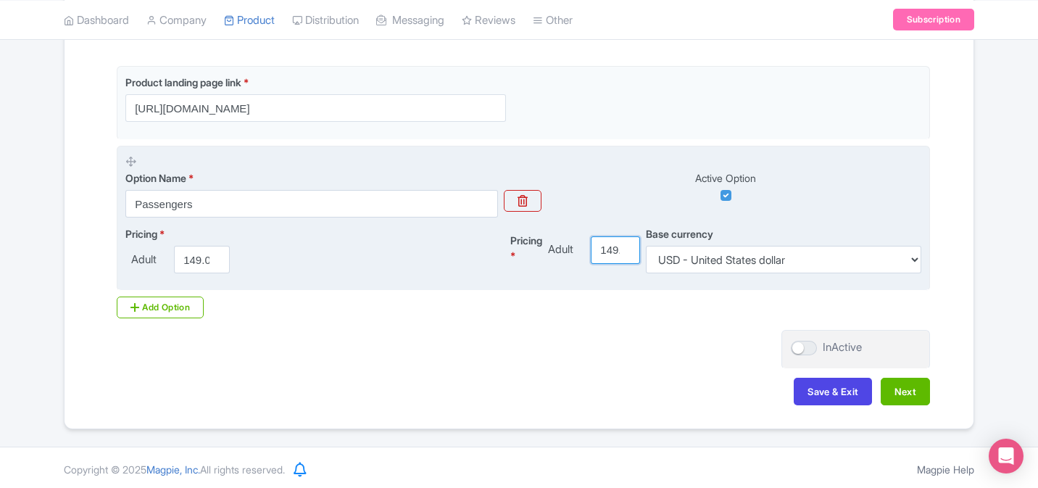
scroll to position [0, 22]
drag, startPoint x: 605, startPoint y: 248, endPoint x: 661, endPoint y: 260, distance: 57.2
click at [662, 262] on div "Pricing * Adult 149.00 Pricing * Adult 149.01 Base currency AED - United Arab E…" at bounding box center [523, 249] width 796 height 47
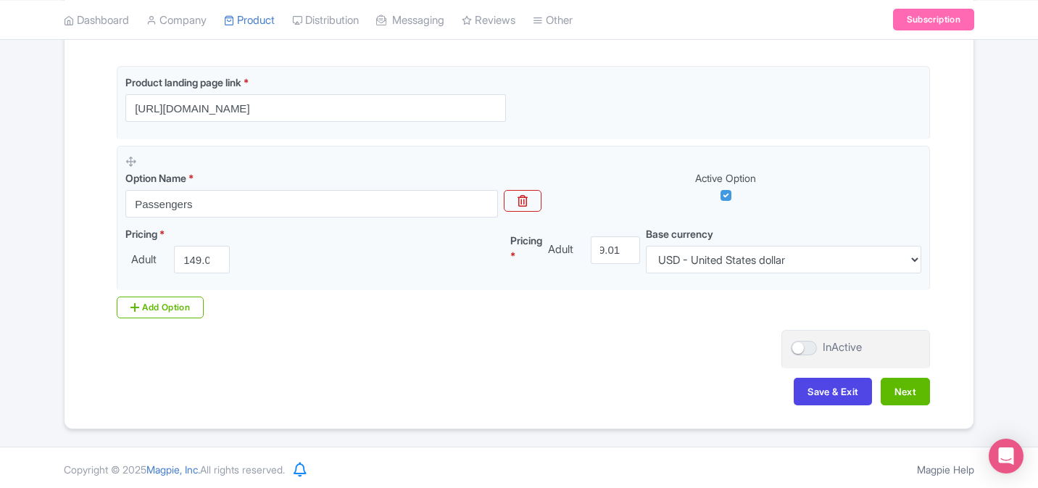
scroll to position [0, 0]
click at [627, 323] on div "Product landing page link * https://www.touristjapan.com/tours/osaka-kyoto-nara…" at bounding box center [519, 198] width 822 height 264
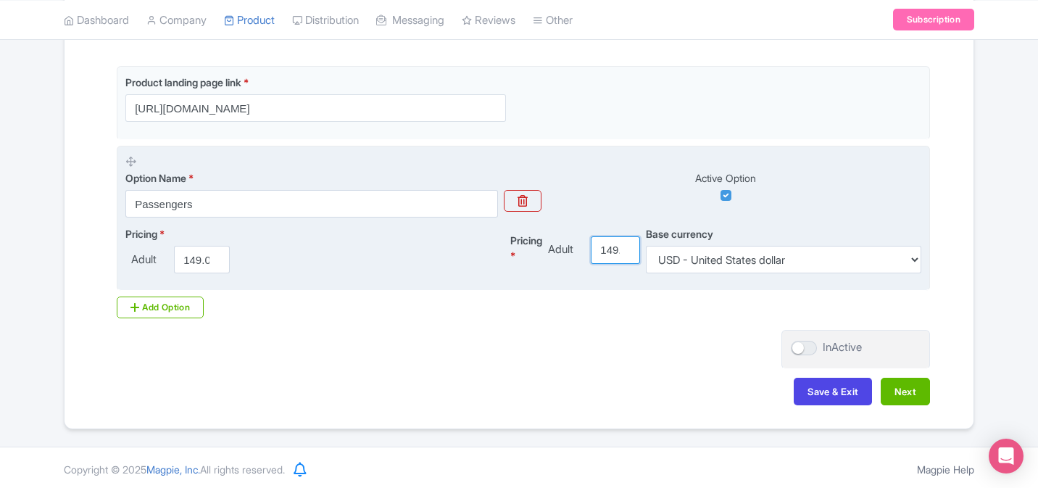
scroll to position [0, 22]
click at [616, 255] on input "149.01" at bounding box center [615, 250] width 49 height 28
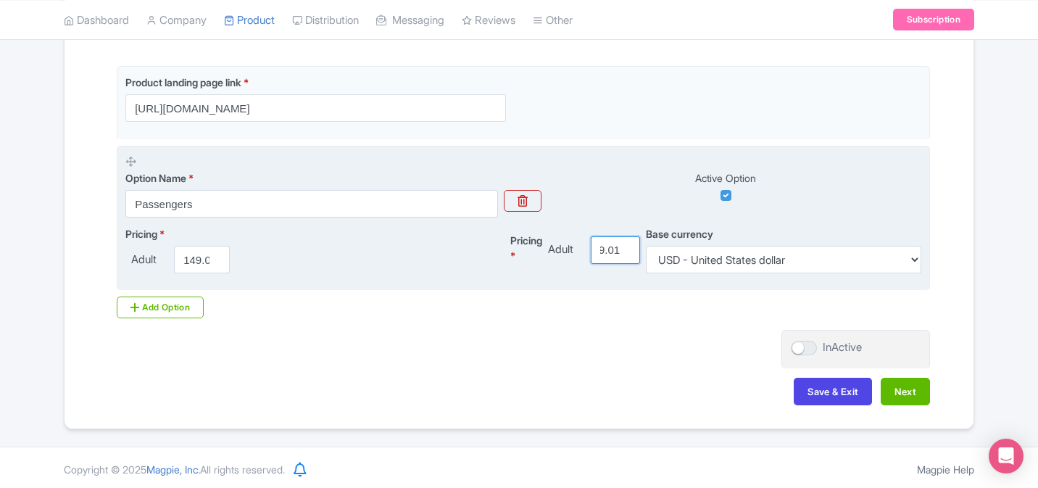
click at [616, 255] on input "149.01" at bounding box center [615, 250] width 49 height 28
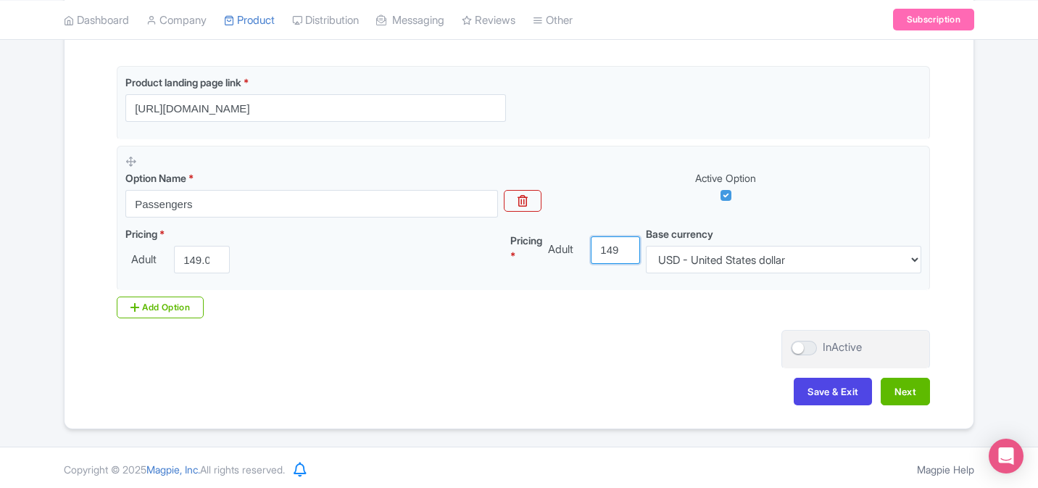
type input "149"
click at [614, 332] on div "Name & Price Locations Description & Reviews Images & Categories Complete Kyoto…" at bounding box center [519, 164] width 892 height 511
click at [913, 394] on button "Next" at bounding box center [905, 392] width 49 height 28
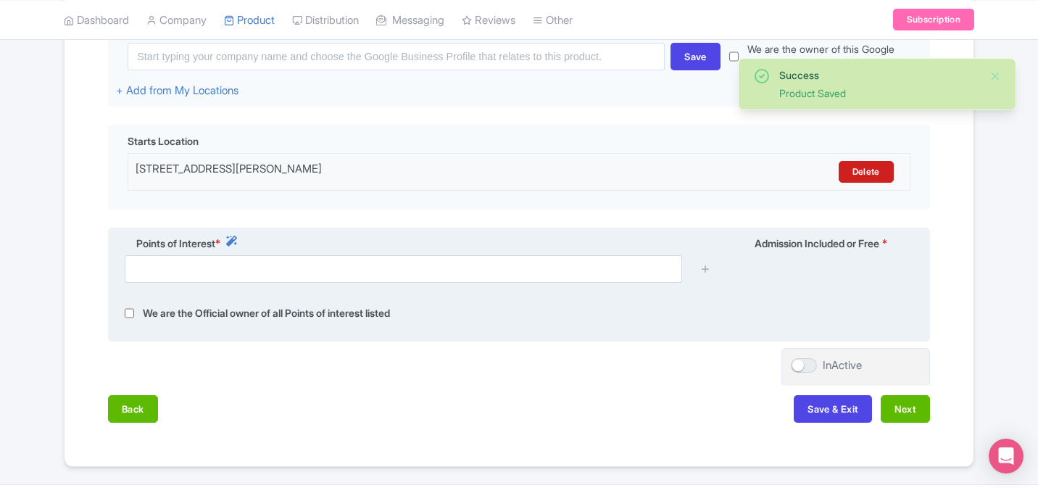
scroll to position [399, 0]
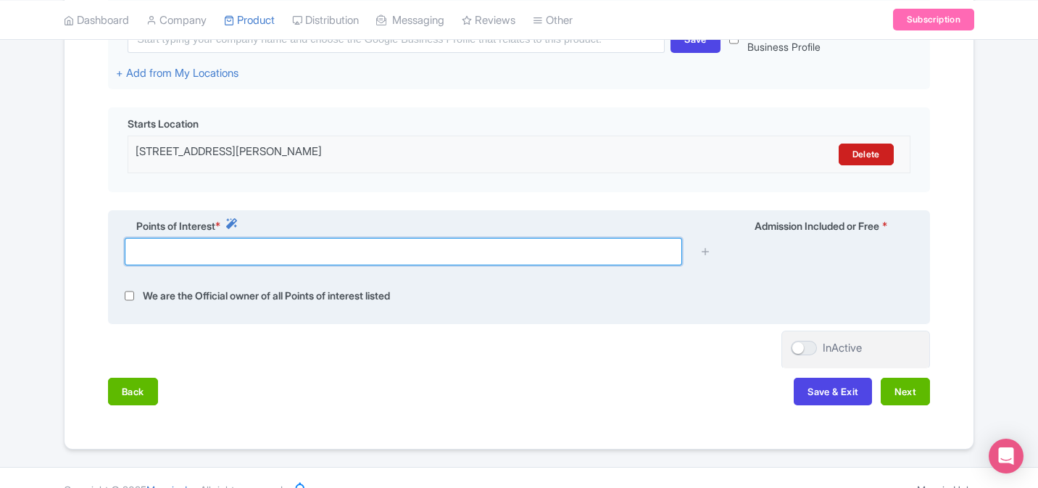
click at [624, 255] on input "text" at bounding box center [403, 252] width 557 height 28
paste input "Arashiyama Bamboo Forest"
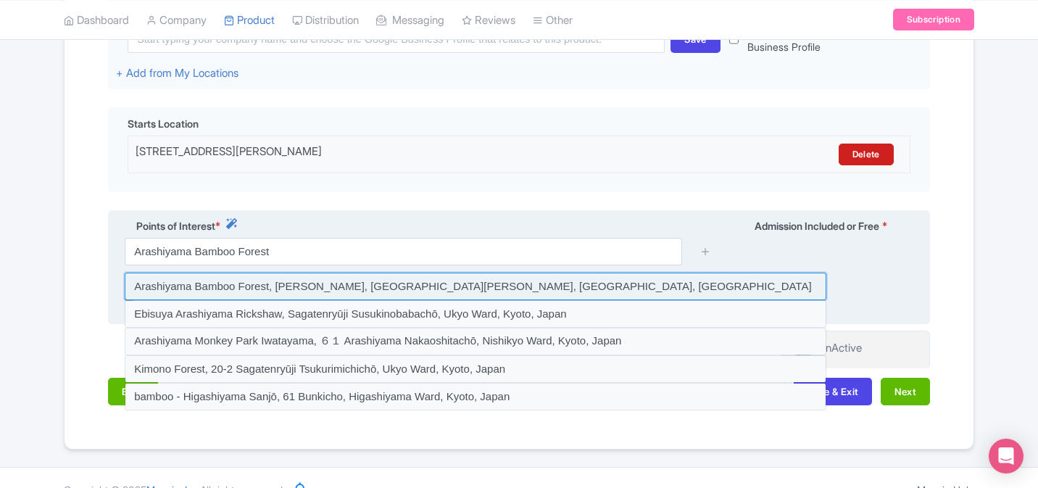
click at [278, 284] on input at bounding box center [476, 287] width 702 height 28
type input "Arashiyama Bamboo Forest, [PERSON_NAME], [GEOGRAPHIC_DATA][PERSON_NAME], [GEOGR…"
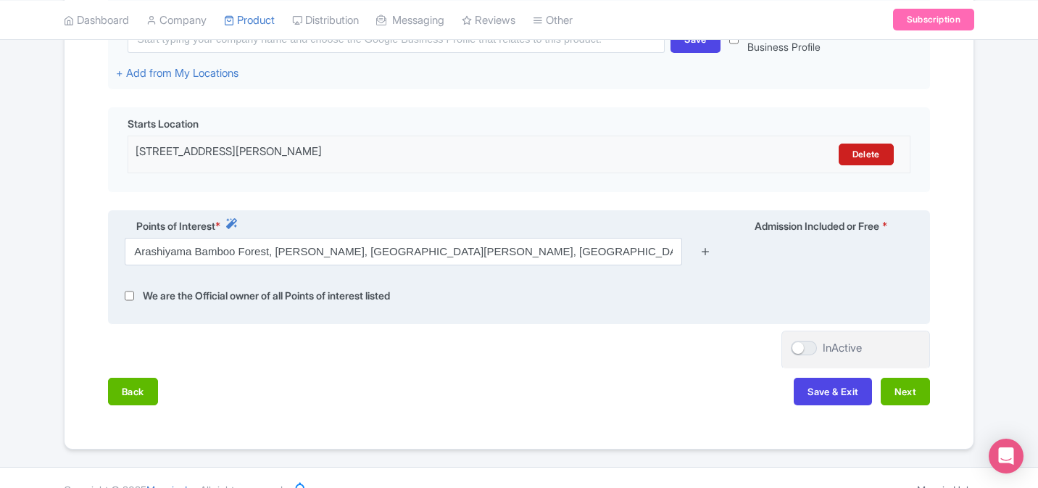
click at [711, 252] on icon at bounding box center [705, 251] width 11 height 11
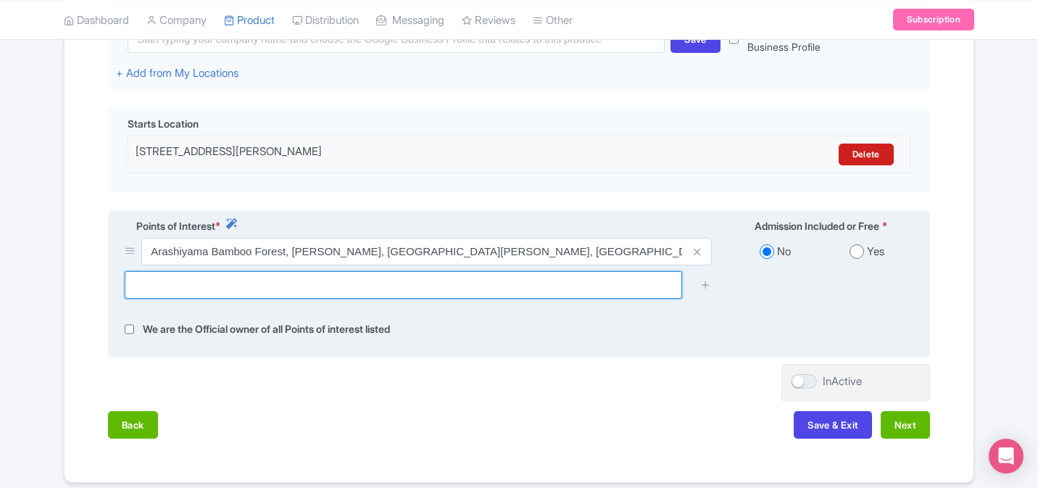
click at [236, 293] on input "text" at bounding box center [403, 285] width 557 height 28
paste input "Kinkaku-ji Temple, 1 Kinkakujichō, Kita Ward, Kyoto, 603-8361, Japan"
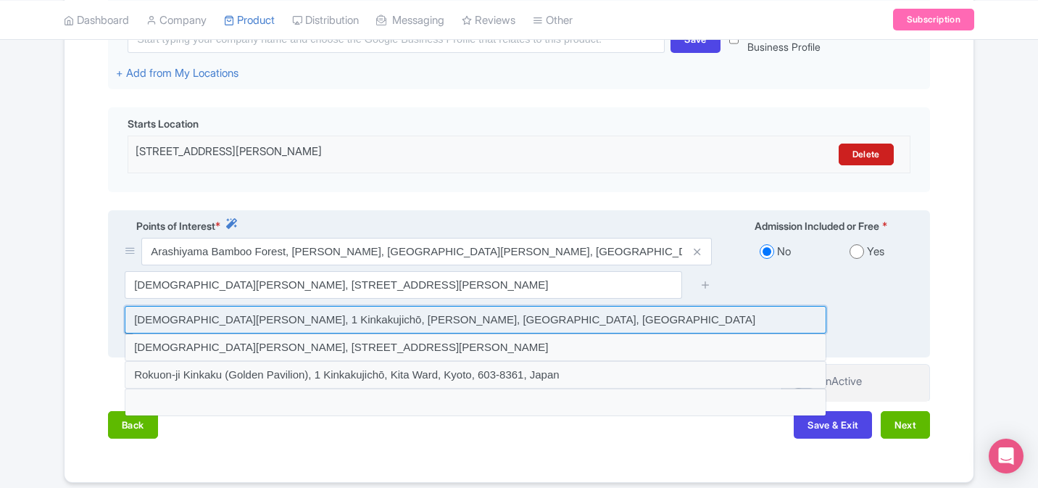
click at [330, 325] on input at bounding box center [476, 320] width 702 height 28
type input "[DEMOGRAPHIC_DATA][PERSON_NAME], 1 Kinkakujichō, [PERSON_NAME], [GEOGRAPHIC_DAT…"
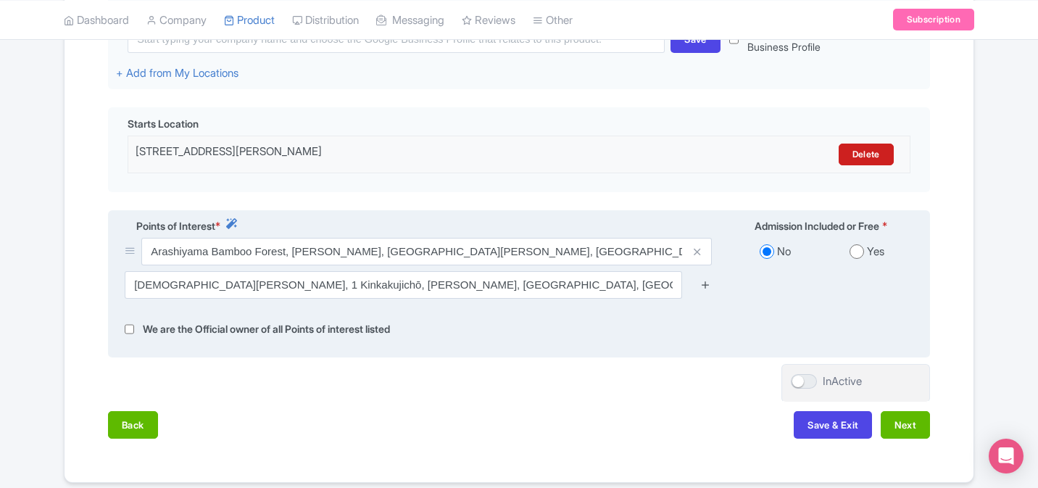
click at [710, 290] on icon at bounding box center [705, 284] width 11 height 11
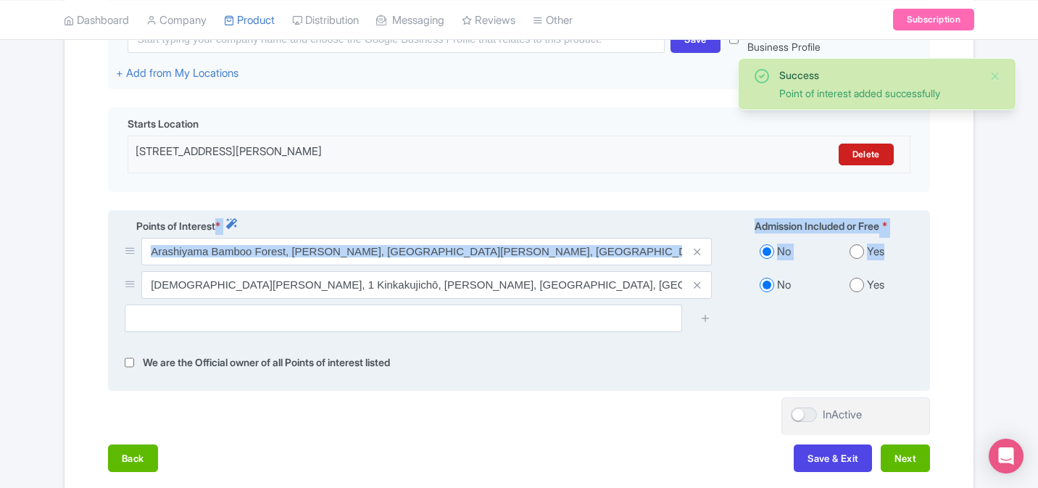
drag, startPoint x: 131, startPoint y: 286, endPoint x: 130, endPoint y: 236, distance: 50.0
click at [130, 236] on div "Points of Interest * Admission Included or Free * Arashiyama Bamboo Forest, Sag…" at bounding box center [519, 300] width 822 height 181
drag, startPoint x: 131, startPoint y: 288, endPoint x: 130, endPoint y: 232, distance: 56.6
click at [130, 232] on div "Points of Interest * Admission Included or Free * Arashiyama Bamboo Forest, Sag…" at bounding box center [519, 300] width 822 height 181
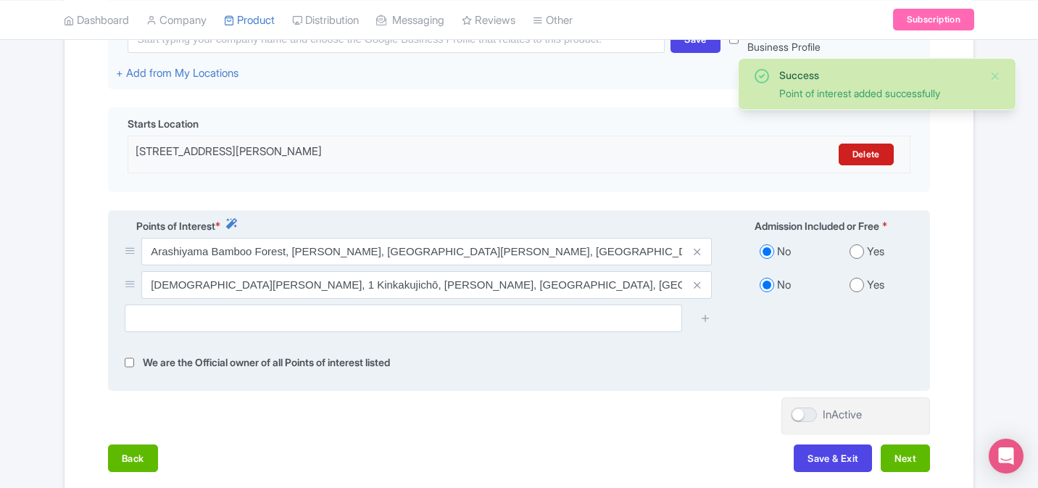
click at [595, 302] on div "[DEMOGRAPHIC_DATA][PERSON_NAME], 1 Kinkakujichō, [PERSON_NAME], [GEOGRAPHIC_DAT…" at bounding box center [418, 287] width 605 height 33
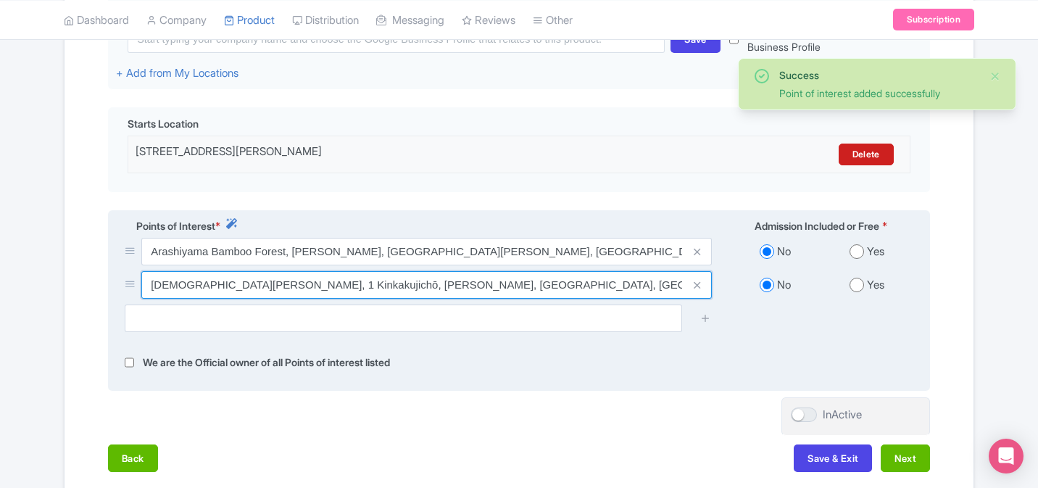
click at [600, 289] on input "[DEMOGRAPHIC_DATA][PERSON_NAME], 1 Kinkakujichō, [PERSON_NAME], [GEOGRAPHIC_DAT…" at bounding box center [426, 285] width 570 height 28
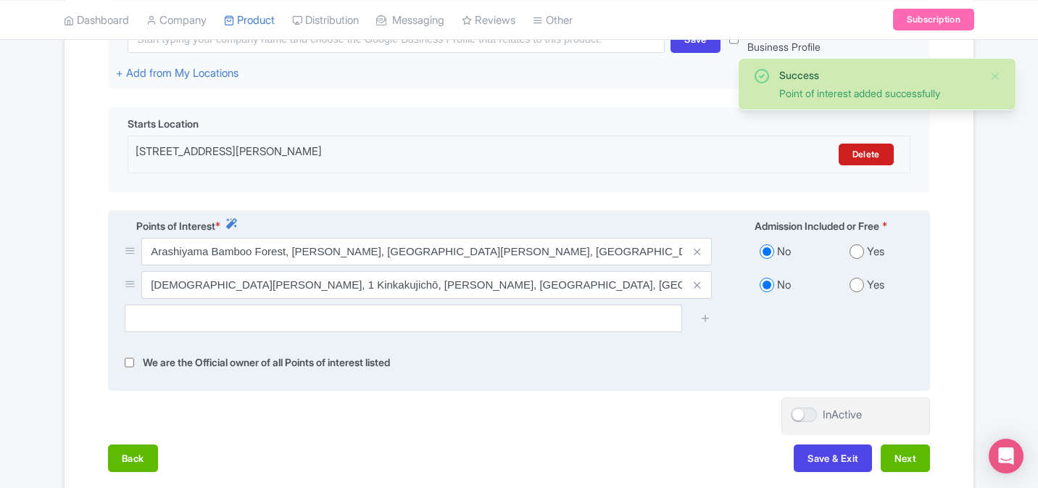
click at [125, 289] on icon at bounding box center [130, 283] width 11 height 11
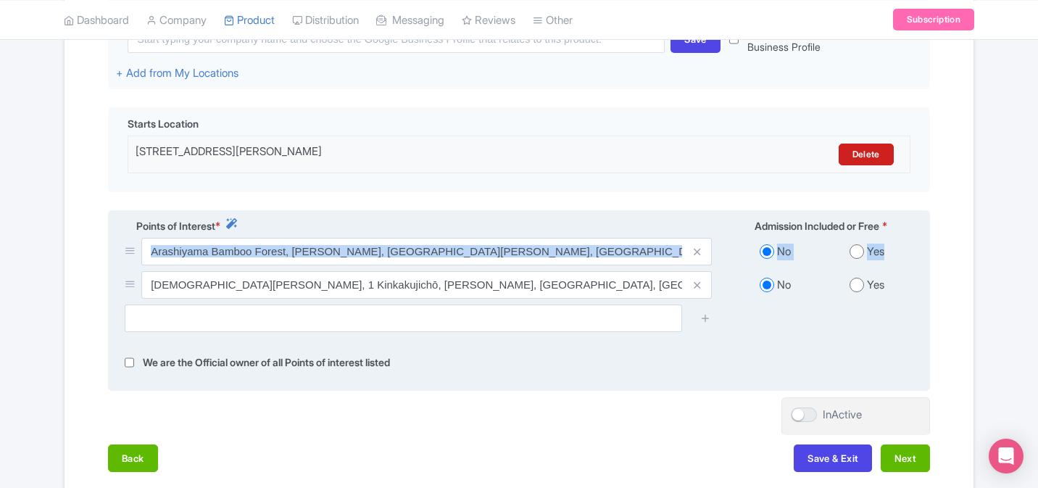
drag, startPoint x: 130, startPoint y: 288, endPoint x: 128, endPoint y: 258, distance: 30.5
click at [128, 257] on div "Arashiyama Bamboo Forest, Sagaogurayama Tabuchiyamachō, Ukyo Ward, Kyoto, Japan…" at bounding box center [519, 271] width 806 height 67
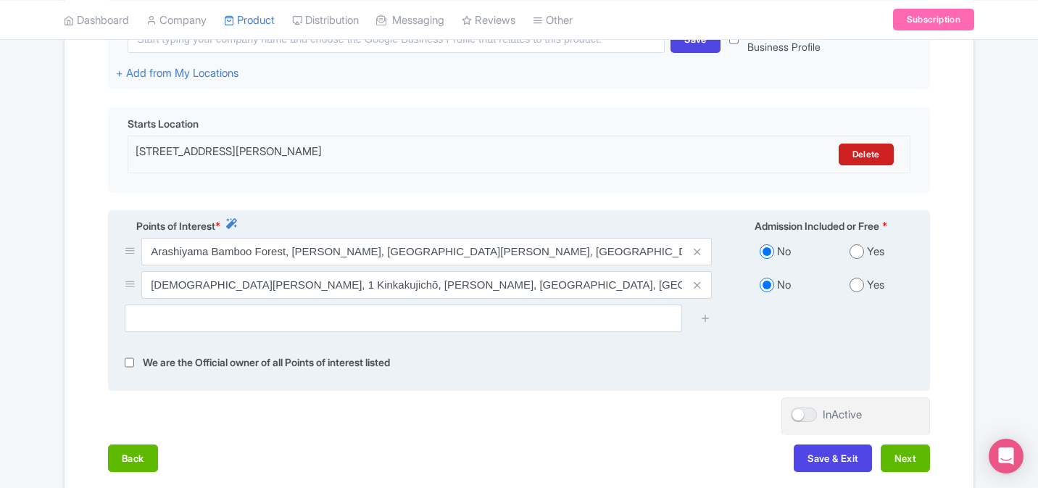
click at [130, 283] on icon at bounding box center [130, 283] width 11 height 11
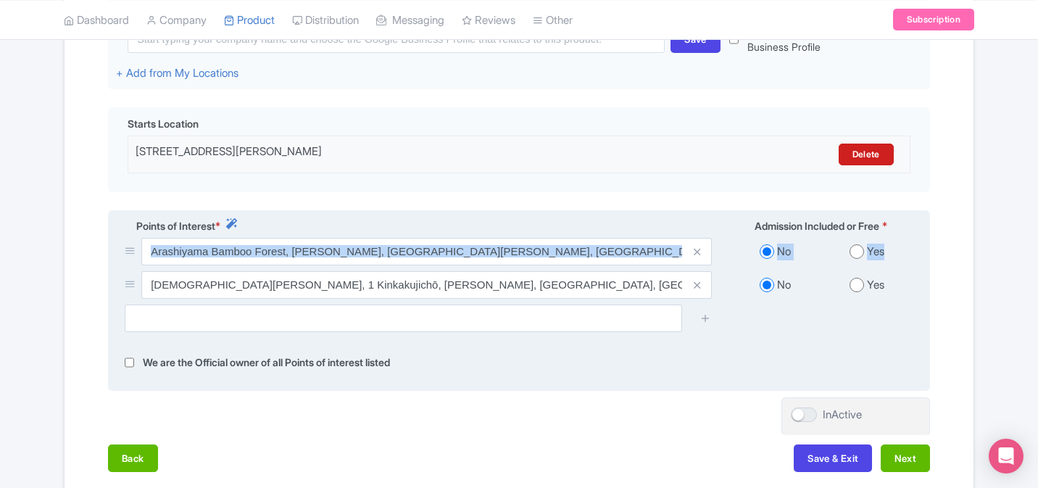
drag, startPoint x: 128, startPoint y: 253, endPoint x: 127, endPoint y: 291, distance: 37.7
click at [127, 295] on div "Arashiyama Bamboo Forest, Sagaogurayama Tabuchiyamachō, Ukyo Ward, Kyoto, Japan…" at bounding box center [519, 271] width 806 height 67
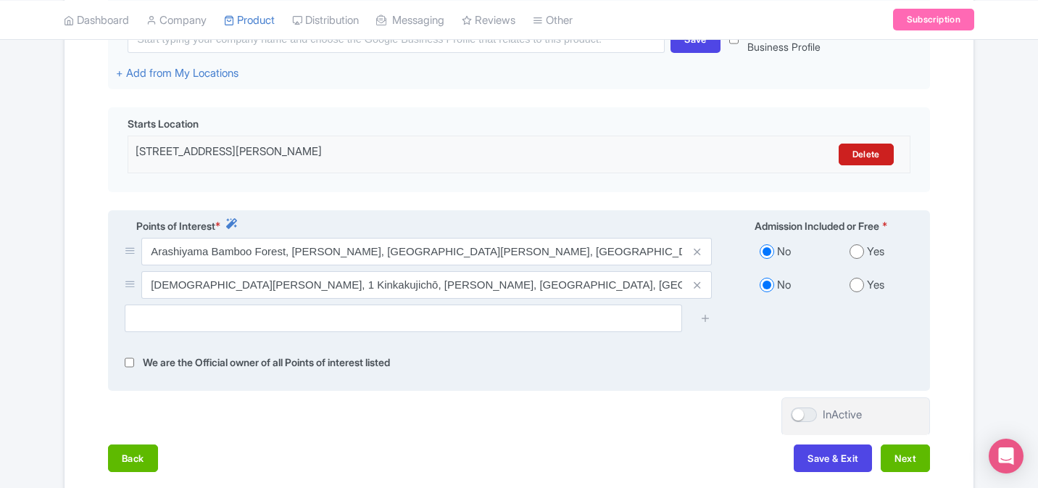
click at [130, 256] on icon at bounding box center [130, 250] width 11 height 11
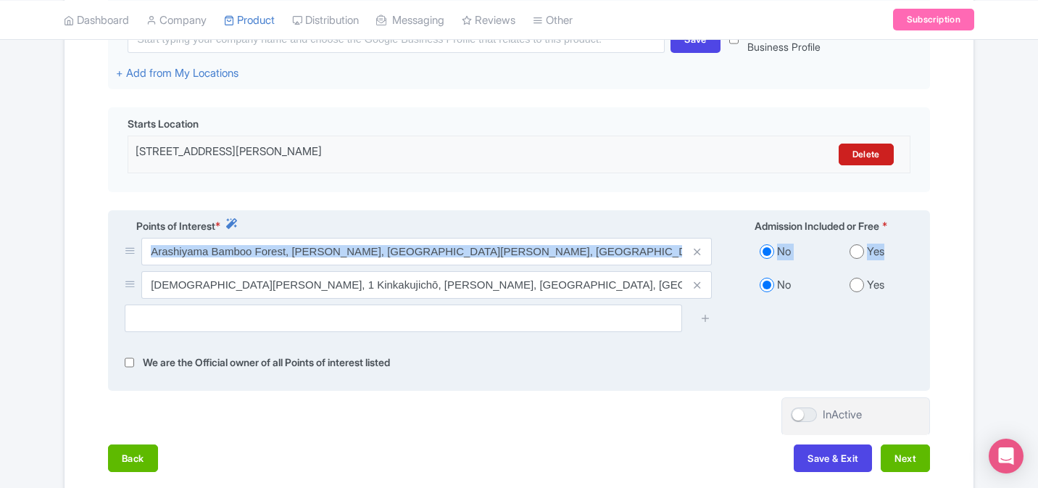
drag, startPoint x: 130, startPoint y: 257, endPoint x: 130, endPoint y: 273, distance: 16.0
click at [130, 274] on div "Arashiyama Bamboo Forest, Sagaogurayama Tabuchiyamachō, Ukyo Ward, Kyoto, Japan…" at bounding box center [519, 271] width 806 height 67
click at [130, 271] on div "Arashiyama Bamboo Forest, [PERSON_NAME], [GEOGRAPHIC_DATA][PERSON_NAME], [GEOGR…" at bounding box center [418, 254] width 605 height 33
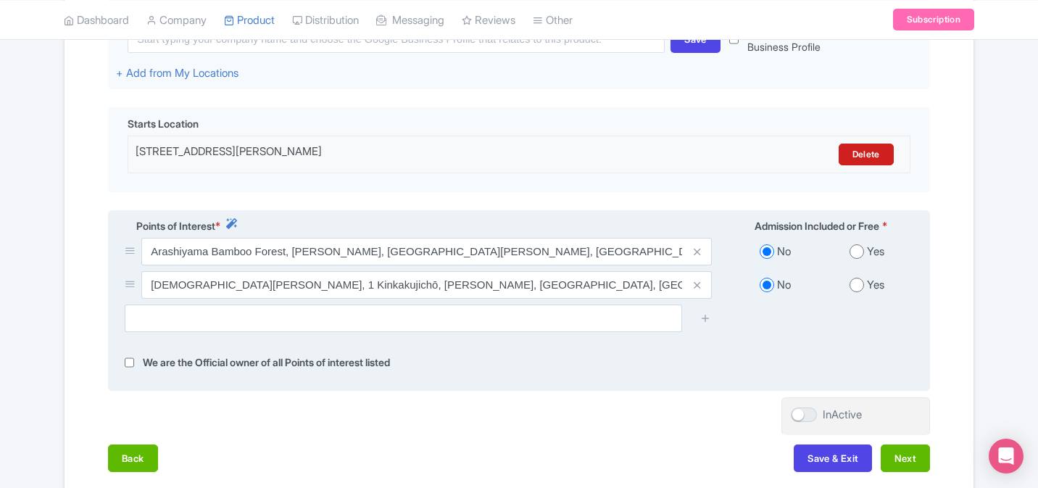
click at [128, 252] on icon at bounding box center [130, 250] width 11 height 11
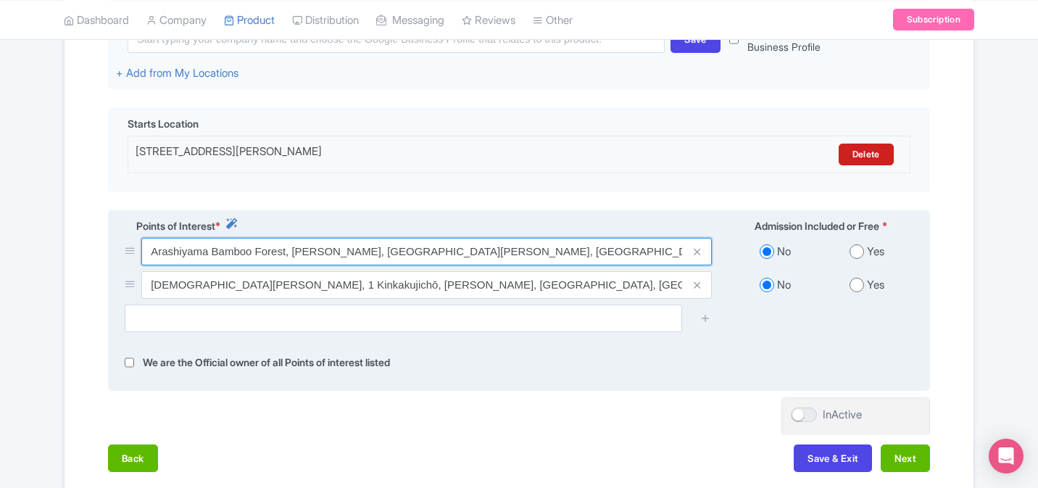
click at [204, 256] on input "Arashiyama Bamboo Forest, [PERSON_NAME], [GEOGRAPHIC_DATA][PERSON_NAME], [GEOGR…" at bounding box center [426, 252] width 570 height 28
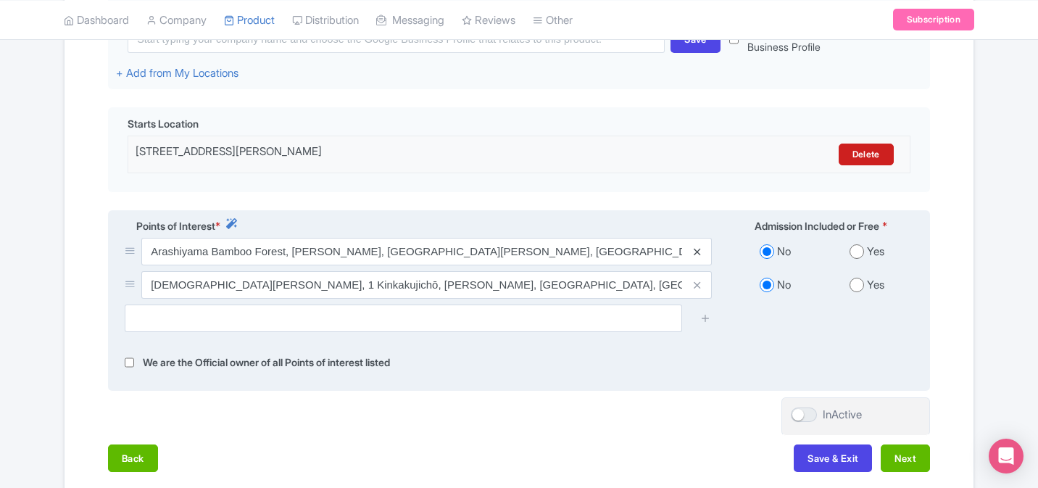
click at [695, 253] on icon at bounding box center [697, 251] width 7 height 11
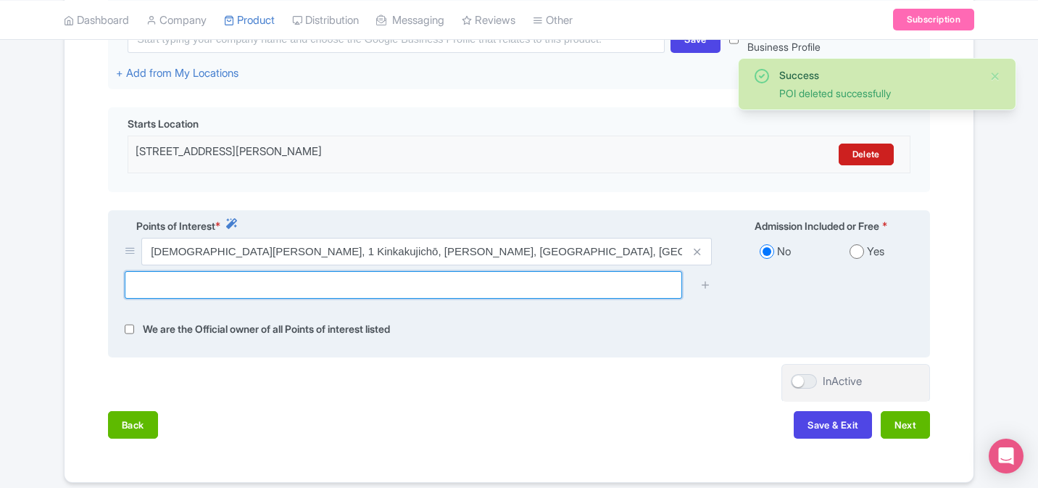
click at [477, 289] on input "text" at bounding box center [403, 285] width 557 height 28
paste input "Arashiyama Bamboo Forest, [PERSON_NAME], [GEOGRAPHIC_DATA][PERSON_NAME], [GEOGR…"
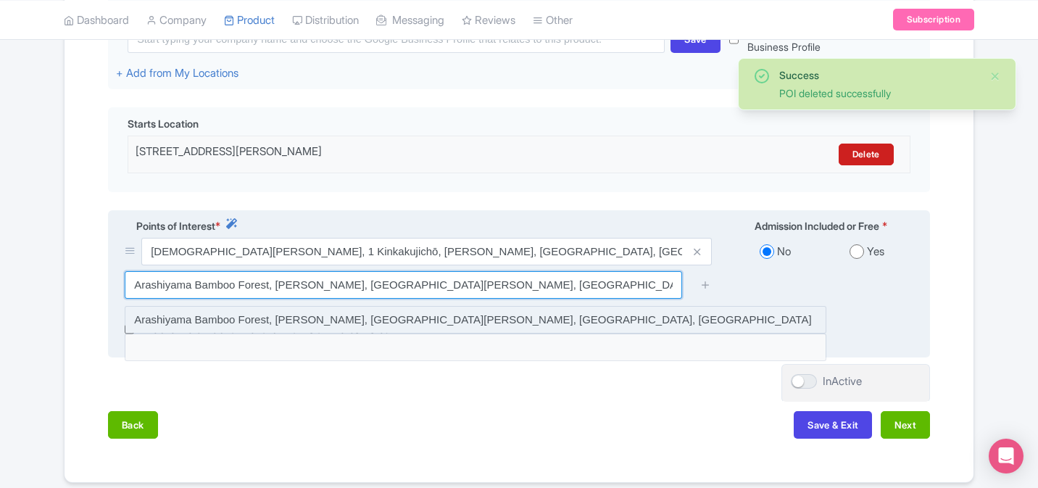
type input "Arashiyama Bamboo Forest, [PERSON_NAME], [GEOGRAPHIC_DATA][PERSON_NAME], [GEOGR…"
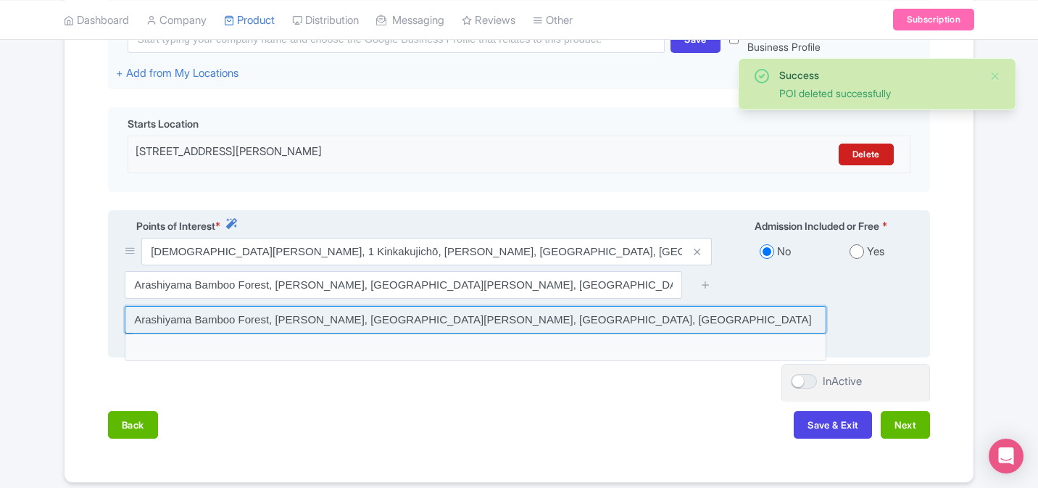
click at [462, 317] on input at bounding box center [476, 320] width 702 height 28
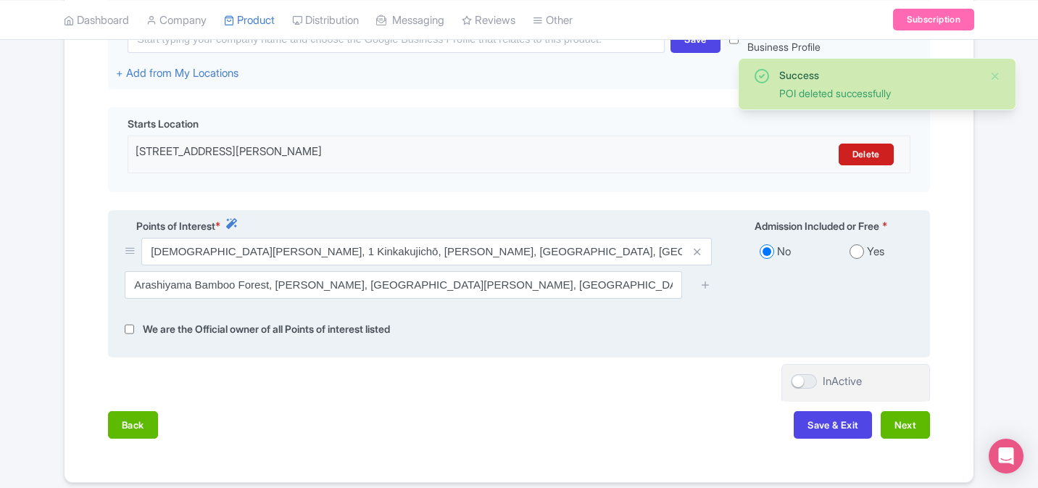
click at [711, 291] on div at bounding box center [706, 285] width 29 height 28
click at [708, 286] on icon at bounding box center [705, 284] width 11 height 11
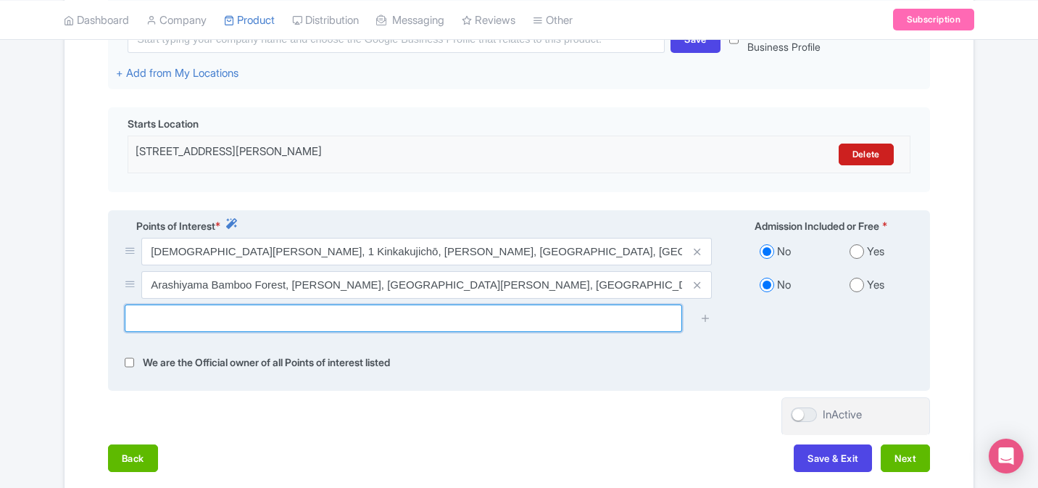
click at [362, 329] on input "text" at bounding box center [403, 318] width 557 height 28
paste input "[PERSON_NAME], [STREET_ADDRESS][PERSON_NAME]"
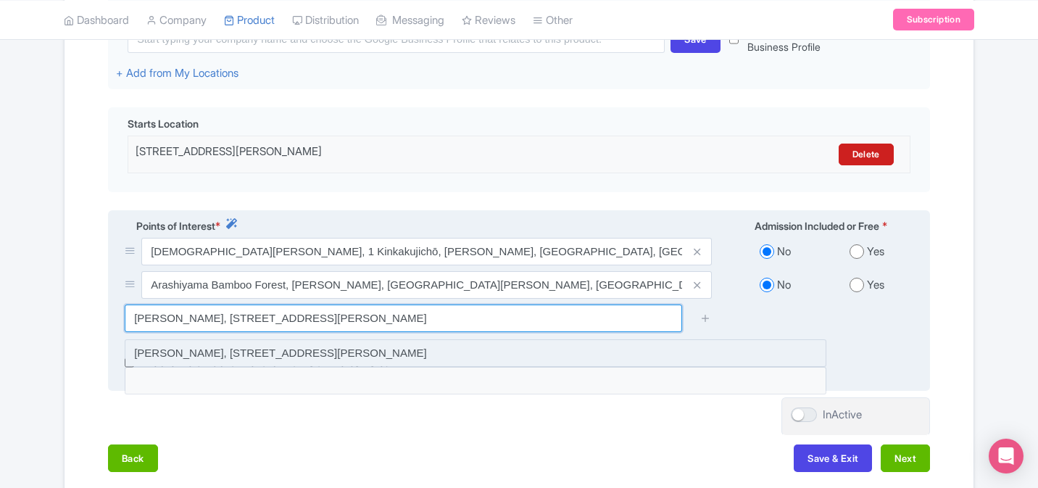
type input "[PERSON_NAME], [STREET_ADDRESS][PERSON_NAME]"
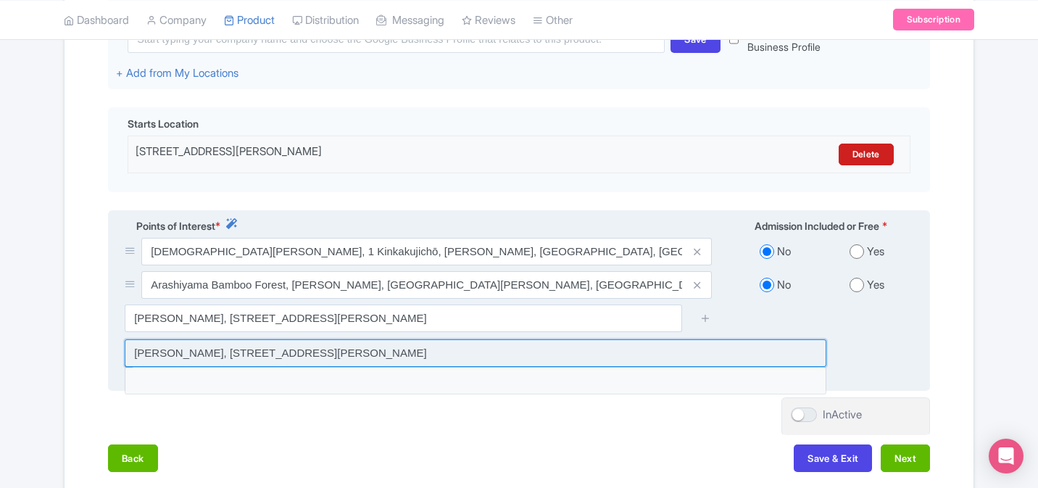
click at [623, 354] on input at bounding box center [476, 353] width 702 height 28
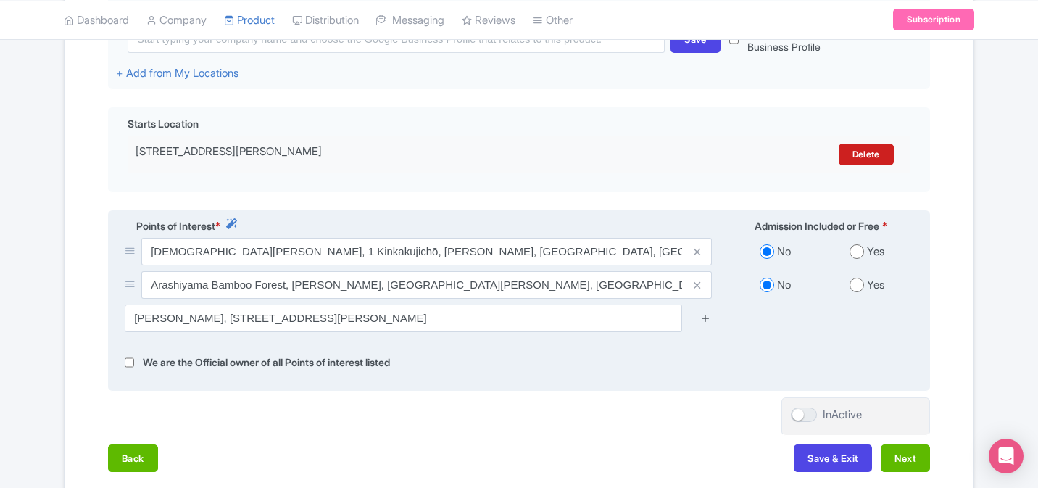
click at [702, 320] on icon at bounding box center [705, 317] width 11 height 11
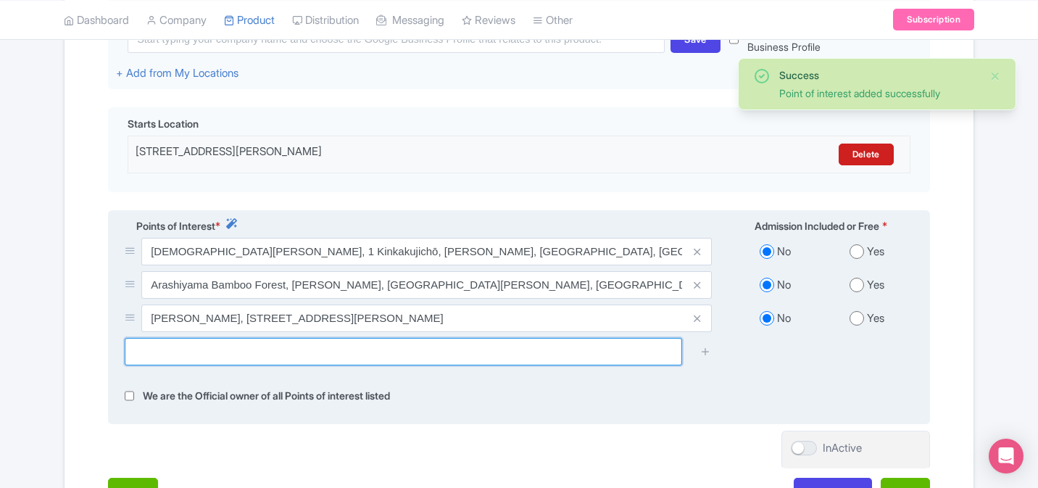
click at [505, 358] on input "text" at bounding box center [403, 352] width 557 height 28
paste input "Tōdai-ji, 406-1 Zōshichō, Nara, 630-8587, Japan"
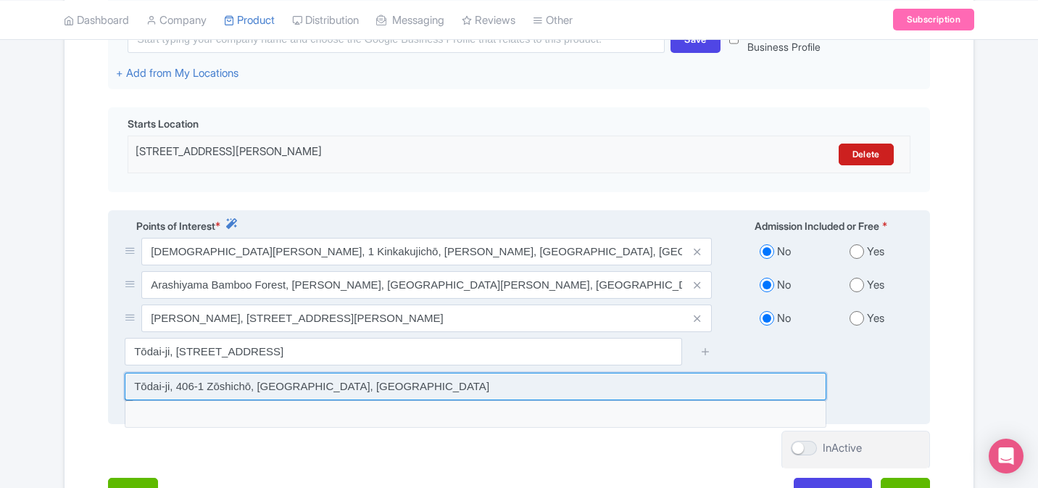
click at [462, 386] on input at bounding box center [476, 387] width 702 height 28
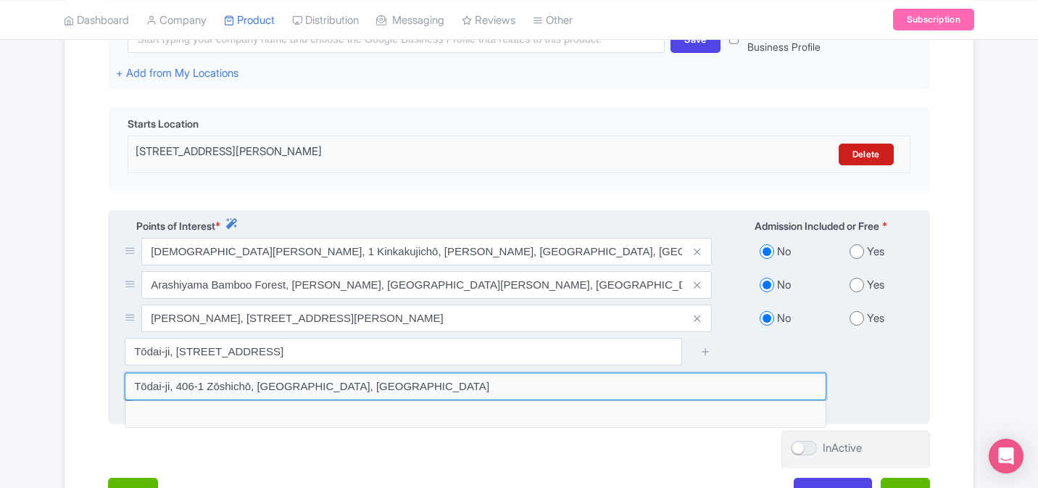
type input "Tōdai-ji, 406-1 Zōshichō, [GEOGRAPHIC_DATA], [GEOGRAPHIC_DATA]"
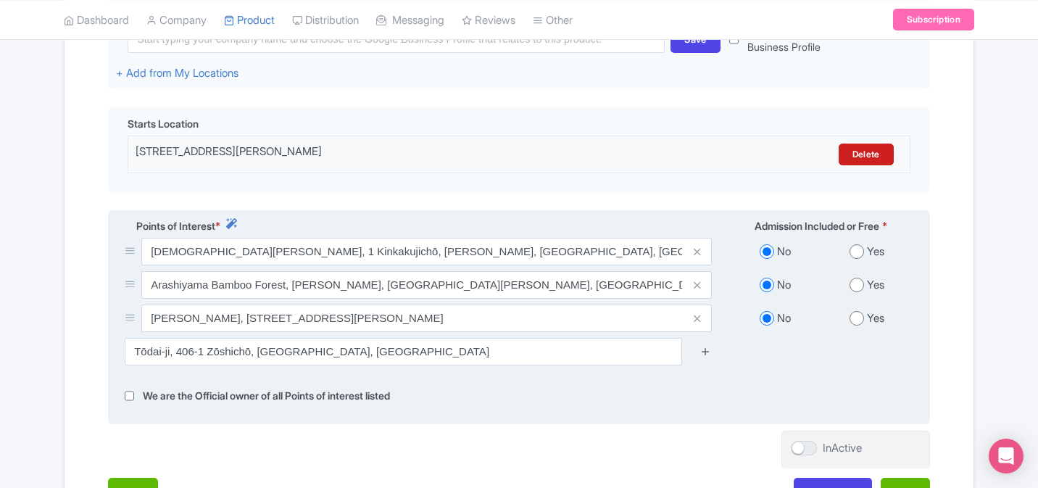
click at [708, 360] on link at bounding box center [705, 352] width 11 height 17
click at [707, 355] on icon at bounding box center [705, 351] width 11 height 11
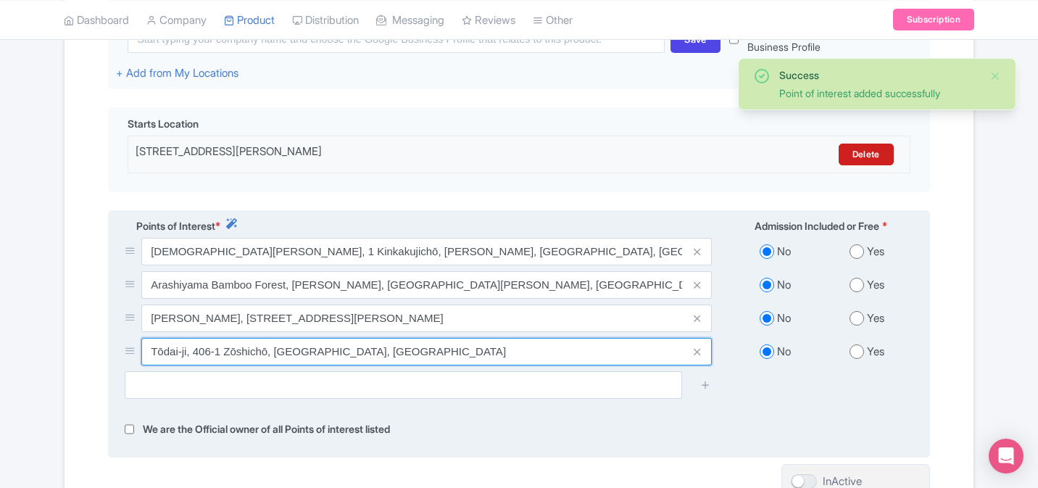
click at [351, 364] on input "Tōdai-ji, 406-1 Zōshichō, [GEOGRAPHIC_DATA], [GEOGRAPHIC_DATA]" at bounding box center [426, 352] width 570 height 28
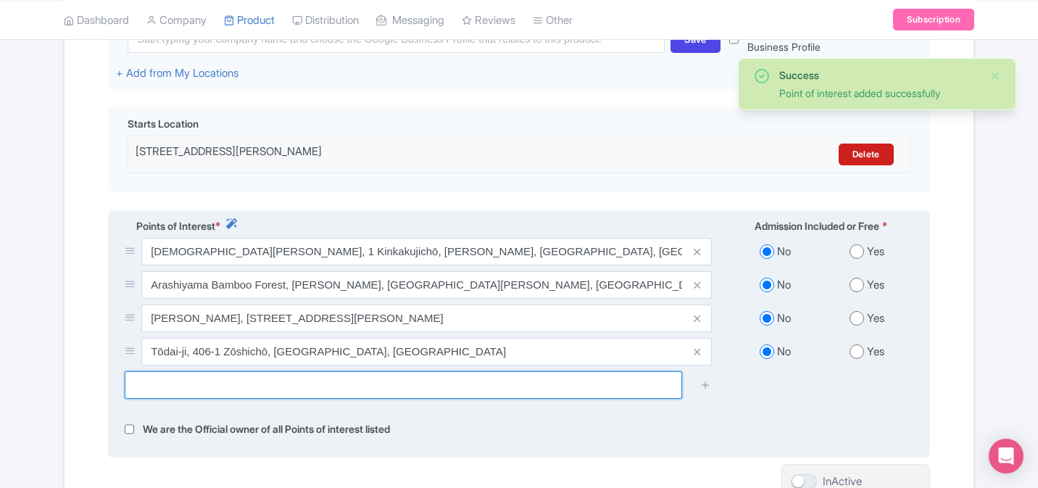
click at [362, 391] on input "text" at bounding box center [403, 385] width 557 height 28
paste input "[GEOGRAPHIC_DATA], [GEOGRAPHIC_DATA], [GEOGRAPHIC_DATA]"
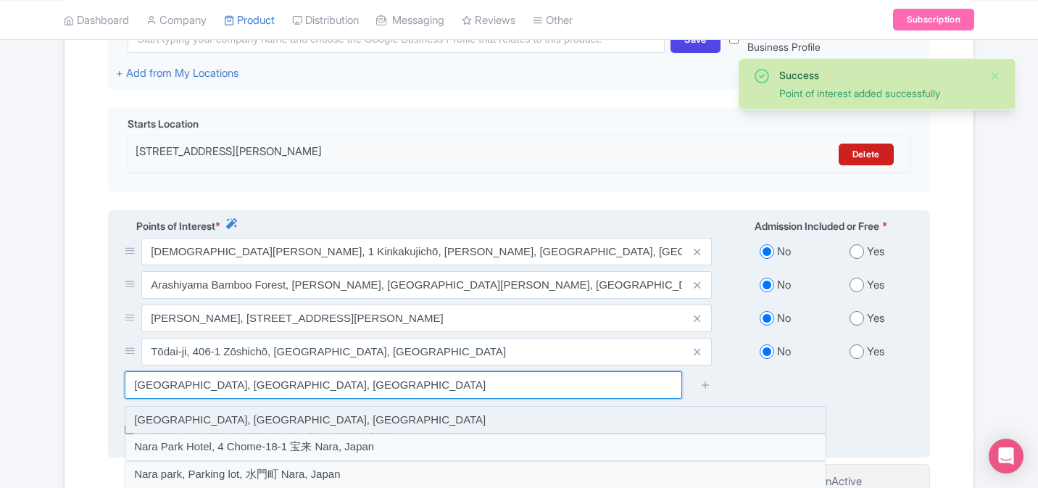
type input "[GEOGRAPHIC_DATA], [GEOGRAPHIC_DATA], [GEOGRAPHIC_DATA]"
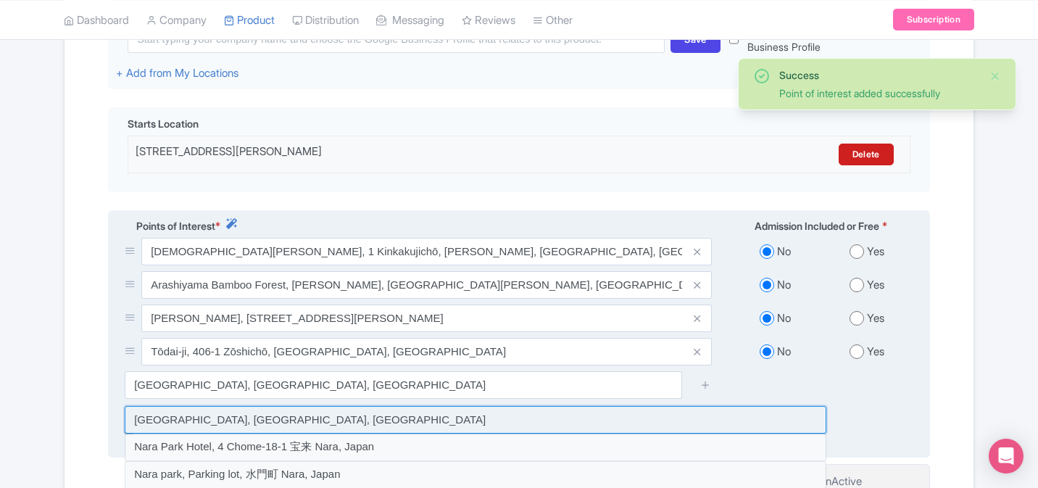
click at [509, 423] on input at bounding box center [476, 420] width 702 height 28
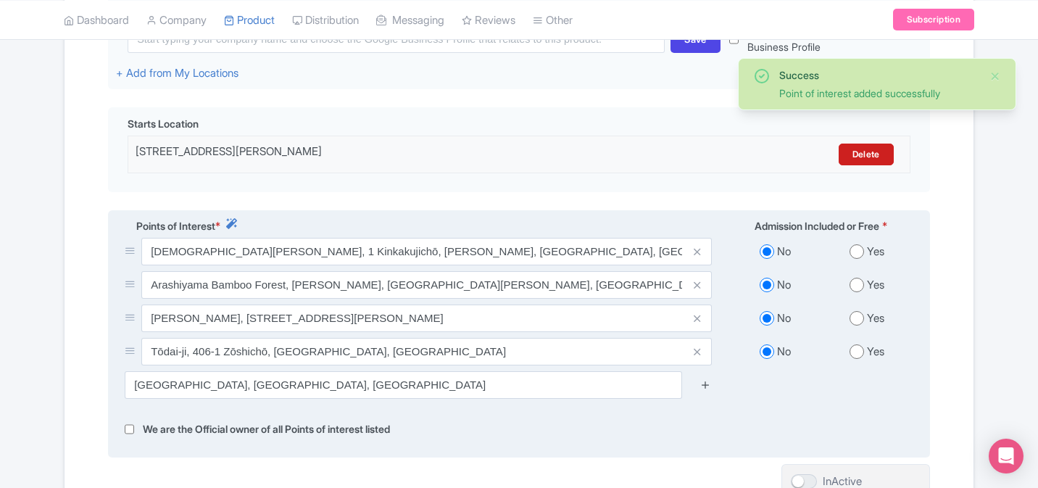
click at [702, 381] on icon at bounding box center [705, 384] width 11 height 11
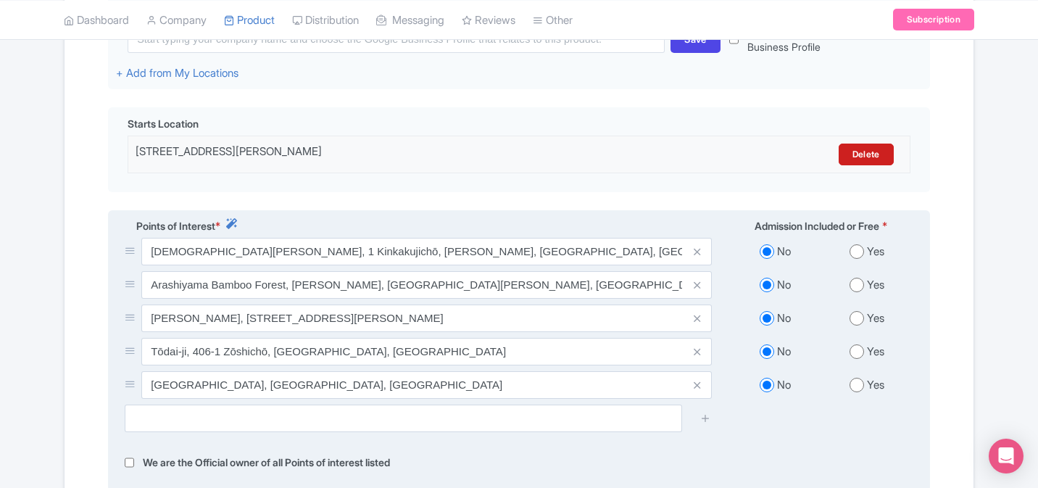
click at [855, 246] on input "radio" at bounding box center [857, 251] width 14 height 14
radio input "true"
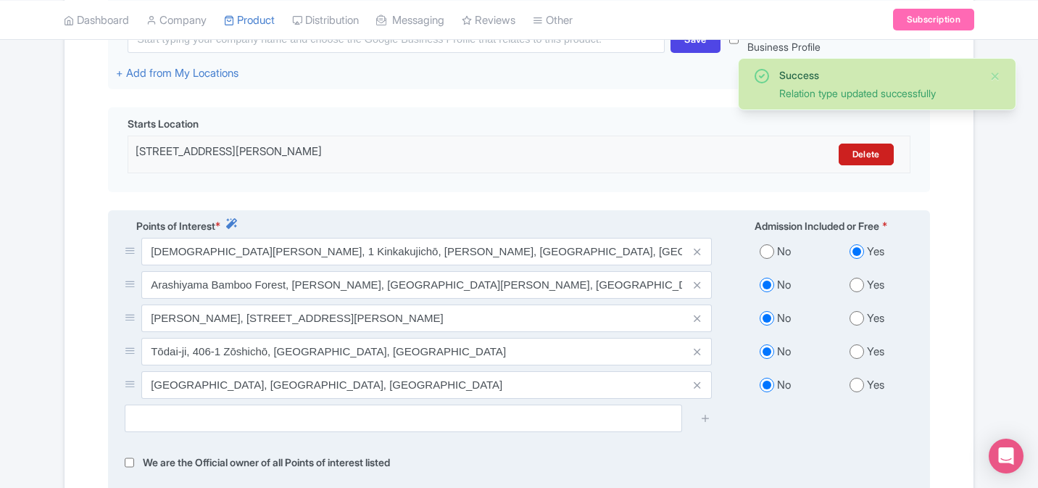
click at [763, 252] on input "radio" at bounding box center [767, 251] width 14 height 14
radio input "true"
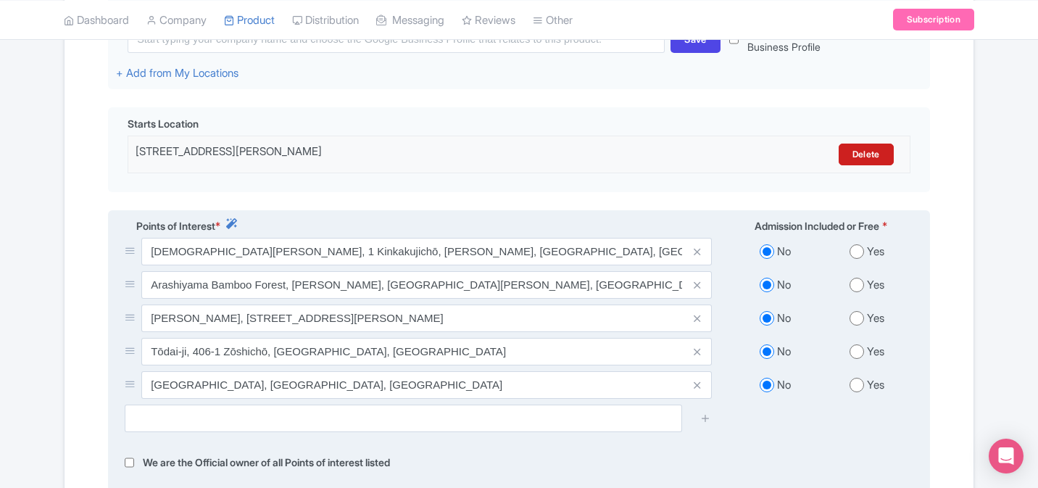
click at [865, 390] on div "Yes" at bounding box center [867, 385] width 92 height 17
click at [858, 389] on input "radio" at bounding box center [857, 385] width 14 height 14
radio input "true"
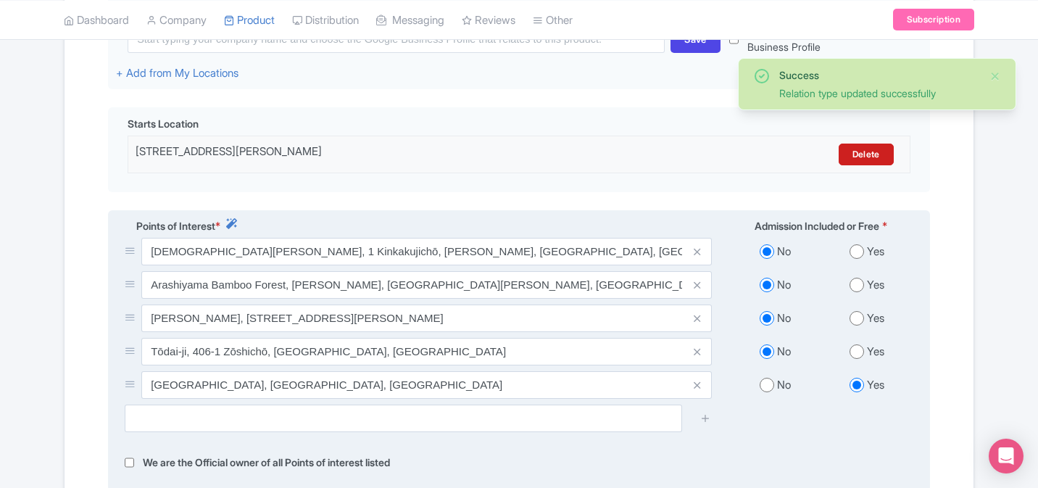
click at [858, 352] on input "radio" at bounding box center [857, 351] width 14 height 14
radio input "true"
click at [858, 323] on input "radio" at bounding box center [857, 318] width 14 height 14
radio input "true"
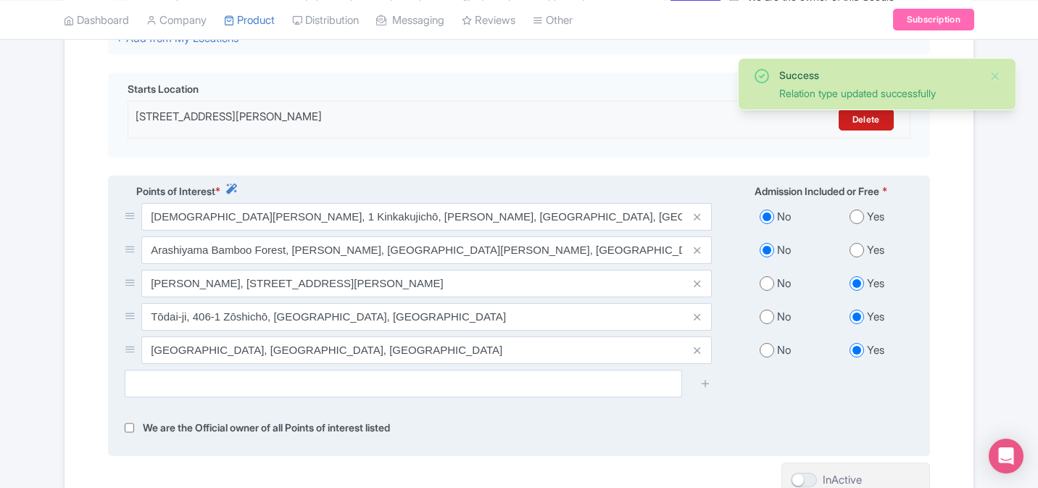
scroll to position [435, 0]
click at [770, 318] on input "radio" at bounding box center [767, 316] width 14 height 14
radio input "true"
click at [858, 246] on input "radio" at bounding box center [857, 249] width 14 height 14
radio input "true"
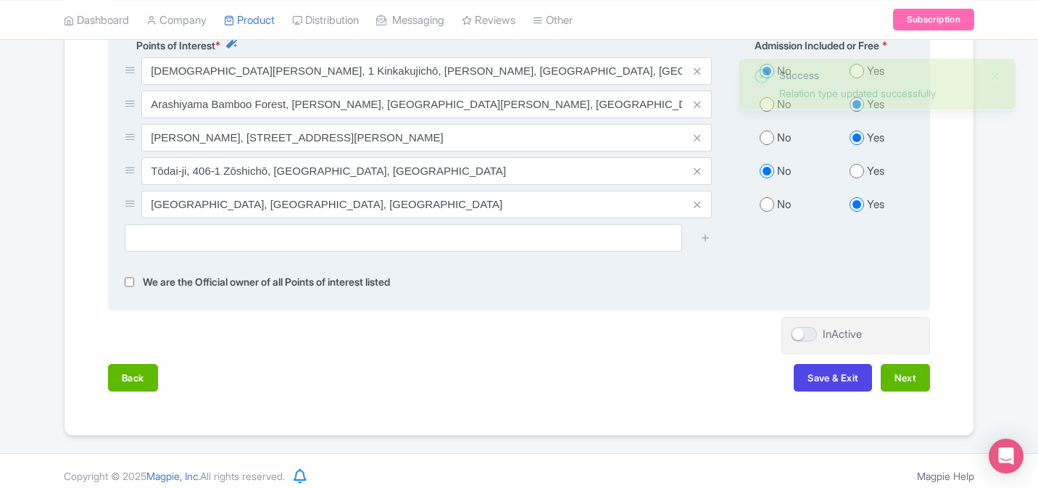
scroll to position [592, 0]
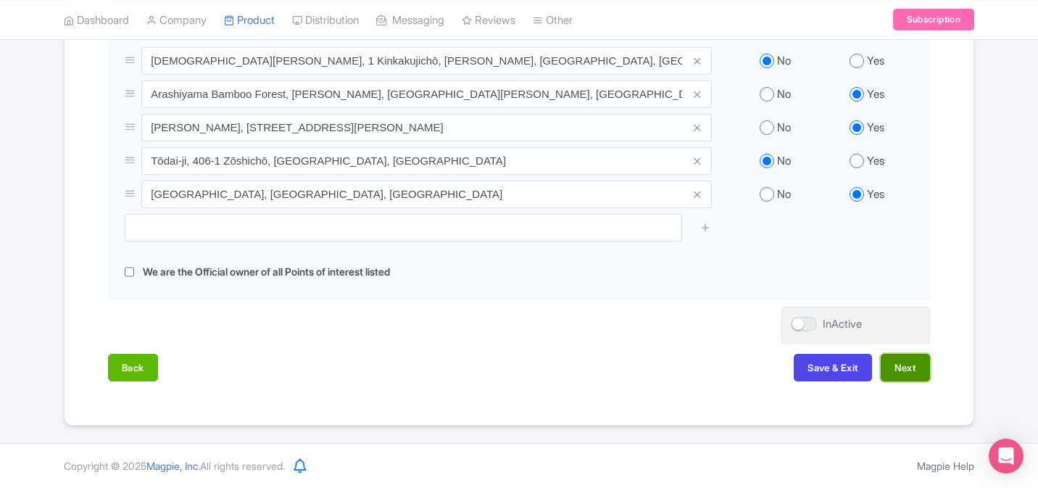
click at [905, 370] on button "Next" at bounding box center [905, 368] width 49 height 28
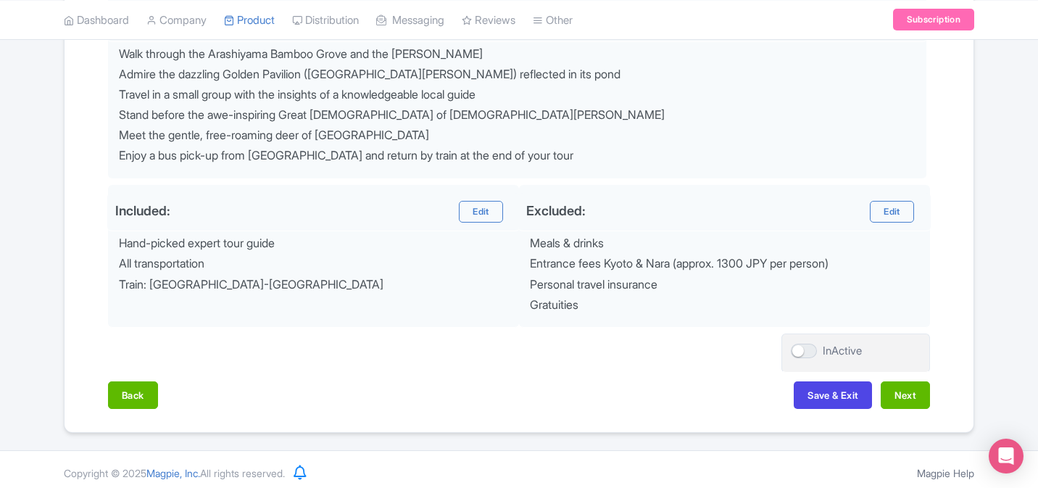
scroll to position [643, 0]
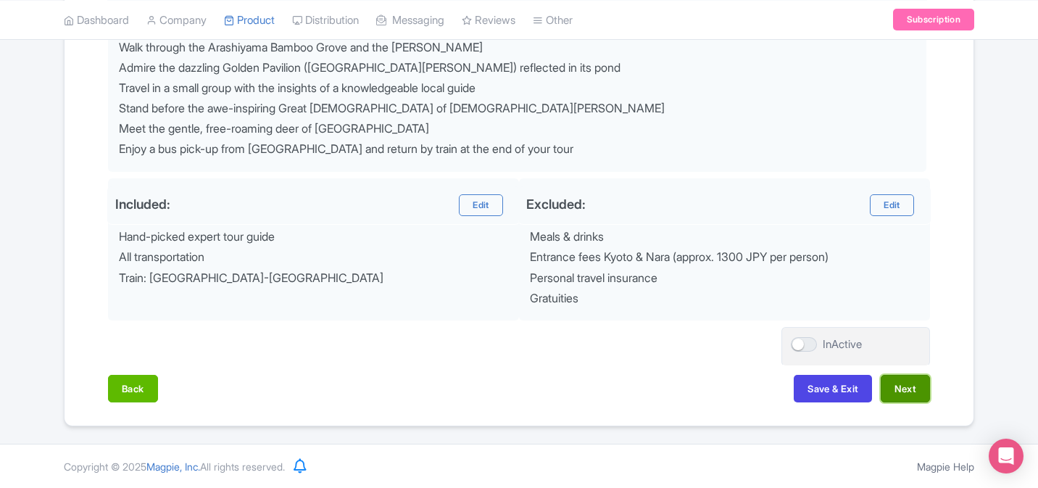
click at [910, 396] on button "Next" at bounding box center [905, 389] width 49 height 28
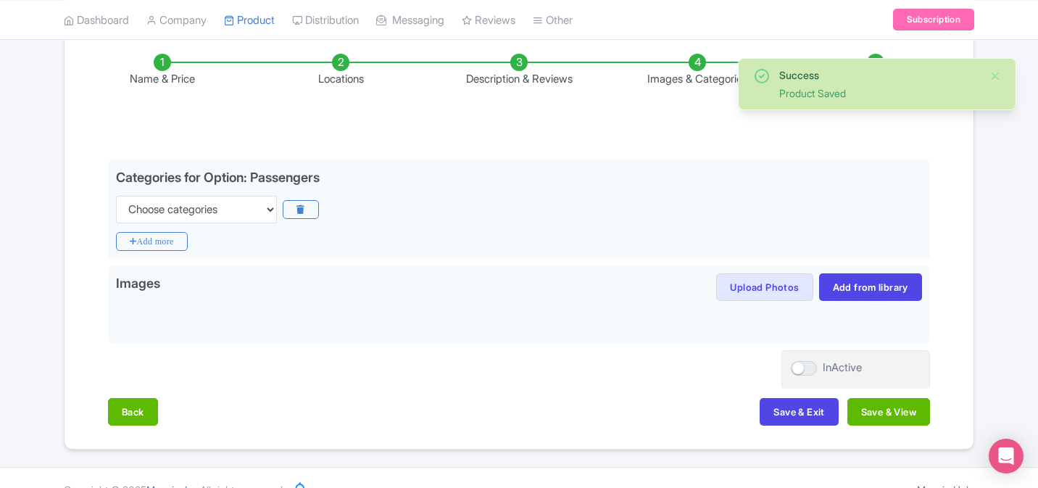
scroll to position [236, 0]
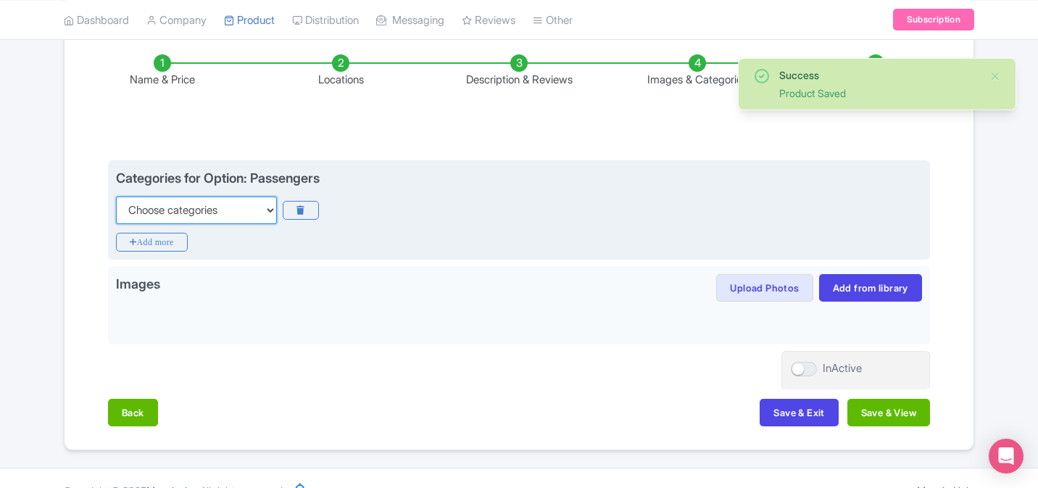
click at [233, 212] on select "Choose categories Adults Only Animals Audio Guide Beaches Bike Tours Boat Tours…" at bounding box center [196, 210] width 161 height 28
click at [116, 196] on select "Choose categories Adults Only Animals Audio Guide Beaches Bike Tours Boat Tours…" at bounding box center [196, 210] width 161 height 28
click at [253, 212] on select "Choose categories Adults Only Animals Audio Guide Beaches Bike Tours Boat Tours…" at bounding box center [196, 210] width 161 height 28
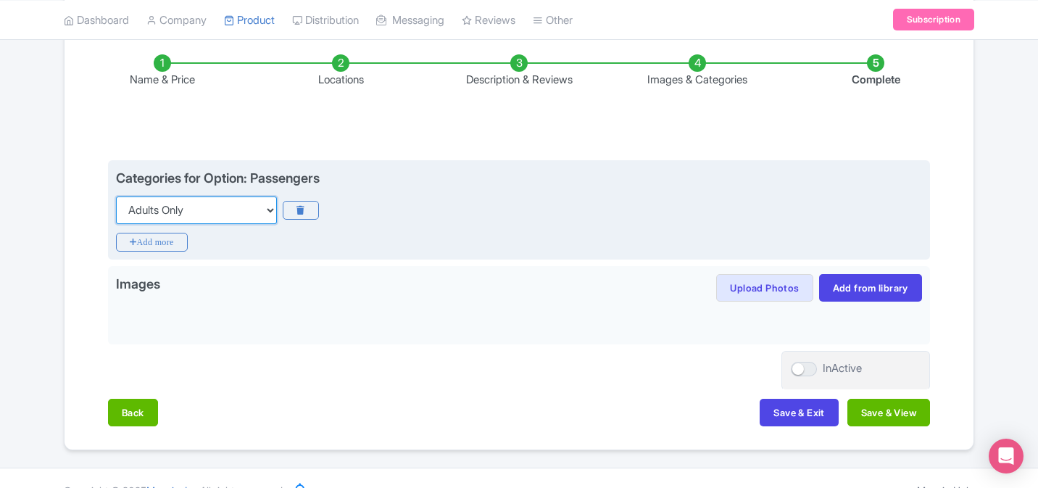
select select "guided-tours"
click at [116, 196] on select "Choose categories Adults Only Animals Audio Guide Beaches Bike Tours Boat Tours…" at bounding box center [196, 210] width 161 height 28
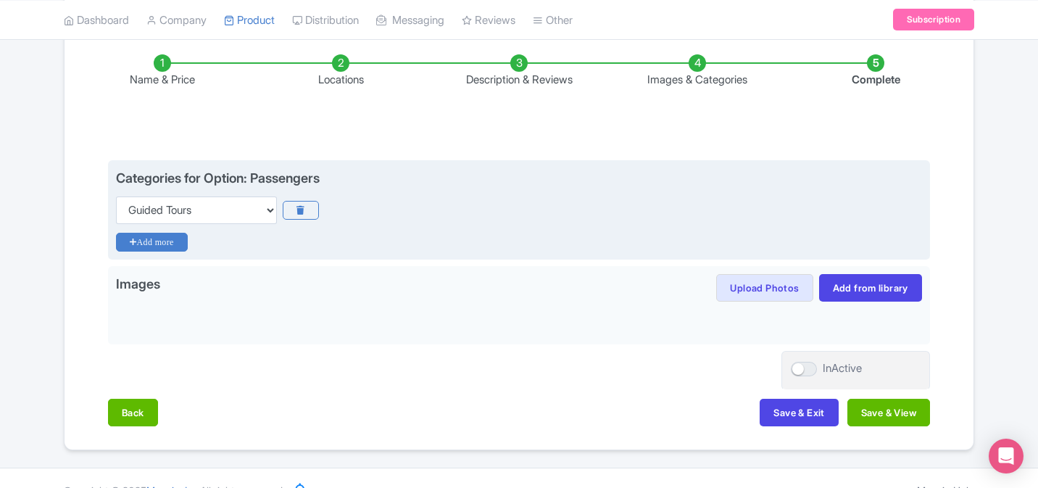
click at [165, 248] on icon "Add more" at bounding box center [152, 242] width 72 height 19
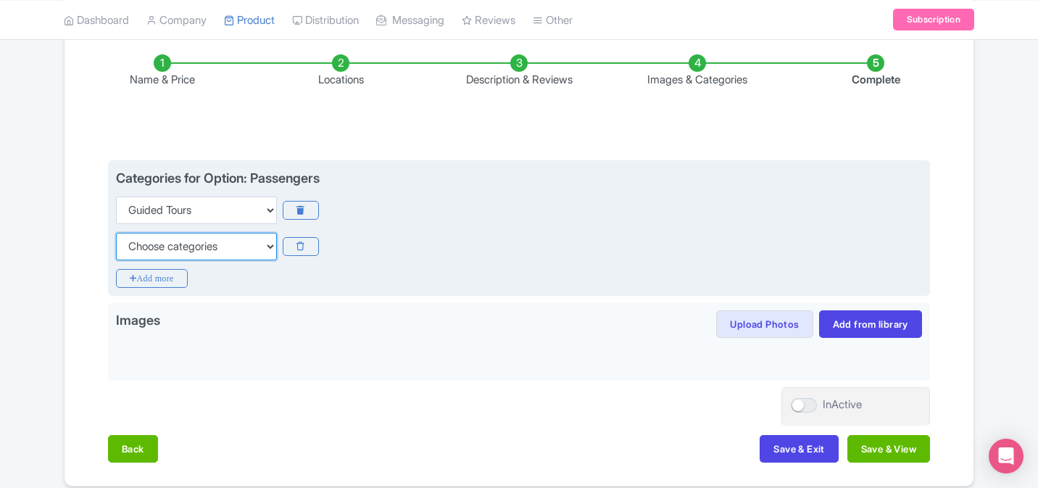
click at [216, 243] on select "Choose categories Adults Only Animals Audio Guide Beaches Bike Tours Boat Tours…" at bounding box center [196, 247] width 161 height 28
select select "day-trips"
click at [116, 233] on select "Choose categories Adults Only Animals Audio Guide Beaches Bike Tours Boat Tours…" at bounding box center [196, 247] width 161 height 28
click at [164, 283] on icon "Add more" at bounding box center [152, 278] width 72 height 19
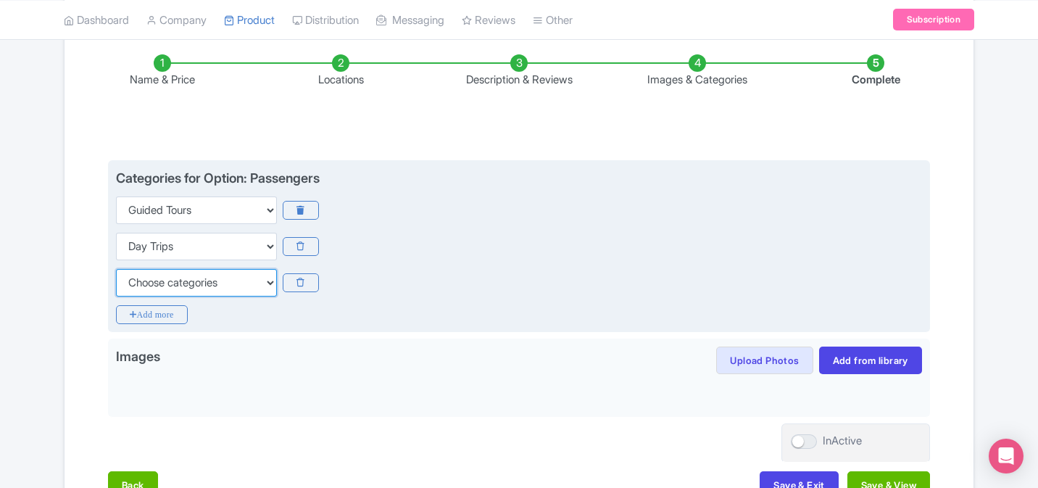
click at [202, 280] on select "Choose categories Adults Only Animals Audio Guide Beaches Bike Tours Boat Tours…" at bounding box center [196, 283] width 161 height 28
select select "family-friendly"
click at [116, 269] on select "Choose categories Adults Only Animals Audio Guide Beaches Bike Tours Boat Tours…" at bounding box center [196, 283] width 161 height 28
click at [167, 310] on icon "Add more" at bounding box center [152, 314] width 72 height 19
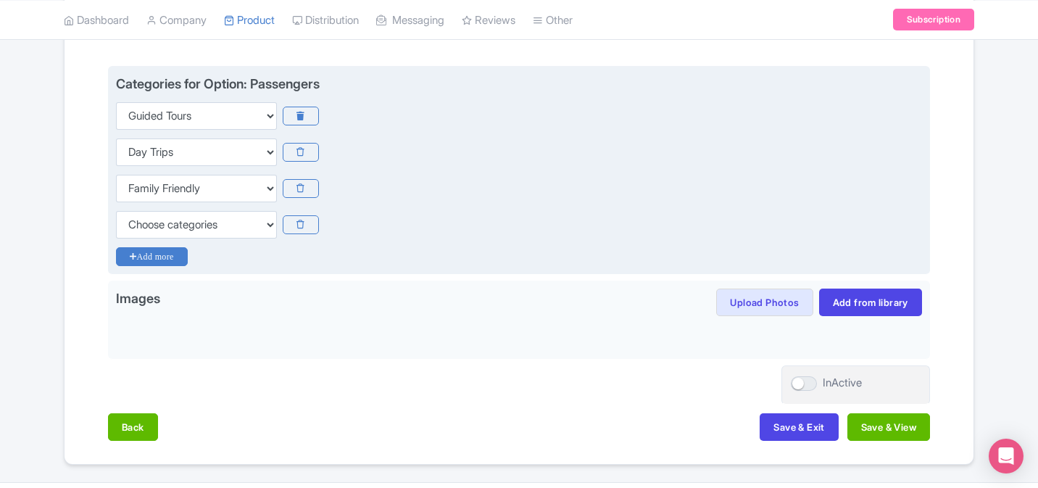
scroll to position [347, 0]
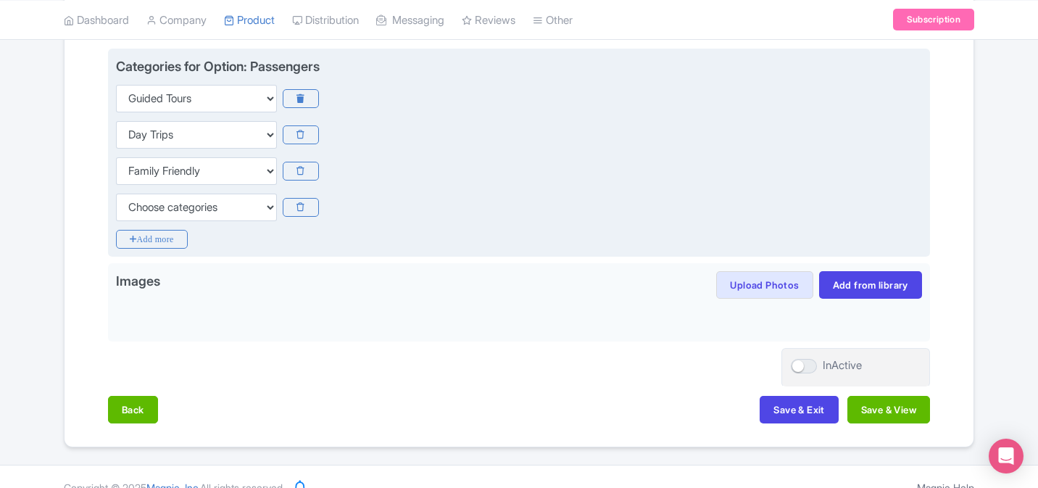
click at [218, 224] on div "Categories for Option: Passengers Choose categories Adults Only Animals Audio G…" at bounding box center [519, 153] width 822 height 209
click at [218, 213] on select "Choose categories Adults Only Animals Audio Guide Beaches Bike Tours Boat Tours…" at bounding box center [196, 208] width 161 height 28
select select "history"
click at [116, 194] on select "Choose categories Adults Only Animals Audio Guide Beaches Bike Tours Boat Tours…" at bounding box center [196, 208] width 161 height 28
click at [166, 244] on icon "Add more" at bounding box center [152, 239] width 72 height 19
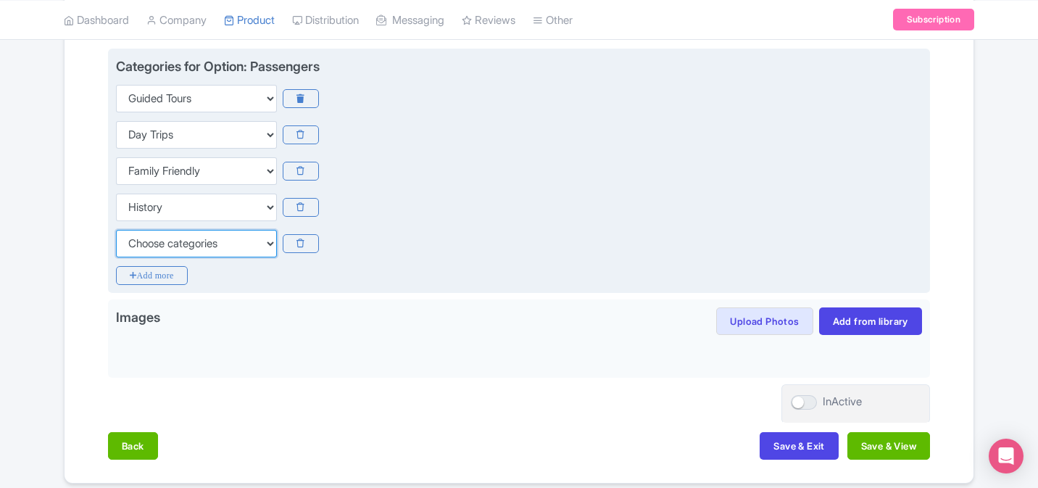
click at [198, 240] on select "Choose categories Adults Only Animals Audio Guide Beaches Bike Tours Boat Tours…" at bounding box center [196, 244] width 161 height 28
select select "outdoors"
click at [116, 230] on select "Choose categories Adults Only Animals Audio Guide Beaches Bike Tours Boat Tours…" at bounding box center [196, 244] width 161 height 28
click at [162, 279] on icon "Add more" at bounding box center [152, 275] width 72 height 19
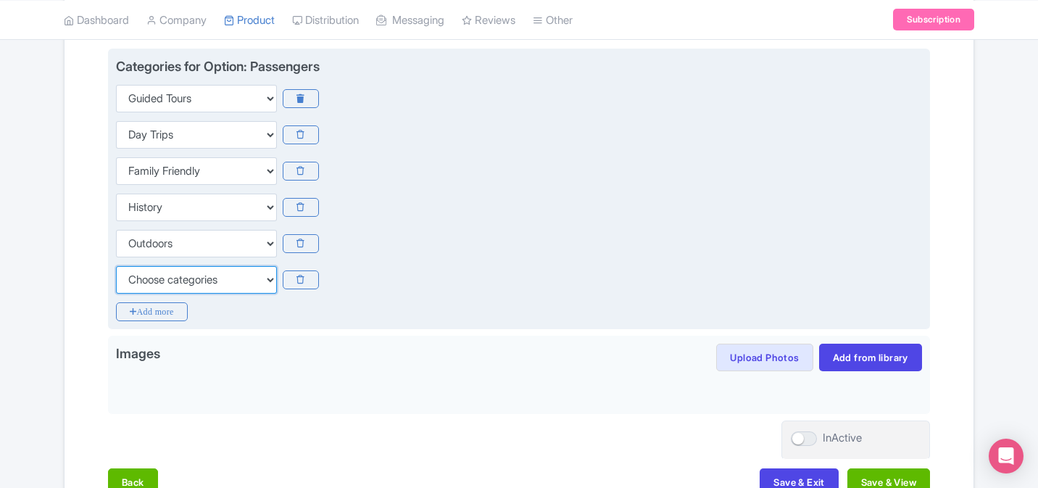
click at [183, 285] on select "Choose categories Adults Only Animals Audio Guide Beaches Bike Tours Boat Tours…" at bounding box center [196, 280] width 161 height 28
select select "small-group-tours"
click at [116, 266] on select "Choose categories Adults Only Animals Audio Guide Beaches Bike Tours Boat Tours…" at bounding box center [196, 280] width 161 height 28
click at [166, 313] on icon "Add more" at bounding box center [152, 311] width 72 height 19
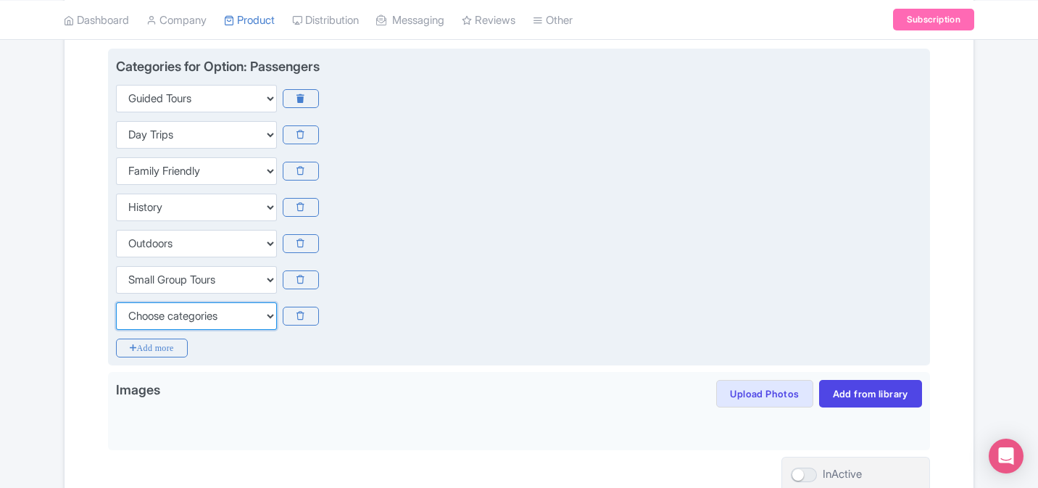
click at [188, 320] on select "Choose categories Adults Only Animals Audio Guide Beaches Bike Tours Boat Tours…" at bounding box center [196, 316] width 161 height 28
select select "walking-tours"
click at [116, 302] on select "Choose categories Adults Only Animals Audio Guide Beaches Bike Tours Boat Tours…" at bounding box center [196, 316] width 161 height 28
click at [165, 352] on icon "Add more" at bounding box center [152, 348] width 72 height 19
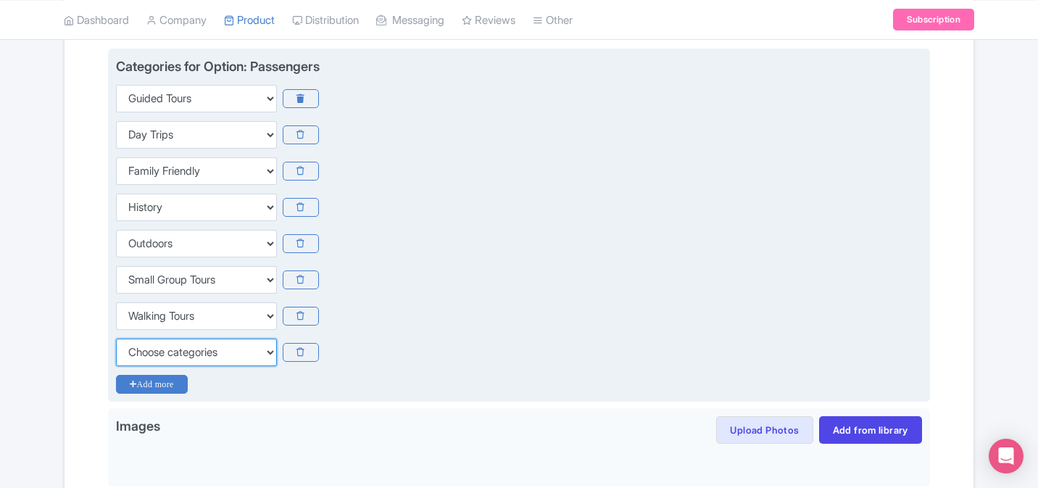
click at [165, 351] on select "Choose categories Adults Only Animals Audio Guide Beaches Bike Tours Boat Tours…" at bounding box center [196, 353] width 161 height 28
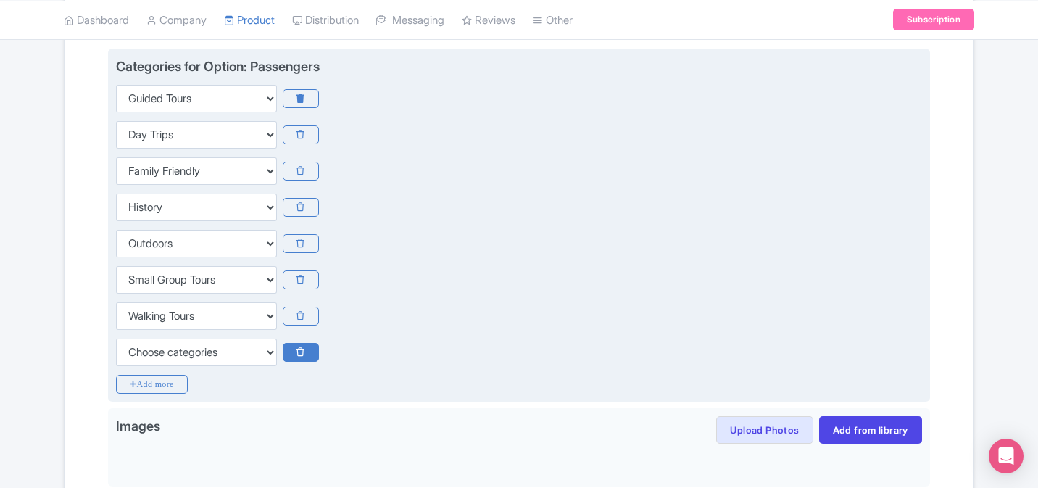
click at [305, 350] on icon at bounding box center [301, 352] width 36 height 19
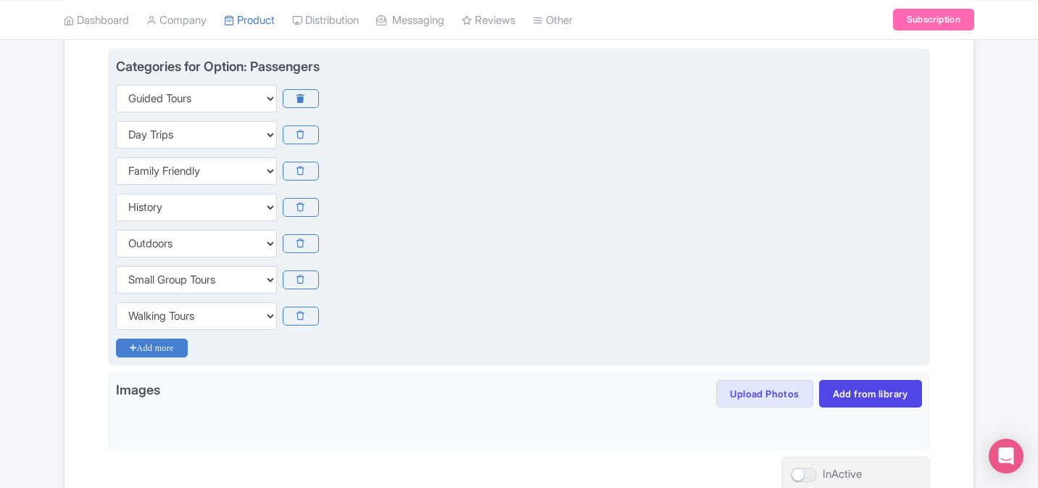
click at [151, 342] on icon "Add more" at bounding box center [152, 348] width 72 height 19
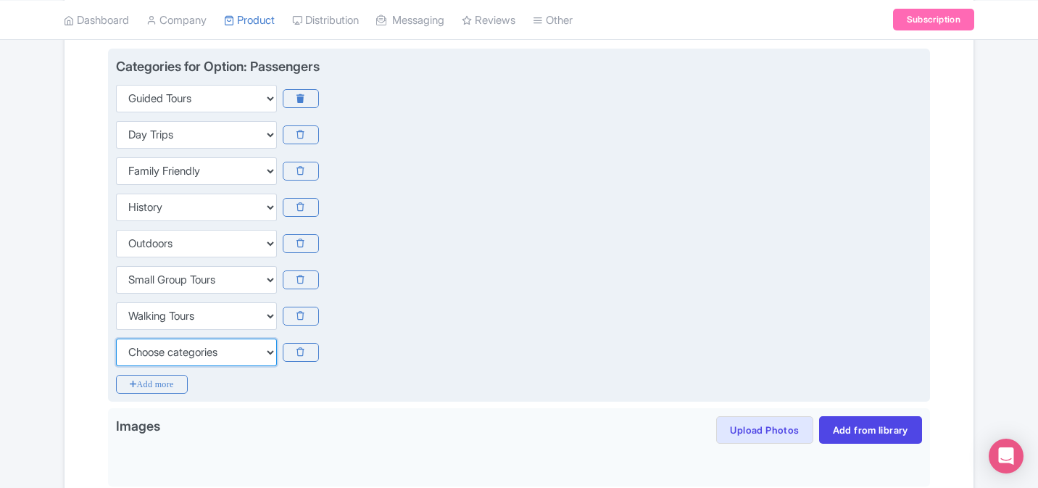
click at [186, 349] on select "Choose categories Adults Only Animals Audio Guide Beaches Bike Tours Boat Tours…" at bounding box center [196, 353] width 161 height 28
select select "animals"
click at [116, 339] on select "Choose categories Adults Only Animals Audio Guide Beaches Bike Tours Boat Tours…" at bounding box center [196, 353] width 161 height 28
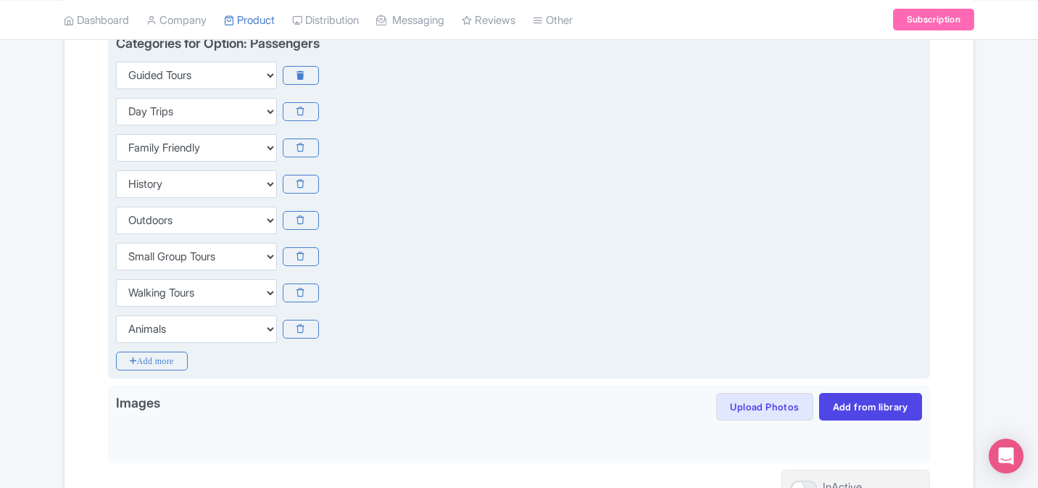
click at [480, 199] on div "Categories for Option: Passengers Choose categories Adults Only Animals Audio G…" at bounding box center [519, 188] width 806 height 310
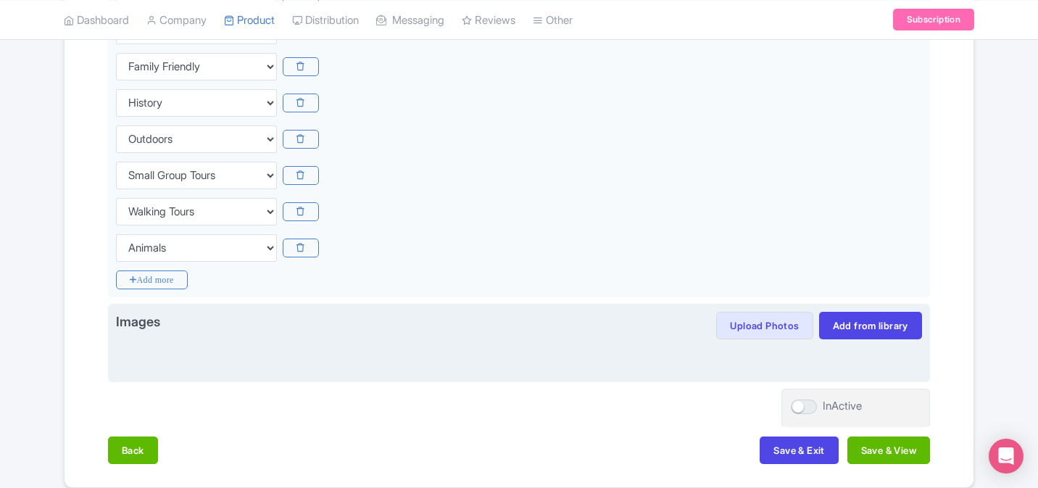
scroll to position [497, 0]
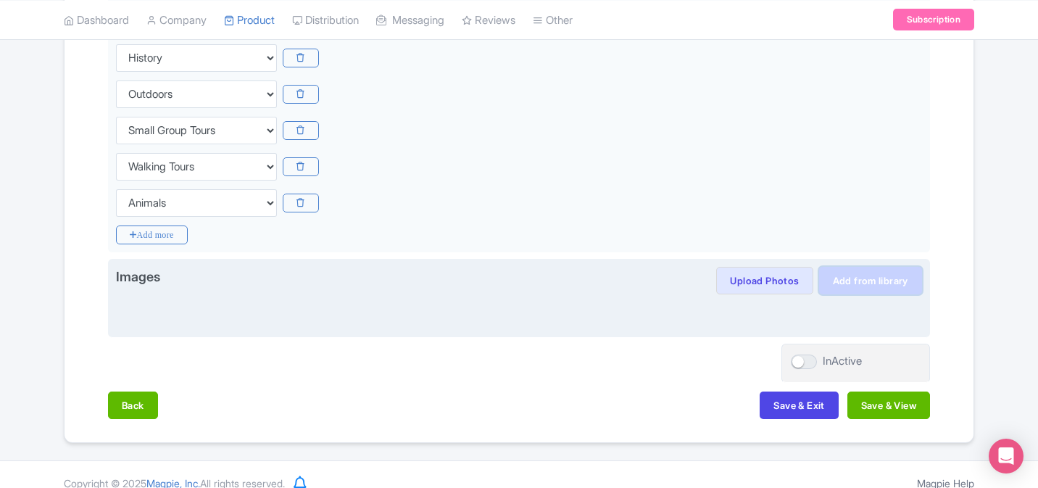
click at [855, 280] on link "Add from library" at bounding box center [870, 281] width 103 height 28
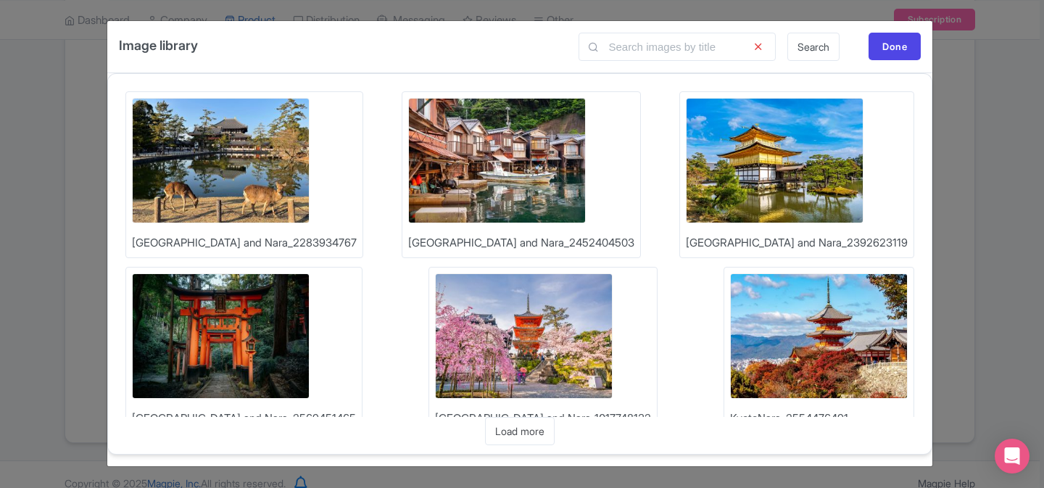
click at [239, 176] on img at bounding box center [221, 160] width 178 height 125
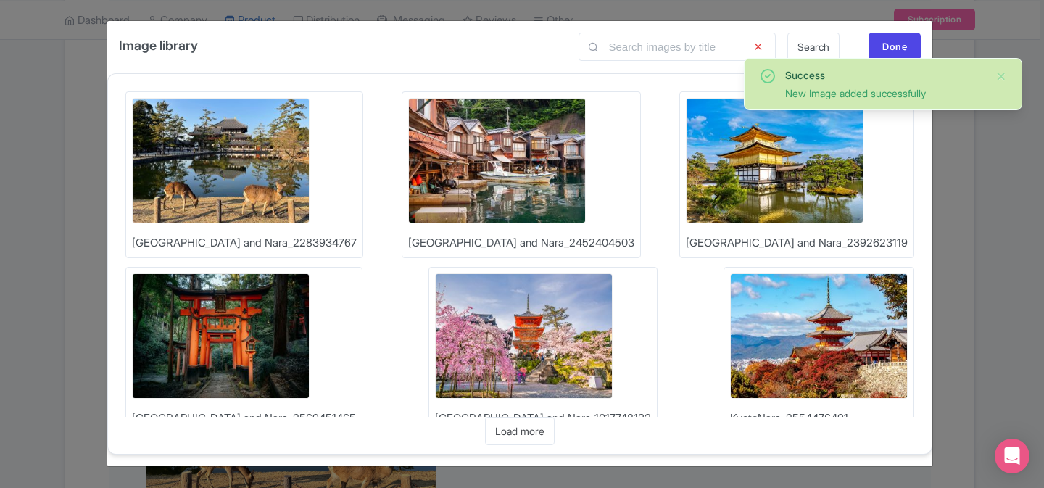
click at [435, 336] on img at bounding box center [524, 335] width 178 height 125
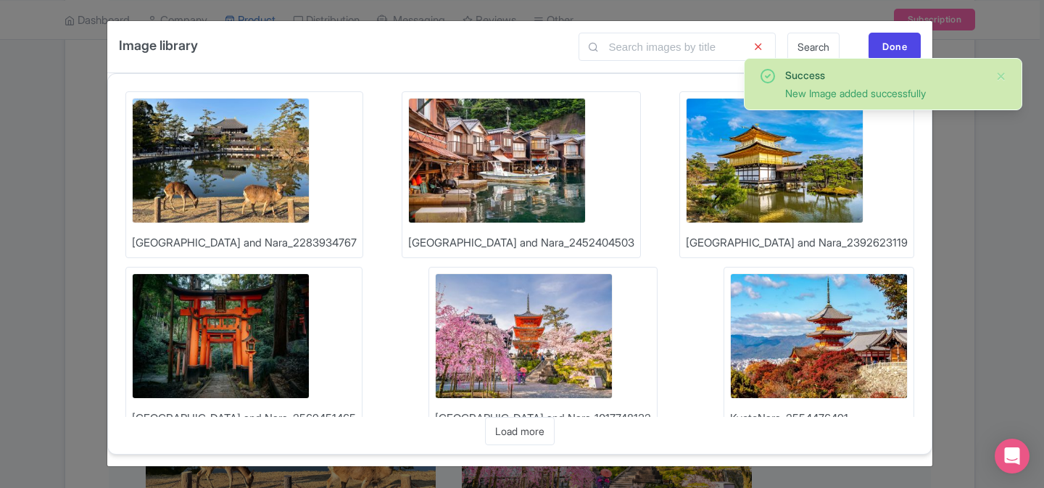
click at [686, 162] on img at bounding box center [775, 160] width 178 height 125
click at [897, 43] on div "Done" at bounding box center [894, 47] width 52 height 28
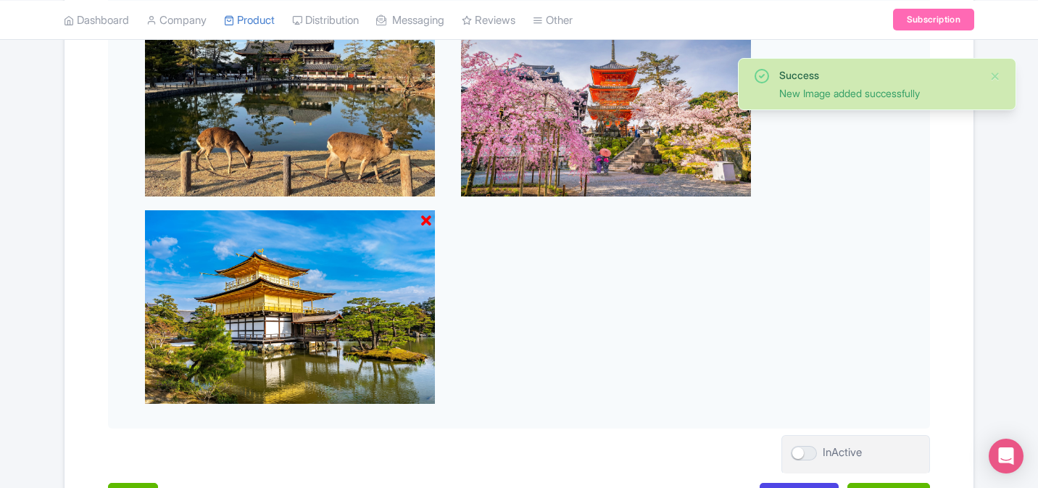
scroll to position [925, 0]
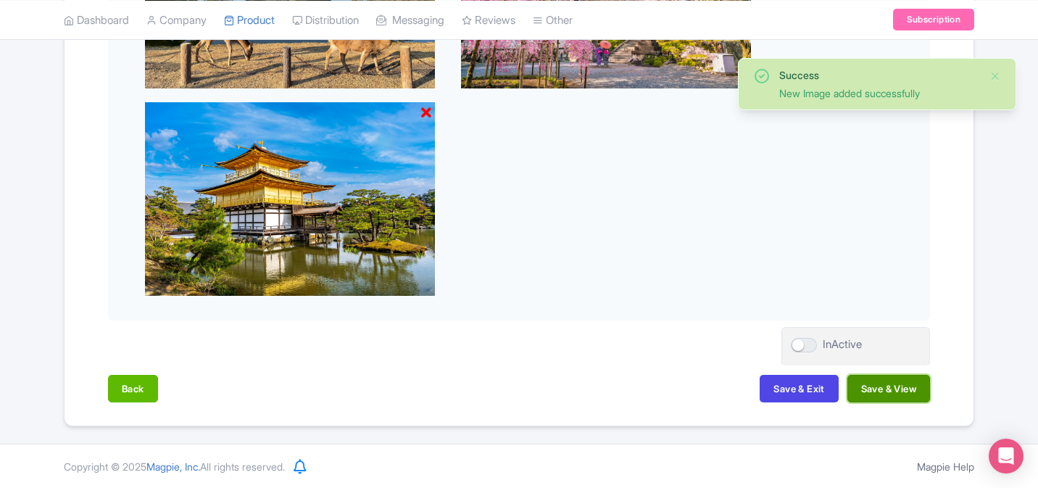
click at [894, 390] on button "Save & View" at bounding box center [888, 389] width 83 height 28
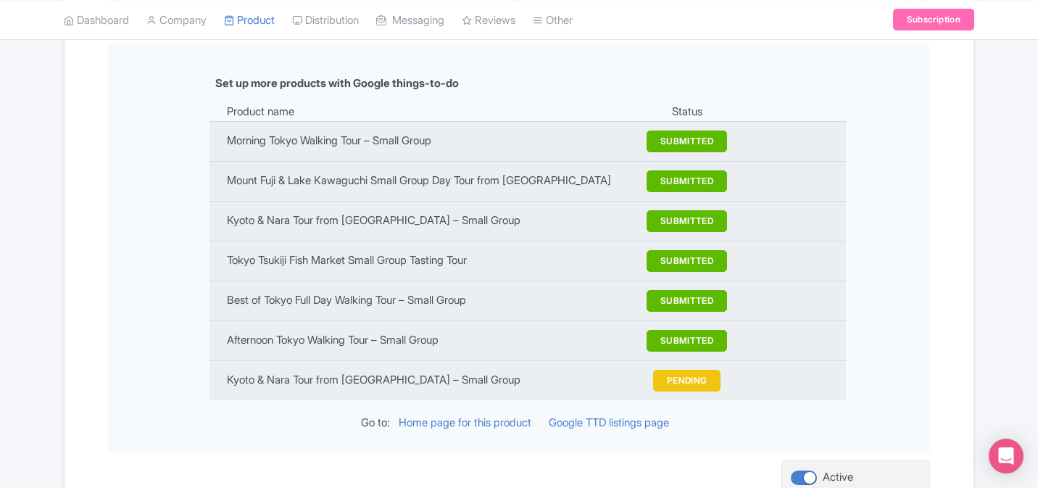
scroll to position [1798, 0]
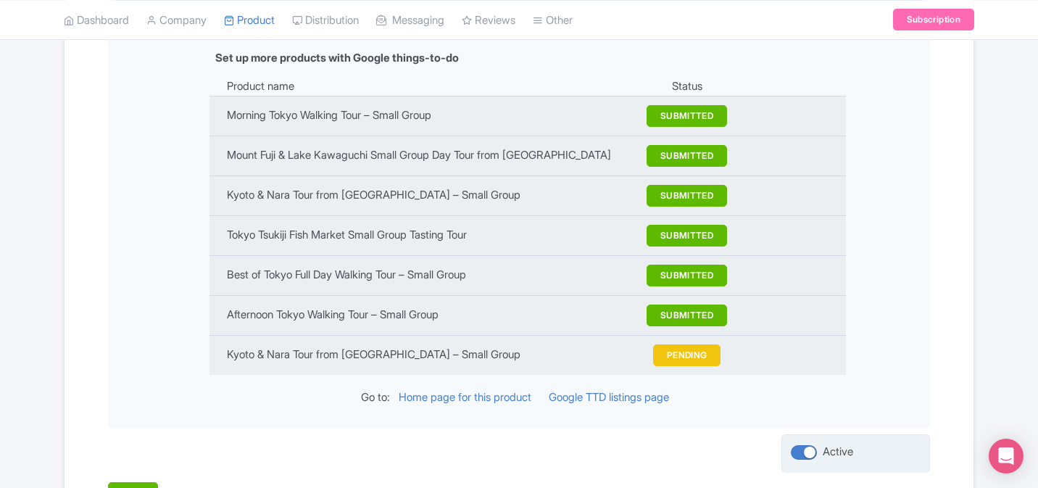
click at [798, 445] on div at bounding box center [804, 452] width 26 height 14
click at [798, 447] on input "Active" at bounding box center [795, 451] width 9 height 9
checkbox input "false"
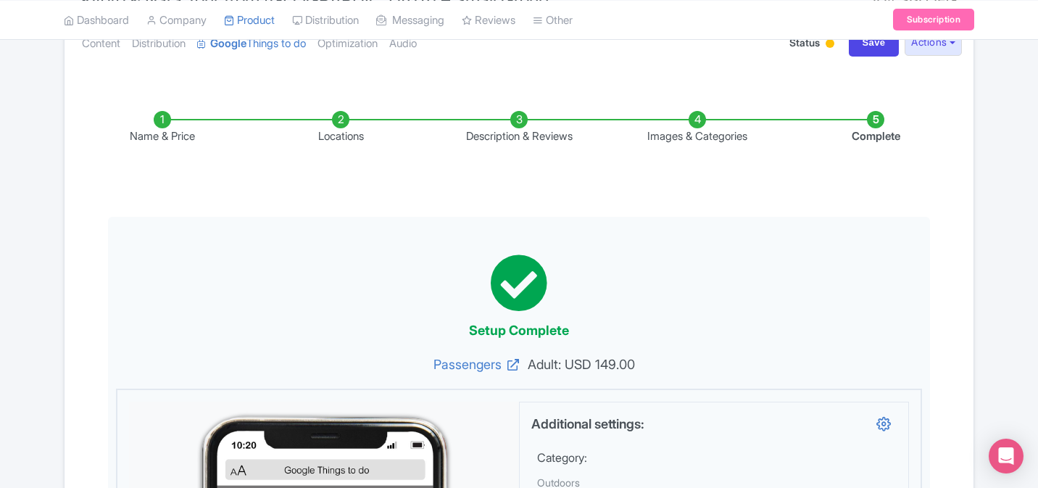
scroll to position [0, 0]
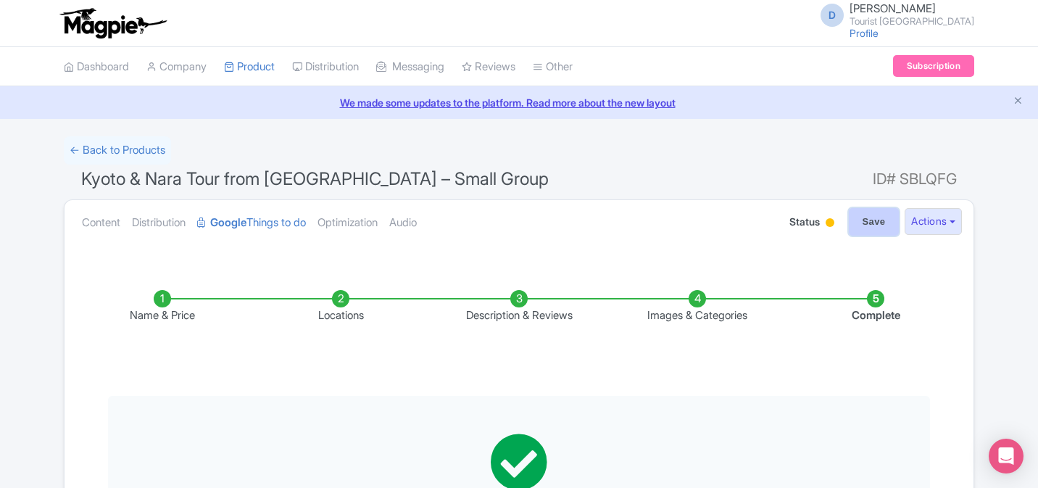
click at [870, 227] on input "Save" at bounding box center [874, 222] width 51 height 28
type input "Saving..."
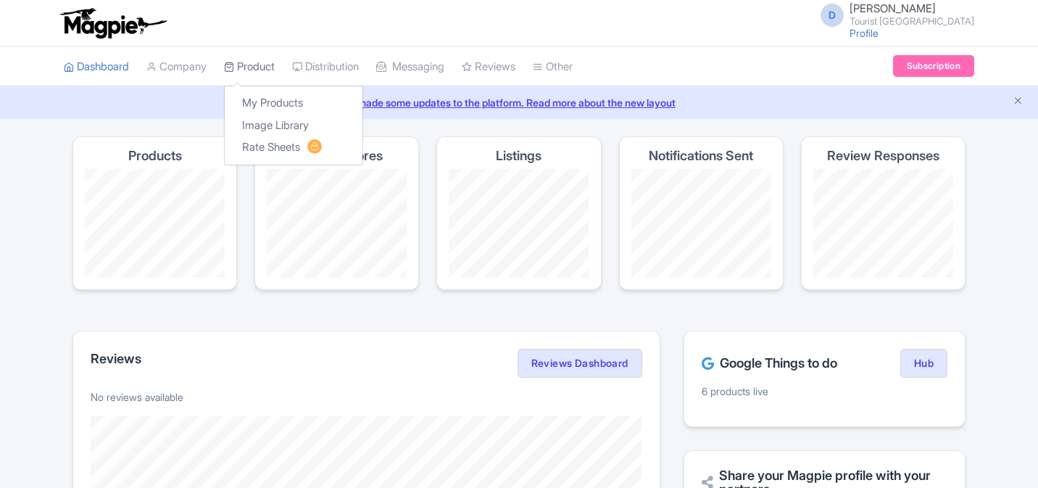
click at [268, 65] on link "Product" at bounding box center [249, 67] width 51 height 40
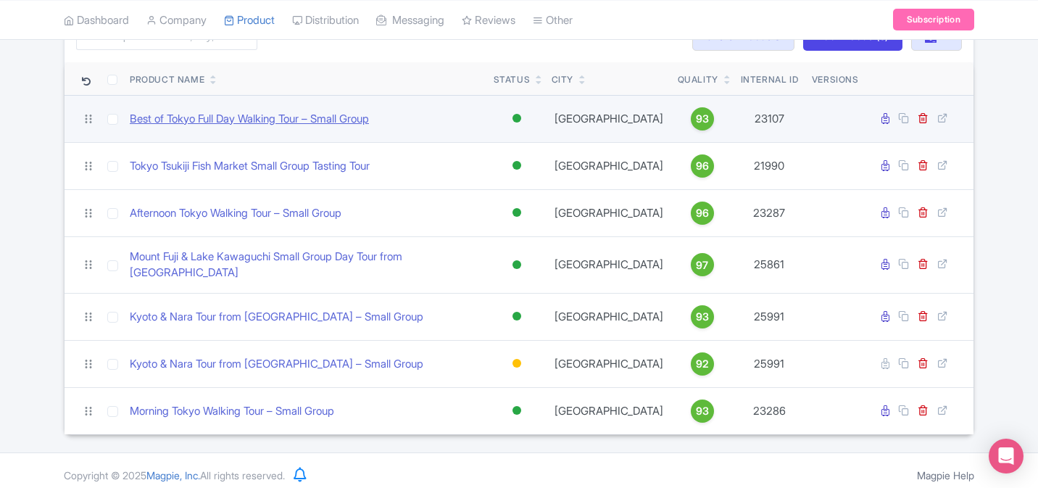
scroll to position [119, 0]
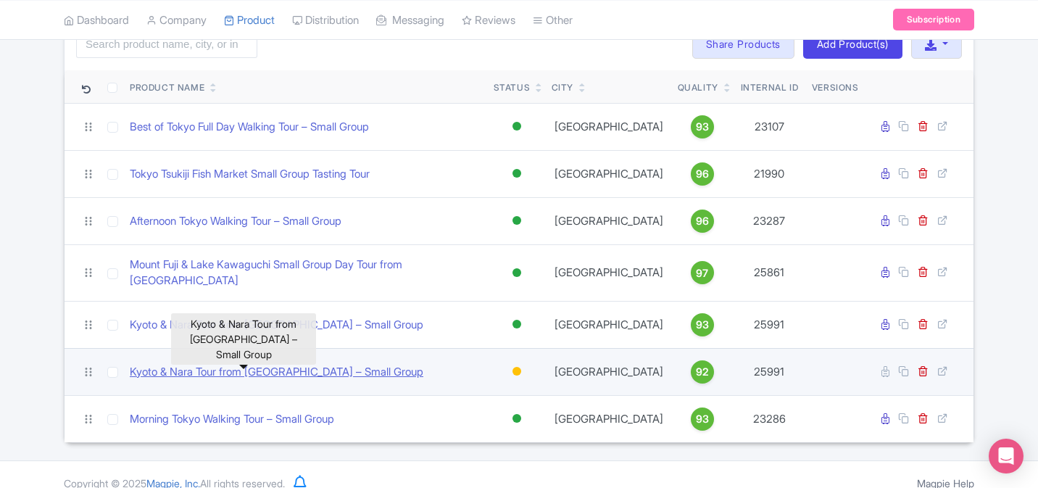
click at [268, 364] on link "Kyoto & Nara Tour from [GEOGRAPHIC_DATA] – Small Group" at bounding box center [277, 372] width 294 height 17
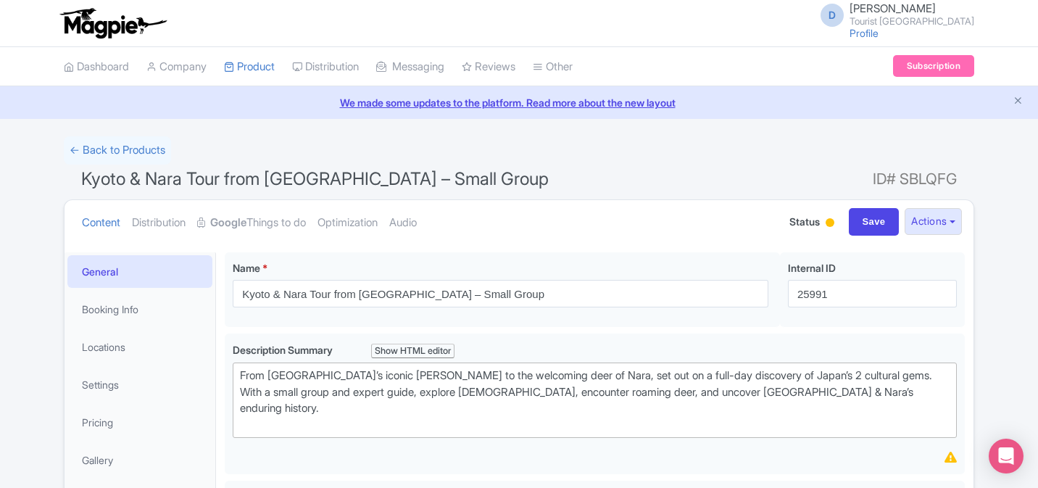
click at [530, 206] on ul "Content Distribution Google Things to do Optimization Audio" at bounding box center [418, 222] width 685 height 44
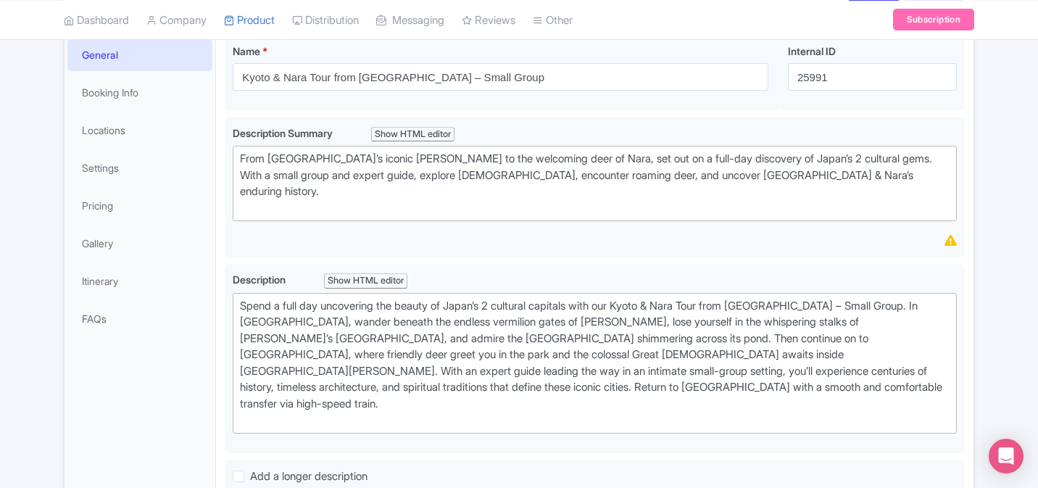
scroll to position [210, 0]
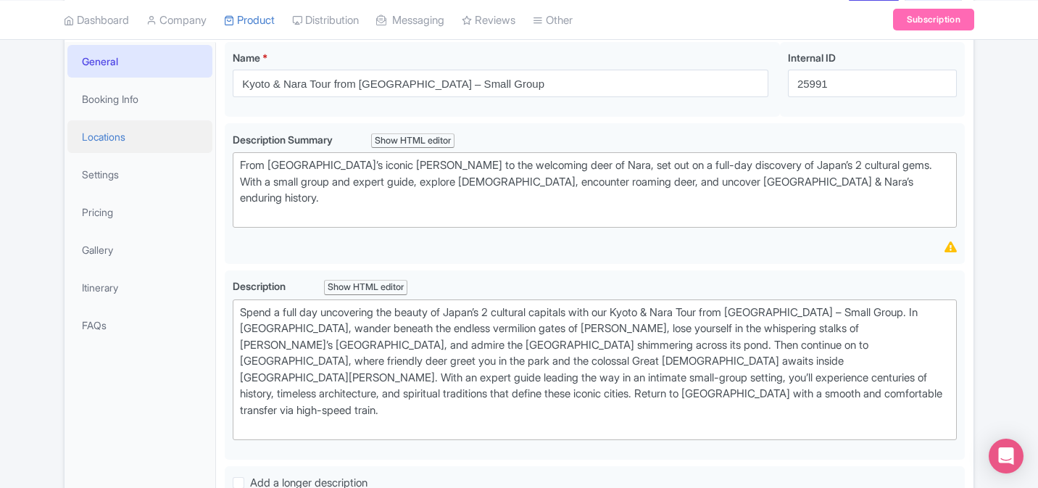
click at [138, 140] on link "Locations" at bounding box center [139, 136] width 145 height 33
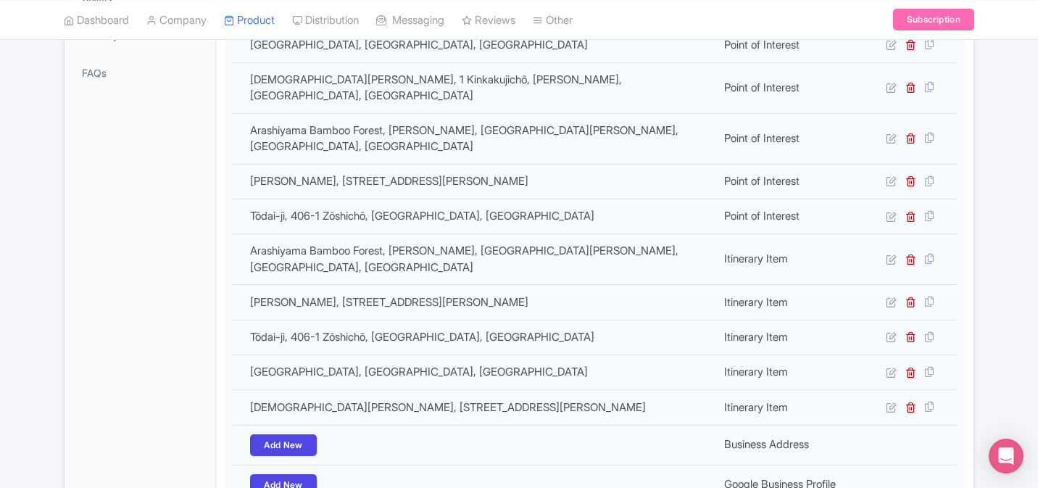
scroll to position [465, 0]
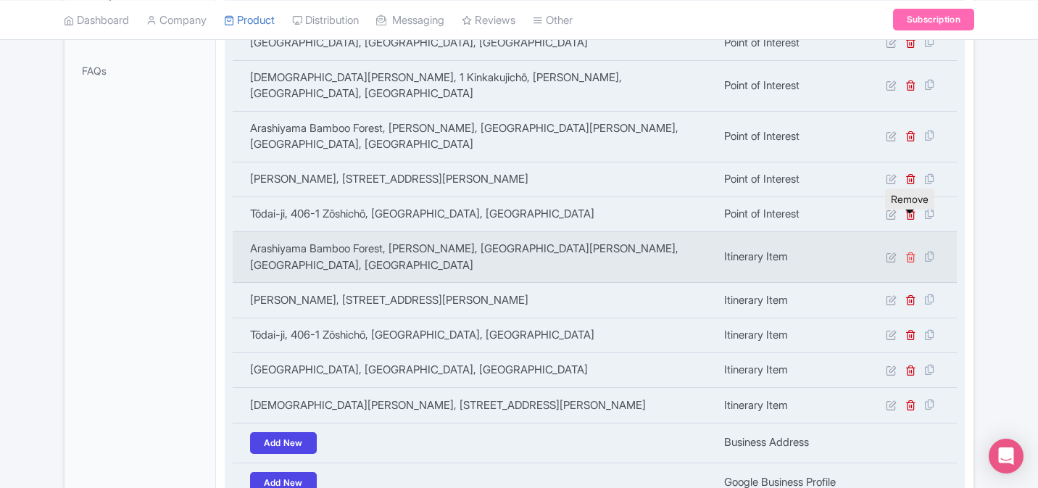
click at [912, 252] on icon at bounding box center [910, 257] width 11 height 11
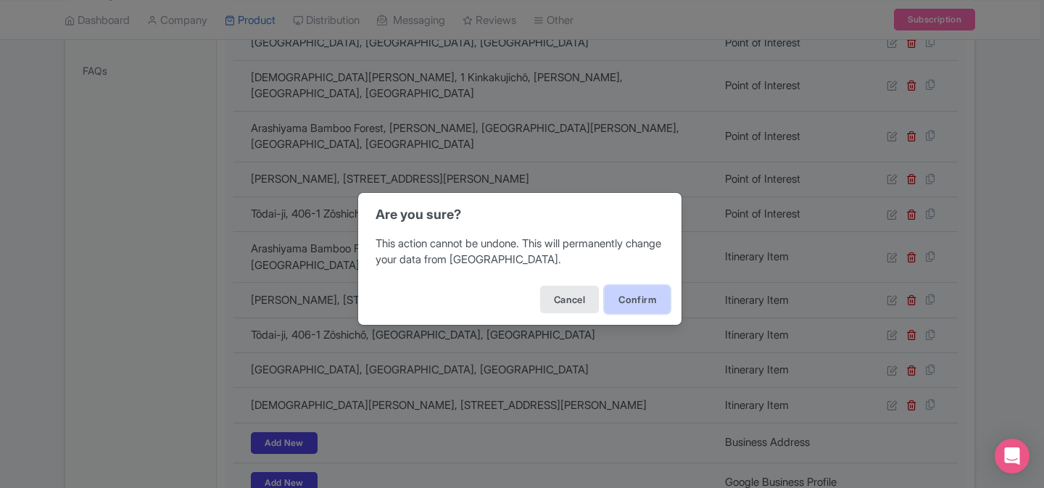
click at [644, 300] on button "Confirm" at bounding box center [637, 300] width 65 height 28
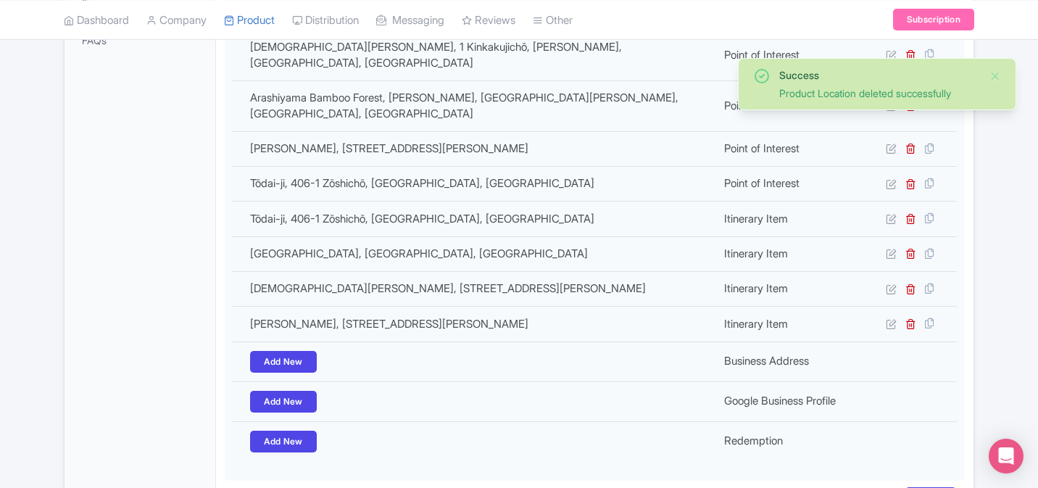
scroll to position [489, 0]
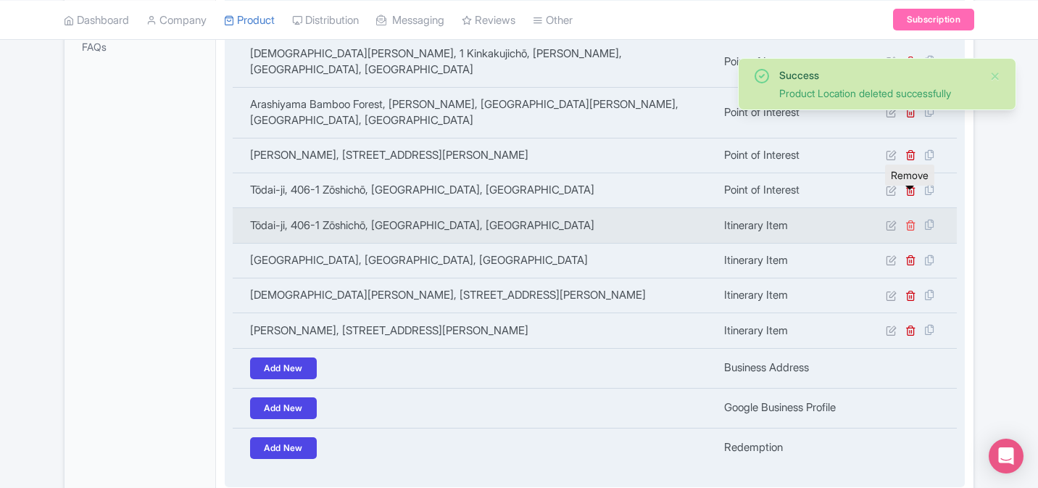
click at [909, 220] on icon at bounding box center [910, 225] width 11 height 11
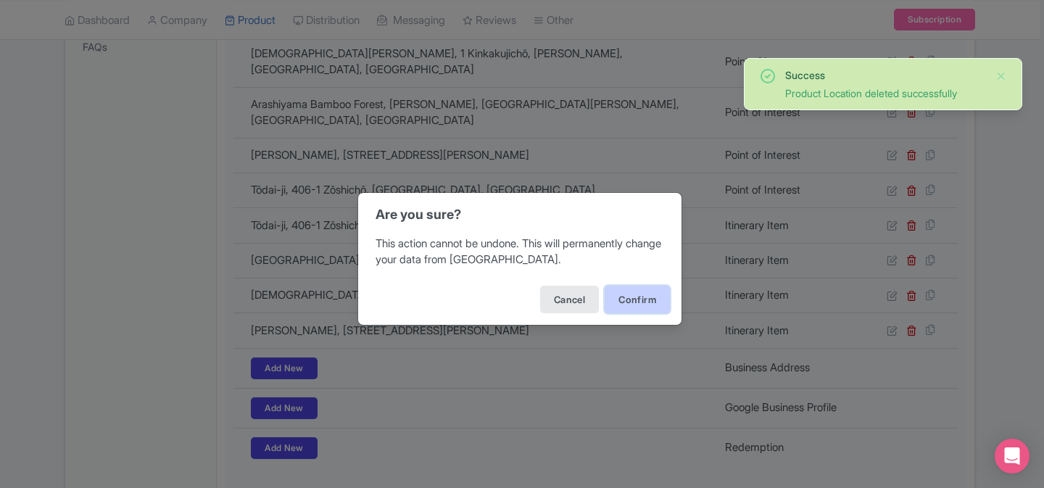
click at [636, 292] on button "Confirm" at bounding box center [637, 300] width 65 height 28
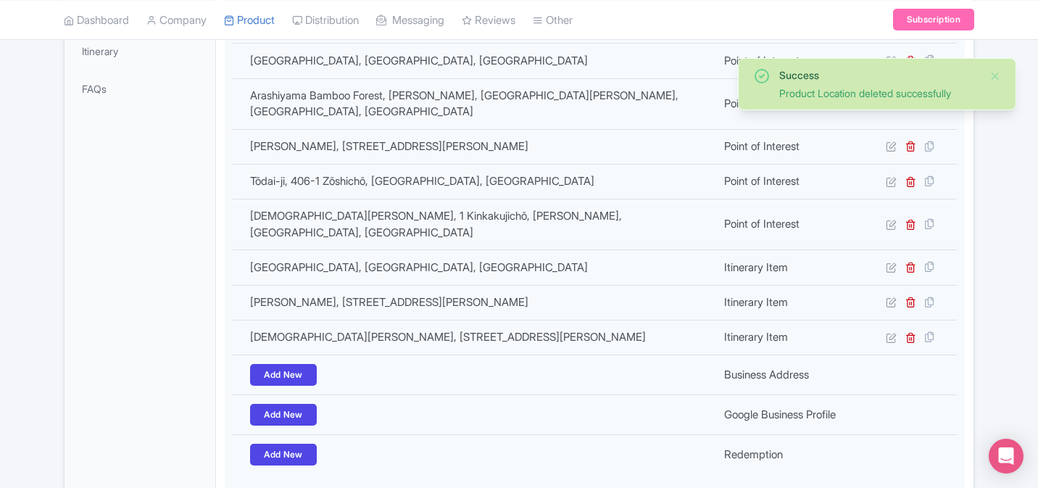
scroll to position [449, 0]
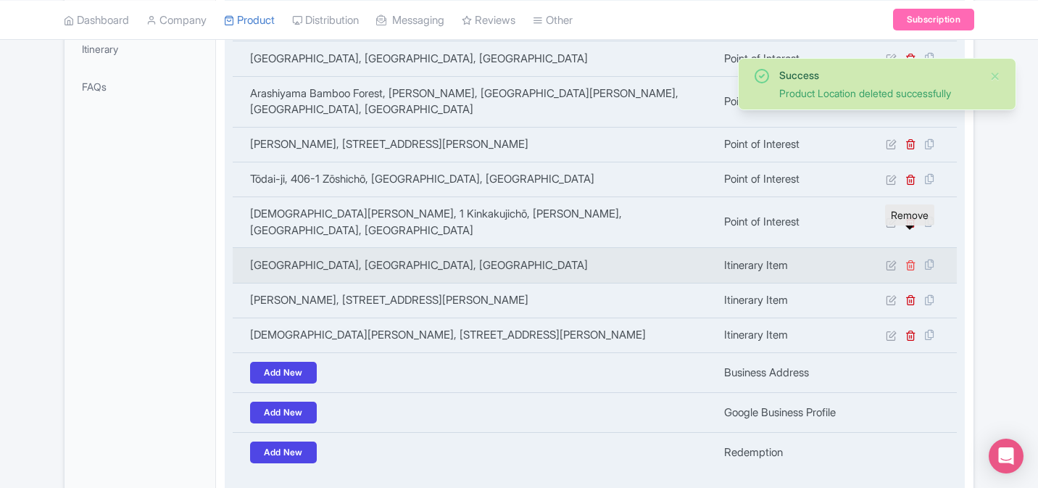
click at [910, 260] on icon at bounding box center [910, 265] width 11 height 11
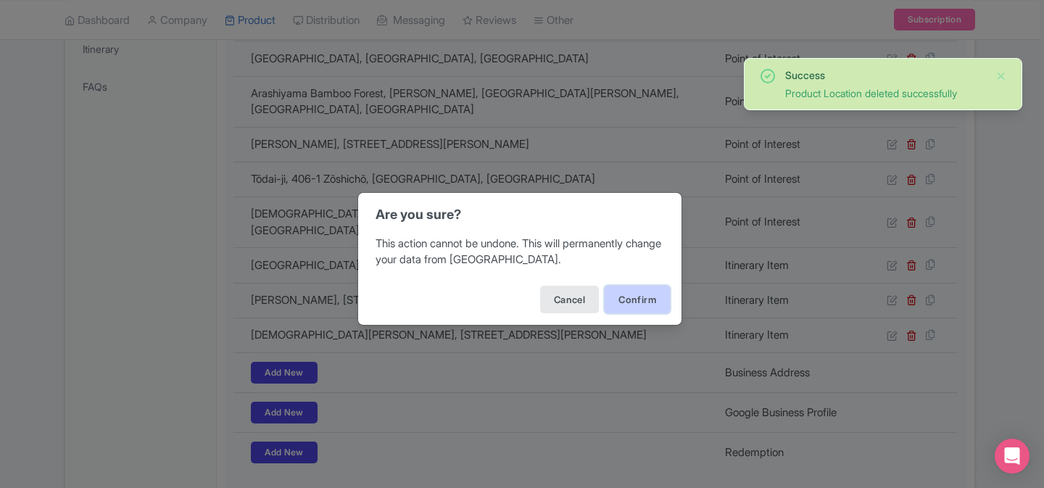
click at [642, 300] on button "Confirm" at bounding box center [637, 300] width 65 height 28
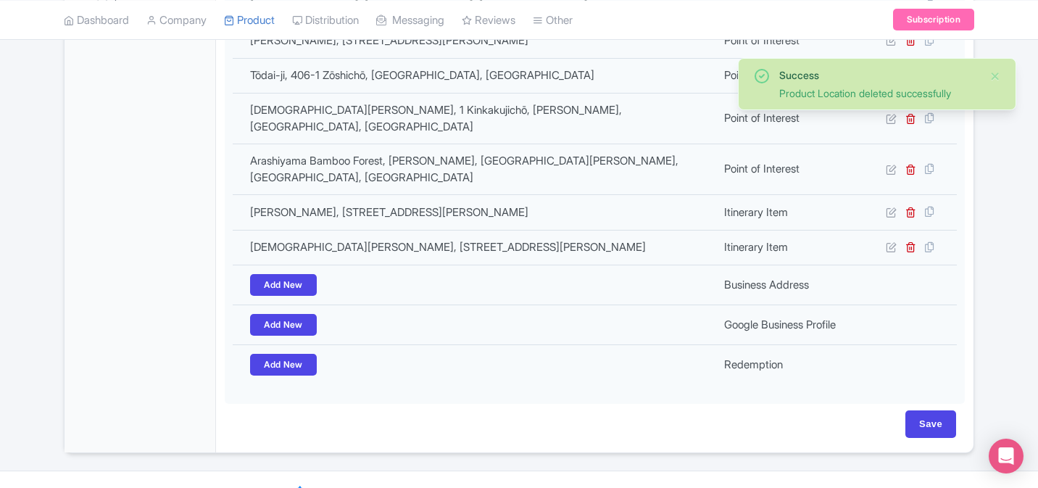
scroll to position [476, 0]
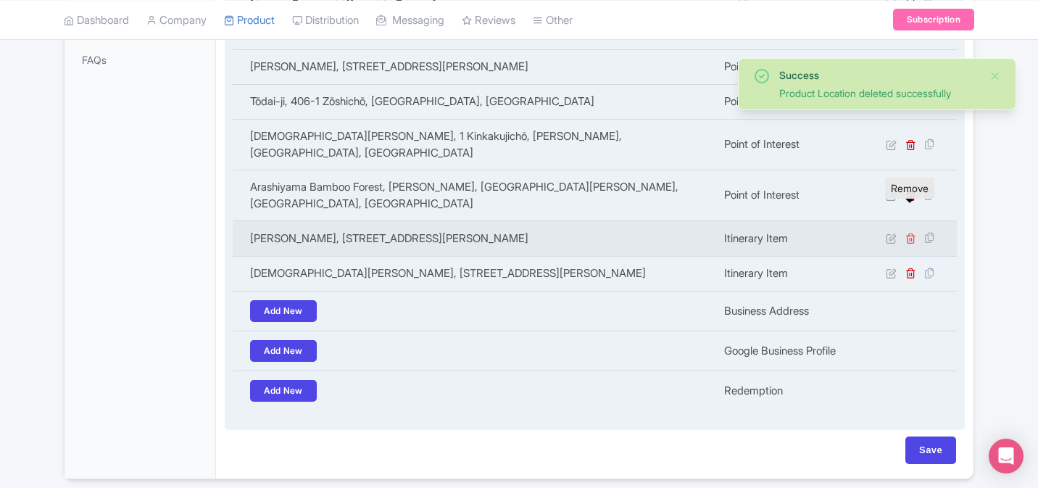
click at [908, 233] on icon at bounding box center [910, 238] width 11 height 11
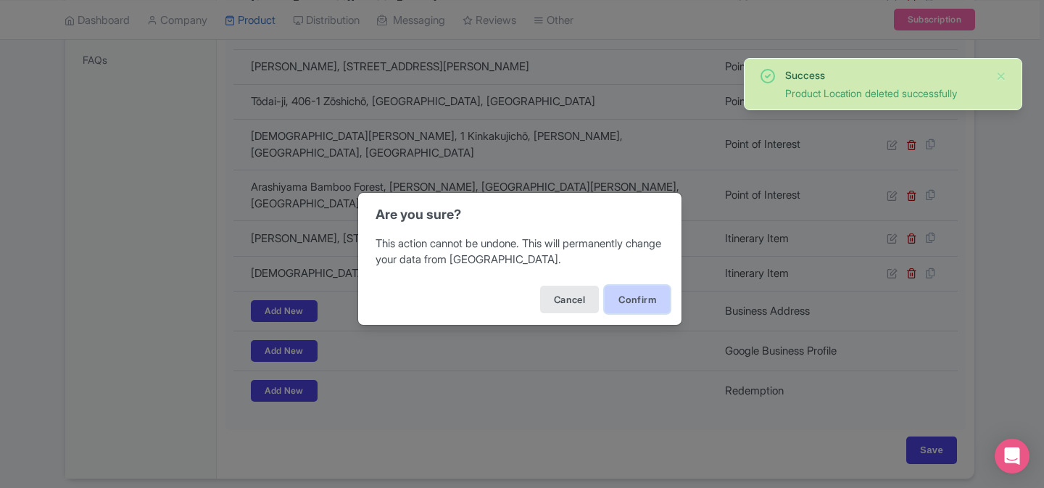
click at [636, 301] on button "Confirm" at bounding box center [637, 300] width 65 height 28
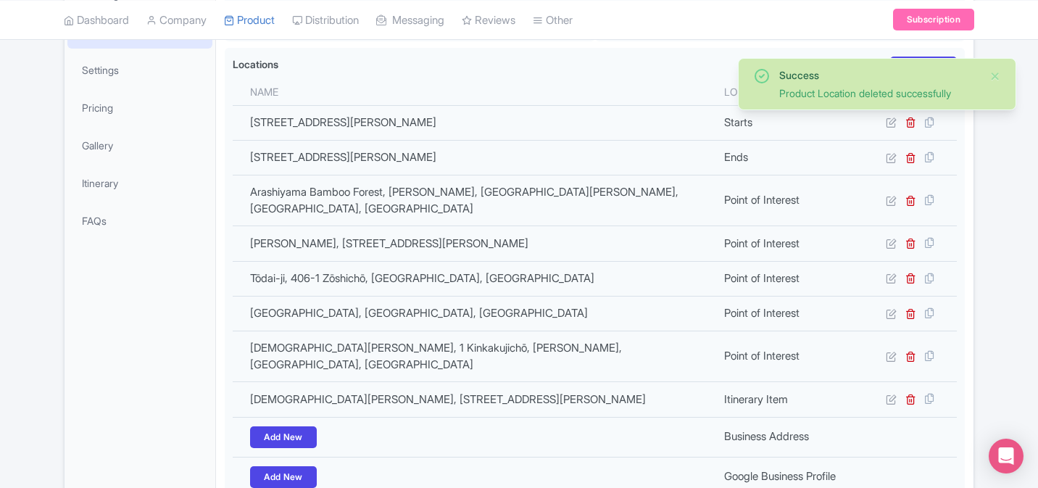
scroll to position [346, 0]
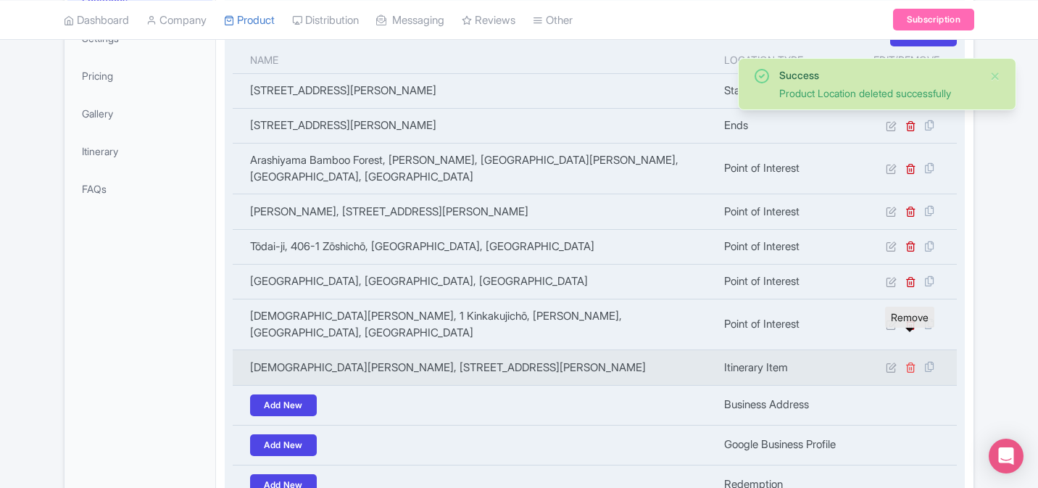
click at [911, 362] on icon at bounding box center [910, 367] width 11 height 11
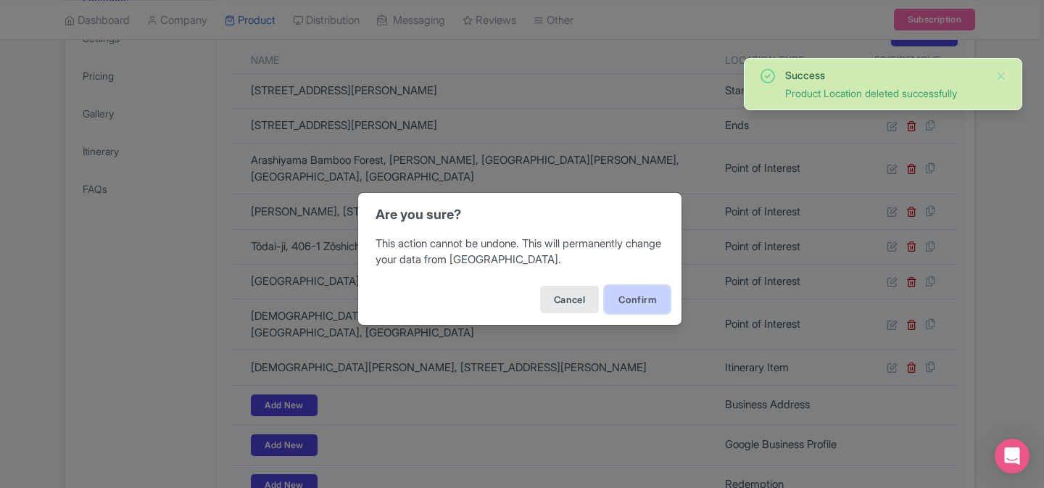
click at [639, 297] on button "Confirm" at bounding box center [637, 300] width 65 height 28
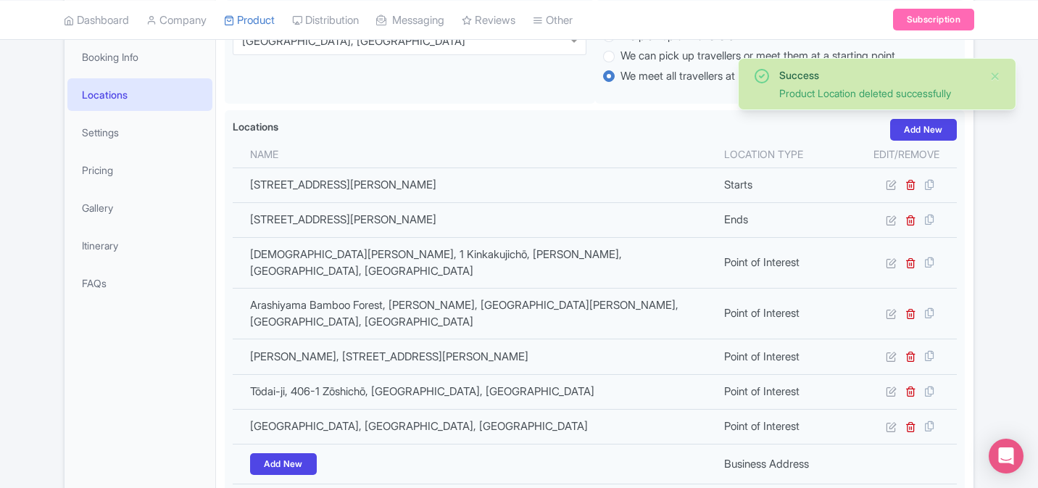
scroll to position [470, 0]
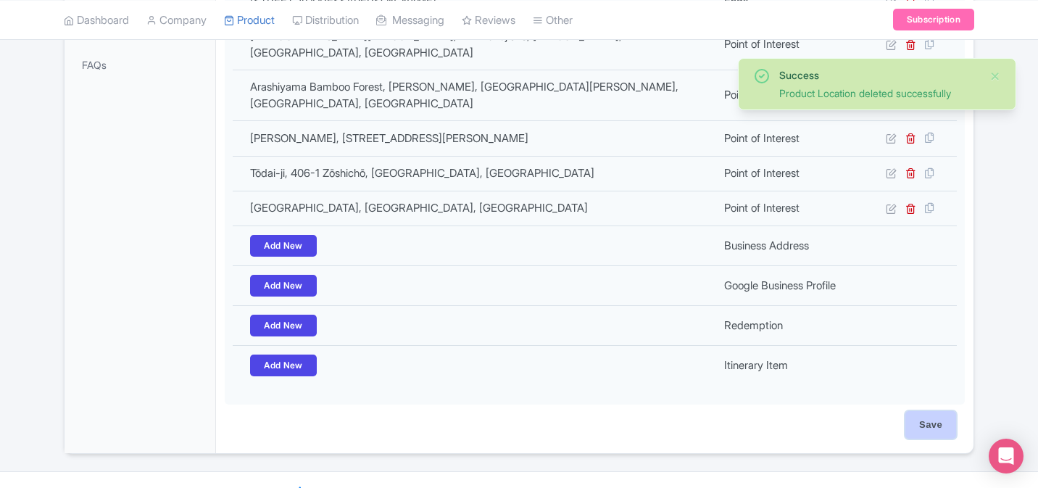
click at [942, 411] on input "Save" at bounding box center [930, 425] width 51 height 28
type input "Saving..."
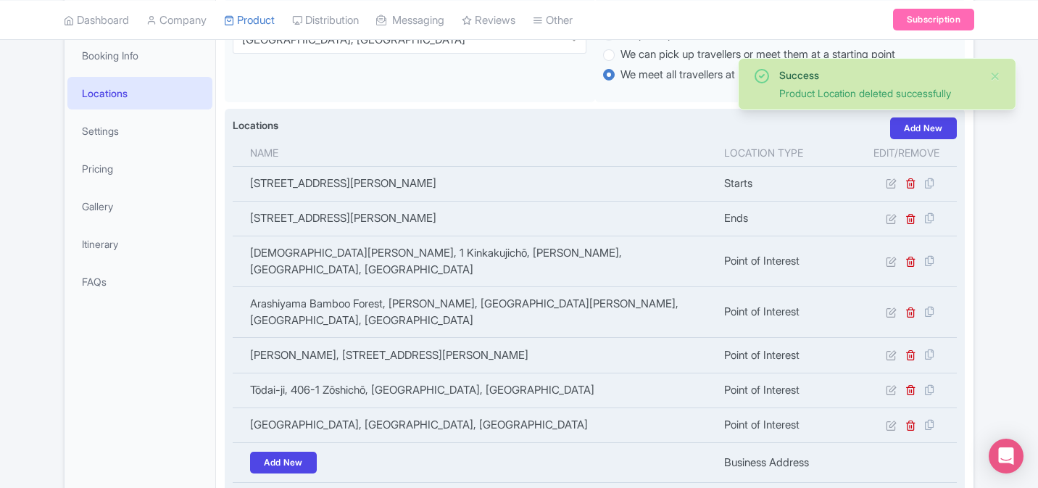
scroll to position [232, 0]
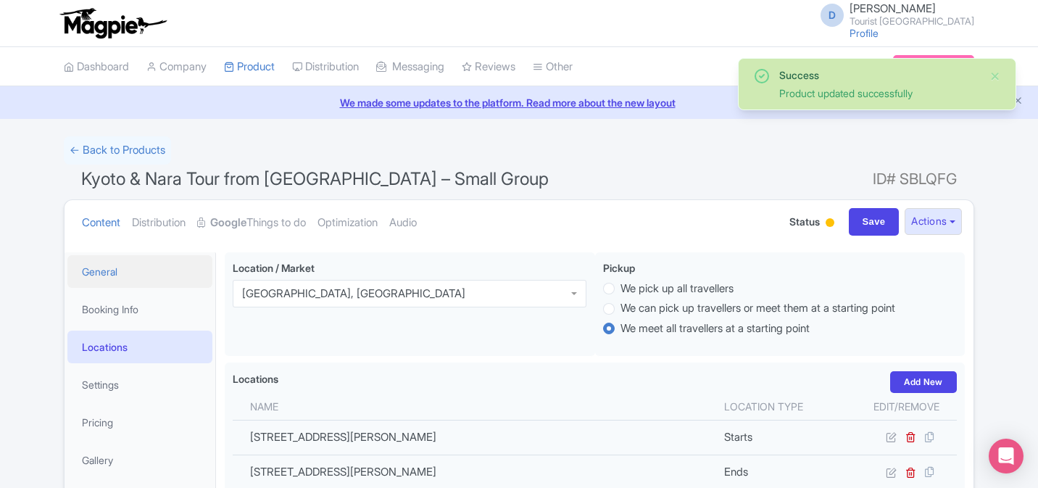
click at [131, 270] on link "General" at bounding box center [139, 271] width 145 height 33
